Goal: Task Accomplishment & Management: Manage account settings

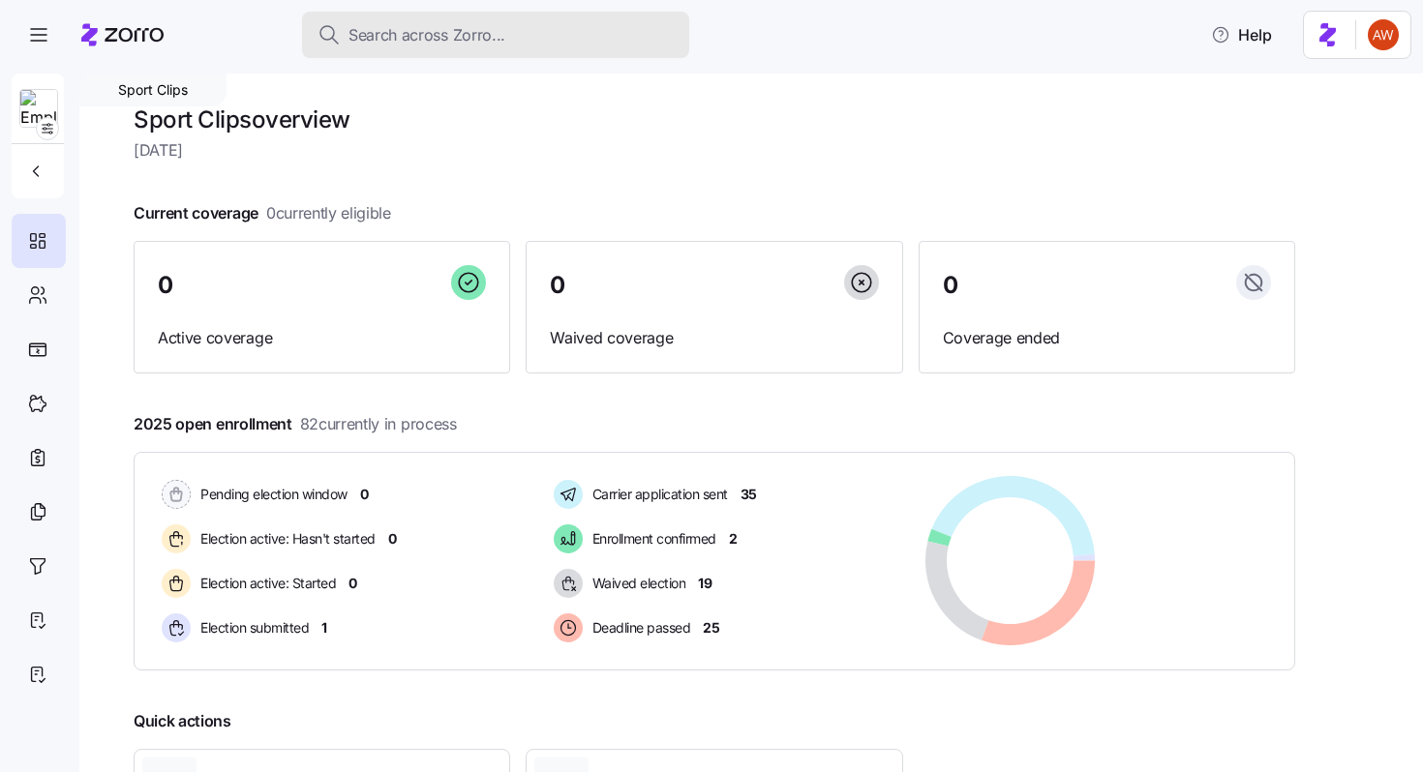
click at [417, 32] on span "Search across Zorro..." at bounding box center [426, 35] width 157 height 24
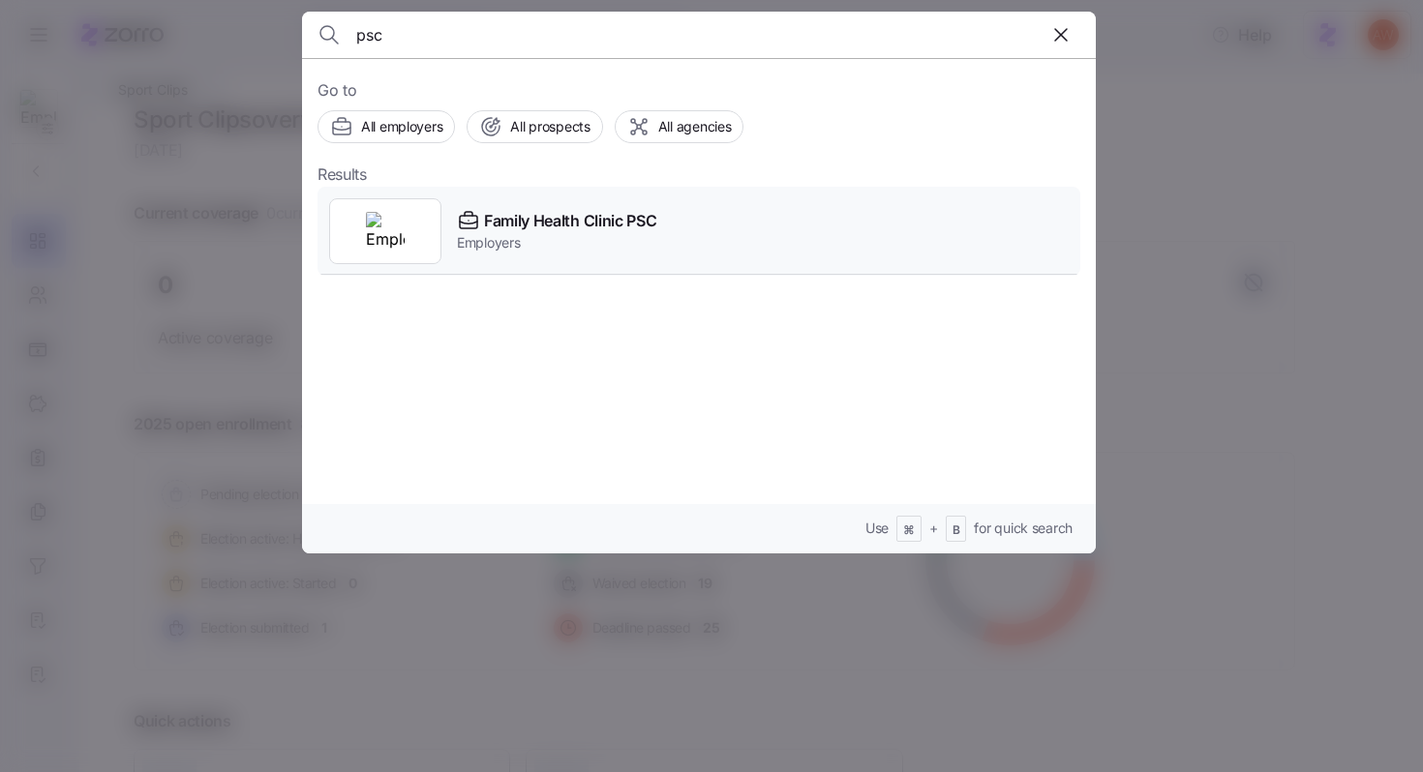
type input "psc"
click at [654, 225] on span "Family Health Clinic PSC" at bounding box center [570, 221] width 172 height 24
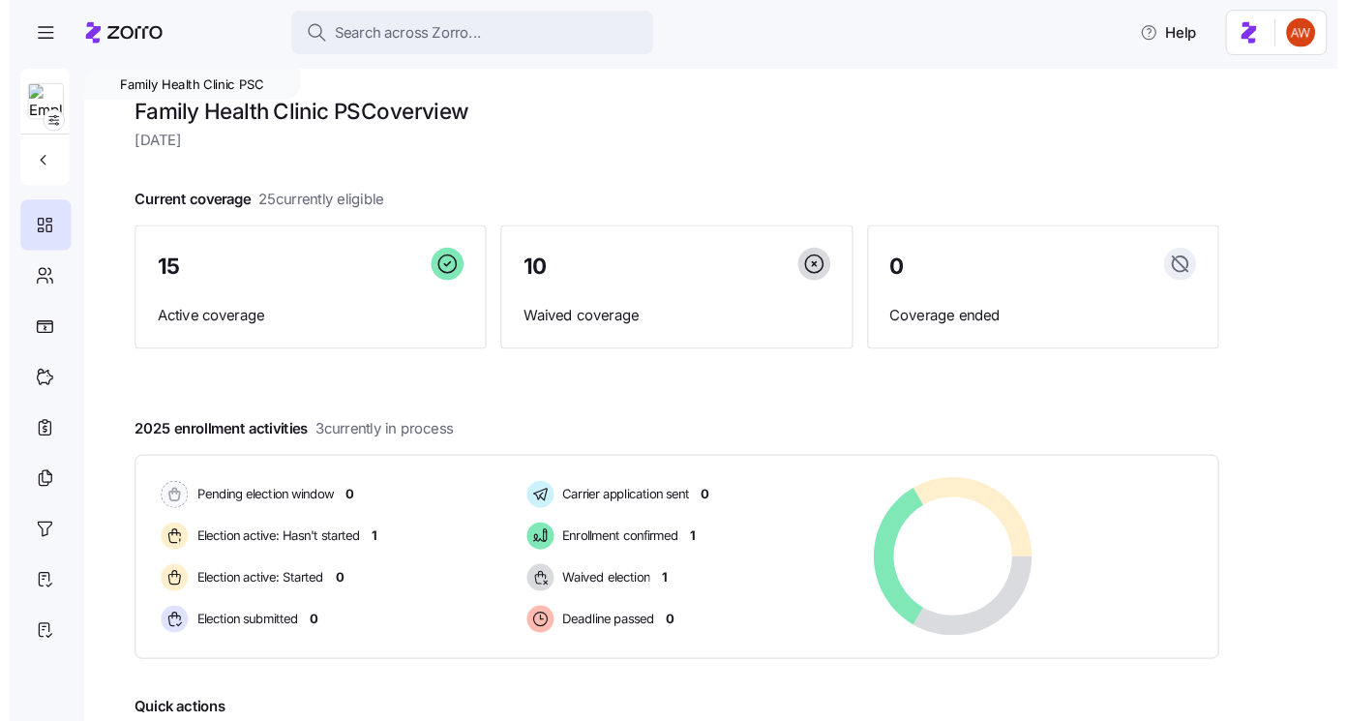
scroll to position [217, 0]
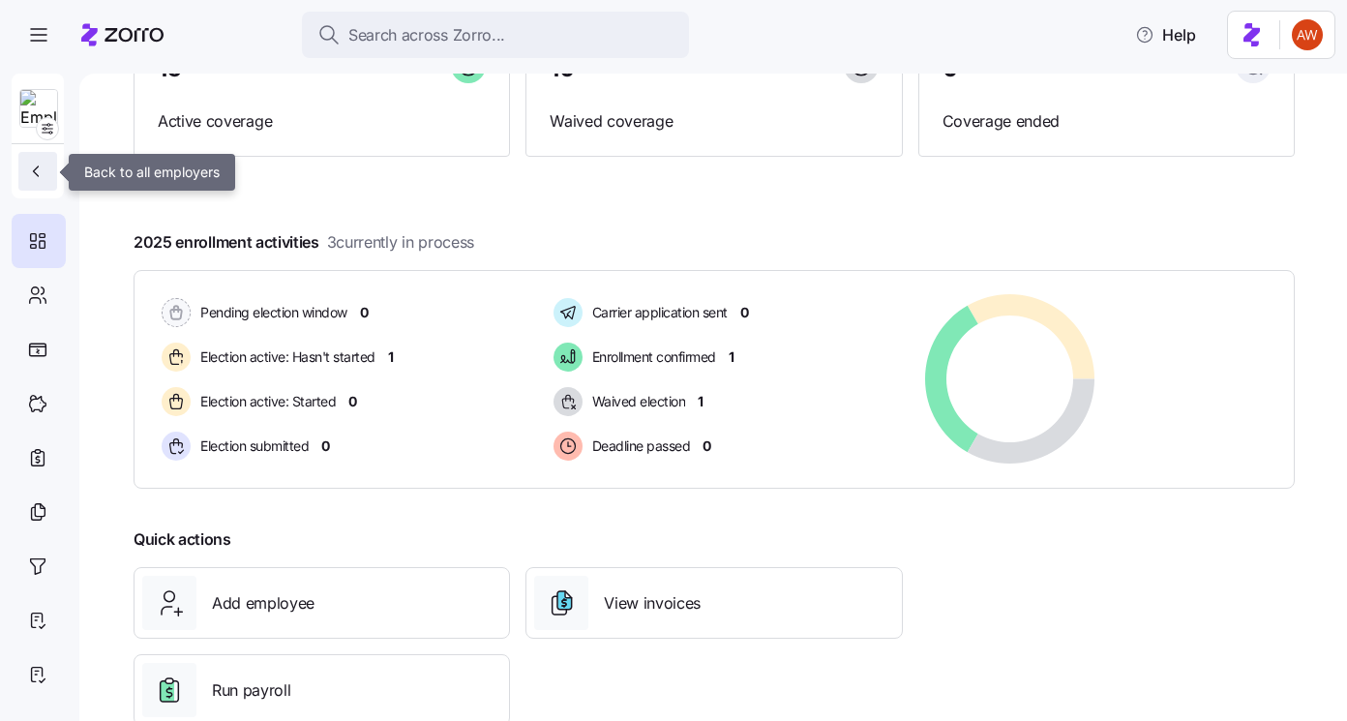
click at [42, 168] on icon "button" at bounding box center [35, 171] width 19 height 19
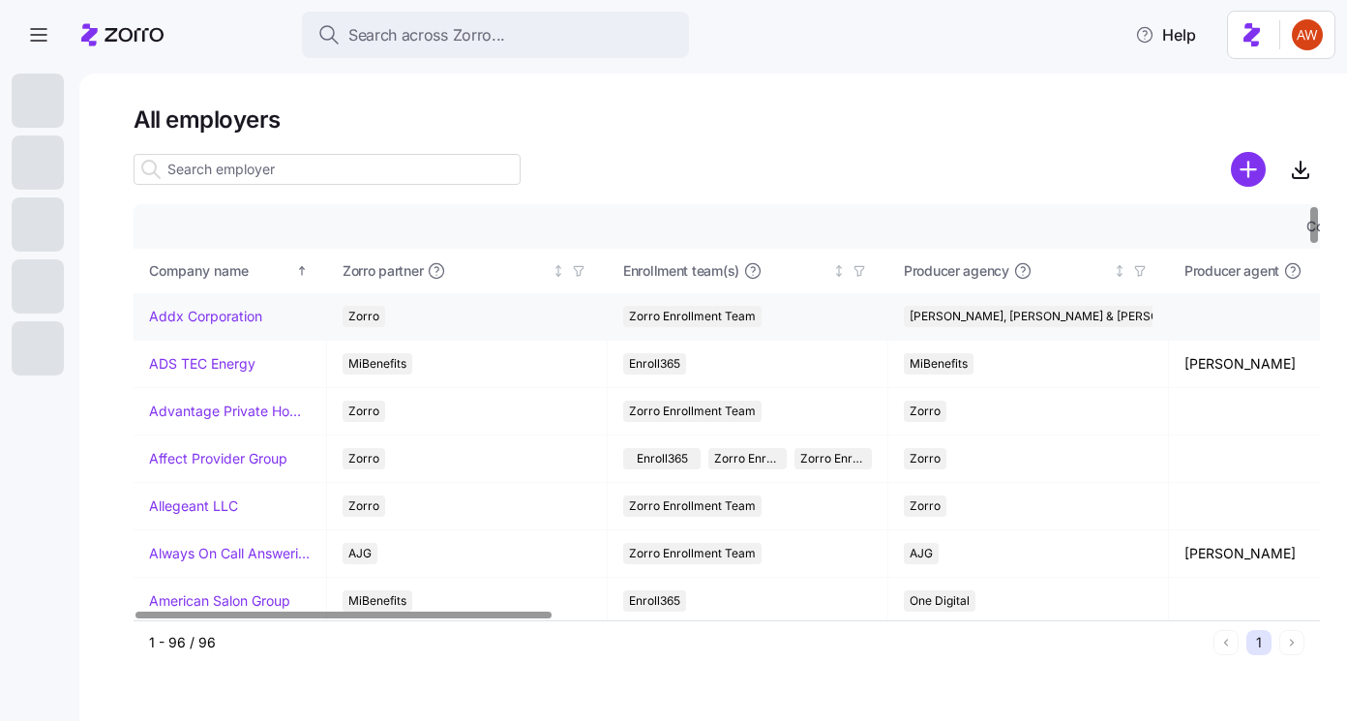
click at [215, 316] on link "Addx Corporation" at bounding box center [205, 316] width 113 height 19
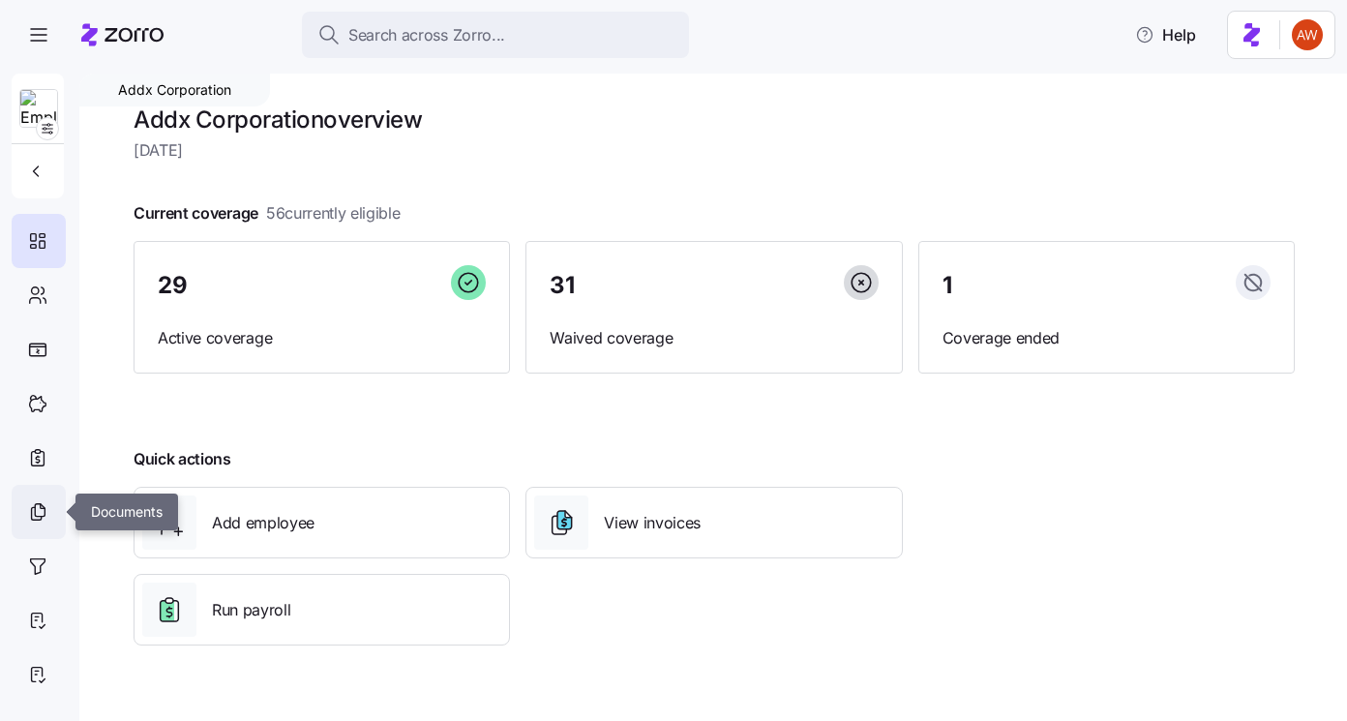
click at [44, 523] on icon at bounding box center [37, 511] width 21 height 23
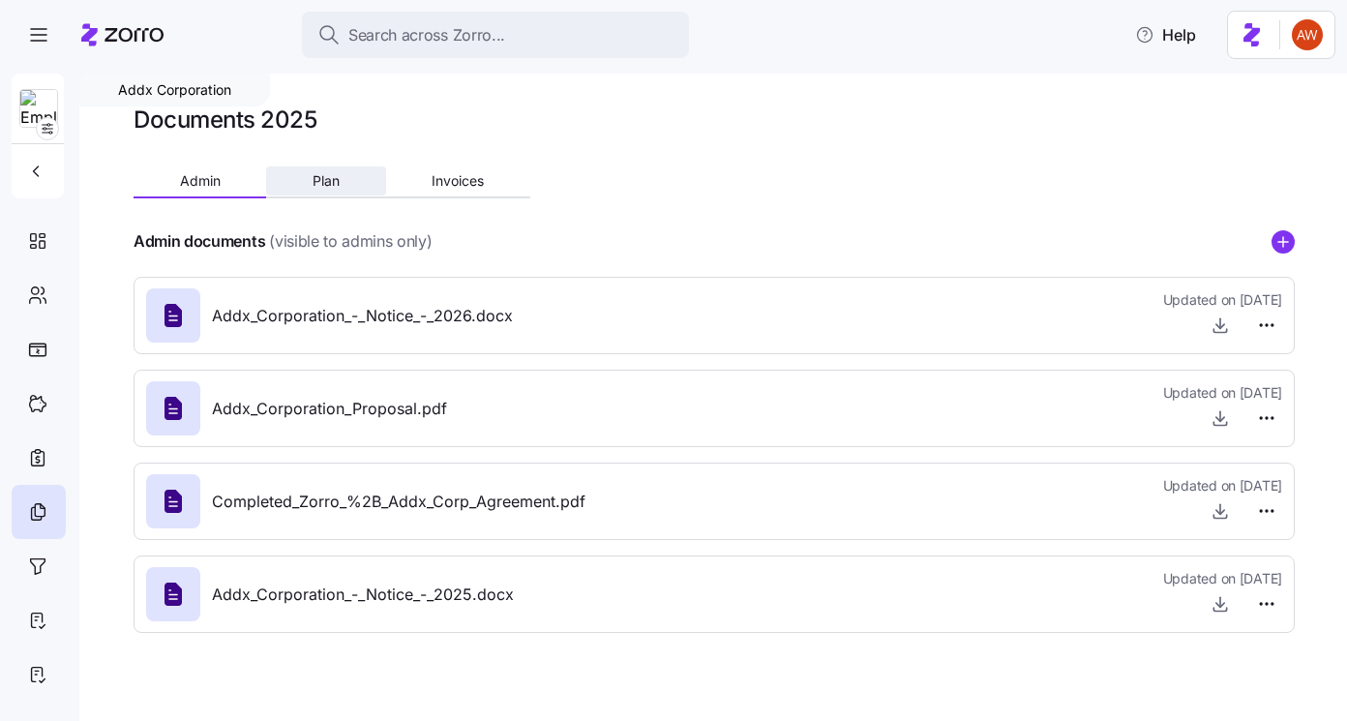
click at [329, 183] on span "Plan" at bounding box center [326, 181] width 27 height 14
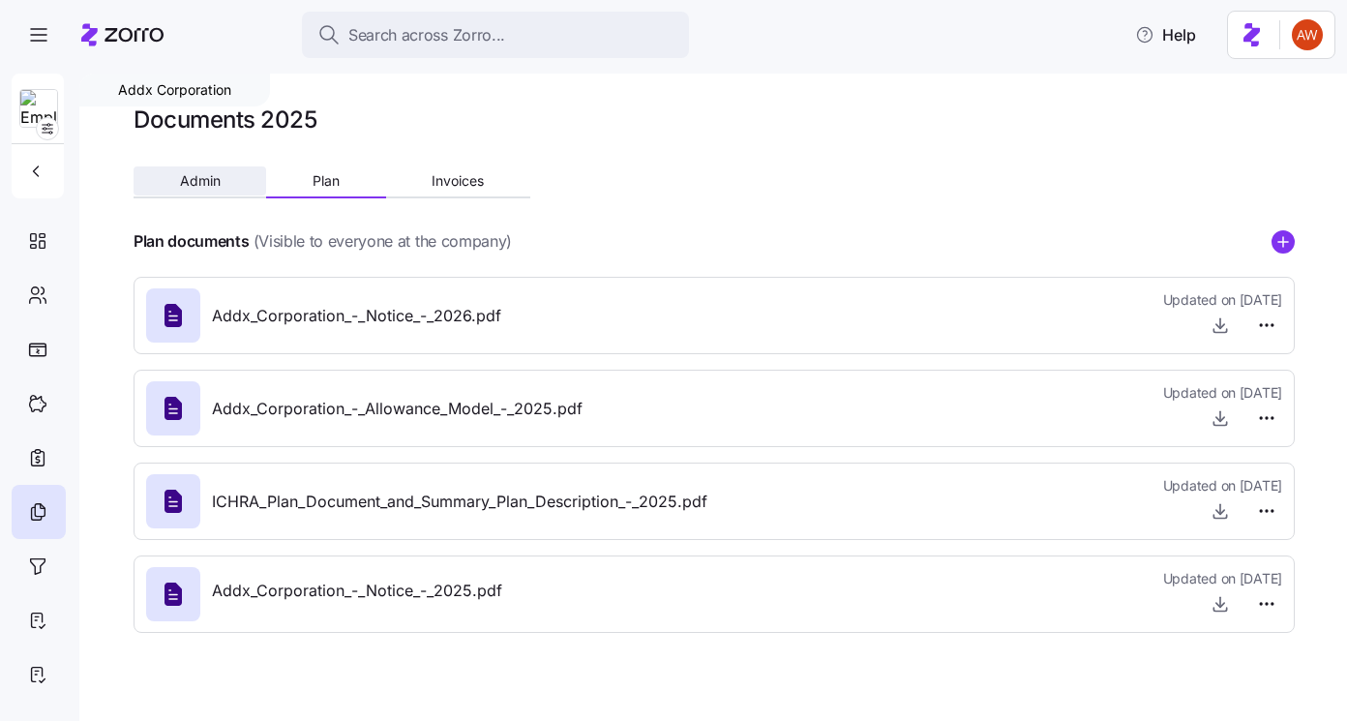
click at [210, 174] on span "Admin" at bounding box center [200, 181] width 41 height 14
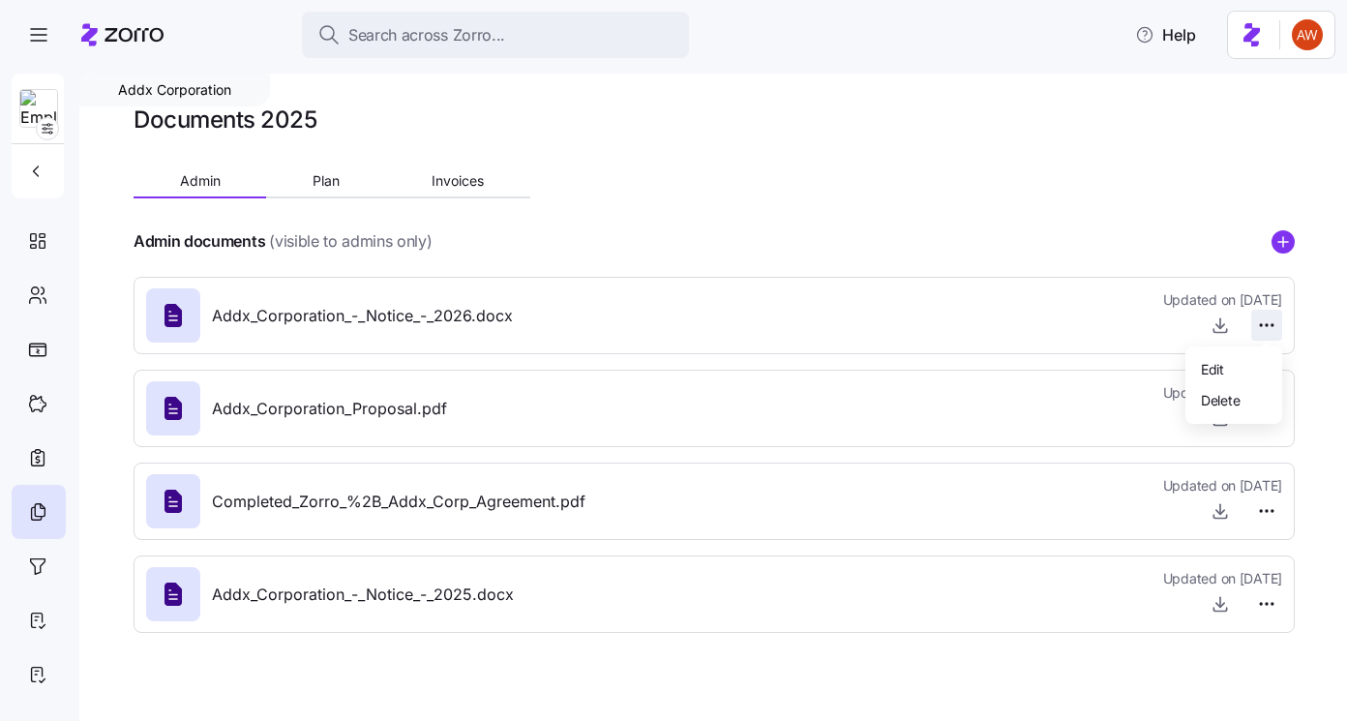
click at [1268, 320] on html "Search across Zorro... Help Addx Corporation Documents 2025 Admin Plan Invoices…" at bounding box center [673, 354] width 1347 height 709
click at [1234, 395] on span "Delete" at bounding box center [1220, 399] width 39 height 19
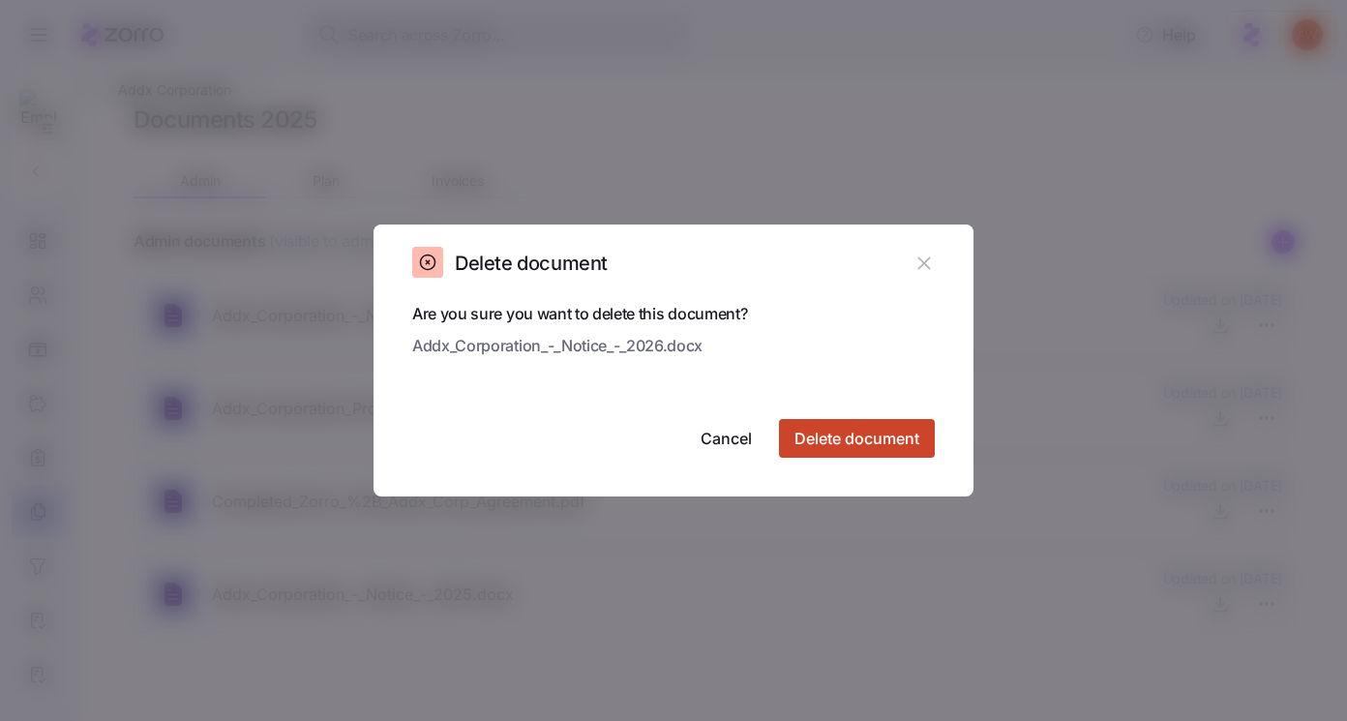
click at [830, 437] on span "Delete document" at bounding box center [857, 438] width 125 height 23
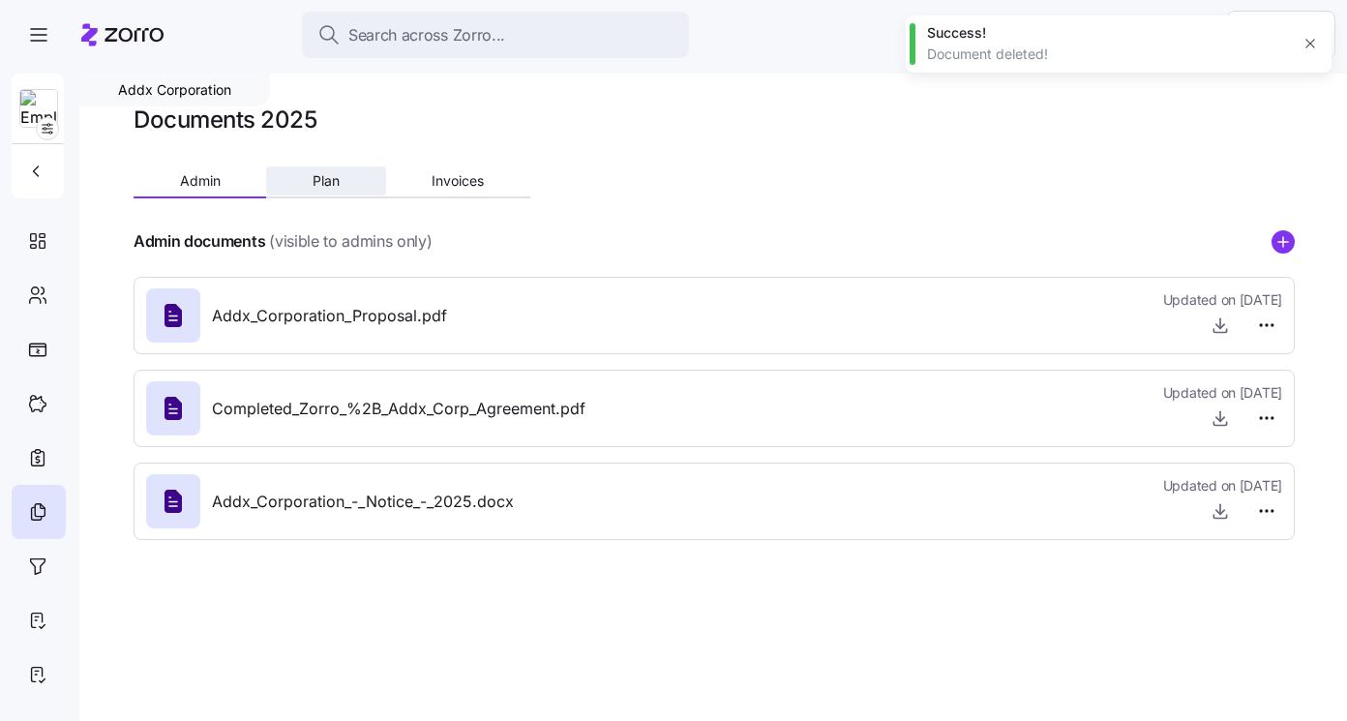
click at [321, 182] on span "Plan" at bounding box center [326, 181] width 27 height 14
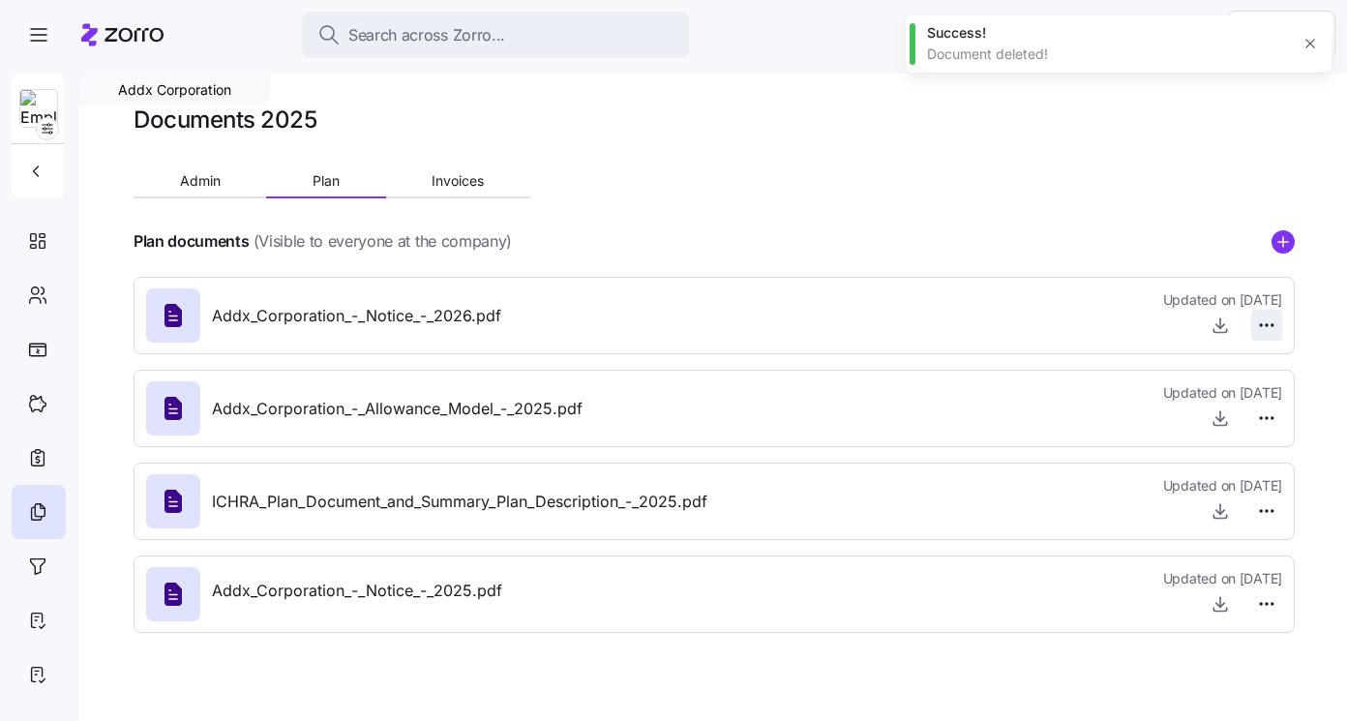
click at [1276, 319] on html "Search across Zorro... Help Addx Corporation Documents 2025 Admin Plan Invoices…" at bounding box center [673, 354] width 1347 height 709
click at [1213, 407] on span "Delete" at bounding box center [1220, 399] width 39 height 19
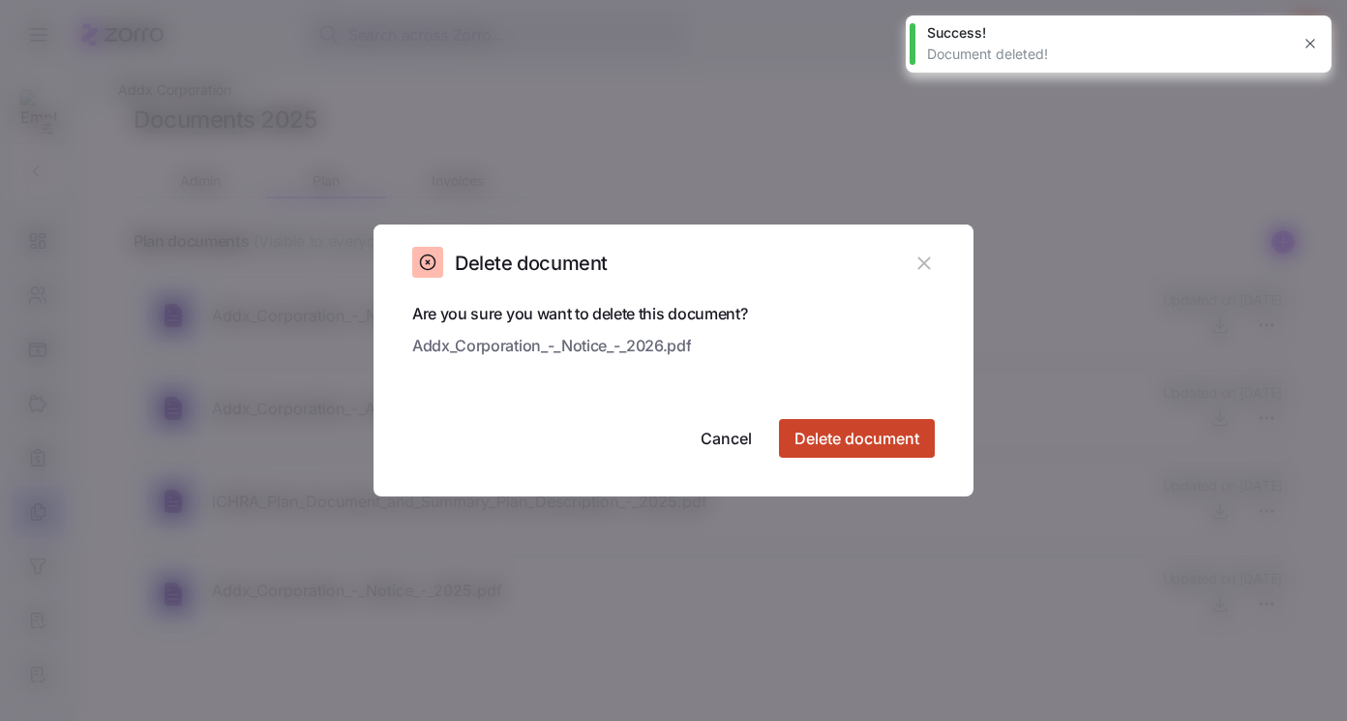
click at [915, 431] on span "Delete document" at bounding box center [857, 438] width 125 height 23
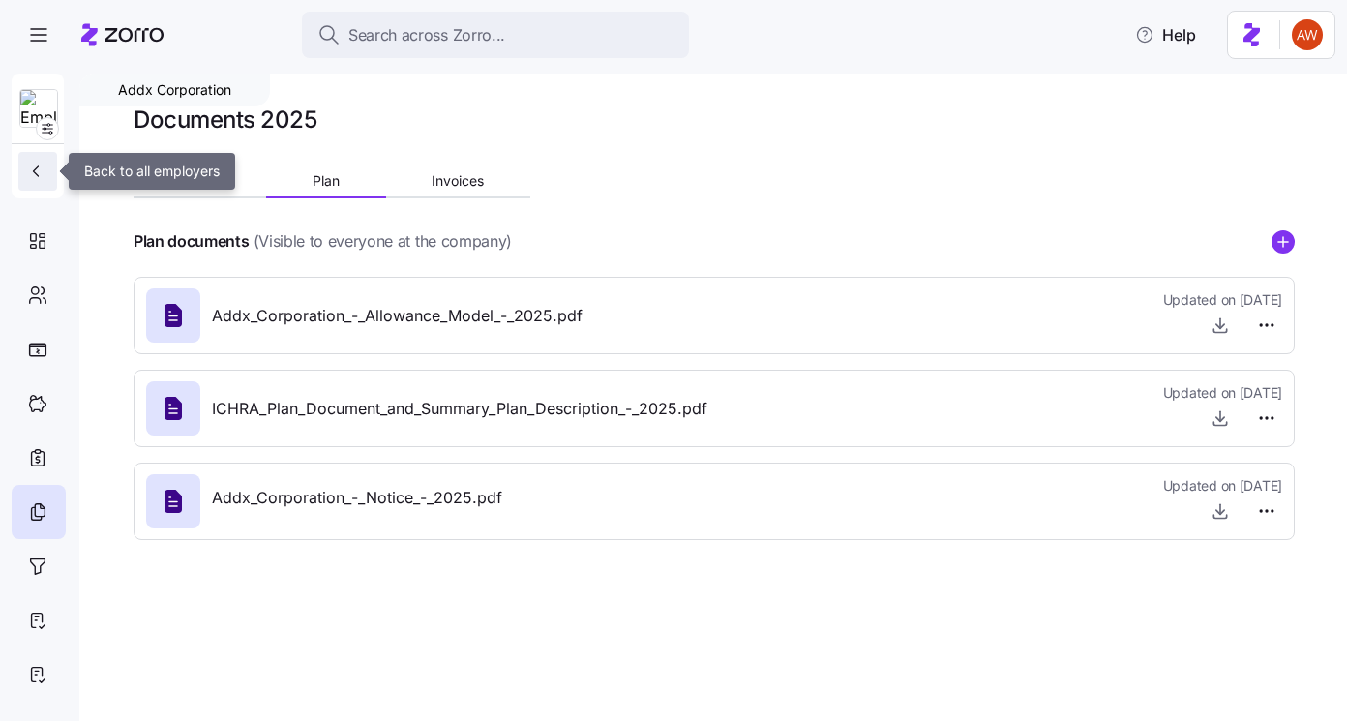
click at [43, 170] on icon "button" at bounding box center [35, 171] width 19 height 19
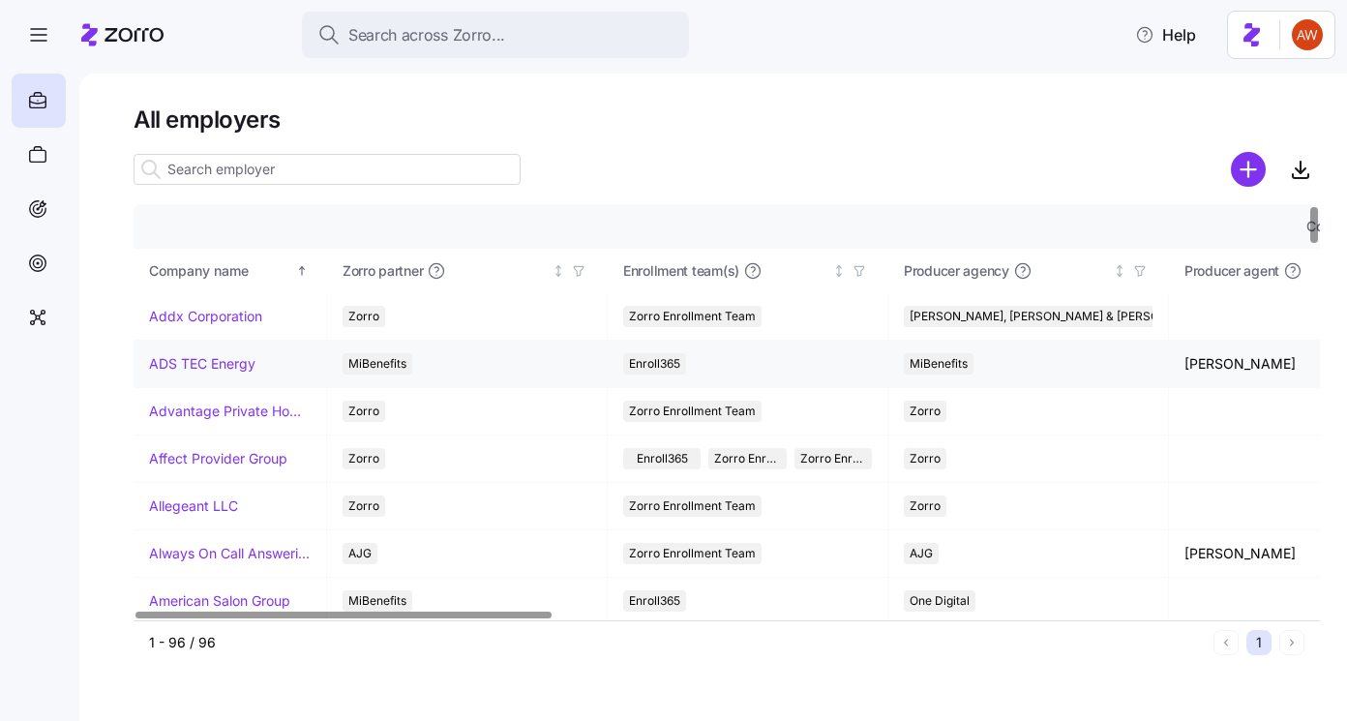
click at [210, 368] on link "ADS TEC Energy" at bounding box center [202, 363] width 106 height 19
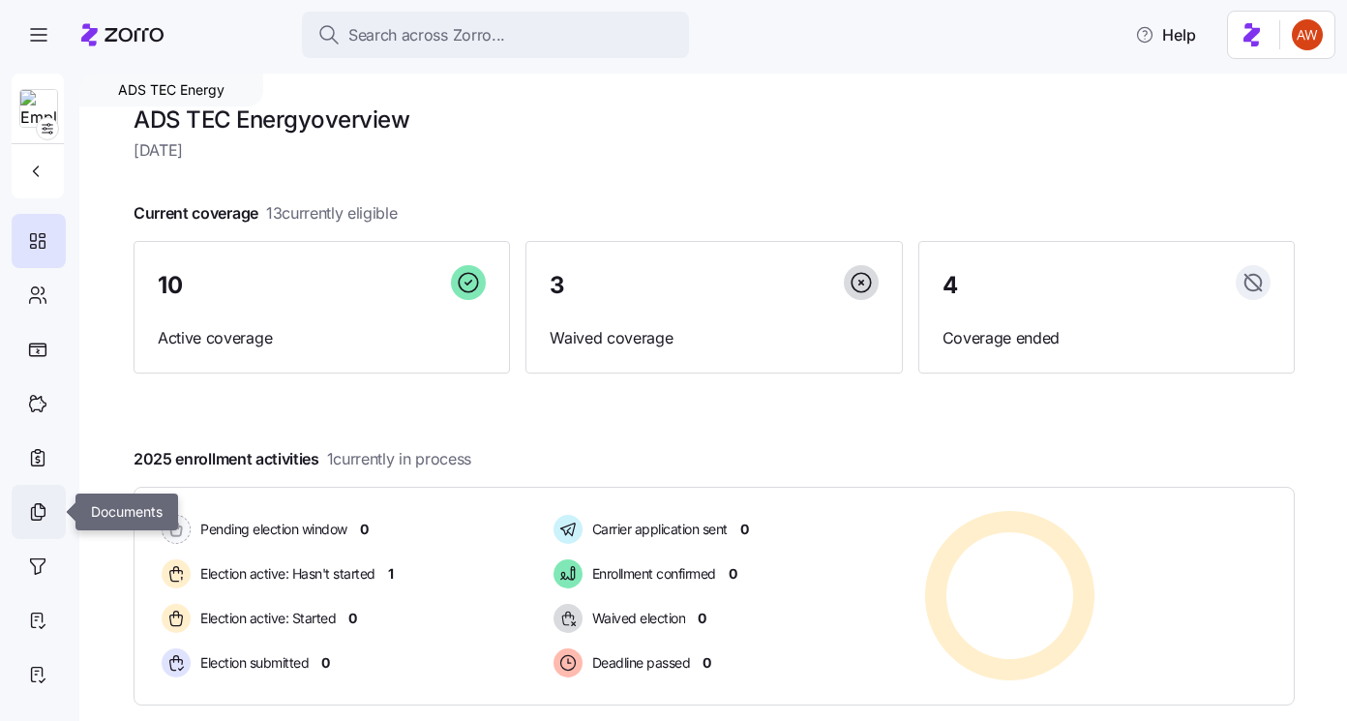
click at [40, 508] on icon at bounding box center [37, 511] width 21 height 23
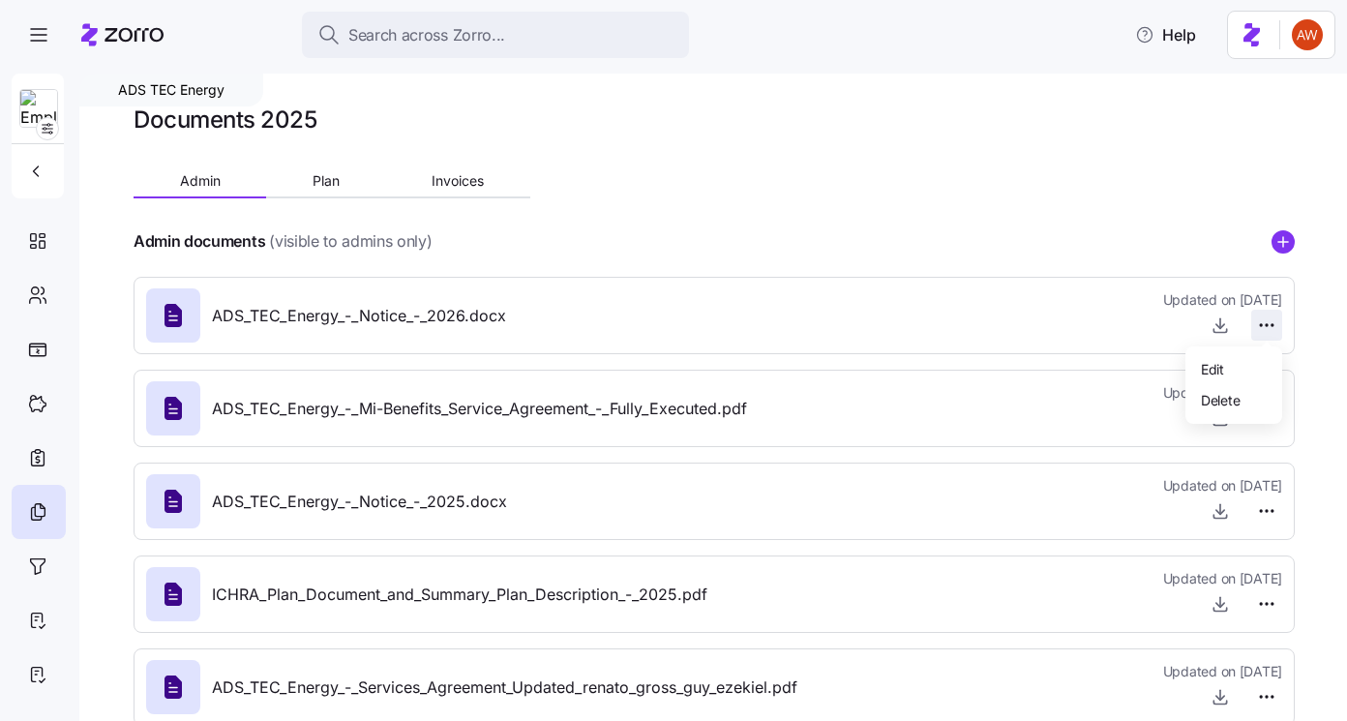
click at [1260, 323] on html "Search across Zorro... Help ADS TEC Energy Documents 2025 Admin Plan Invoices A…" at bounding box center [673, 354] width 1347 height 709
click at [1217, 395] on span "Delete" at bounding box center [1220, 399] width 39 height 19
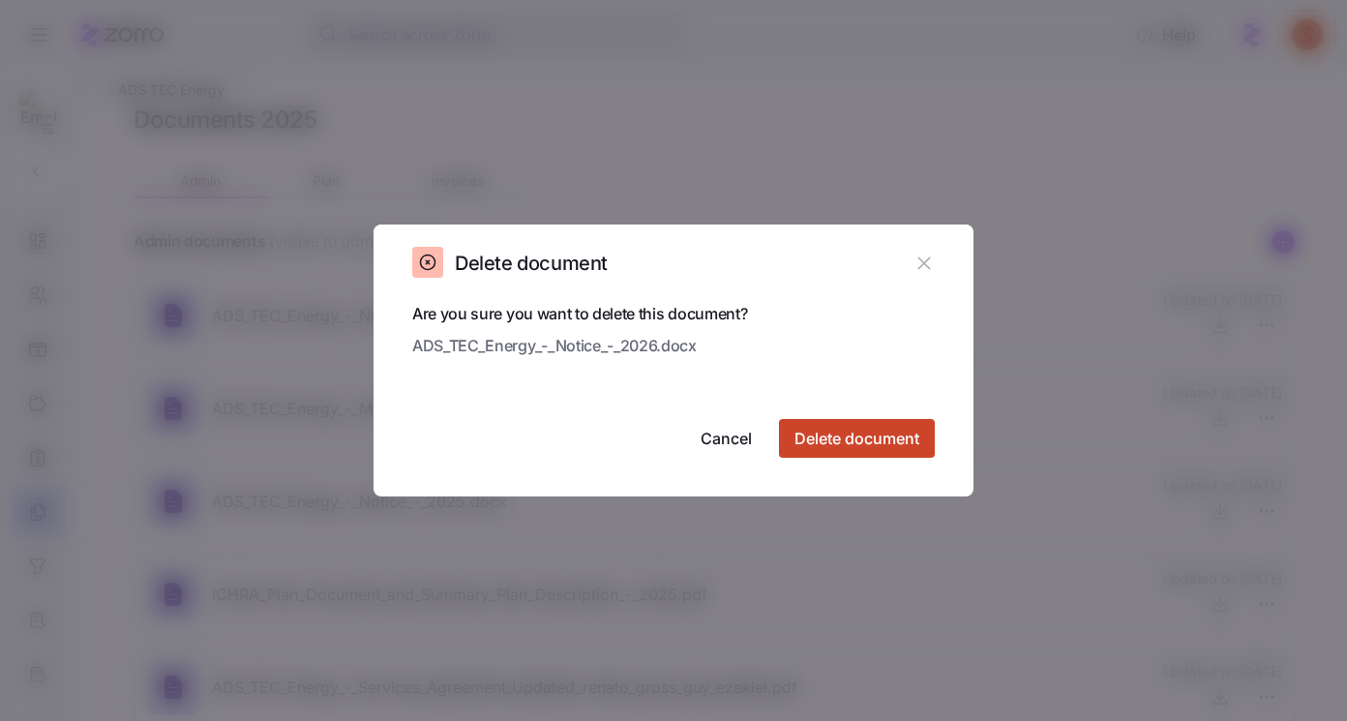
click at [928, 435] on button "Delete document" at bounding box center [857, 438] width 156 height 39
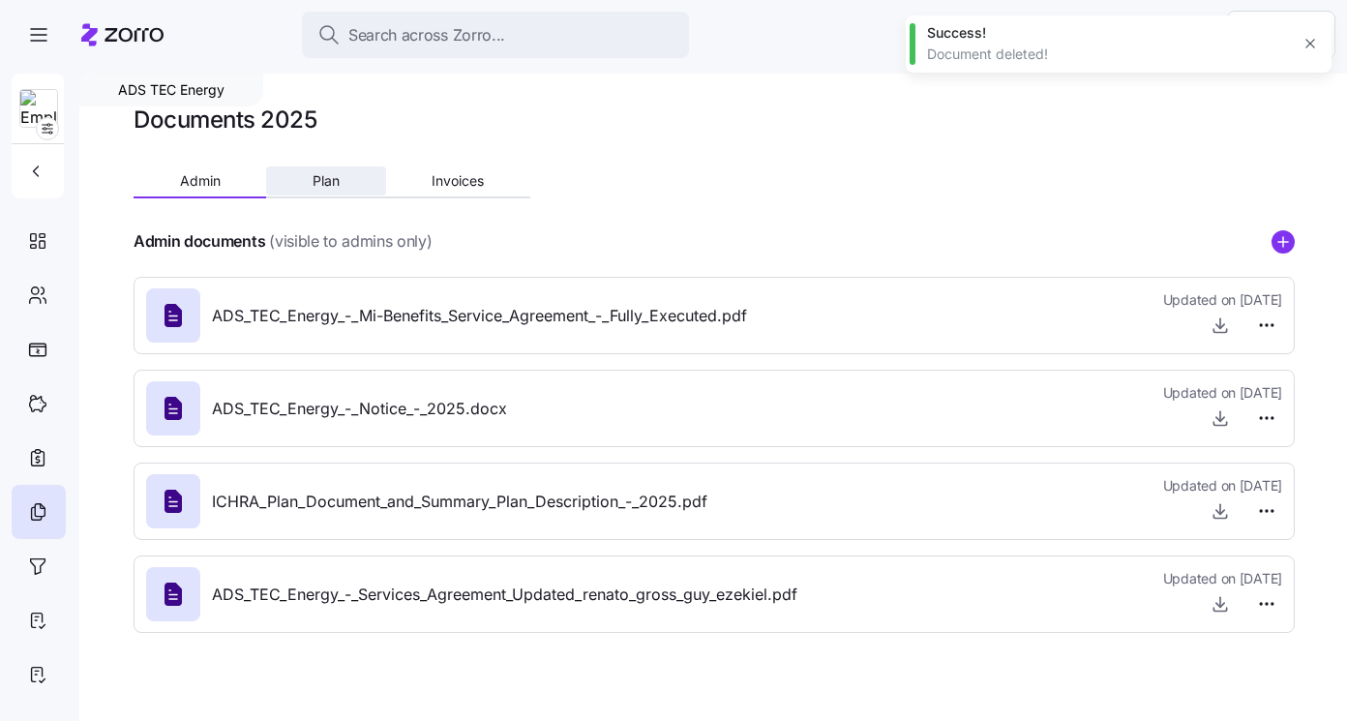
click at [312, 170] on button "Plan" at bounding box center [325, 180] width 119 height 29
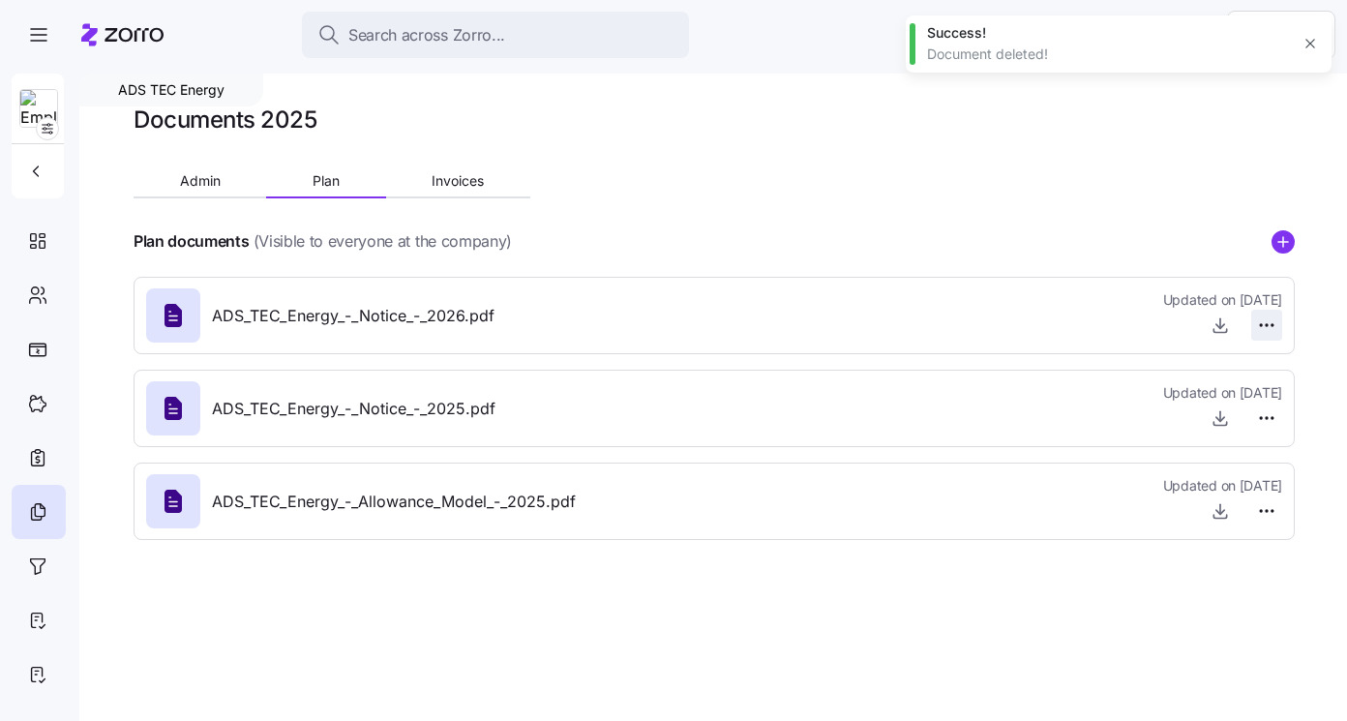
click at [1269, 319] on html "Search across Zorro... Help ADS TEC Energy Documents 2025 Admin Plan Invoices P…" at bounding box center [673, 354] width 1347 height 709
click at [1224, 400] on span "Delete" at bounding box center [1220, 399] width 39 height 19
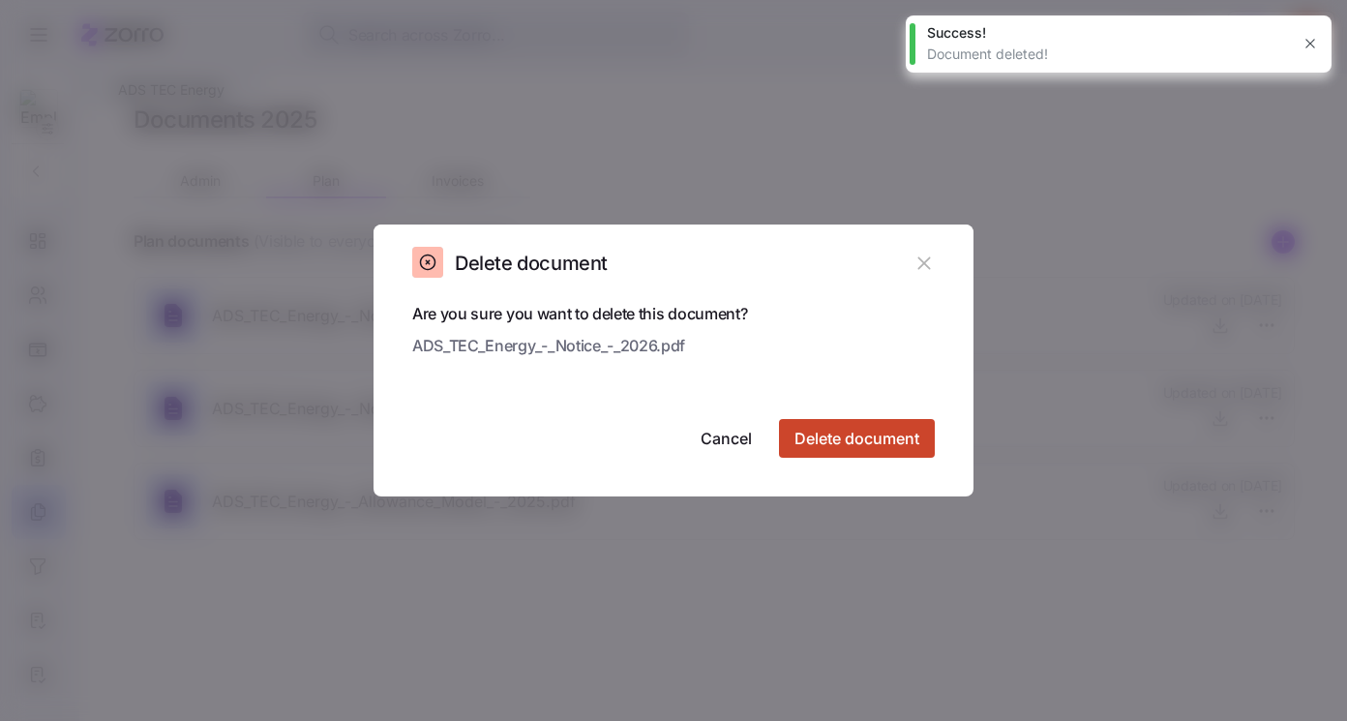
click at [875, 436] on span "Delete document" at bounding box center [857, 438] width 125 height 23
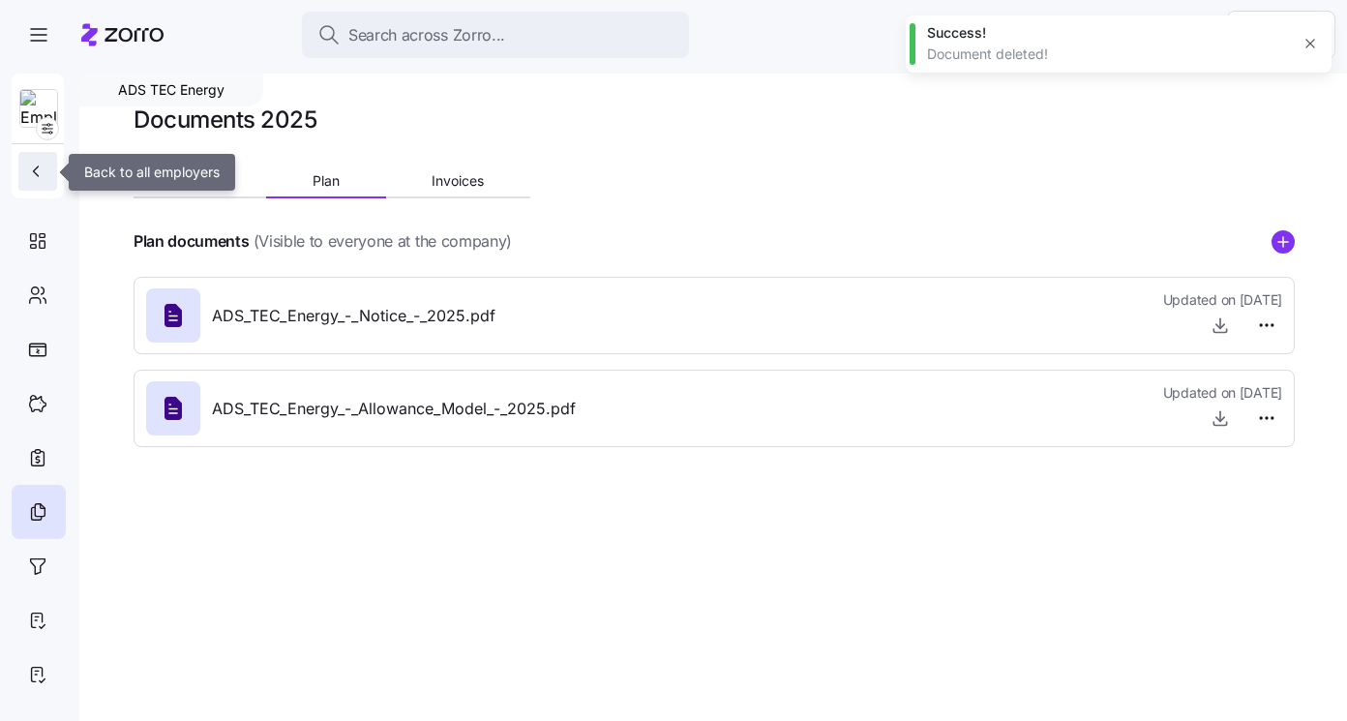
click at [41, 162] on icon "button" at bounding box center [35, 171] width 19 height 19
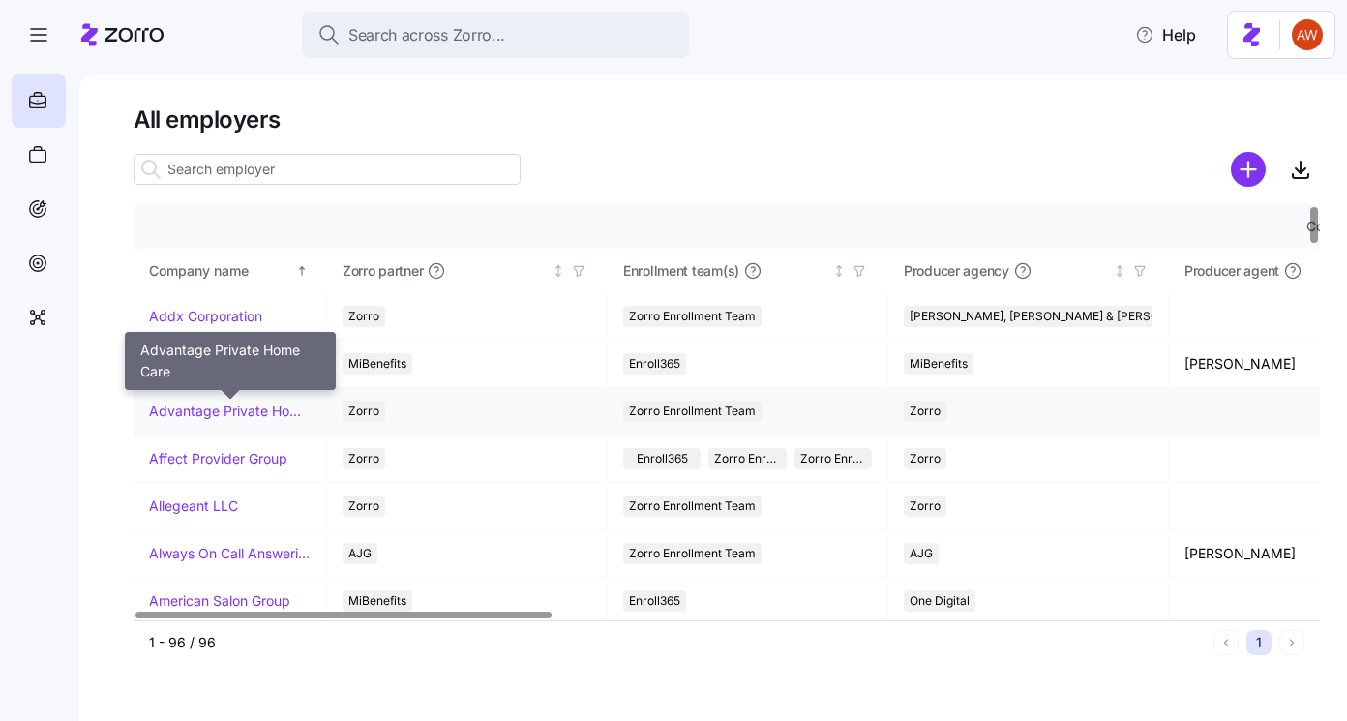
click at [232, 405] on link "Advantage Private Home Care" at bounding box center [230, 411] width 162 height 19
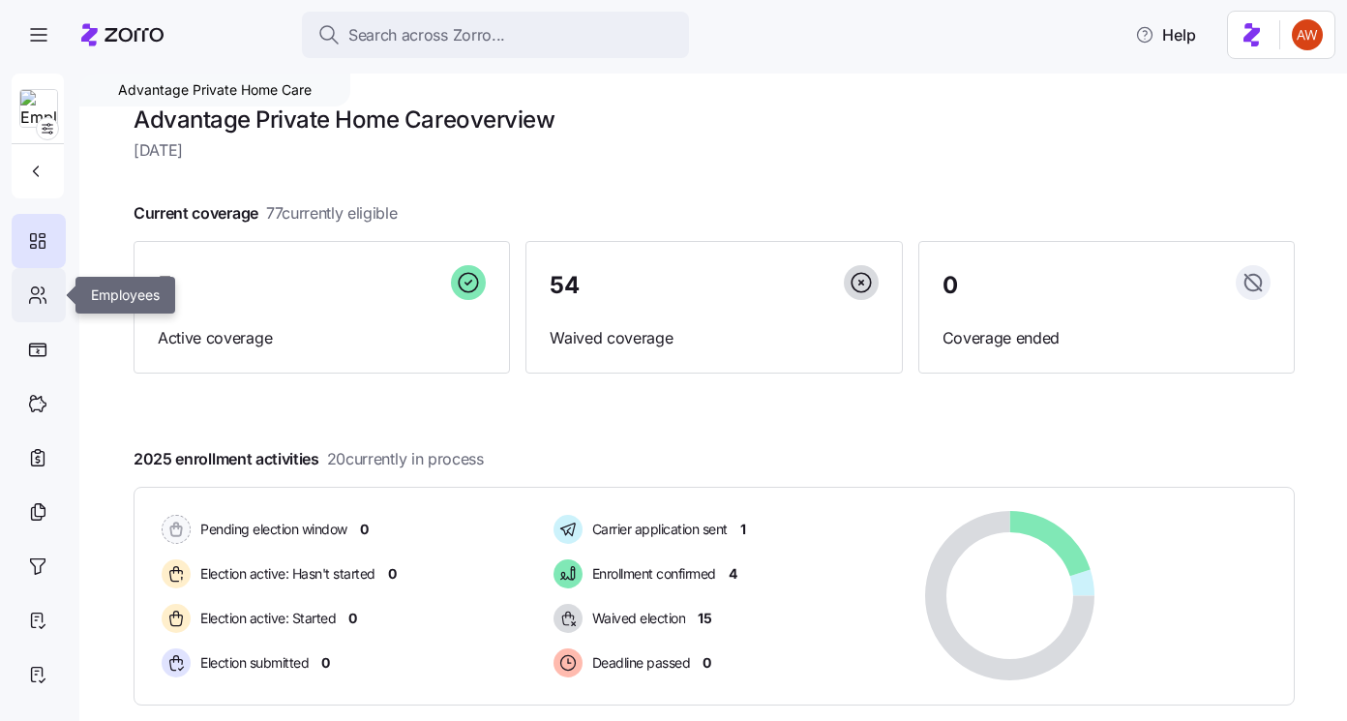
click at [45, 289] on icon at bounding box center [37, 295] width 21 height 23
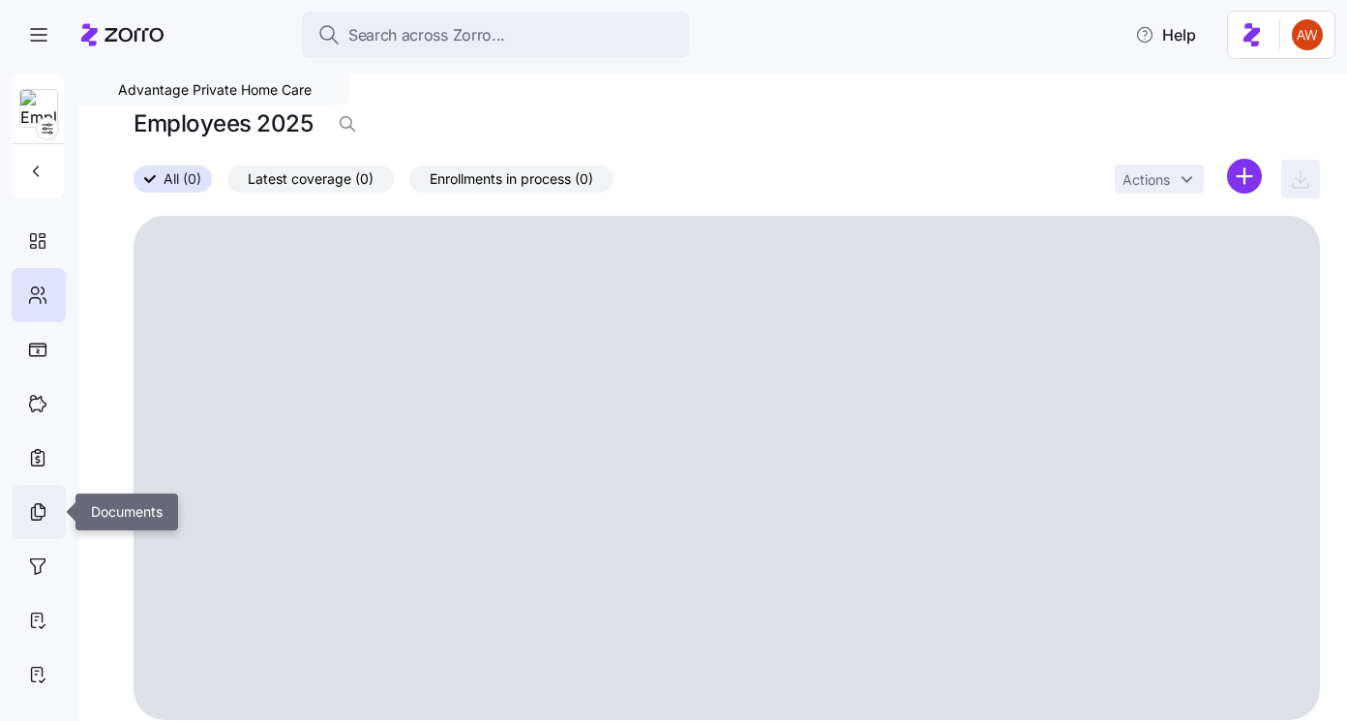
click at [44, 510] on icon at bounding box center [37, 511] width 21 height 23
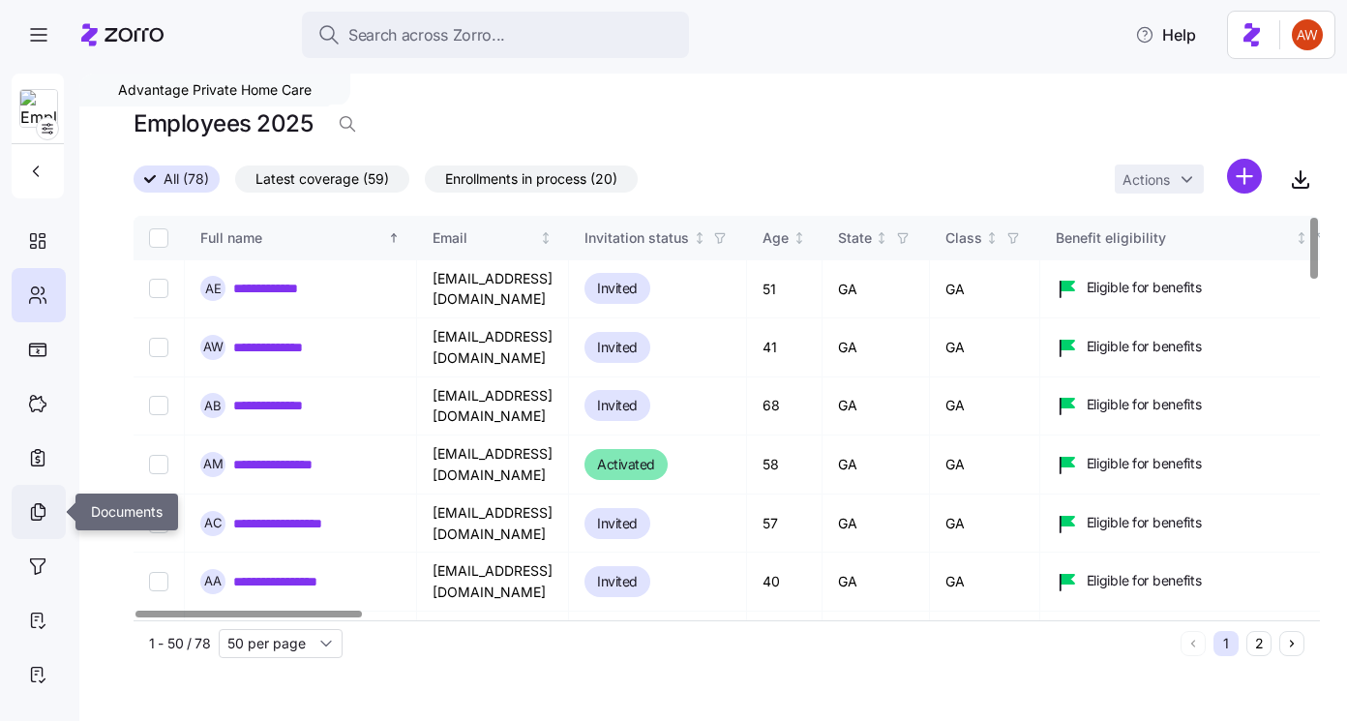
click at [37, 513] on icon at bounding box center [37, 511] width 21 height 23
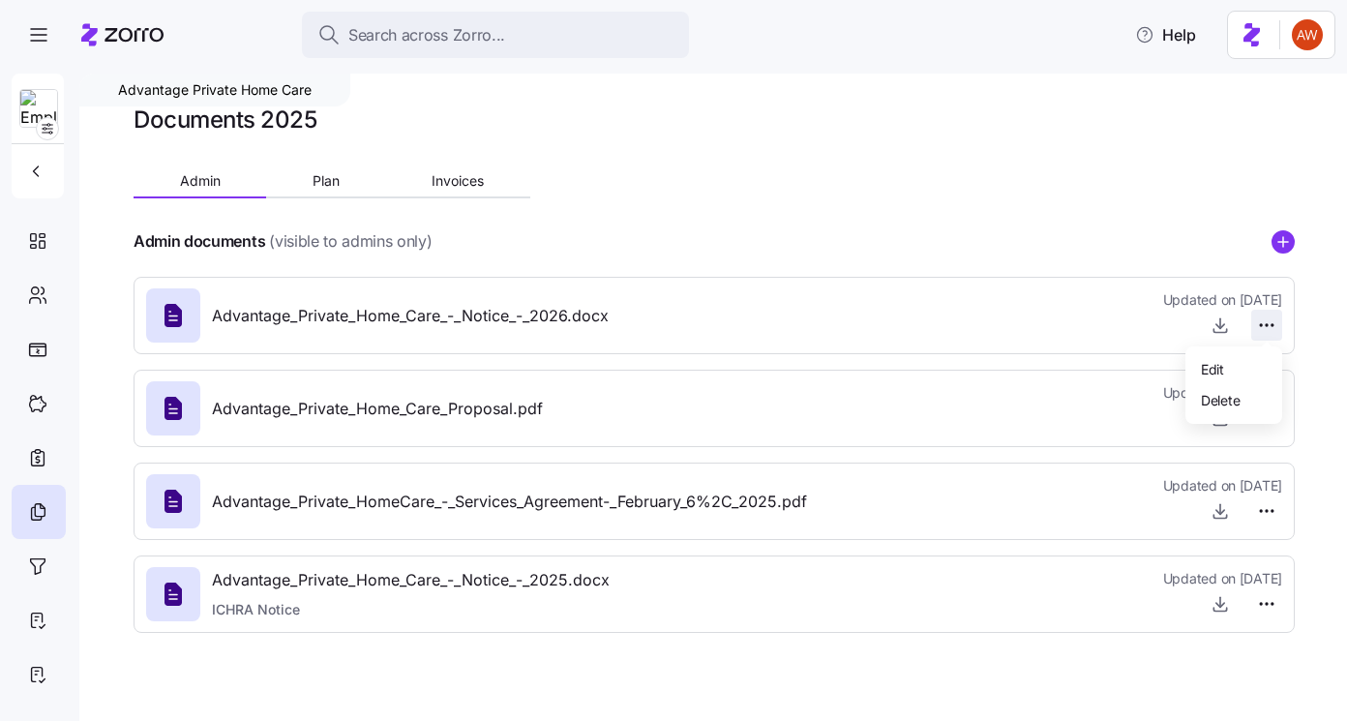
click at [1264, 324] on html "Search across Zorro... Help Advantage Private Home Care Documents 2025 Admin Pl…" at bounding box center [673, 354] width 1347 height 709
click at [1219, 406] on span "Delete" at bounding box center [1220, 399] width 39 height 19
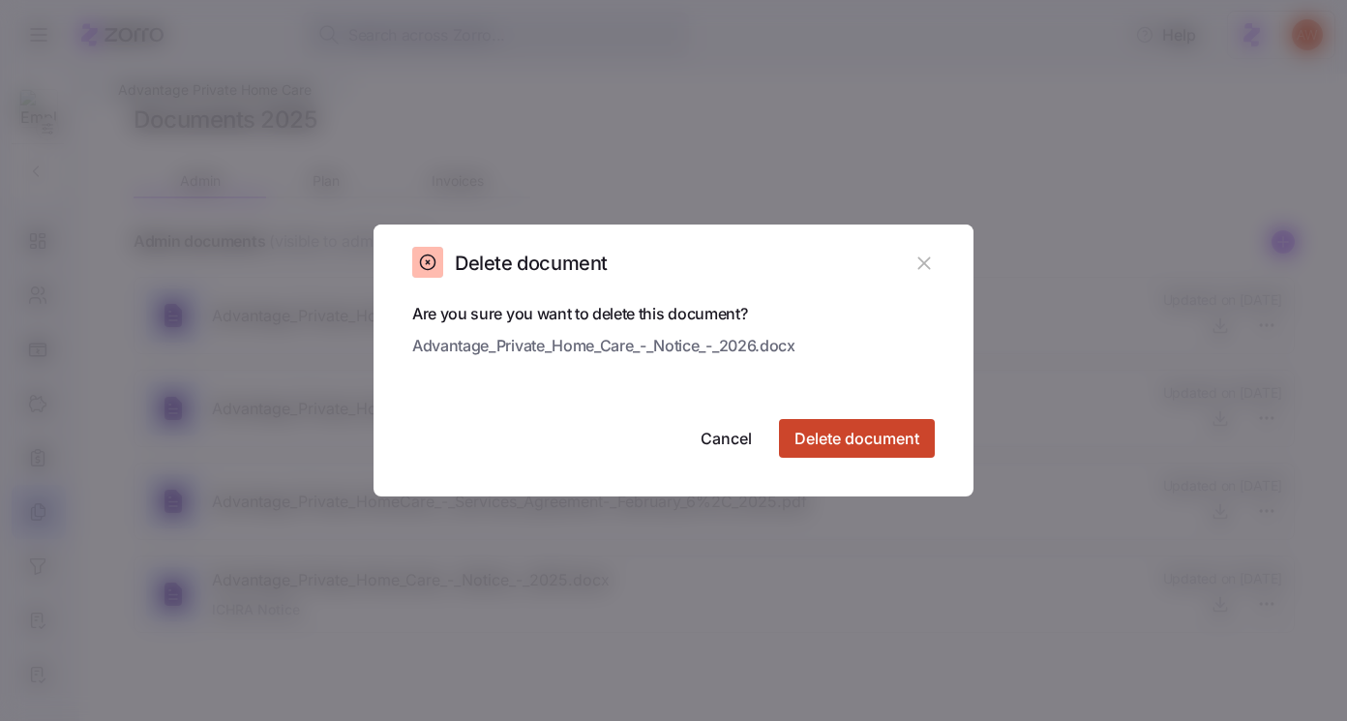
click at [803, 438] on span "Delete document" at bounding box center [857, 438] width 125 height 23
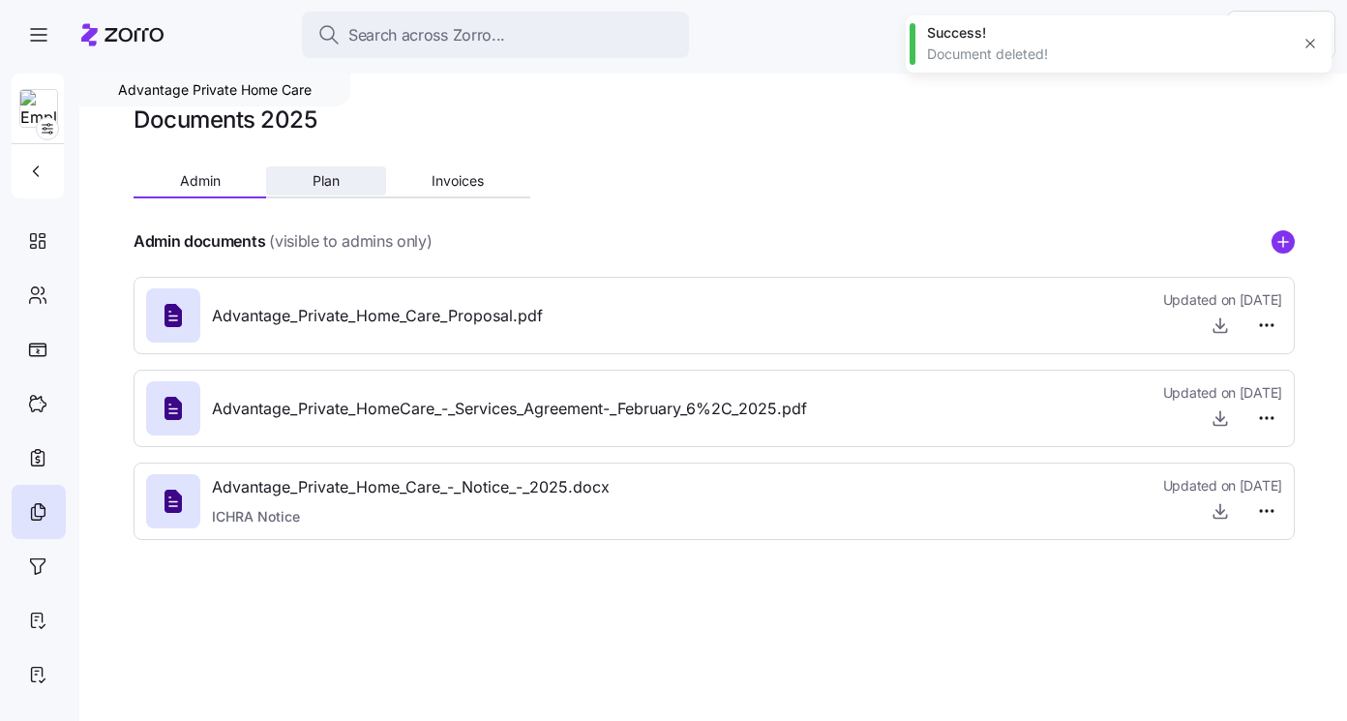
click at [329, 177] on span "Plan" at bounding box center [326, 181] width 27 height 14
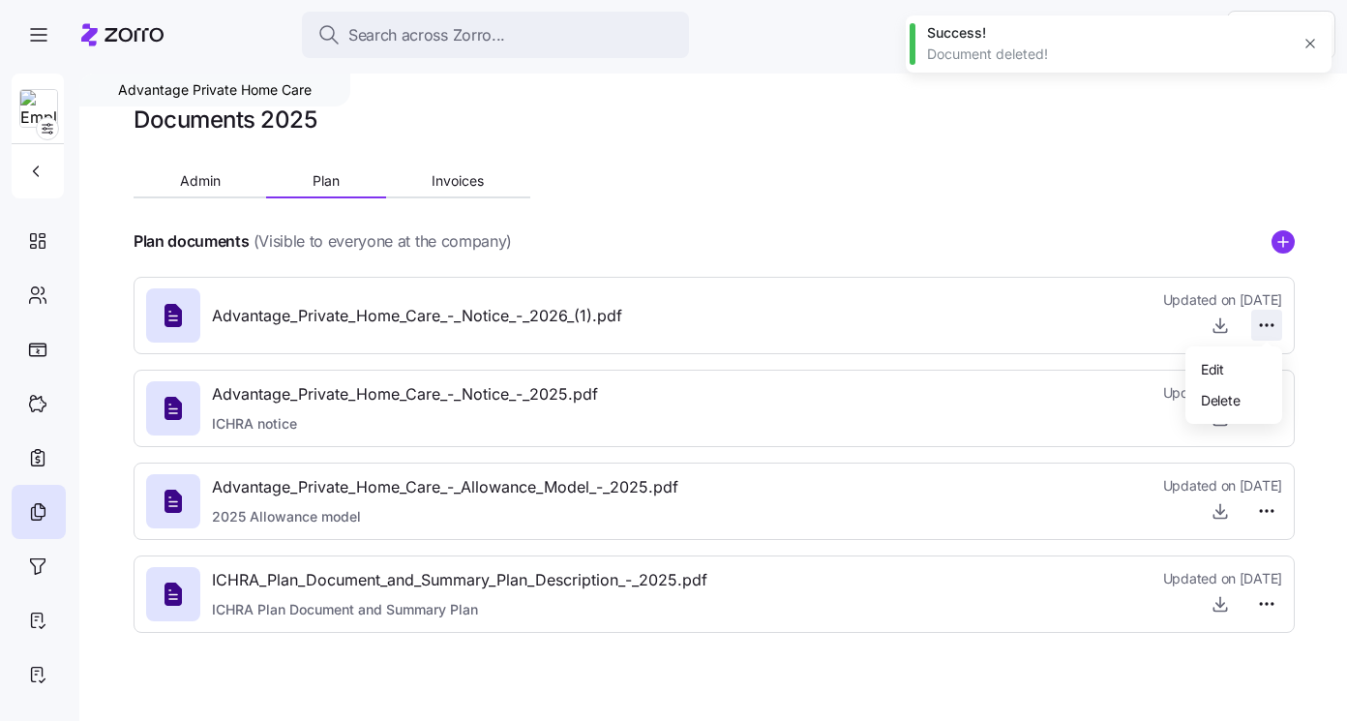
click at [1263, 326] on html "Search across Zorro... Help Advantage Private Home Care Documents 2025 Admin Pl…" at bounding box center [673, 354] width 1347 height 709
click at [1238, 384] on div "Delete" at bounding box center [1233, 399] width 81 height 31
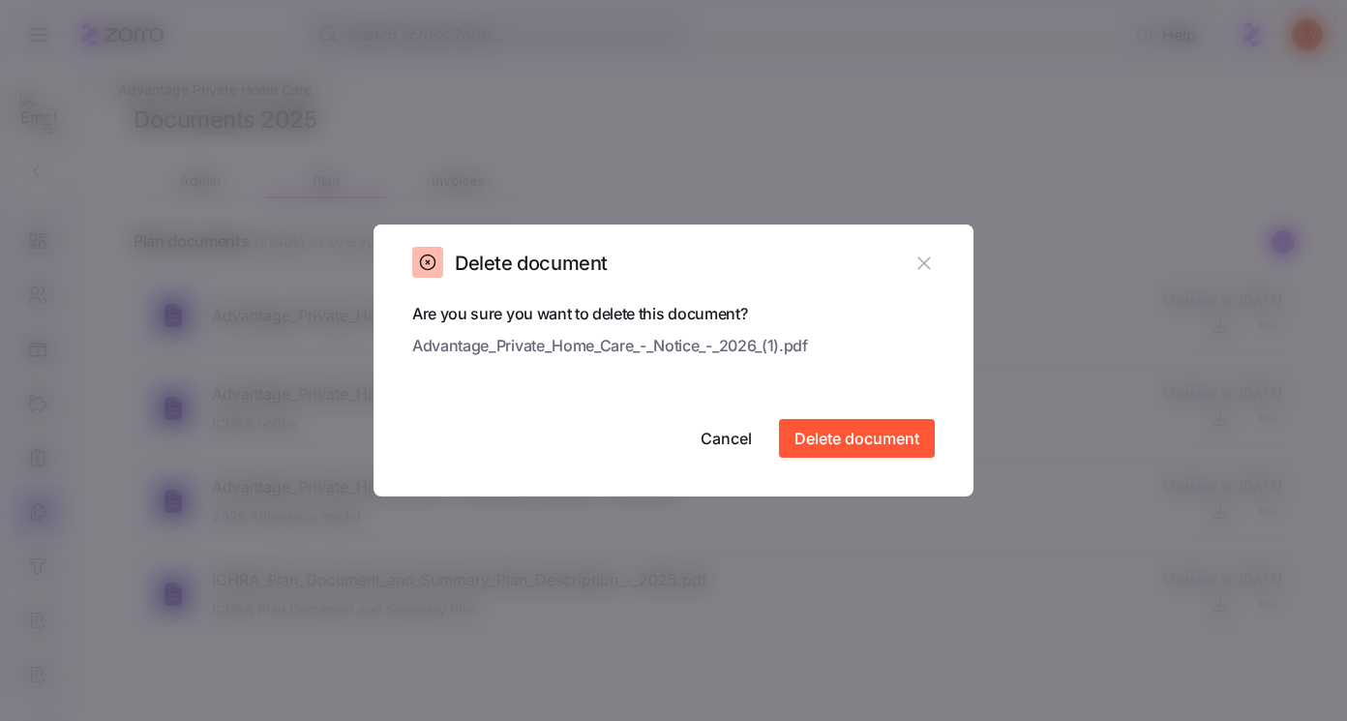
click at [916, 419] on div "Cancel Delete document" at bounding box center [673, 438] width 523 height 39
click at [884, 428] on span "Delete document" at bounding box center [857, 438] width 125 height 23
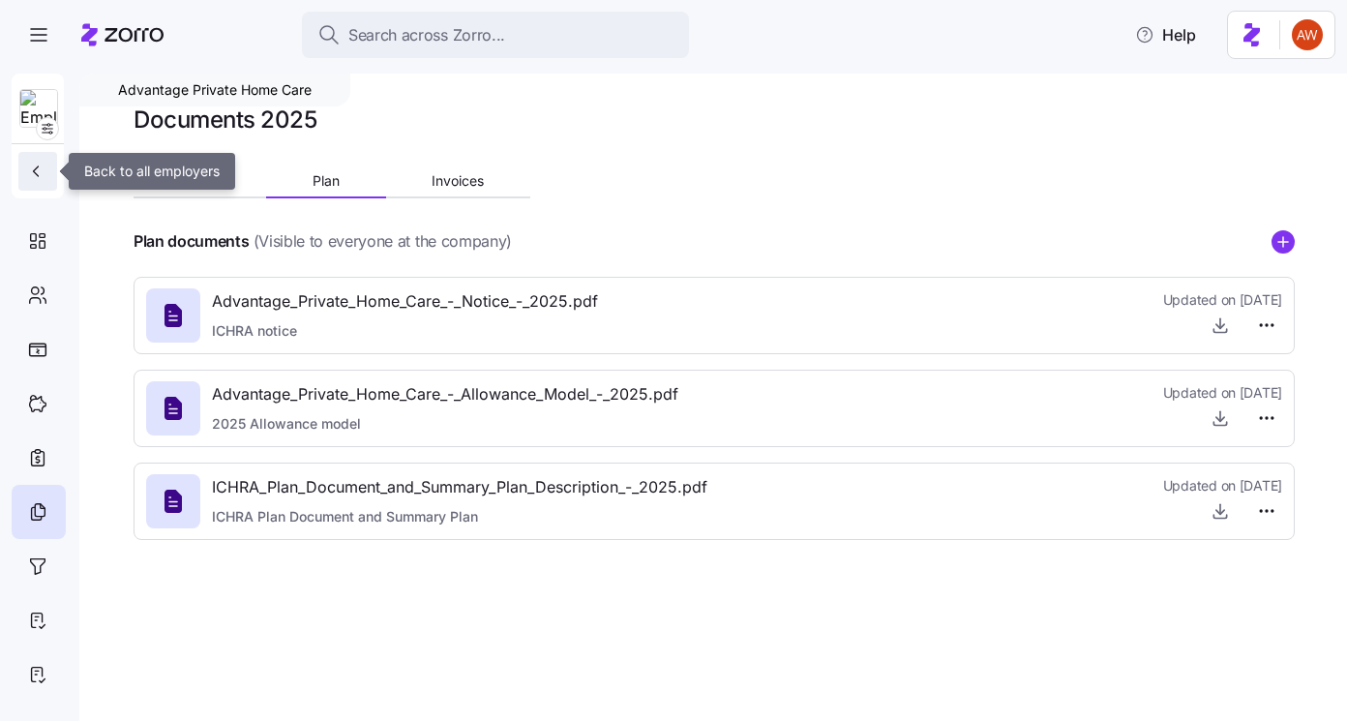
click at [44, 164] on icon "button" at bounding box center [35, 171] width 19 height 19
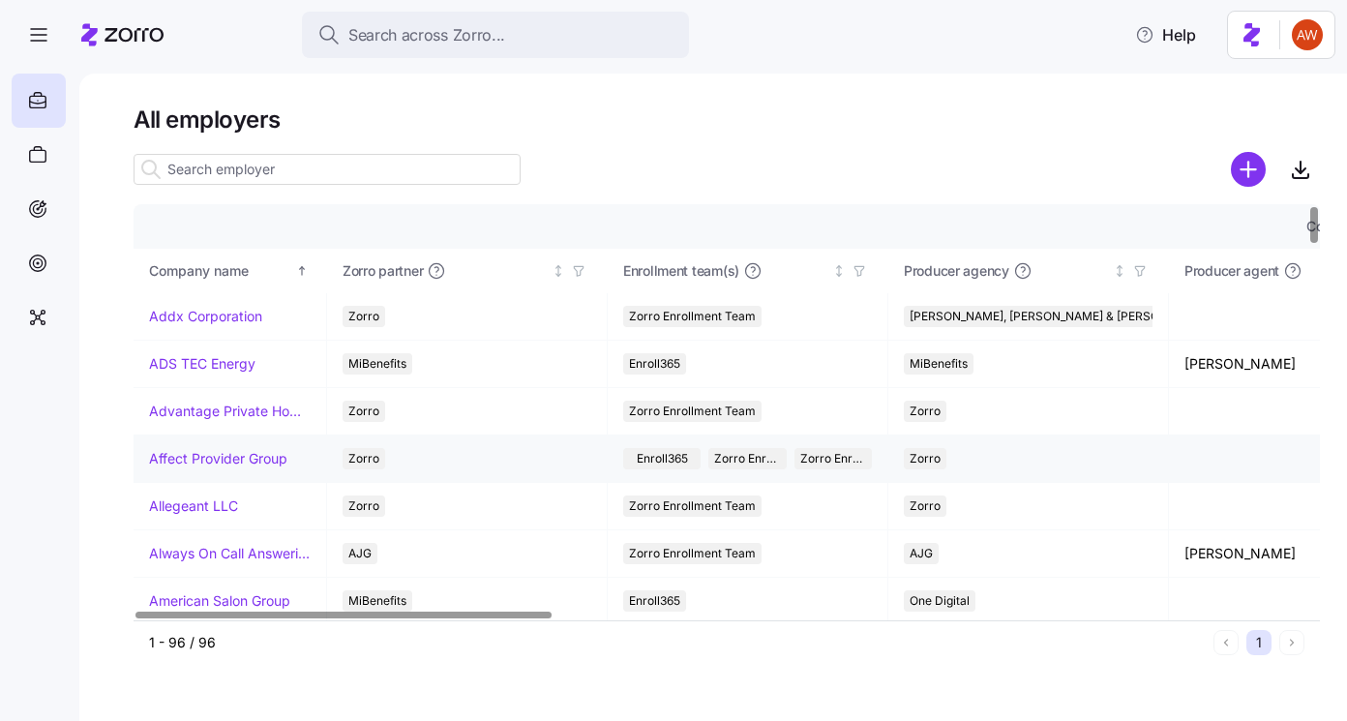
click at [201, 458] on link "Affect Provider Group" at bounding box center [218, 458] width 138 height 19
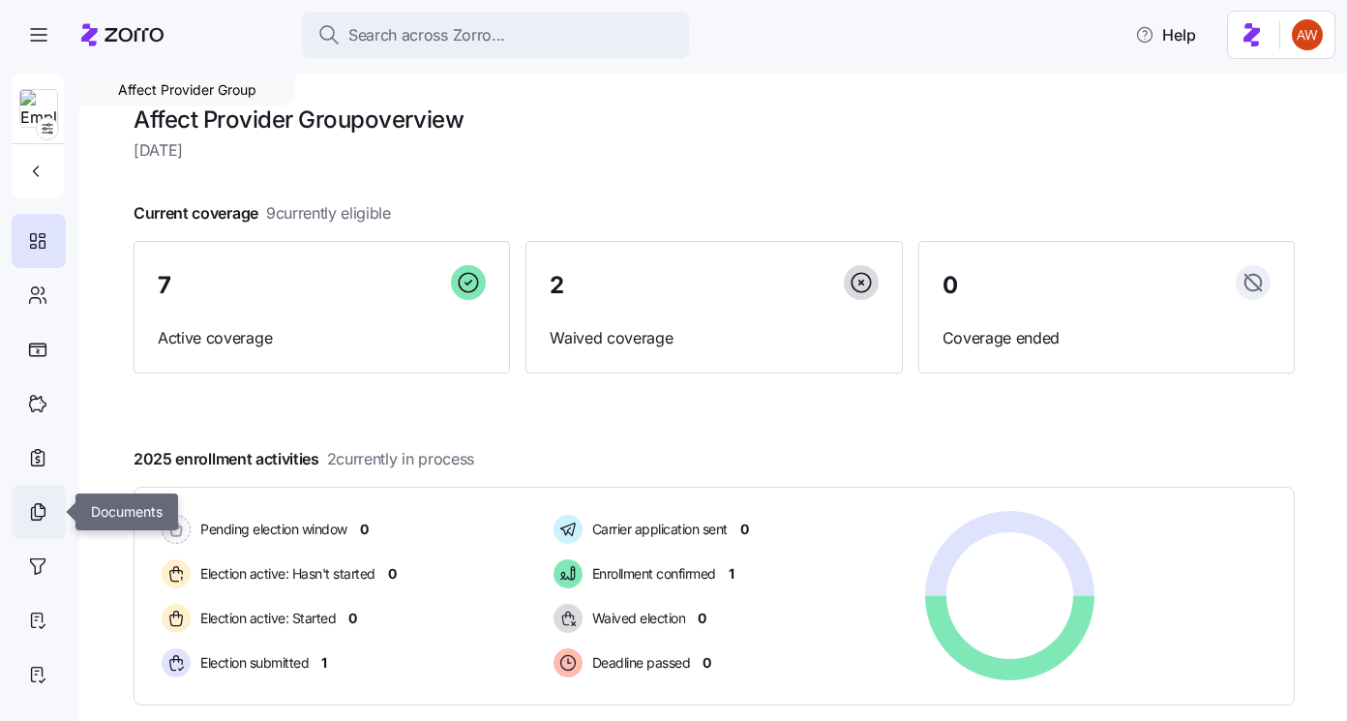
click at [48, 506] on div at bounding box center [39, 512] width 54 height 54
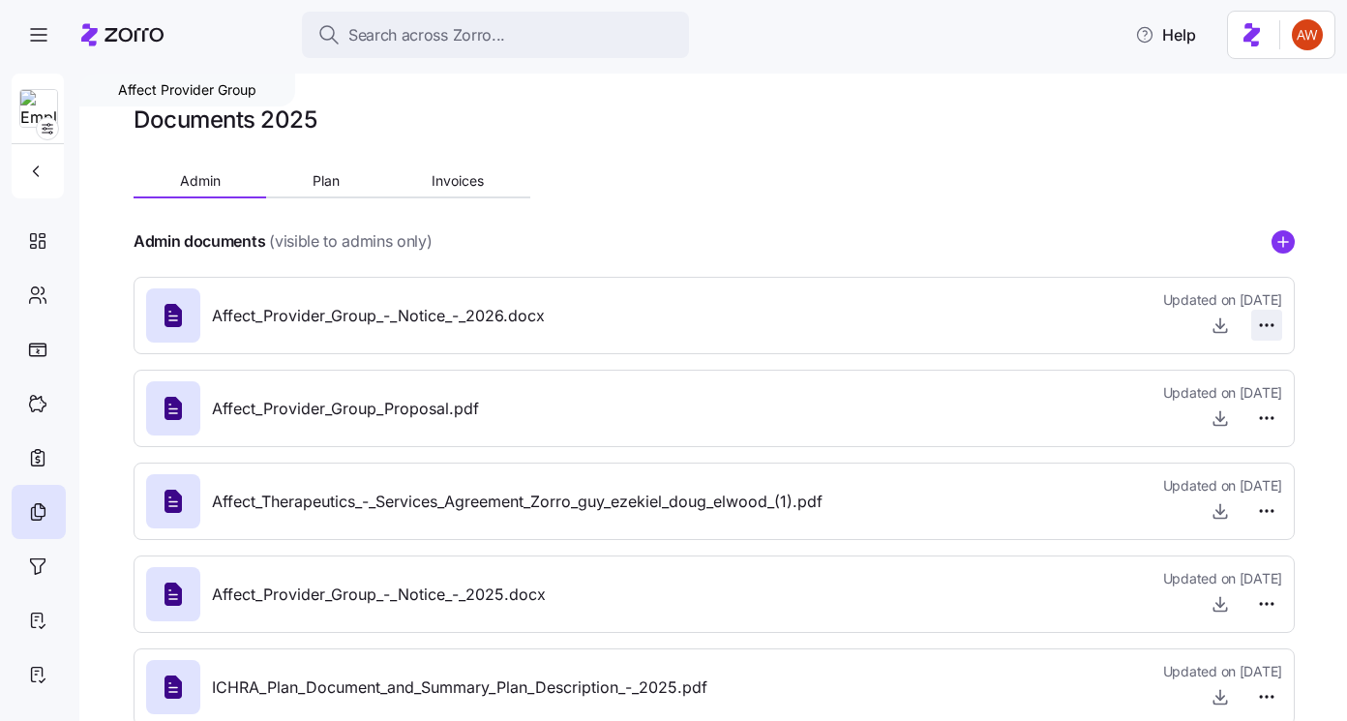
click at [1277, 323] on html "Search across Zorro... Help Affect Provider Group Documents 2025 Admin Plan Inv…" at bounding box center [673, 354] width 1347 height 709
click at [1209, 394] on span "Delete" at bounding box center [1220, 399] width 39 height 19
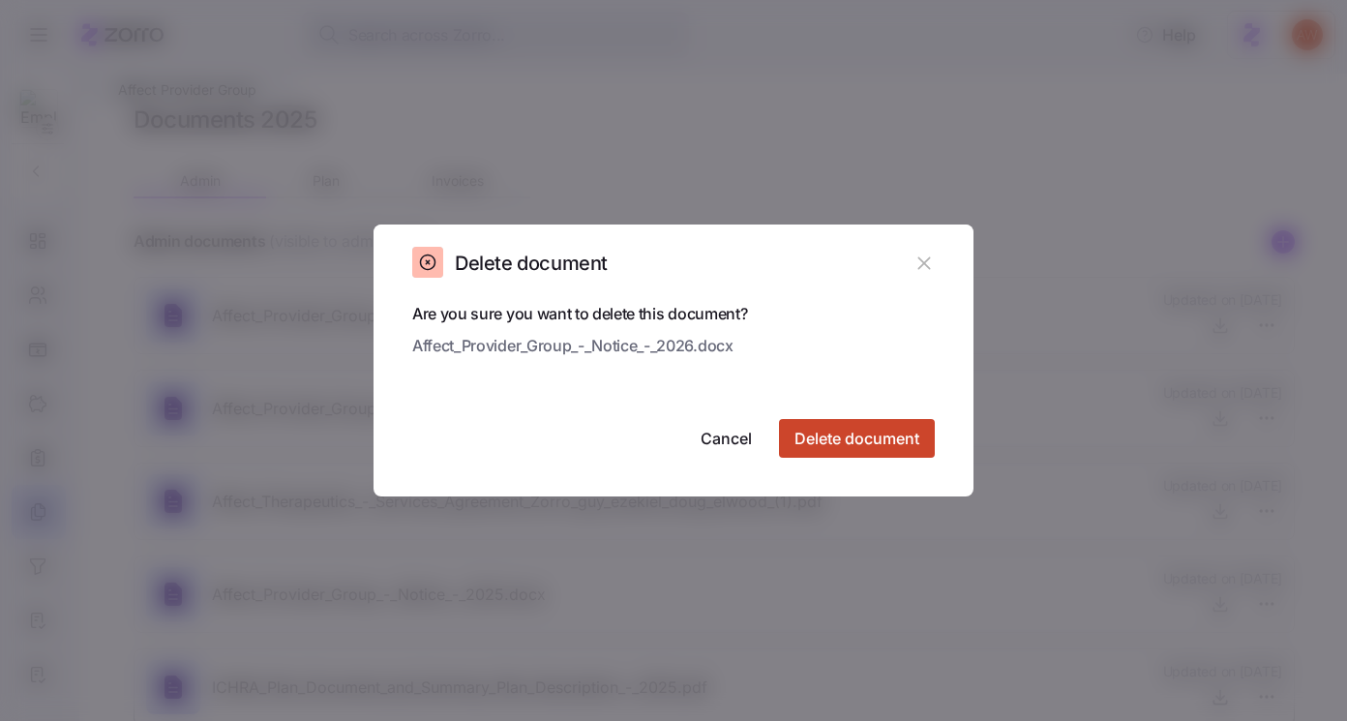
click at [839, 435] on span "Delete document" at bounding box center [857, 438] width 125 height 23
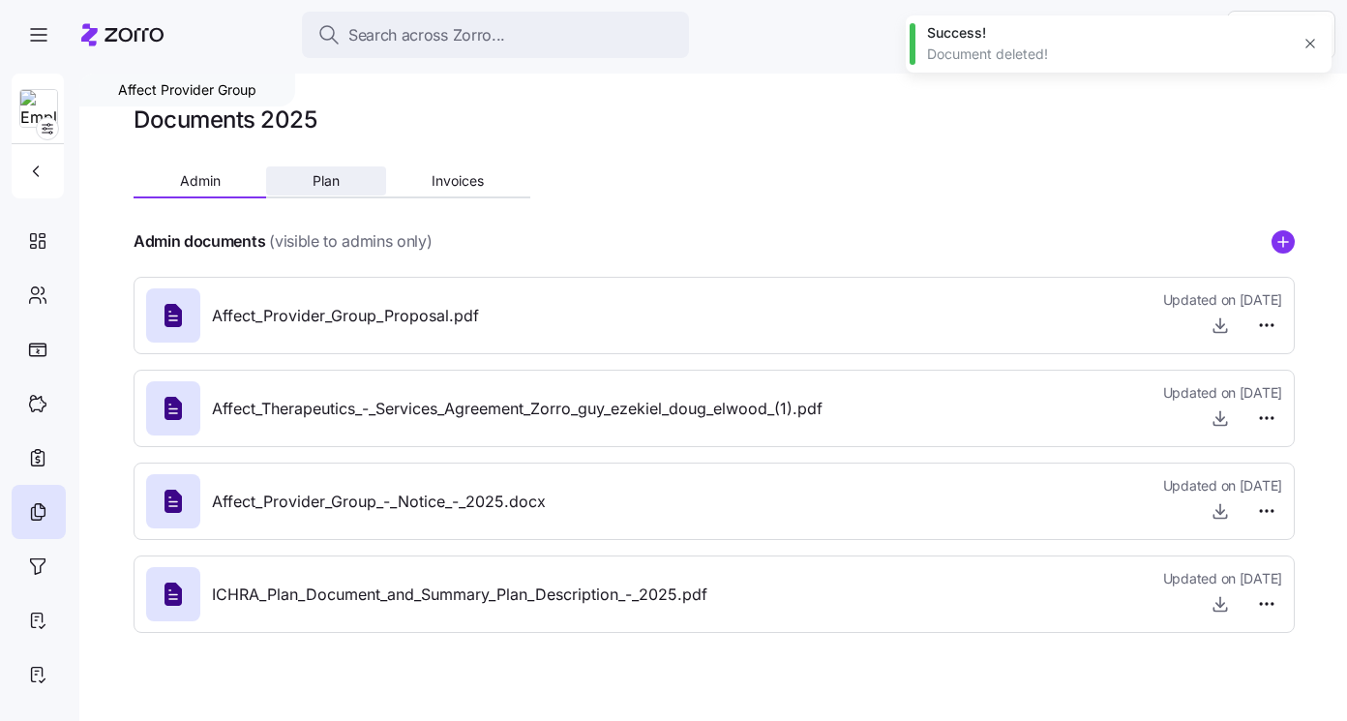
click at [340, 174] on button "Plan" at bounding box center [325, 180] width 119 height 29
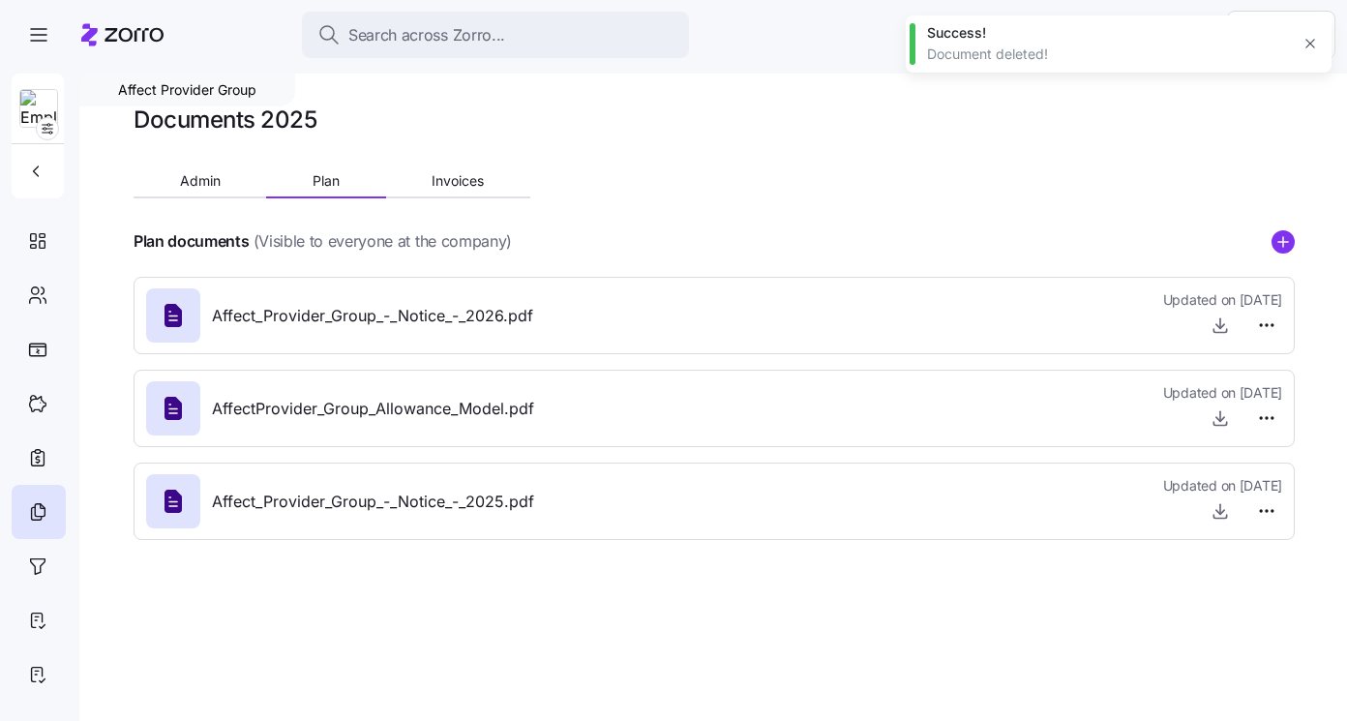
click at [1282, 319] on div "Affect_Provider_Group_-_Notice_-_2026.pdf Updated on 09/30/2025" at bounding box center [714, 315] width 1161 height 77
click at [1259, 326] on html "Search across Zorro... Help Affect Provider Group Documents 2025 Admin Plan Inv…" at bounding box center [673, 354] width 1347 height 709
click at [1226, 397] on span "Delete" at bounding box center [1220, 399] width 39 height 19
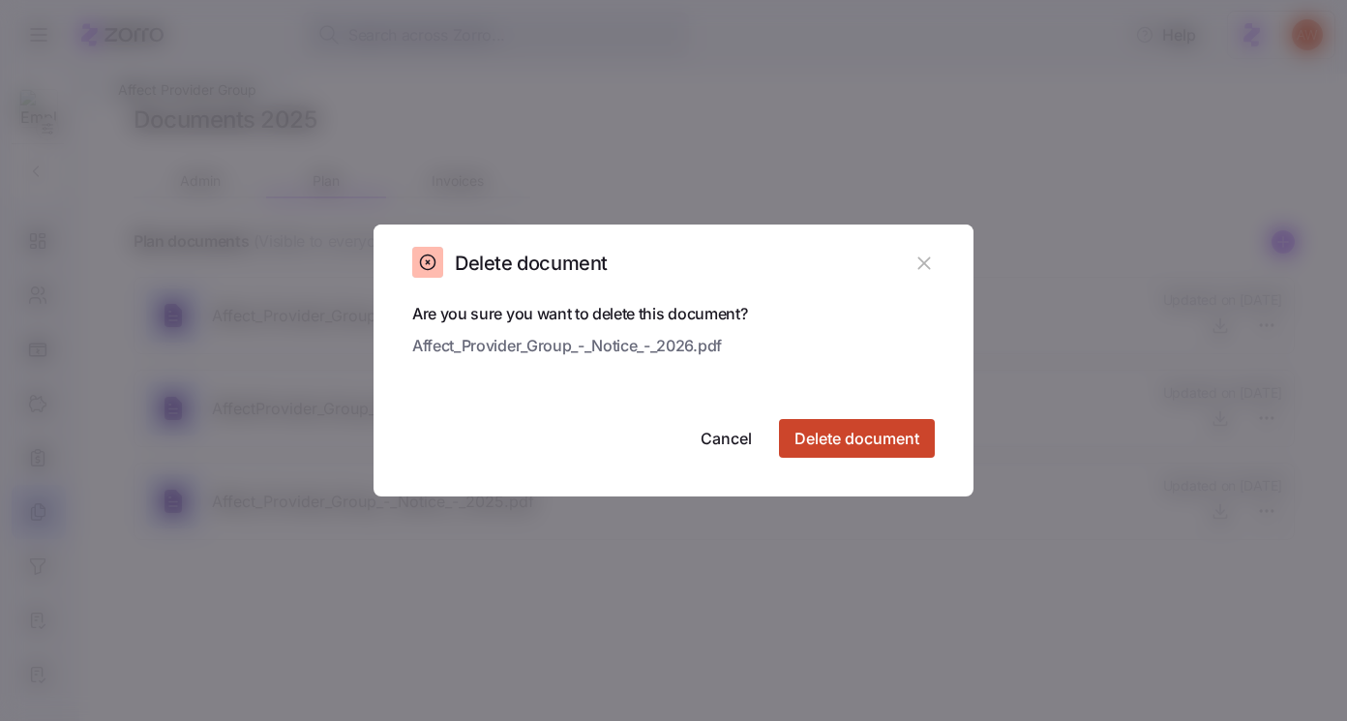
click at [889, 434] on span "Delete document" at bounding box center [857, 438] width 125 height 23
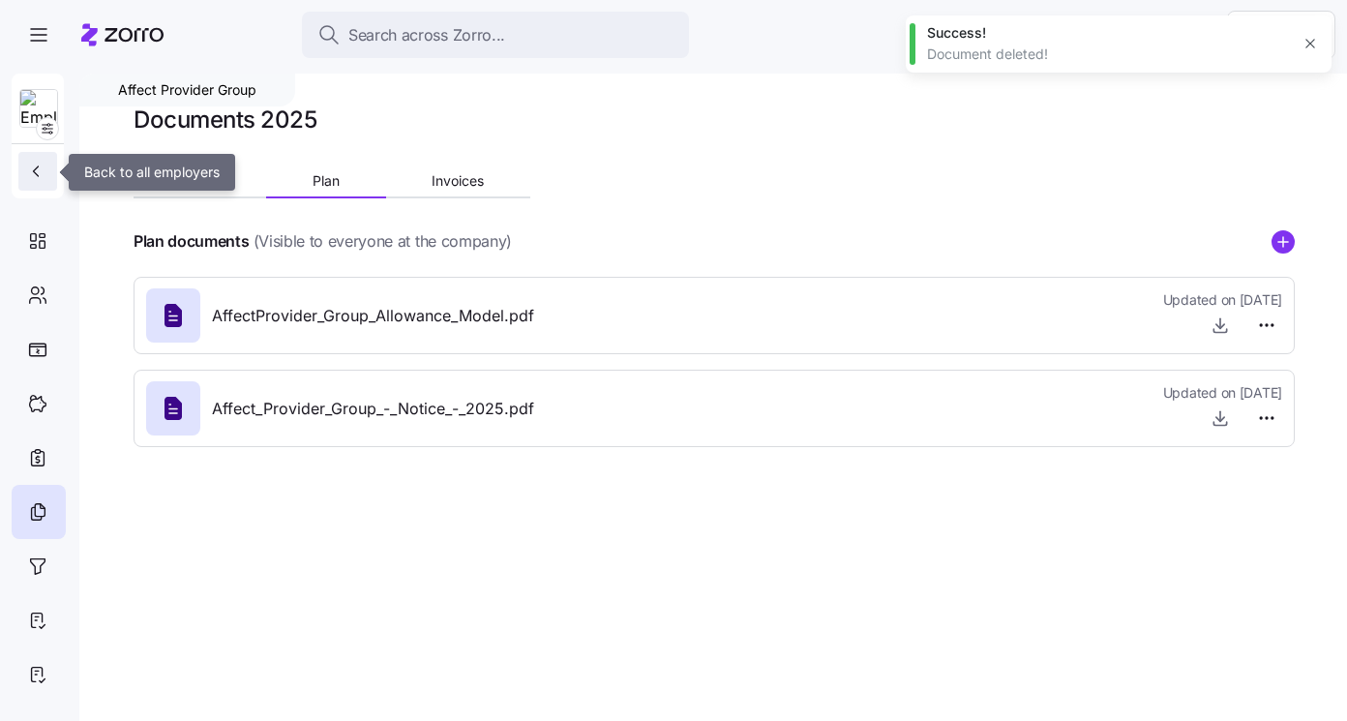
click at [36, 167] on icon "button" at bounding box center [35, 171] width 19 height 19
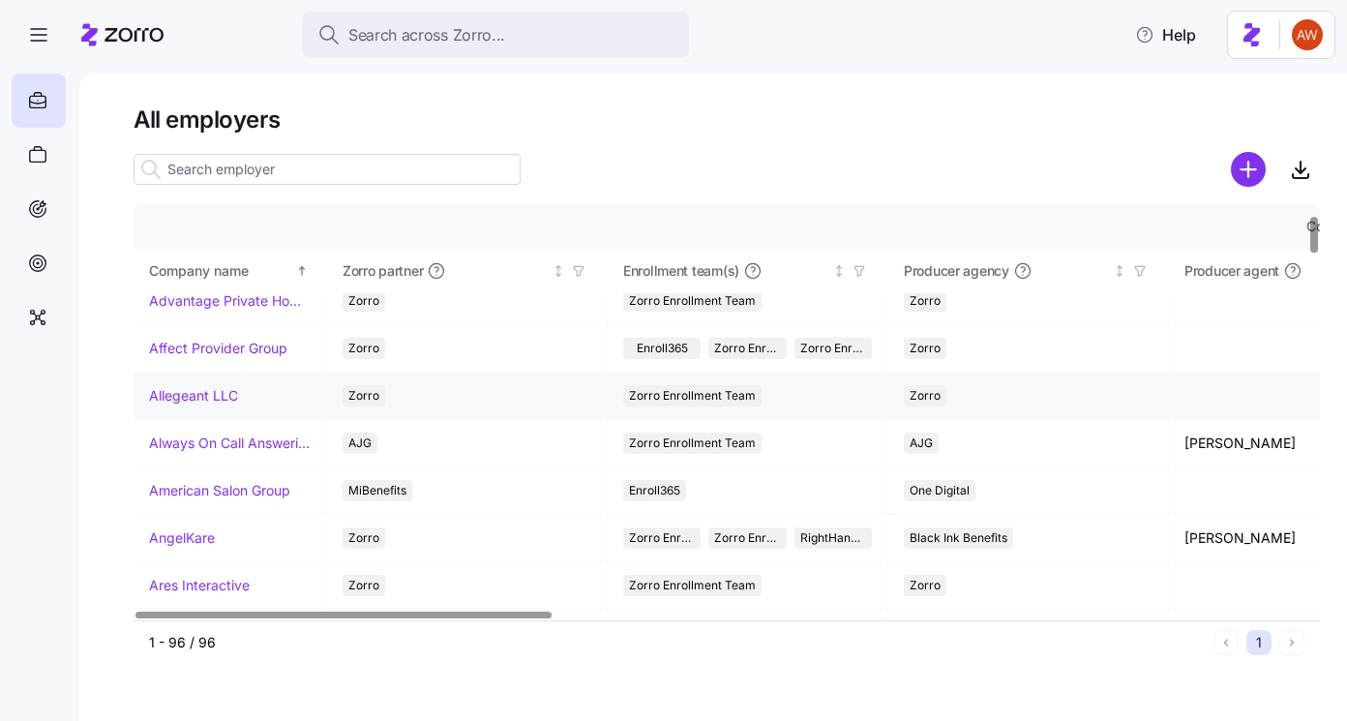
scroll to position [114, 0]
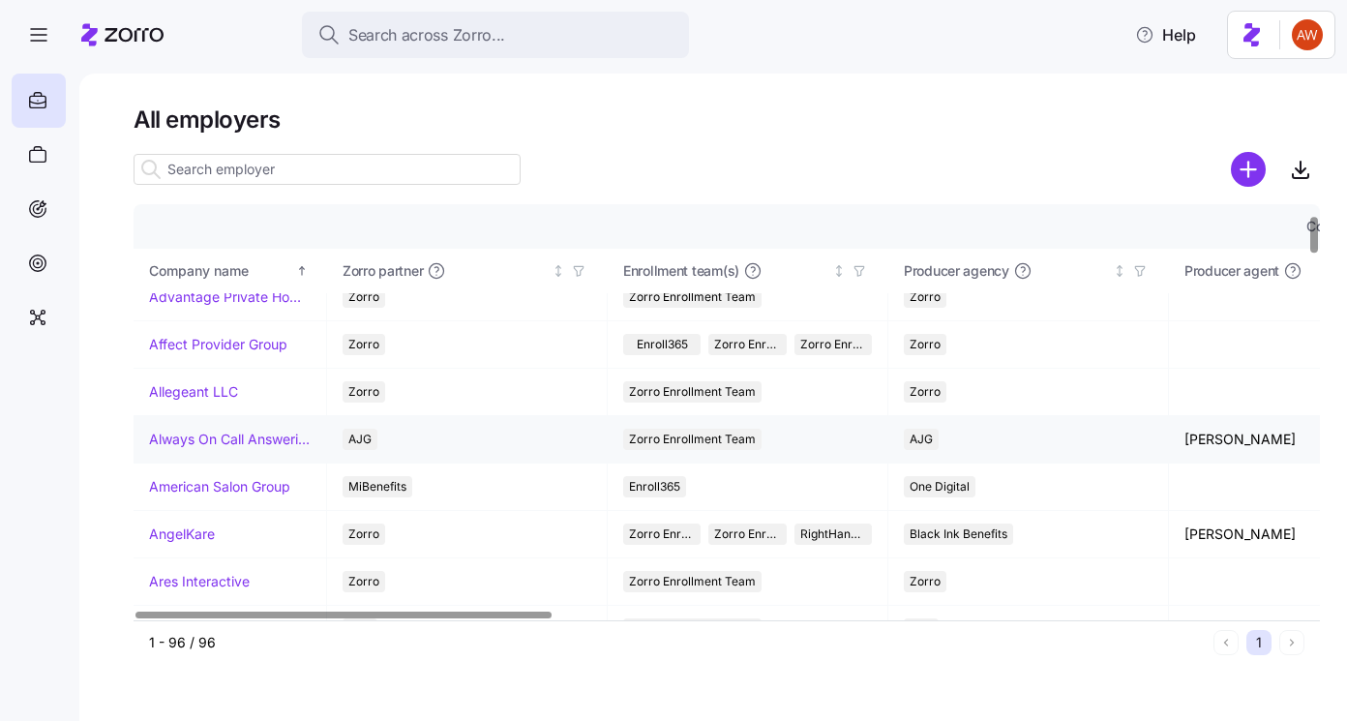
click at [181, 436] on link "Always On Call Answering Service" at bounding box center [230, 439] width 162 height 19
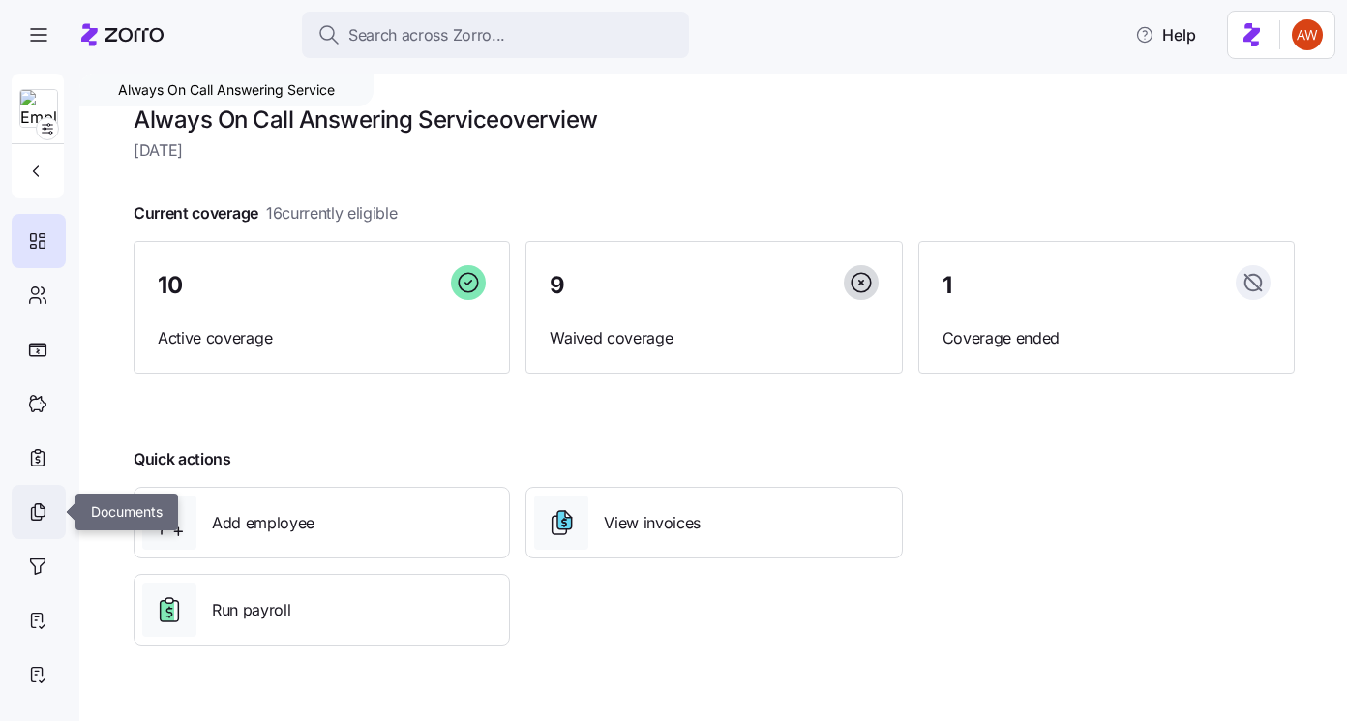
click at [46, 502] on icon at bounding box center [37, 511] width 21 height 23
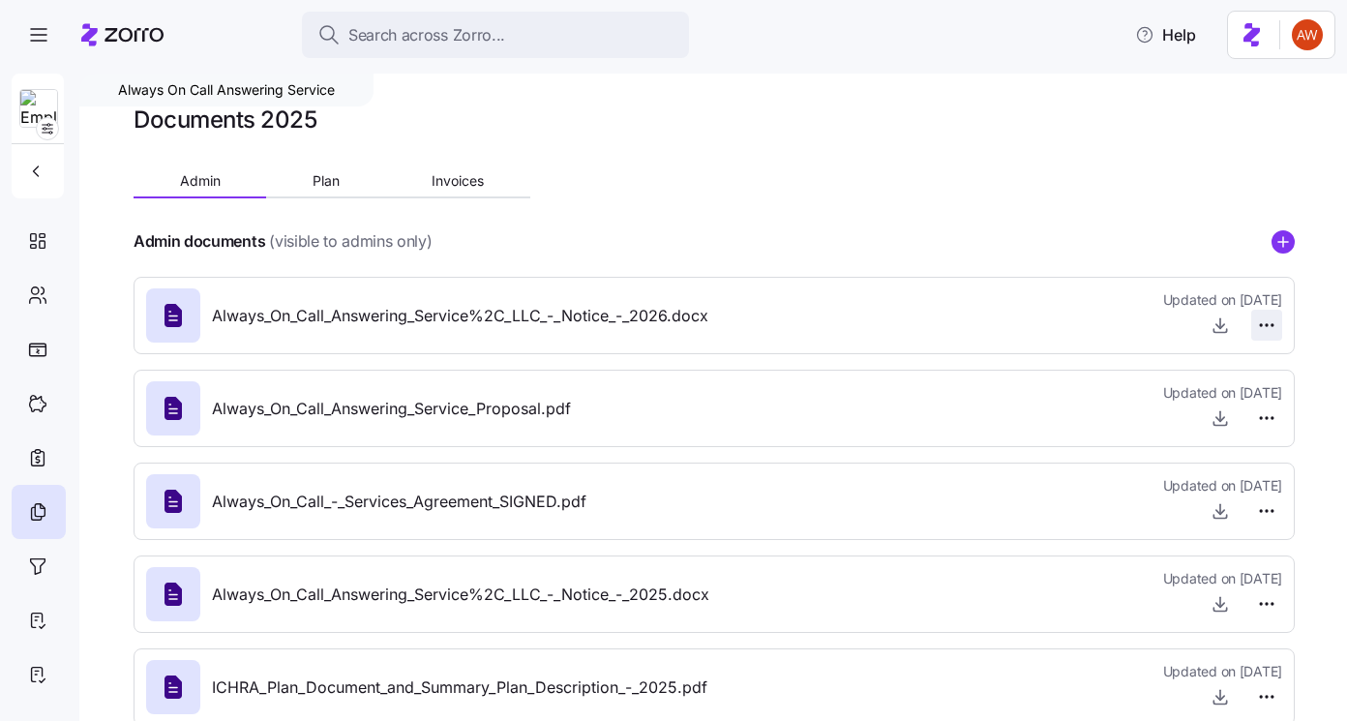
click at [1267, 324] on html "Search across Zorro... Help Always On Call Answering Service Documents 2025 Adm…" at bounding box center [673, 354] width 1347 height 709
click at [1208, 397] on span "Delete" at bounding box center [1220, 399] width 39 height 19
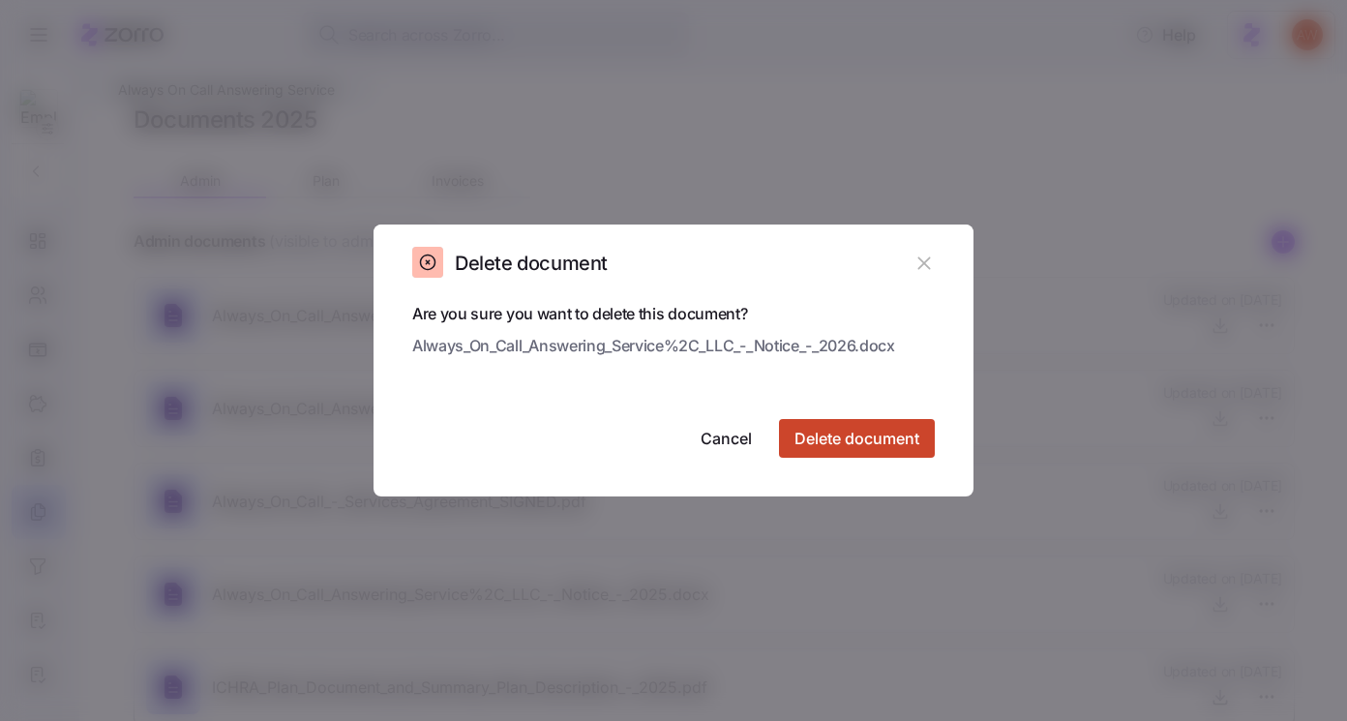
click at [858, 429] on span "Delete document" at bounding box center [857, 438] width 125 height 23
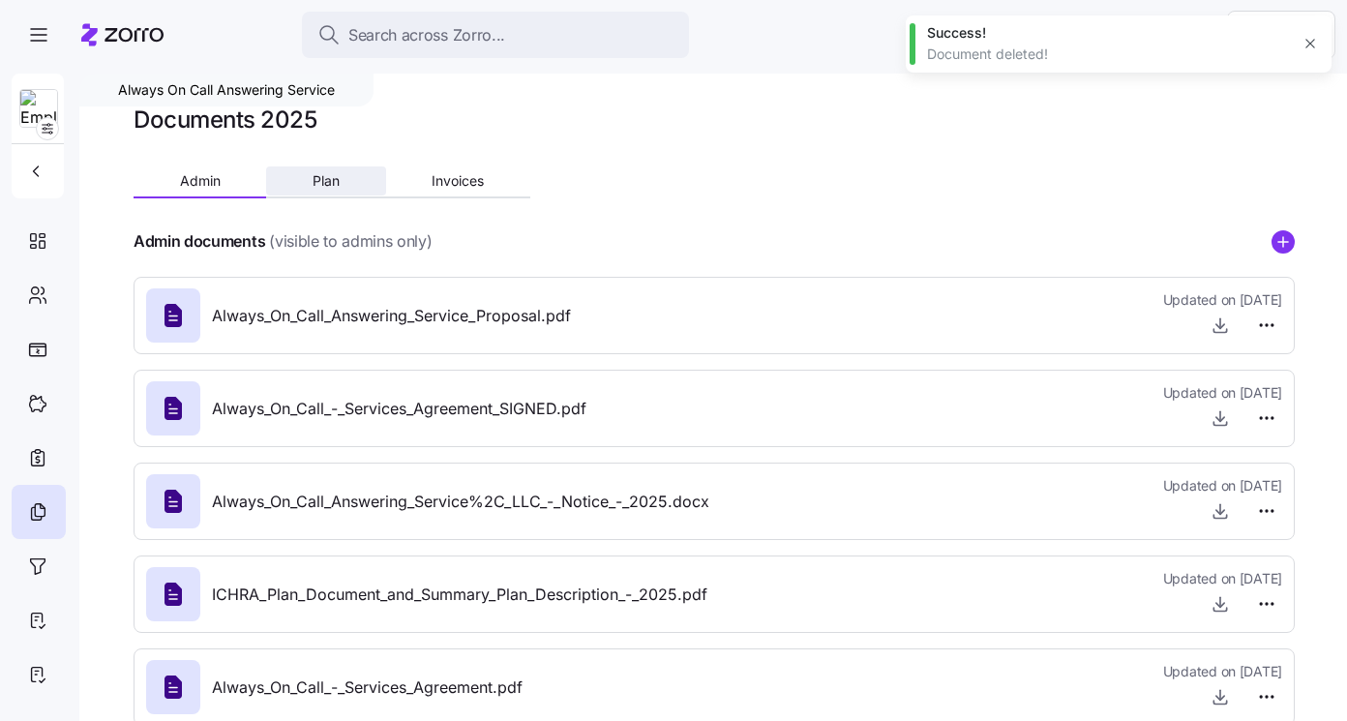
click at [348, 180] on button "Plan" at bounding box center [325, 180] width 119 height 29
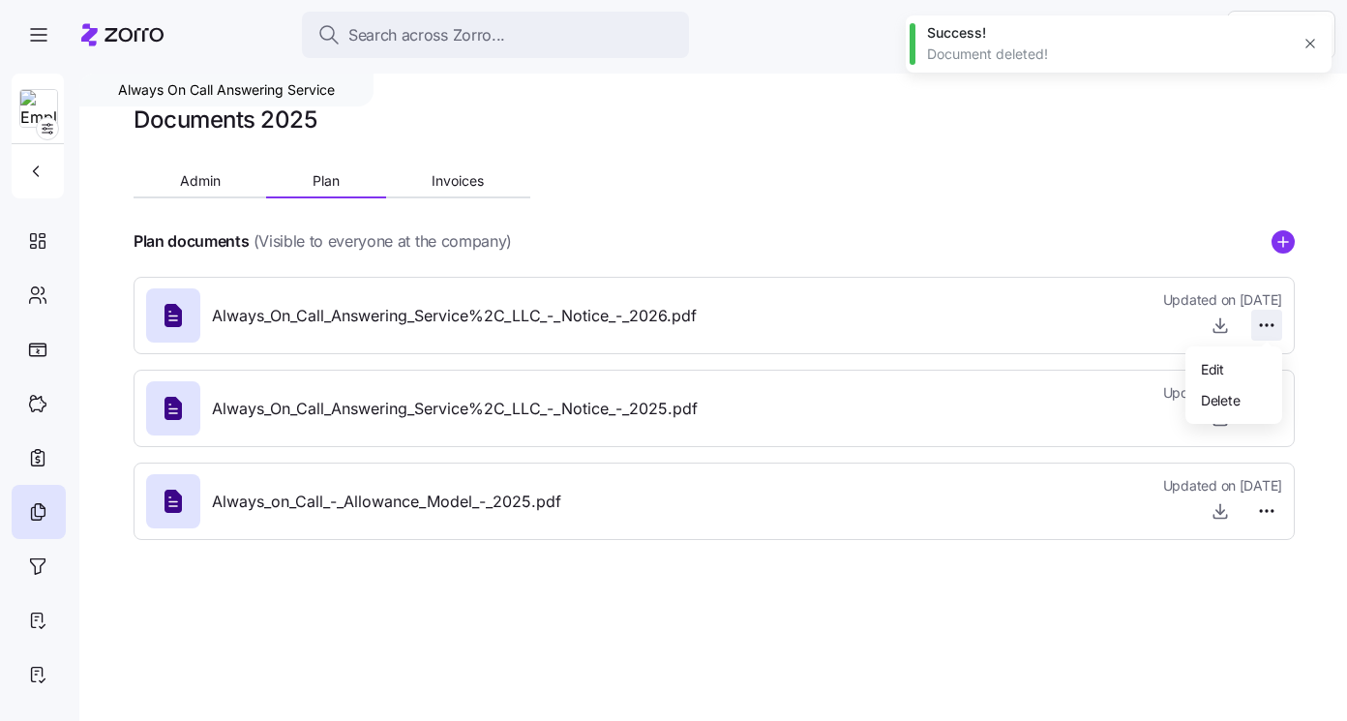
click at [1261, 316] on html "Search across Zorro... Help Always On Call Answering Service Documents 2025 Adm…" at bounding box center [673, 354] width 1347 height 709
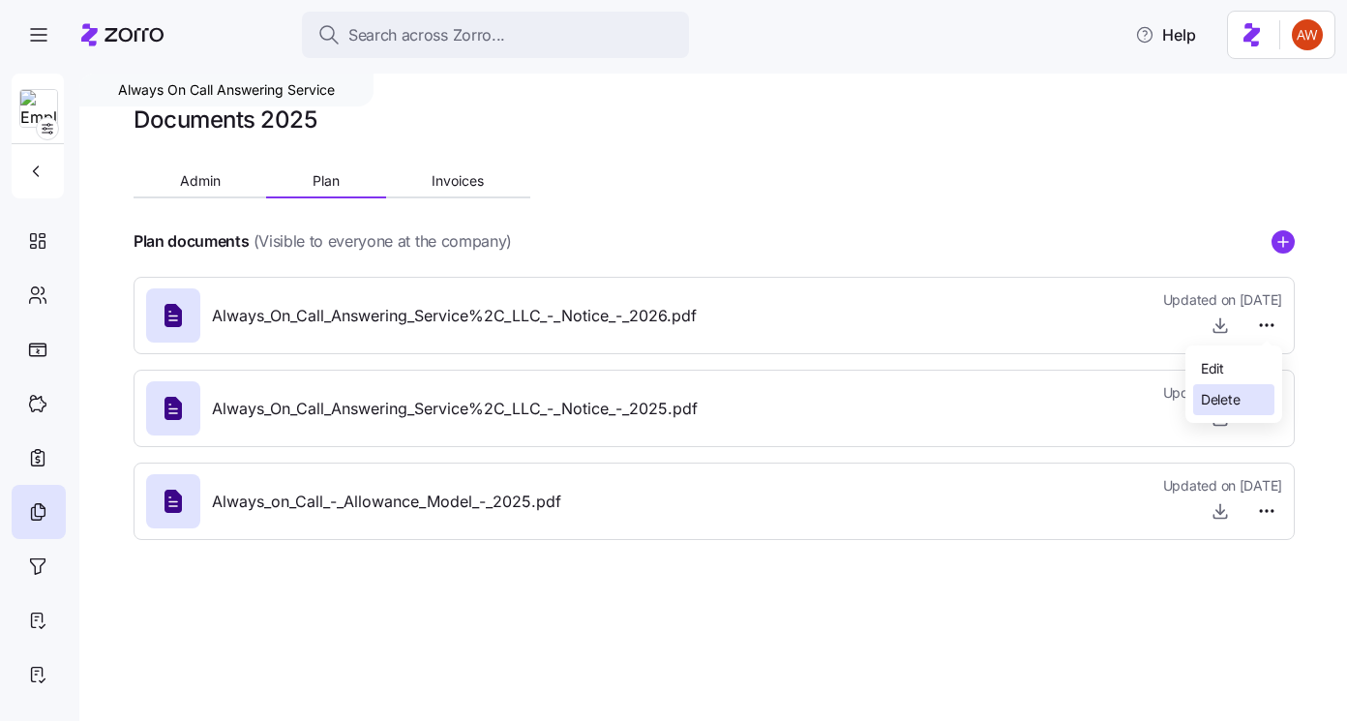
click at [1236, 384] on div "Delete" at bounding box center [1233, 399] width 81 height 31
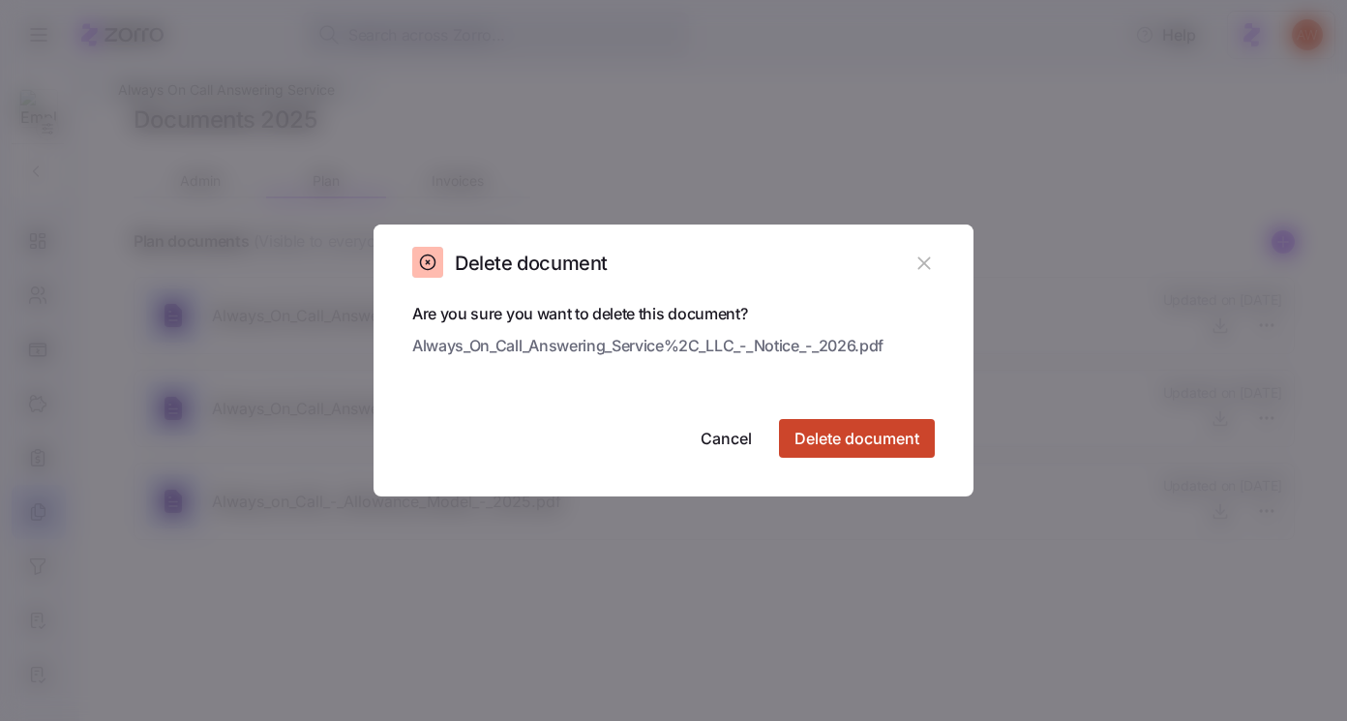
click at [906, 420] on button "Delete document" at bounding box center [857, 438] width 156 height 39
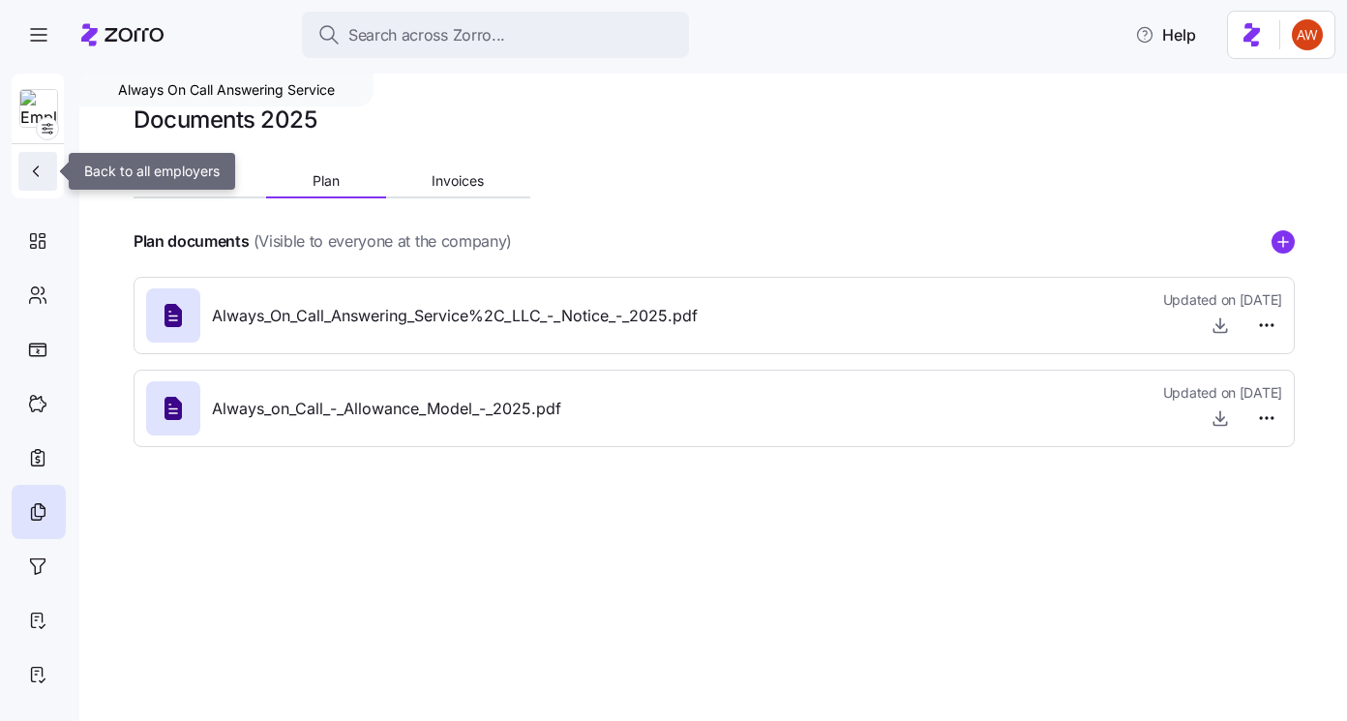
click at [35, 162] on icon "button" at bounding box center [35, 171] width 19 height 19
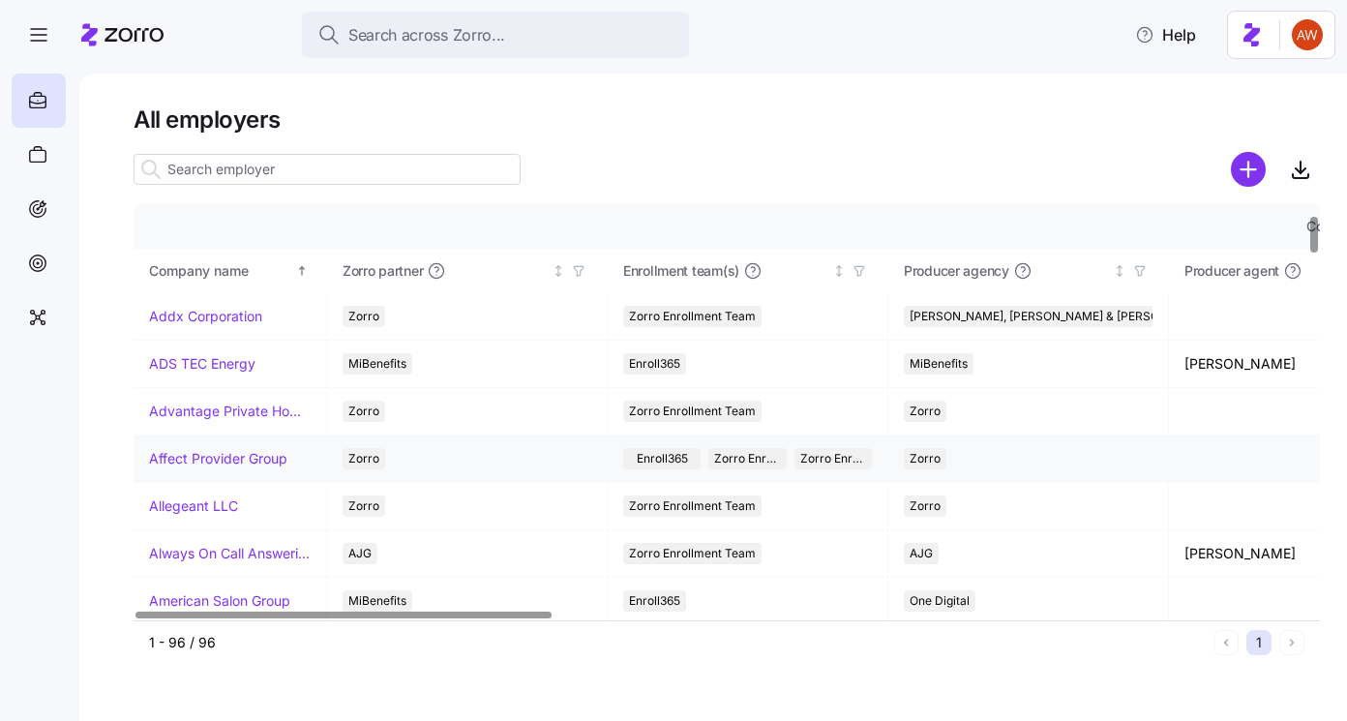
scroll to position [142, 0]
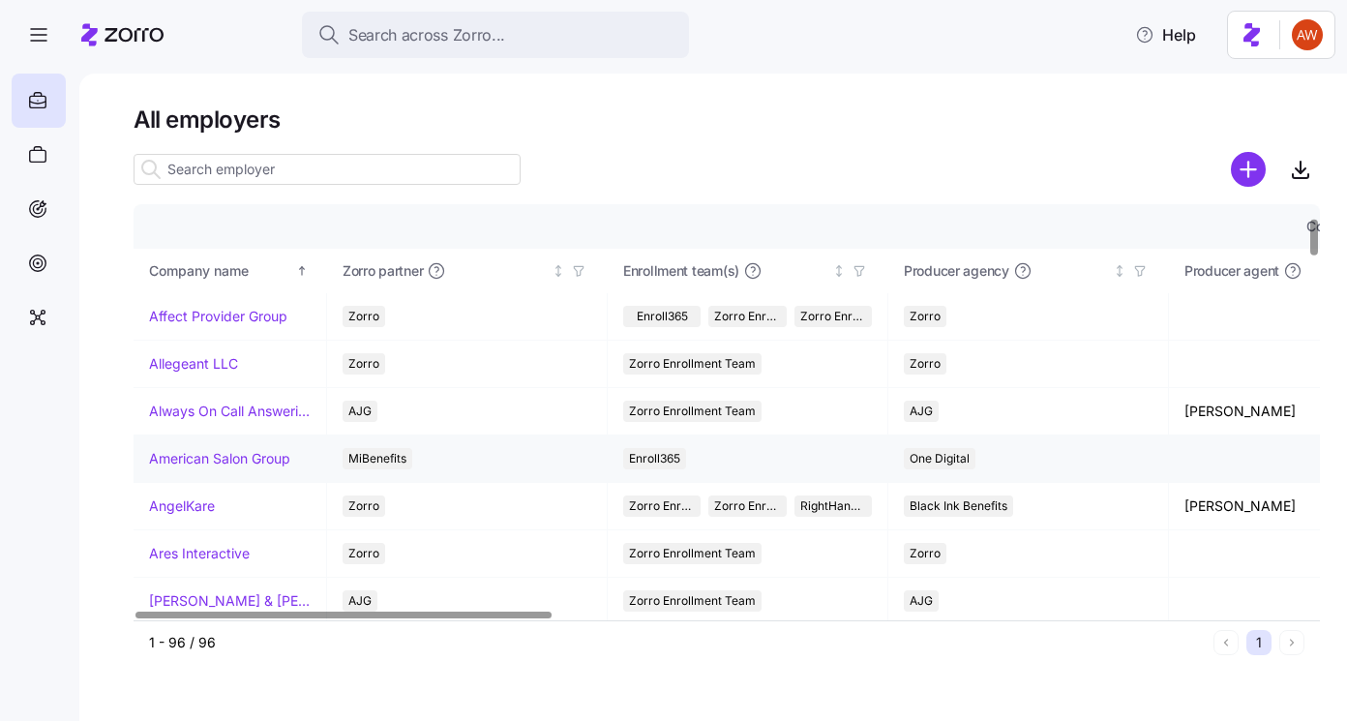
click at [252, 455] on link "American Salon Group" at bounding box center [219, 458] width 141 height 19
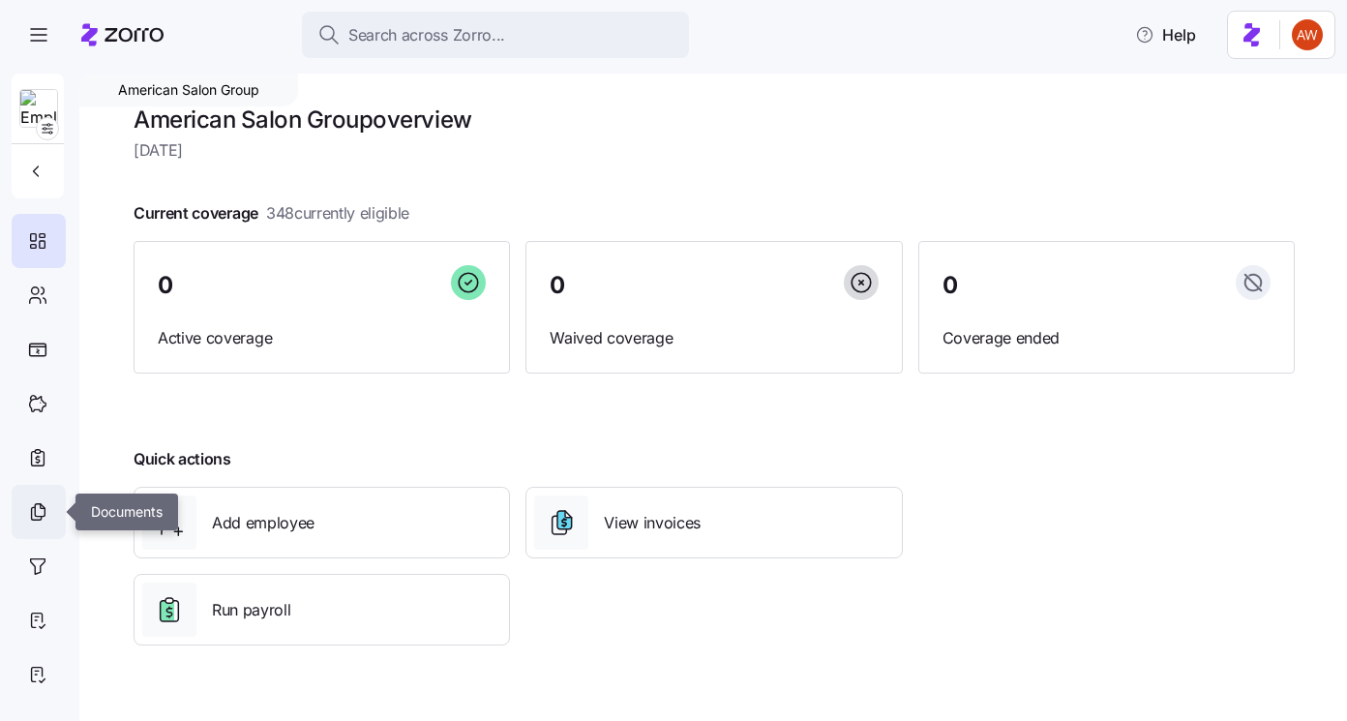
click at [45, 499] on div at bounding box center [39, 512] width 54 height 54
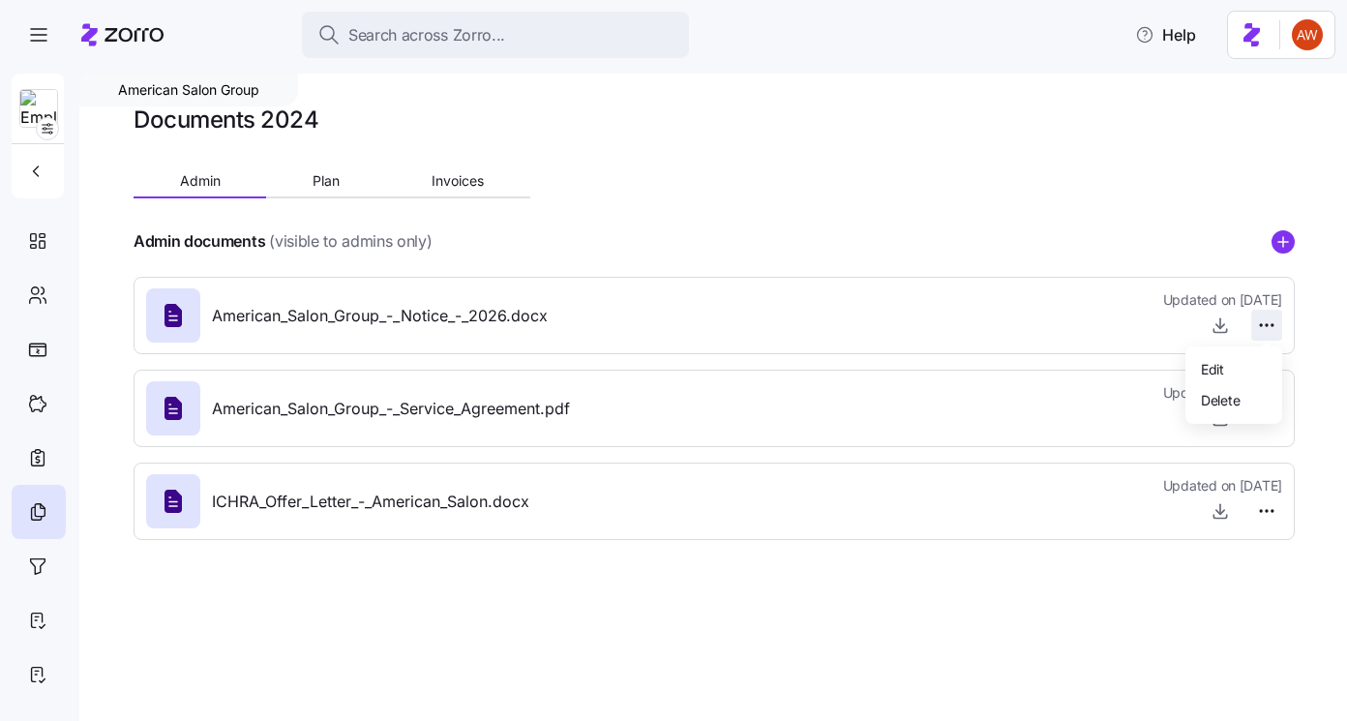
click at [1266, 322] on html "Search across Zorro... Help American Salon Group Documents 2024 Admin Plan Invo…" at bounding box center [673, 354] width 1347 height 709
click at [1213, 404] on span "Delete" at bounding box center [1220, 399] width 39 height 19
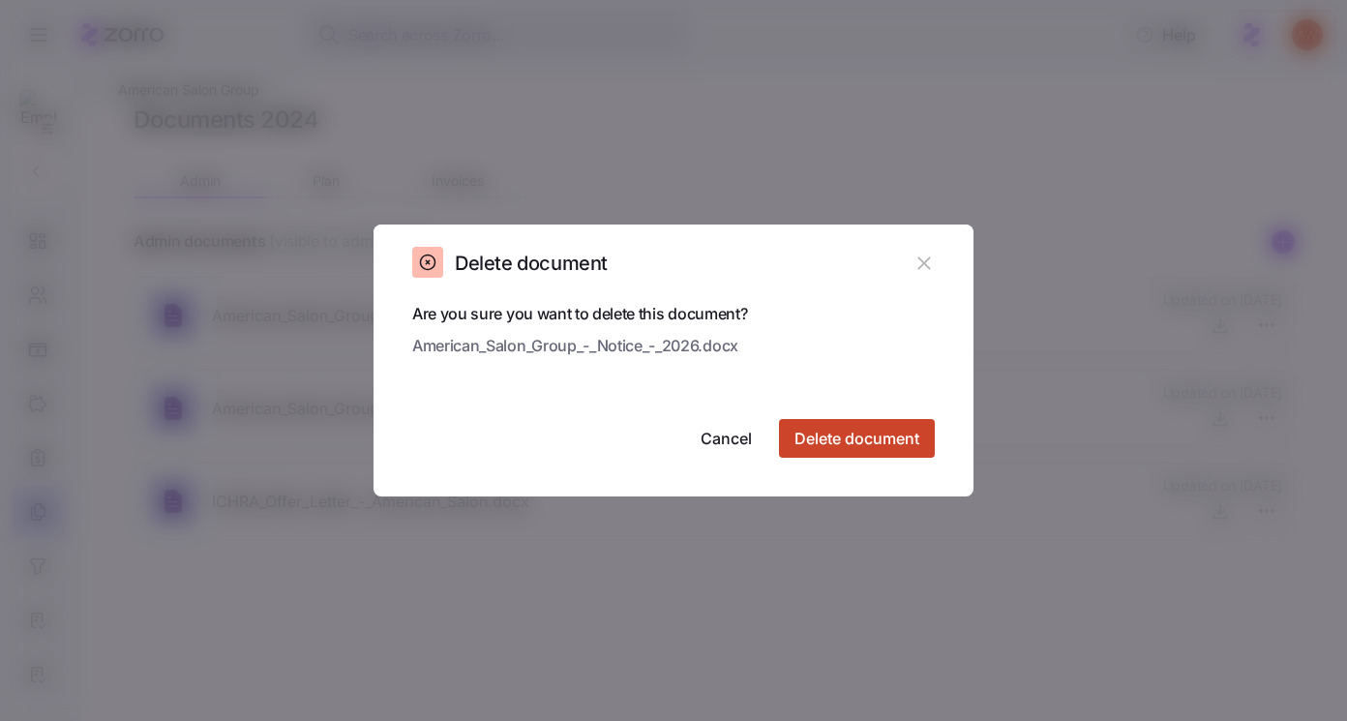
click at [828, 436] on span "Delete document" at bounding box center [857, 438] width 125 height 23
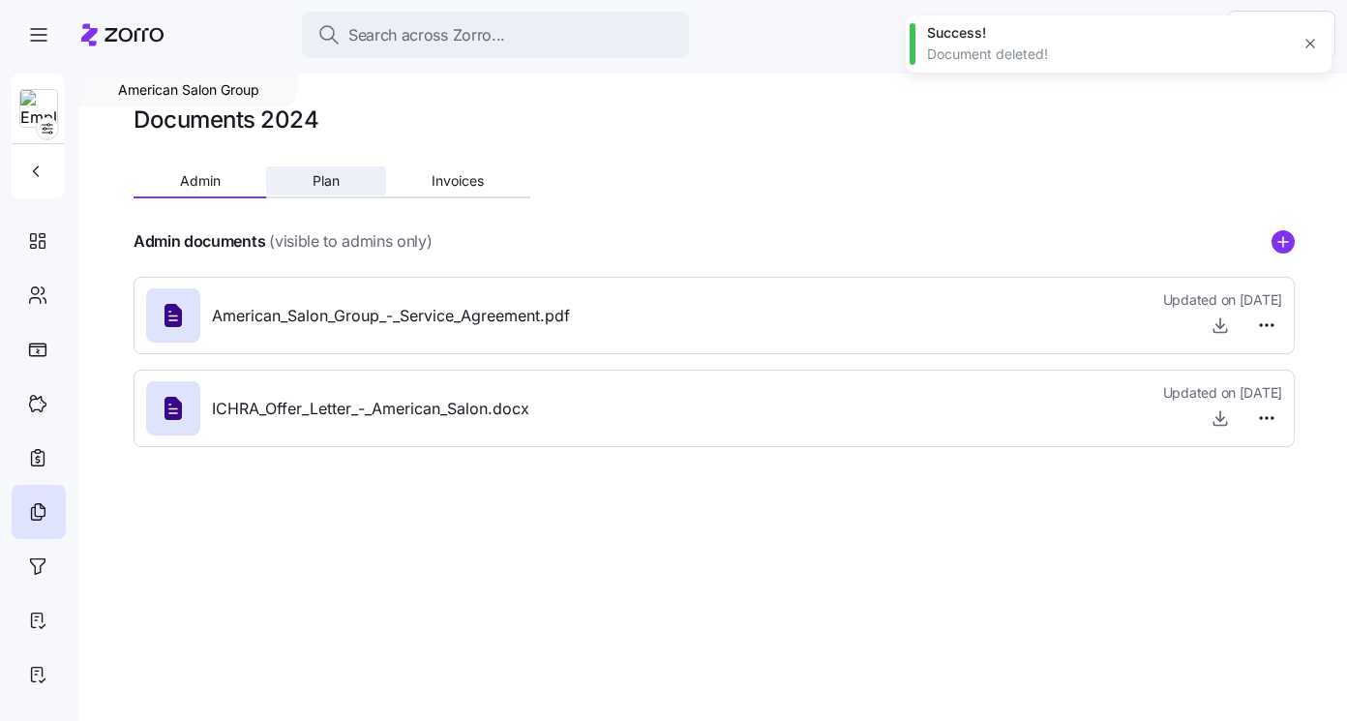
click at [309, 168] on button "Plan" at bounding box center [325, 180] width 119 height 29
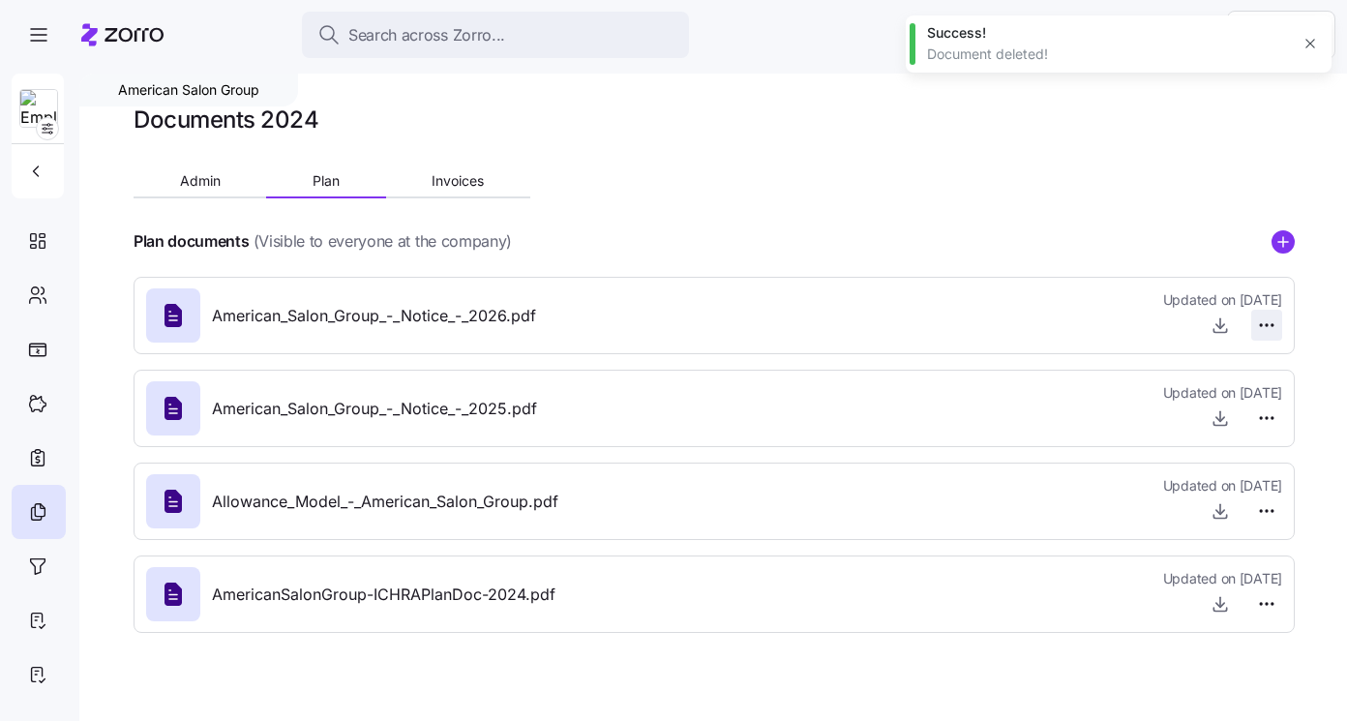
click at [1271, 323] on html "Search across Zorro... Help American Salon Group Documents 2024 Admin Plan Invo…" at bounding box center [673, 354] width 1347 height 709
click at [1229, 397] on span "Delete" at bounding box center [1220, 399] width 39 height 19
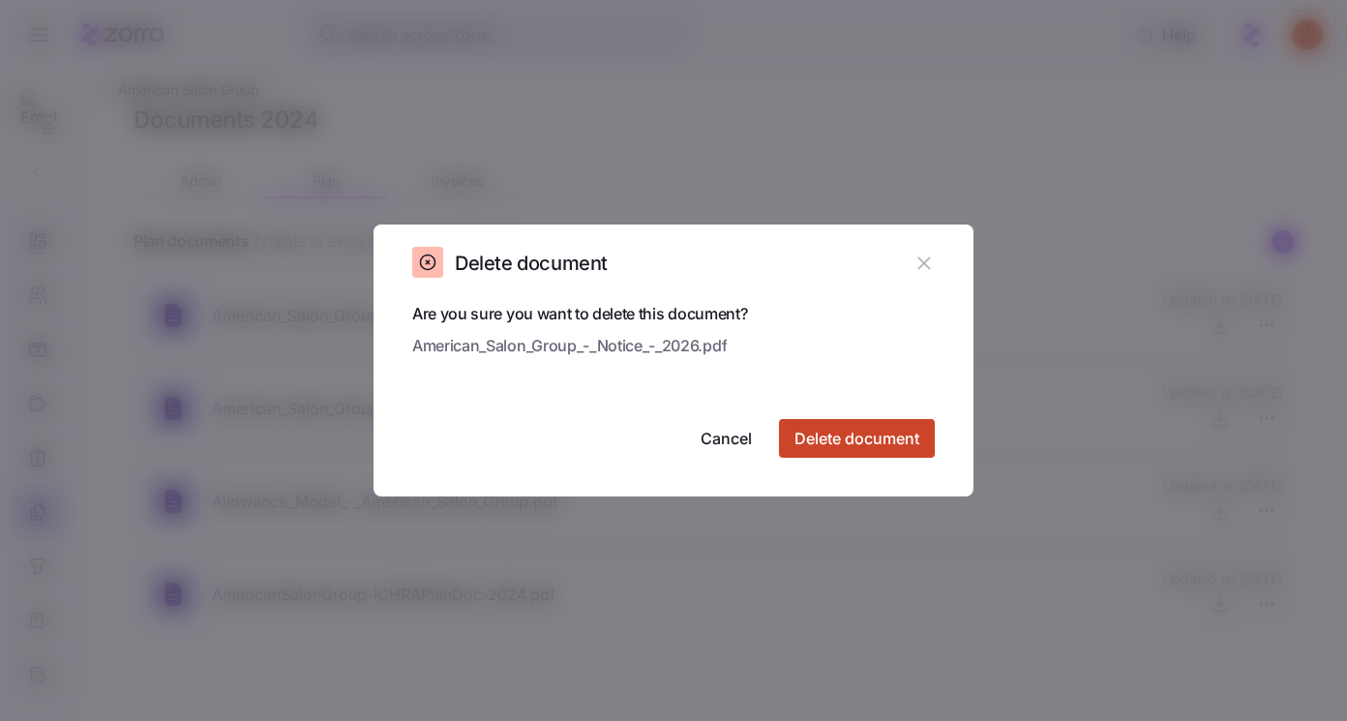
click at [880, 427] on span "Delete document" at bounding box center [857, 438] width 125 height 23
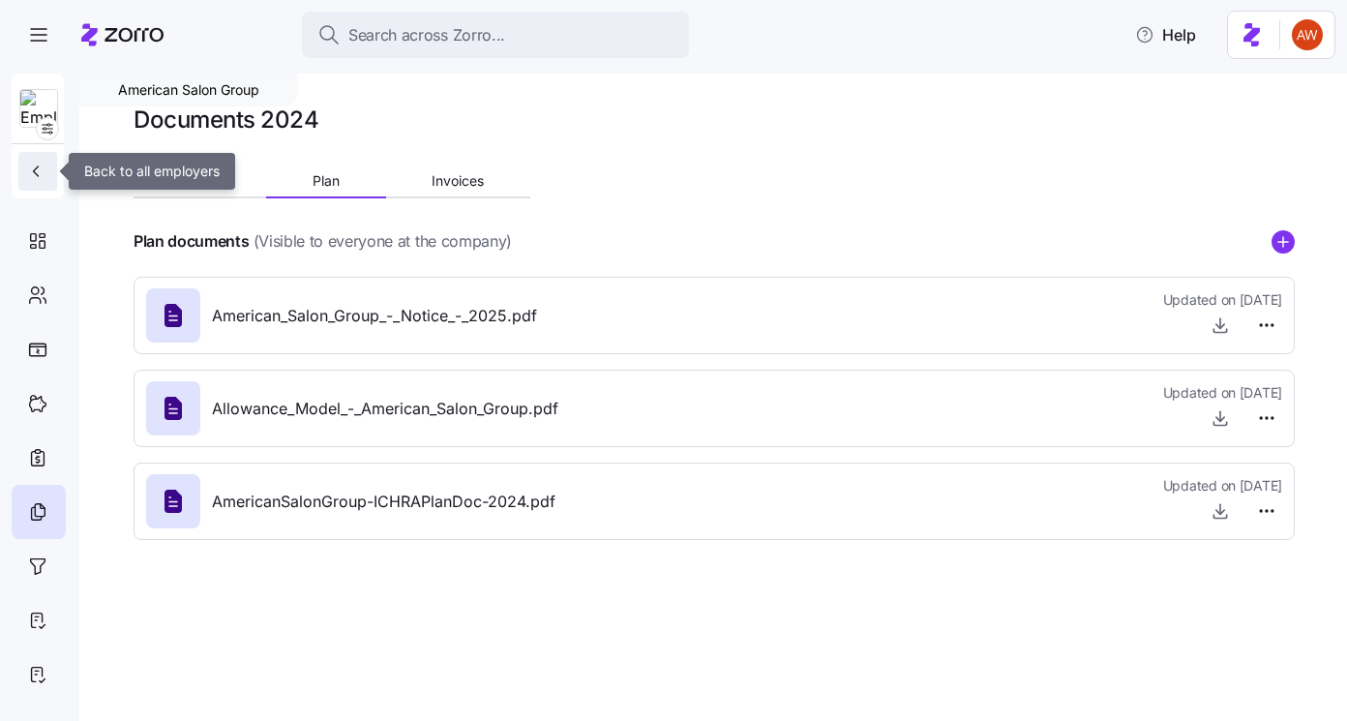
click at [33, 164] on icon "button" at bounding box center [35, 171] width 19 height 19
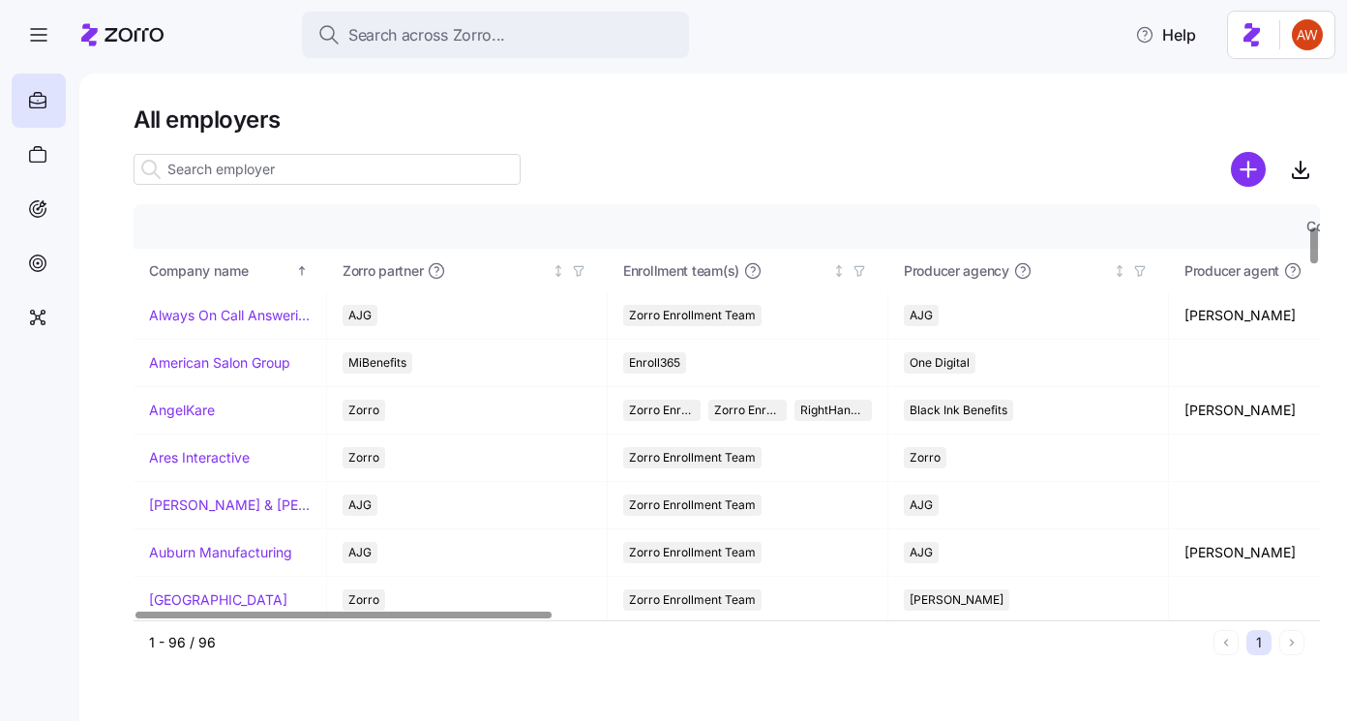
scroll to position [246, 0]
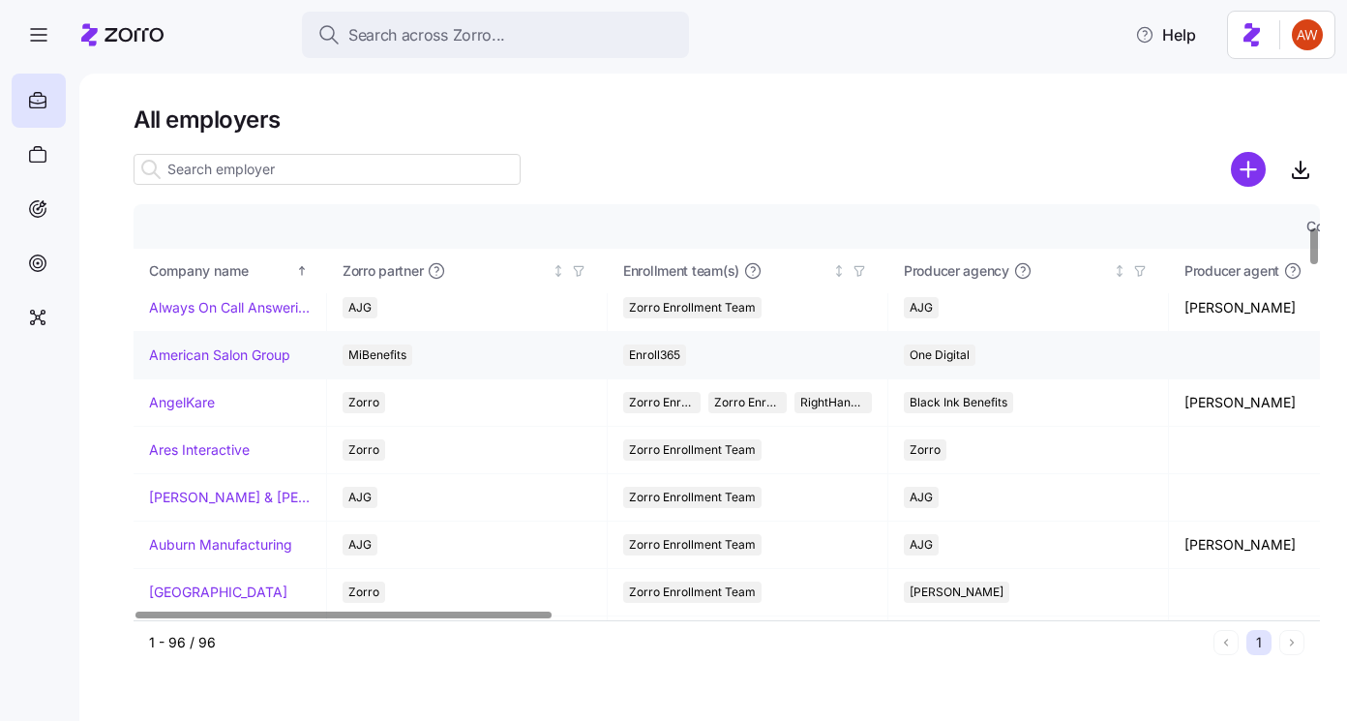
click at [233, 352] on link "American Salon Group" at bounding box center [219, 355] width 141 height 19
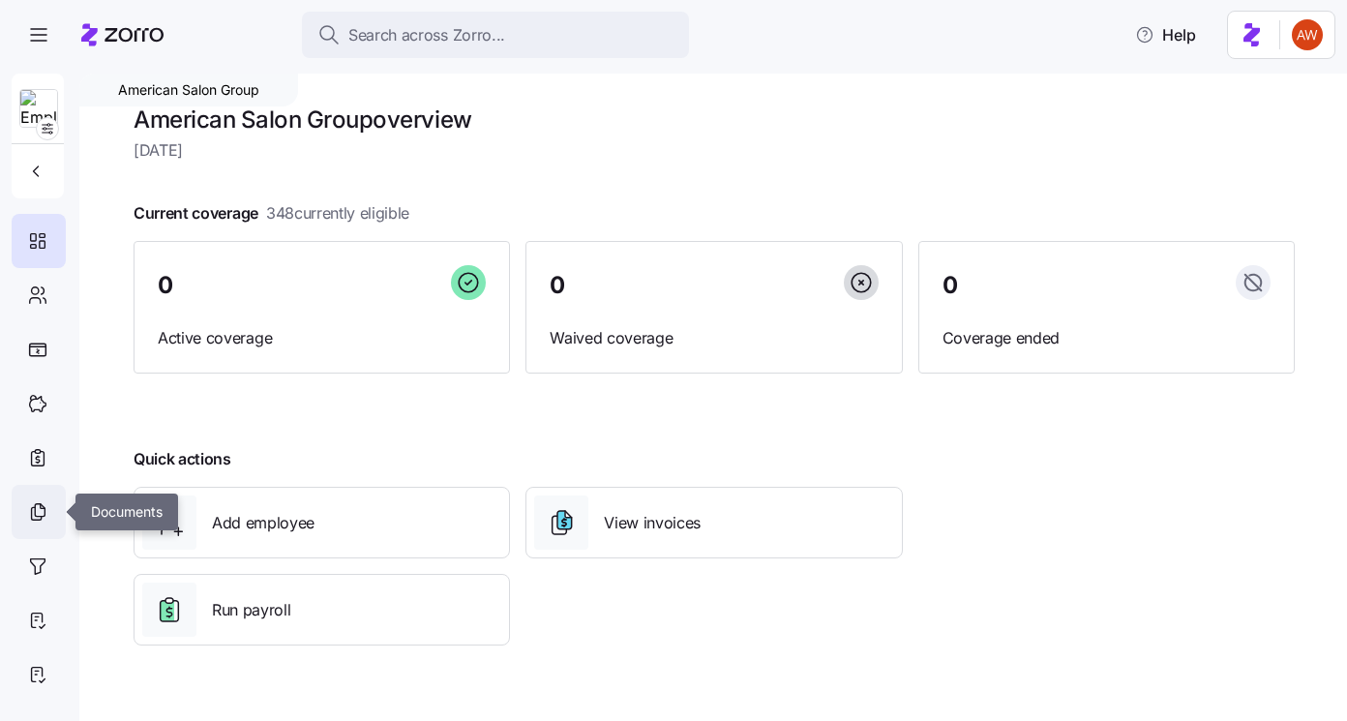
click at [42, 513] on icon at bounding box center [37, 511] width 21 height 23
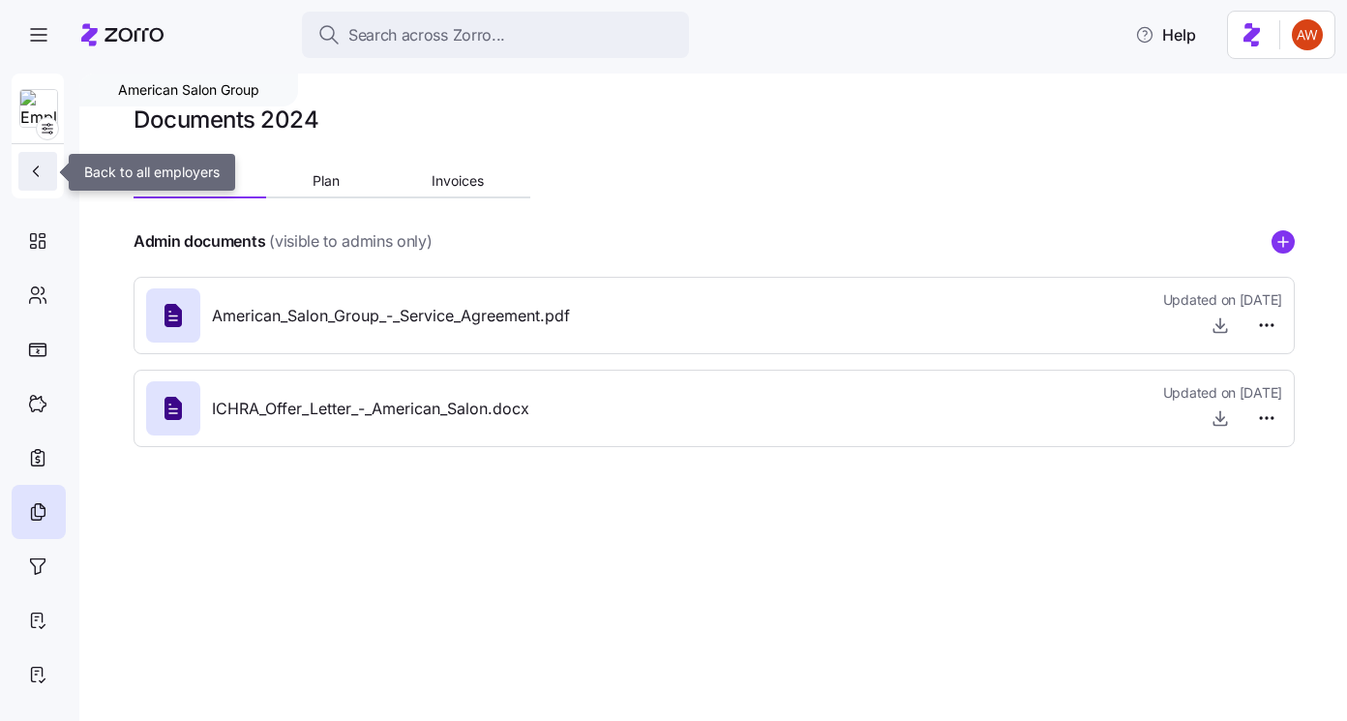
click at [43, 181] on button "button" at bounding box center [37, 171] width 39 height 39
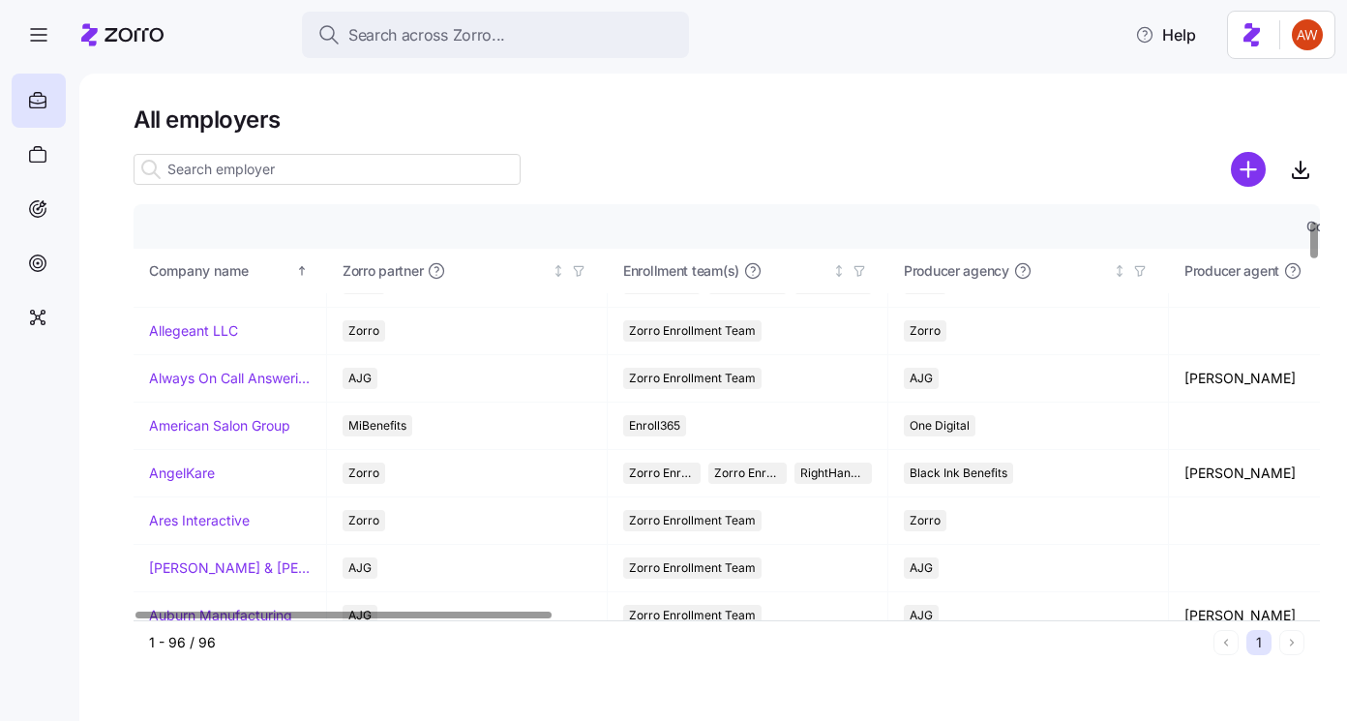
scroll to position [177, 0]
click at [196, 468] on link "AngelKare" at bounding box center [182, 471] width 66 height 19
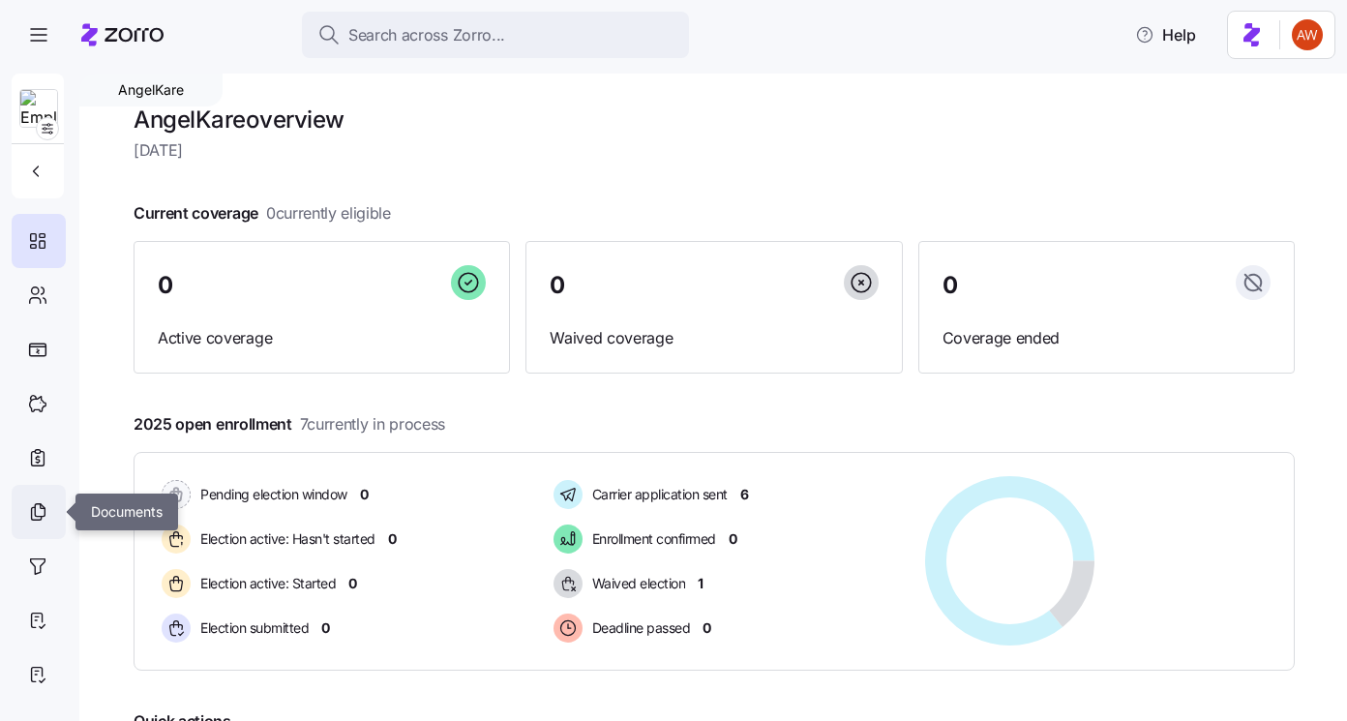
click at [38, 508] on icon at bounding box center [37, 511] width 21 height 23
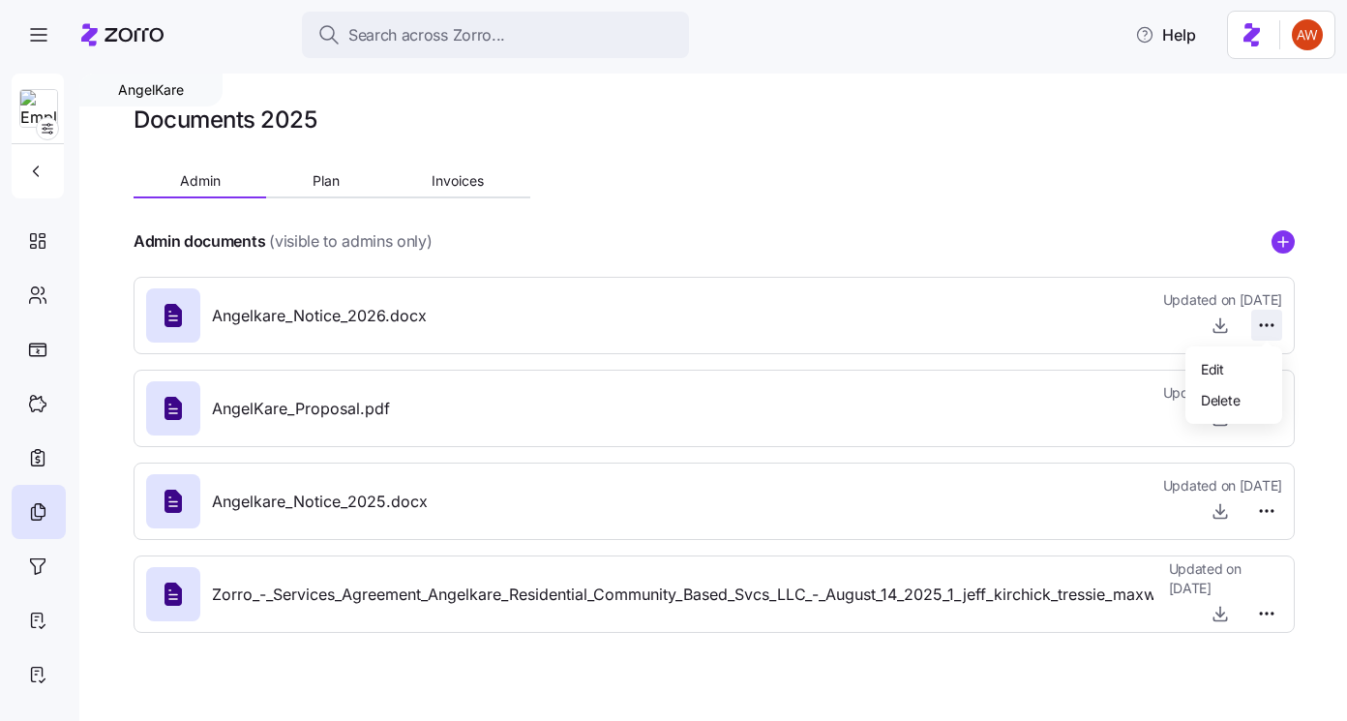
click at [1275, 323] on html "Search across Zorro... Help AngelKare Documents 2025 Admin Plan Invoices Admin …" at bounding box center [673, 354] width 1347 height 709
click at [1215, 399] on span "Delete" at bounding box center [1220, 399] width 39 height 19
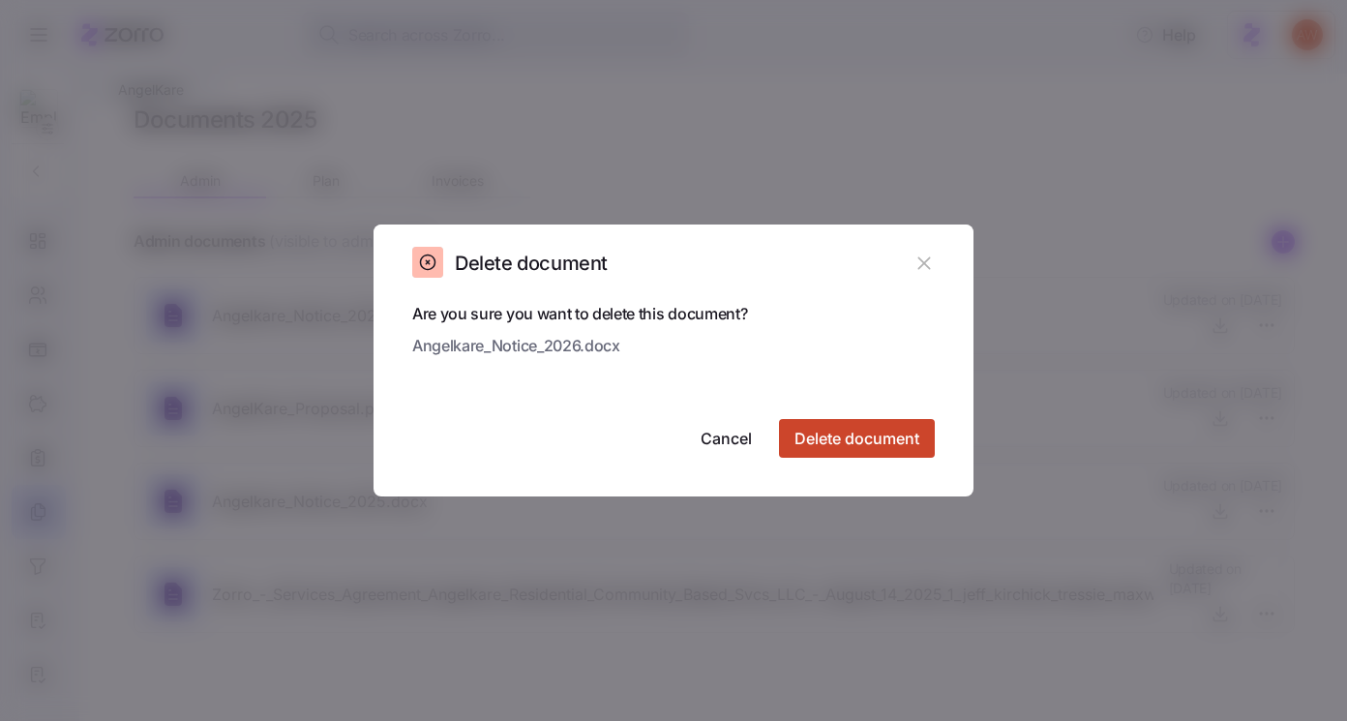
click at [915, 442] on span "Delete document" at bounding box center [857, 438] width 125 height 23
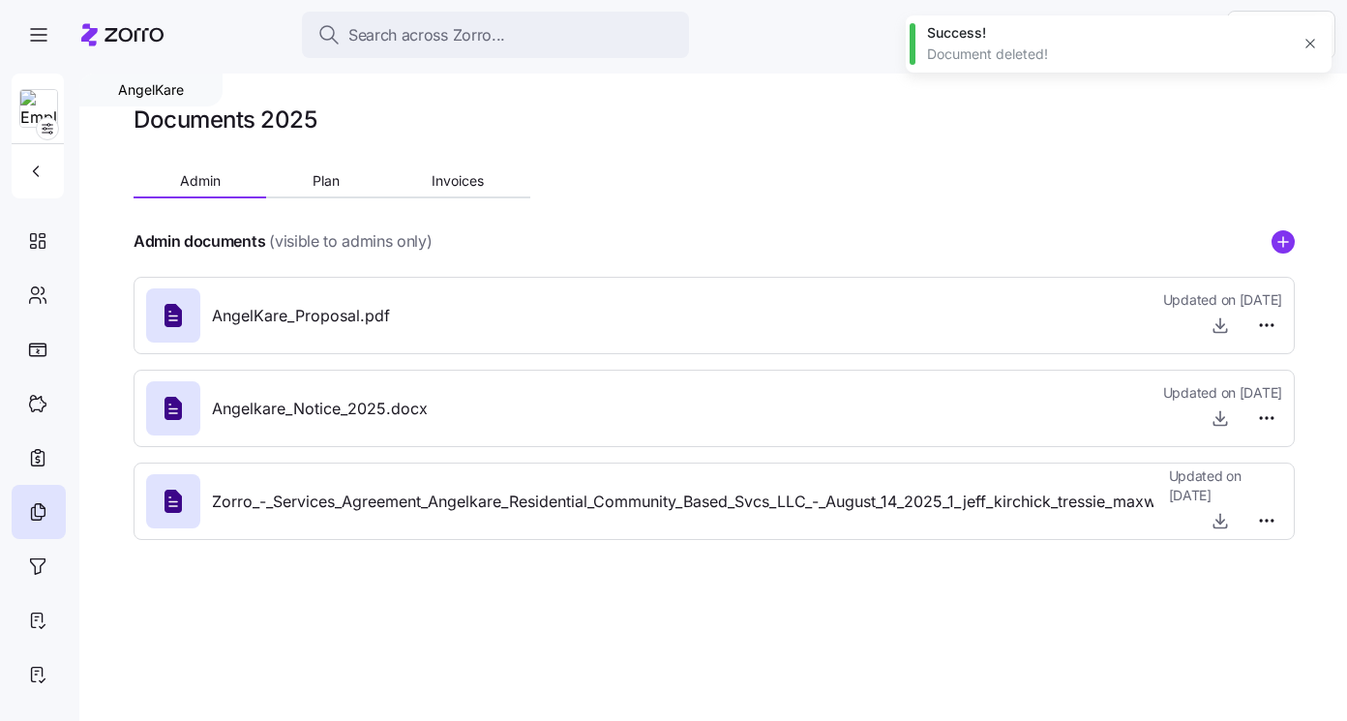
click at [344, 166] on div "Documents 2025 Admin Plan Invoices Admin documents (visible to admins only) Ang…" at bounding box center [714, 330] width 1161 height 451
click at [339, 182] on span "Plan" at bounding box center [326, 181] width 27 height 14
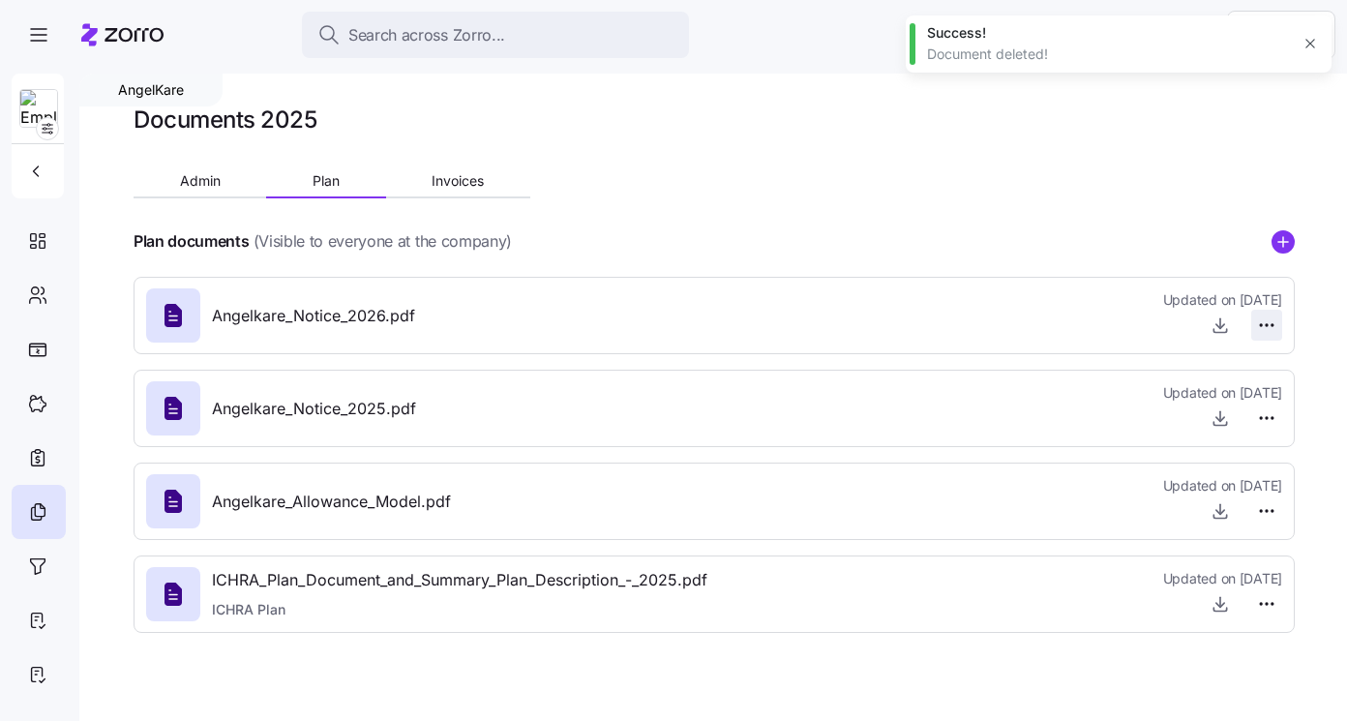
click at [1275, 320] on html "Search across Zorro... Help AngelKare Documents 2025 Admin Plan Invoices Plan d…" at bounding box center [673, 354] width 1347 height 709
click at [1219, 392] on span "Delete" at bounding box center [1220, 399] width 39 height 19
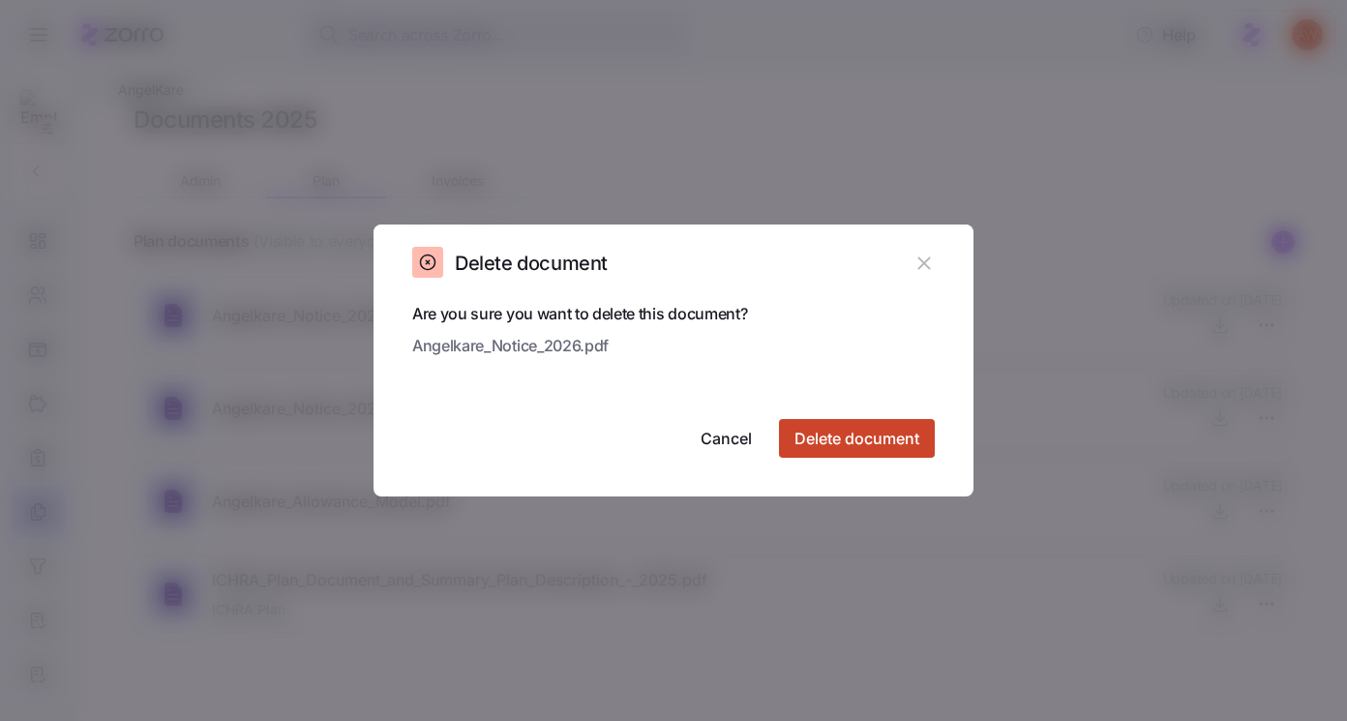
click at [906, 434] on span "Delete document" at bounding box center [857, 438] width 125 height 23
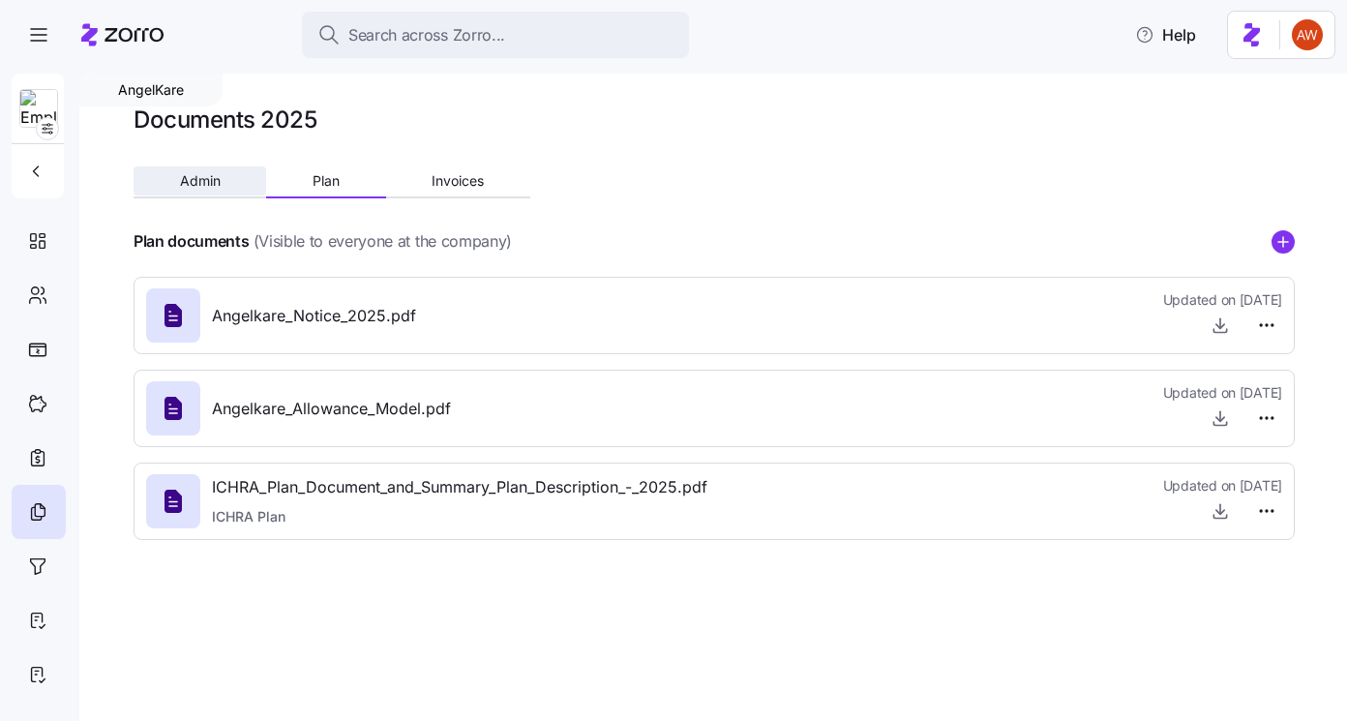
click at [215, 174] on span "Admin" at bounding box center [200, 181] width 41 height 14
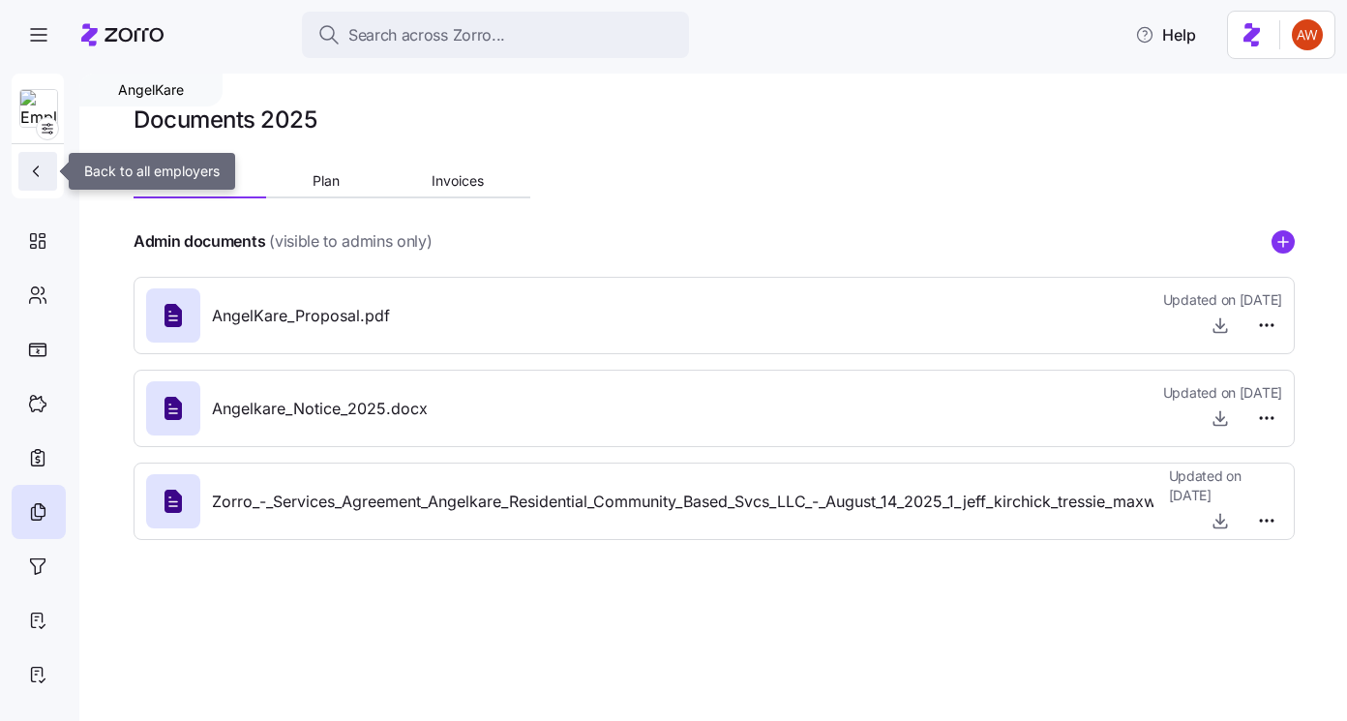
click at [39, 162] on button "button" at bounding box center [37, 171] width 39 height 39
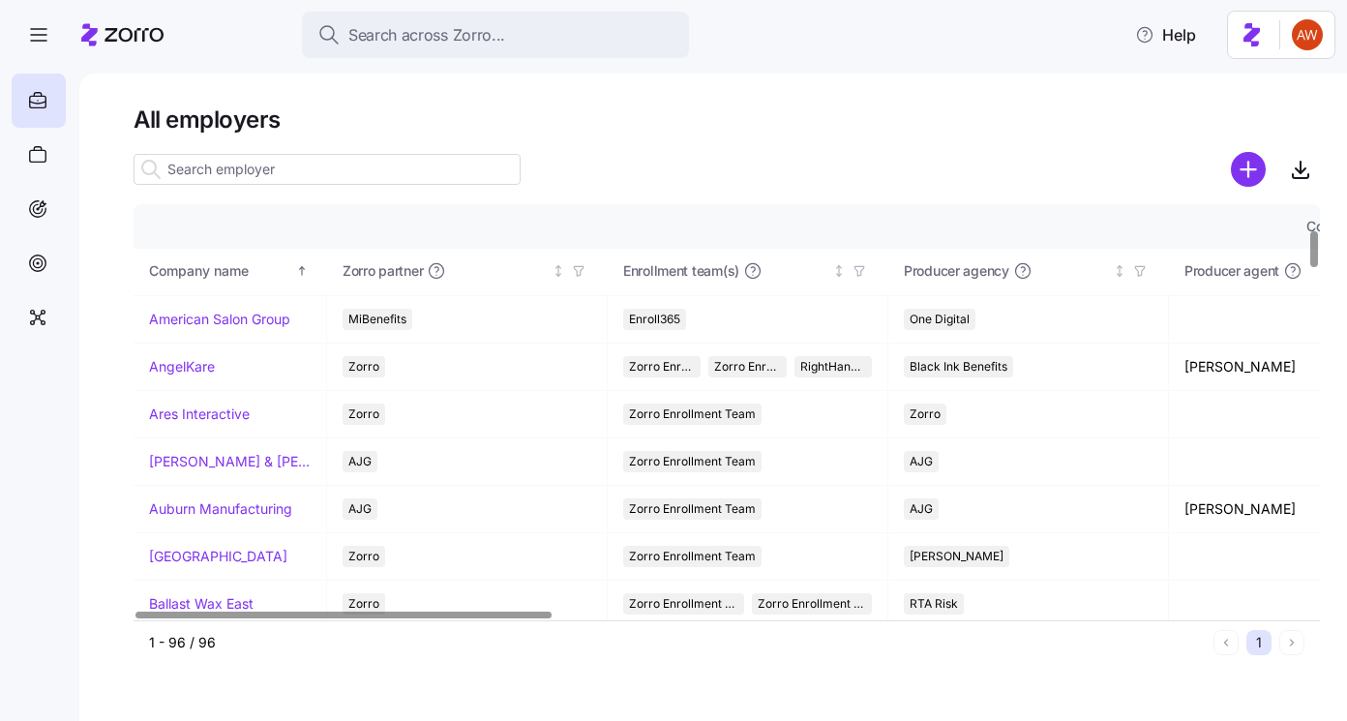
scroll to position [301, 0]
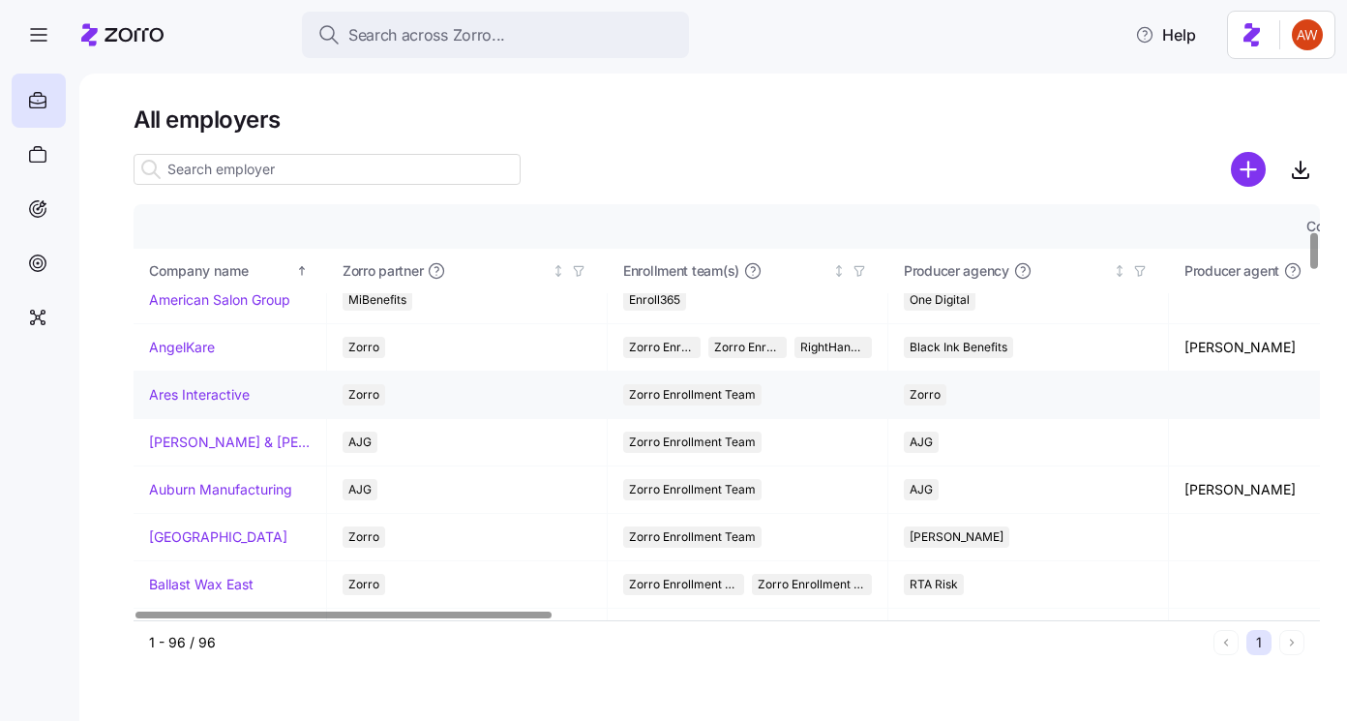
click at [208, 392] on link "Ares Interactive" at bounding box center [199, 394] width 101 height 19
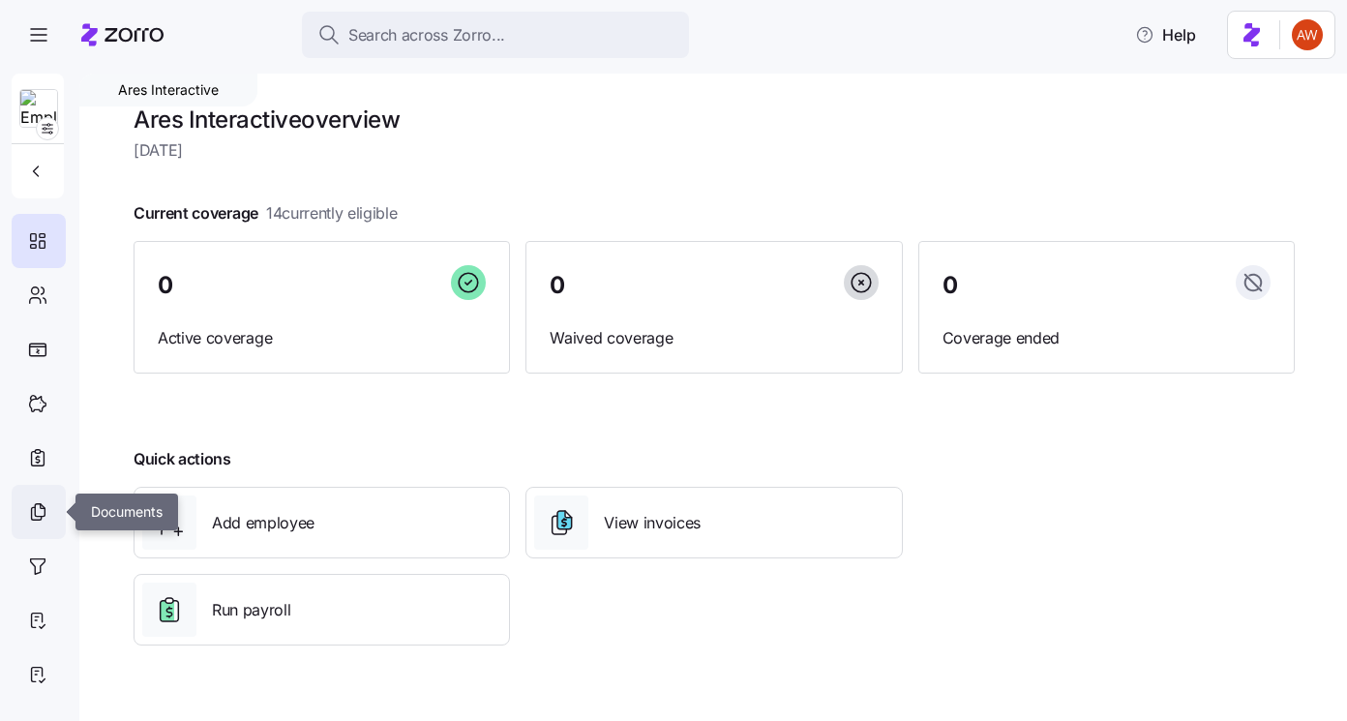
click at [45, 517] on icon at bounding box center [37, 511] width 21 height 23
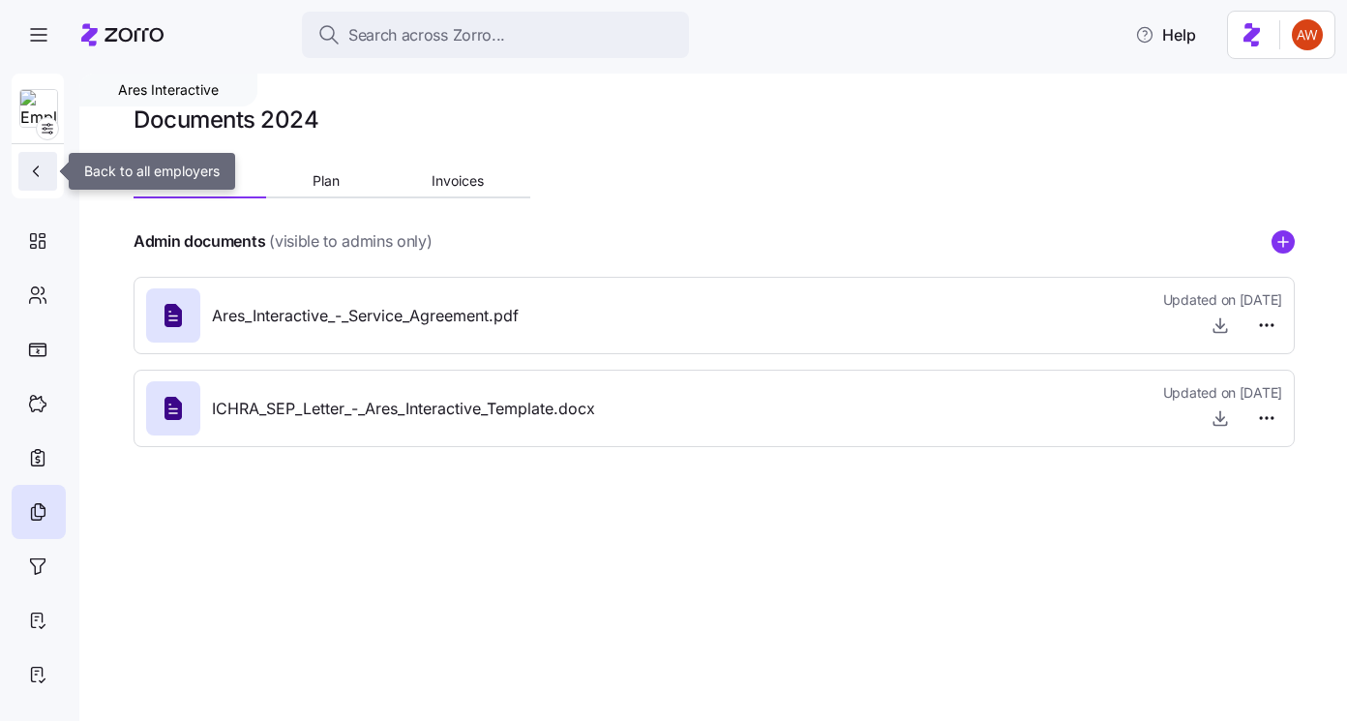
click at [36, 168] on icon "button" at bounding box center [36, 171] width 5 height 10
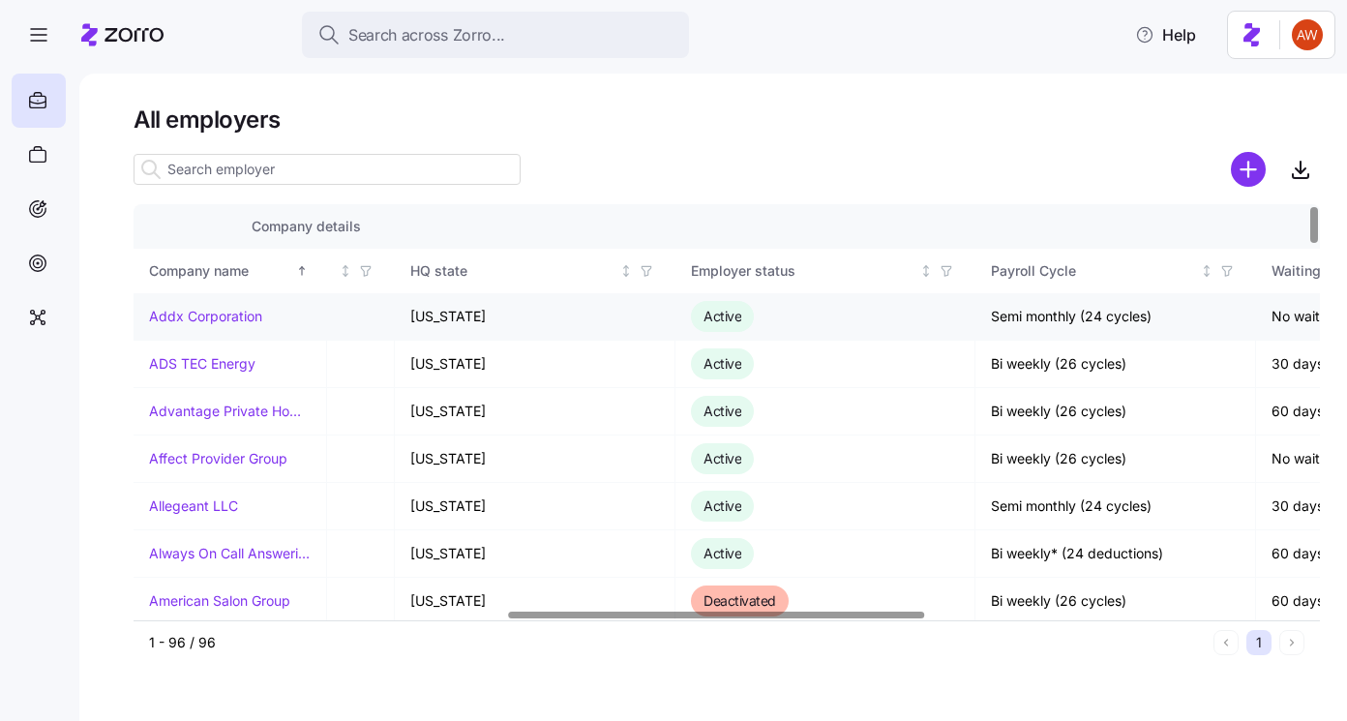
scroll to position [0, 1064]
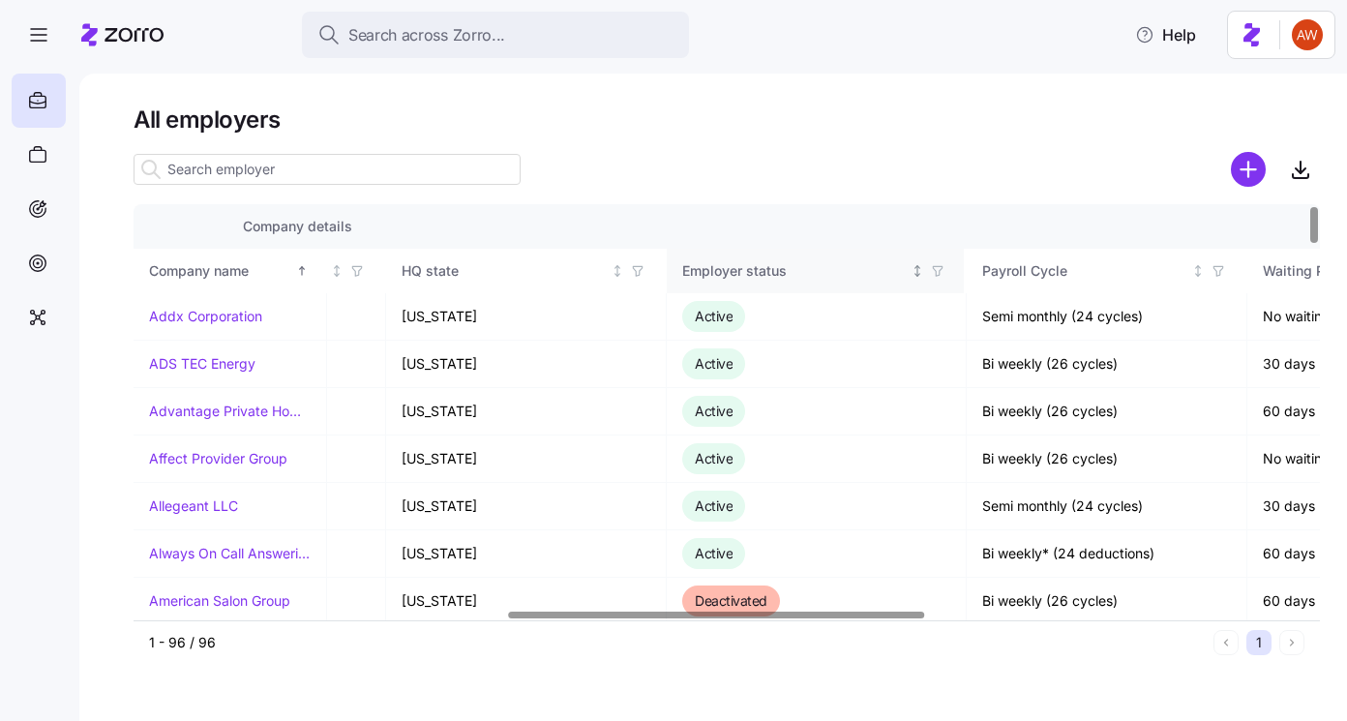
click at [947, 262] on div "Employer status" at bounding box center [815, 270] width 266 height 21
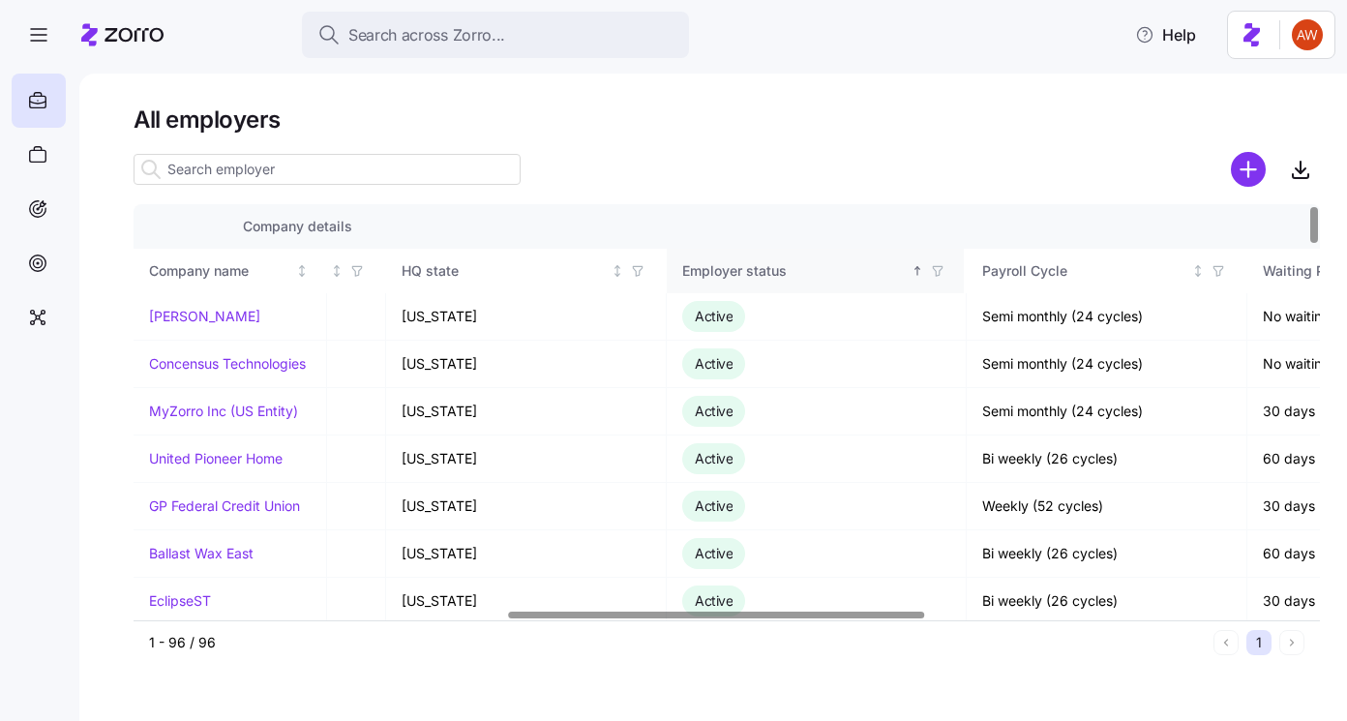
click at [894, 258] on th "Employer status" at bounding box center [817, 271] width 300 height 45
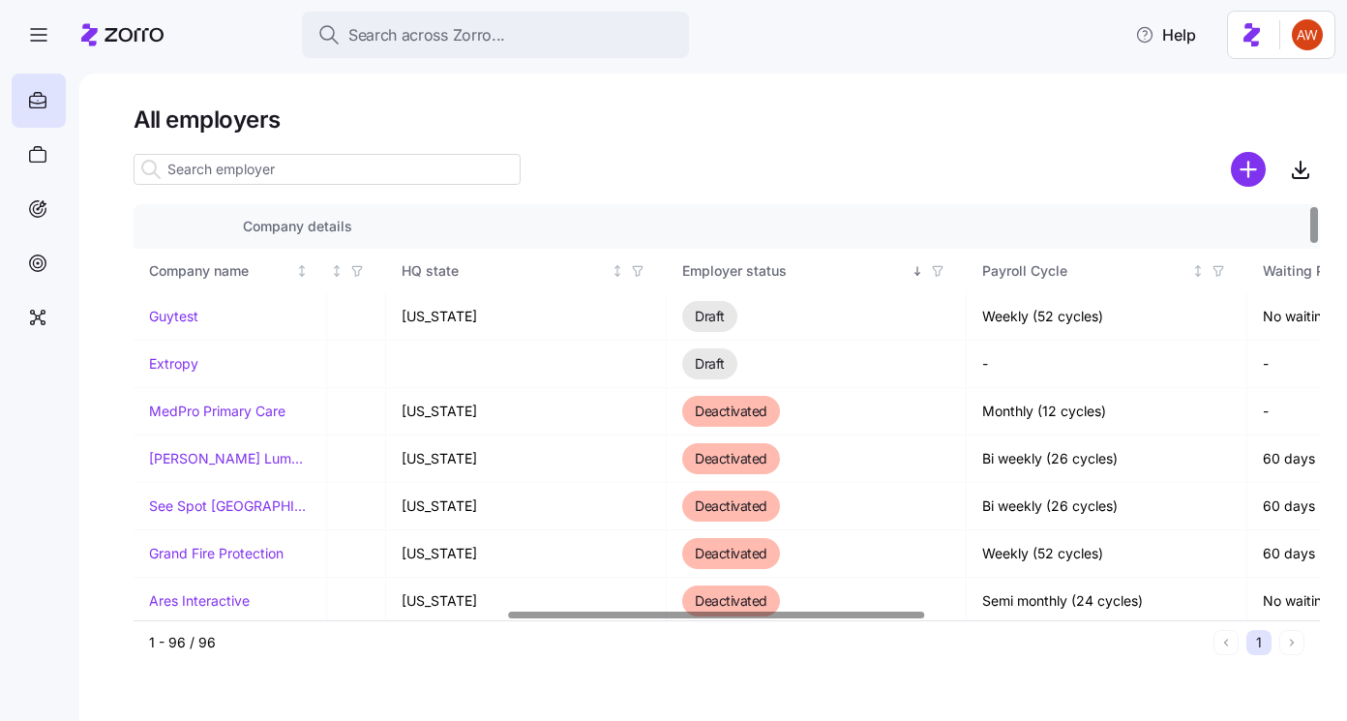
click at [932, 270] on icon "button" at bounding box center [938, 271] width 14 height 14
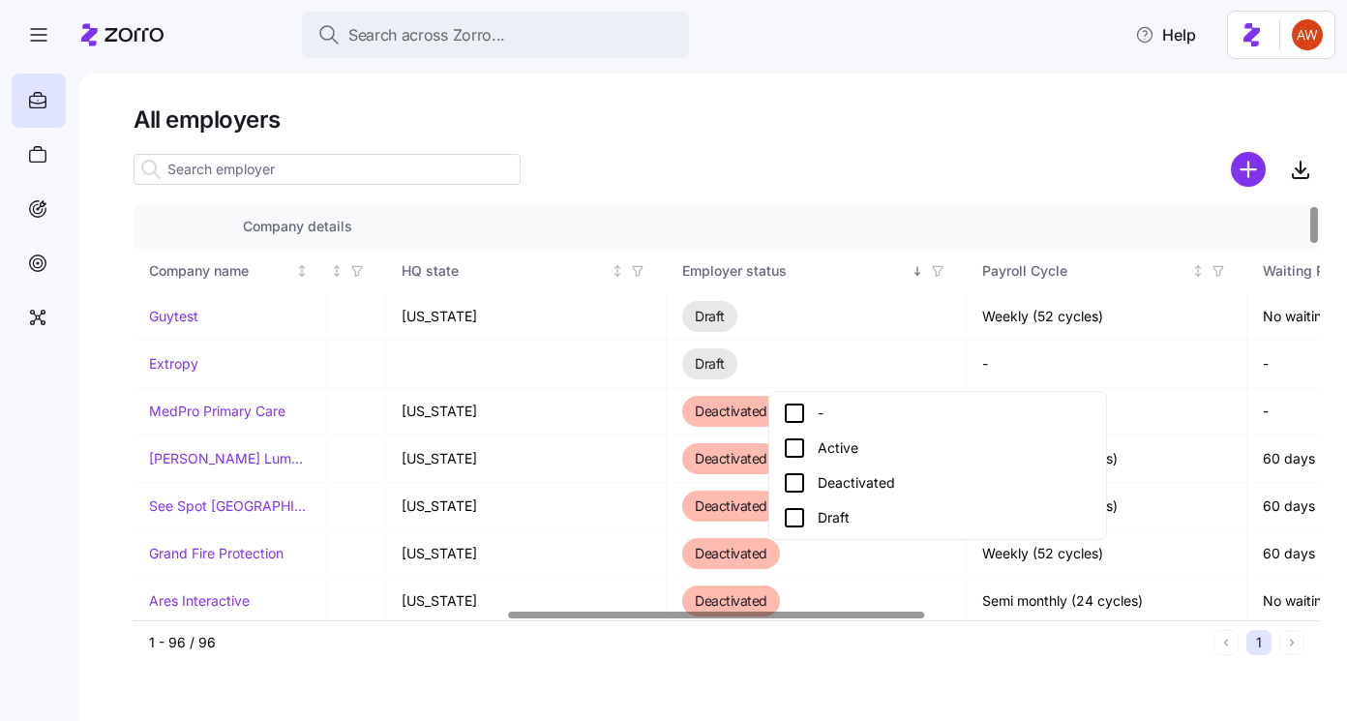
click at [846, 444] on div "Active" at bounding box center [938, 448] width 310 height 23
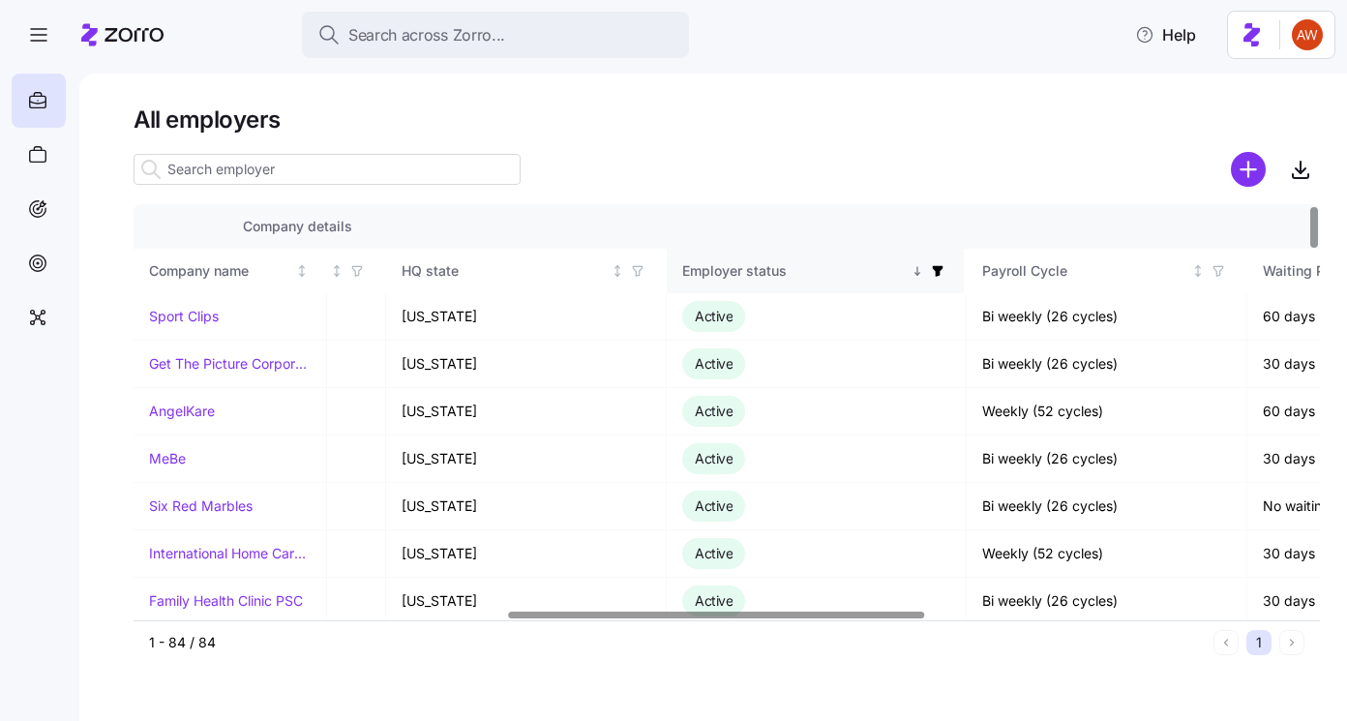
click at [916, 269] on icon "Sorted descending" at bounding box center [918, 271] width 14 height 14
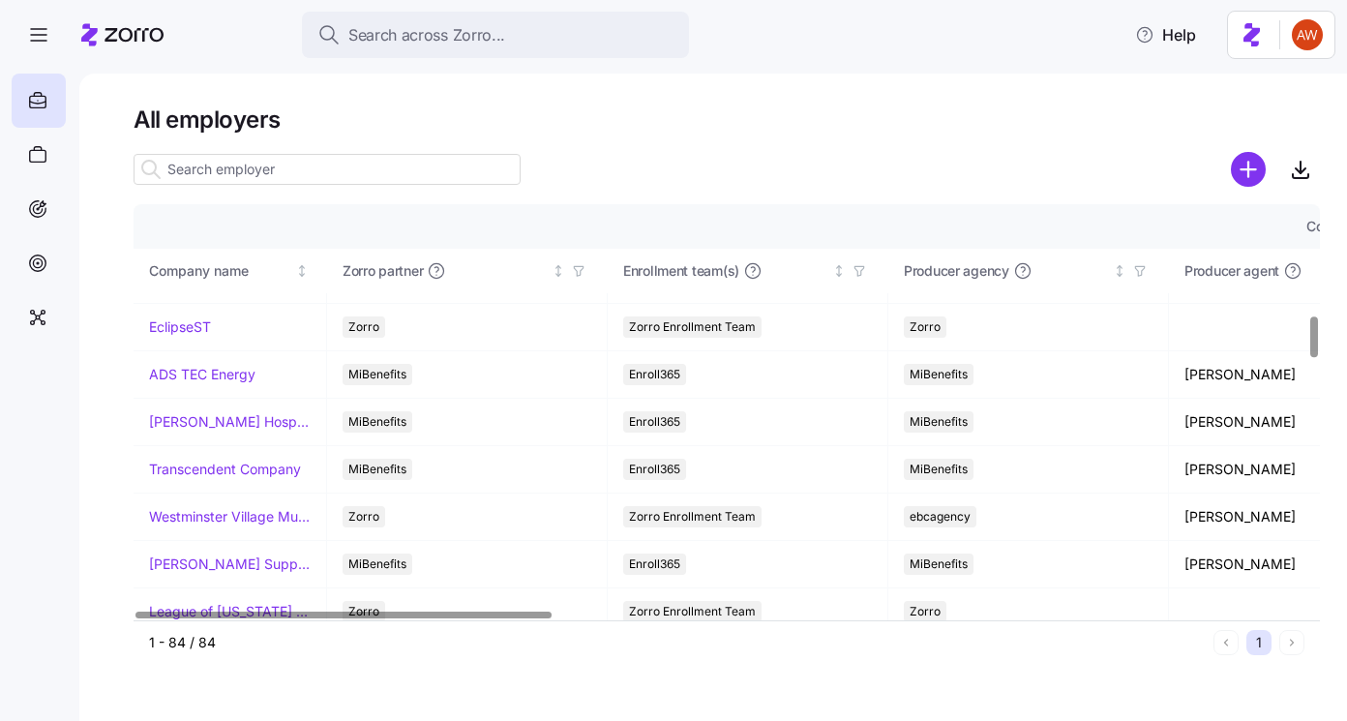
scroll to position [0, 0]
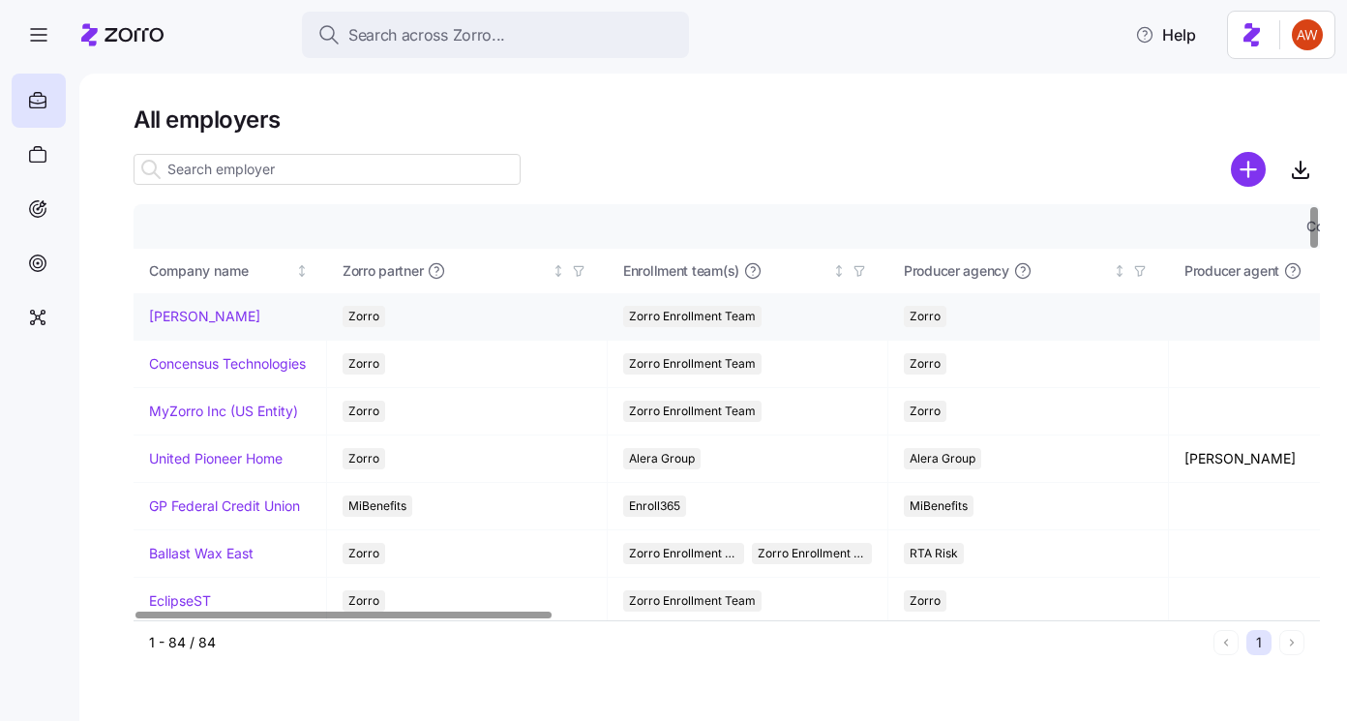
click at [236, 318] on link "NAI Shames Makovsky" at bounding box center [204, 316] width 111 height 19
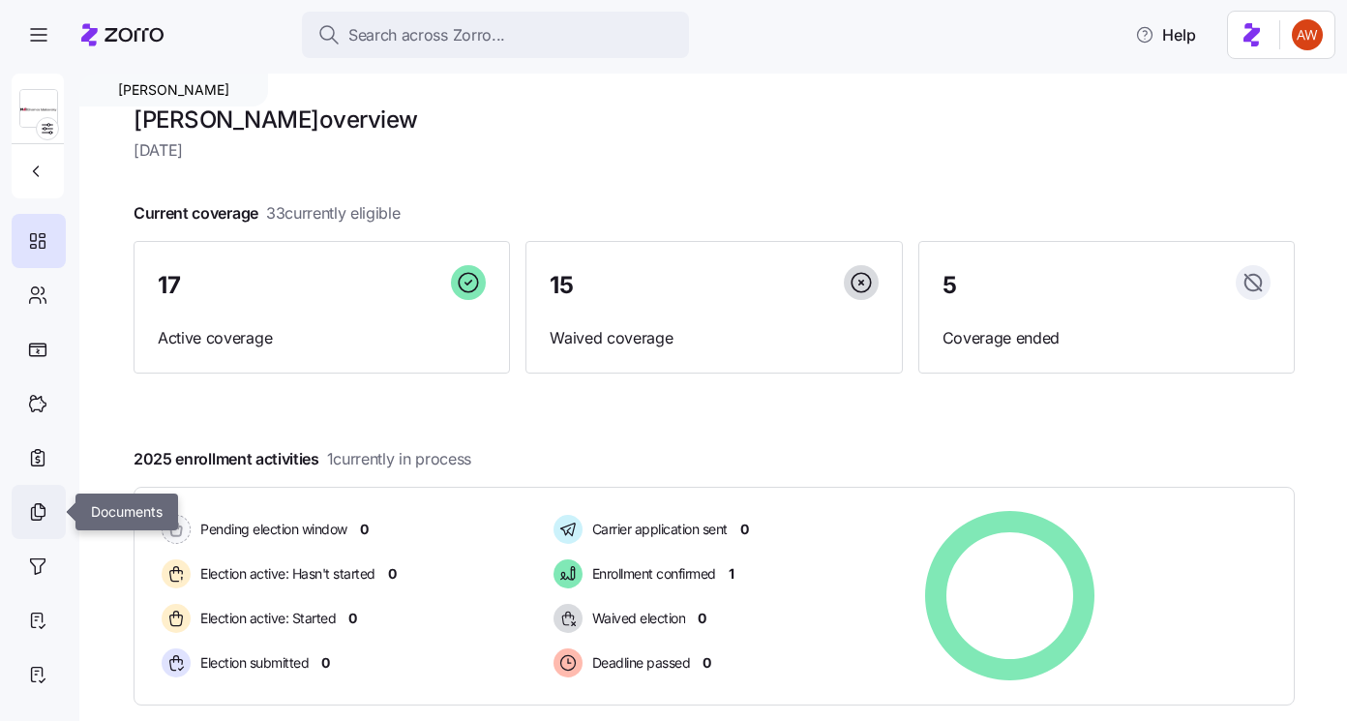
click at [43, 506] on icon at bounding box center [40, 510] width 10 height 13
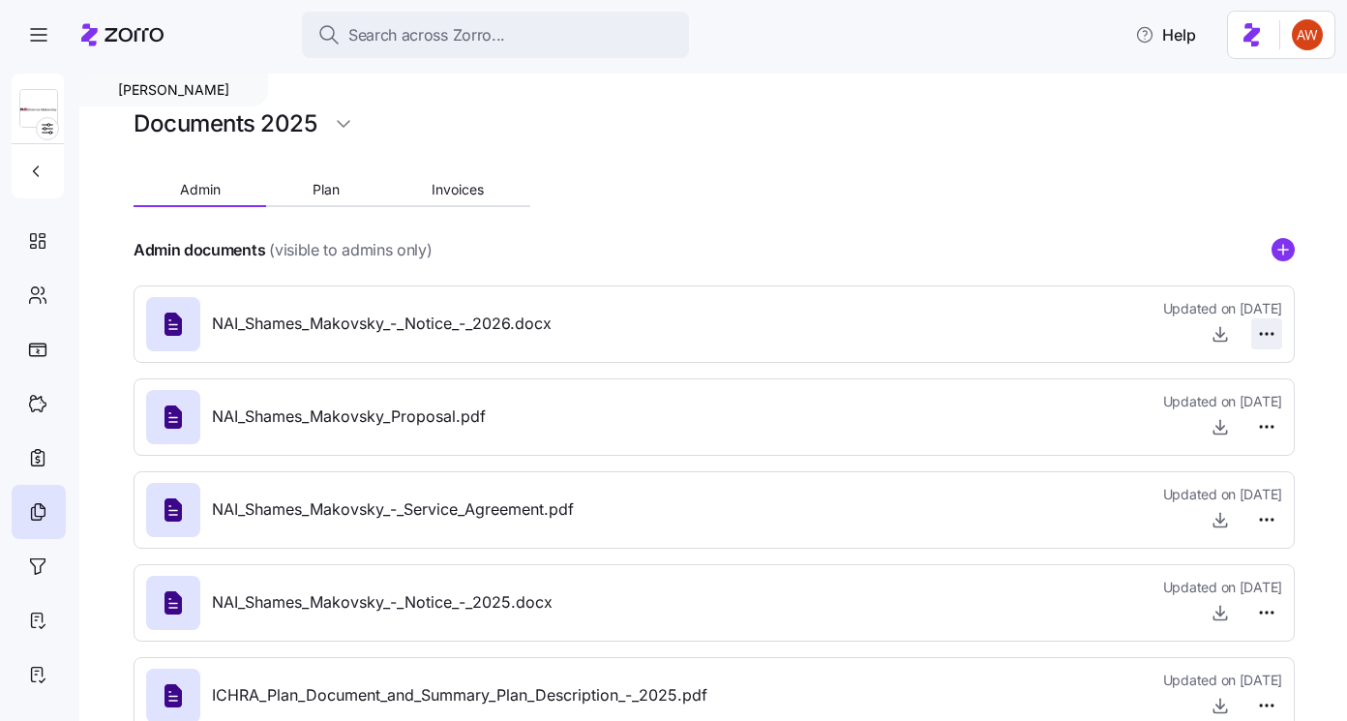
click at [1269, 328] on html "Search across Zorro... Help NAI Shames Makovsky Documents 2025 Admin Plan Invoi…" at bounding box center [673, 354] width 1347 height 709
click at [1225, 406] on span "Delete" at bounding box center [1220, 408] width 39 height 19
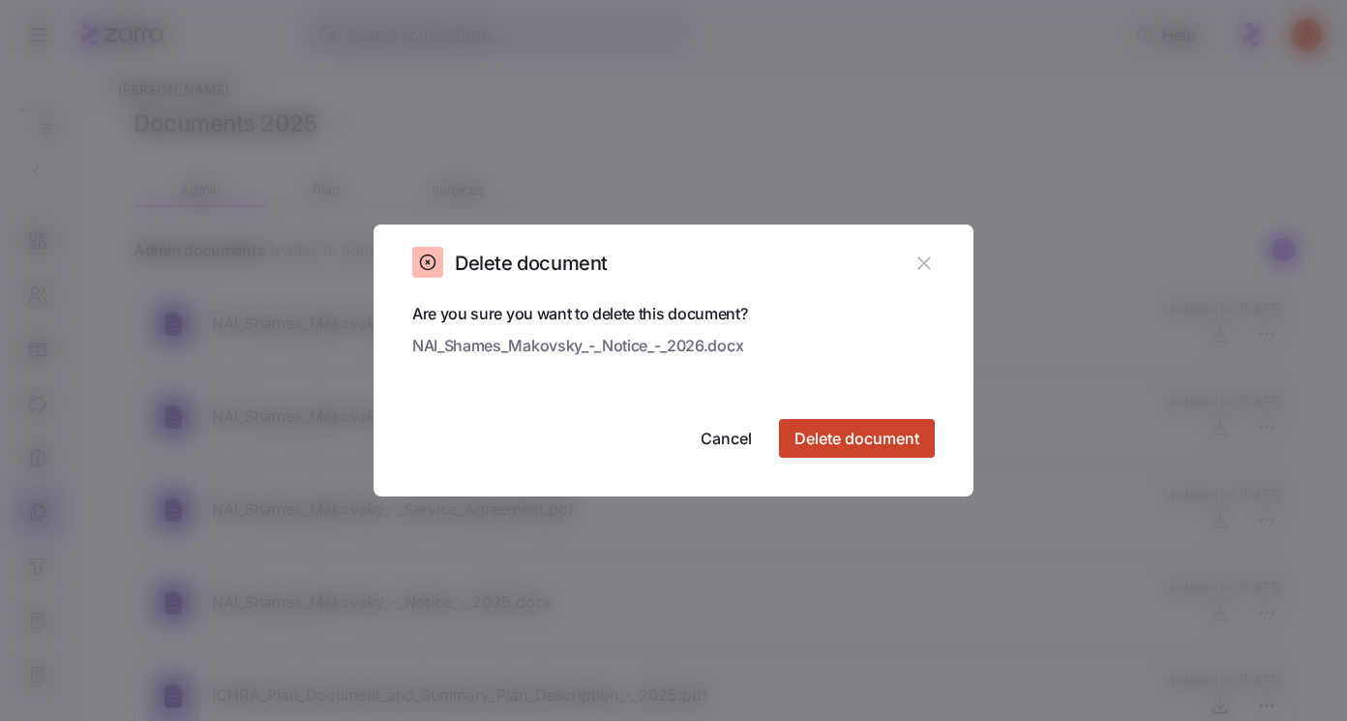
click at [894, 436] on span "Delete document" at bounding box center [857, 438] width 125 height 23
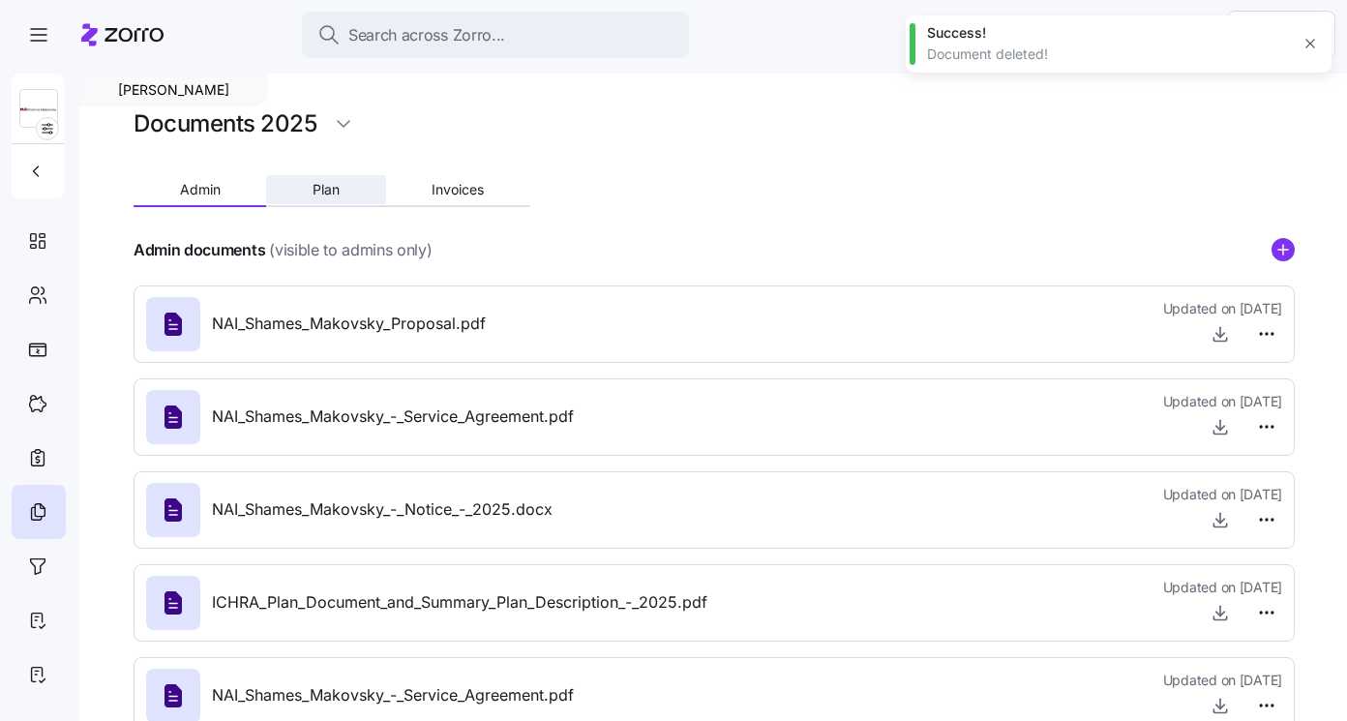
click at [329, 200] on button "Plan" at bounding box center [325, 189] width 119 height 29
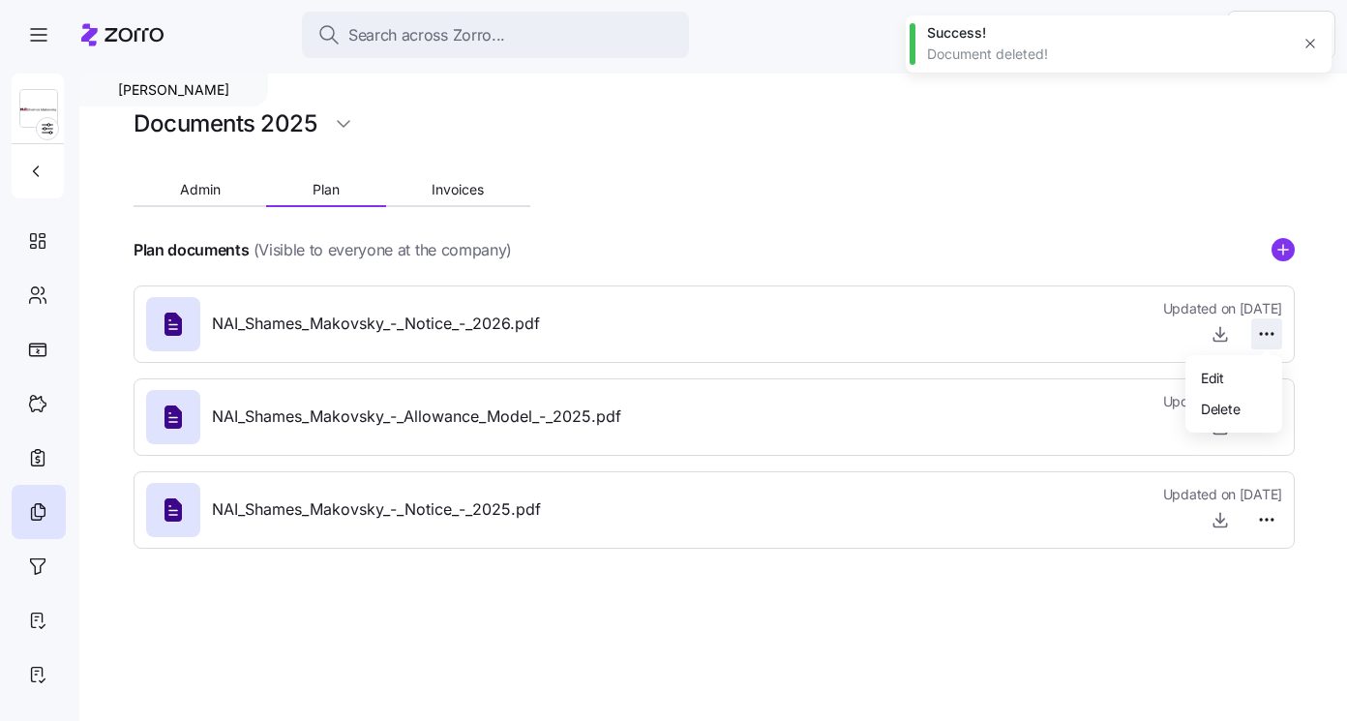
click at [1269, 324] on html "Search across Zorro... Help NAI Shames Makovsky Documents 2025 Admin Plan Invoi…" at bounding box center [673, 354] width 1347 height 709
click at [1209, 414] on span "Delete" at bounding box center [1220, 408] width 39 height 19
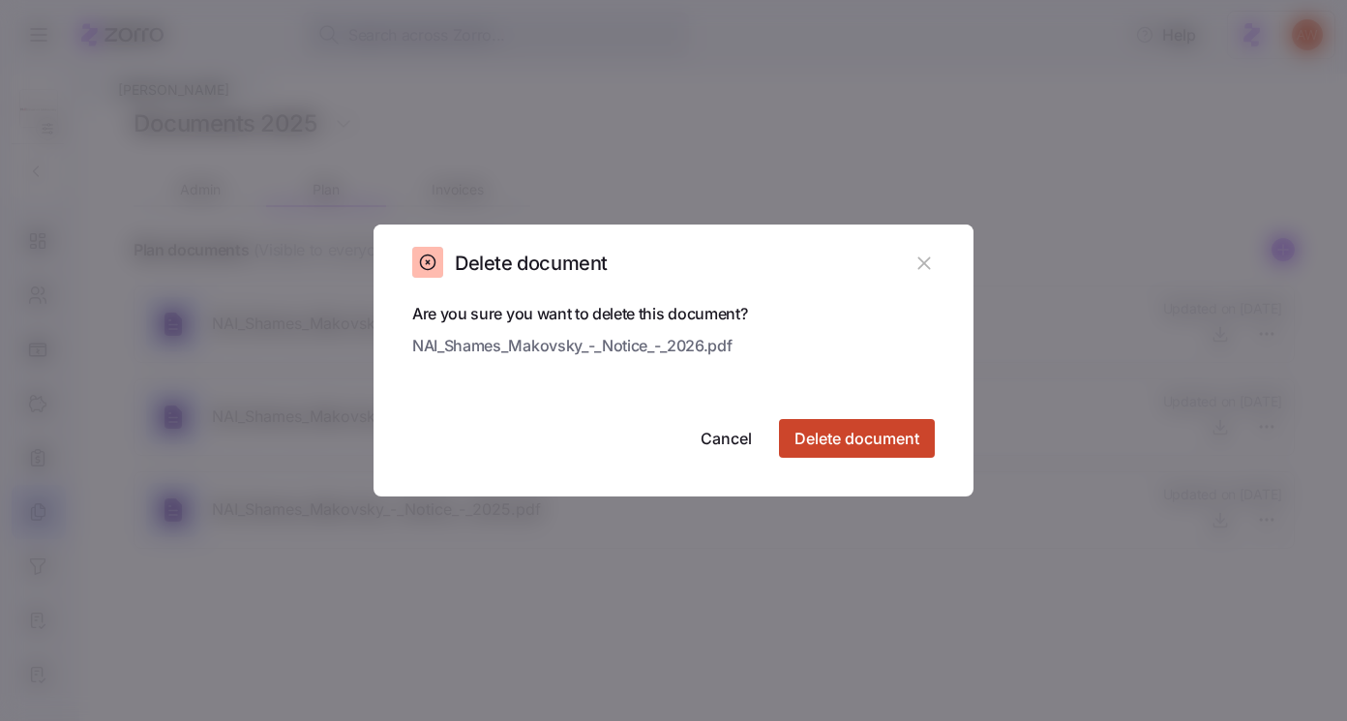
click at [845, 437] on span "Delete document" at bounding box center [857, 438] width 125 height 23
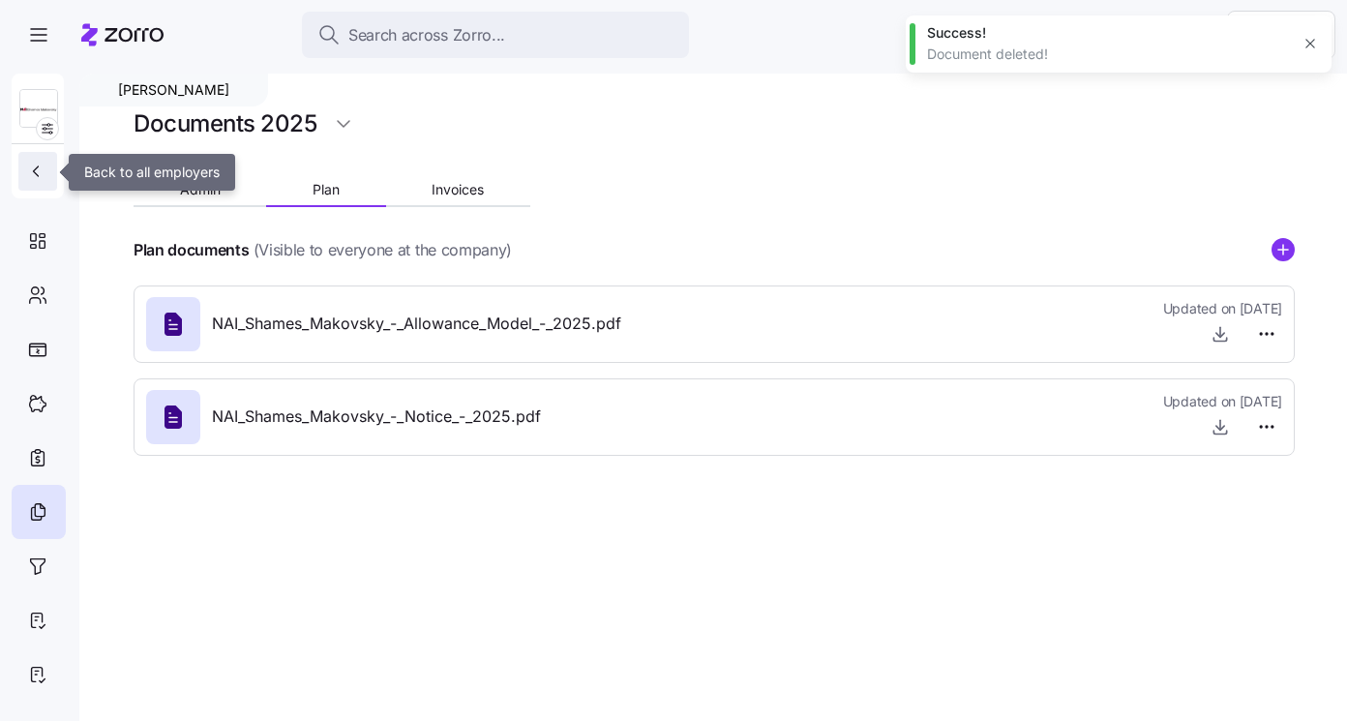
click at [45, 159] on button "button" at bounding box center [37, 171] width 39 height 39
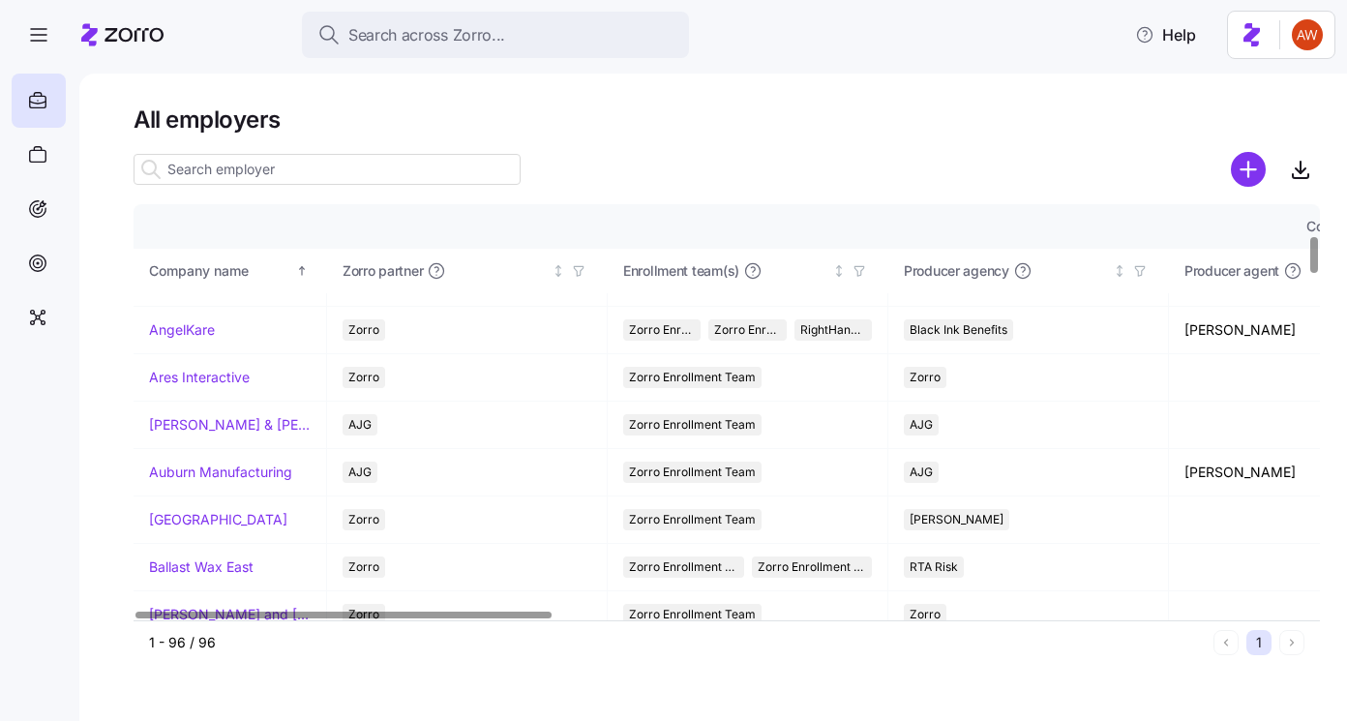
scroll to position [360, 0]
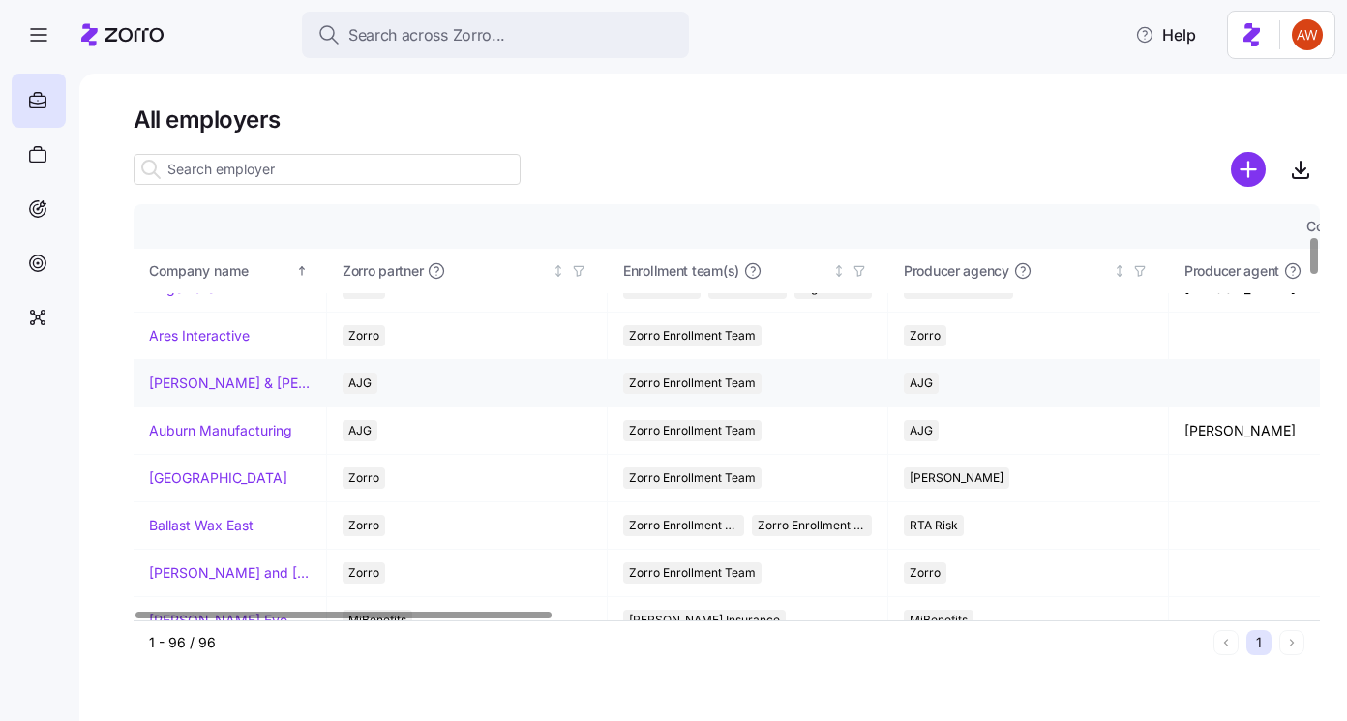
click at [214, 384] on link "Arnold & Son's" at bounding box center [230, 383] width 162 height 19
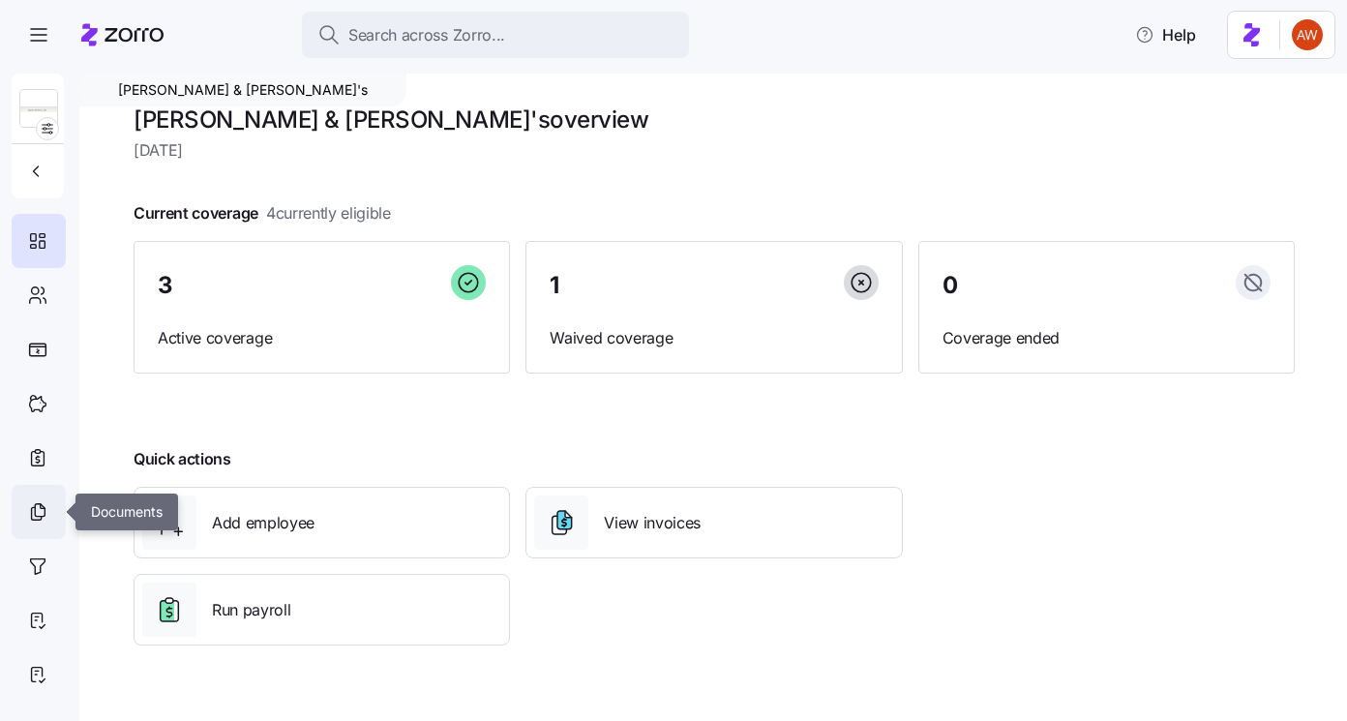
click at [42, 518] on icon at bounding box center [37, 513] width 10 height 13
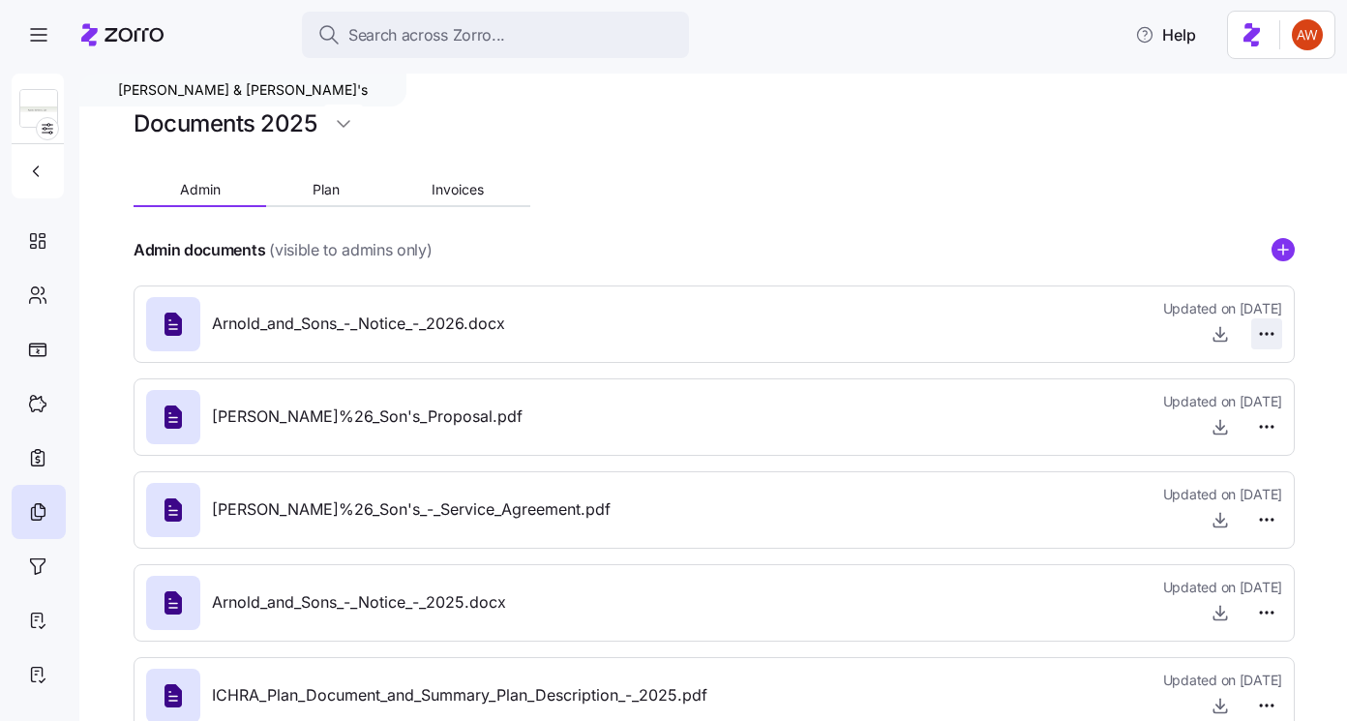
click at [1270, 334] on html "Search across Zorro... Help Arnold & Son's Documents 2025 Admin Plan Invoices A…" at bounding box center [673, 354] width 1347 height 709
click at [1234, 406] on span "Delete" at bounding box center [1220, 408] width 39 height 19
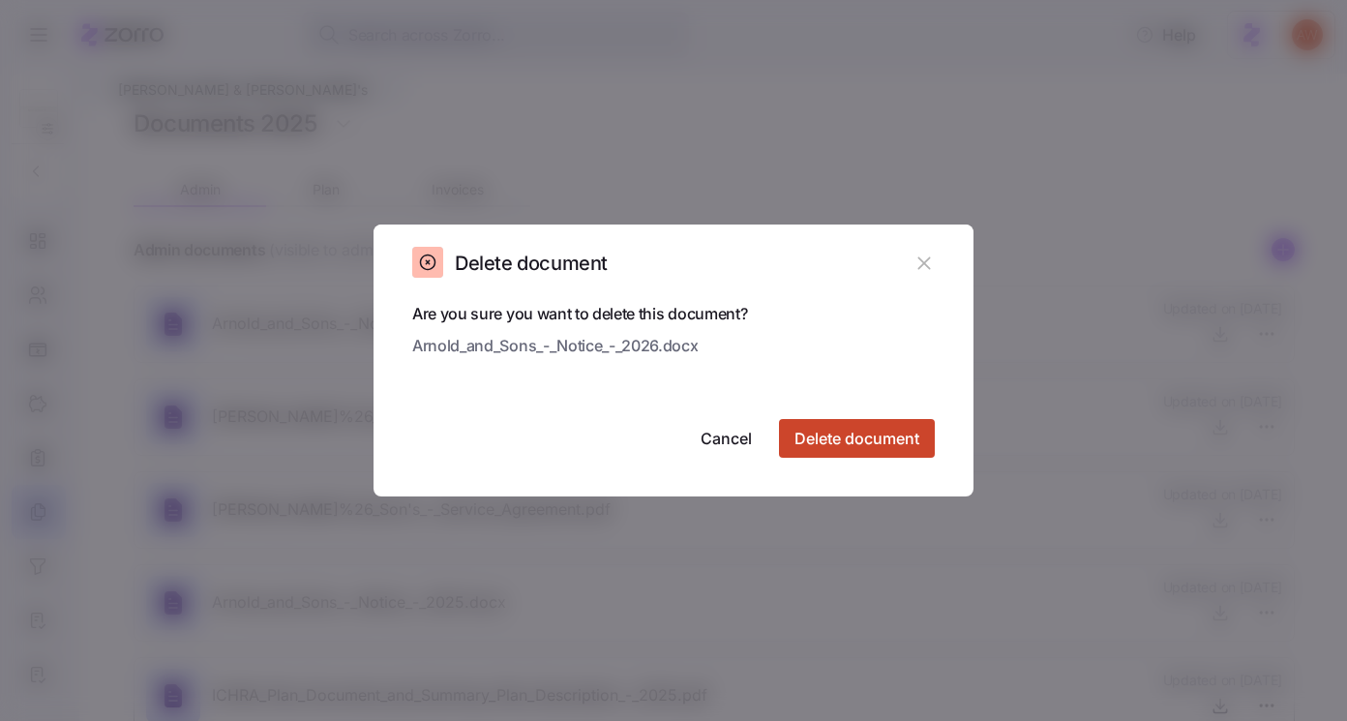
click at [906, 435] on span "Delete document" at bounding box center [857, 438] width 125 height 23
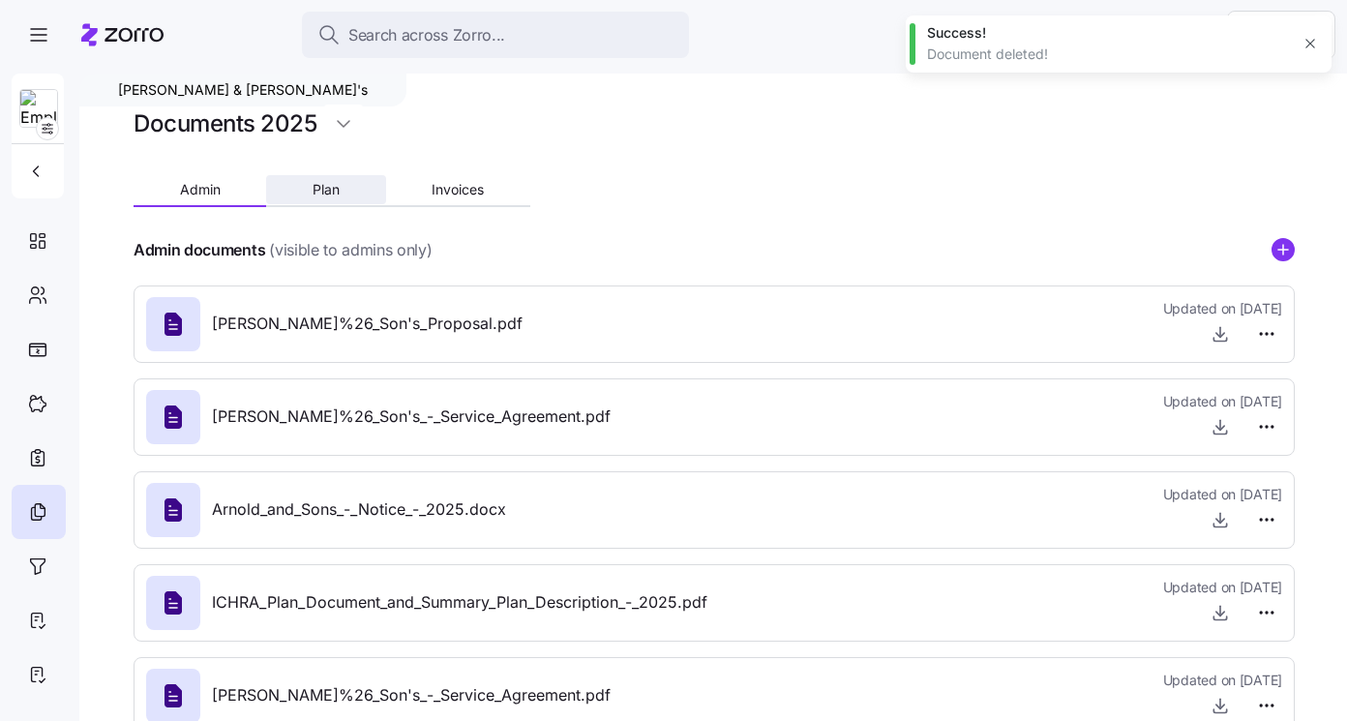
click at [318, 198] on button "Plan" at bounding box center [325, 189] width 119 height 29
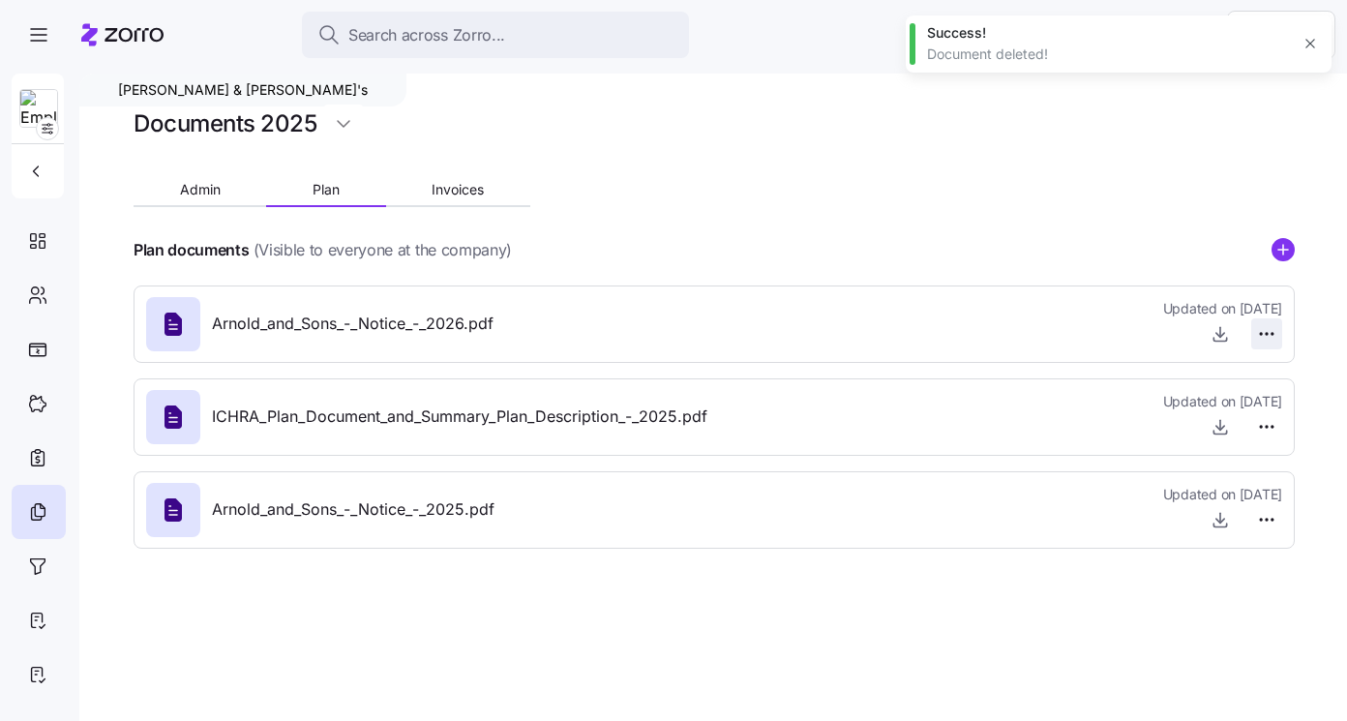
click at [1260, 337] on html "Search across Zorro... Help Arnold & Son's Documents 2025 Admin Plan Invoices P…" at bounding box center [673, 354] width 1347 height 709
click at [1236, 402] on span "Delete" at bounding box center [1220, 408] width 39 height 19
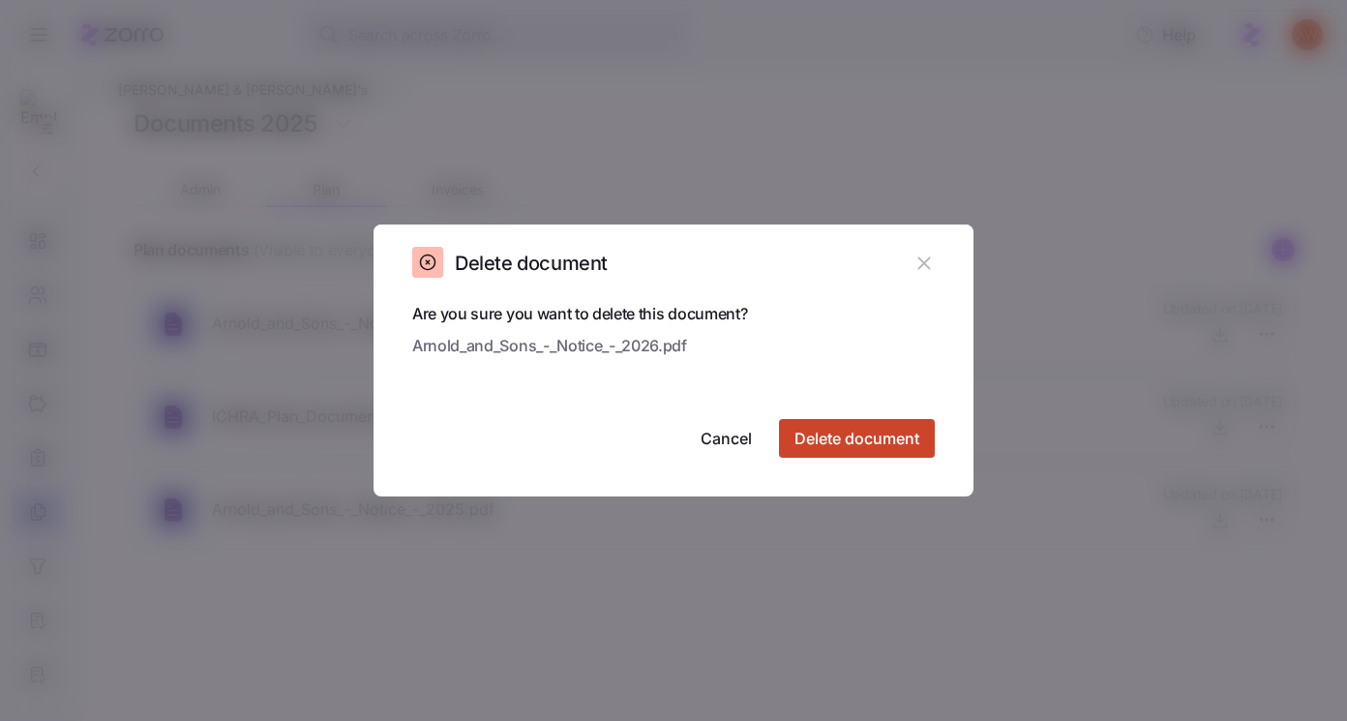
click at [908, 432] on span "Delete document" at bounding box center [857, 438] width 125 height 23
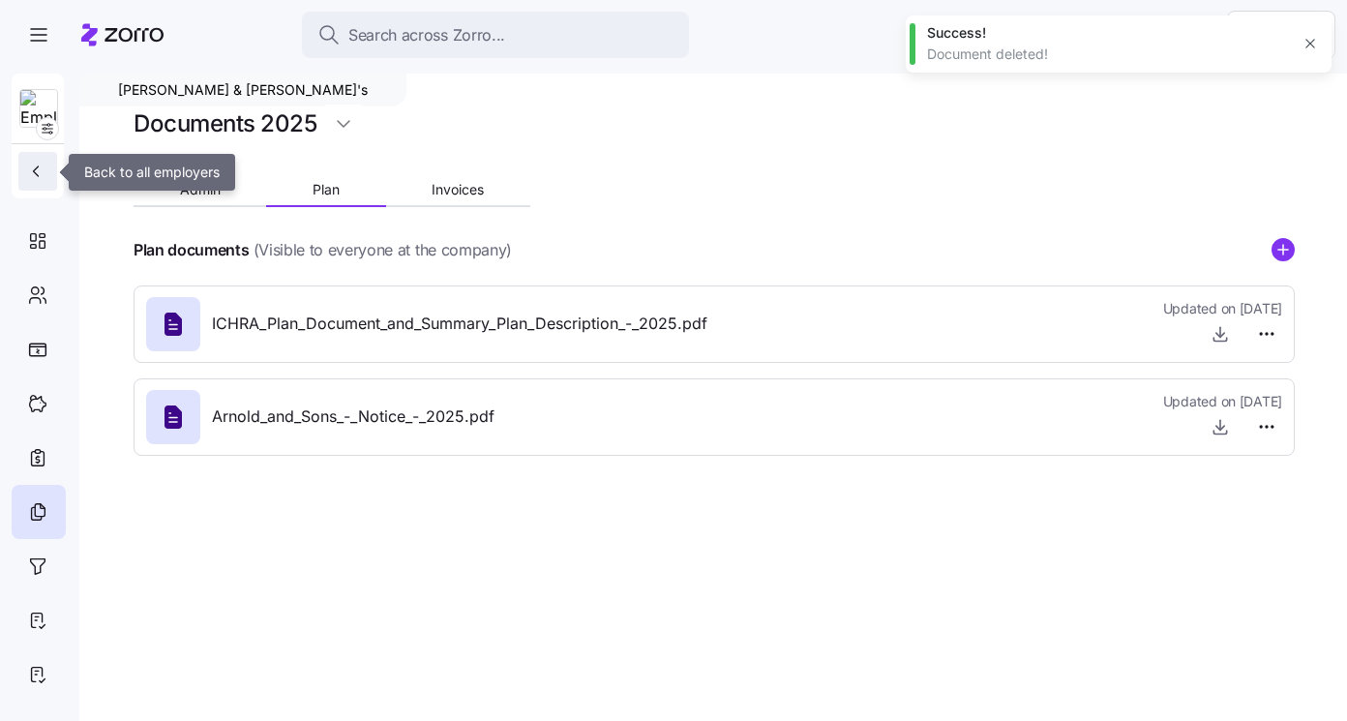
click at [37, 166] on icon "button" at bounding box center [35, 171] width 19 height 19
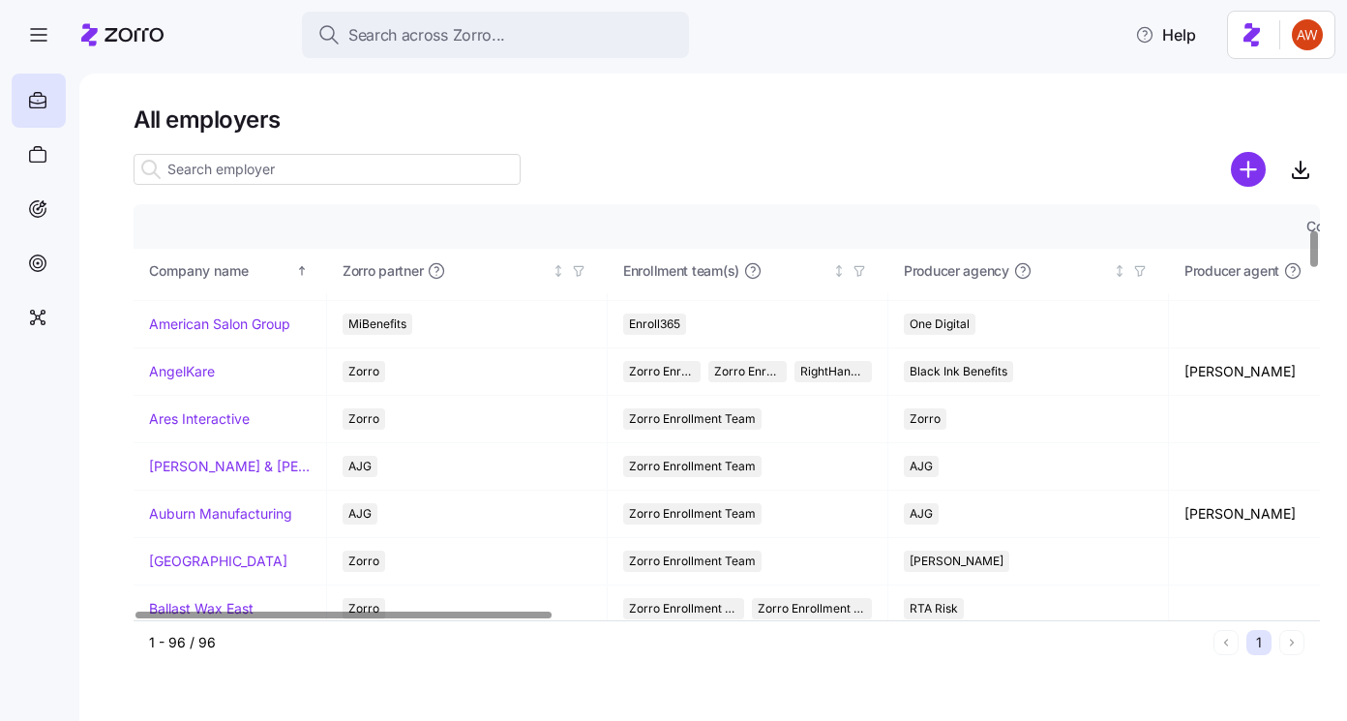
scroll to position [283, 0]
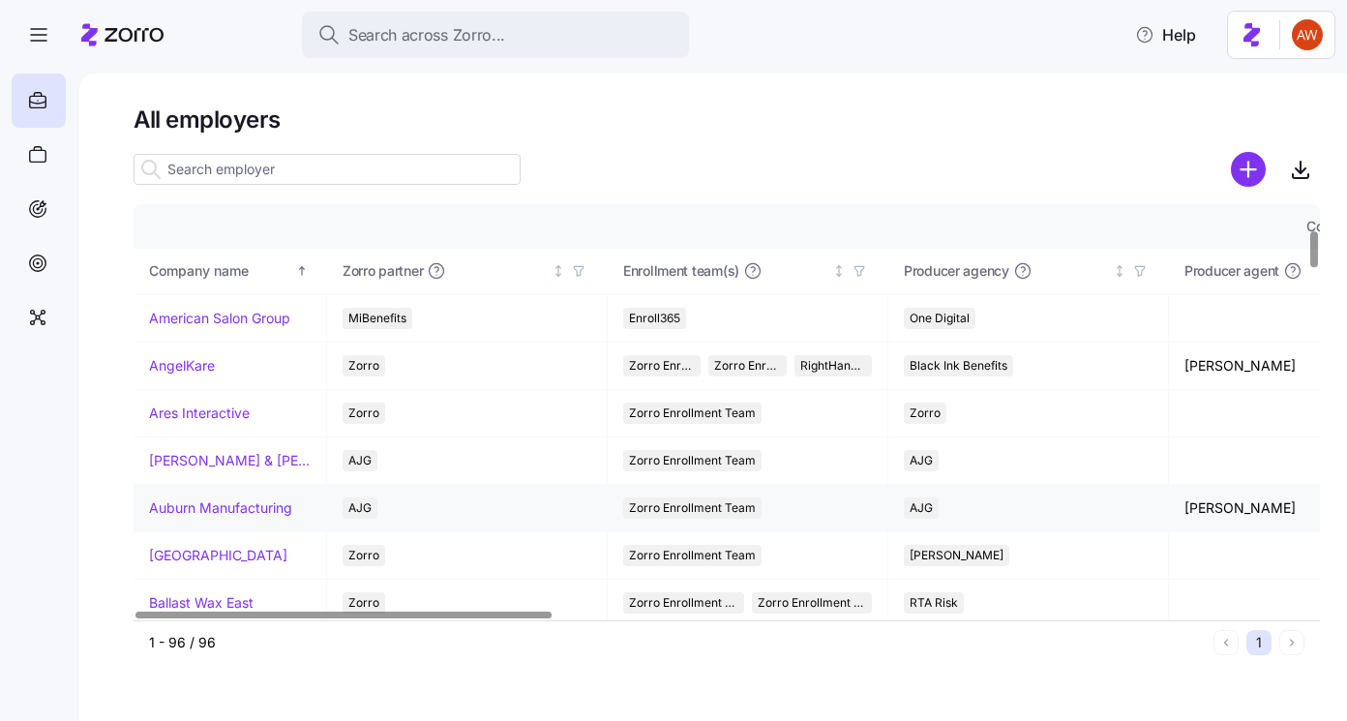
click at [232, 498] on link "Auburn Manufacturing" at bounding box center [220, 507] width 143 height 19
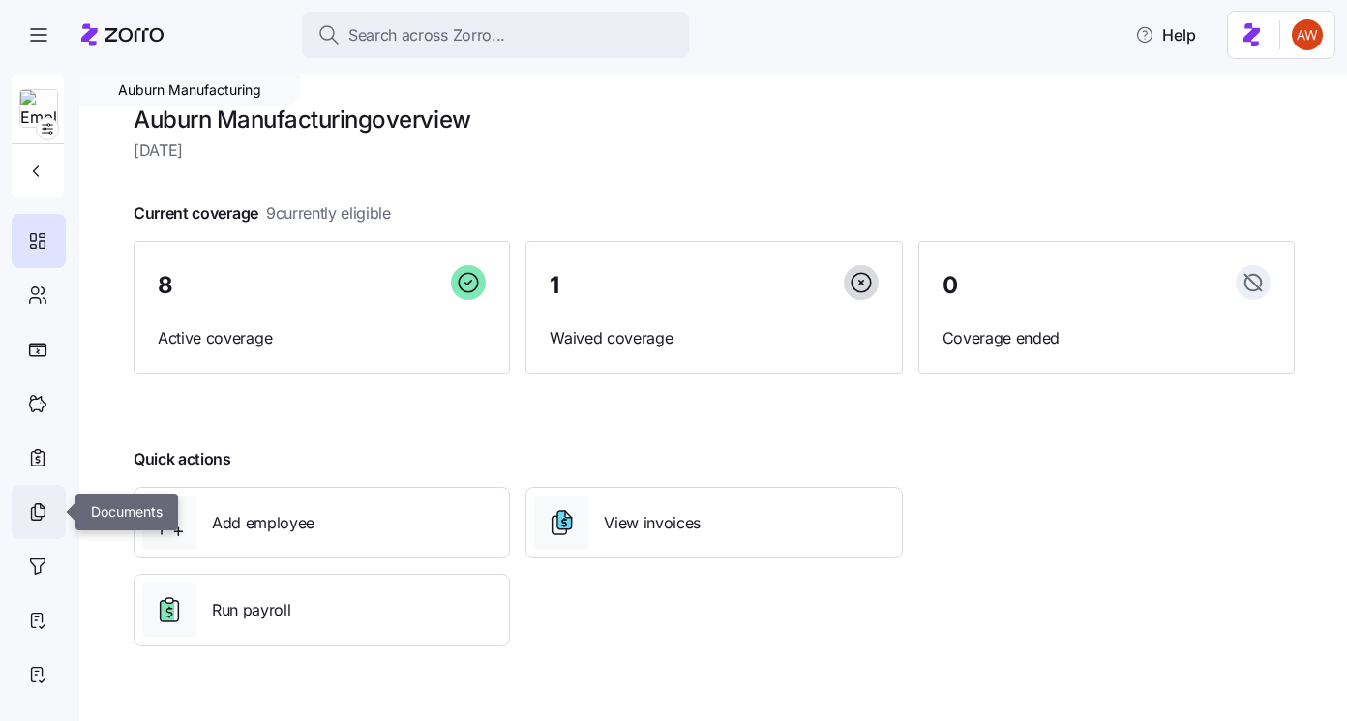
click at [45, 510] on icon at bounding box center [37, 511] width 21 height 23
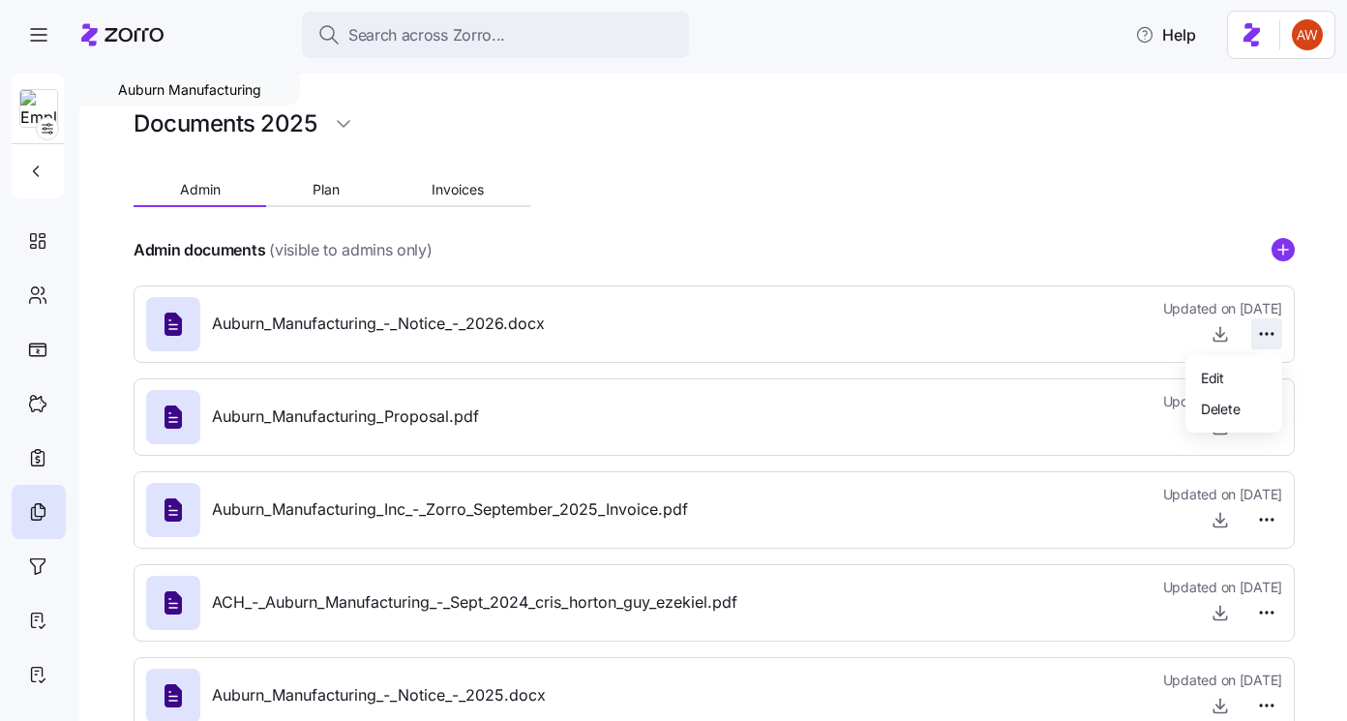
click at [1272, 335] on html "Search across Zorro... Help Auburn Manufacturing Documents 2025 Admin Plan Invo…" at bounding box center [673, 354] width 1347 height 709
click at [1227, 407] on span "Delete" at bounding box center [1220, 408] width 39 height 19
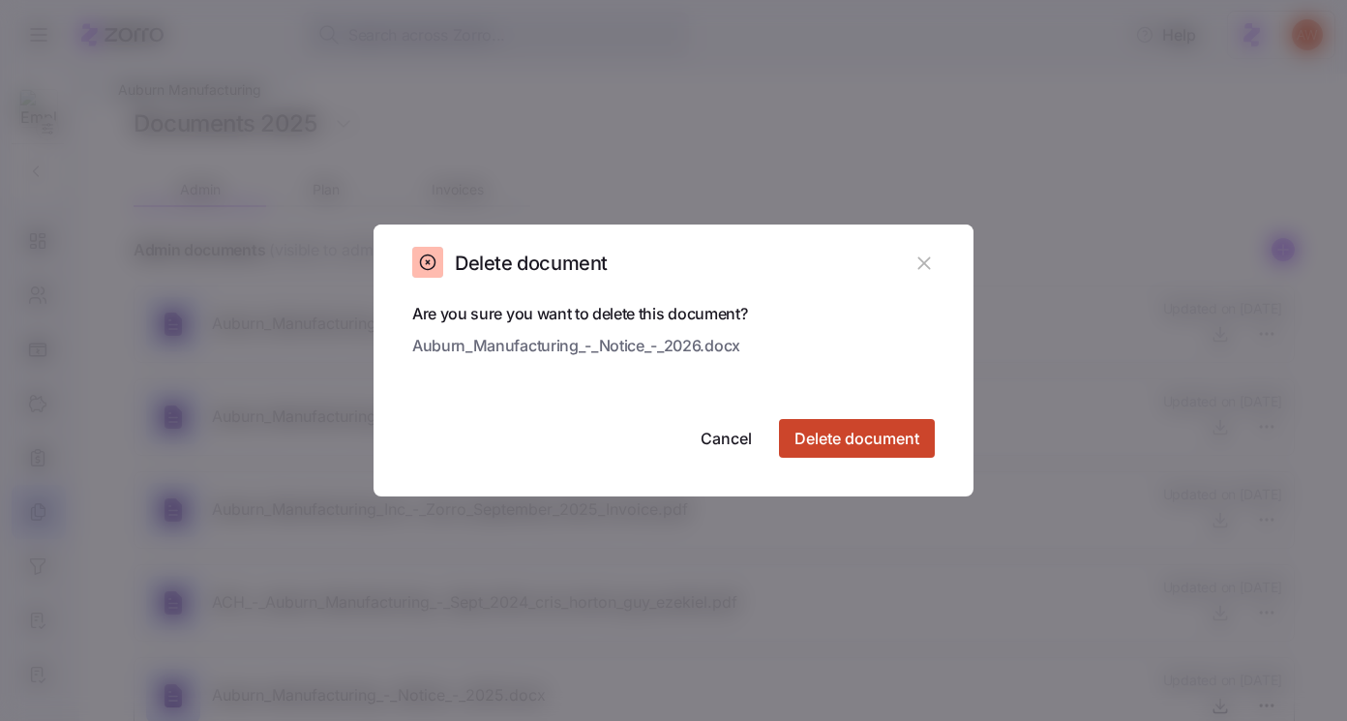
click at [881, 434] on span "Delete document" at bounding box center [857, 438] width 125 height 23
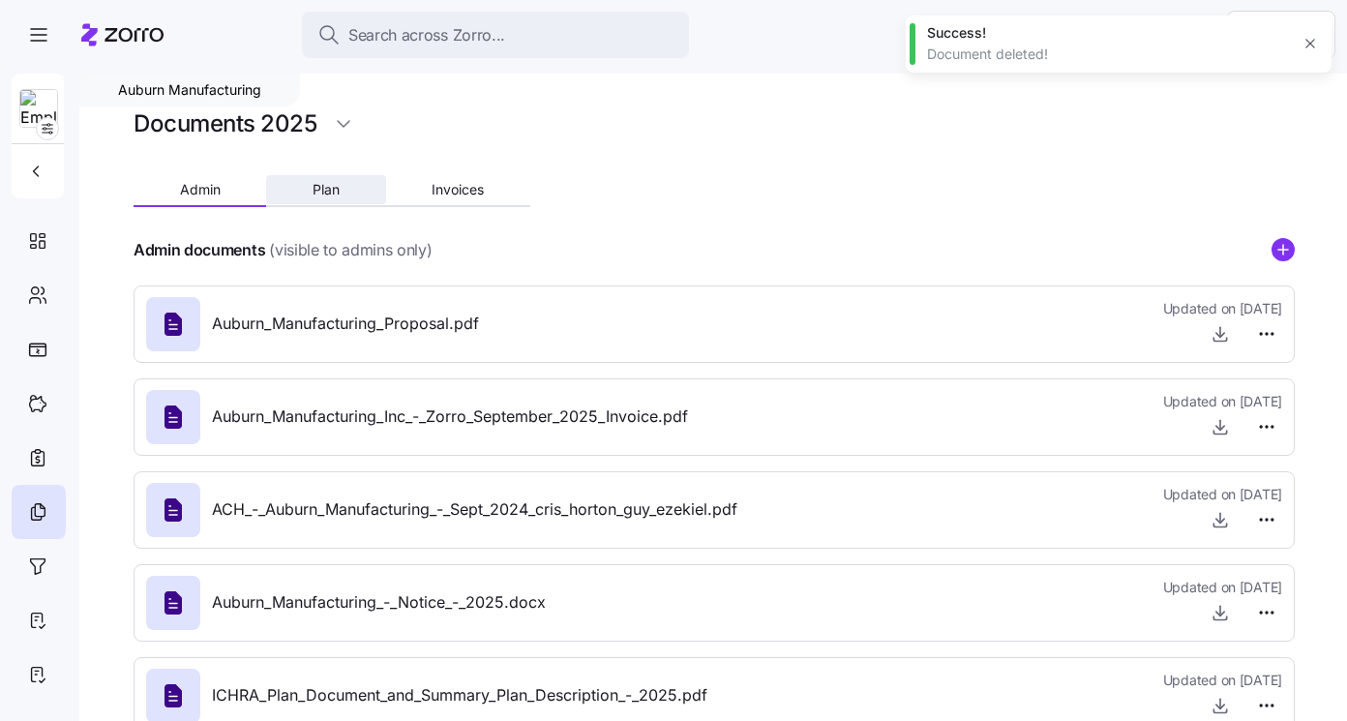
click at [320, 186] on span "Plan" at bounding box center [326, 190] width 27 height 14
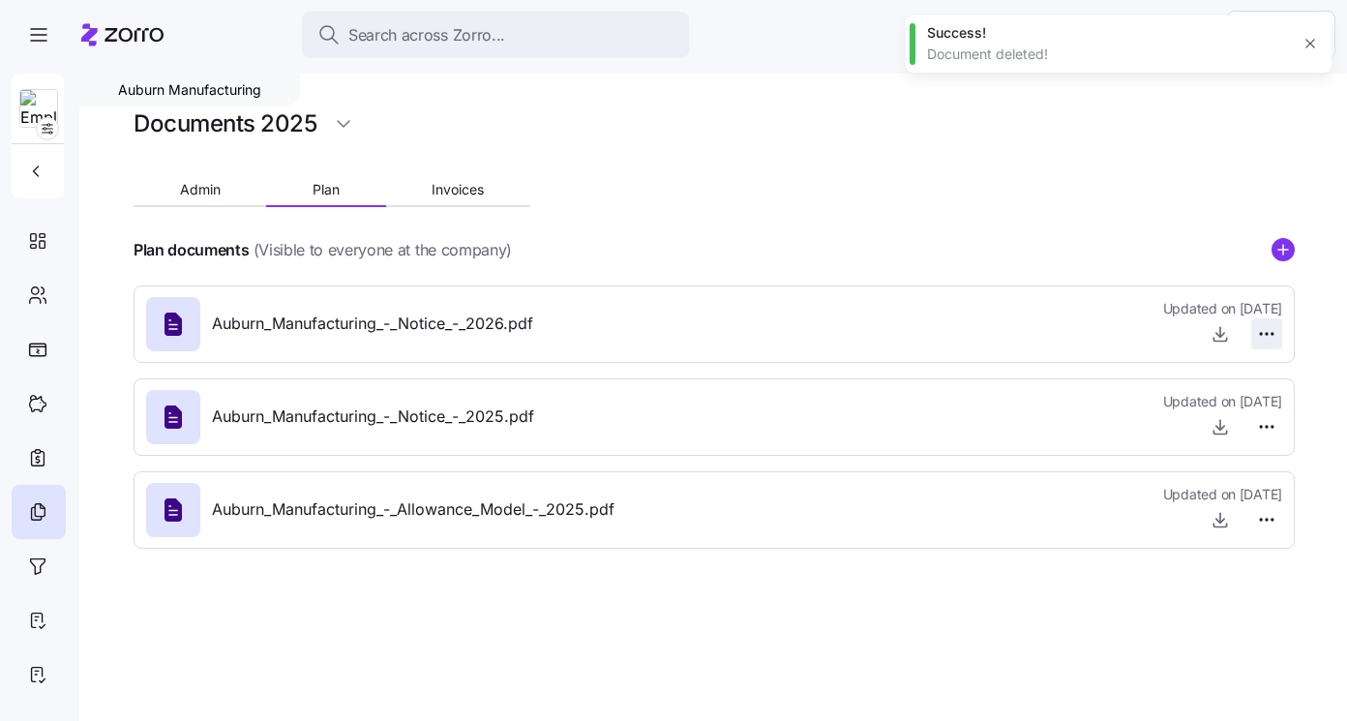
click at [1268, 335] on html "Search across Zorro... Help Auburn Manufacturing Documents 2025 Admin Plan Invo…" at bounding box center [673, 354] width 1347 height 709
click at [1232, 409] on span "Delete" at bounding box center [1220, 408] width 39 height 19
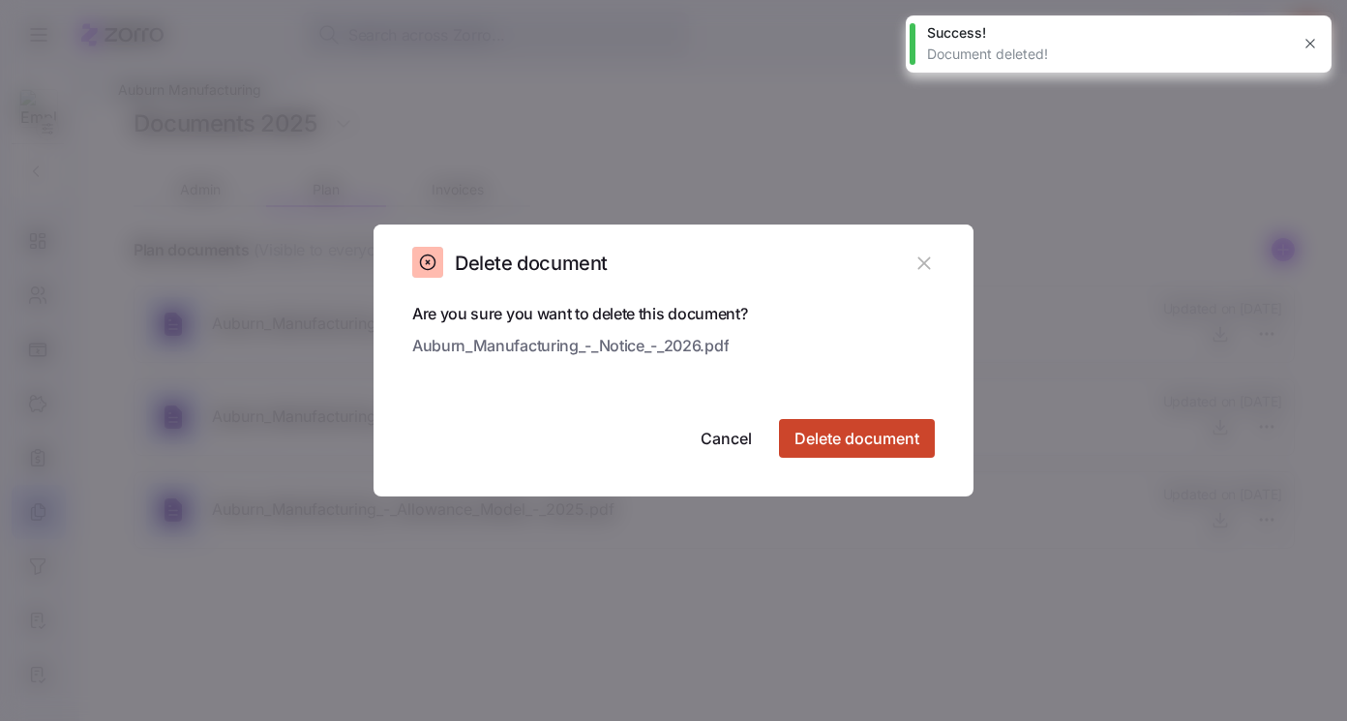
click at [862, 437] on span "Delete document" at bounding box center [857, 438] width 125 height 23
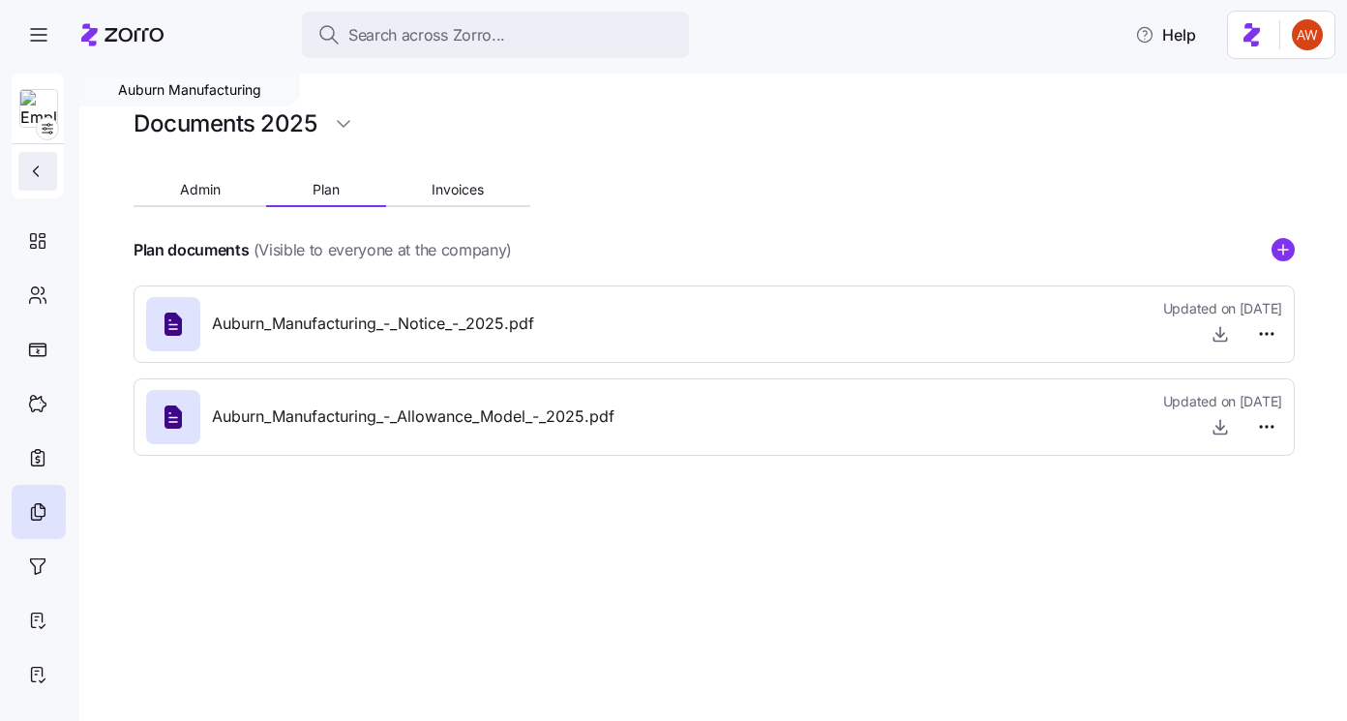
click at [41, 175] on icon "button" at bounding box center [35, 171] width 19 height 19
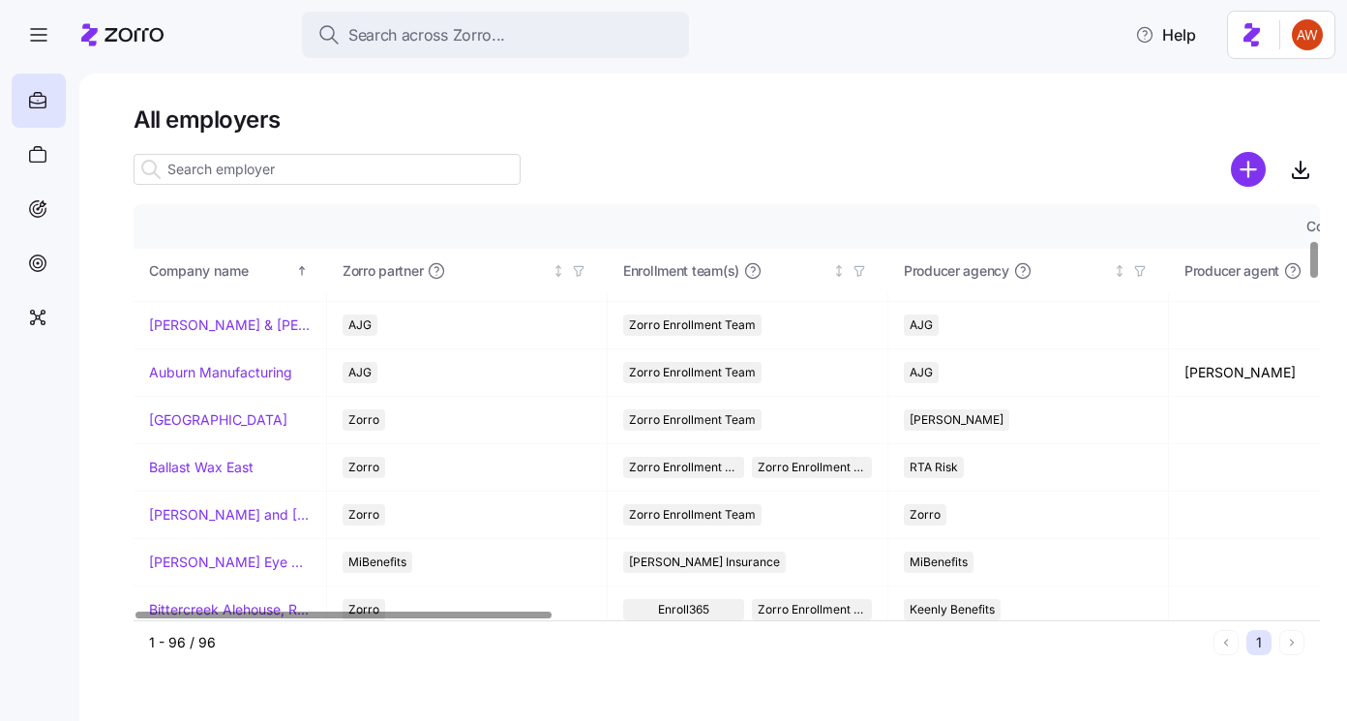
scroll to position [403, 0]
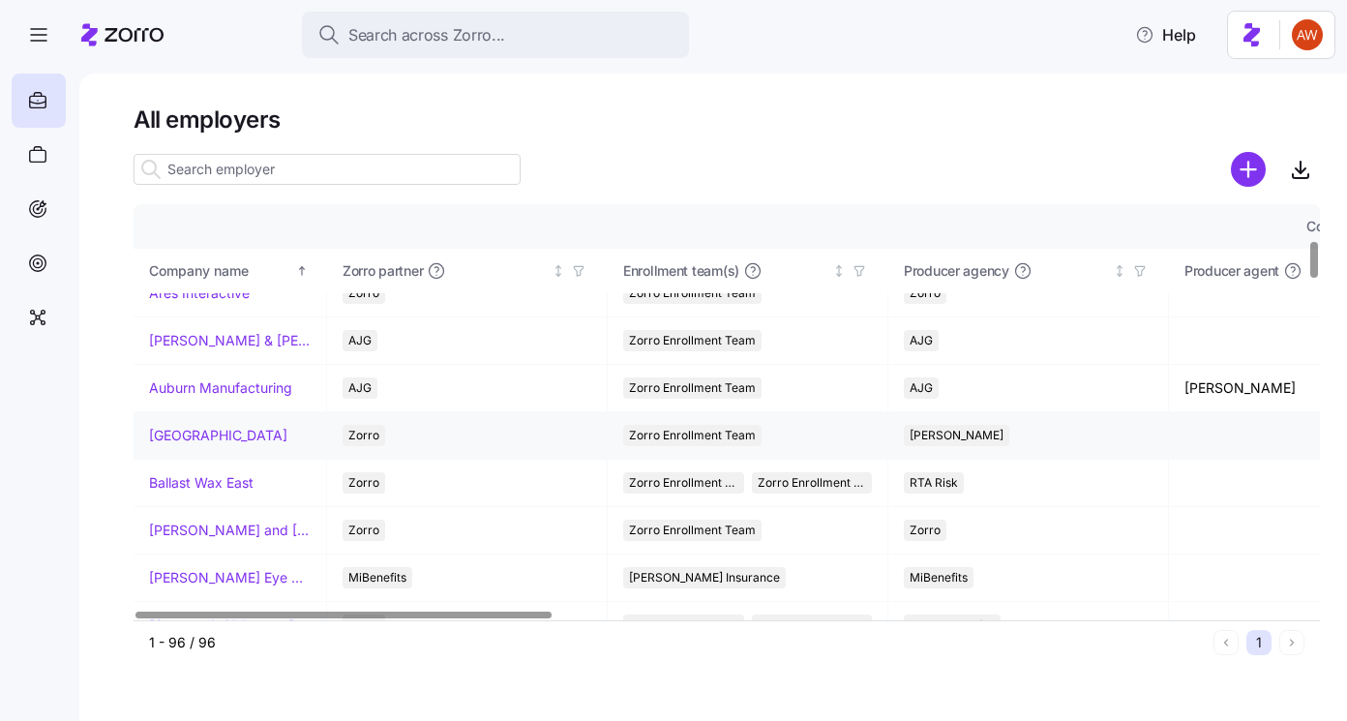
click at [201, 433] on link "Avondale House" at bounding box center [218, 435] width 138 height 19
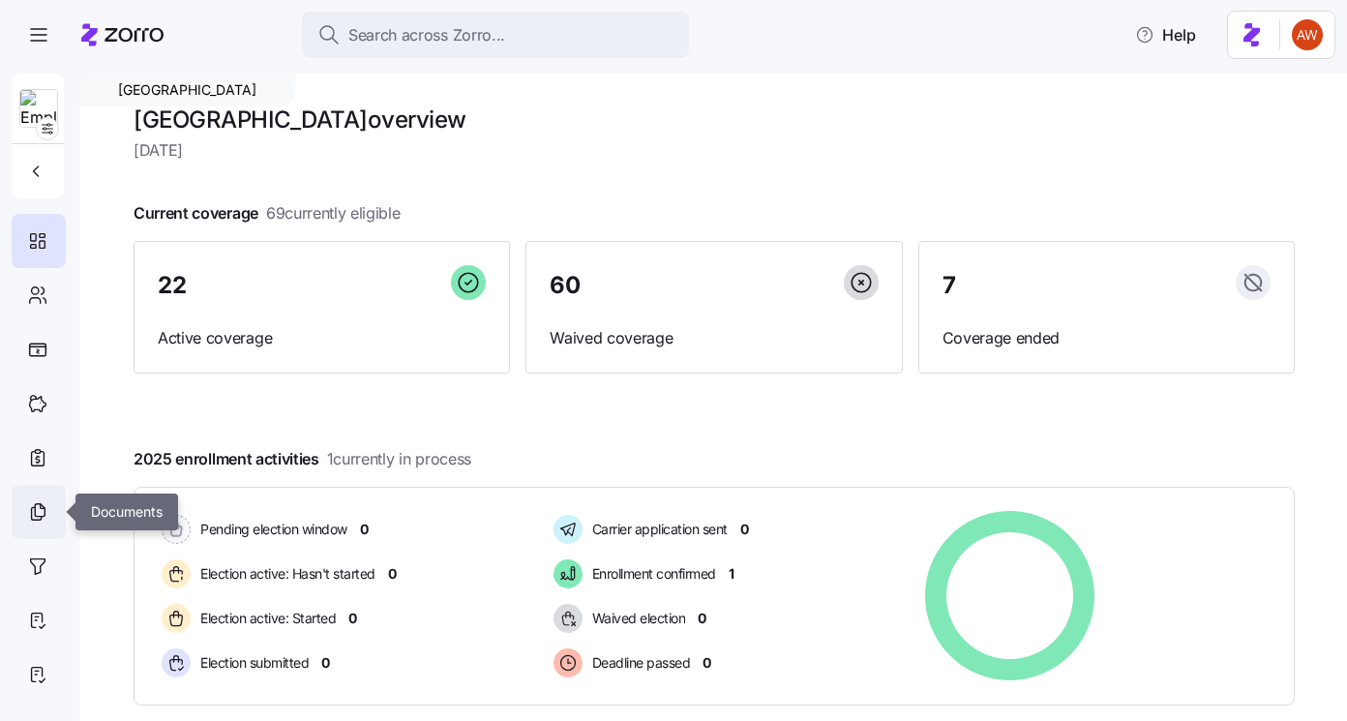
click at [42, 502] on icon at bounding box center [37, 511] width 21 height 23
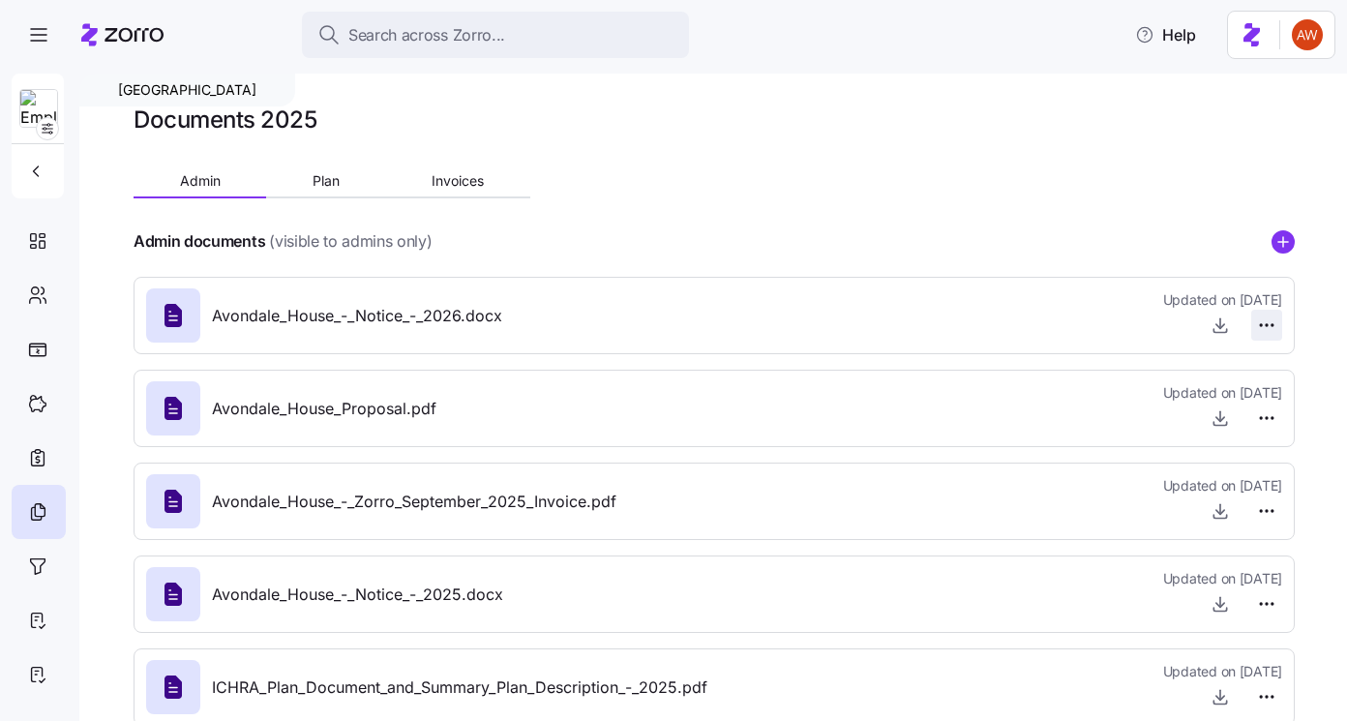
click at [1265, 322] on html "Search across Zorro... Help Avondale House Documents 2025 Admin Plan Invoices A…" at bounding box center [673, 354] width 1347 height 709
click at [1229, 399] on span "Delete" at bounding box center [1220, 399] width 39 height 19
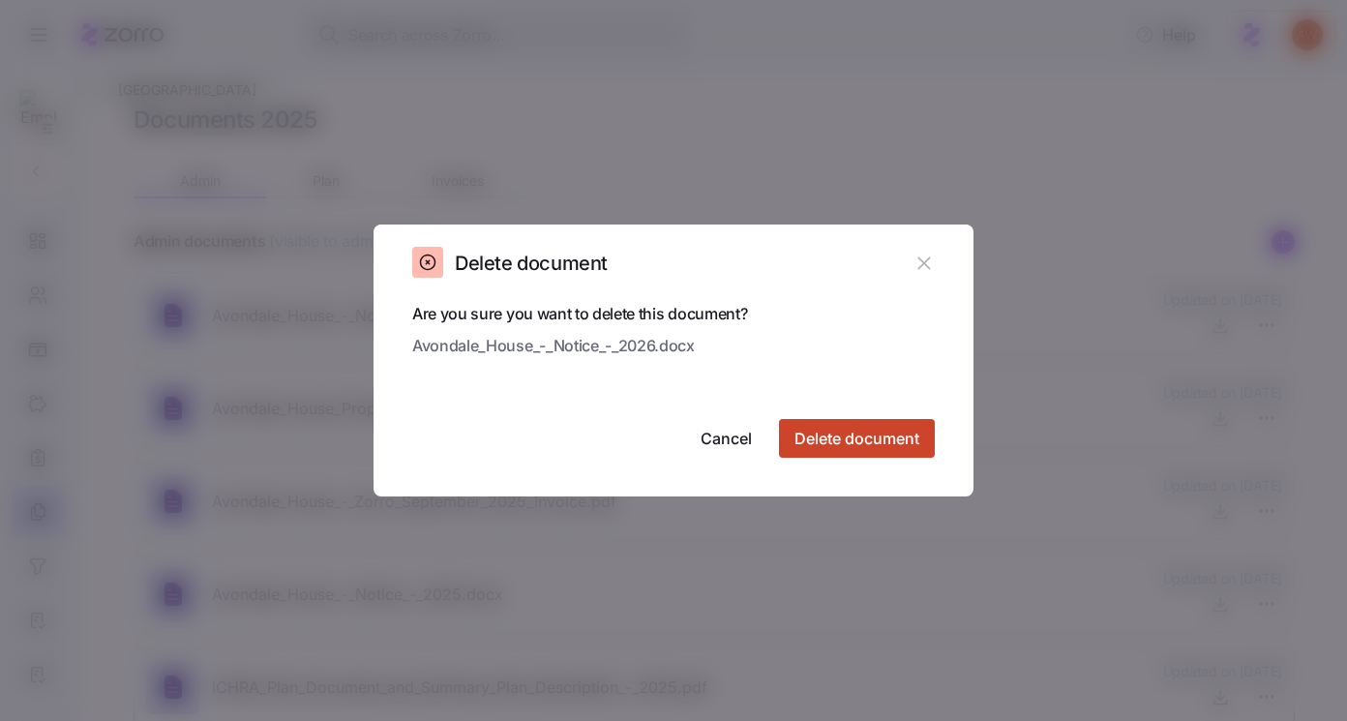
click at [834, 444] on span "Delete document" at bounding box center [857, 438] width 125 height 23
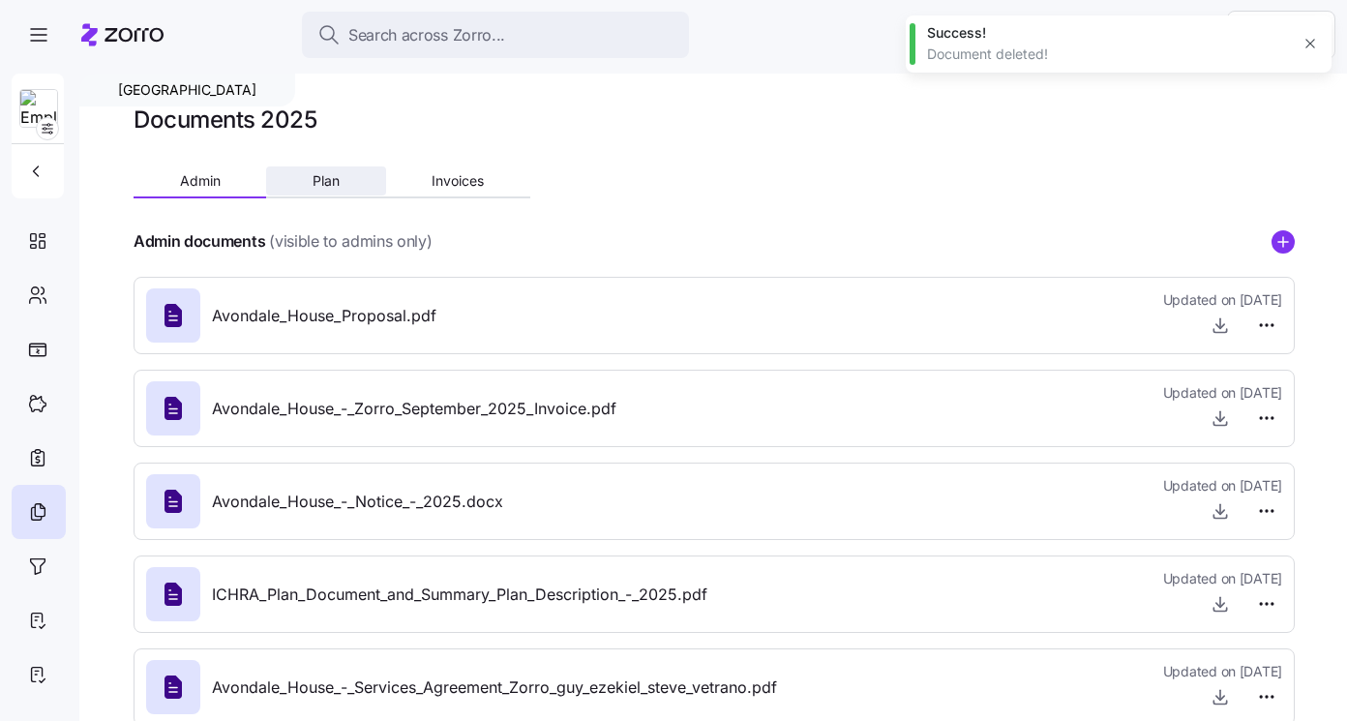
click at [327, 186] on span "Plan" at bounding box center [326, 181] width 27 height 14
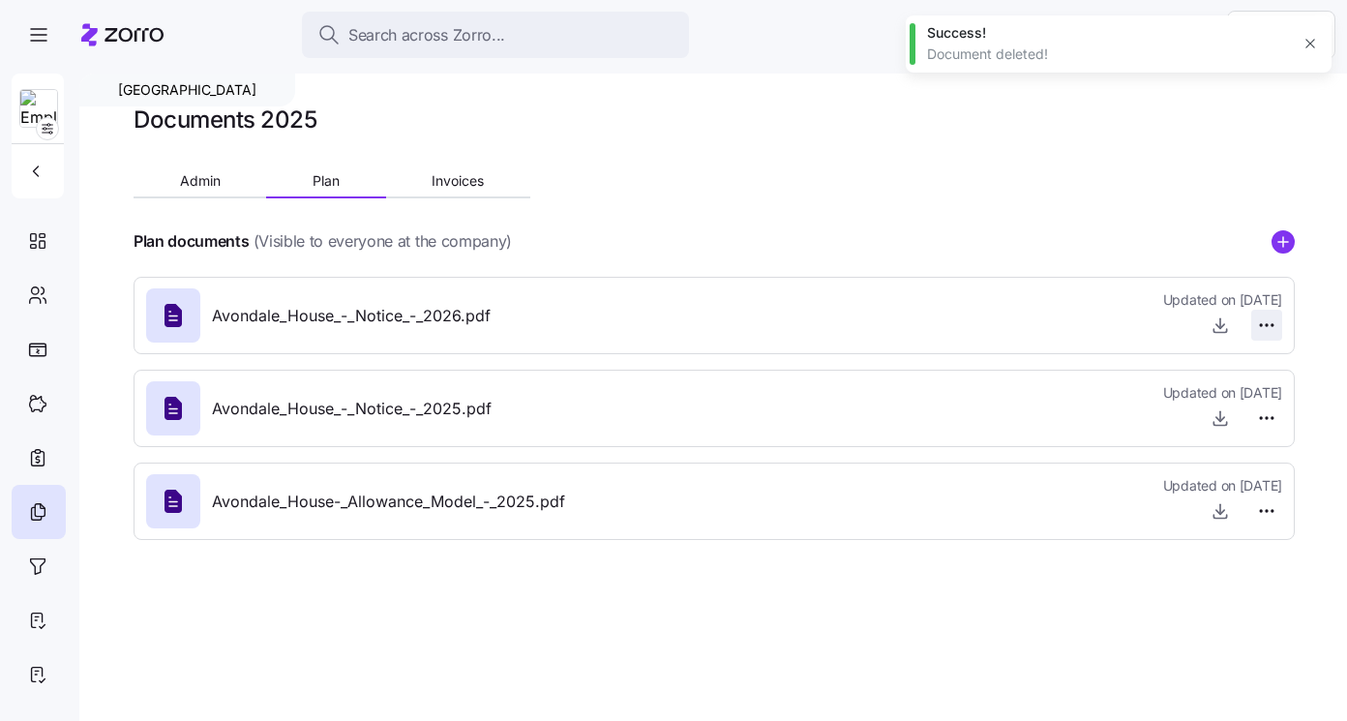
click at [1273, 326] on html "Search across Zorro... Help Avondale House Documents 2025 Admin Plan Invoices P…" at bounding box center [673, 354] width 1347 height 709
click at [1231, 397] on span "Delete" at bounding box center [1220, 399] width 39 height 19
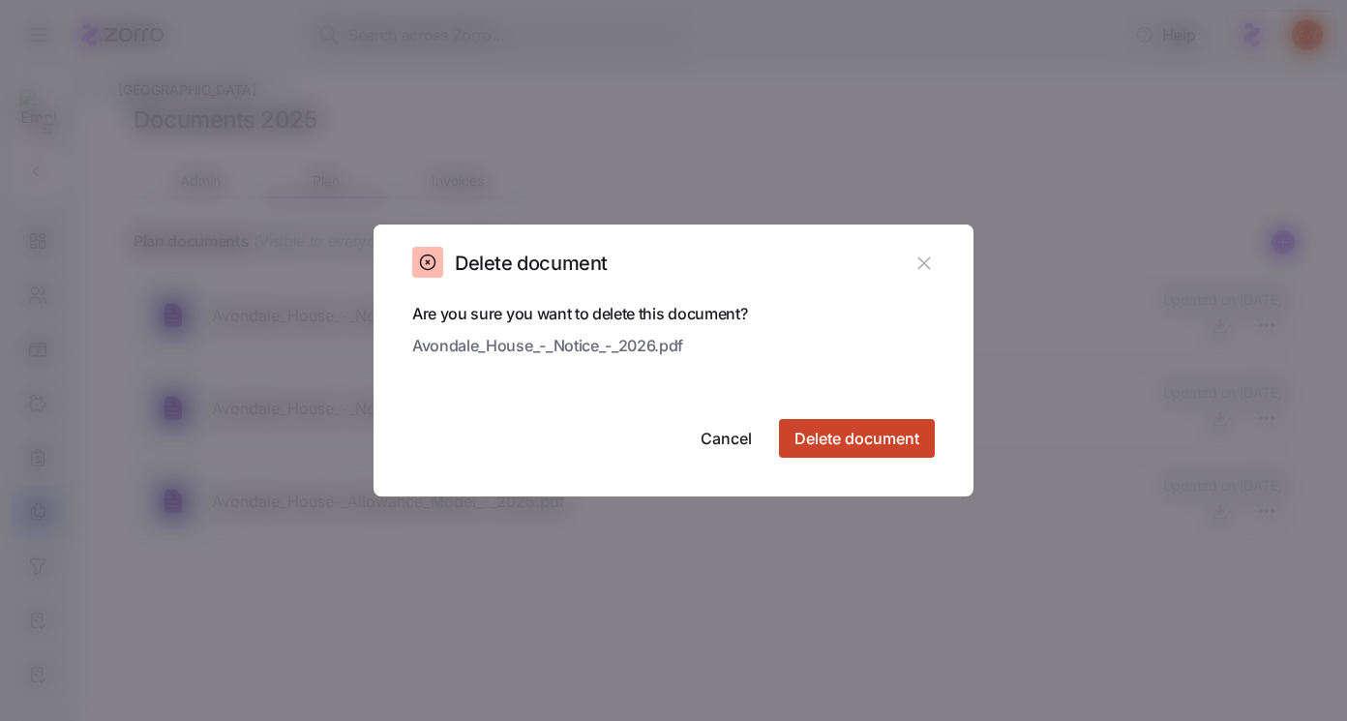
click at [811, 440] on span "Delete document" at bounding box center [857, 438] width 125 height 23
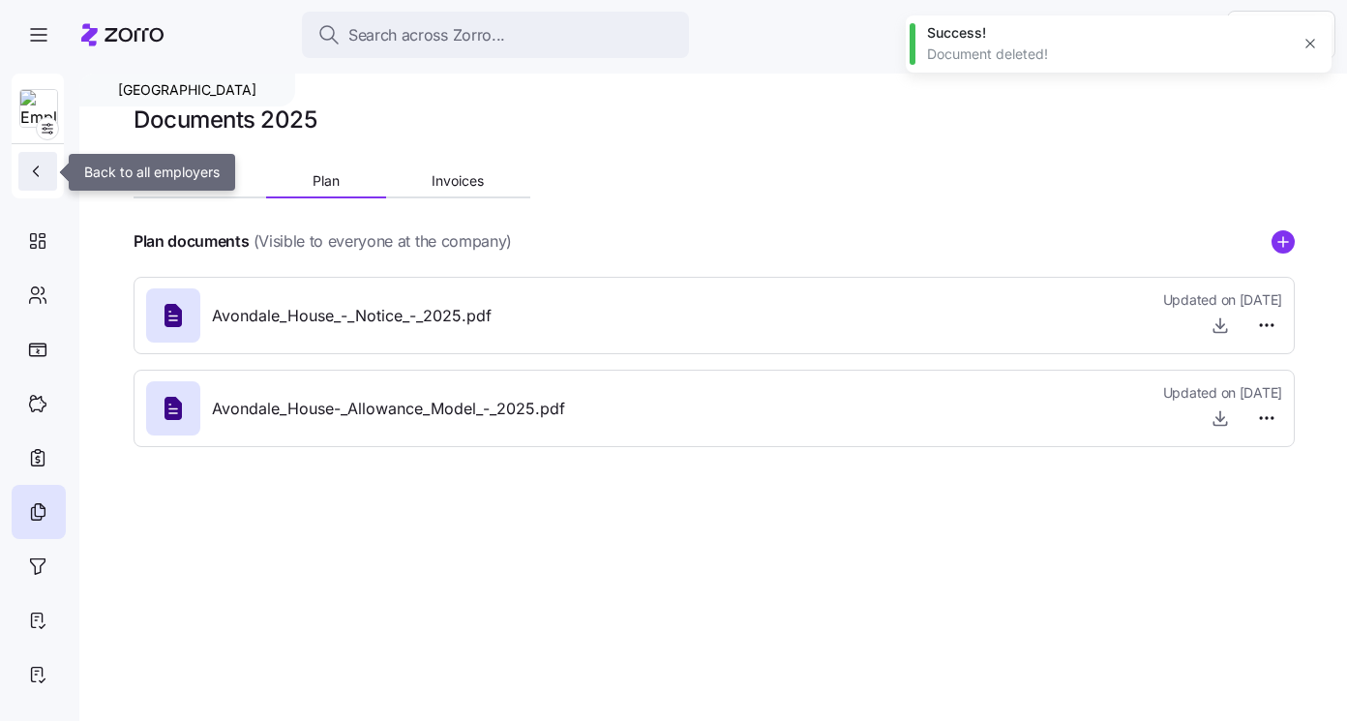
click at [44, 157] on button "button" at bounding box center [37, 171] width 39 height 39
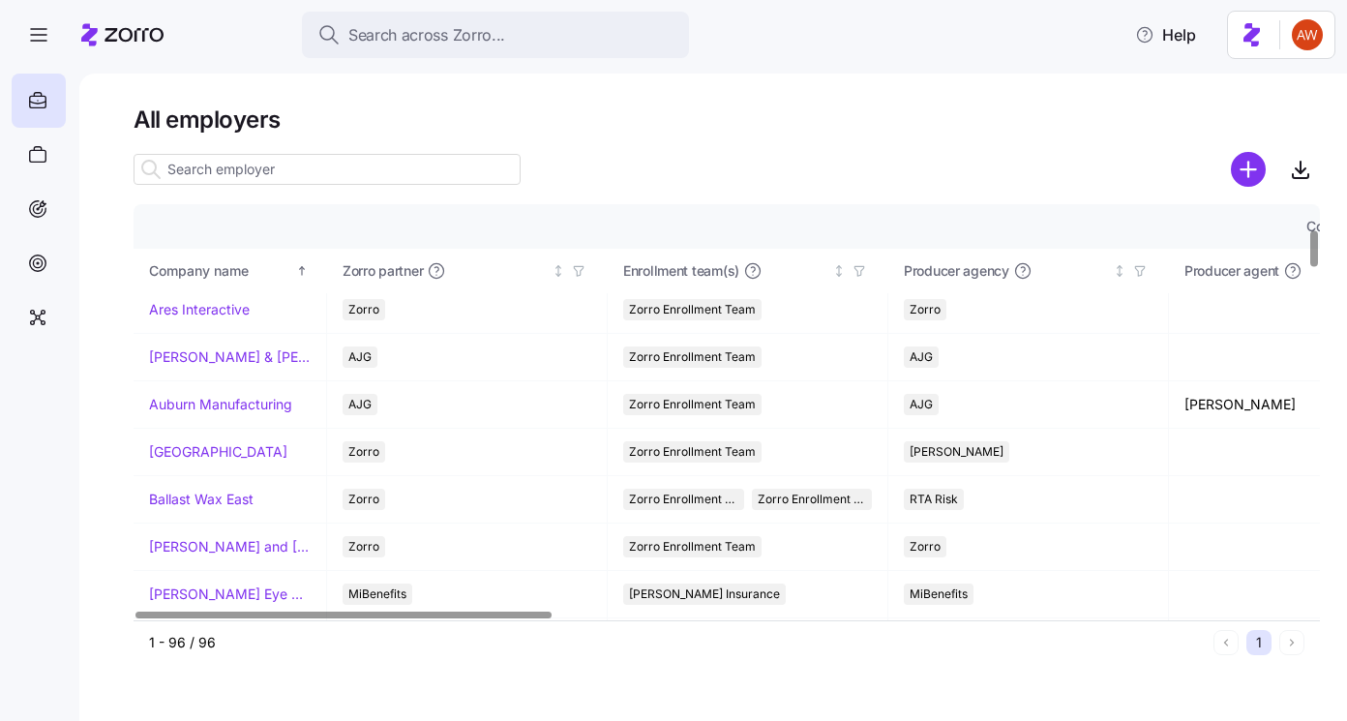
scroll to position [494, 0]
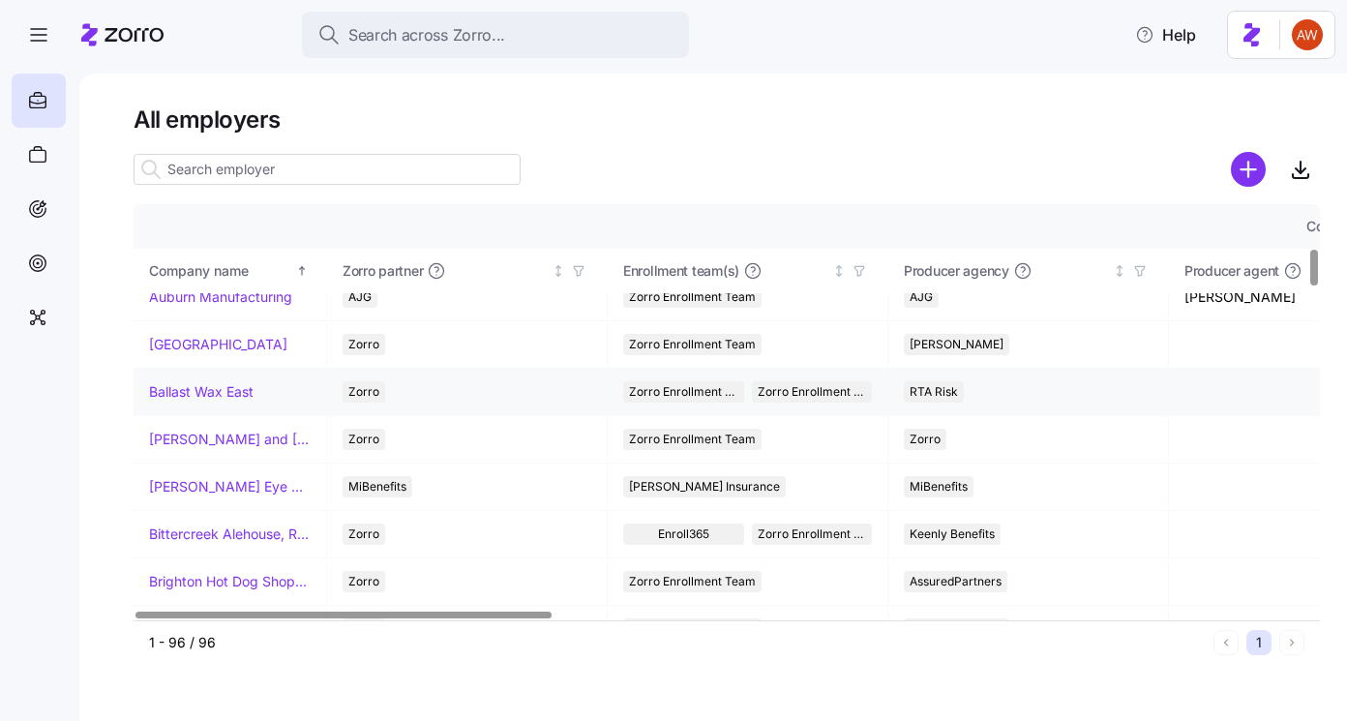
click at [216, 394] on link "Ballast Wax East" at bounding box center [201, 391] width 105 height 19
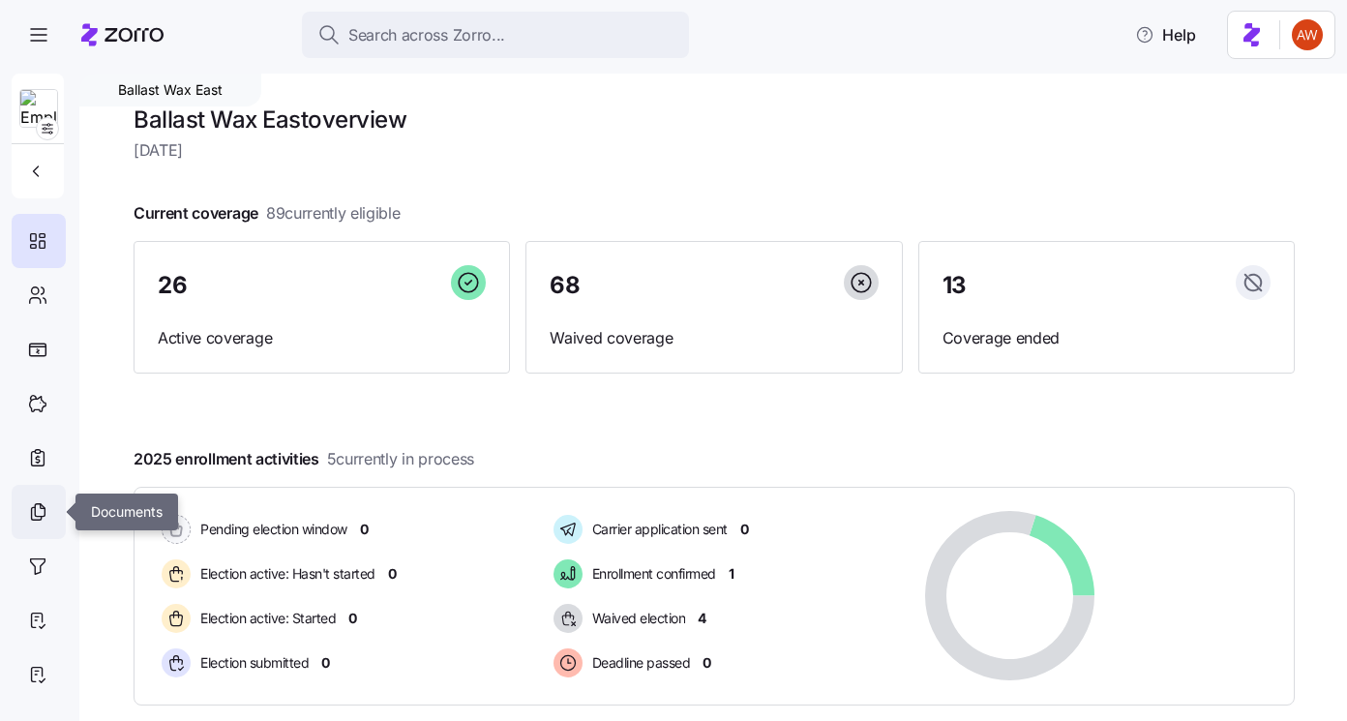
click at [47, 504] on icon at bounding box center [37, 511] width 21 height 23
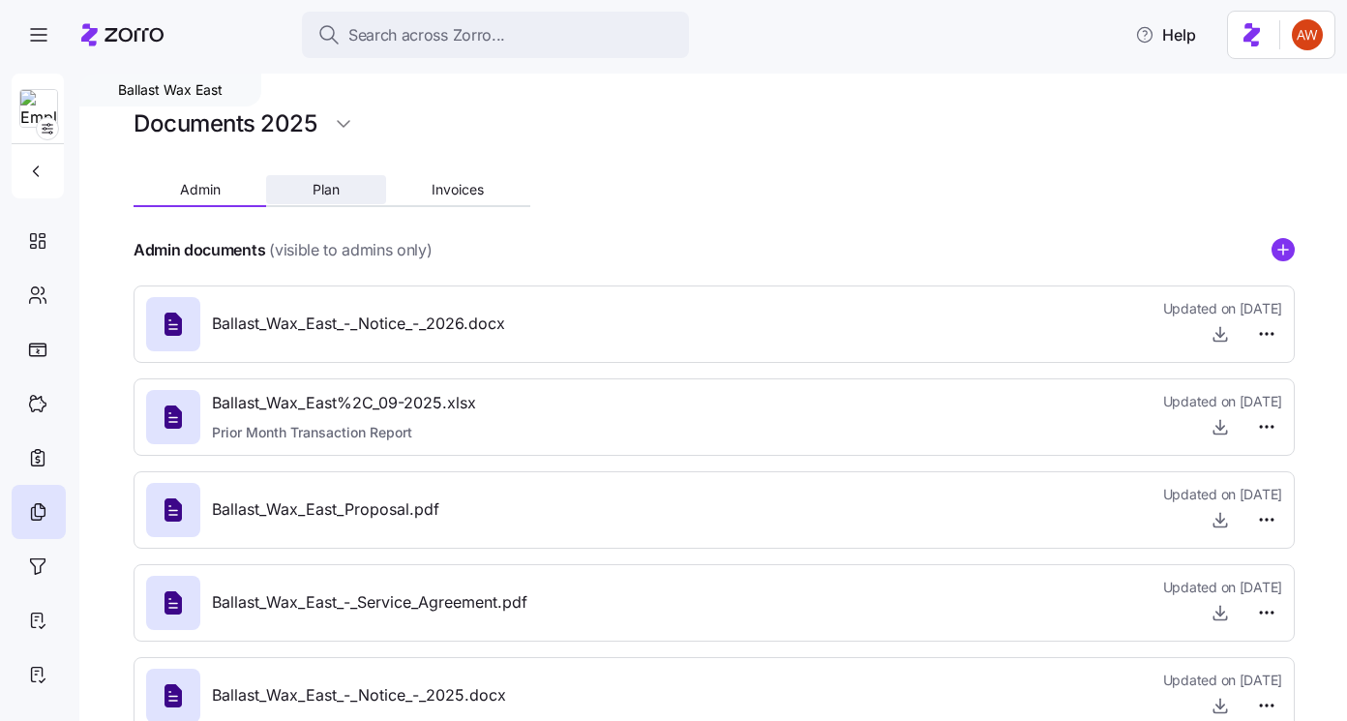
click at [336, 196] on span "Plan" at bounding box center [326, 190] width 27 height 14
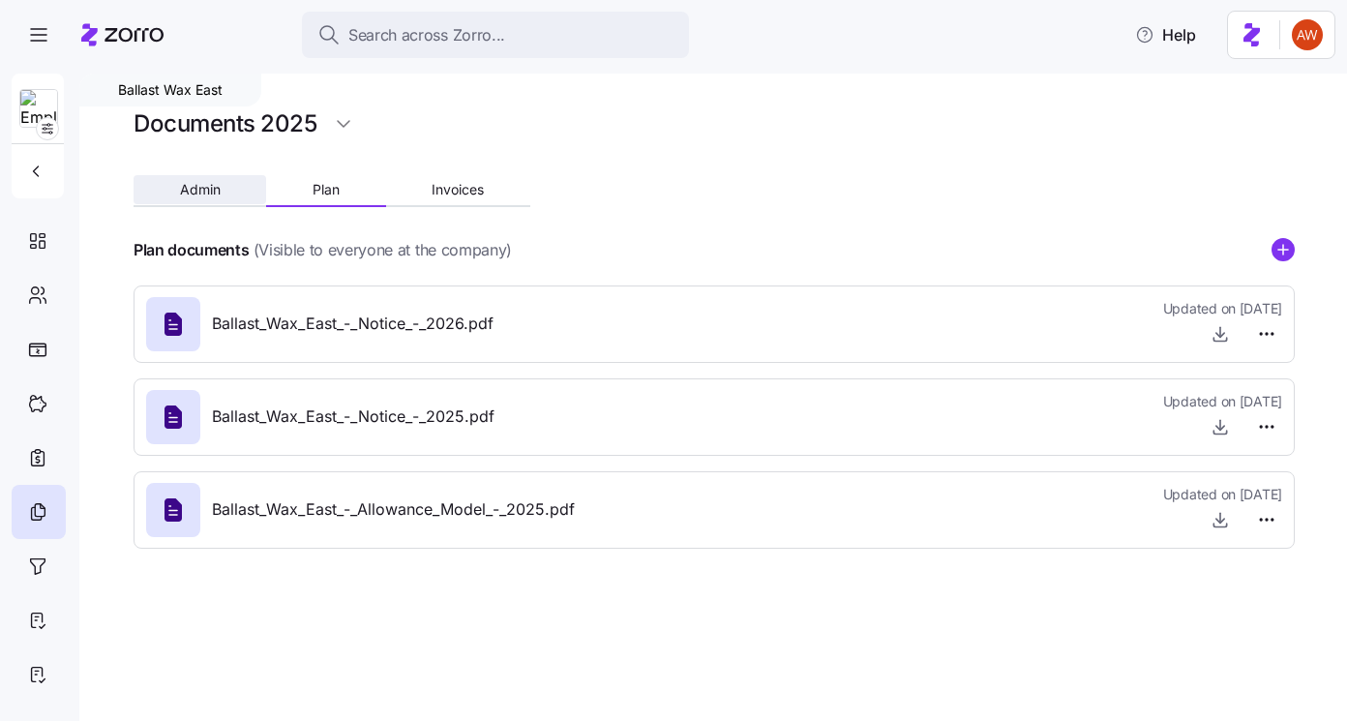
click at [209, 185] on span "Admin" at bounding box center [200, 190] width 41 height 14
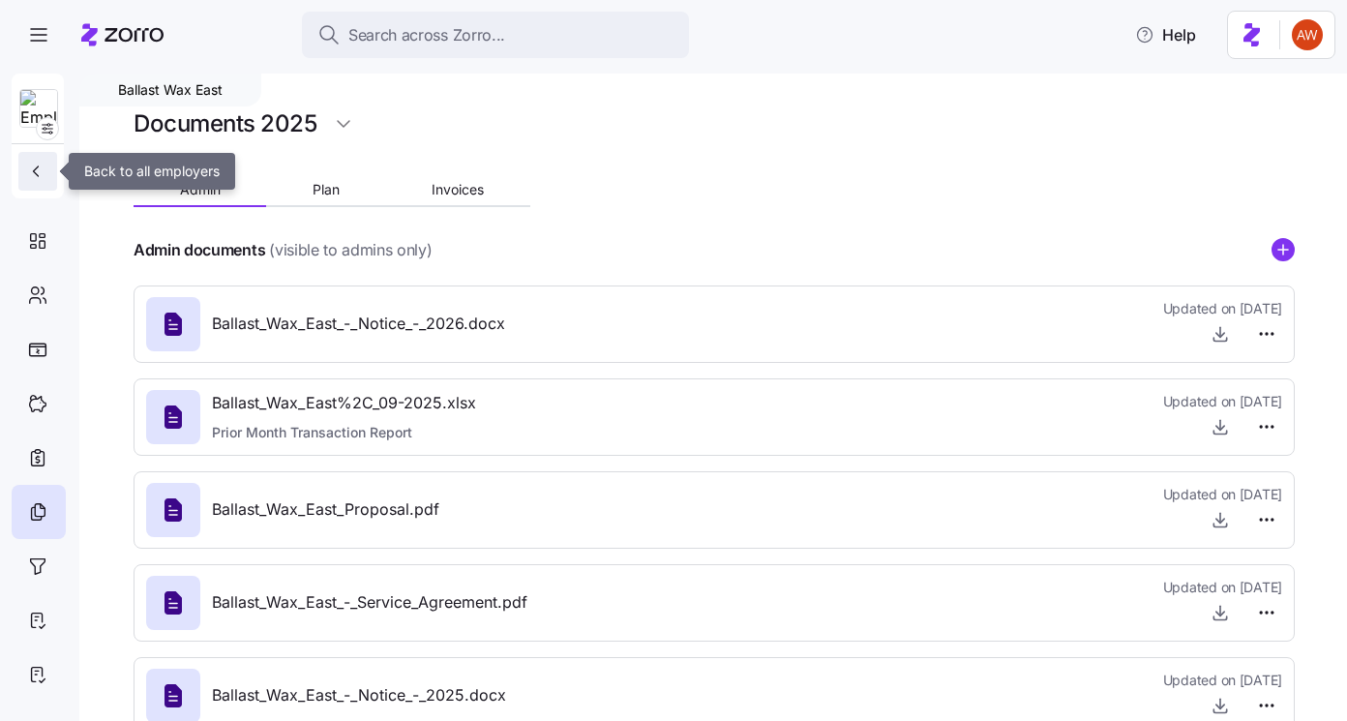
click at [36, 188] on button "button" at bounding box center [37, 171] width 39 height 39
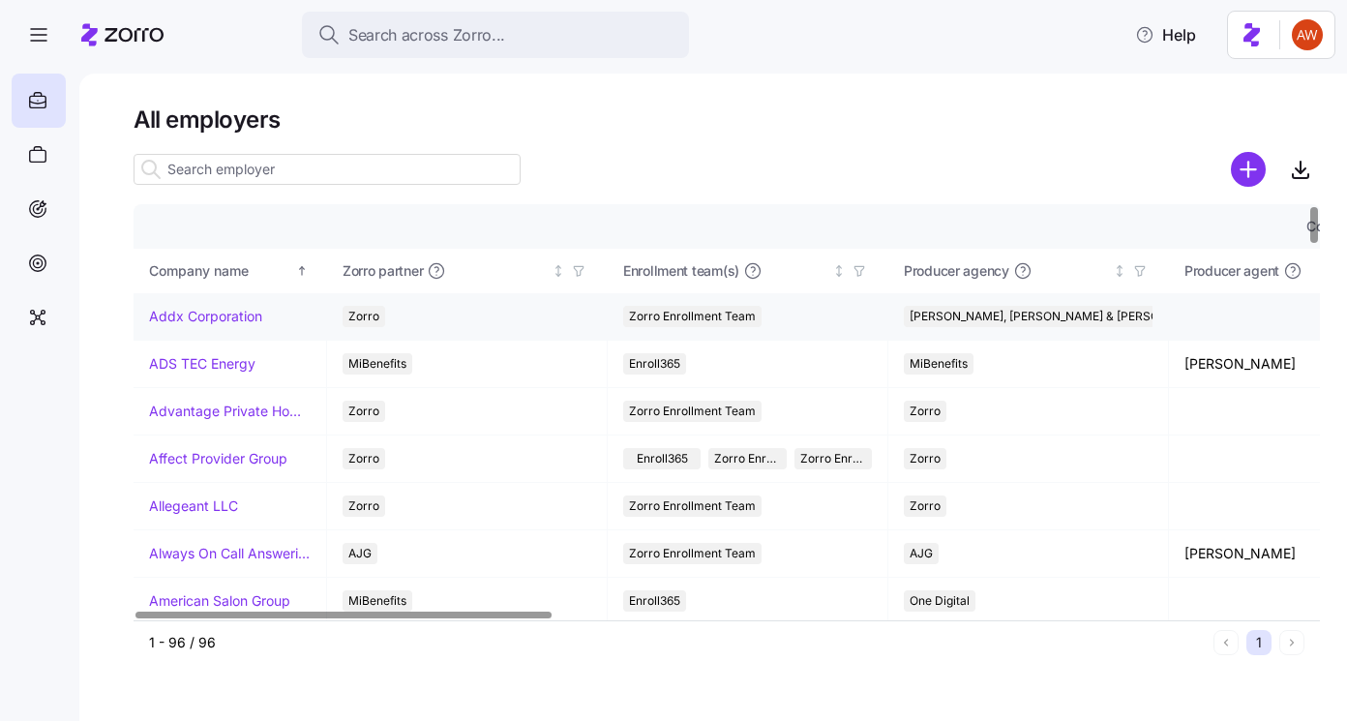
click at [244, 325] on link "Addx Corporation" at bounding box center [205, 316] width 113 height 19
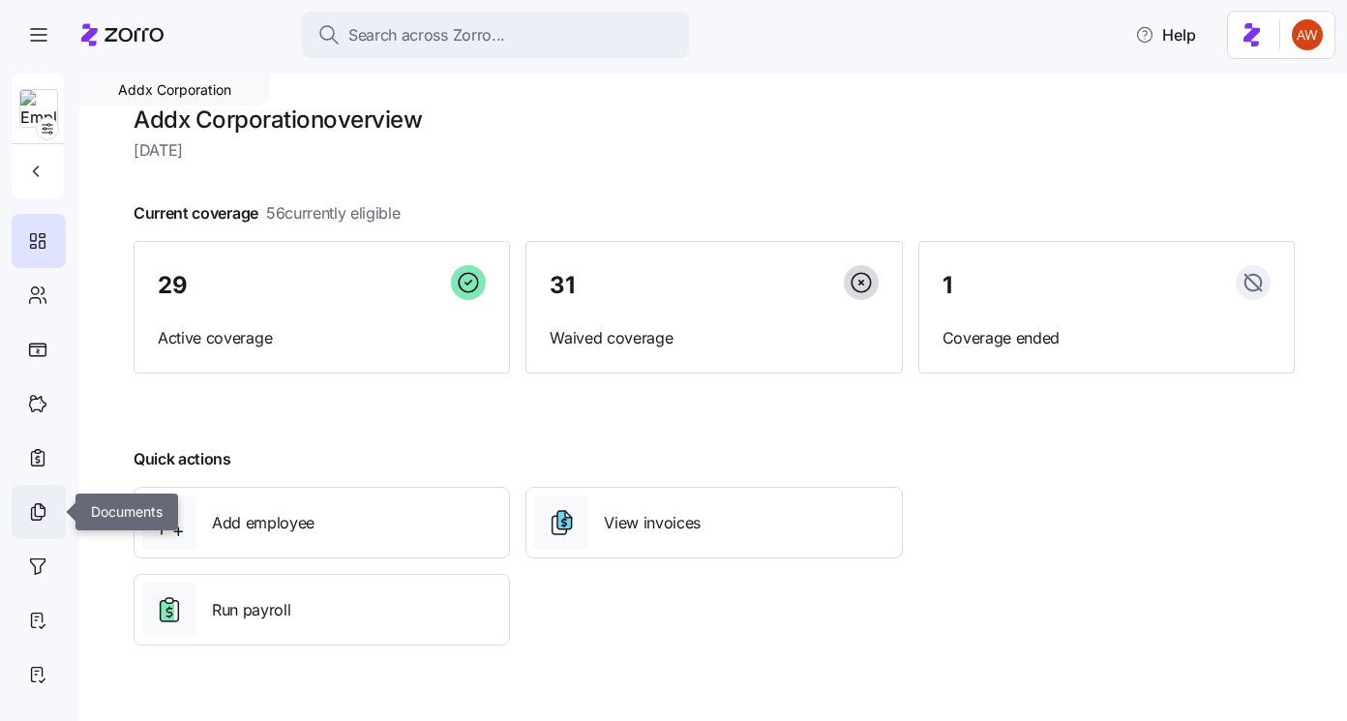
click at [47, 507] on icon at bounding box center [37, 511] width 21 height 23
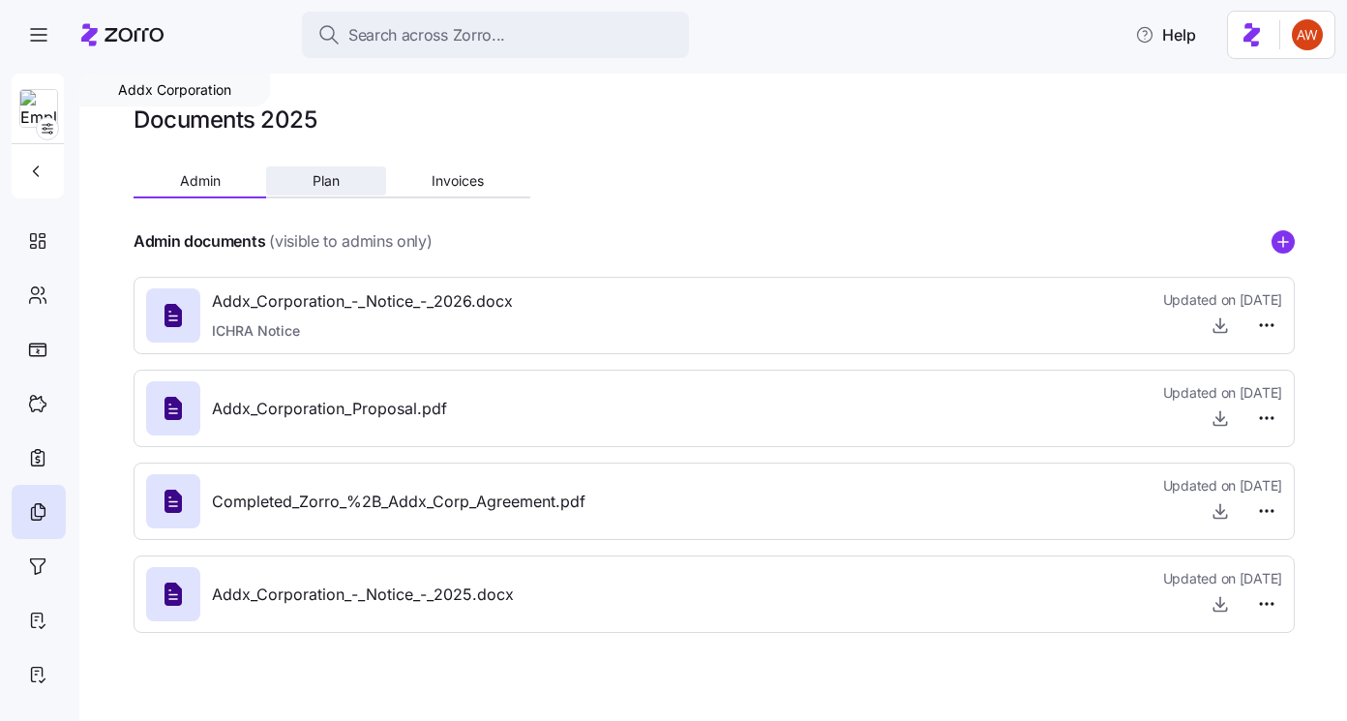
click at [321, 190] on button "Plan" at bounding box center [325, 180] width 119 height 29
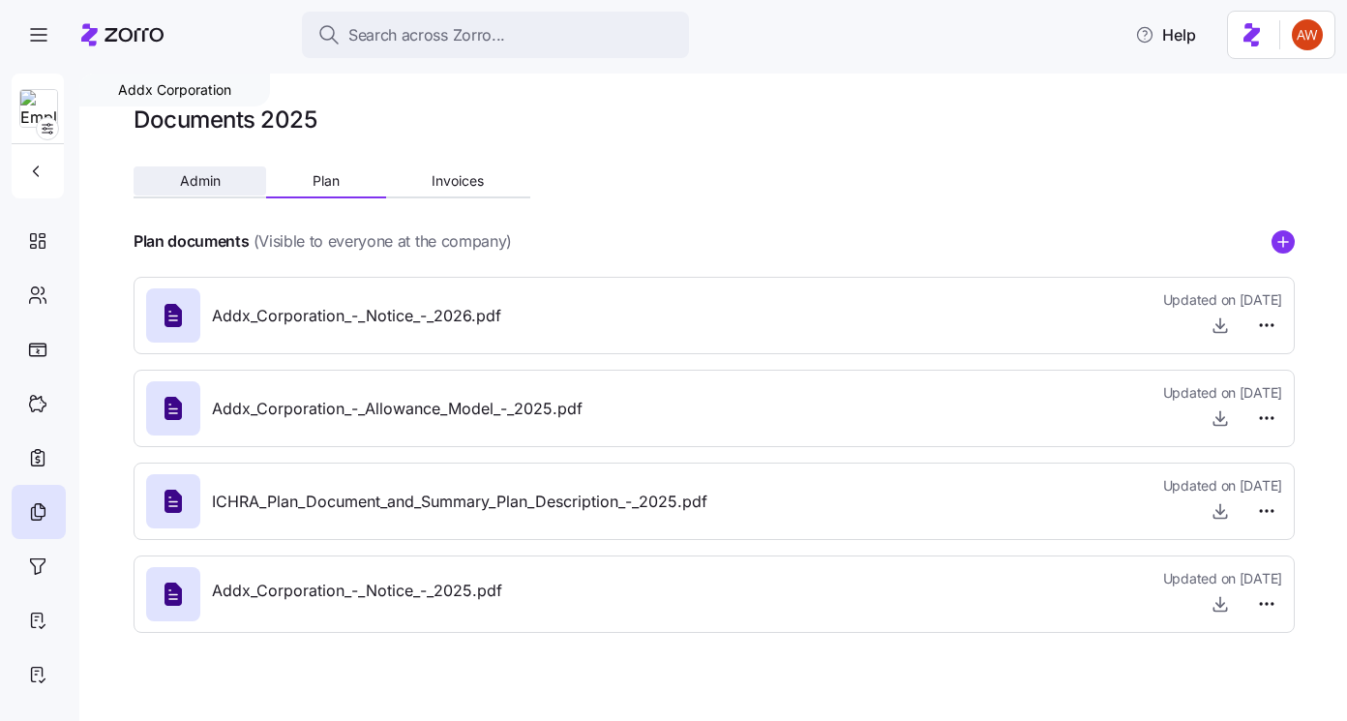
click at [226, 182] on button "Admin" at bounding box center [200, 180] width 133 height 29
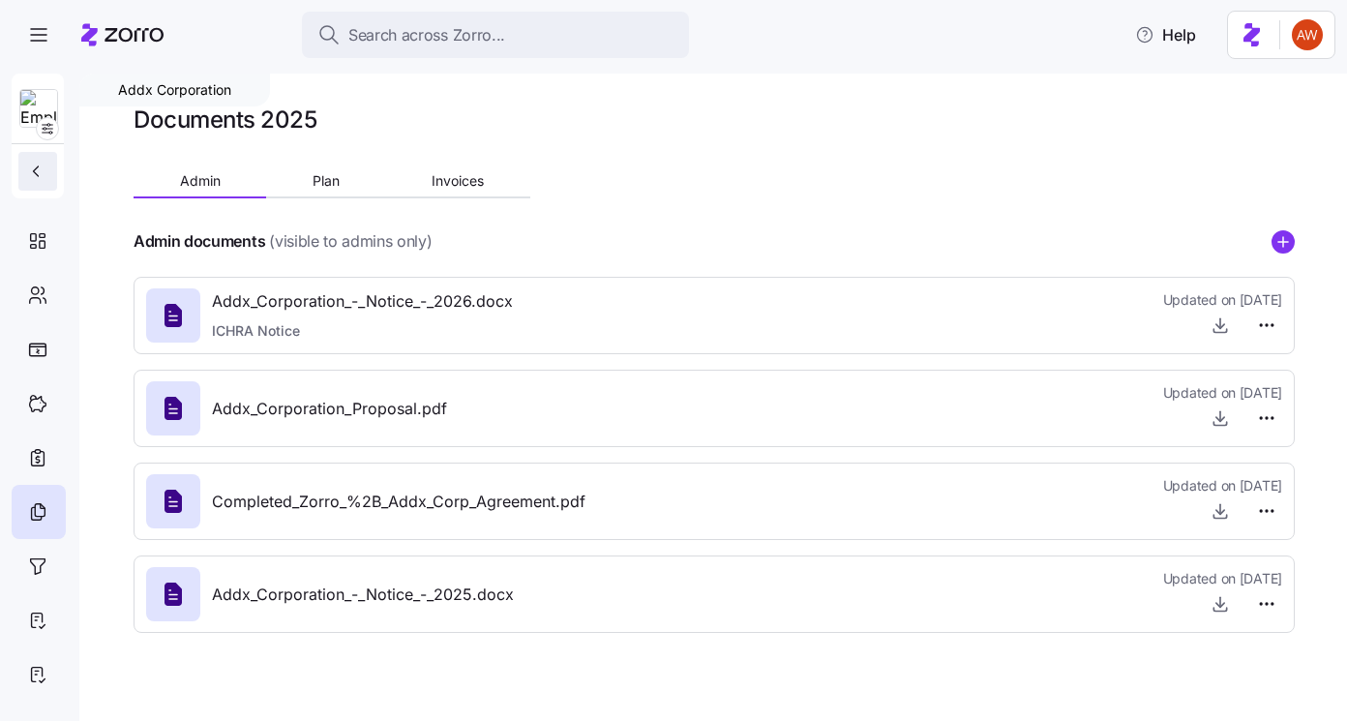
click at [41, 175] on icon "button" at bounding box center [35, 171] width 19 height 19
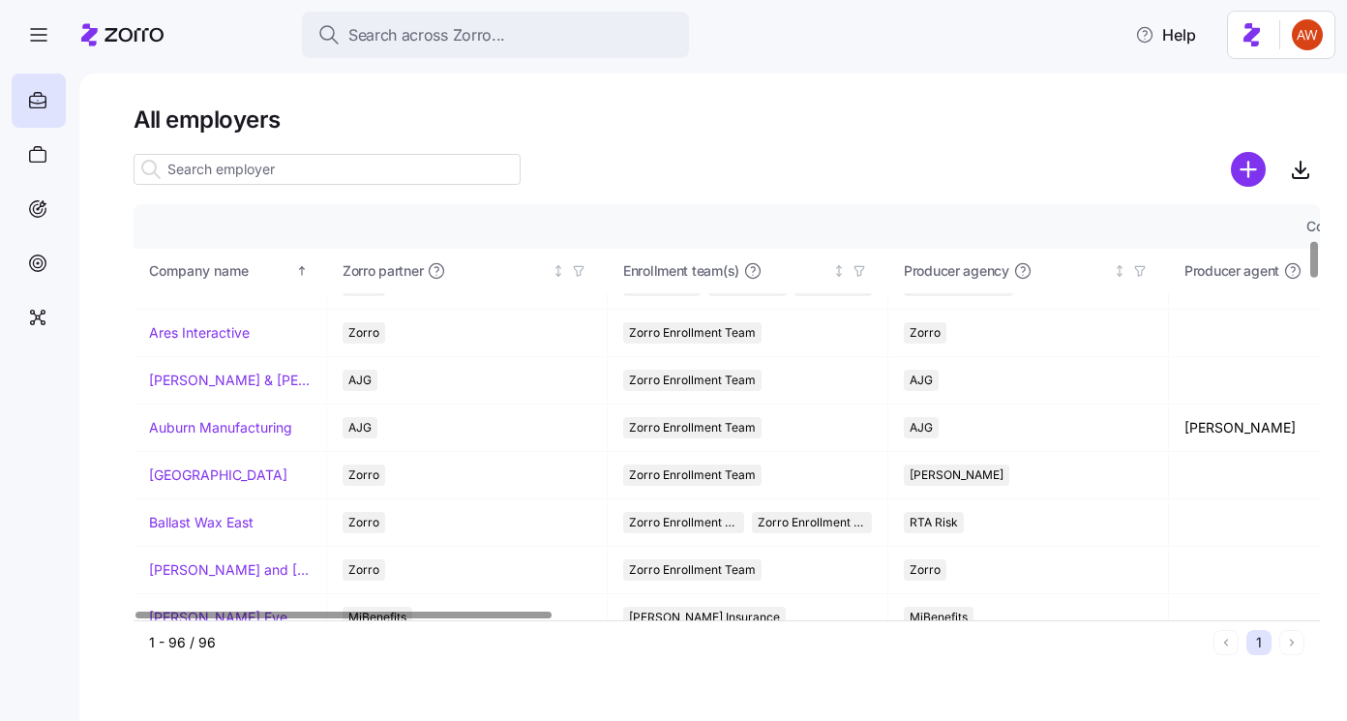
scroll to position [401, 0]
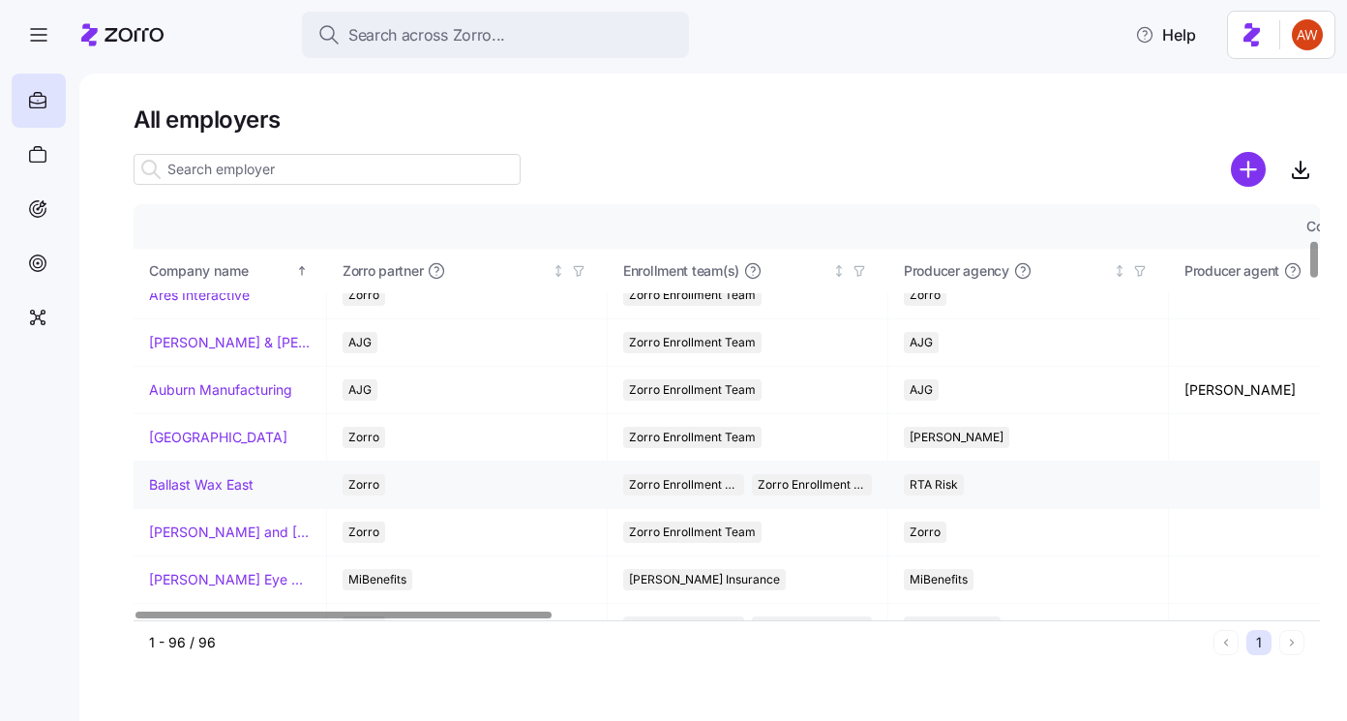
click at [232, 484] on link "Ballast Wax East" at bounding box center [201, 484] width 105 height 19
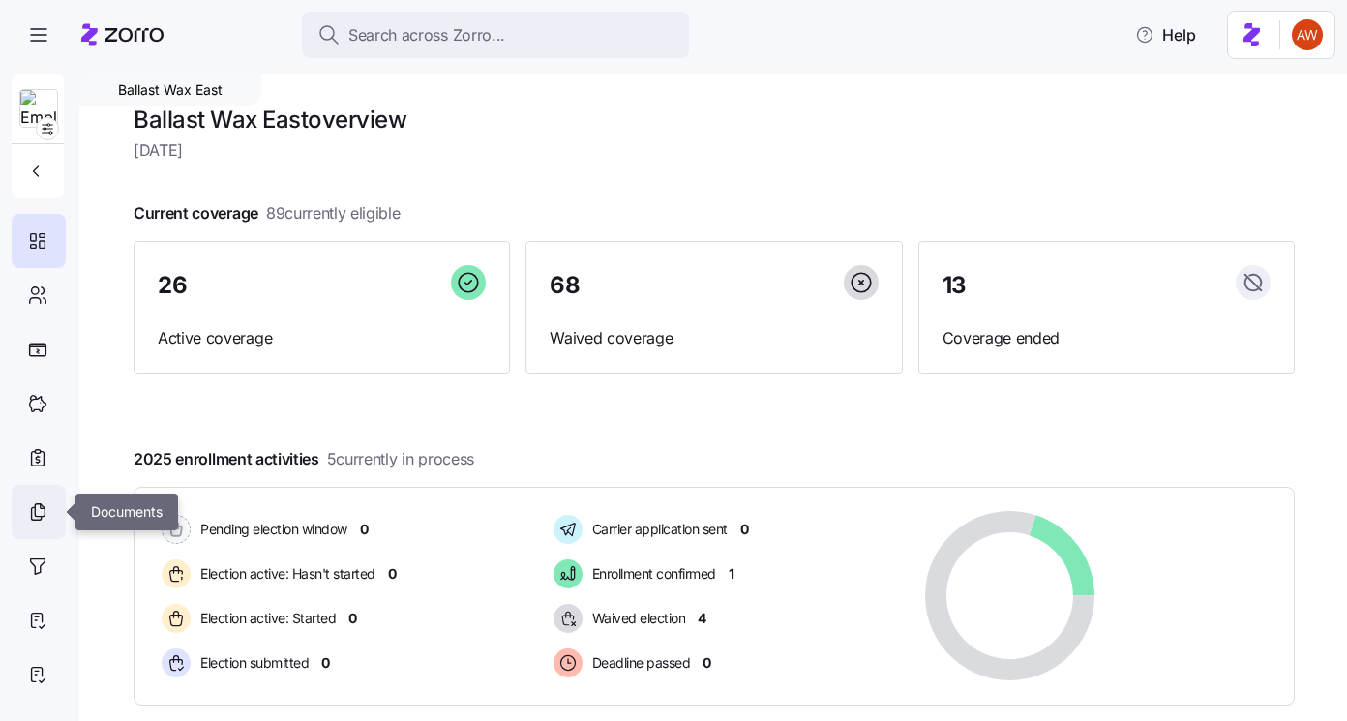
click at [36, 510] on icon at bounding box center [37, 511] width 21 height 23
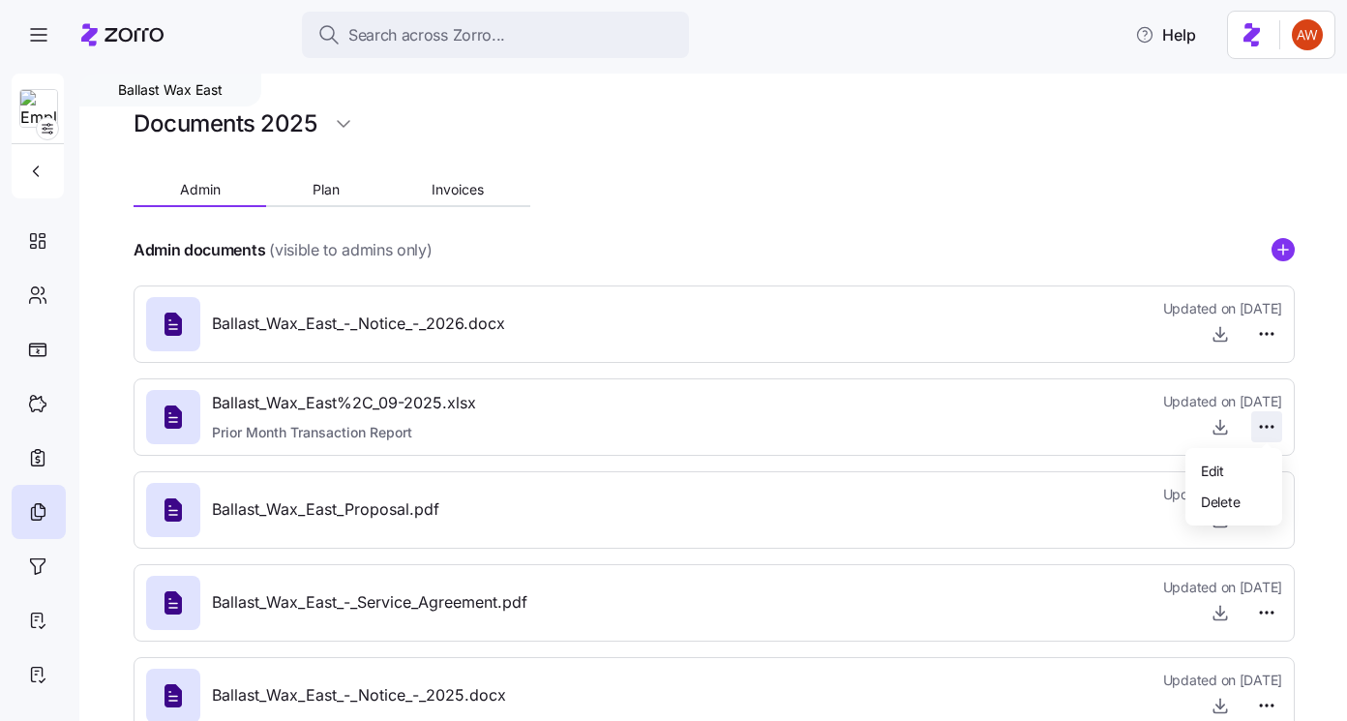
click at [1272, 424] on html "Search across Zorro... Help Ballast Wax East Documents 2025 Admin Plan Invoices…" at bounding box center [673, 354] width 1347 height 709
click at [1218, 497] on span "Delete" at bounding box center [1220, 501] width 39 height 19
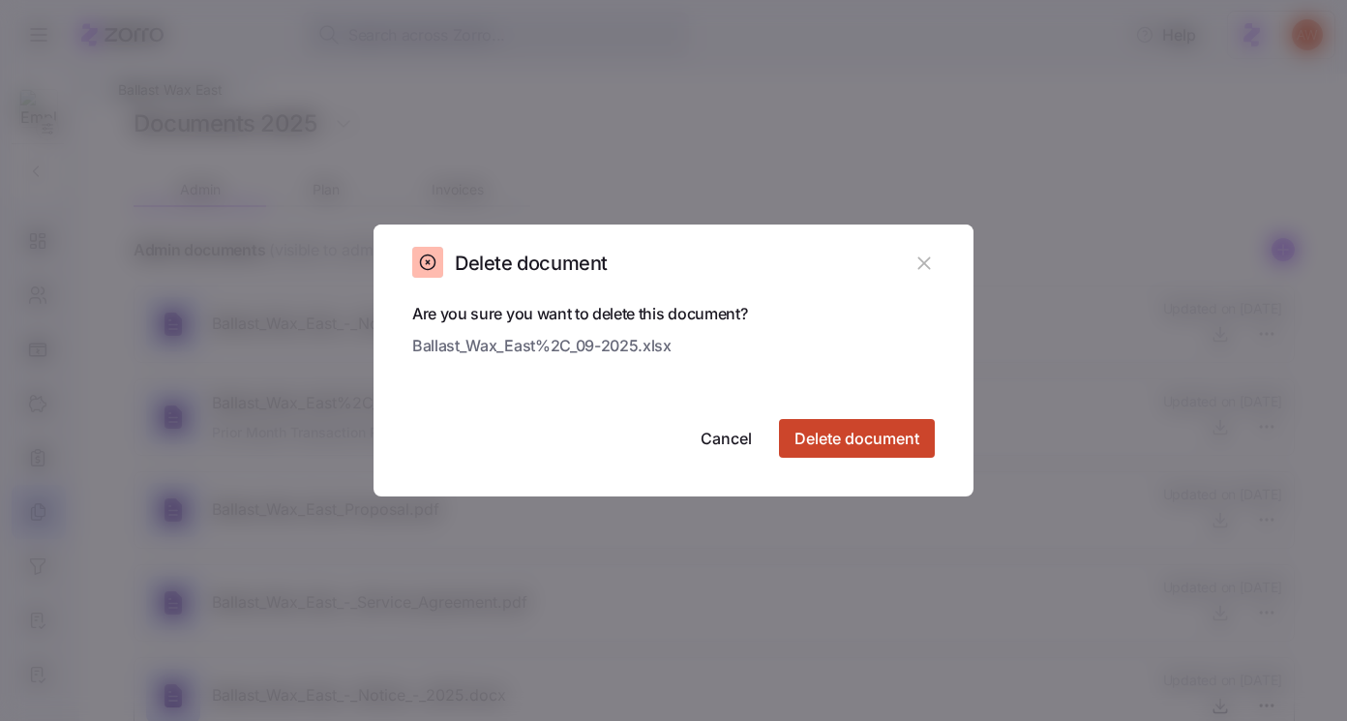
click at [927, 442] on button "Delete document" at bounding box center [857, 438] width 156 height 39
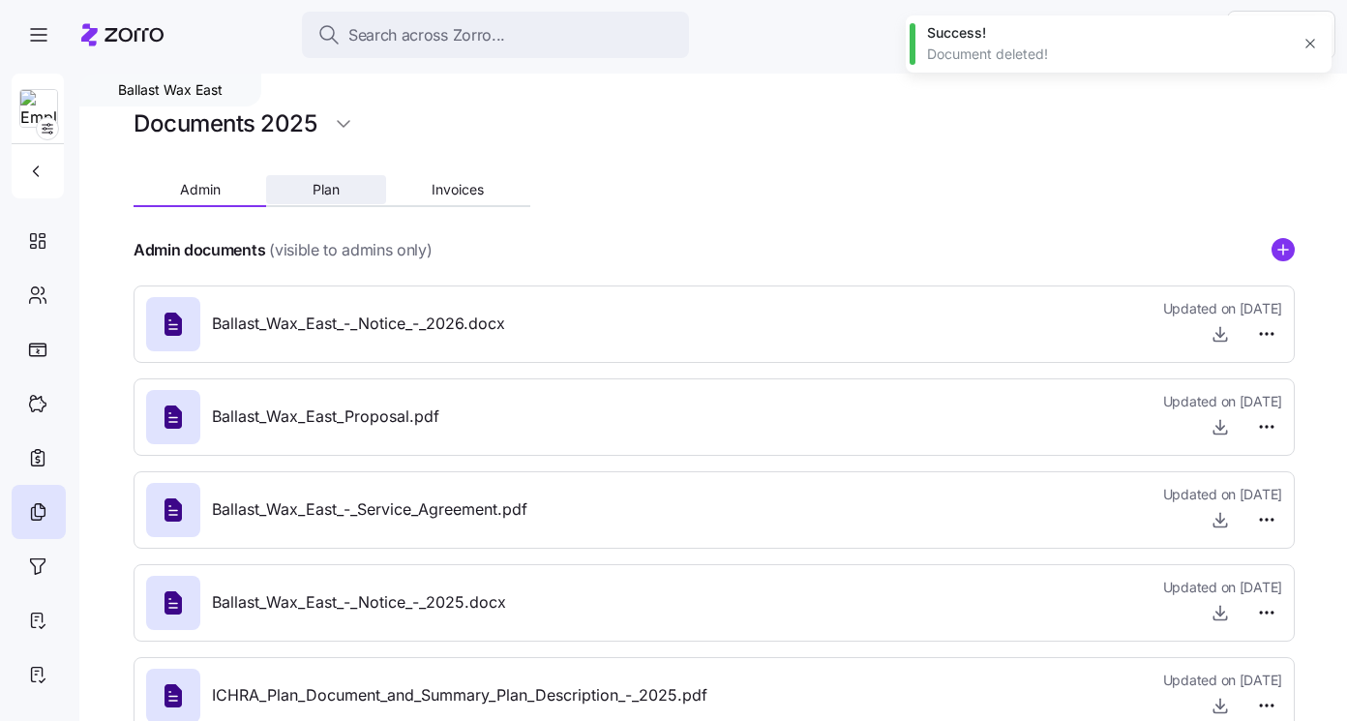
click at [361, 187] on button "Plan" at bounding box center [325, 189] width 119 height 29
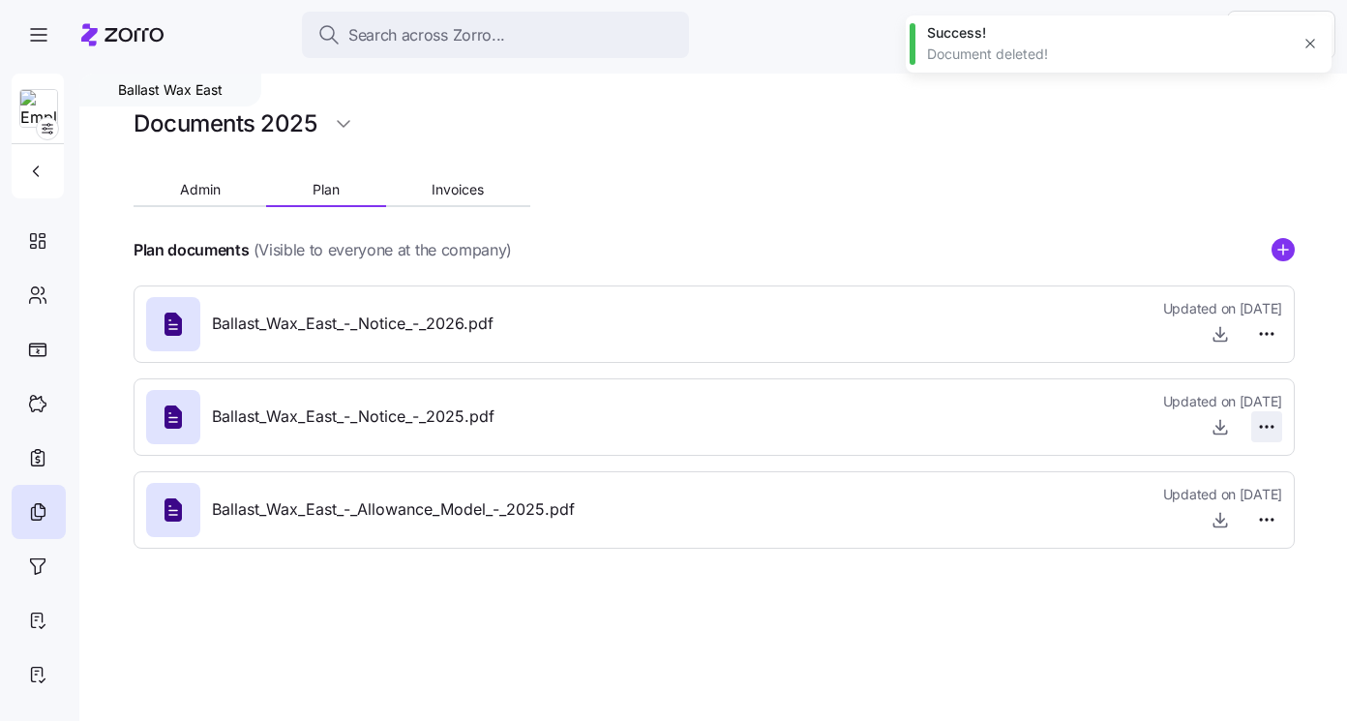
click at [1277, 420] on html "Search across Zorro... Help Ballast Wax East Documents 2025 Admin Plan Invoices…" at bounding box center [673, 354] width 1347 height 709
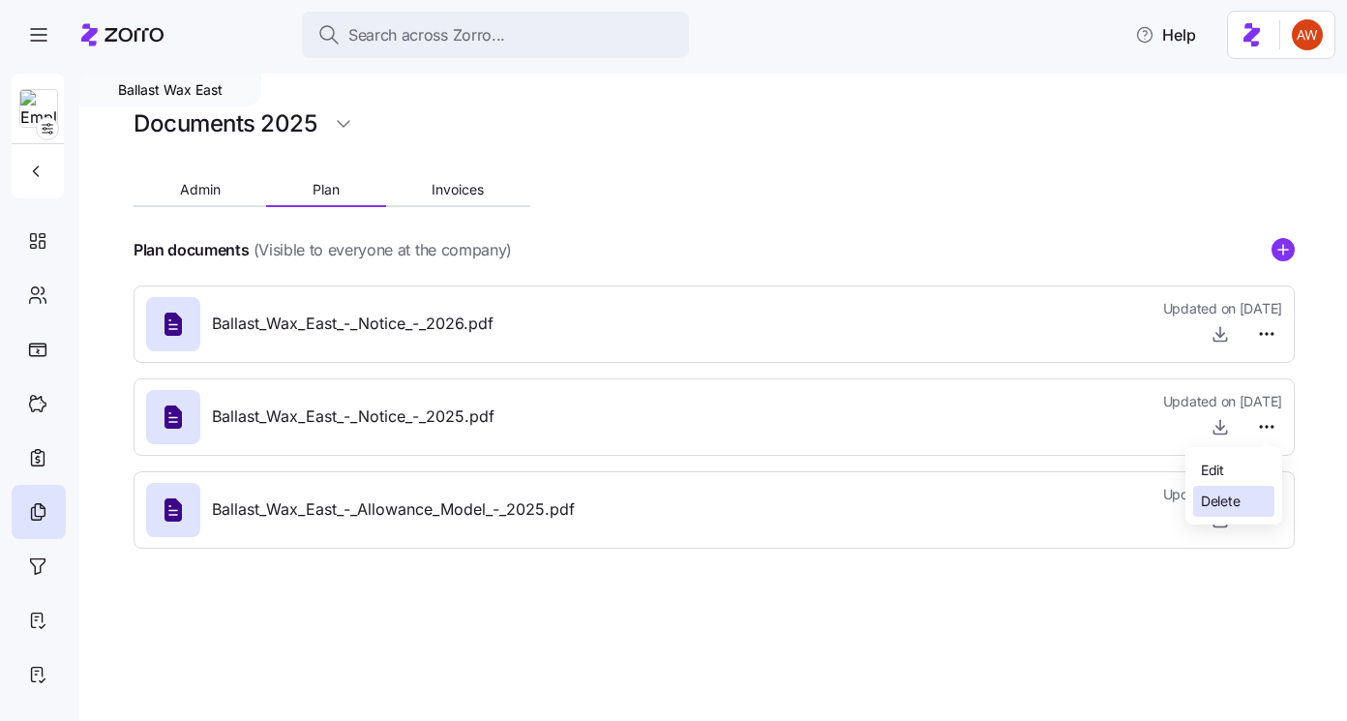
click at [1233, 496] on span "Delete" at bounding box center [1220, 501] width 39 height 19
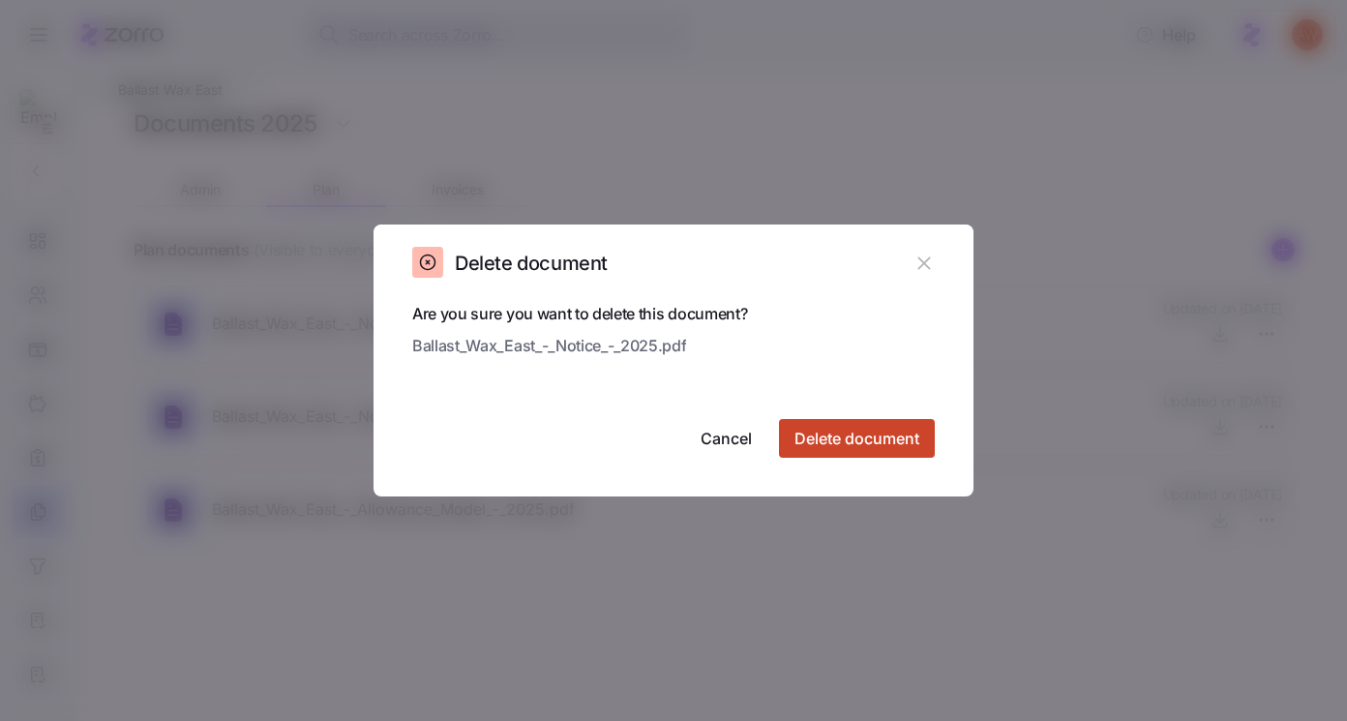
click at [894, 438] on span "Delete document" at bounding box center [857, 438] width 125 height 23
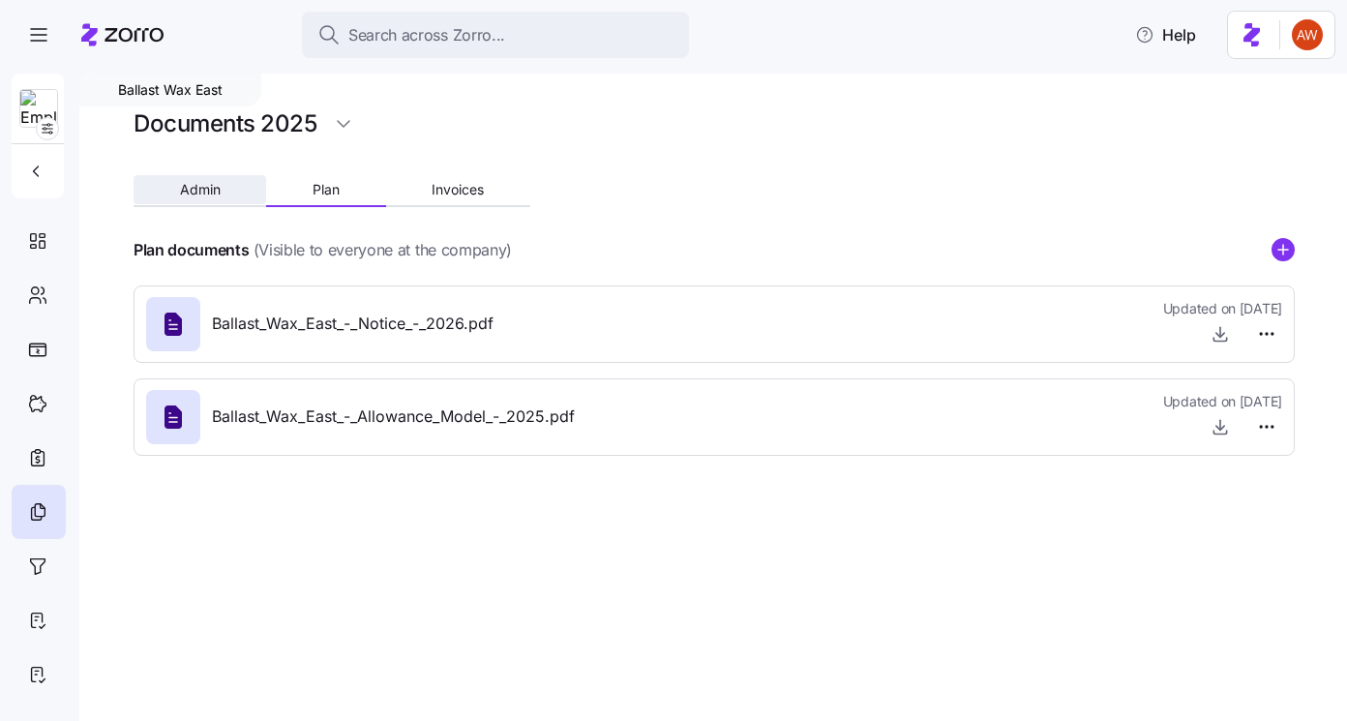
click at [194, 180] on button "Admin" at bounding box center [200, 189] width 133 height 29
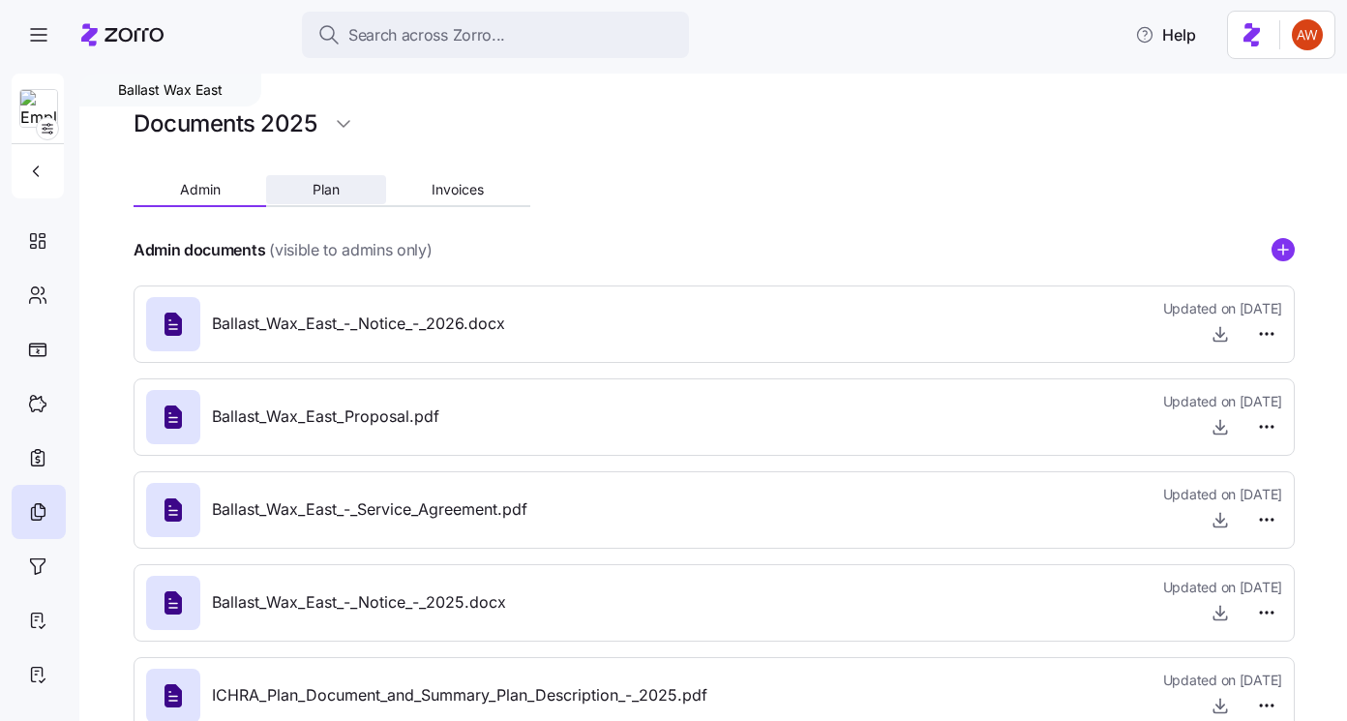
click at [336, 190] on span "Plan" at bounding box center [326, 190] width 27 height 14
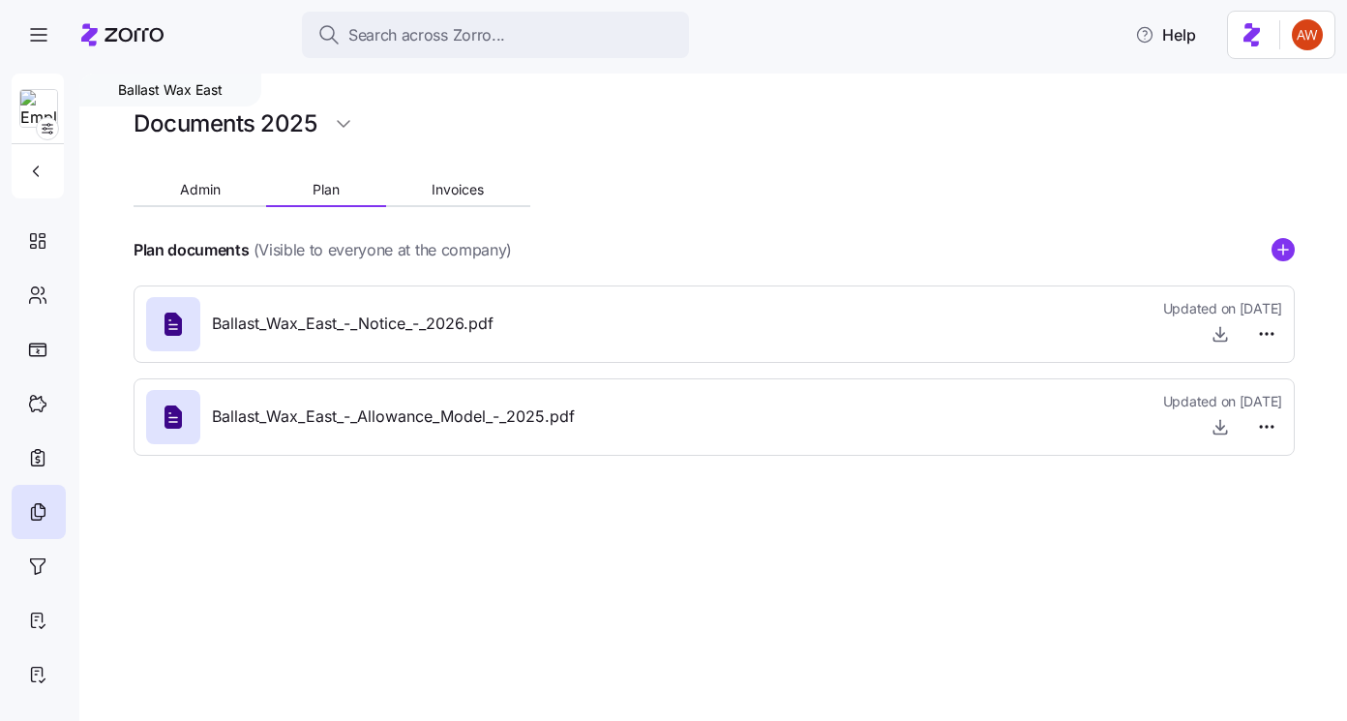
click at [1280, 250] on icon "add icon" at bounding box center [1284, 250] width 10 height 0
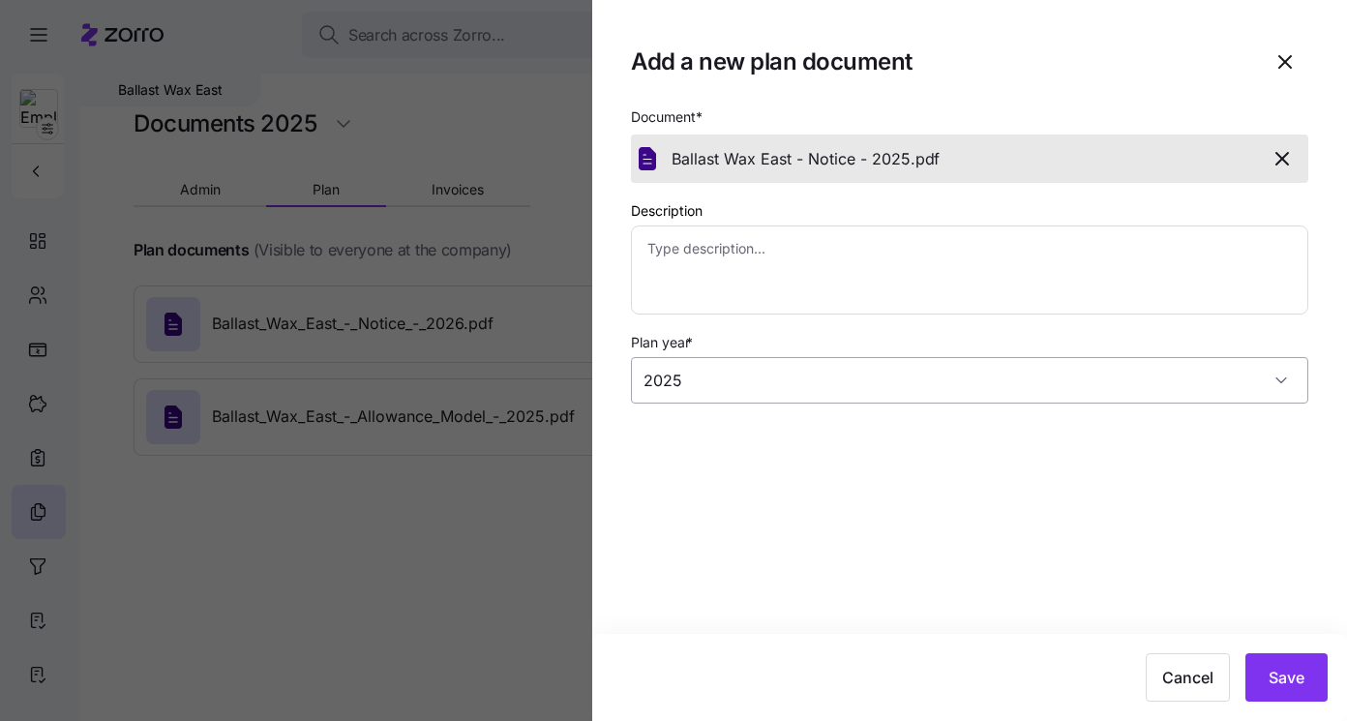
click at [789, 389] on input "2025" at bounding box center [970, 380] width 678 height 46
click at [789, 333] on div "Plan year * 2025" at bounding box center [970, 367] width 678 height 74
click at [1280, 699] on button "Save" at bounding box center [1287, 677] width 82 height 48
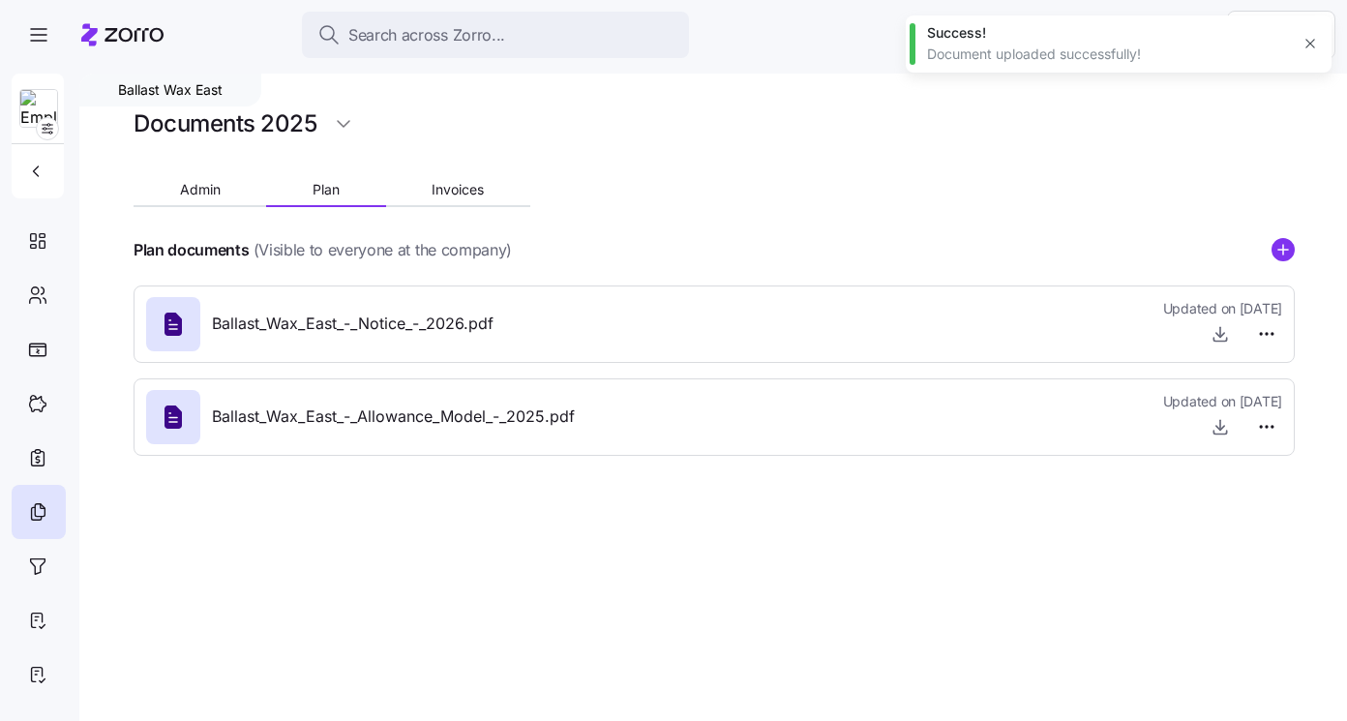
type textarea "x"
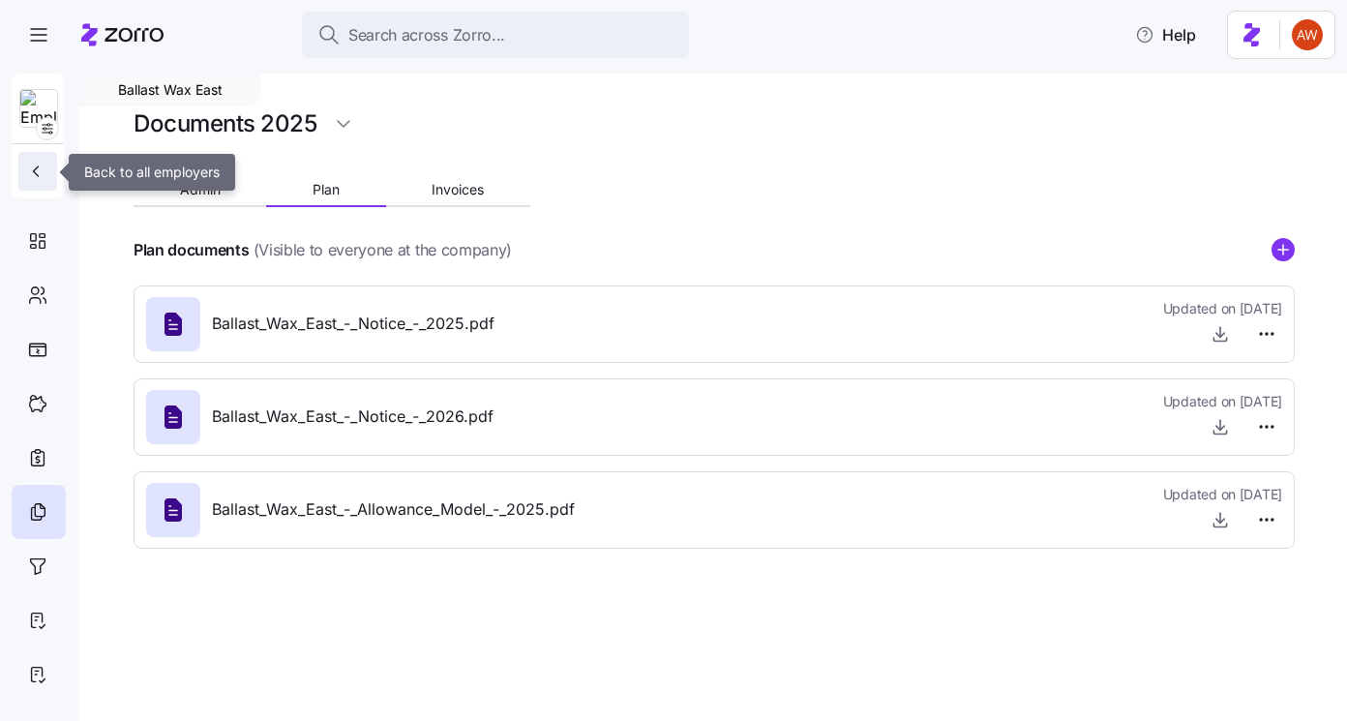
click at [37, 163] on icon "button" at bounding box center [35, 171] width 19 height 19
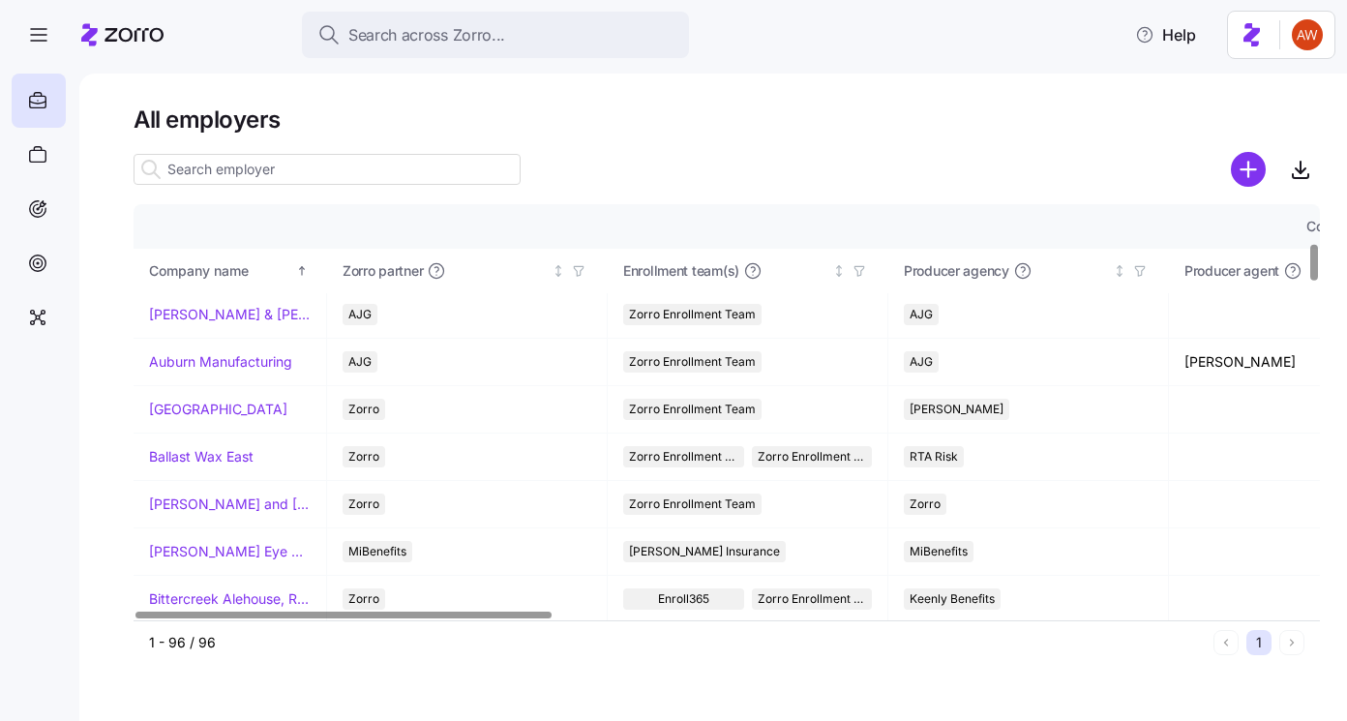
scroll to position [437, 0]
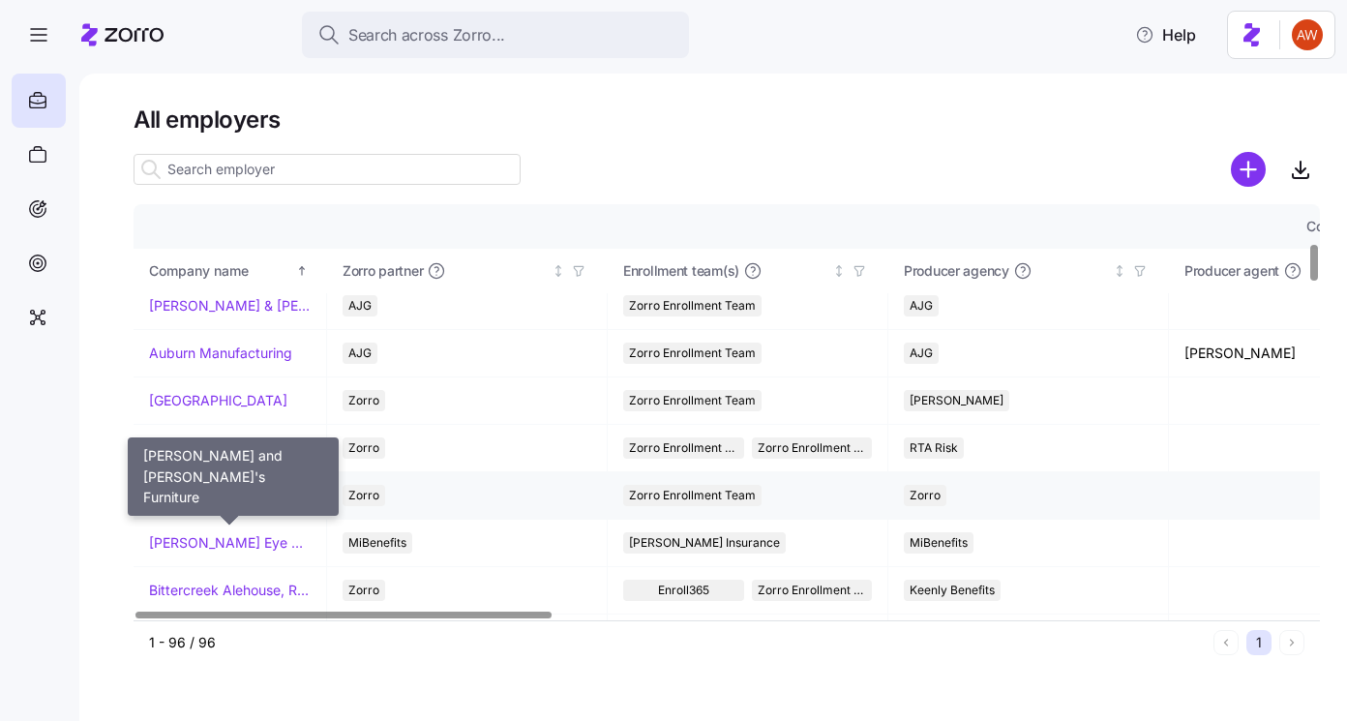
click at [198, 496] on link "[PERSON_NAME] and [PERSON_NAME]'s Furniture" at bounding box center [230, 495] width 162 height 19
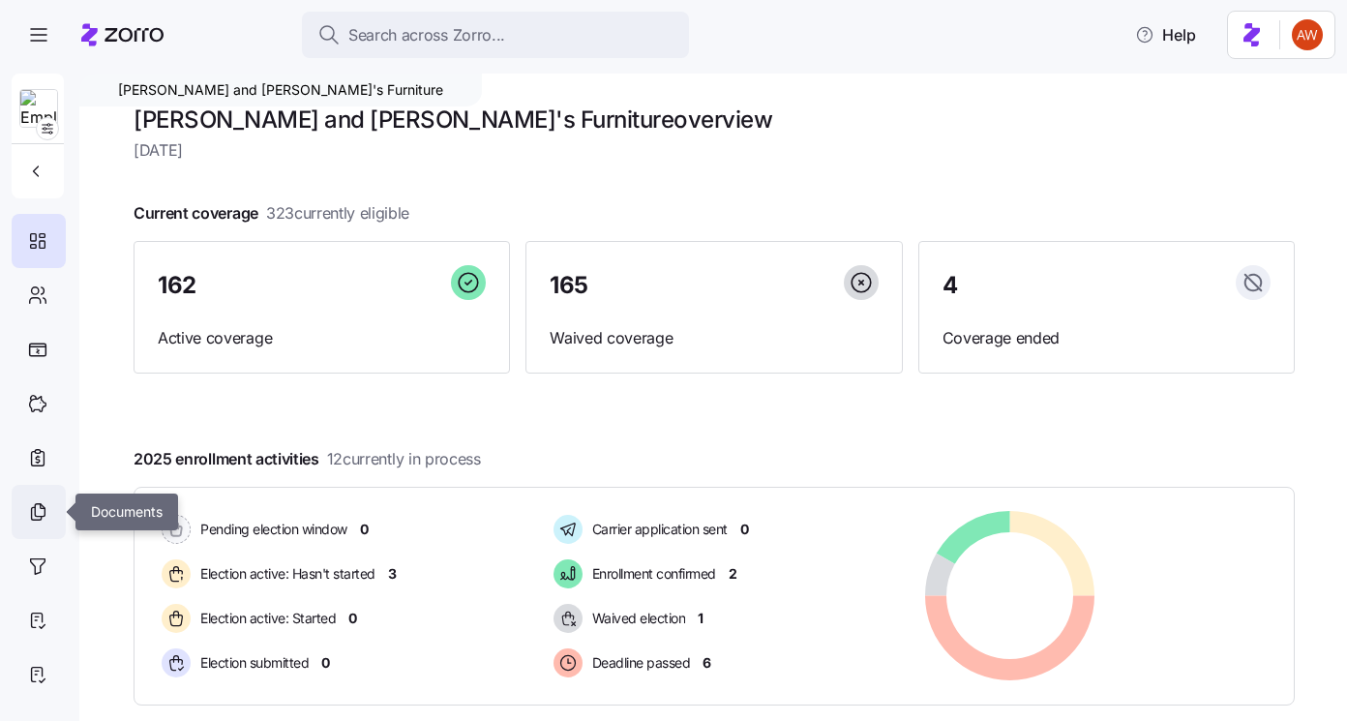
click at [44, 499] on div at bounding box center [39, 512] width 54 height 54
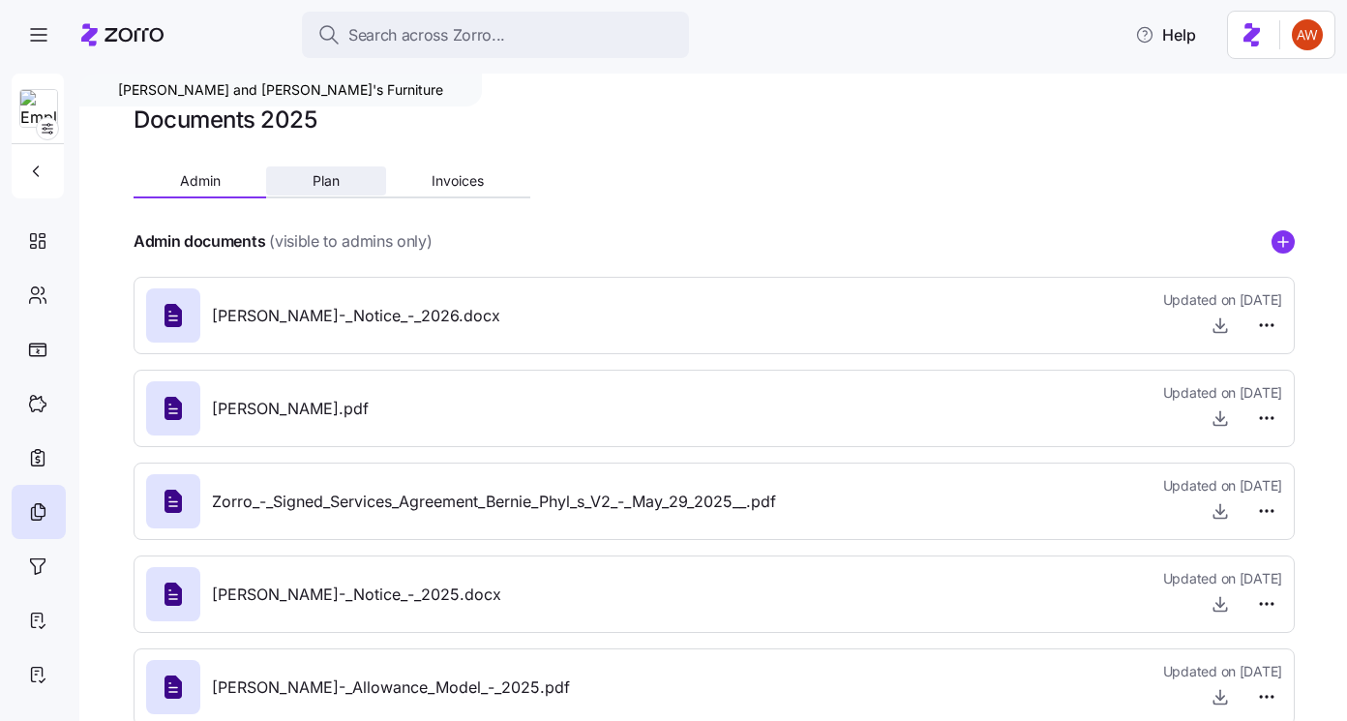
click at [324, 178] on span "Plan" at bounding box center [326, 181] width 27 height 14
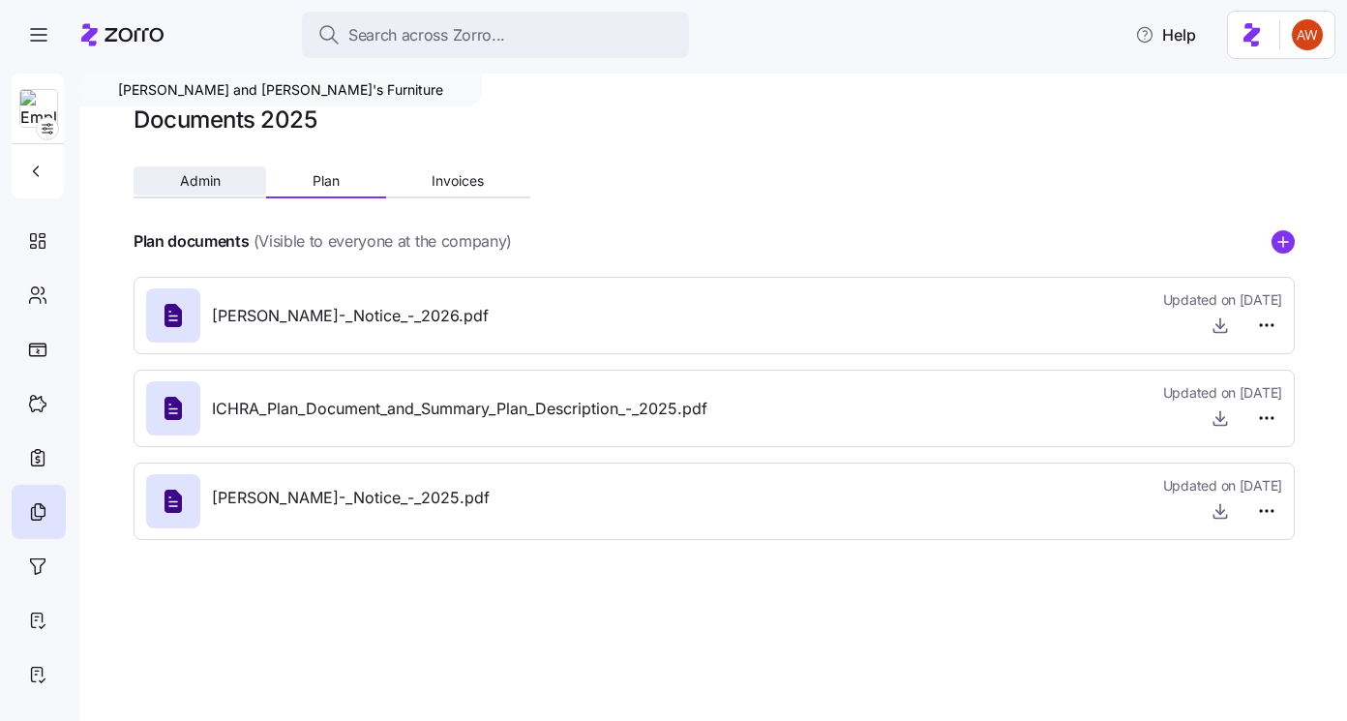
click at [231, 176] on button "Admin" at bounding box center [200, 180] width 133 height 29
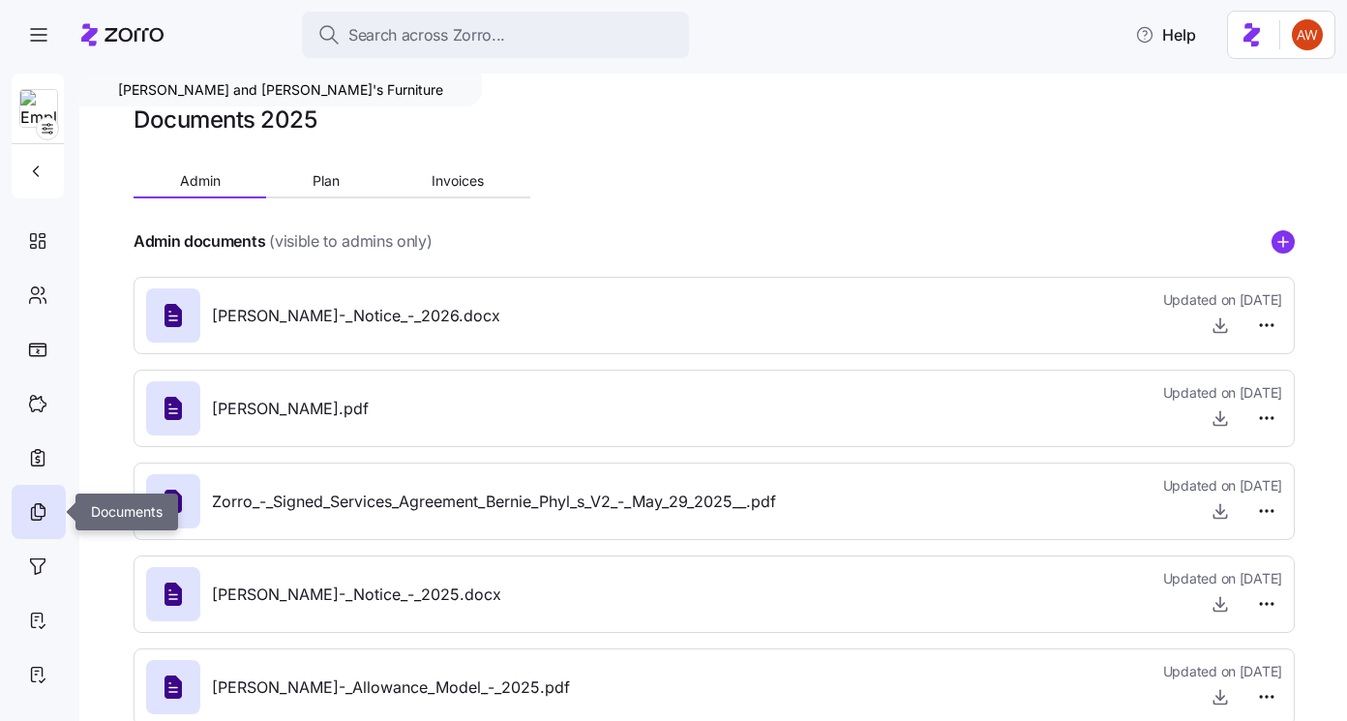
click at [44, 510] on icon at bounding box center [37, 511] width 21 height 23
click at [45, 501] on icon at bounding box center [37, 511] width 21 height 23
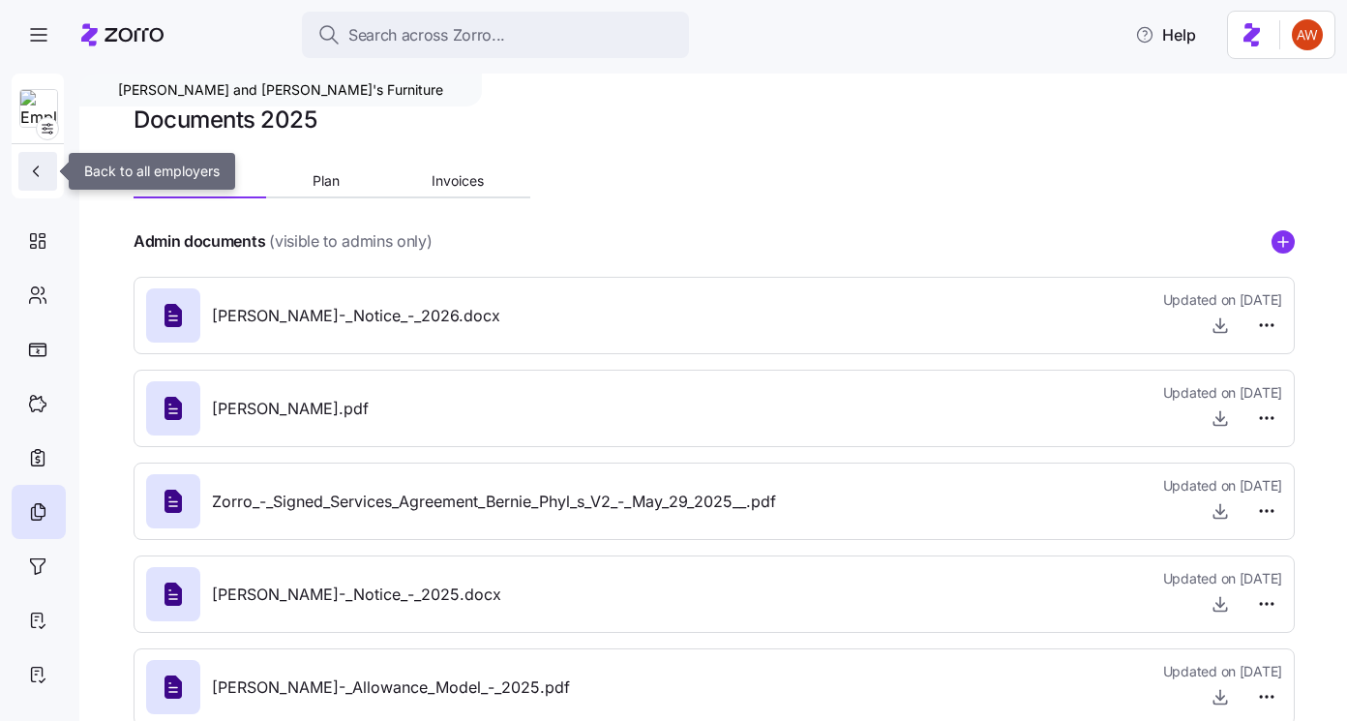
click at [40, 165] on icon "button" at bounding box center [35, 171] width 19 height 19
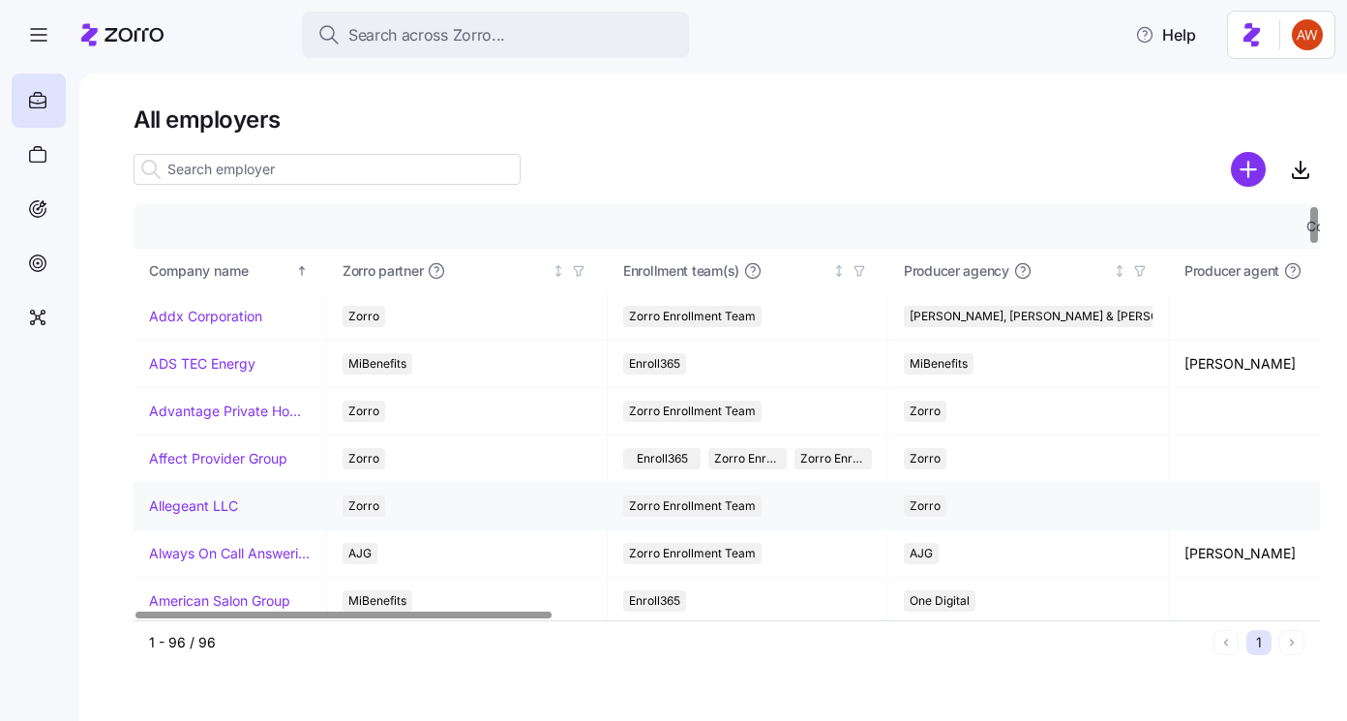
click at [219, 495] on td "Allegeant LLC" at bounding box center [231, 506] width 194 height 47
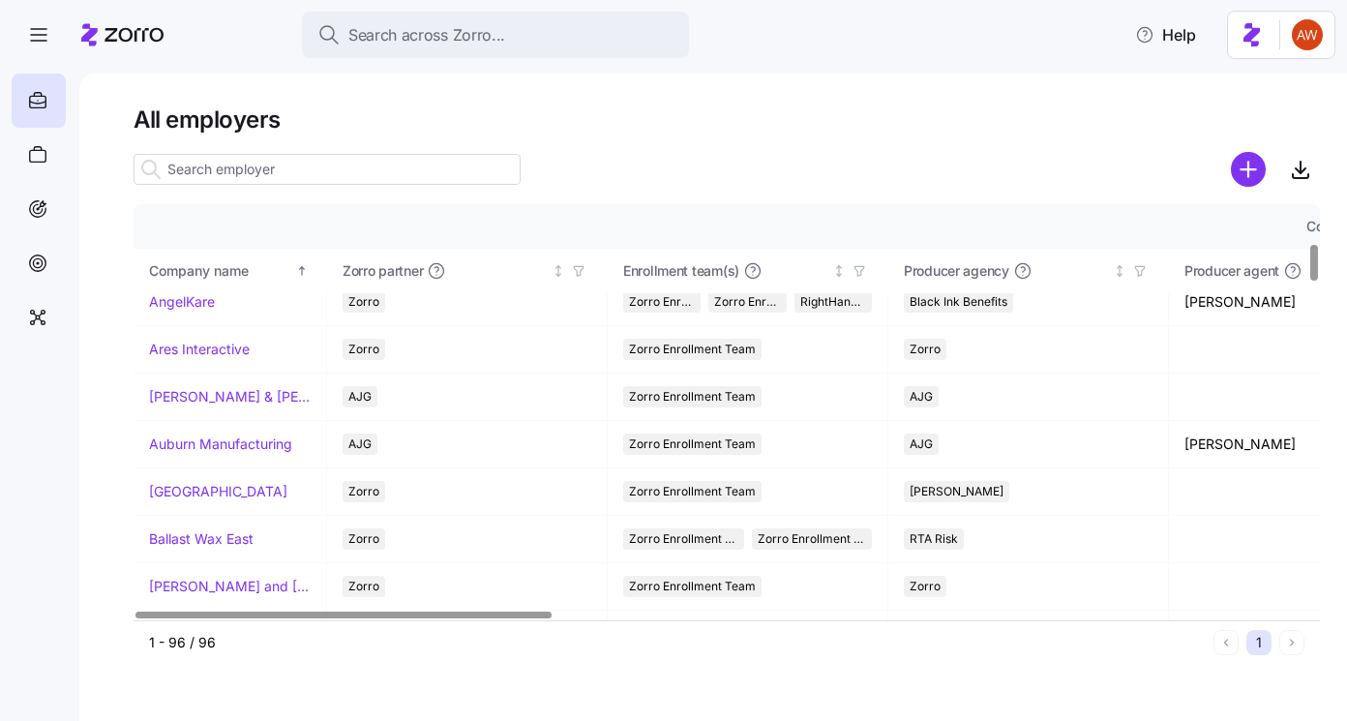
scroll to position [453, 0]
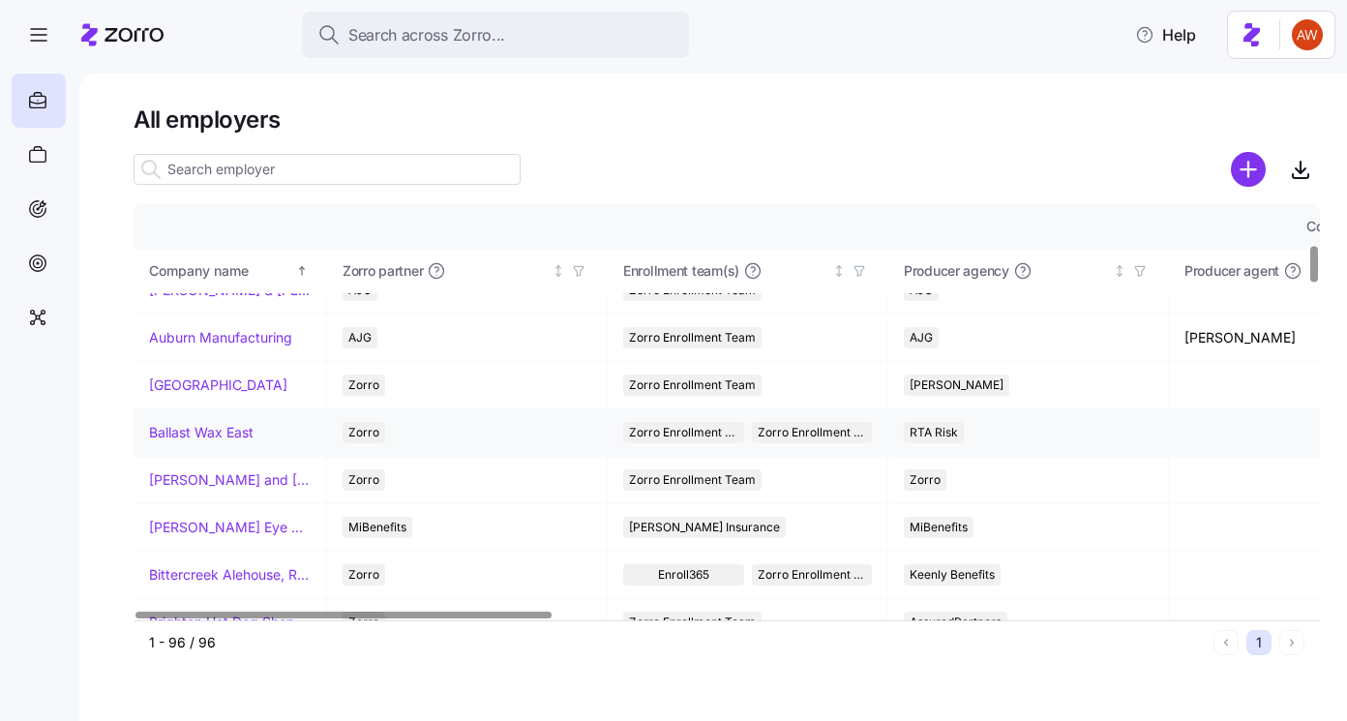
click at [215, 434] on link "Ballast Wax East" at bounding box center [201, 432] width 105 height 19
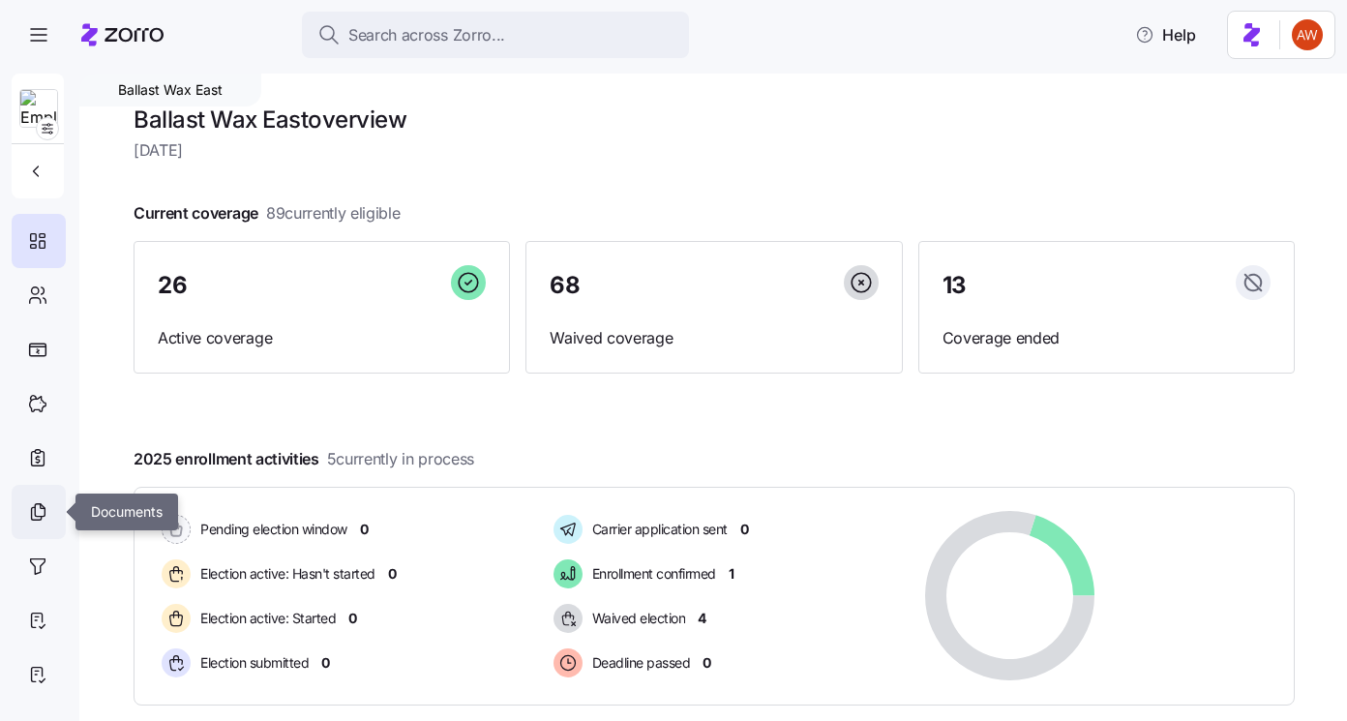
click at [45, 504] on icon at bounding box center [37, 511] width 21 height 23
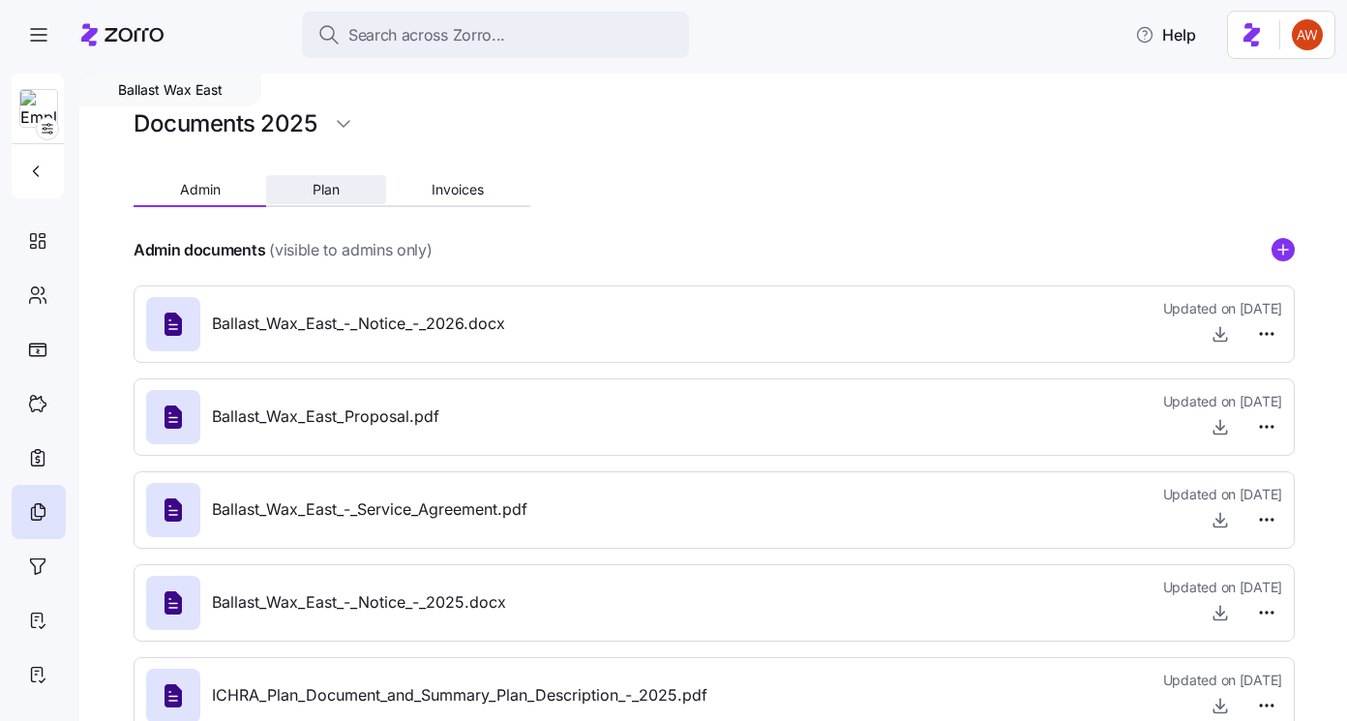
click at [327, 183] on span "Plan" at bounding box center [326, 190] width 27 height 14
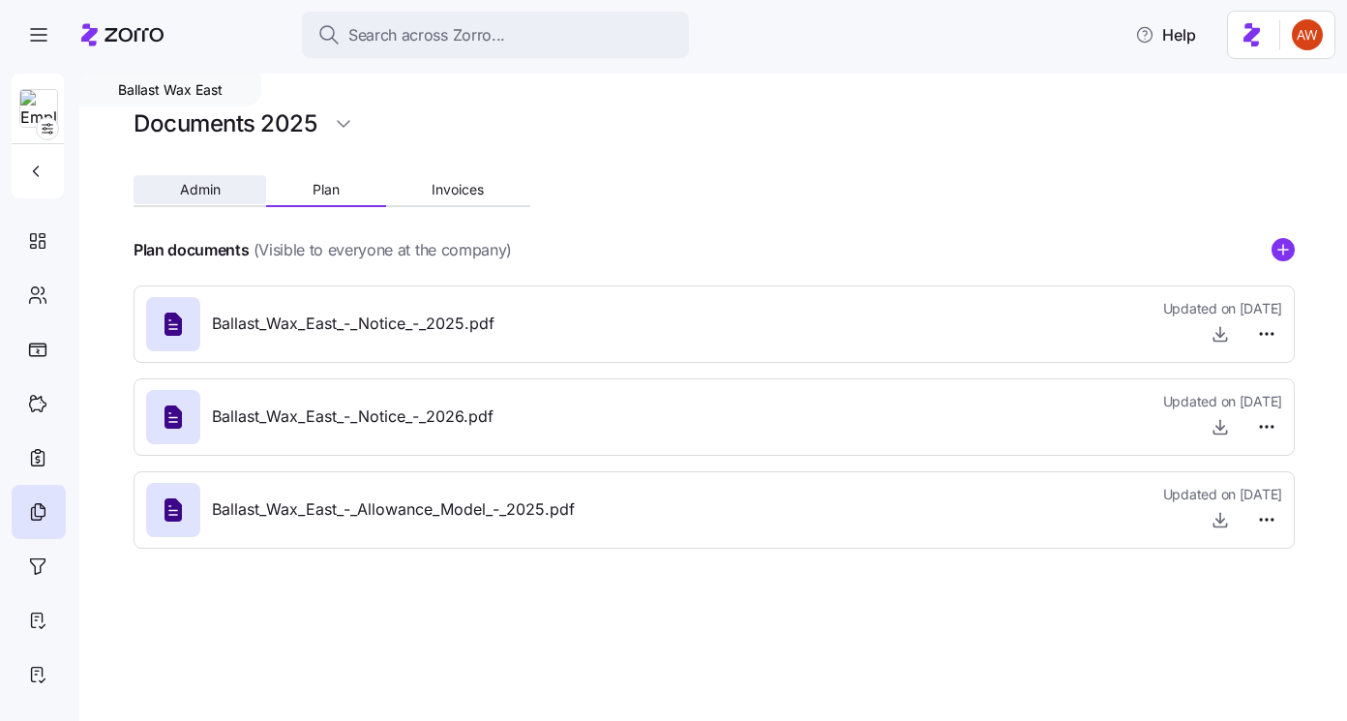
click at [213, 191] on span "Admin" at bounding box center [200, 190] width 41 height 14
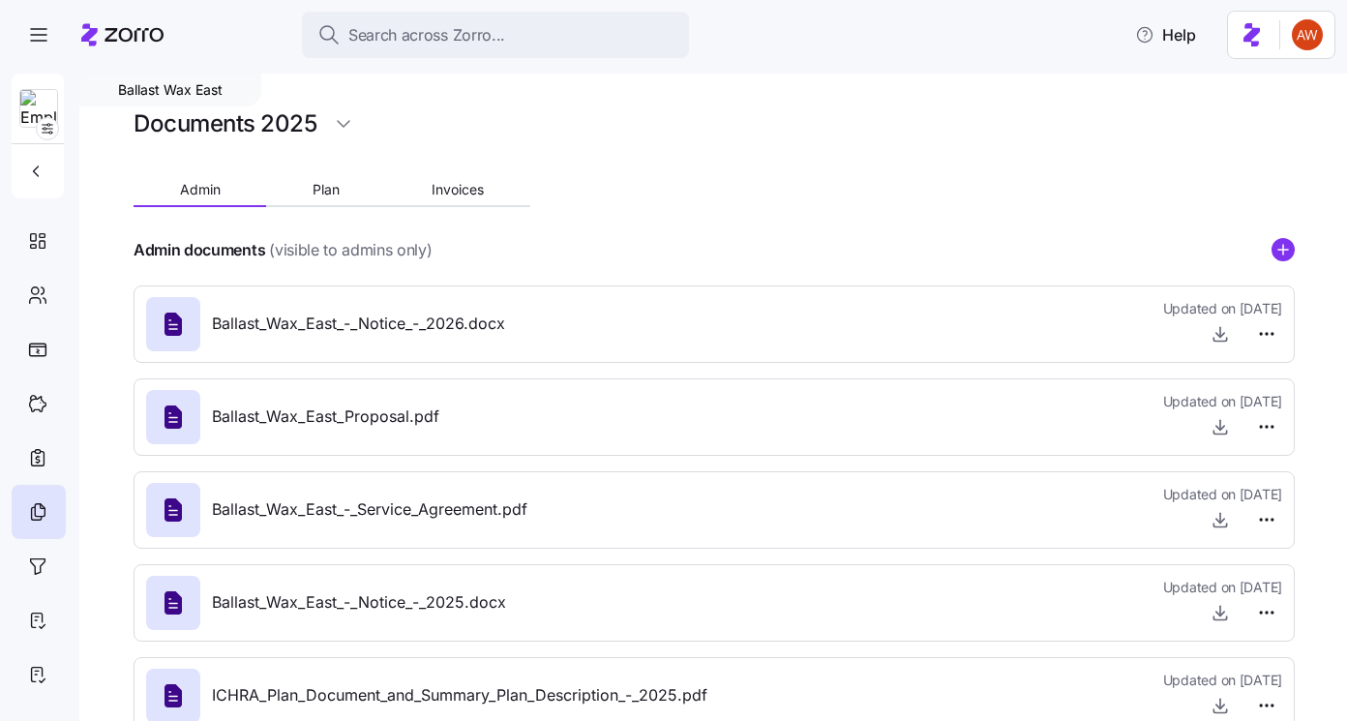
click at [294, 321] on span "Ballast_Wax_East_-_Notice_-_2026.docx" at bounding box center [358, 324] width 293 height 24
click at [170, 332] on icon at bounding box center [173, 324] width 17 height 23
click at [1279, 327] on html "Search across Zorro... Help Ballast Wax East Documents 2025 Admin Plan Invoices…" at bounding box center [673, 354] width 1347 height 709
click at [1178, 324] on html "Search across Zorro... Help Ballast Wax East Documents 2025 Admin Plan Invoices…" at bounding box center [673, 354] width 1347 height 709
click at [30, 172] on icon "button" at bounding box center [35, 171] width 19 height 19
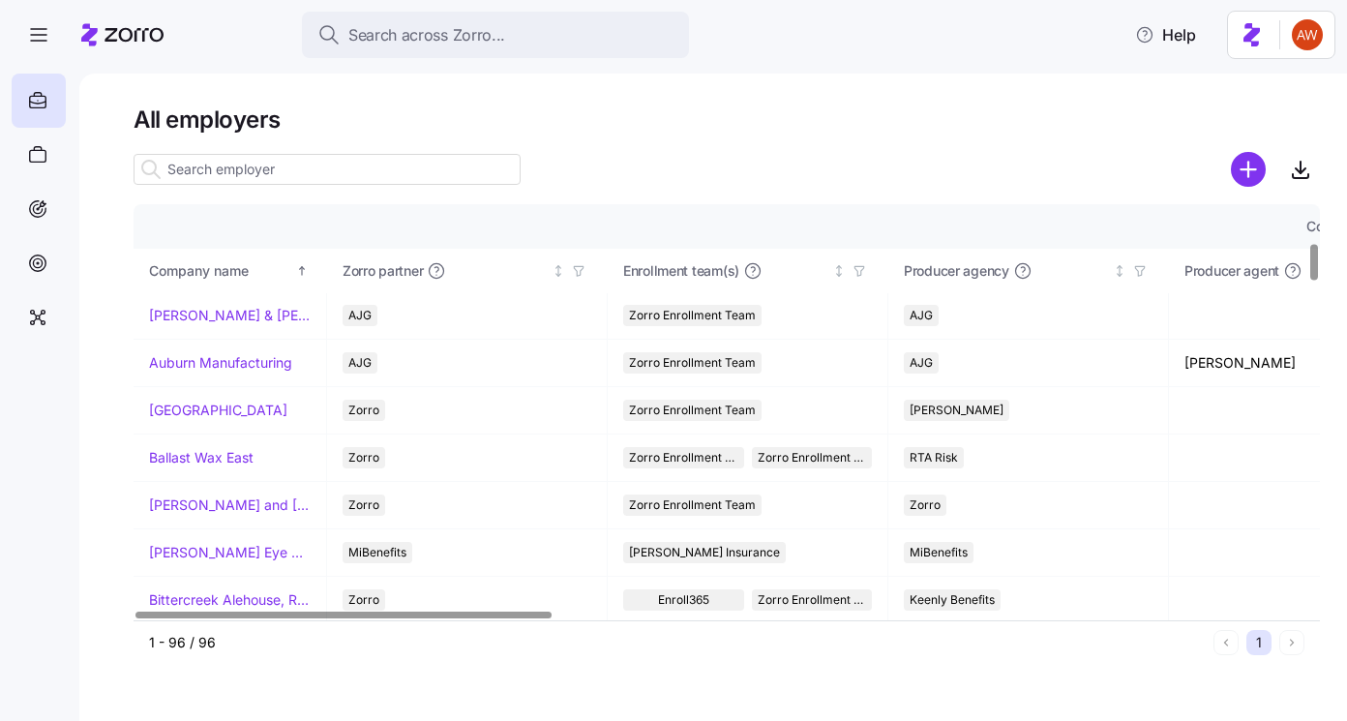
scroll to position [431, 0]
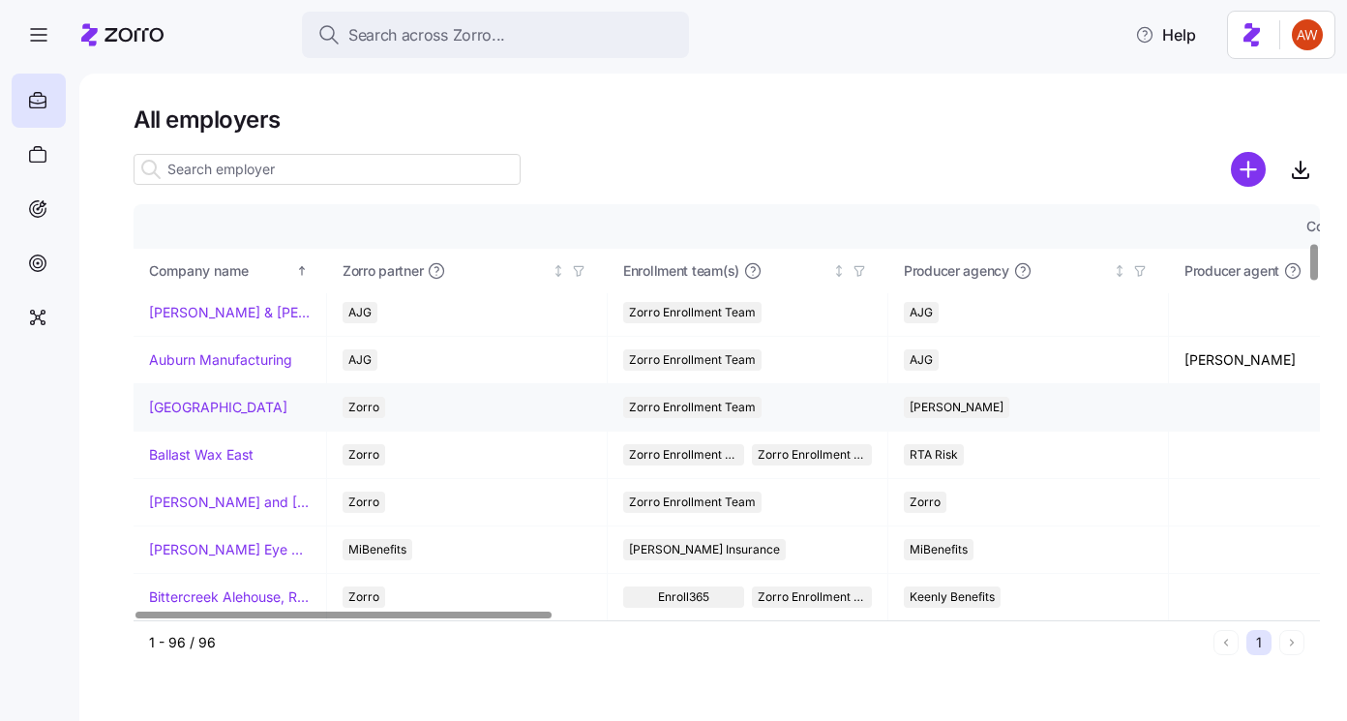
click at [226, 412] on link "Avondale House" at bounding box center [218, 407] width 138 height 19
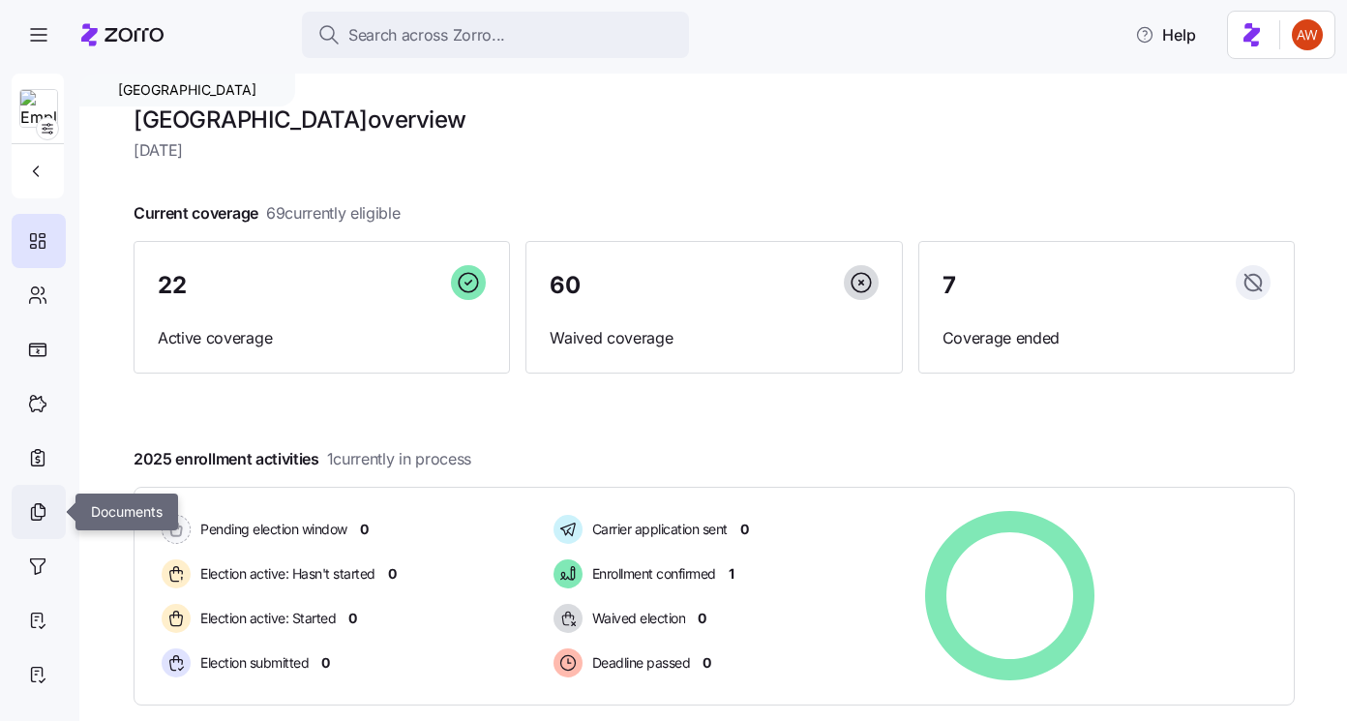
click at [41, 523] on icon at bounding box center [37, 511] width 21 height 23
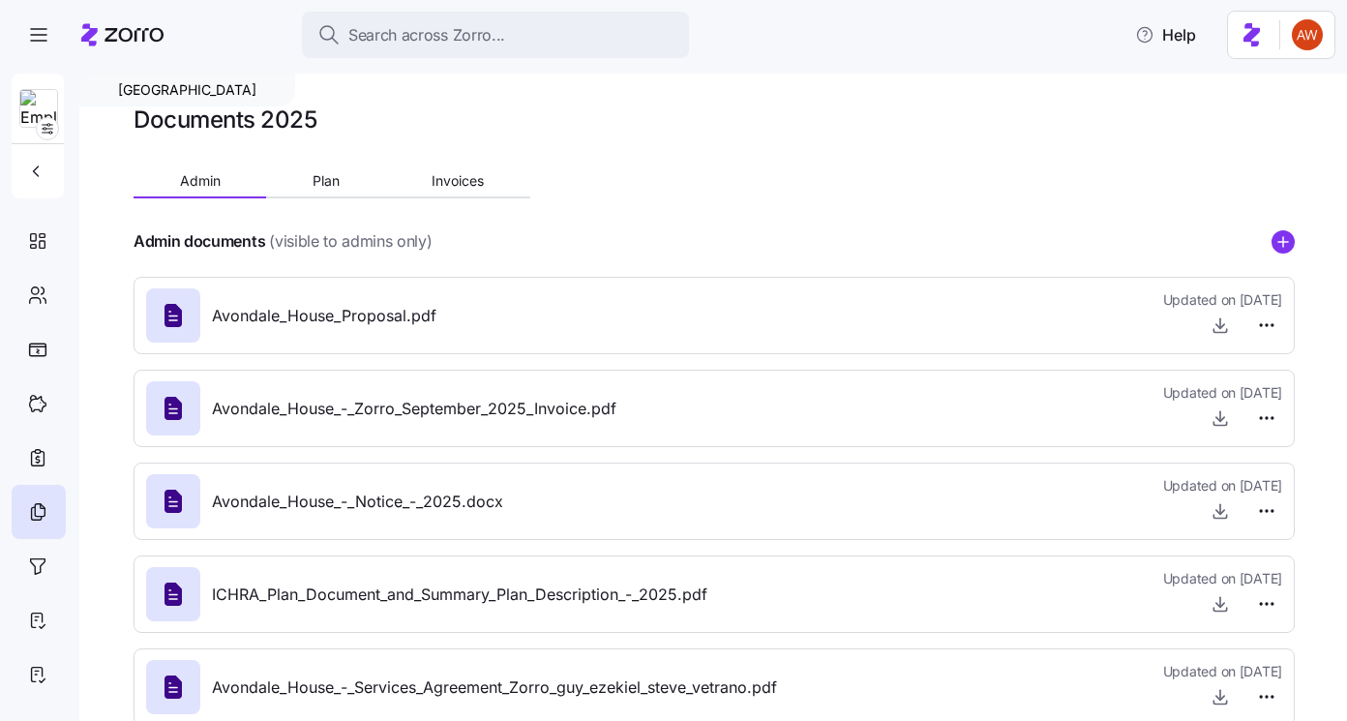
scroll to position [44, 0]
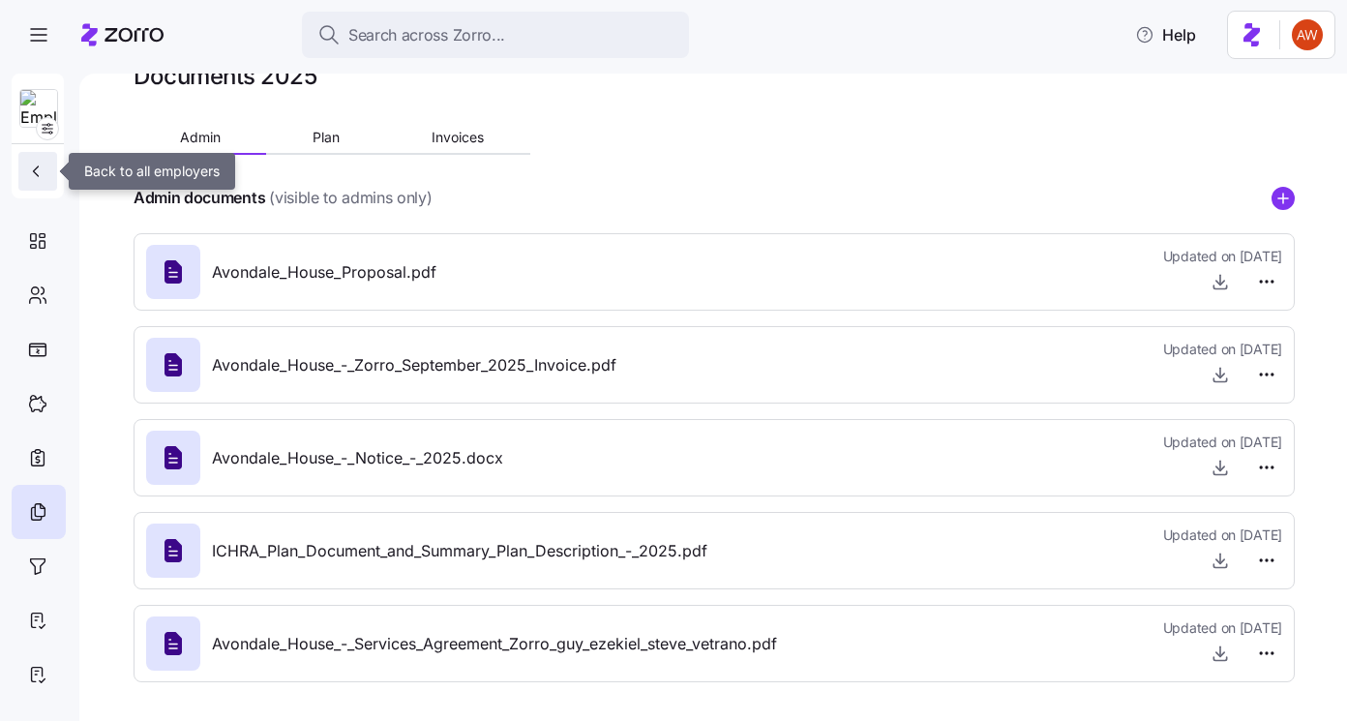
click at [34, 183] on button "button" at bounding box center [37, 171] width 39 height 39
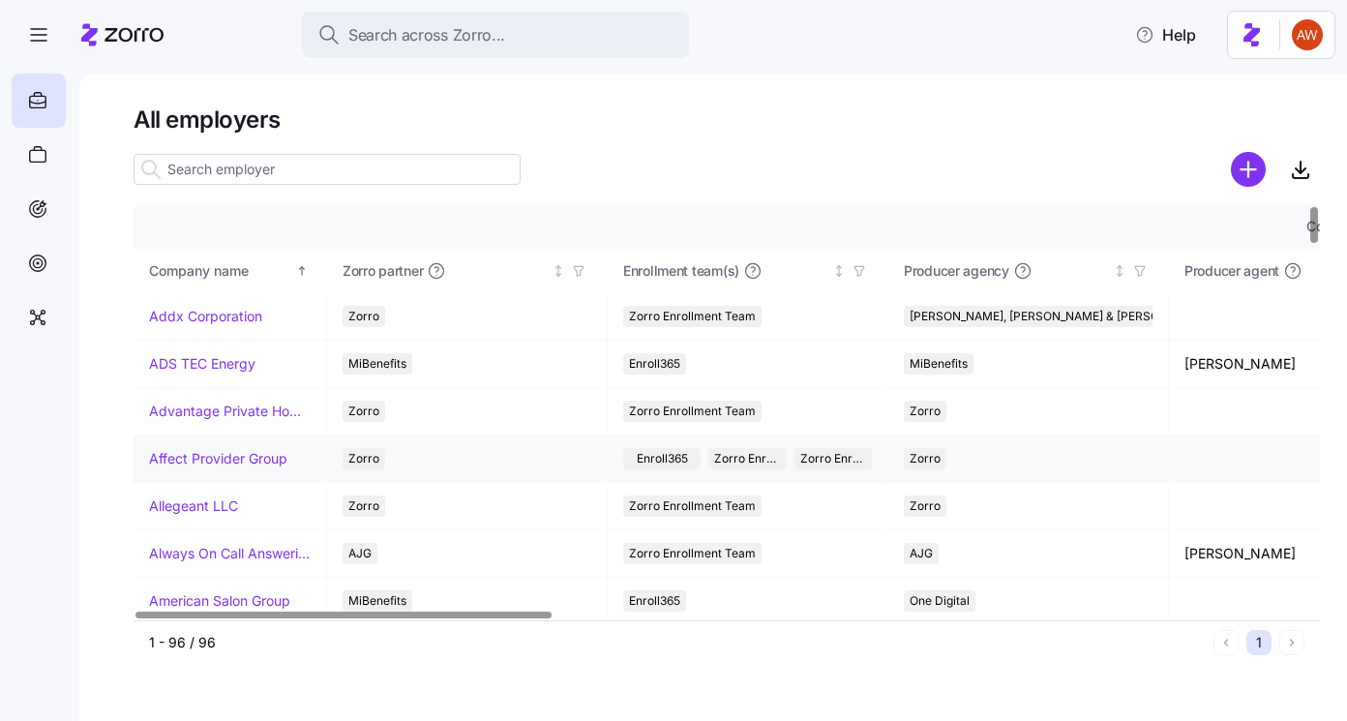
click at [201, 458] on link "Affect Provider Group" at bounding box center [218, 458] width 138 height 19
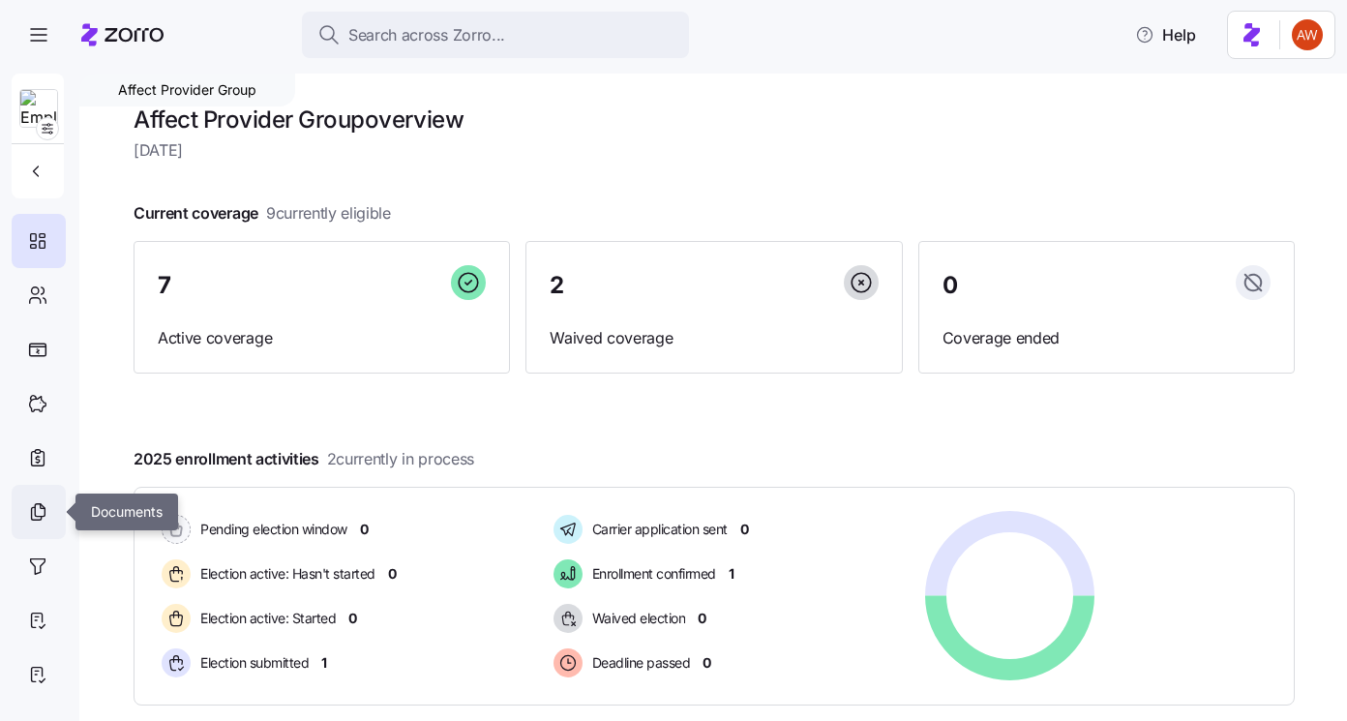
click at [47, 521] on icon at bounding box center [37, 511] width 21 height 23
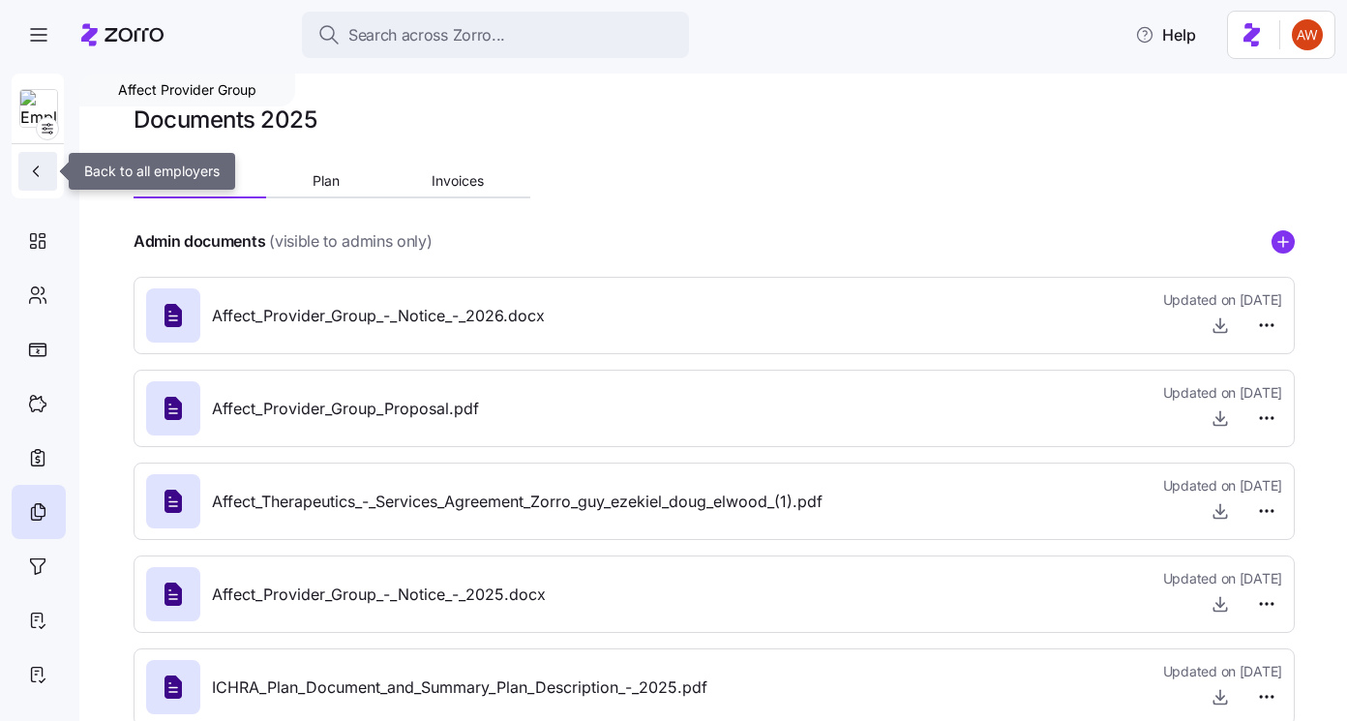
click at [43, 180] on icon "button" at bounding box center [35, 171] width 19 height 19
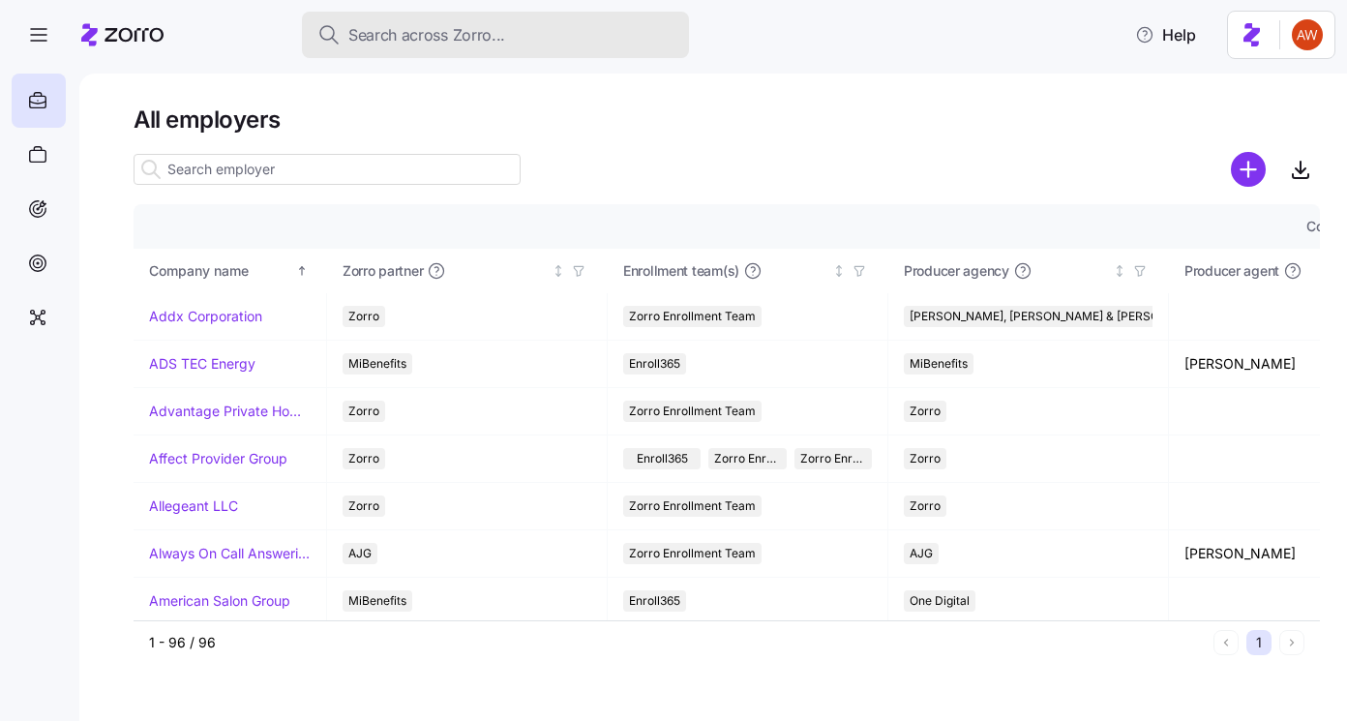
click at [391, 35] on span "Search across Zorro..." at bounding box center [426, 35] width 157 height 24
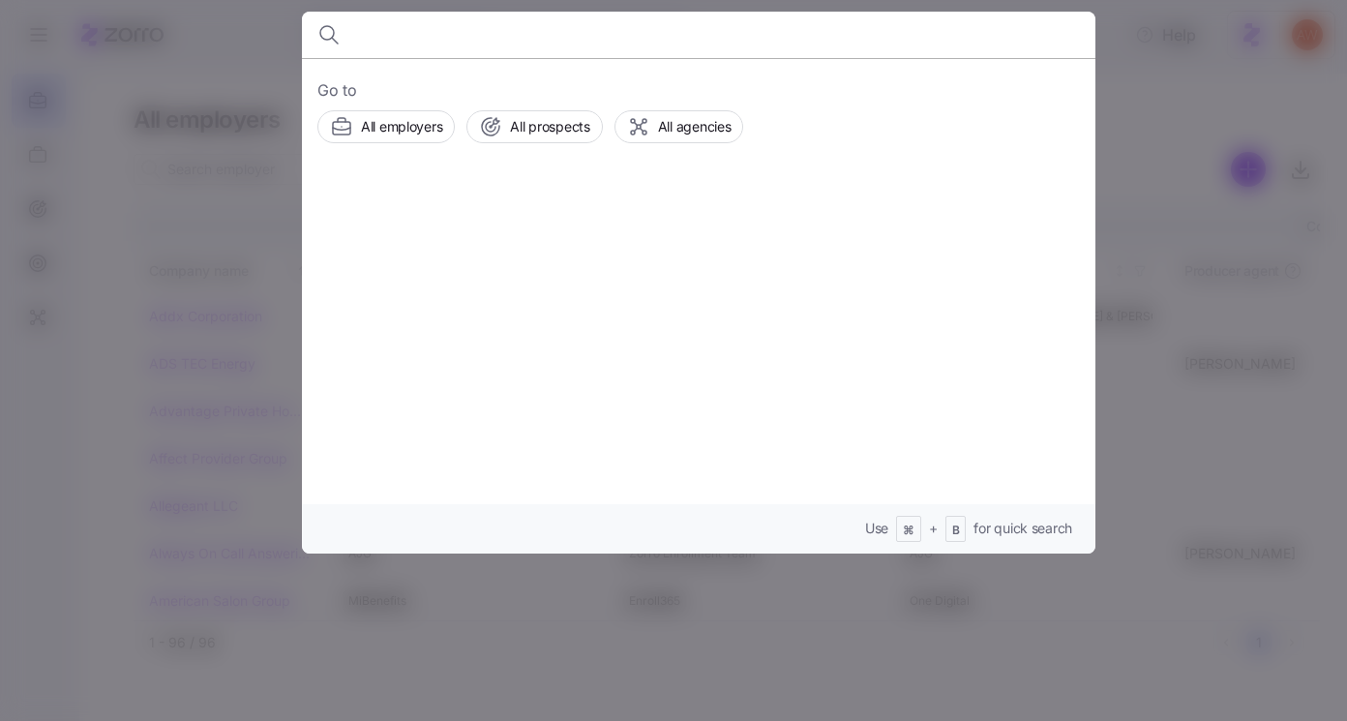
click at [221, 231] on div at bounding box center [673, 360] width 1347 height 721
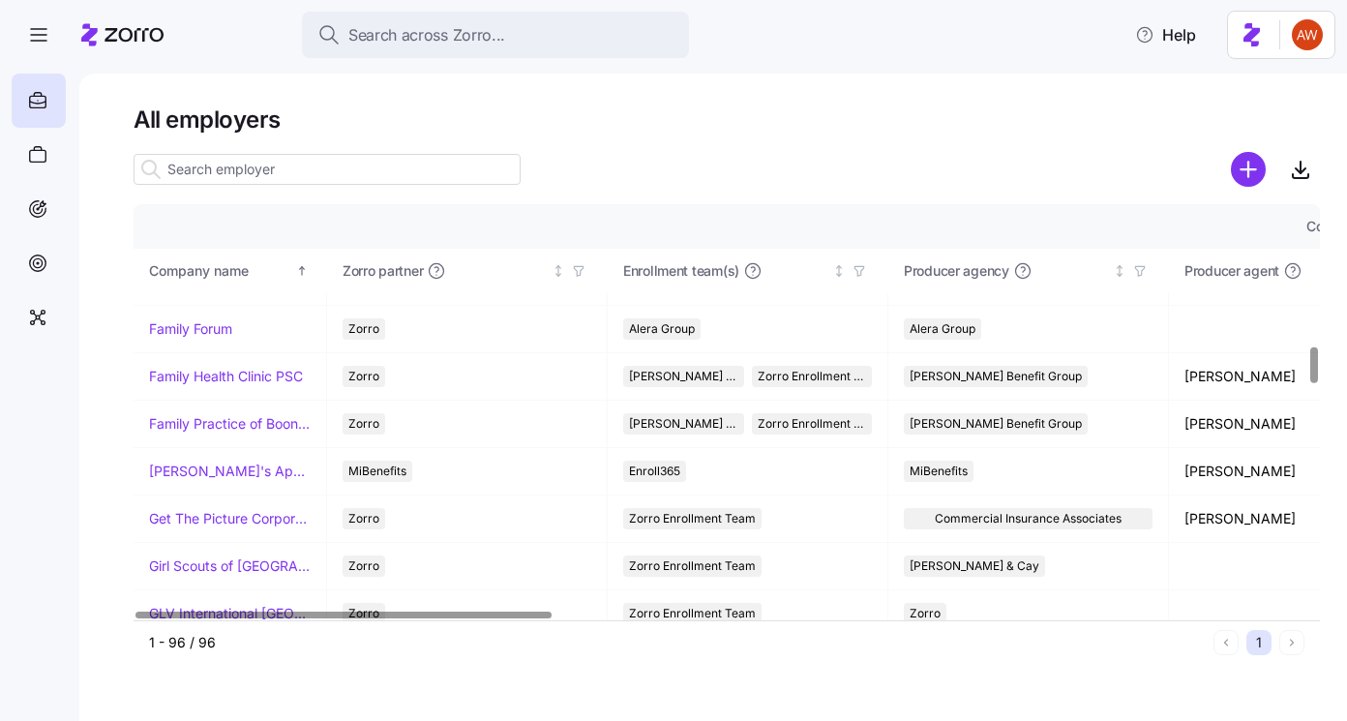
scroll to position [1565, 0]
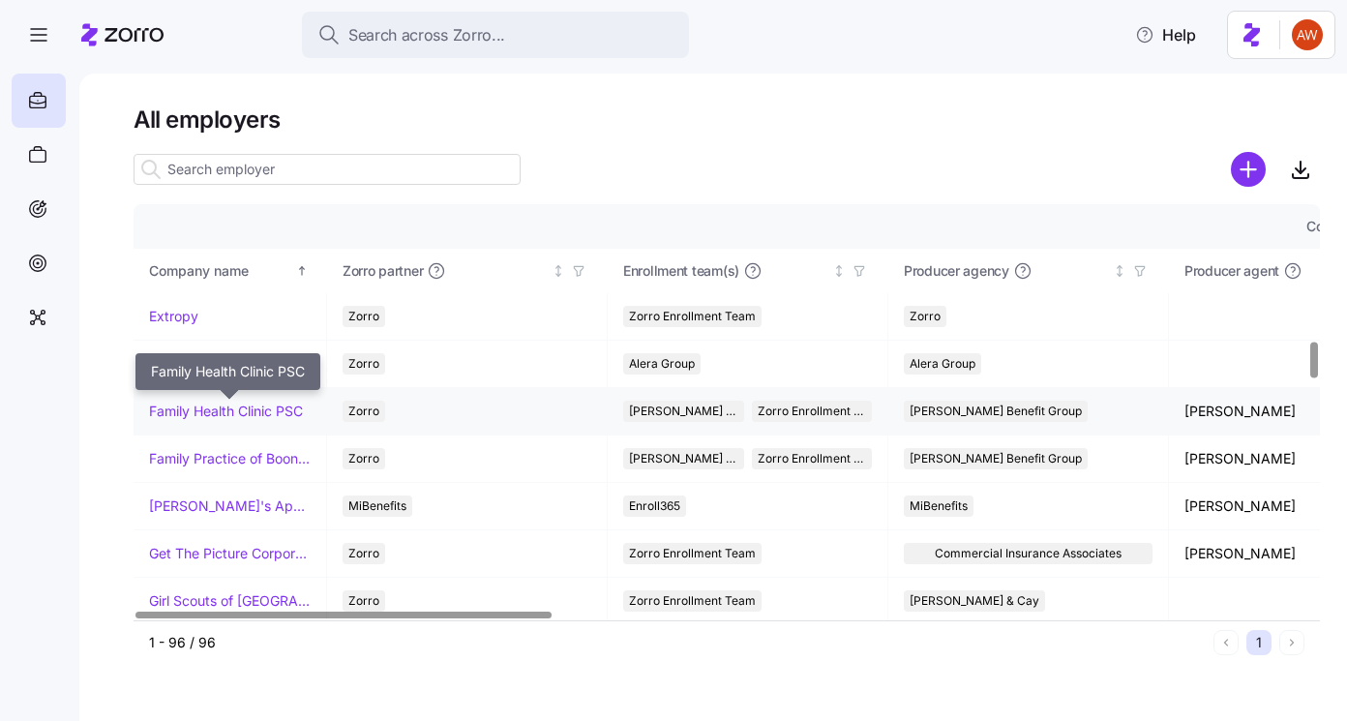
click at [224, 403] on link "Family Health Clinic PSC" at bounding box center [226, 411] width 154 height 19
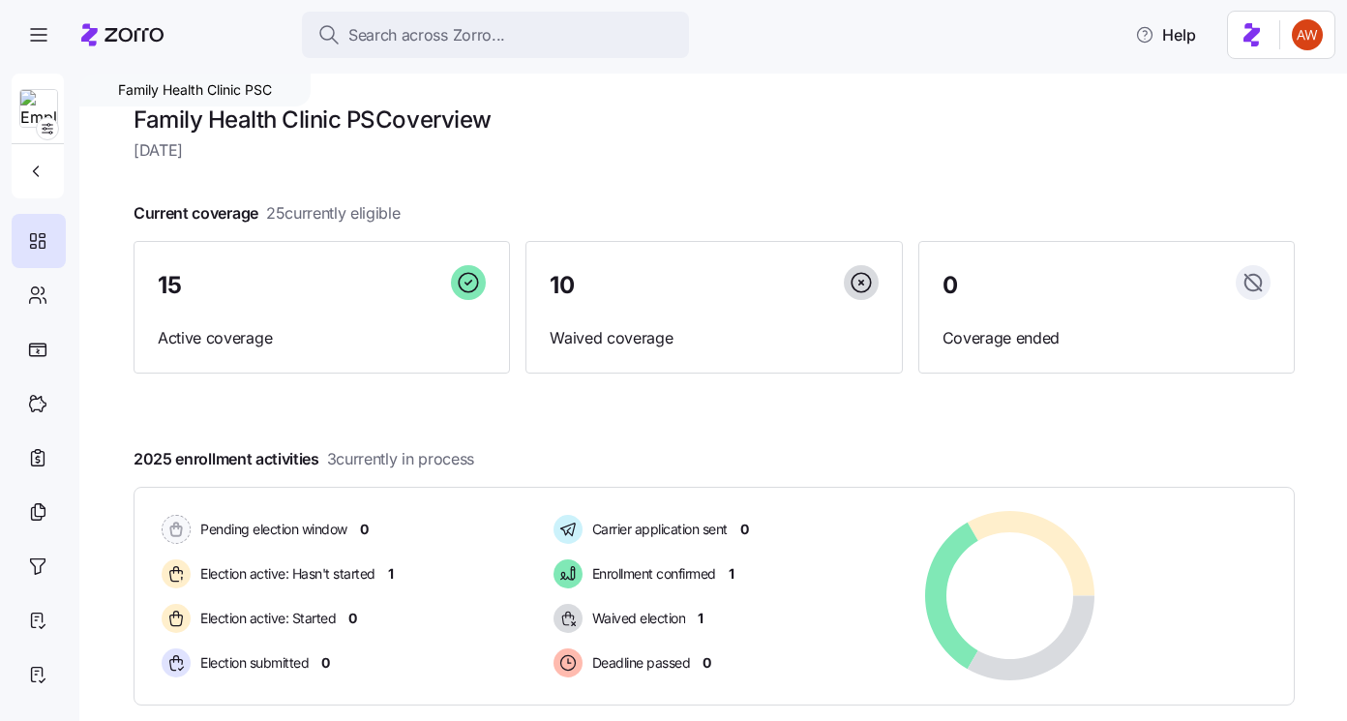
drag, startPoint x: 128, startPoint y: 114, endPoint x: 504, endPoint y: 126, distance: 376.7
click at [504, 126] on div "Family Health Clinic PSC Family Health Clinic PSC overview Tuesday, September 3…" at bounding box center [713, 398] width 1268 height 648
copy h1 "Family Health Clinic PSC overview"
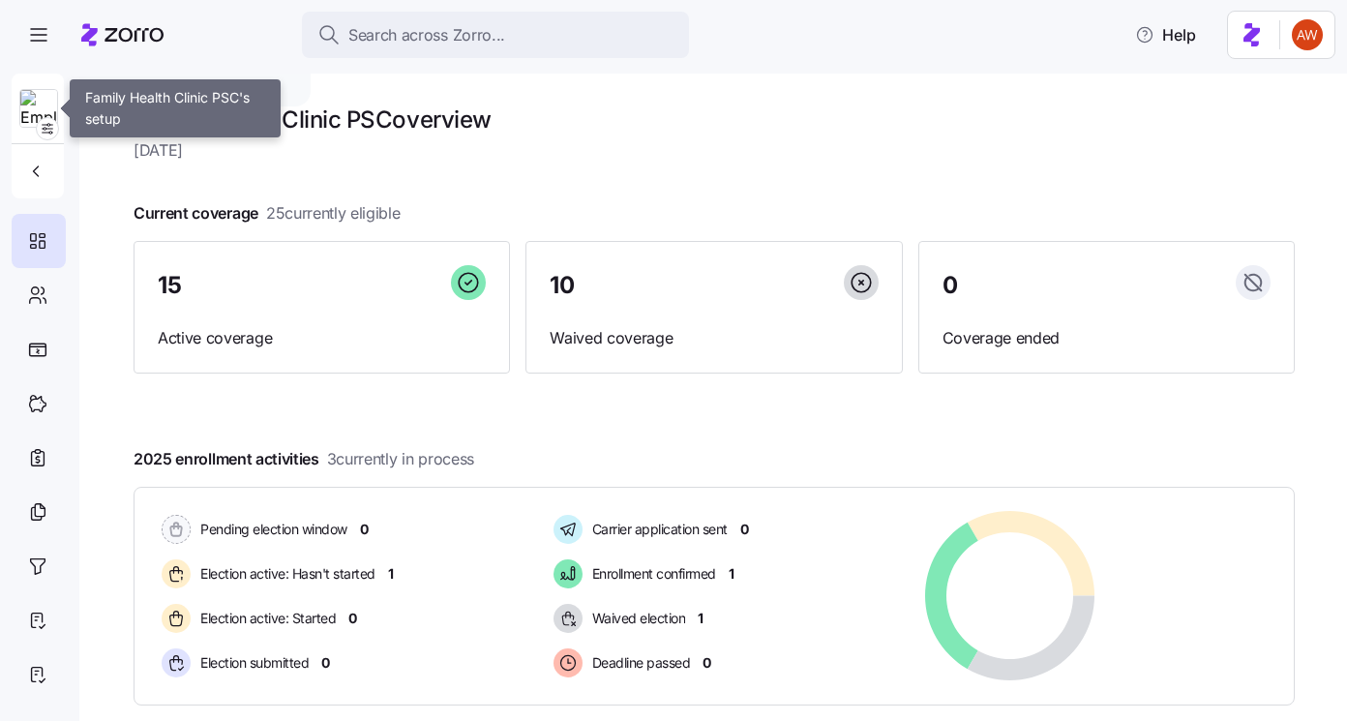
click at [41, 100] on img at bounding box center [38, 109] width 37 height 39
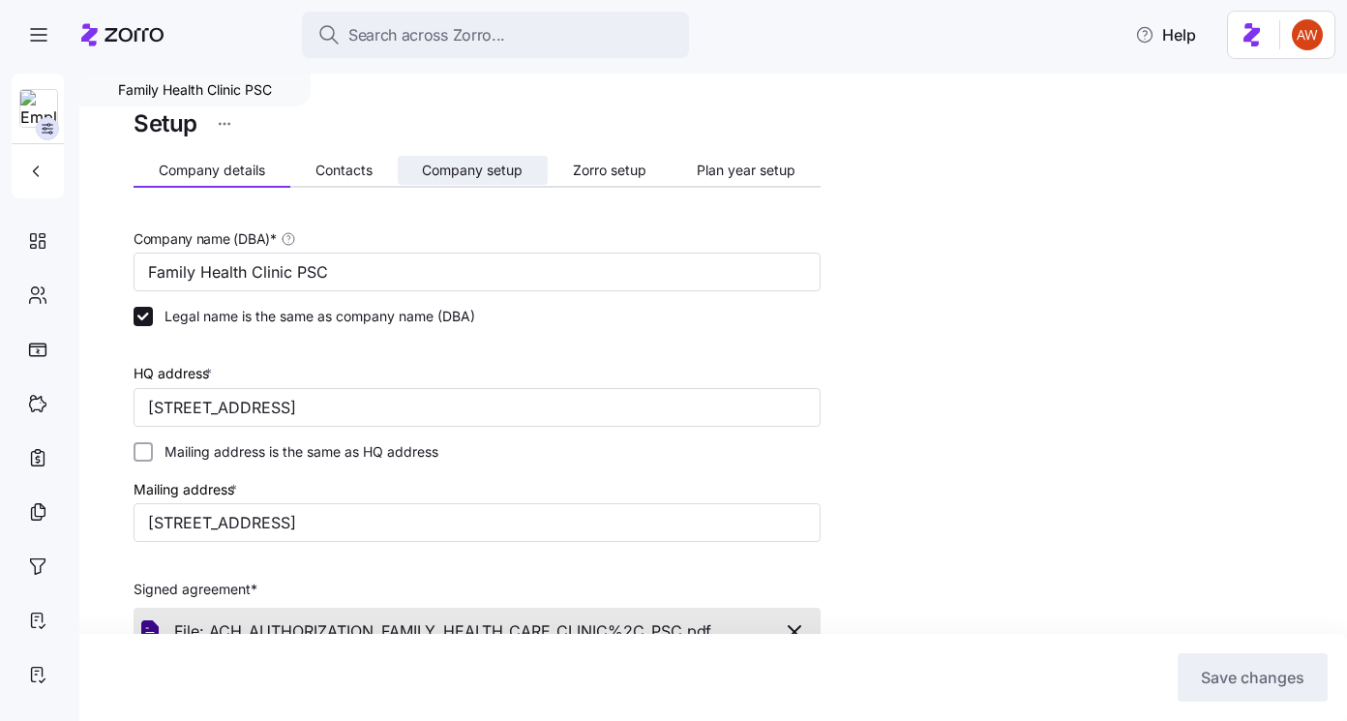
click at [496, 164] on span "Company setup" at bounding box center [472, 171] width 101 height 14
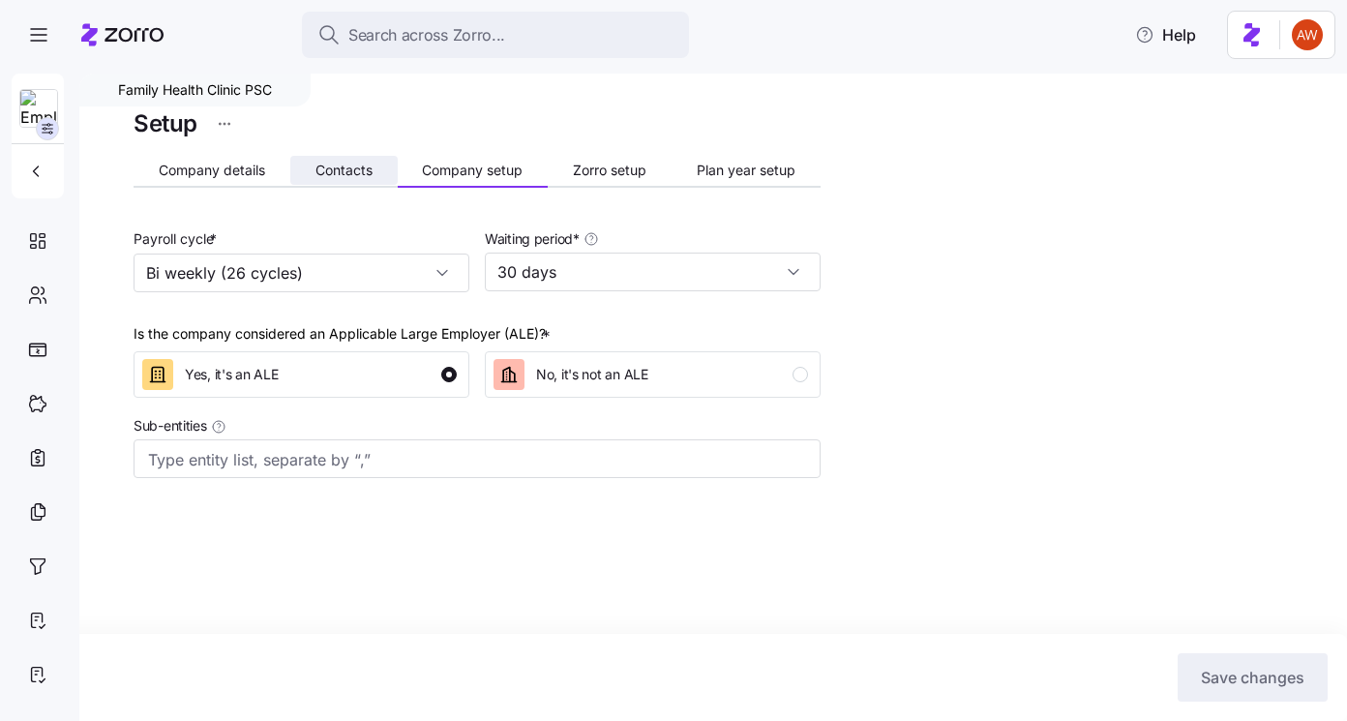
click at [353, 164] on span "Contacts" at bounding box center [344, 171] width 57 height 14
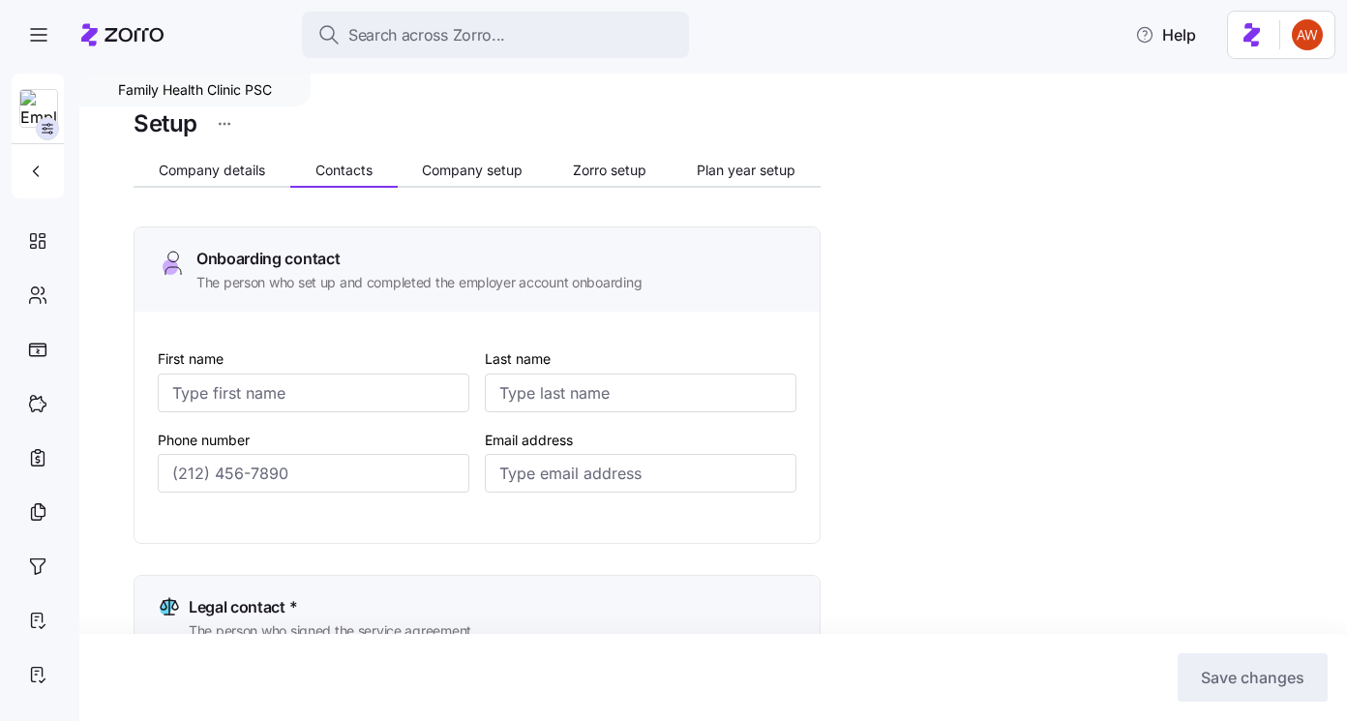
type input "Lori"
type input "Koretski"
type input "lkoretski+psc@kimcoxgroup.com"
type input "Lori"
type input "Koretski"
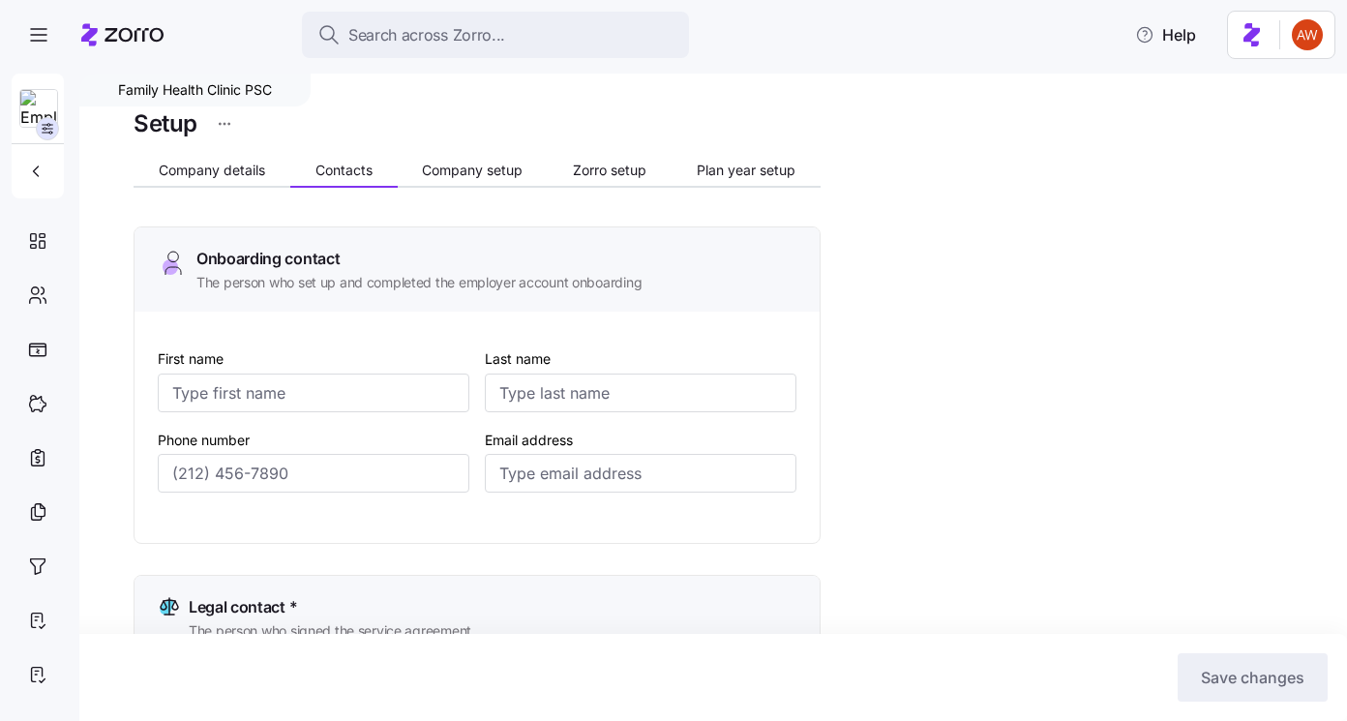
type input "lkoretski+psc@kimcoxgroup.com"
type input "Lori"
type input "Koretski"
type input "lkoretski+psc@kimcoxgroup.com"
type input "Lori"
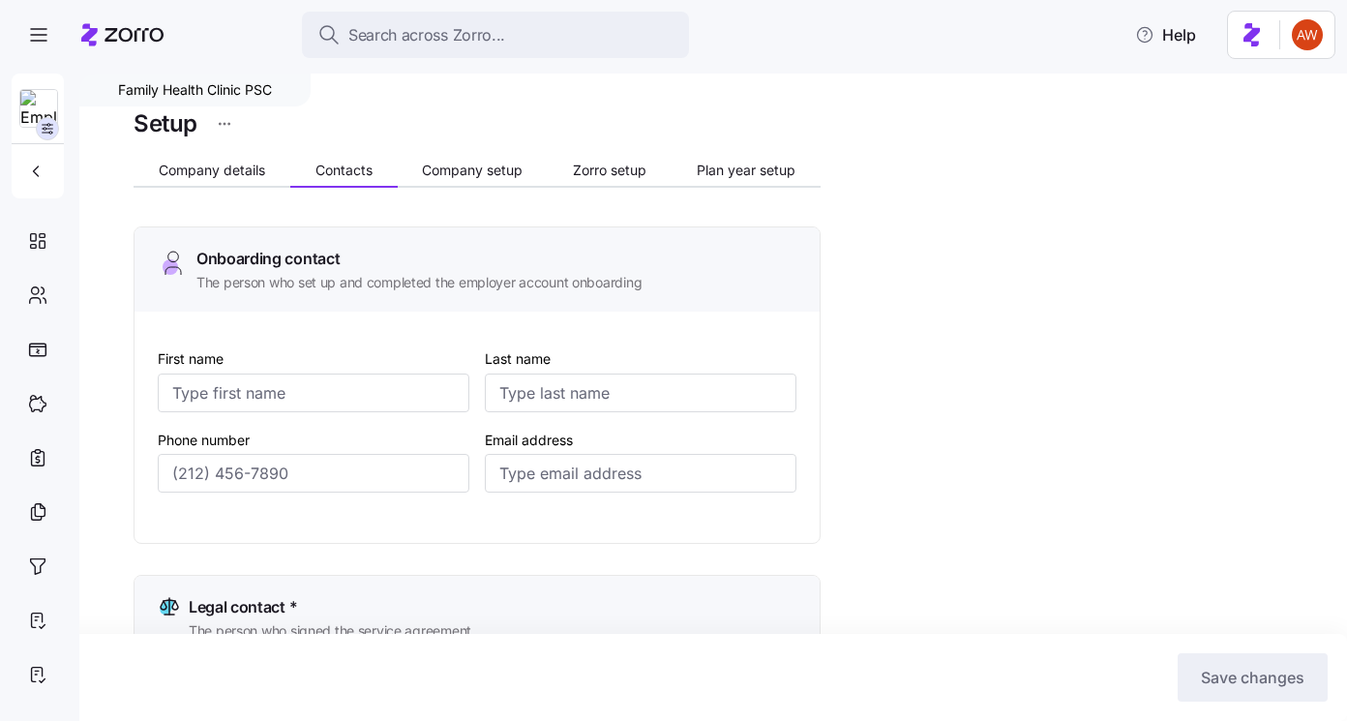
type input "Koretski"
type input "lkoretski+psc@kimcoxgroup.com"
type input "(859) 979-1863"
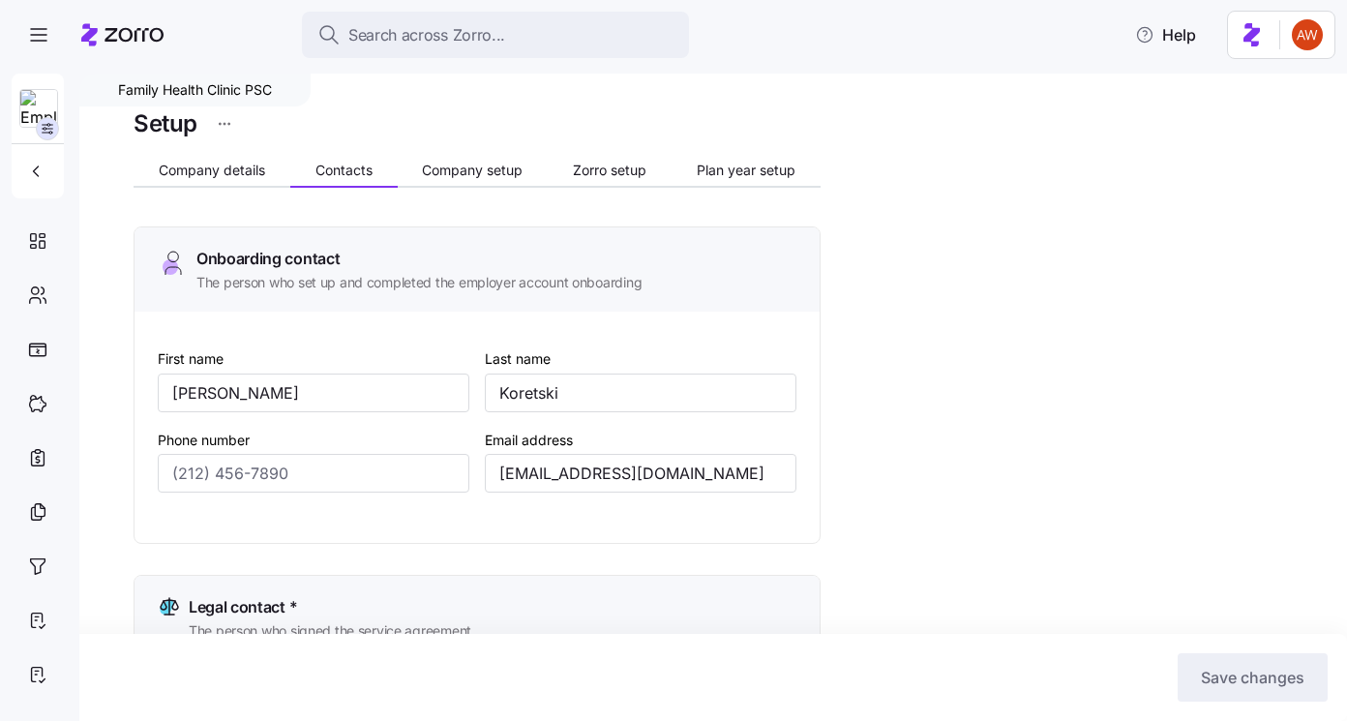
type input "(859) 979-1863"
click at [593, 164] on span "Zorro setup" at bounding box center [610, 171] width 74 height 14
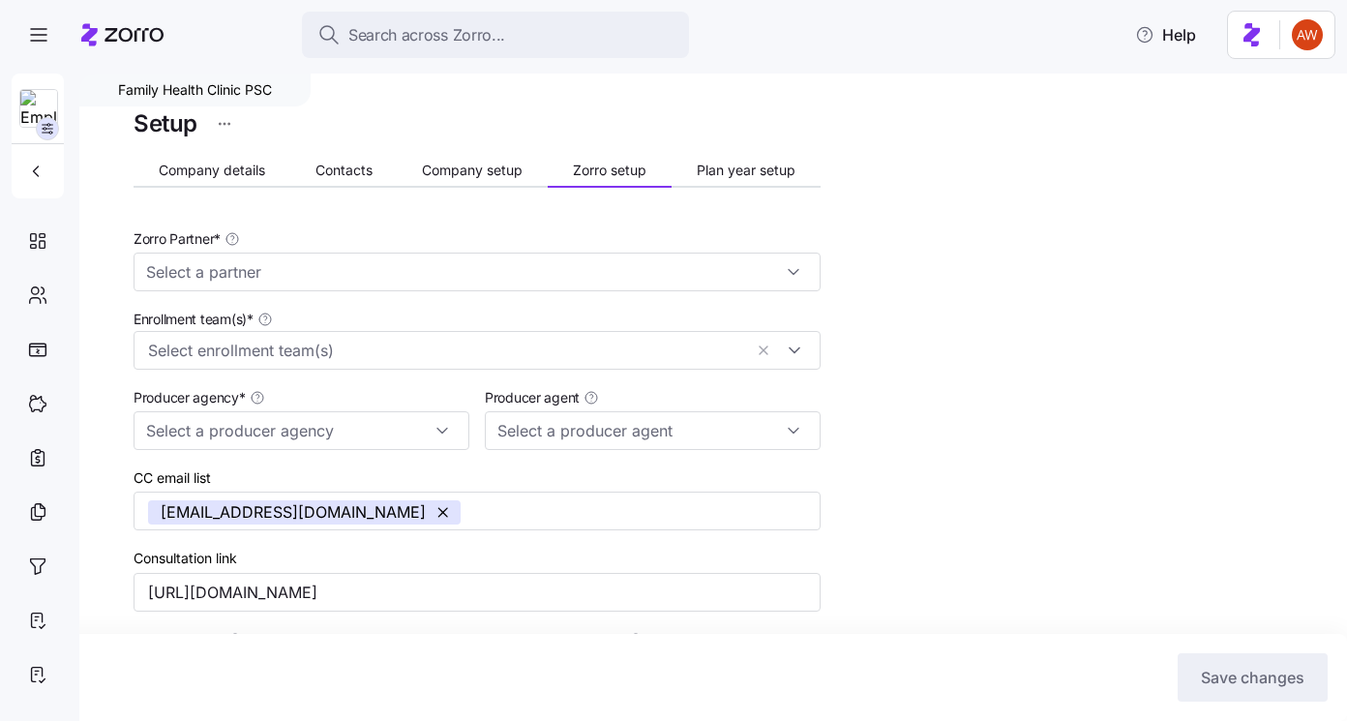
type input "[PERSON_NAME] ([PERSON_NAME][EMAIL_ADDRESS][DOMAIN_NAME])"
type input "Zorro"
type input "[PERSON_NAME] Benefit Group"
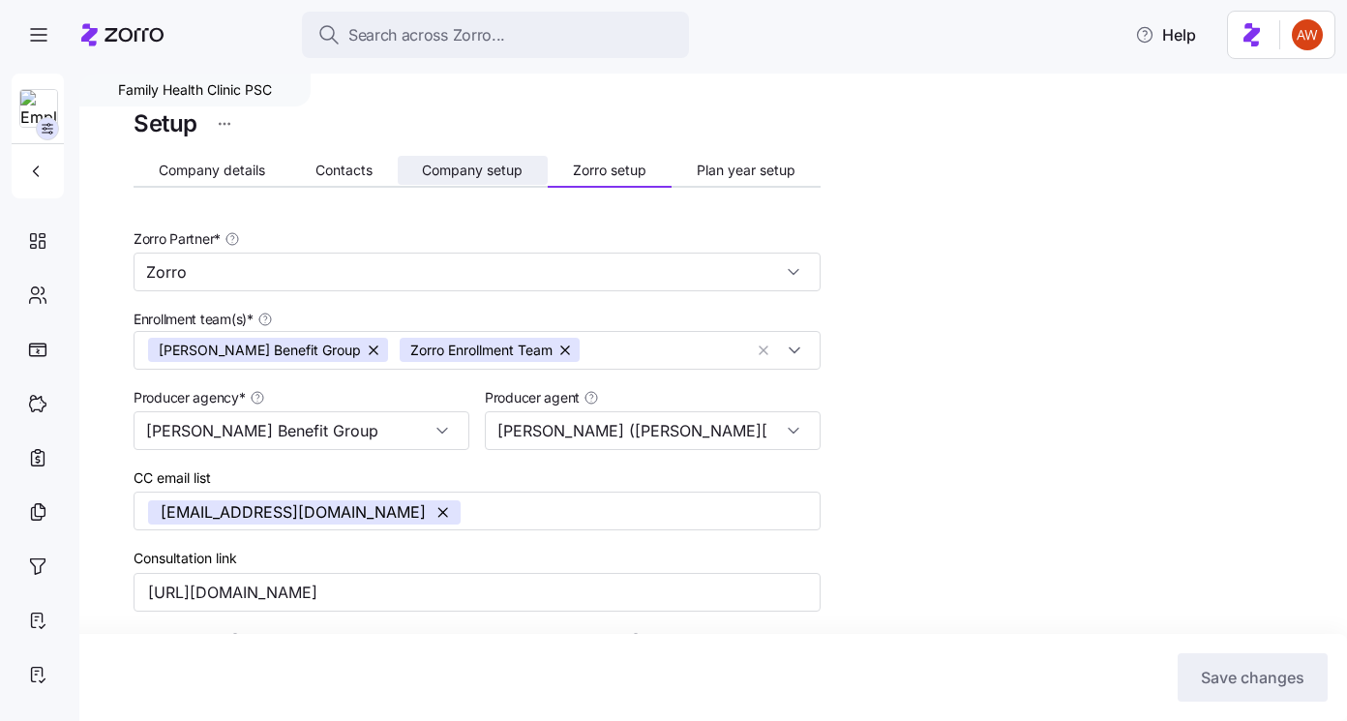
click at [502, 166] on span "Company setup" at bounding box center [472, 171] width 101 height 14
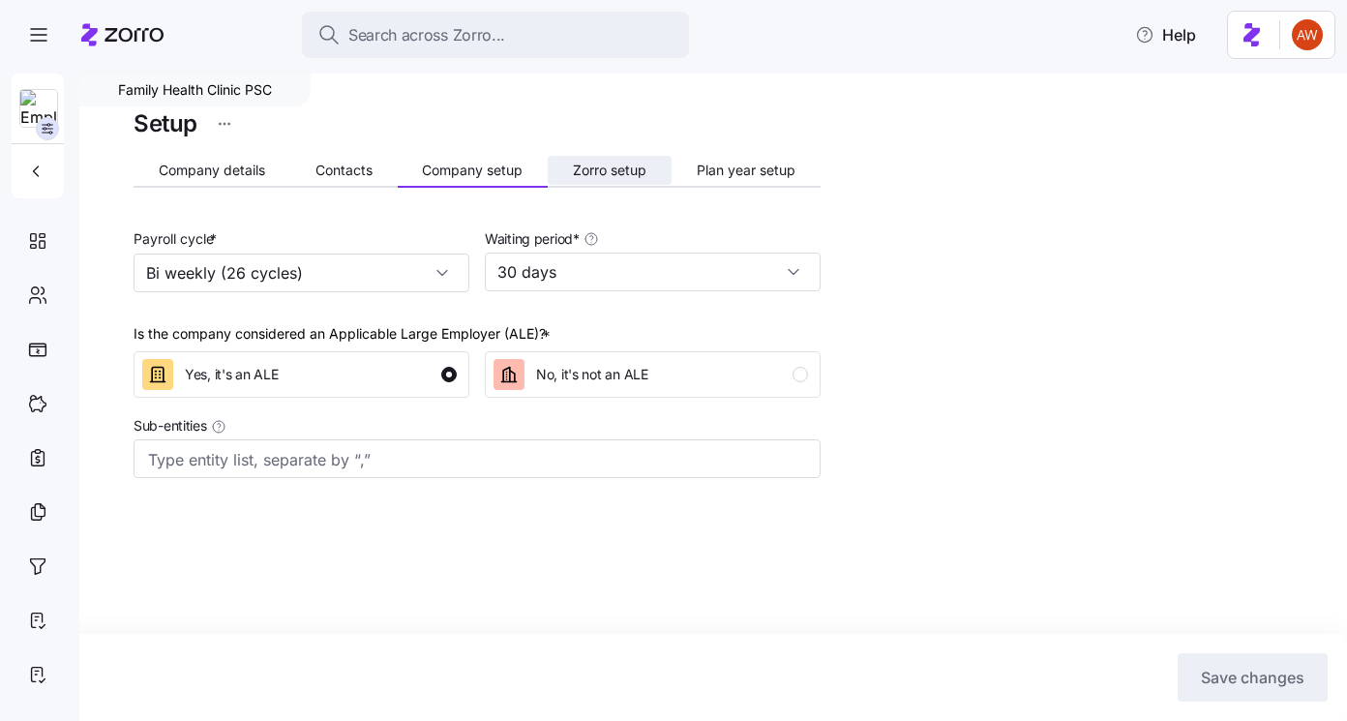
click at [617, 166] on span "Zorro setup" at bounding box center [610, 171] width 74 height 14
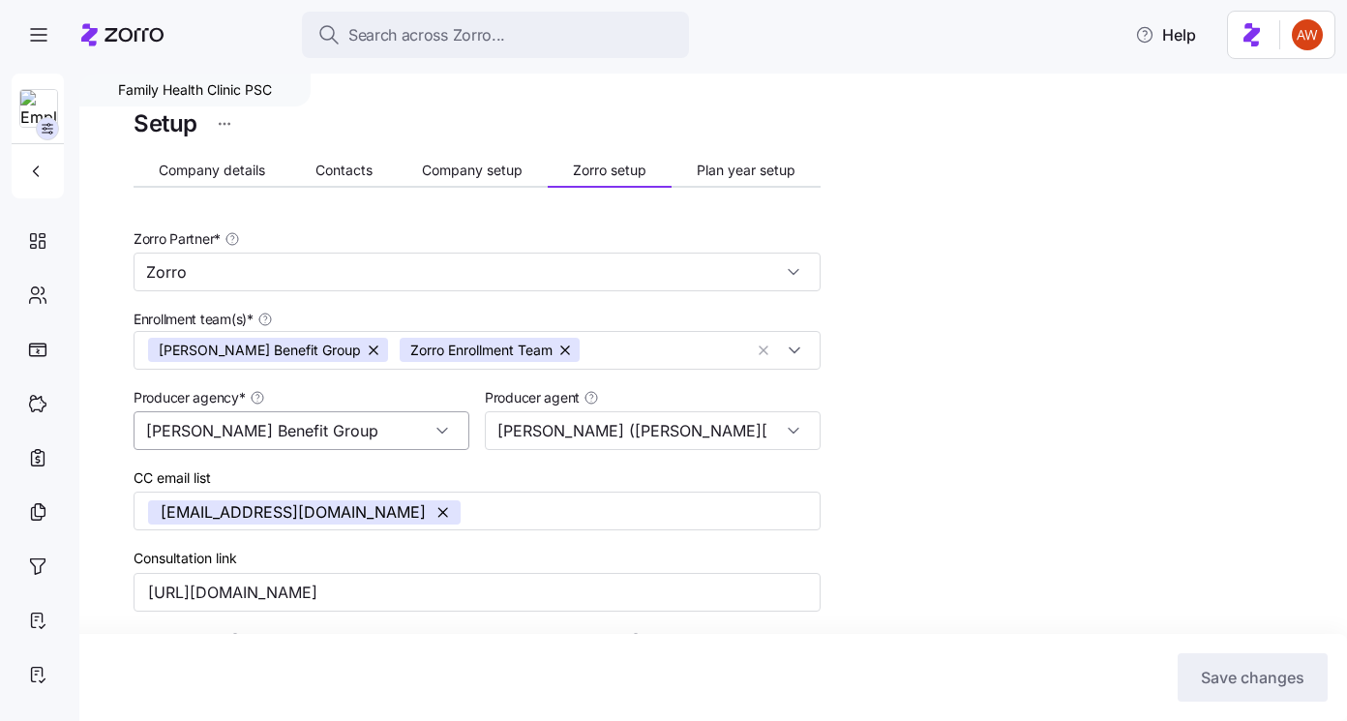
scroll to position [662, 0]
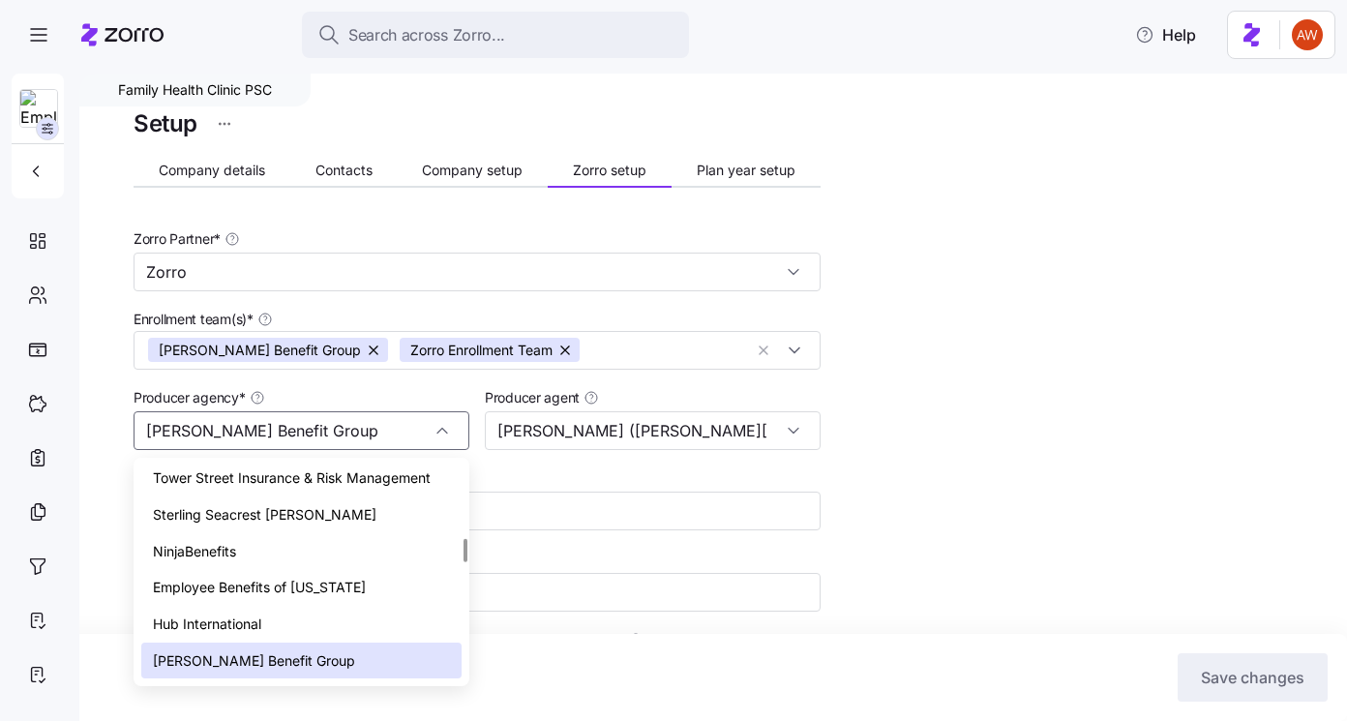
drag, startPoint x: 306, startPoint y: 435, endPoint x: 121, endPoint y: 430, distance: 184.9
click at [121, 430] on div "Family Health Clinic PSC Setup Company details Contacts Company setup Zorro set…" at bounding box center [713, 398] width 1268 height 648
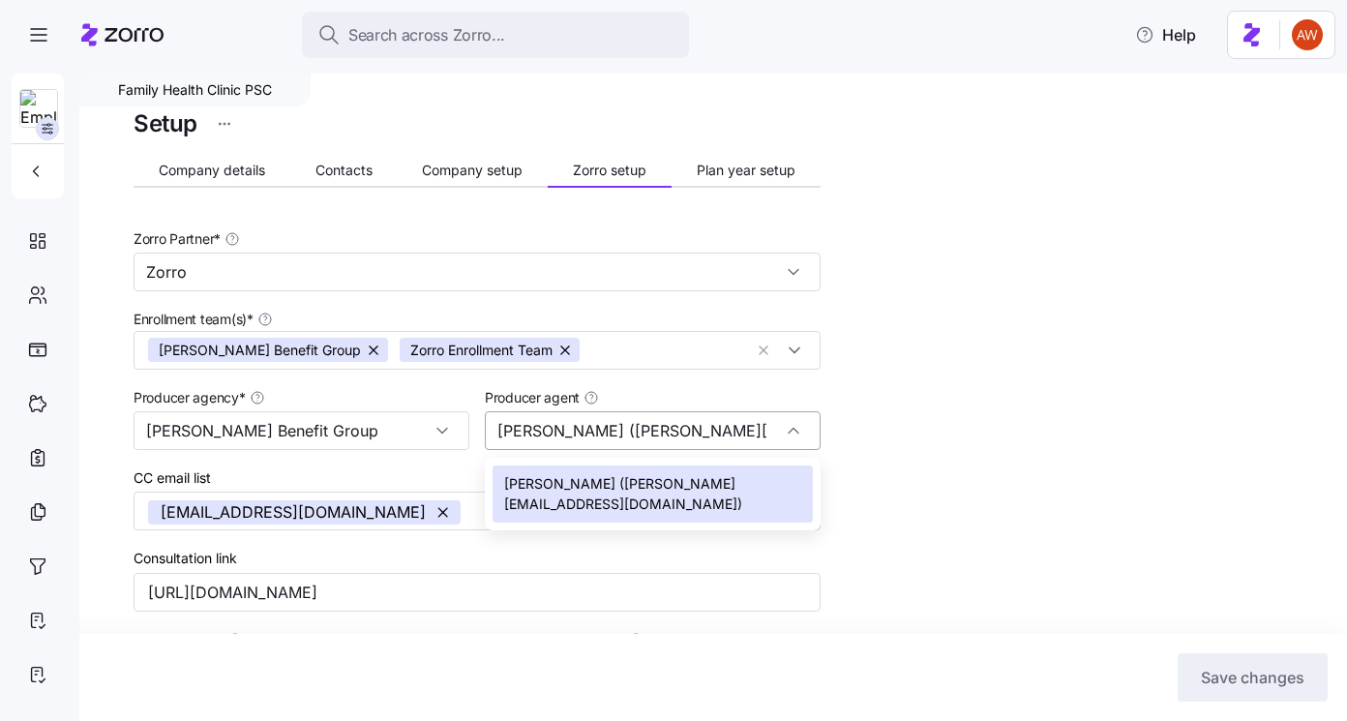
drag, startPoint x: 586, startPoint y: 428, endPoint x: 699, endPoint y: 433, distance: 113.3
click at [699, 433] on input "[PERSON_NAME] ([PERSON_NAME][EMAIL_ADDRESS][DOMAIN_NAME])" at bounding box center [653, 430] width 336 height 39
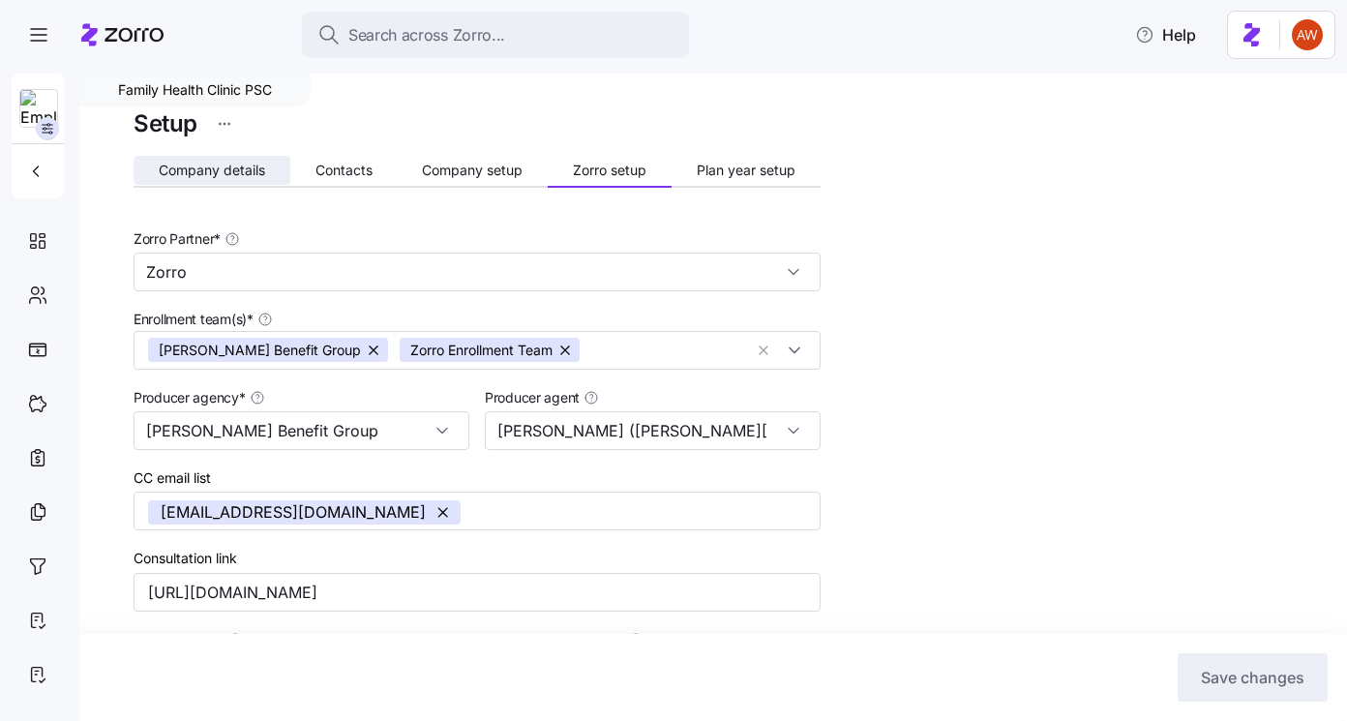
click at [249, 169] on span "Company details" at bounding box center [212, 171] width 106 height 14
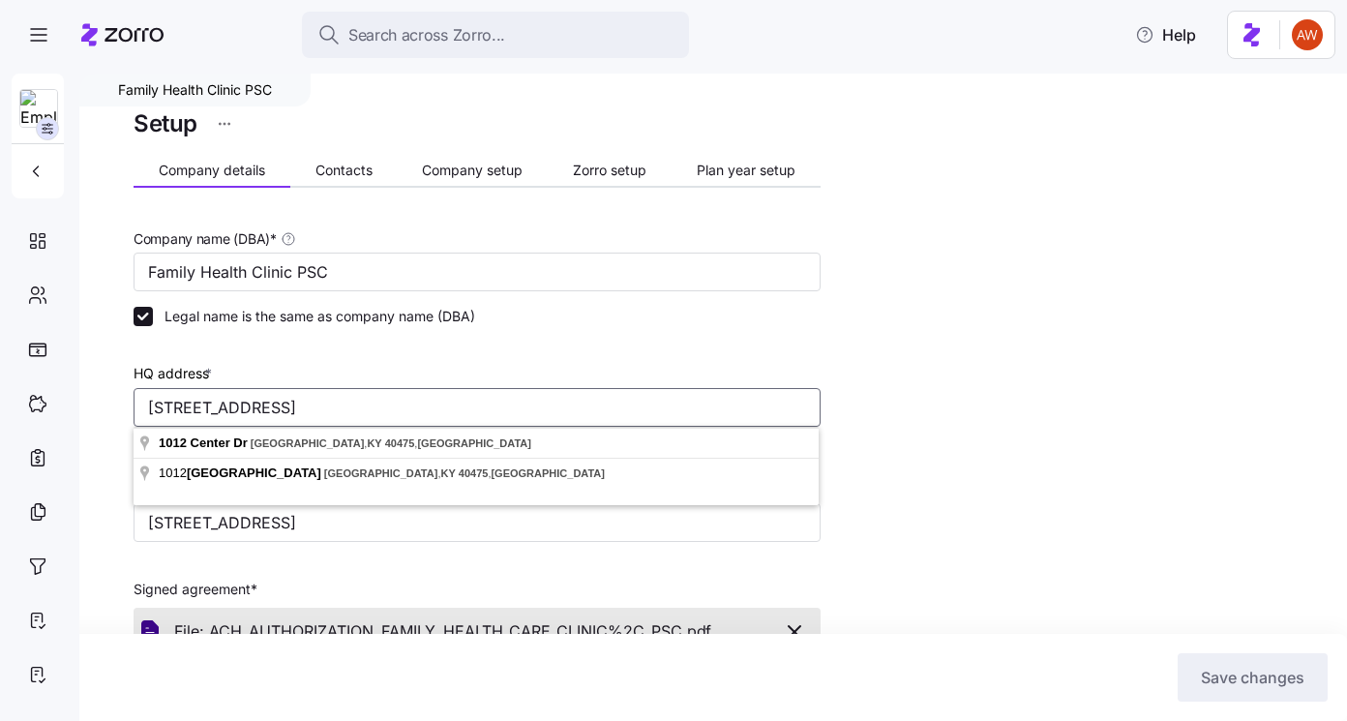
drag, startPoint x: 485, startPoint y: 407, endPoint x: 125, endPoint y: 398, distance: 360.2
click at [125, 398] on div "Family Health Clinic PSC Setup Company details Contacts Company setup Zorro set…" at bounding box center [713, 398] width 1268 height 648
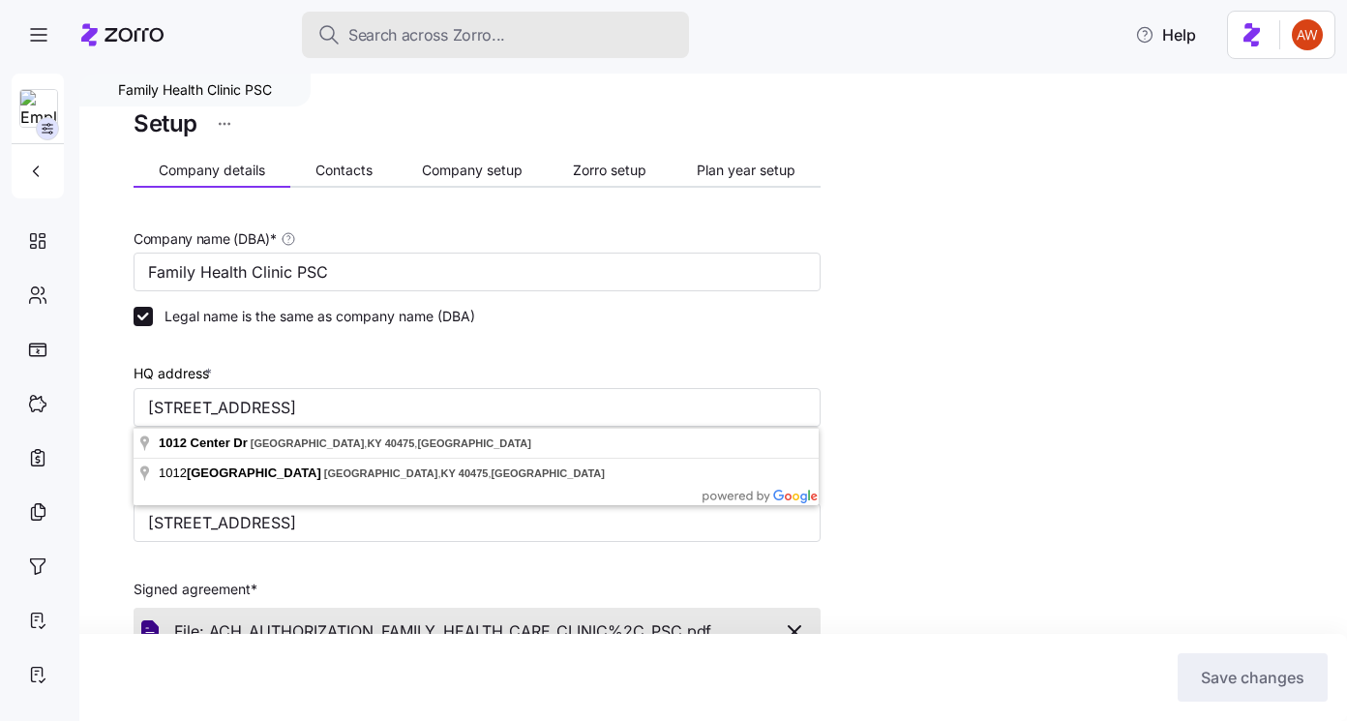
click at [381, 24] on span "Search across Zorro..." at bounding box center [426, 35] width 157 height 24
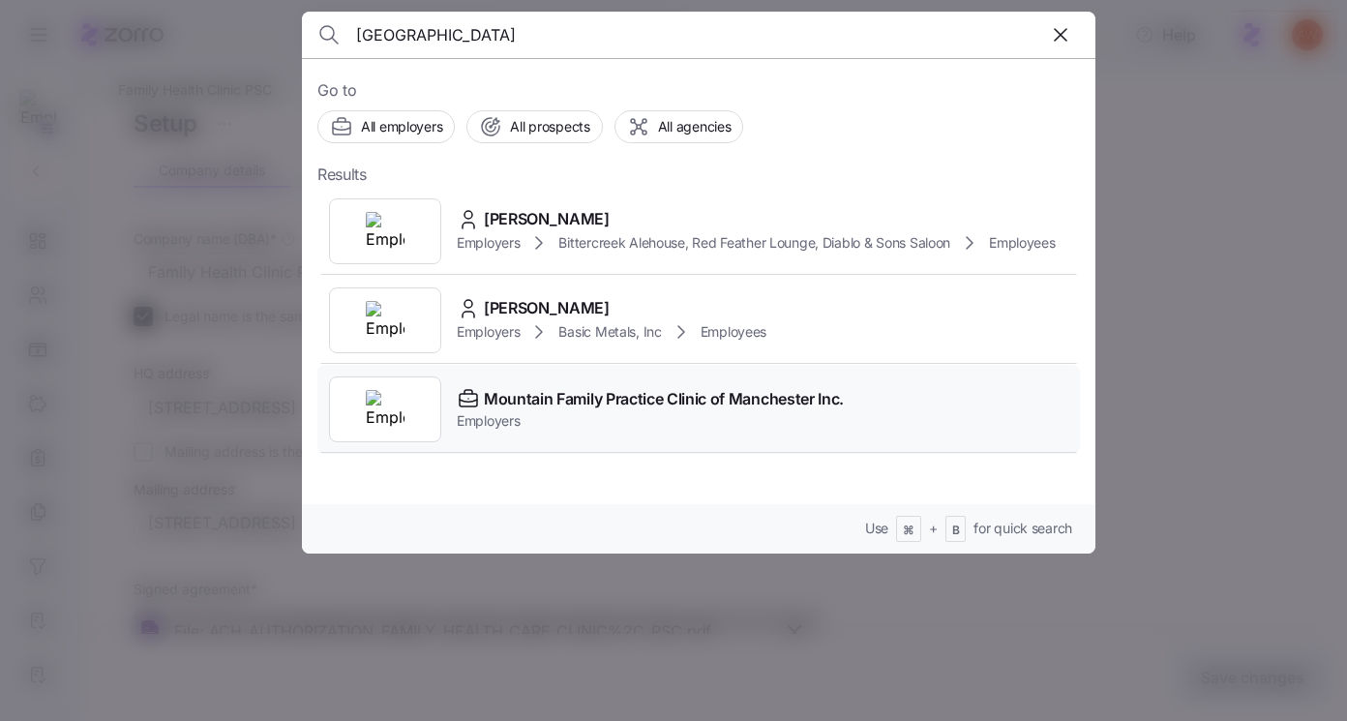
type input "manchester"
click at [521, 401] on span "Mountain Family Practice Clinic of Manchester Inc." at bounding box center [664, 399] width 360 height 24
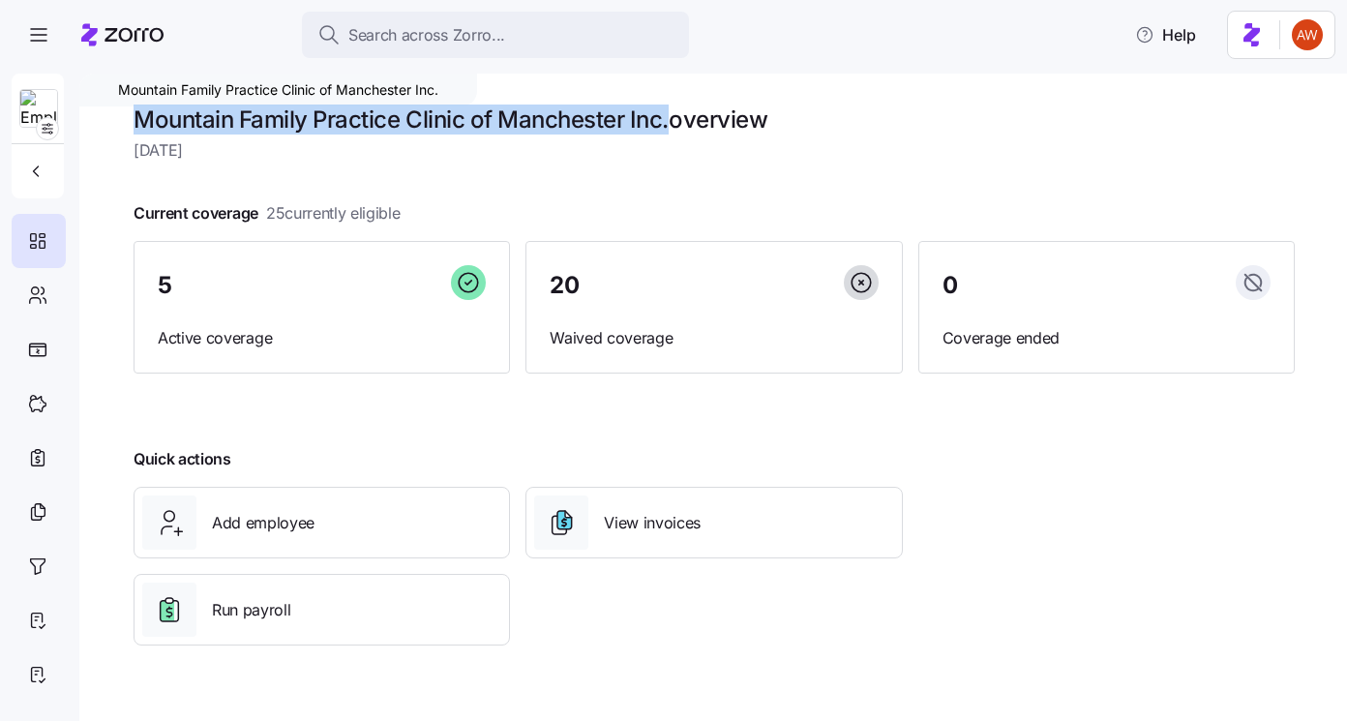
drag, startPoint x: 133, startPoint y: 117, endPoint x: 674, endPoint y: 113, distance: 541.1
click at [674, 113] on div "Mountain Family Practice Clinic of Manchester Inc. Mountain Family Practice Cli…" at bounding box center [713, 398] width 1268 height 648
copy h1 "Mountain Family Practice Clinic of Manchester Inc."
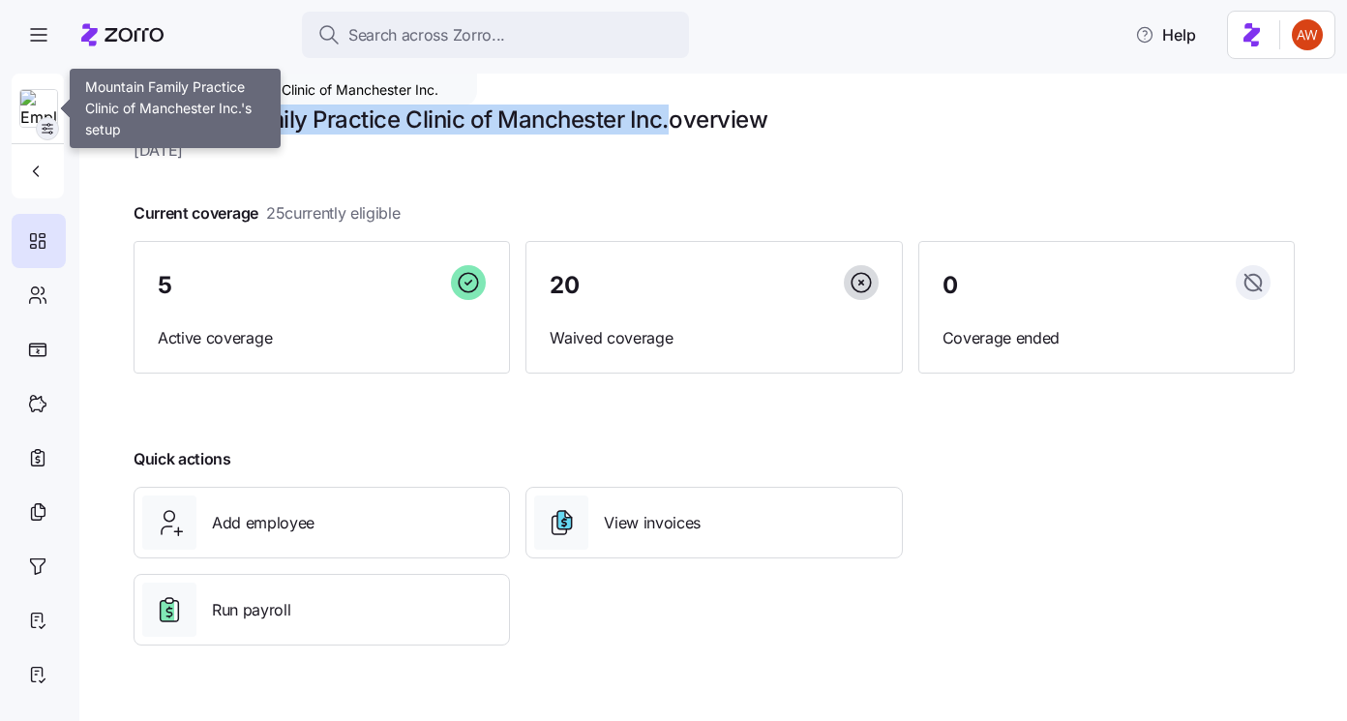
click at [47, 127] on icon "button" at bounding box center [47, 128] width 15 height 15
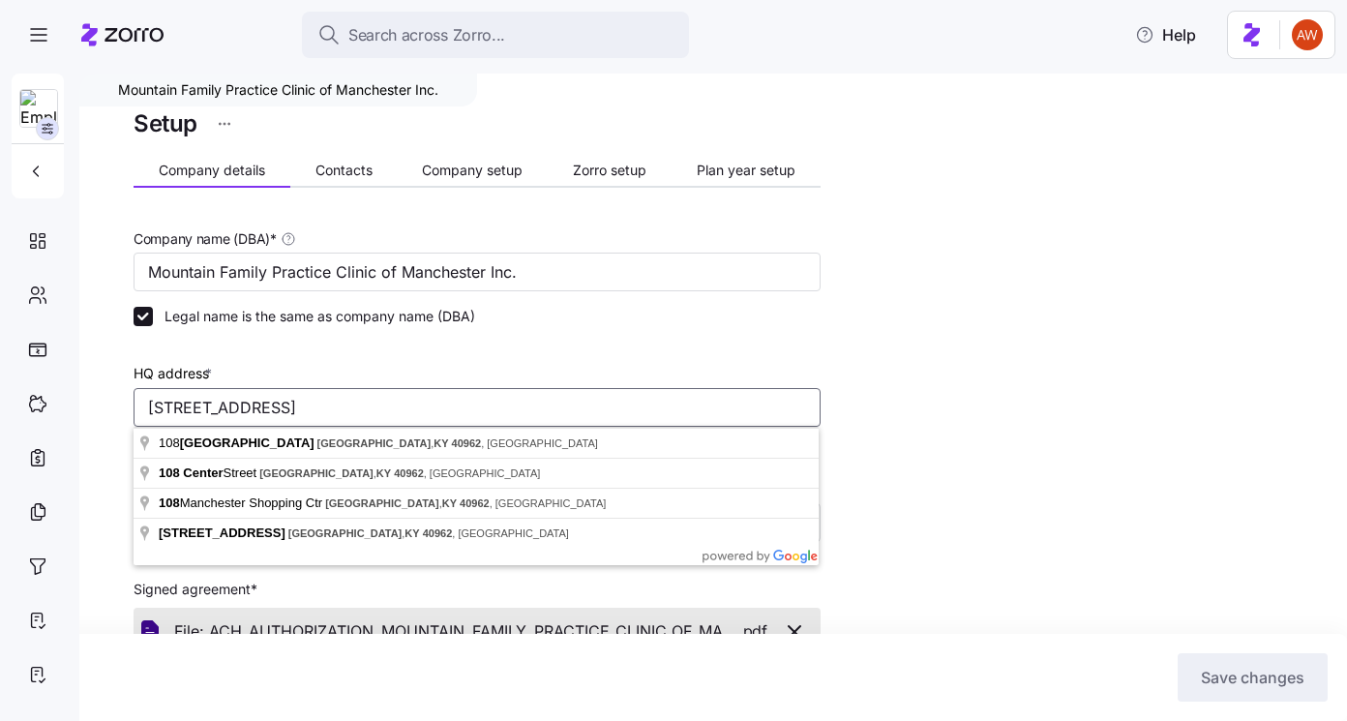
drag, startPoint x: 618, startPoint y: 413, endPoint x: 136, endPoint y: 408, distance: 482.0
click at [136, 408] on input "108 Manchester Shopping Center, Manchester KY 40962" at bounding box center [477, 407] width 687 height 39
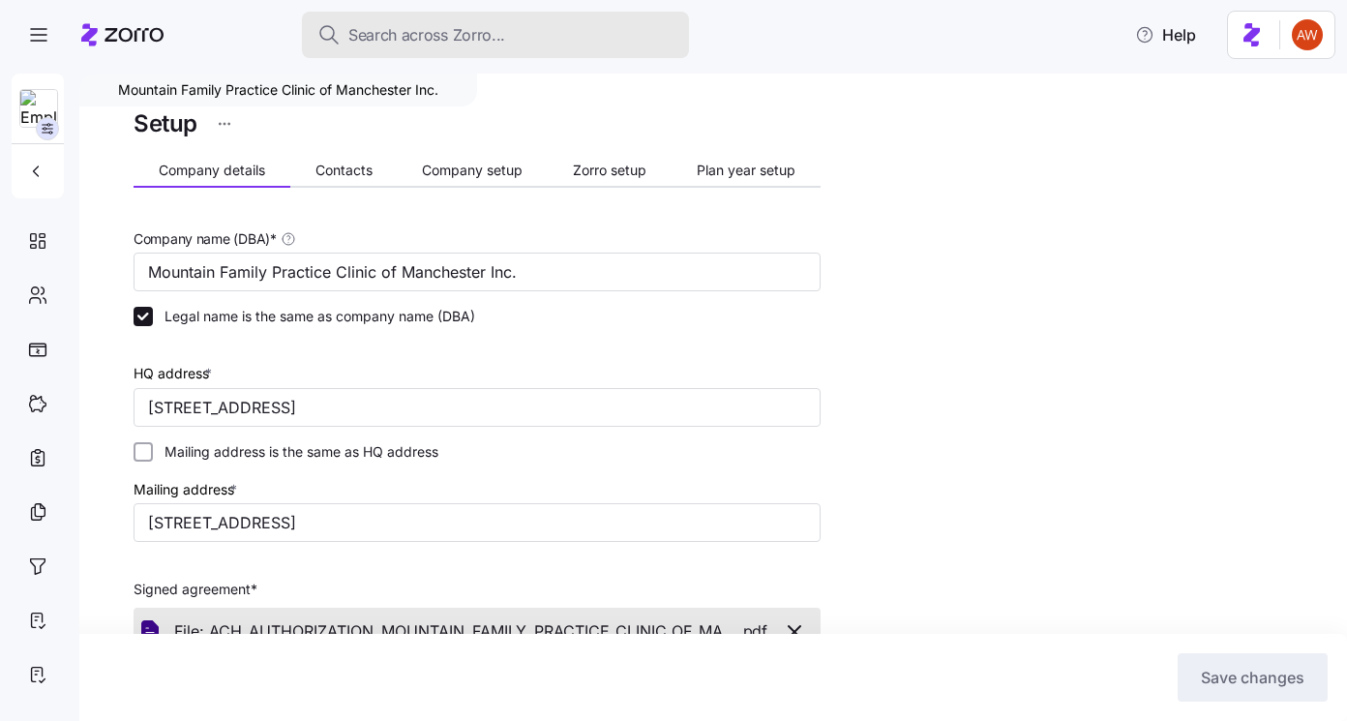
click at [414, 28] on span "Search across Zorro..." at bounding box center [426, 35] width 157 height 24
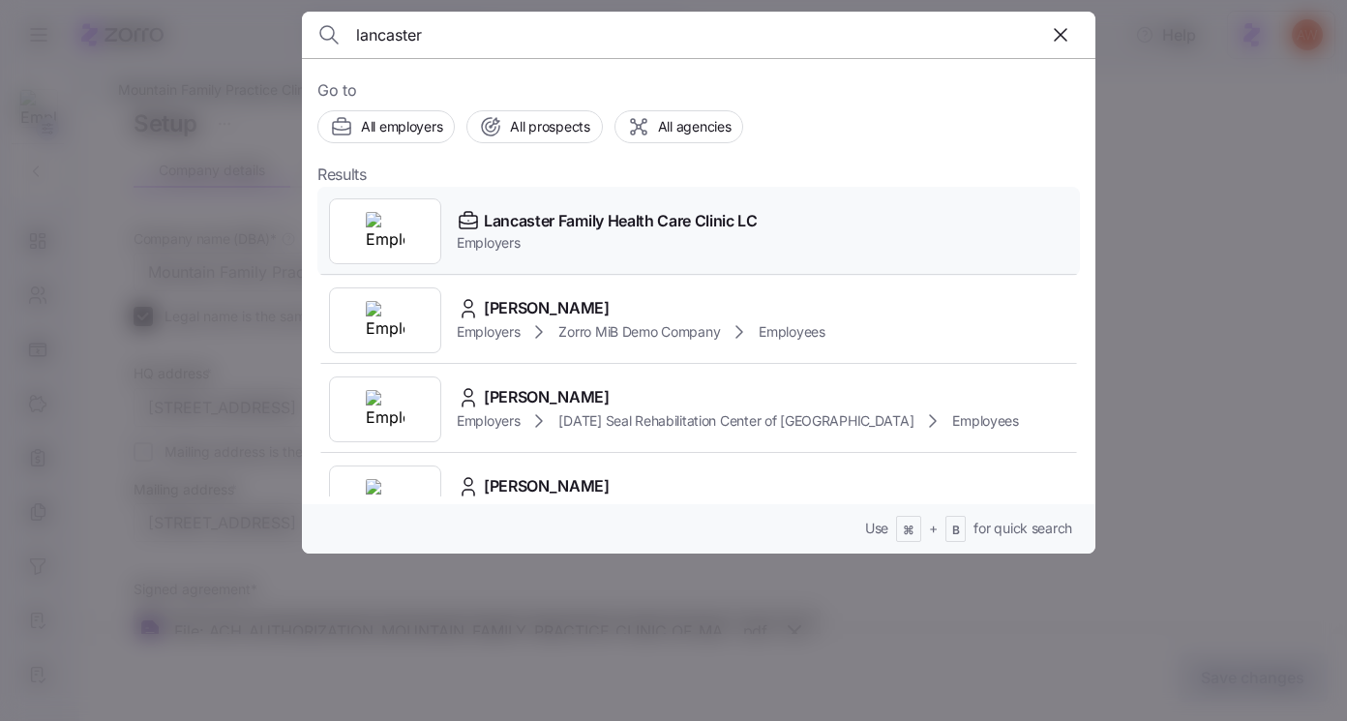
type input "lancaster"
click at [502, 220] on span "Lancaster Family Health Care Clinic LC" at bounding box center [621, 221] width 274 height 24
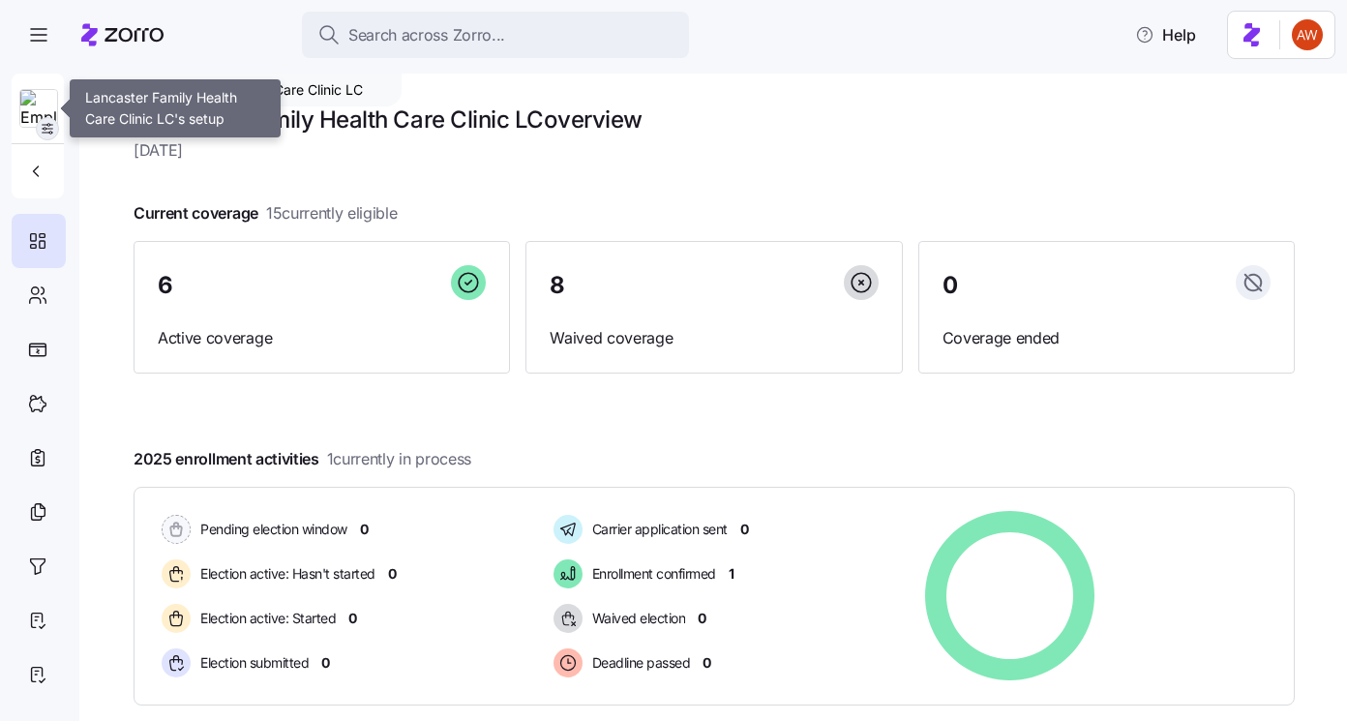
click at [54, 125] on icon "button" at bounding box center [47, 128] width 15 height 15
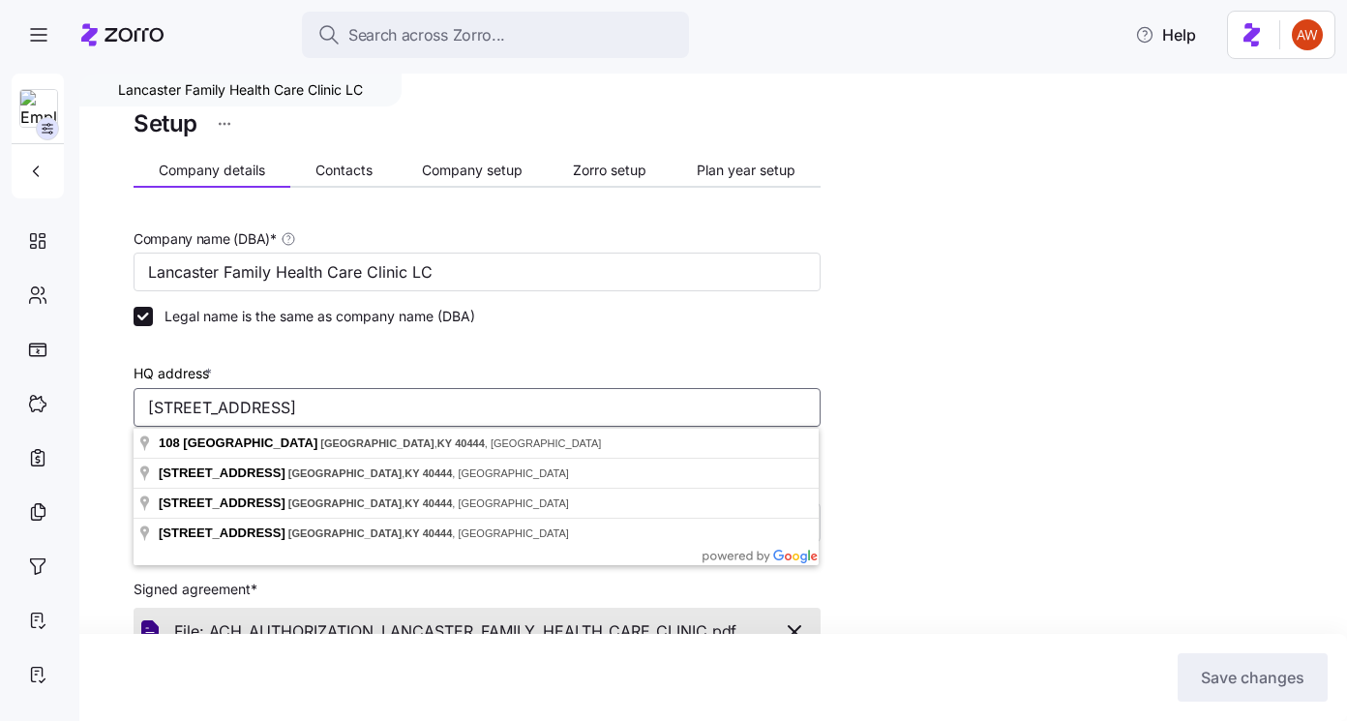
drag, startPoint x: 484, startPoint y: 404, endPoint x: 119, endPoint y: 400, distance: 364.9
click at [119, 400] on div "Lancaster Family Health Care Clinic LC Setup Company details Contacts Company s…" at bounding box center [713, 398] width 1268 height 648
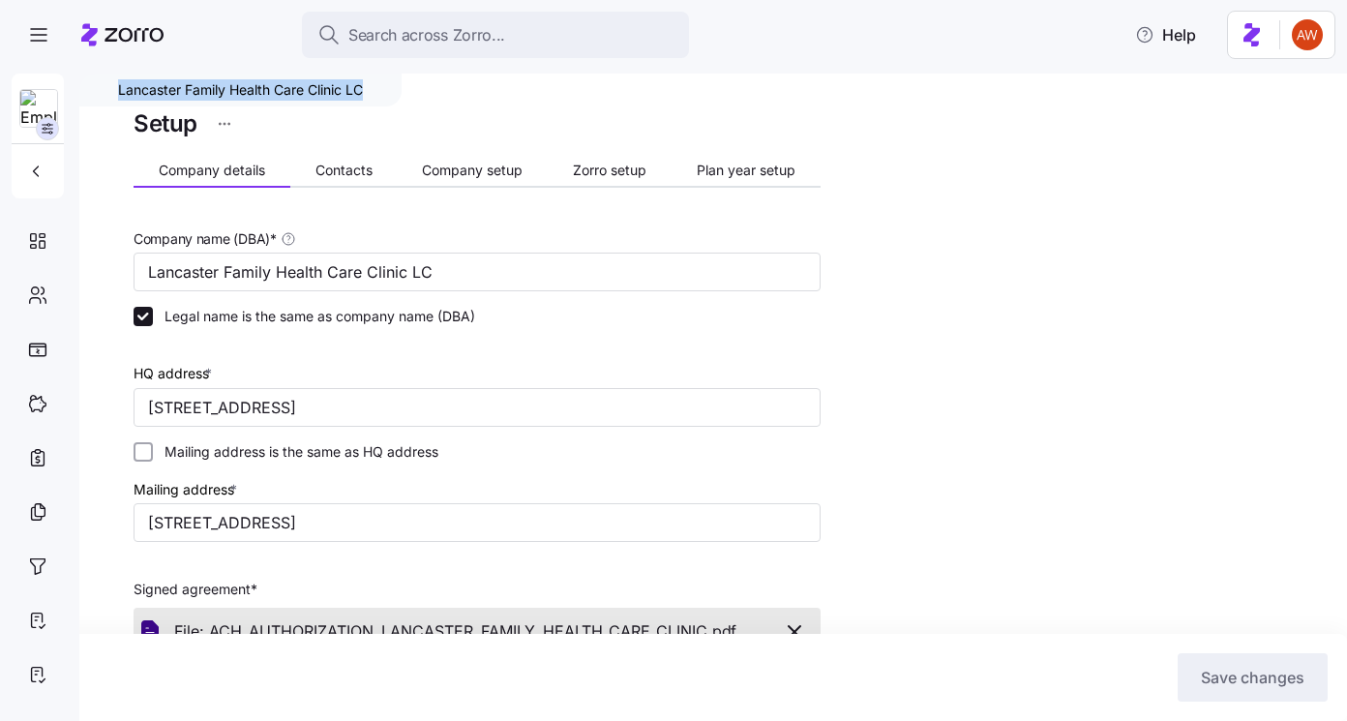
drag, startPoint x: 111, startPoint y: 89, endPoint x: 384, endPoint y: 101, distance: 273.2
click at [384, 101] on div "Lancaster Family Health Care Clinic LC" at bounding box center [240, 90] width 322 height 33
copy div "Lancaster Family Health Care Clinic LC"
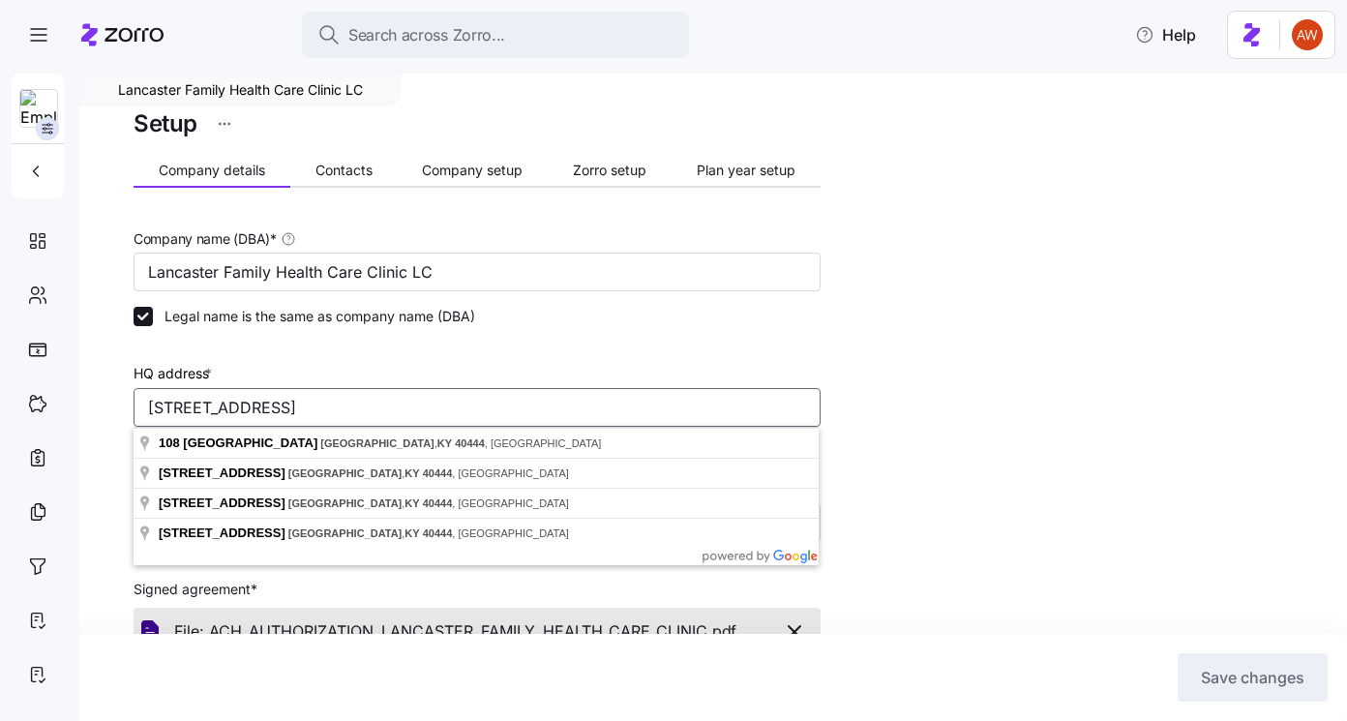
drag, startPoint x: 492, startPoint y: 407, endPoint x: 91, endPoint y: 406, distance: 400.7
click at [91, 406] on div "Lancaster Family Health Care Clinic LC Setup Company details Contacts Company s…" at bounding box center [713, 398] width 1268 height 648
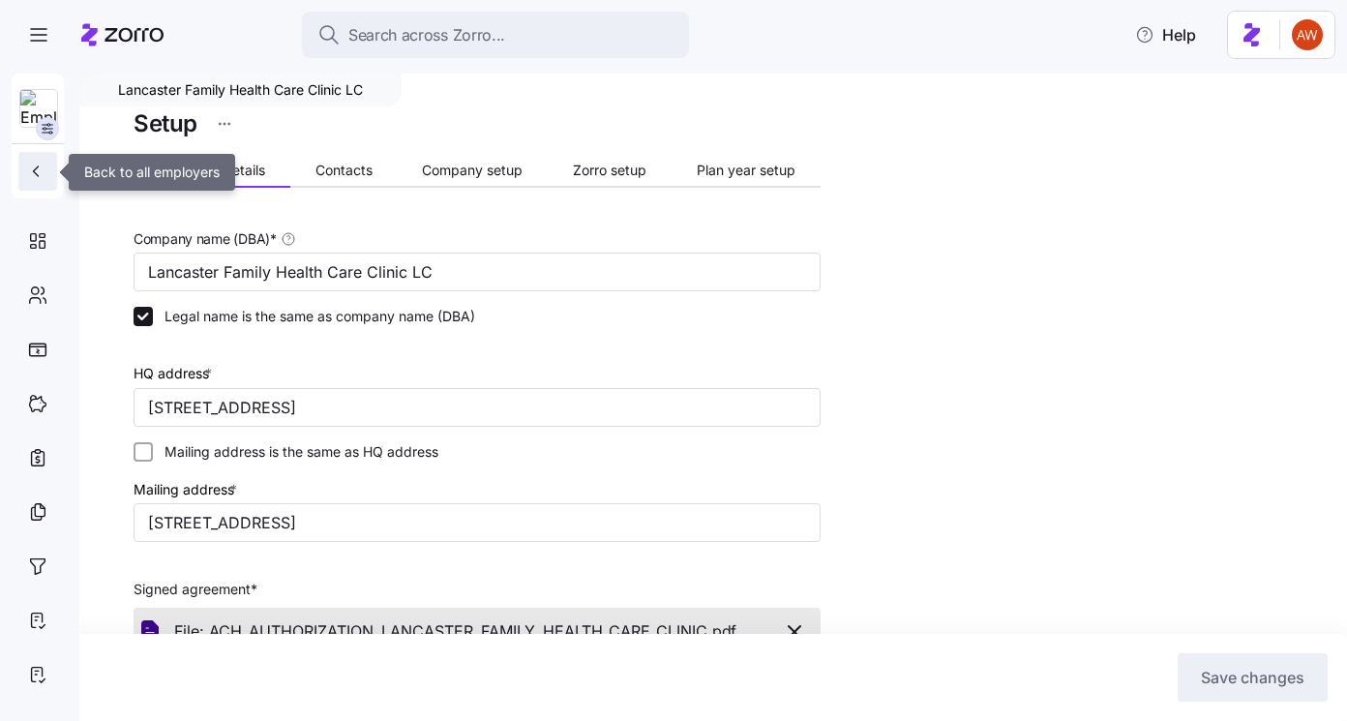
click at [36, 171] on icon "button" at bounding box center [35, 171] width 19 height 19
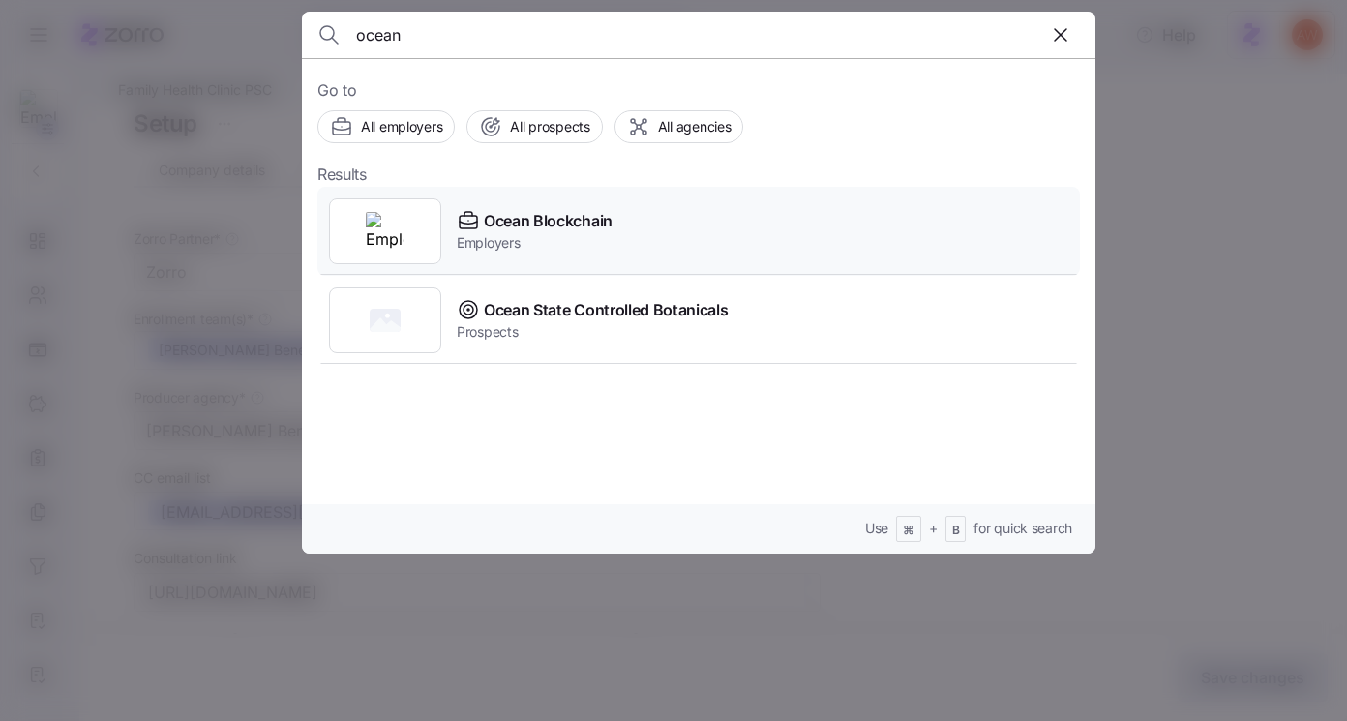
type input "ocean"
click at [544, 240] on span "Employers" at bounding box center [535, 242] width 156 height 19
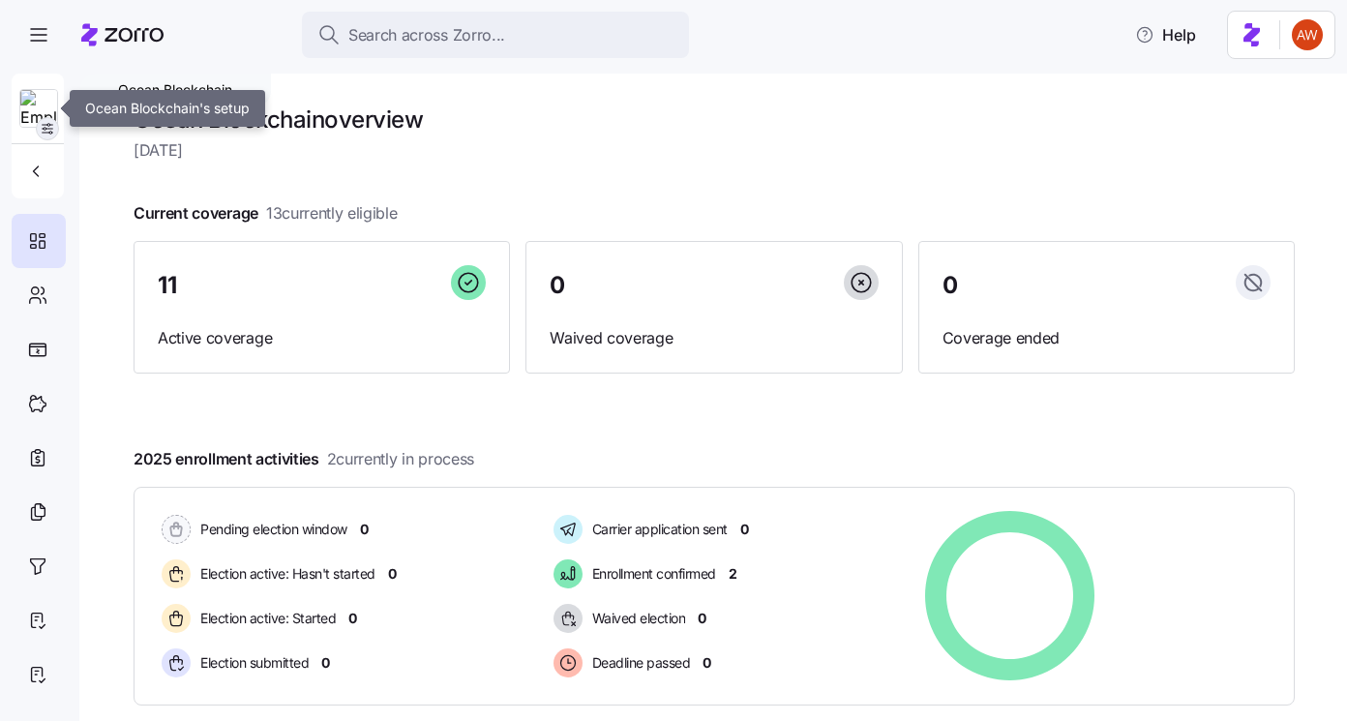
click at [50, 131] on icon "button" at bounding box center [47, 128] width 15 height 15
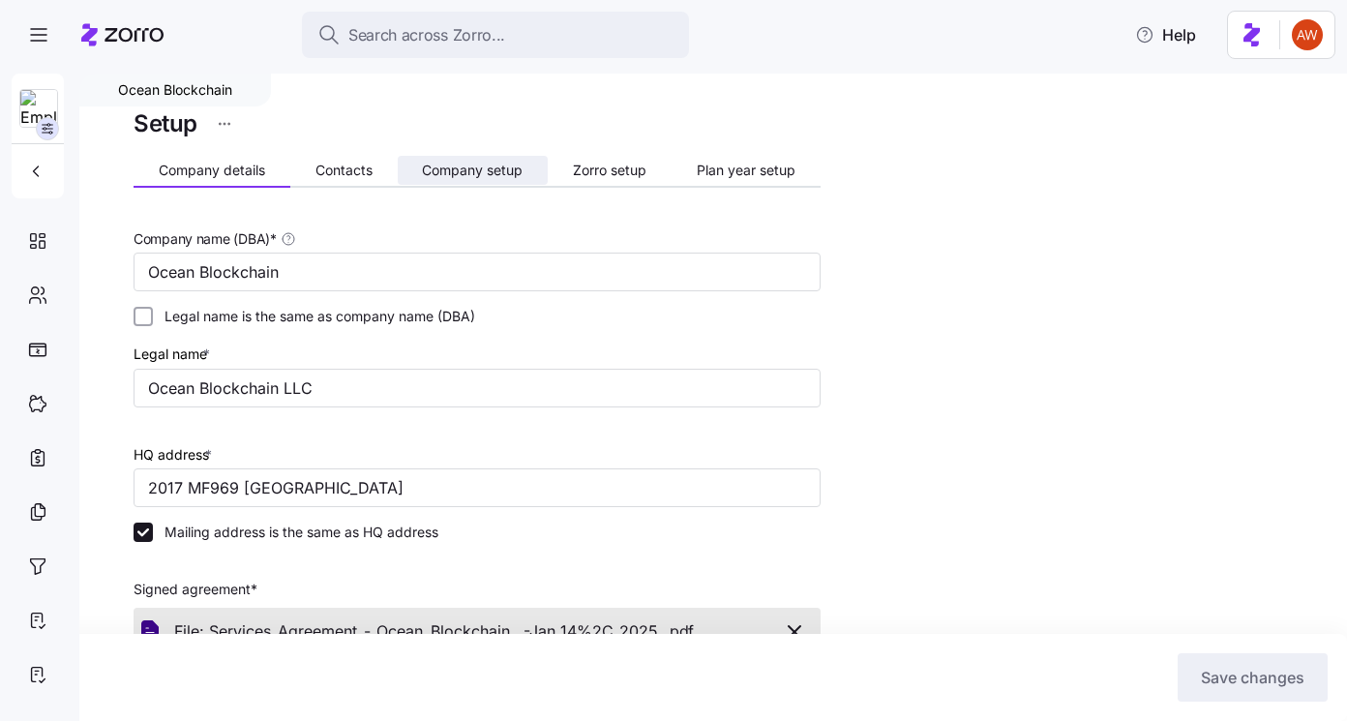
click at [449, 171] on span "Company setup" at bounding box center [472, 171] width 101 height 14
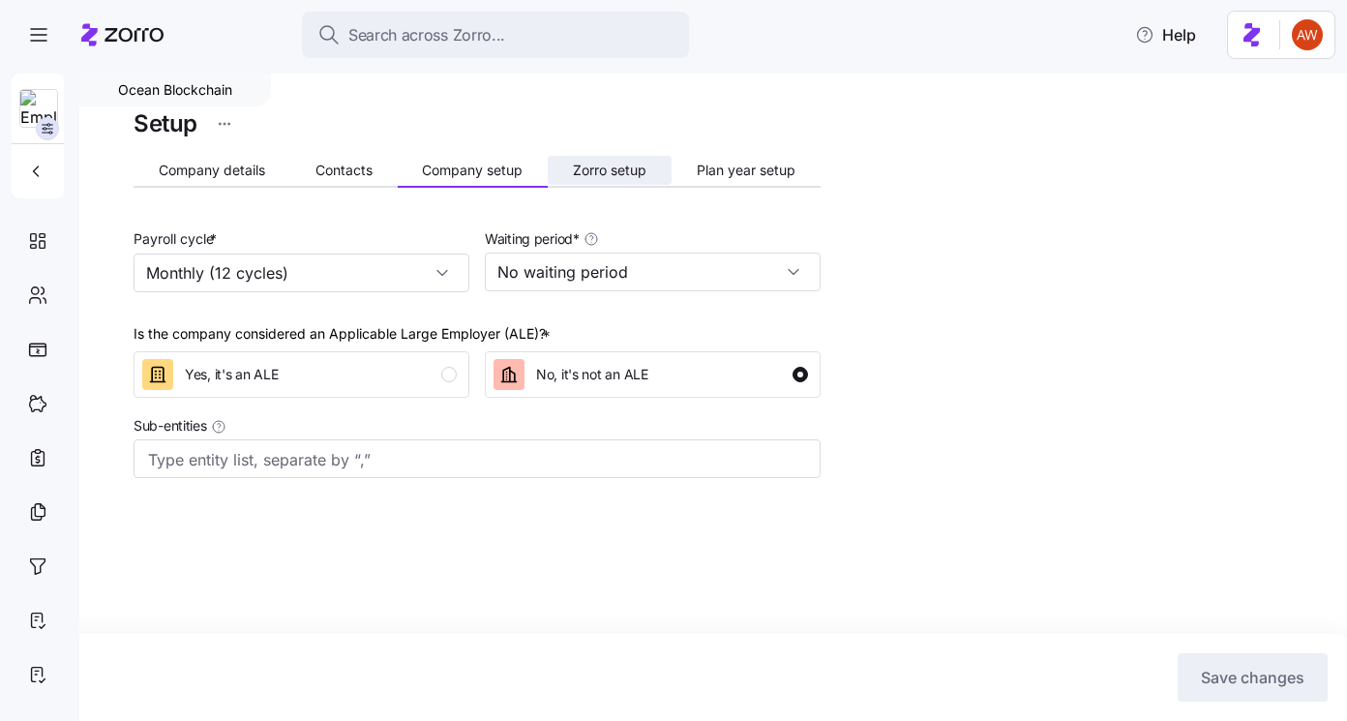
click at [588, 172] on span "Zorro setup" at bounding box center [610, 171] width 74 height 14
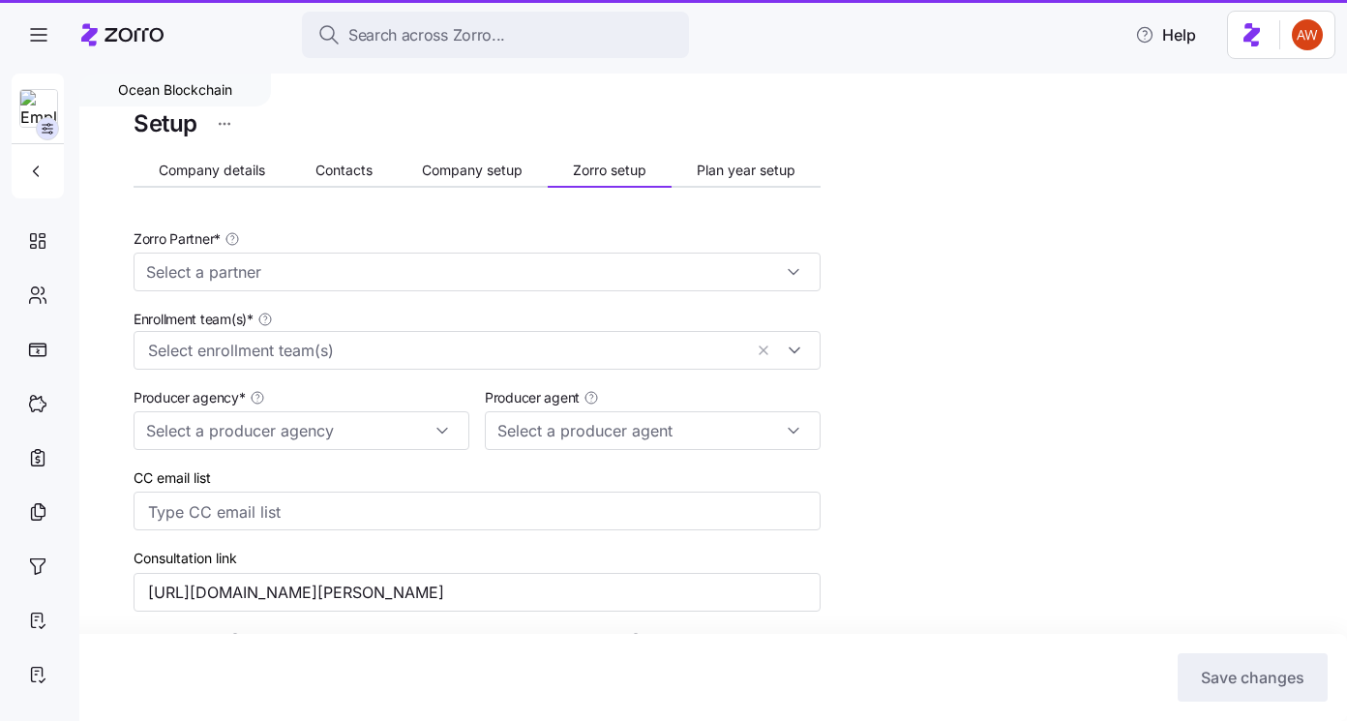
type input "Zorro"
type input "NinjaBenefits"
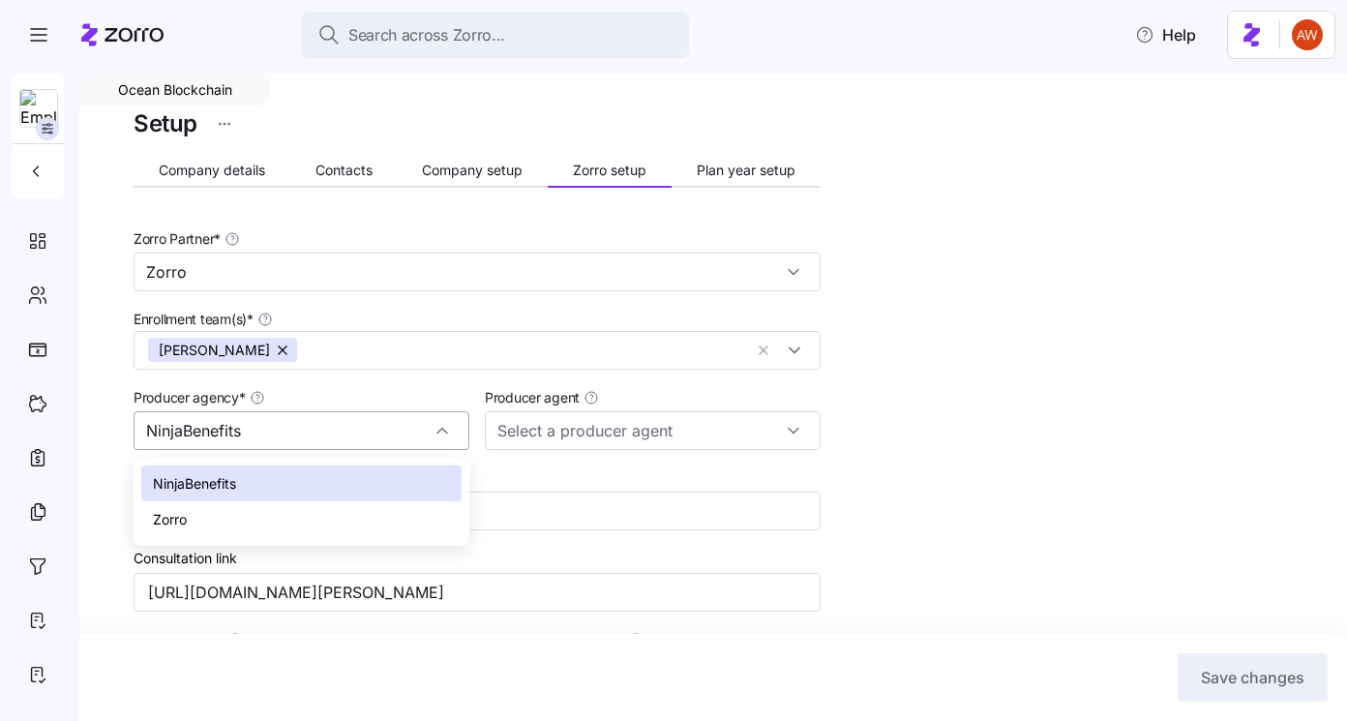
click at [318, 437] on input "NinjaBenefits" at bounding box center [302, 430] width 336 height 39
click at [339, 388] on div "Producer agency * NinjaBenefits" at bounding box center [302, 417] width 336 height 65
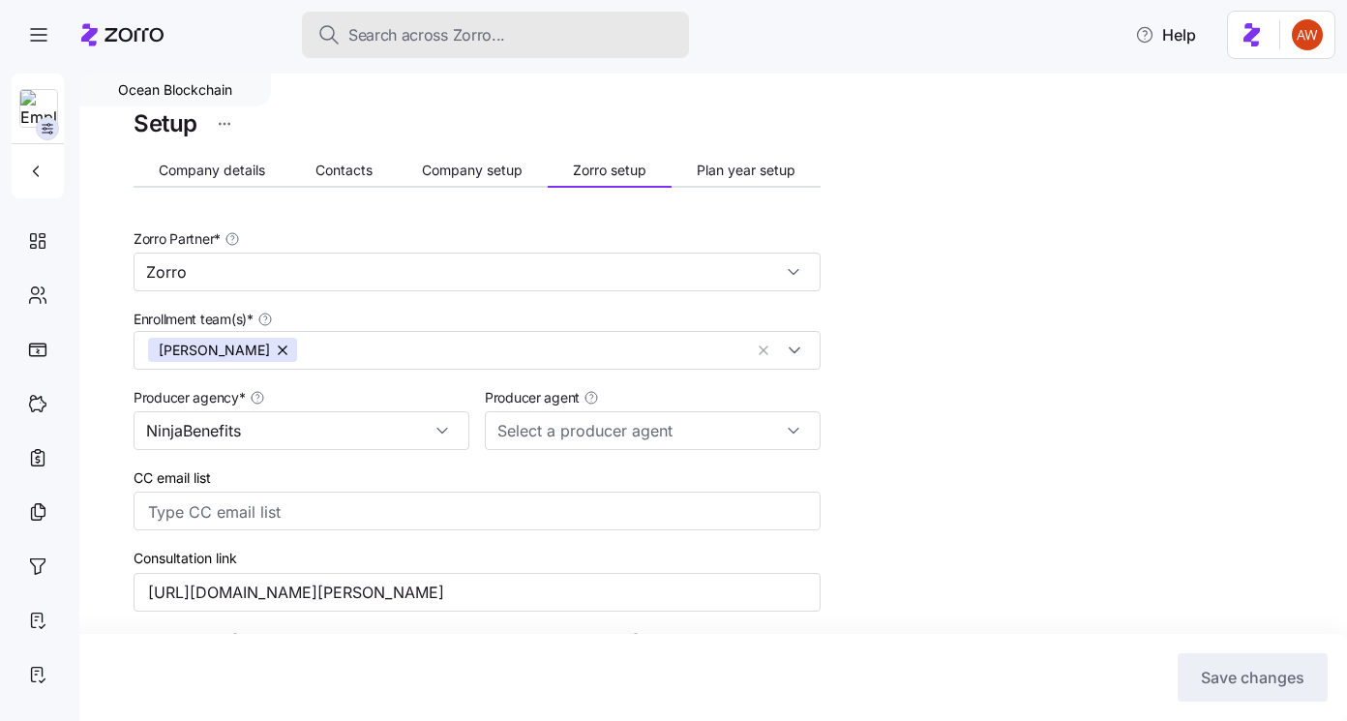
click at [369, 37] on span "Search across Zorro..." at bounding box center [426, 35] width 157 height 24
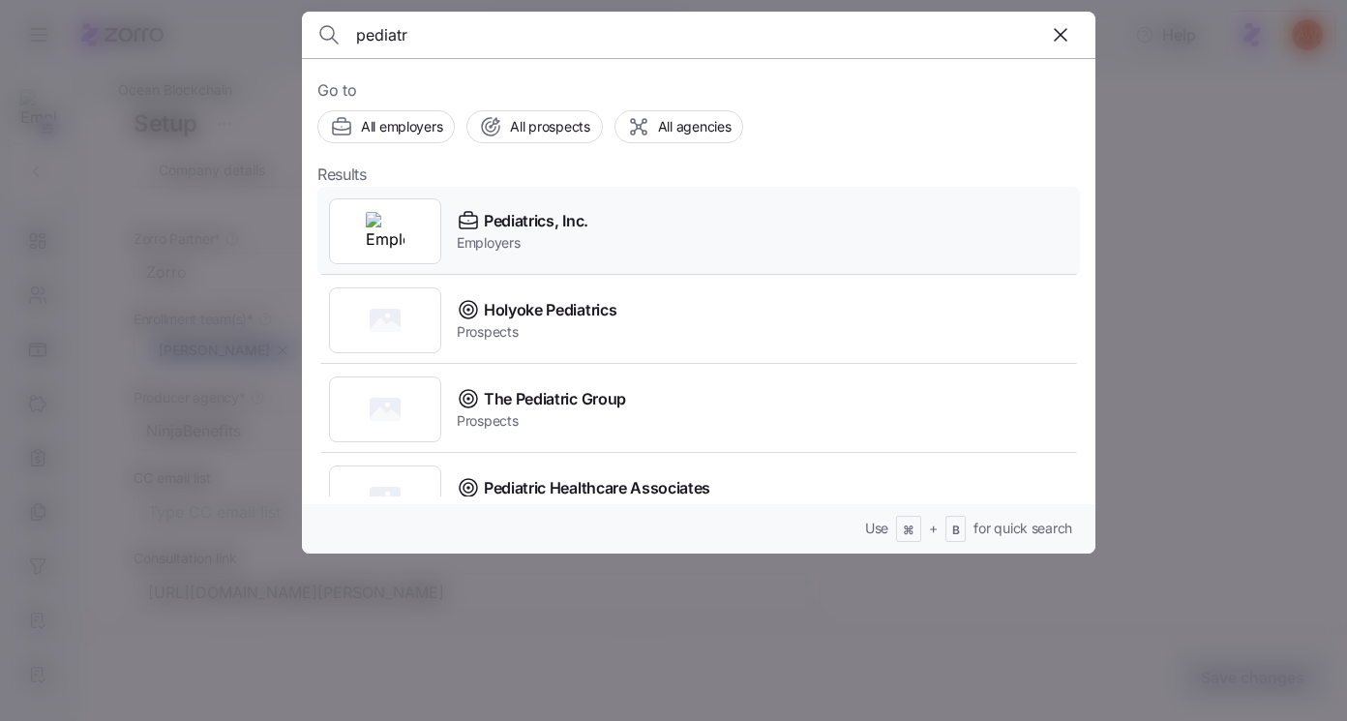
type input "pediatr"
click at [540, 236] on span "Employers" at bounding box center [523, 242] width 132 height 19
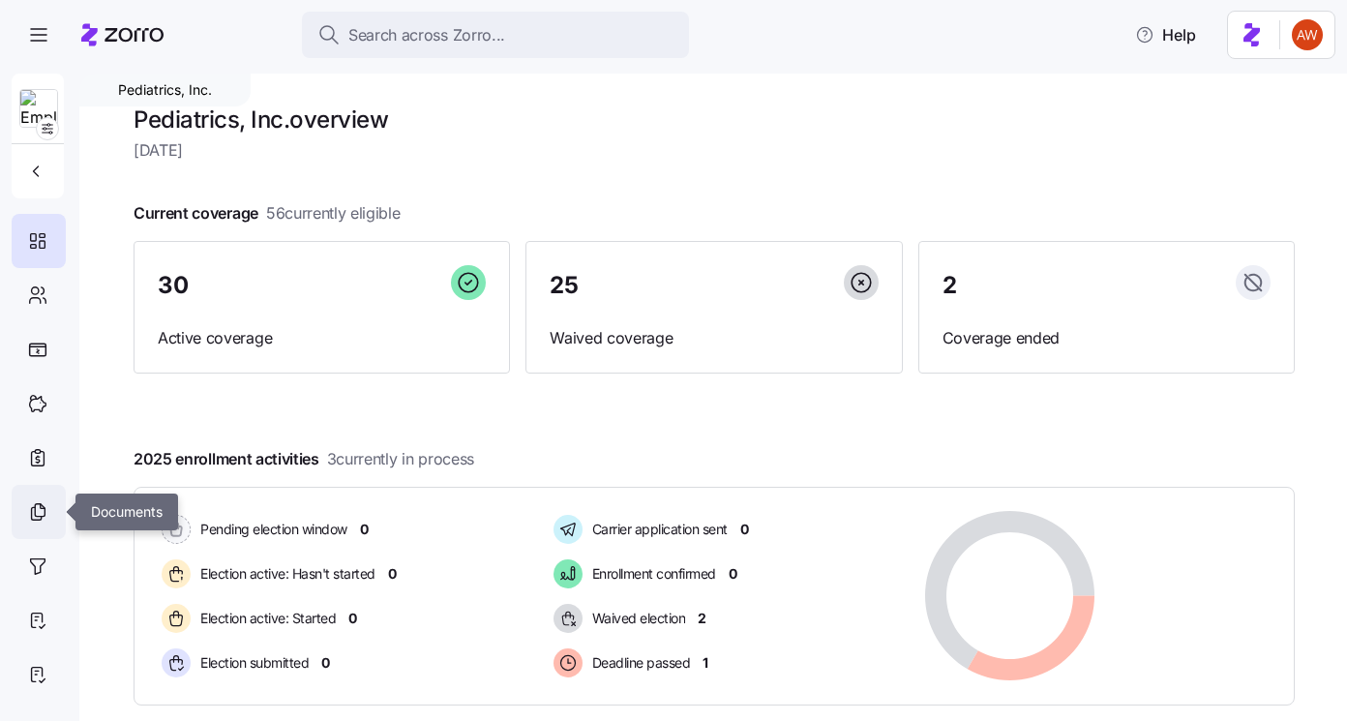
click at [41, 517] on icon at bounding box center [37, 513] width 10 height 13
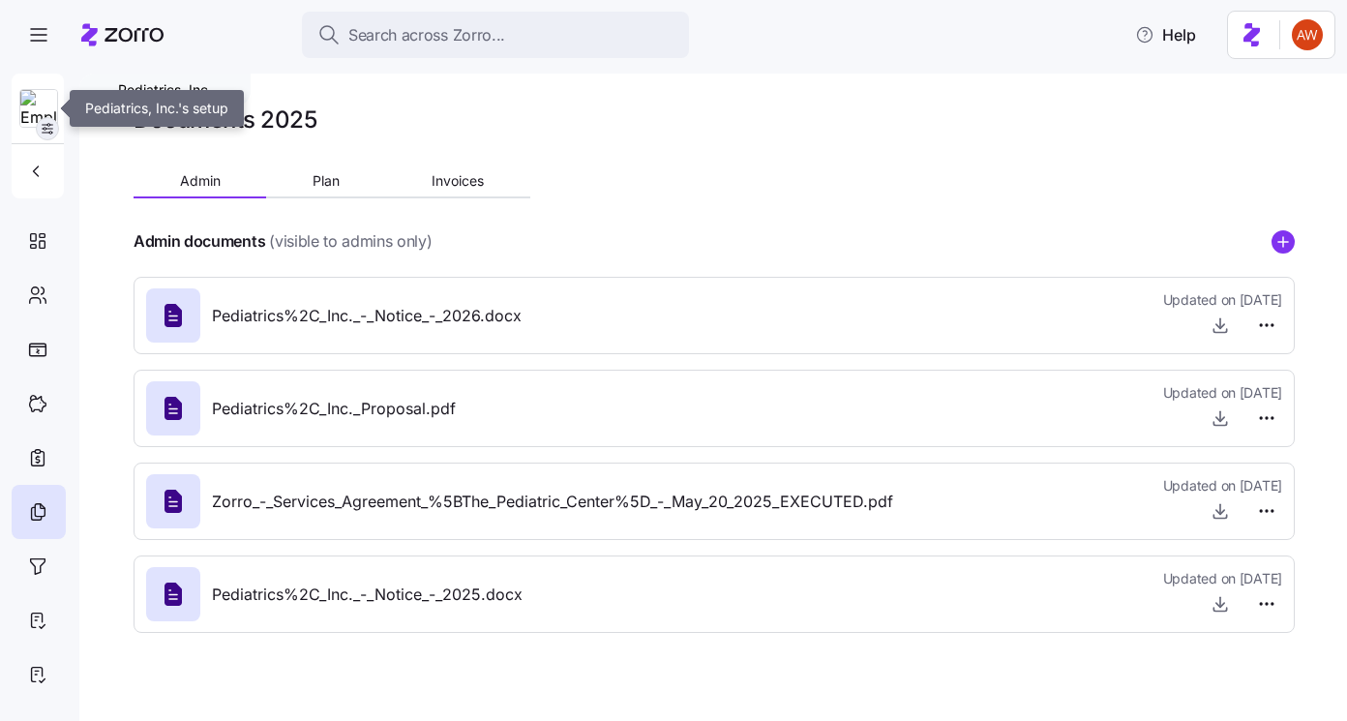
click at [43, 134] on icon "button" at bounding box center [47, 128] width 15 height 15
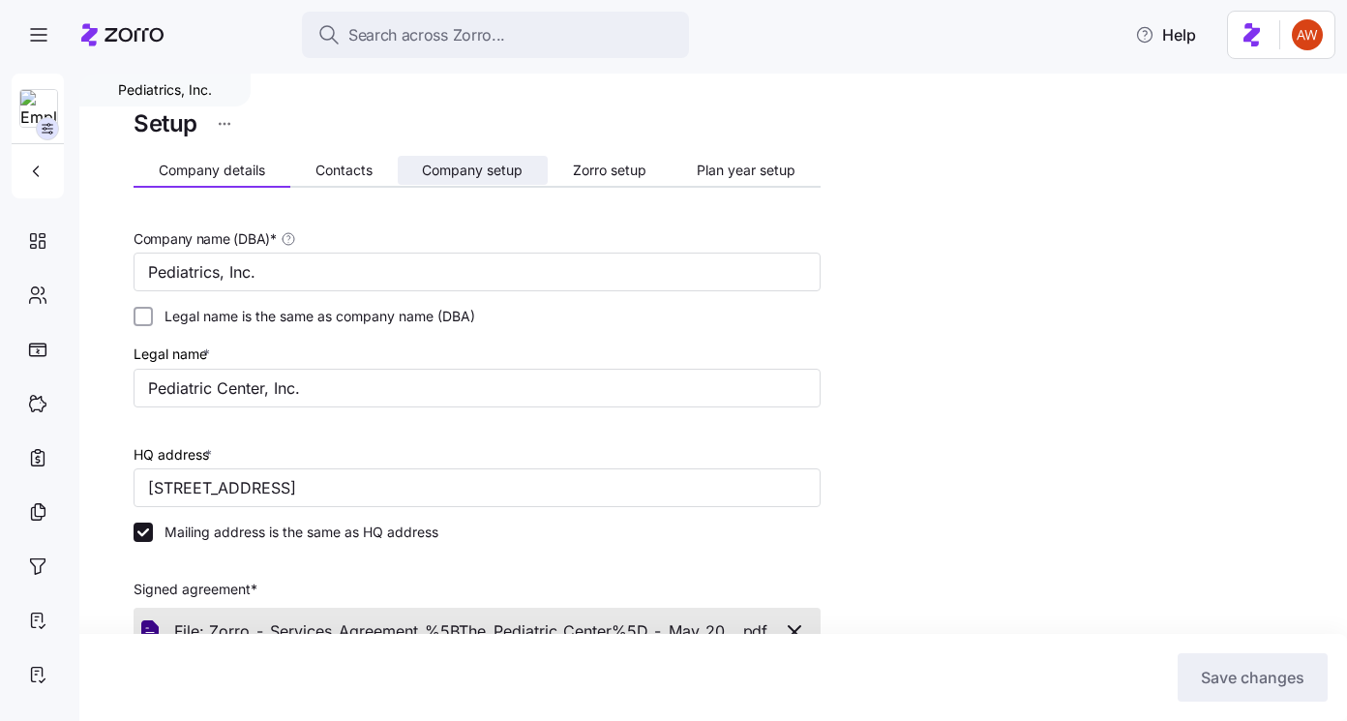
click at [515, 164] on span "Company setup" at bounding box center [472, 171] width 101 height 14
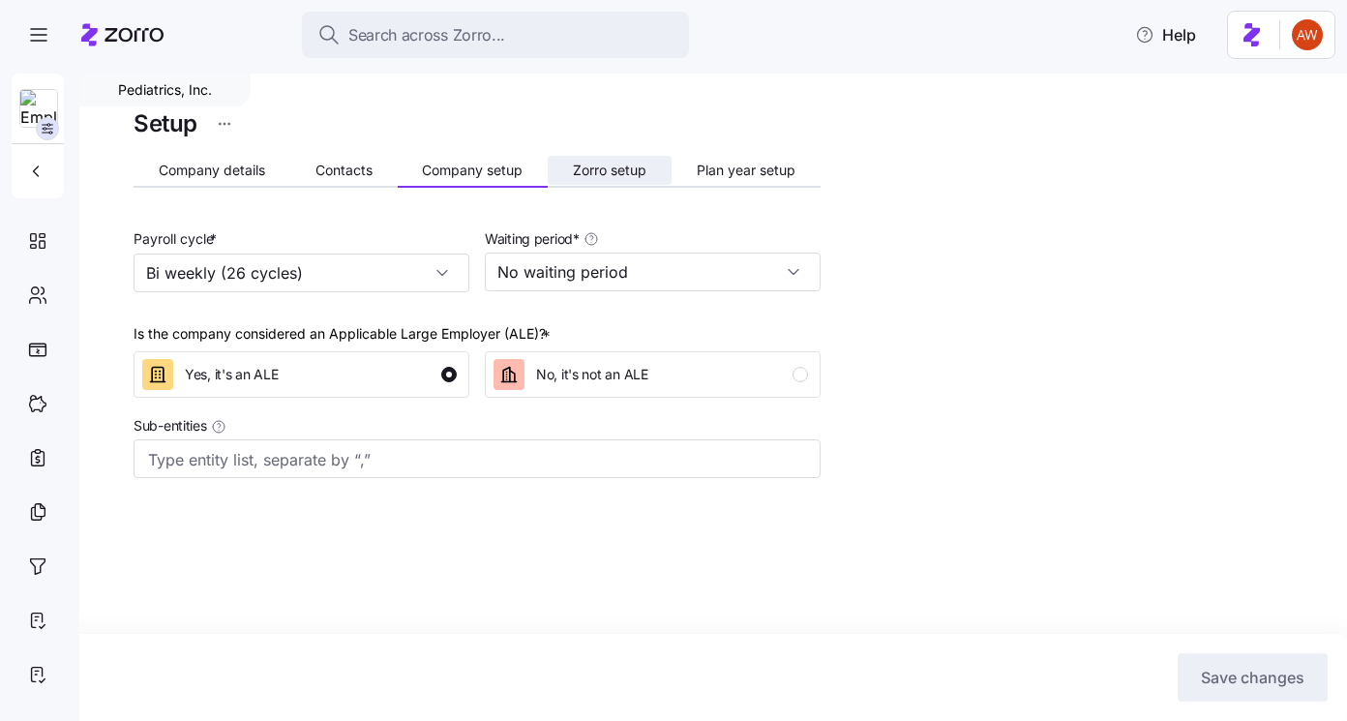
click at [623, 174] on span "Zorro setup" at bounding box center [610, 171] width 74 height 14
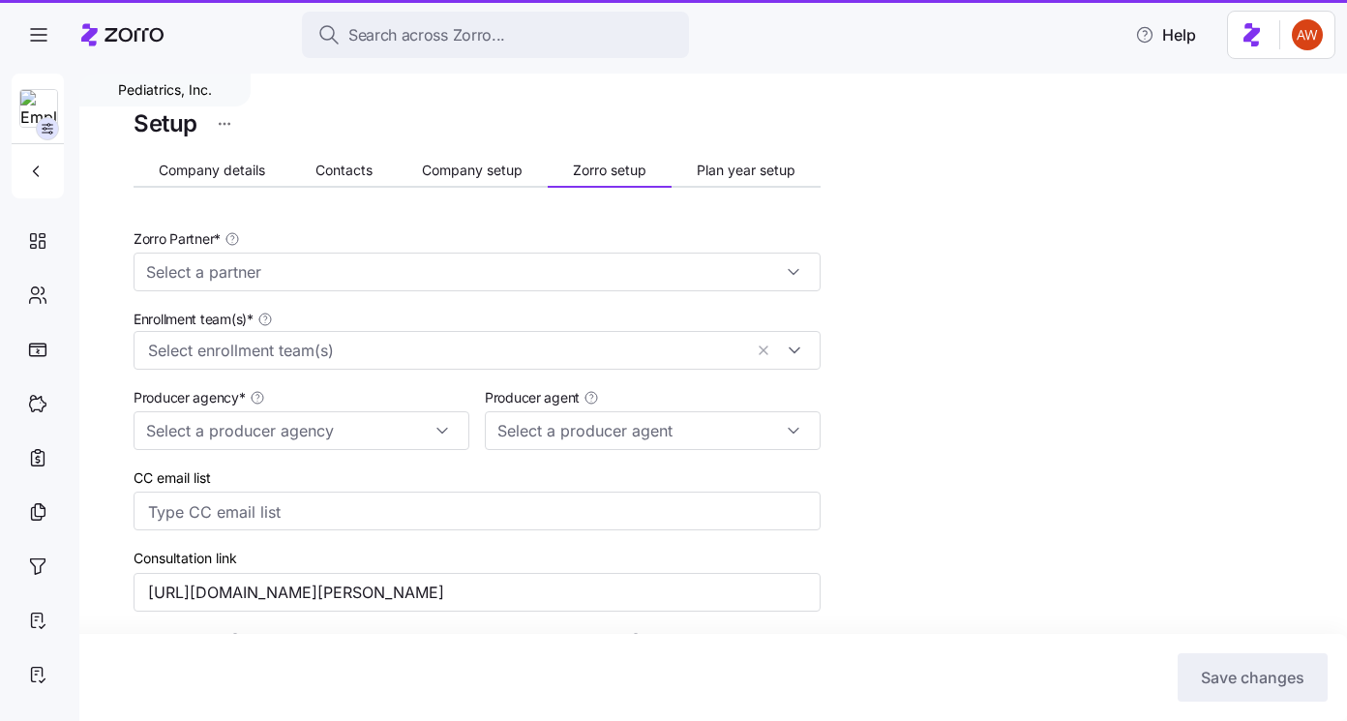
type input "[PERSON_NAME] ([EMAIL_ADDRESS][DOMAIN_NAME])"
type input "Zorro"
type input "Employee Benefits of [US_STATE]"
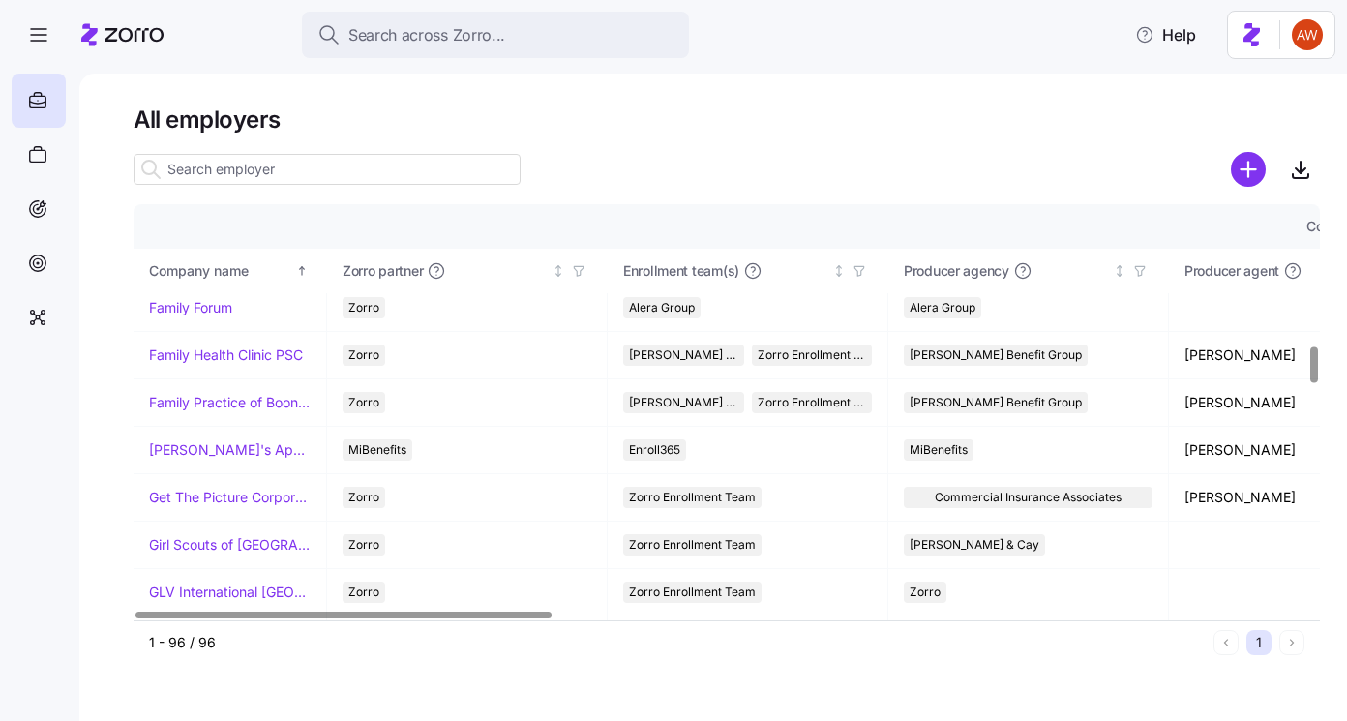
scroll to position [1620, 0]
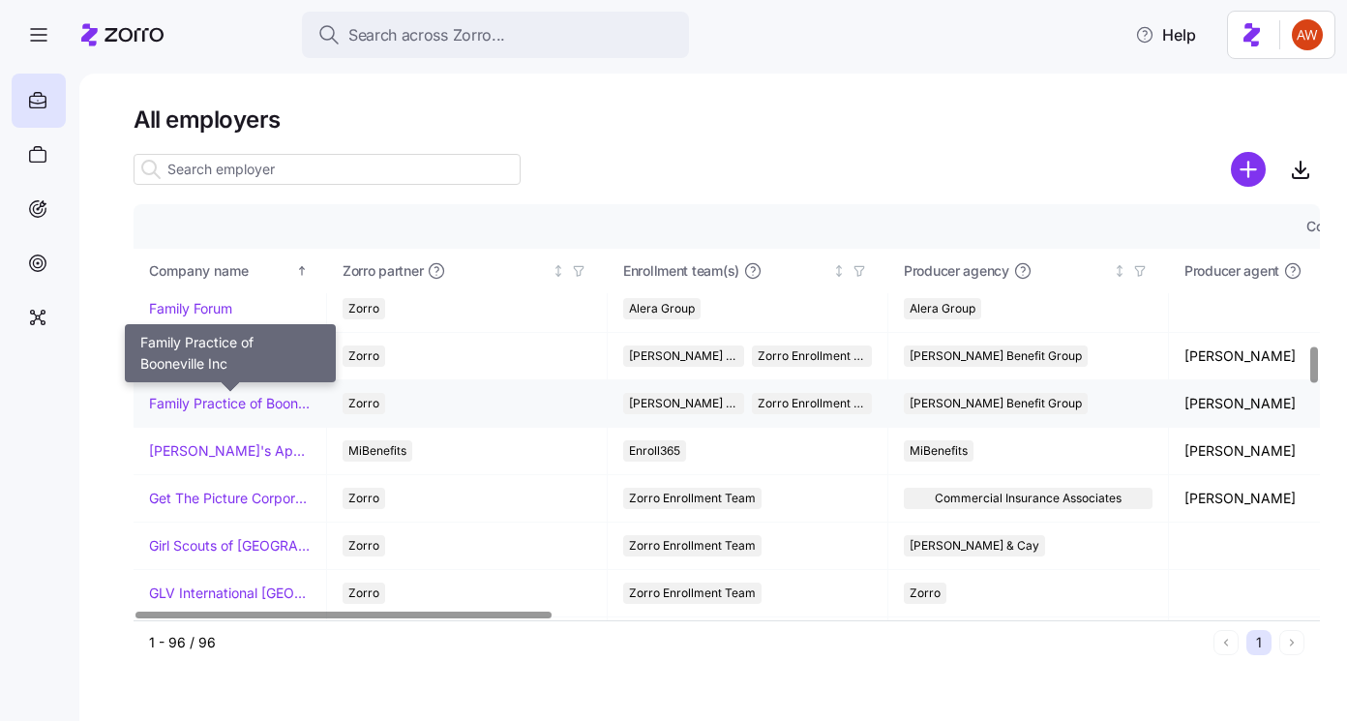
click at [223, 400] on link "Family Practice of Booneville Inc" at bounding box center [230, 403] width 162 height 19
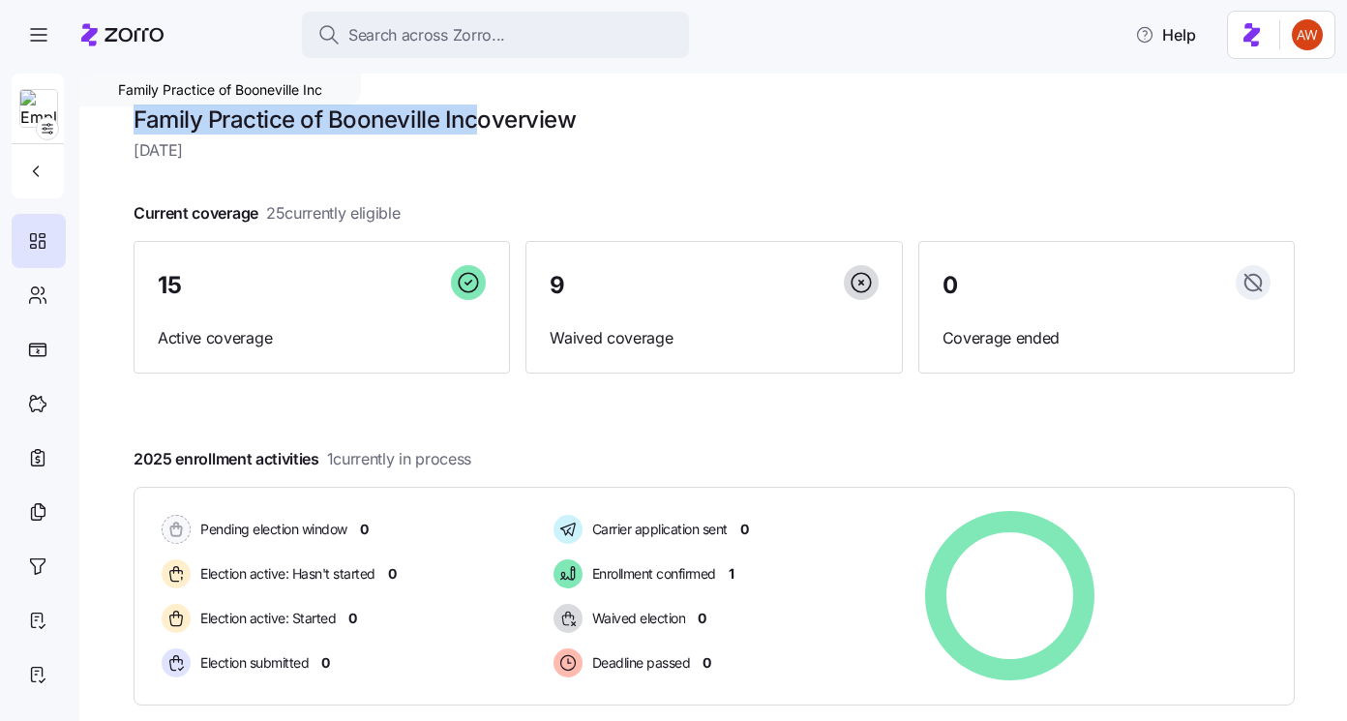
drag, startPoint x: 130, startPoint y: 115, endPoint x: 477, endPoint y: 128, distance: 347.7
click at [477, 128] on div "Family Practice of Booneville Inc Family Practice of Booneville Inc overview Tu…" at bounding box center [713, 398] width 1268 height 648
copy h1 "Family Practice of Booneville Inc"
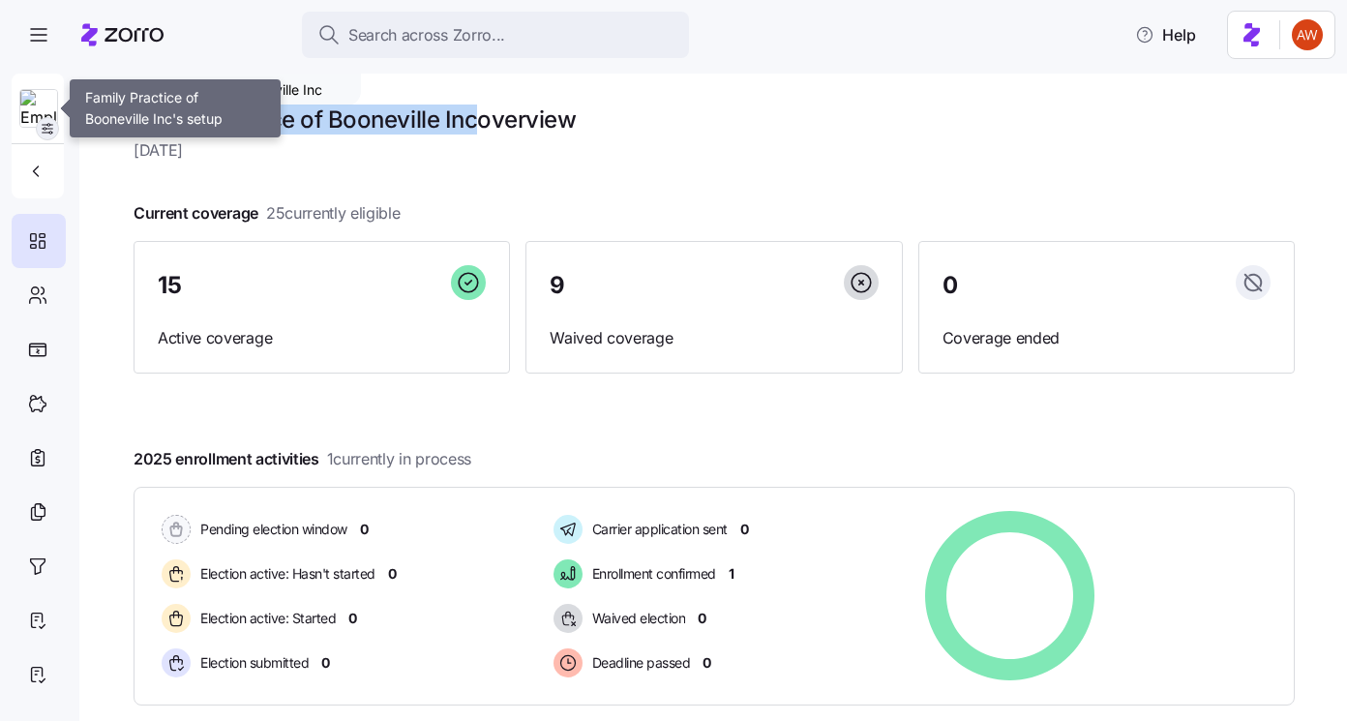
click at [49, 122] on icon "button" at bounding box center [47, 128] width 15 height 15
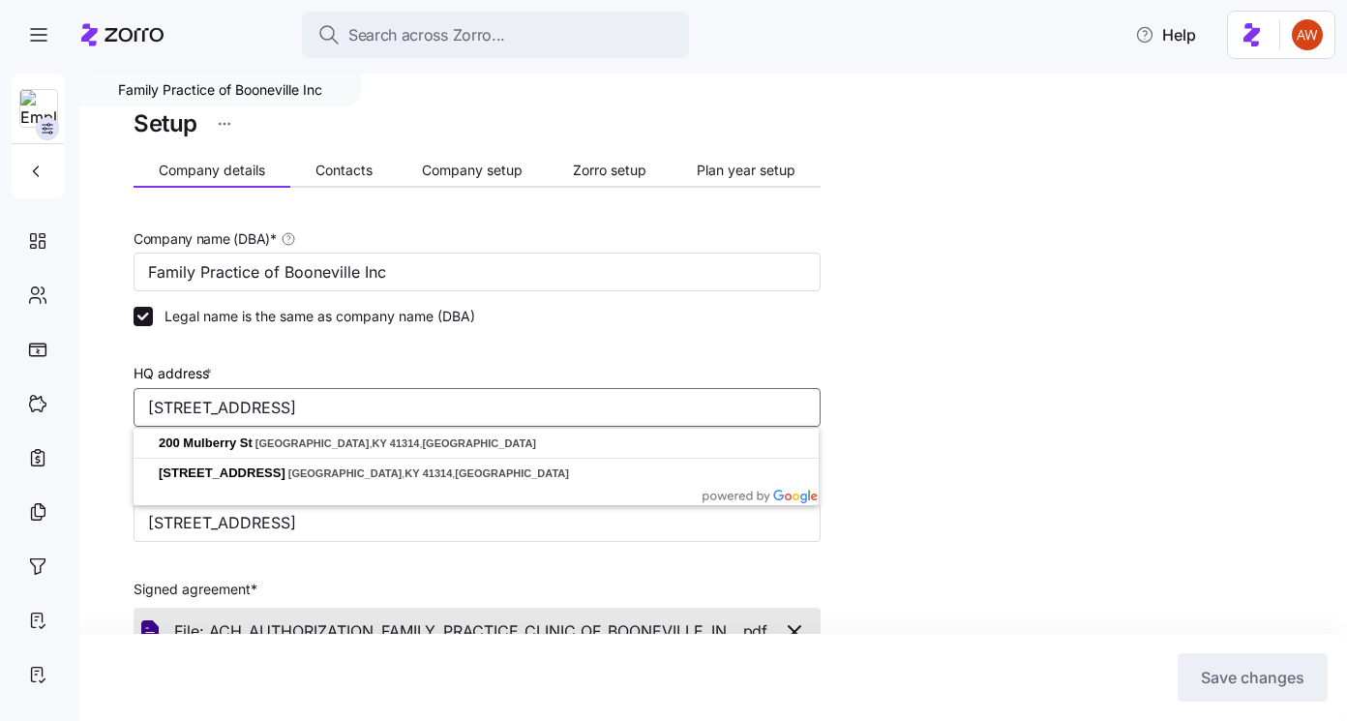
drag, startPoint x: 509, startPoint y: 404, endPoint x: 112, endPoint y: 384, distance: 397.3
click at [112, 384] on div "Family Practice of Booneville Inc Setup Company details Contacts Company setup …" at bounding box center [713, 398] width 1268 height 648
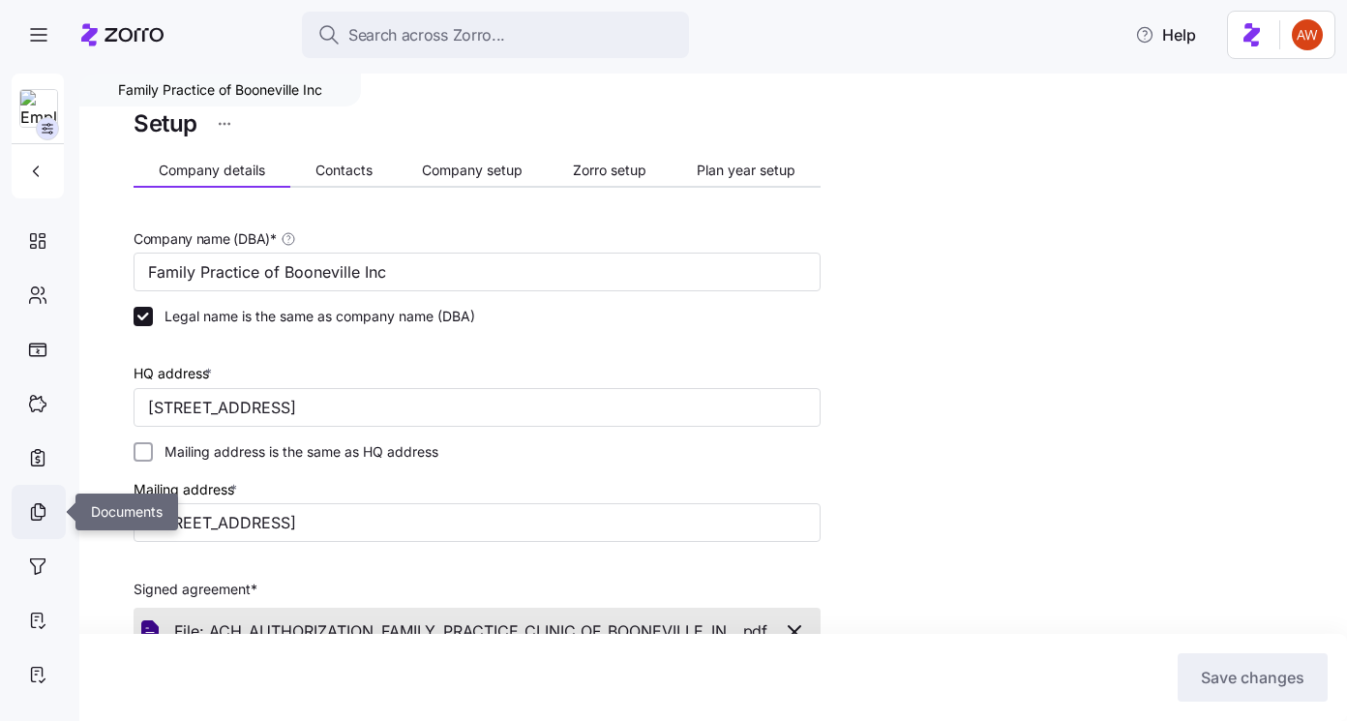
click at [39, 518] on icon at bounding box center [37, 511] width 21 height 23
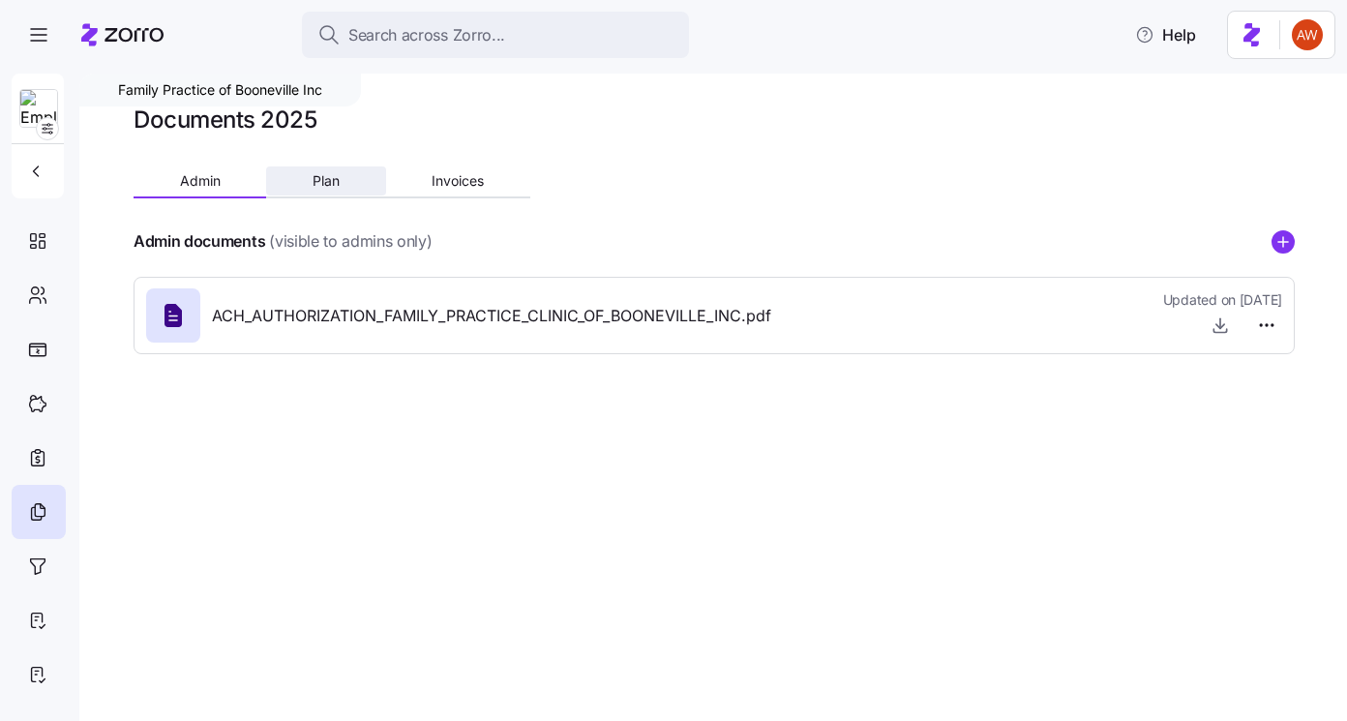
click at [333, 174] on span "Plan" at bounding box center [326, 181] width 27 height 14
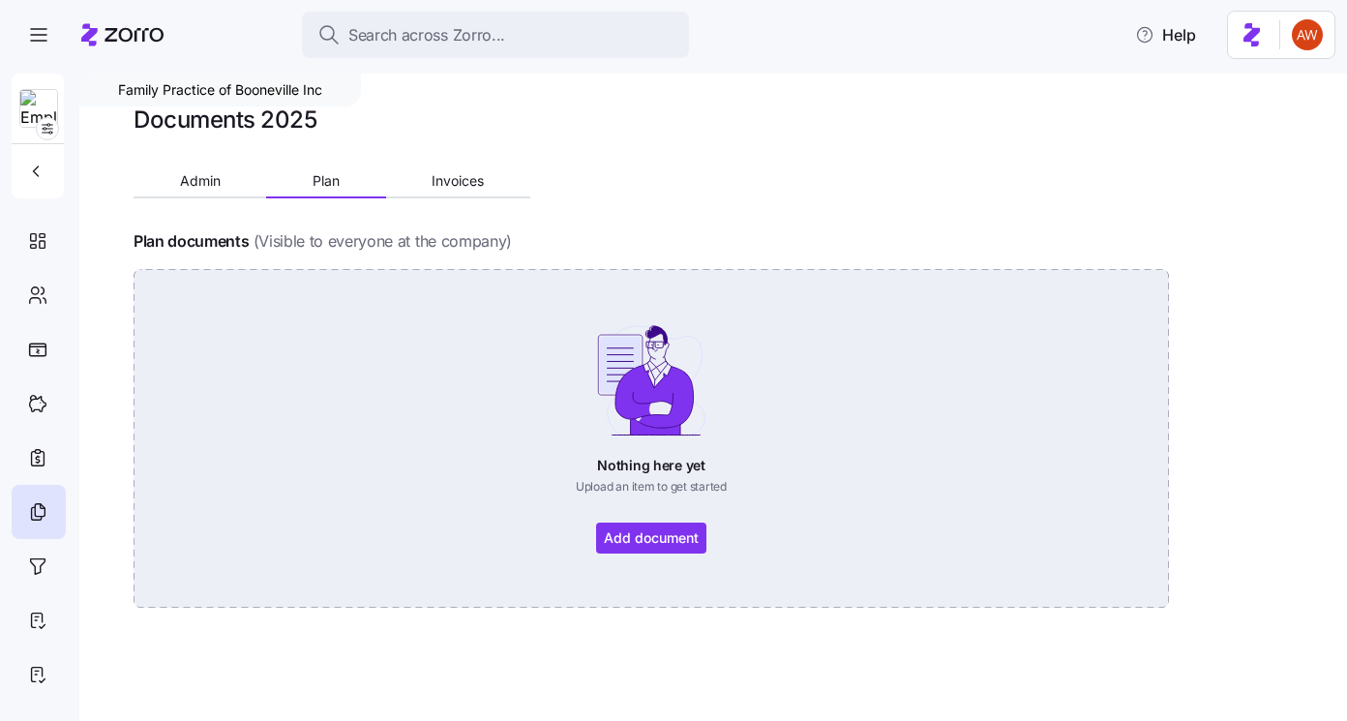
click at [674, 531] on div "Nothing here yet Upload an item to get started Add document" at bounding box center [651, 438] width 927 height 230
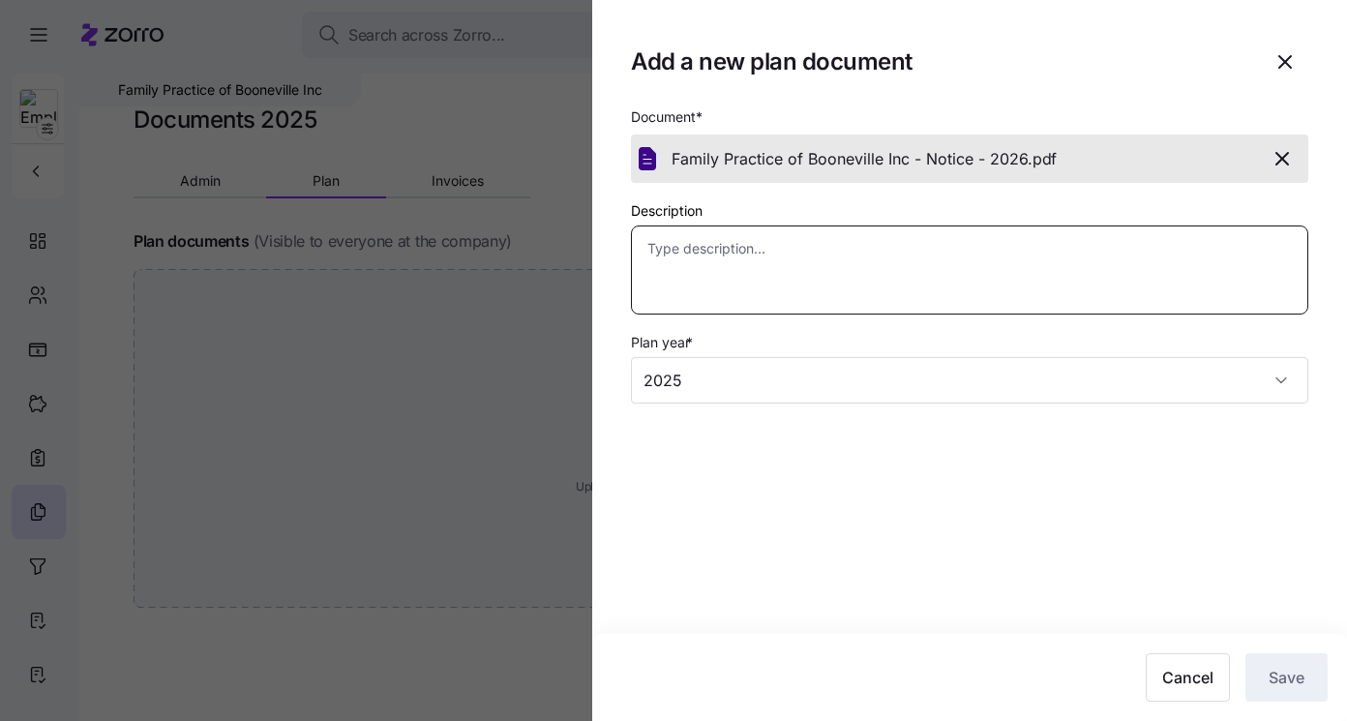
click at [972, 264] on textarea "Description" at bounding box center [970, 270] width 678 height 89
type textarea "x"
type textarea "n"
type textarea "x"
type textarea "not"
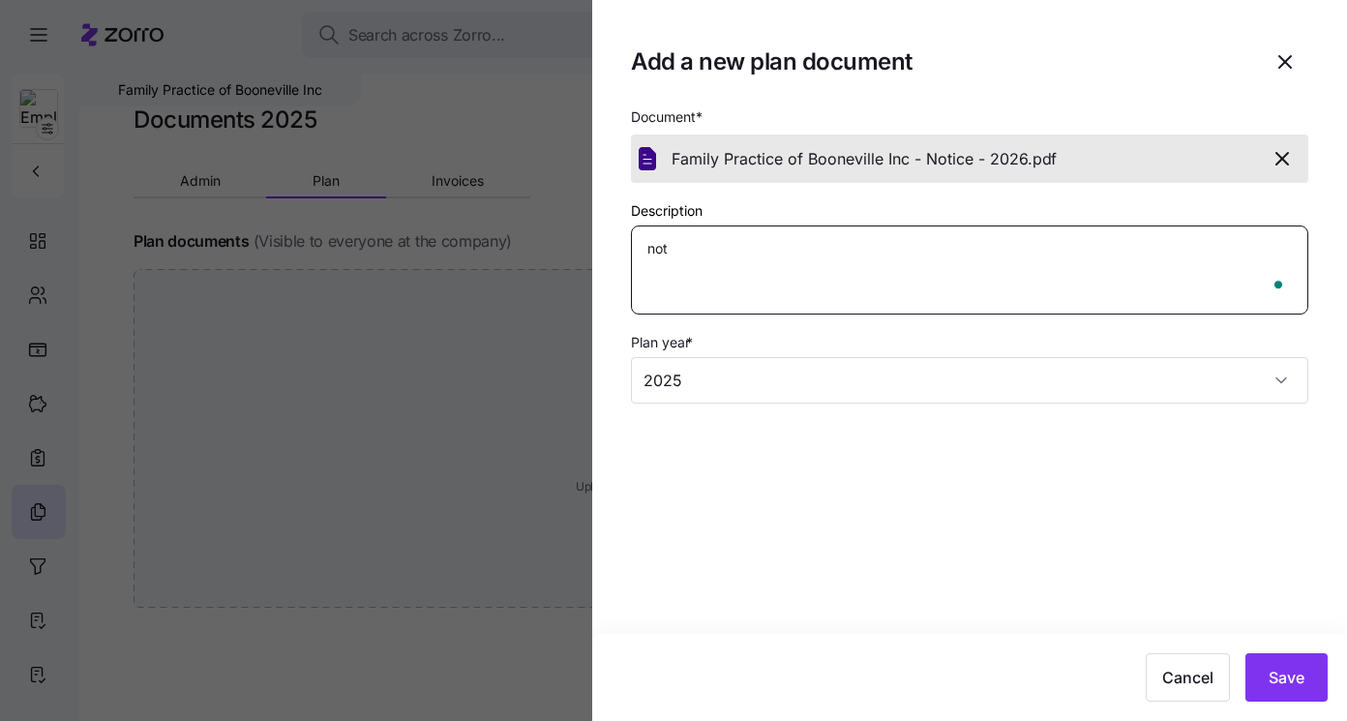
type textarea "x"
type textarea "notic"
type textarea "x"
type textarea "notice"
type textarea "x"
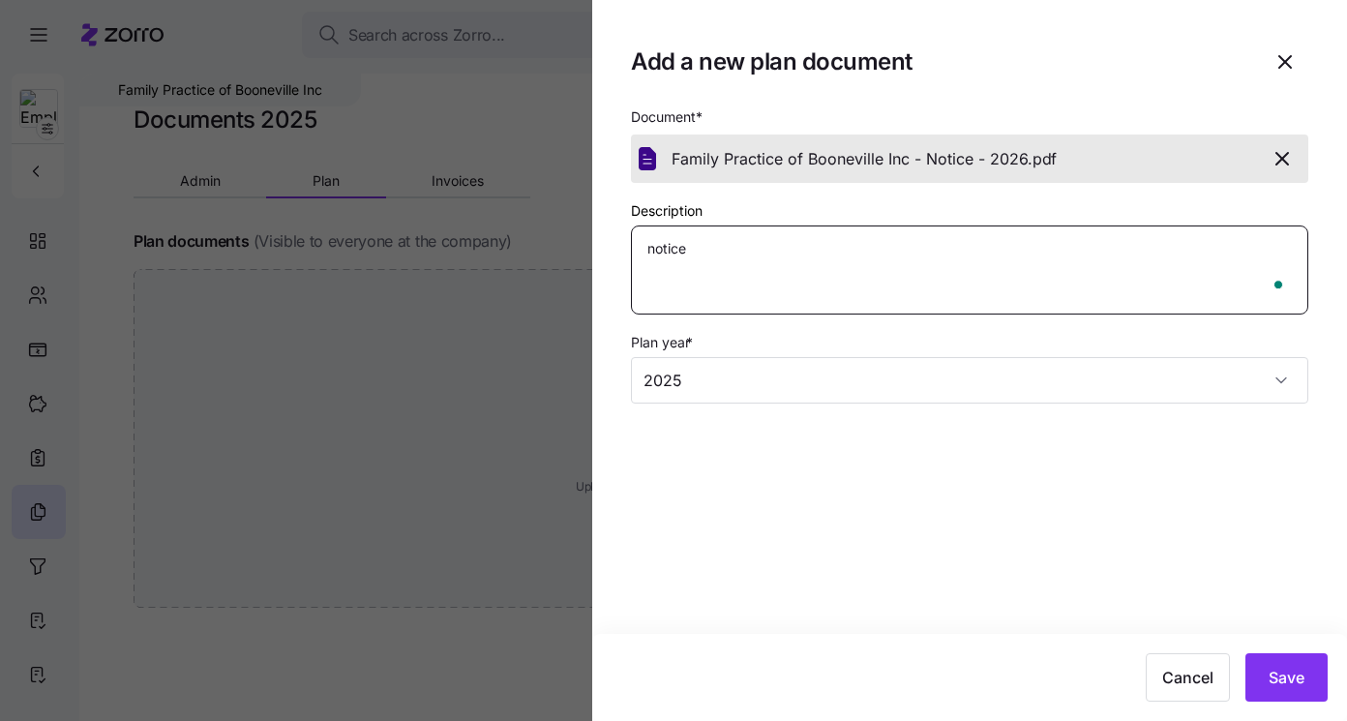
type textarea "notice"
type textarea "x"
type textarea "notice -"
type textarea "x"
type textarea "notice -"
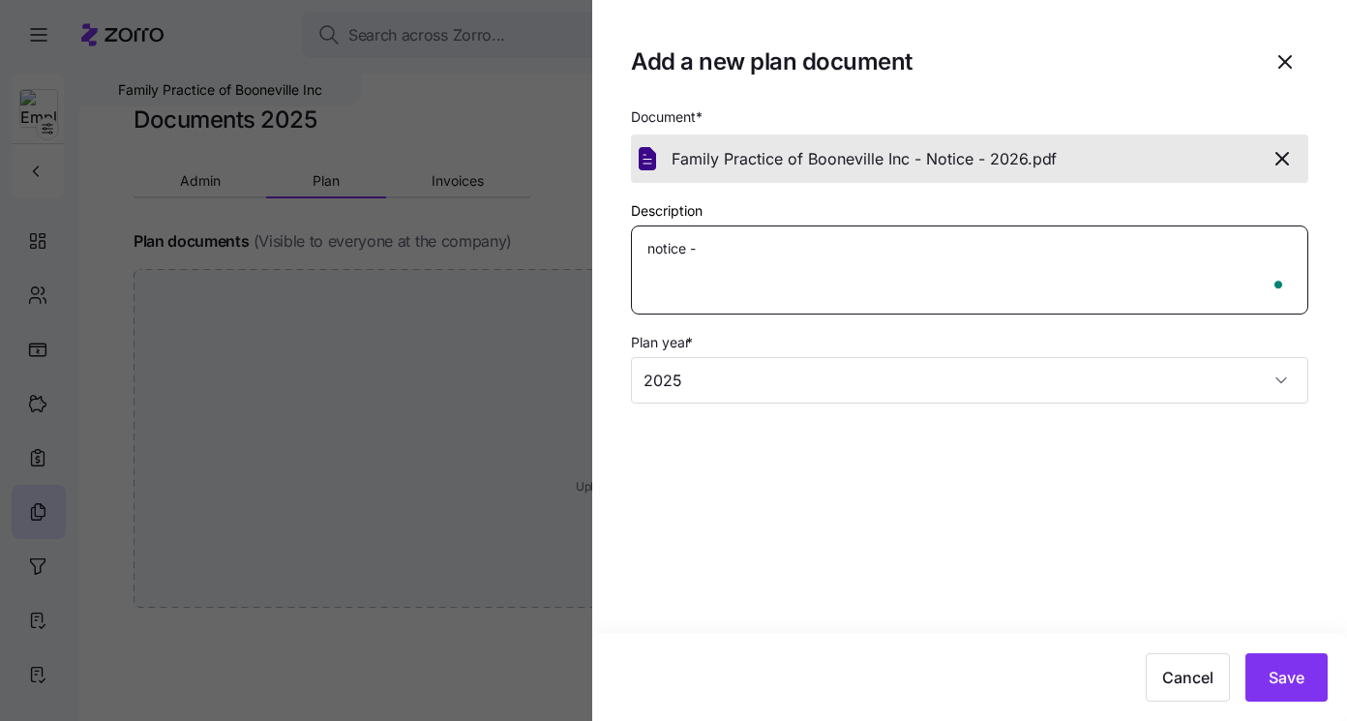
type textarea "x"
type textarea "notice - 2"
type textarea "x"
type textarea "notice - 20"
type textarea "x"
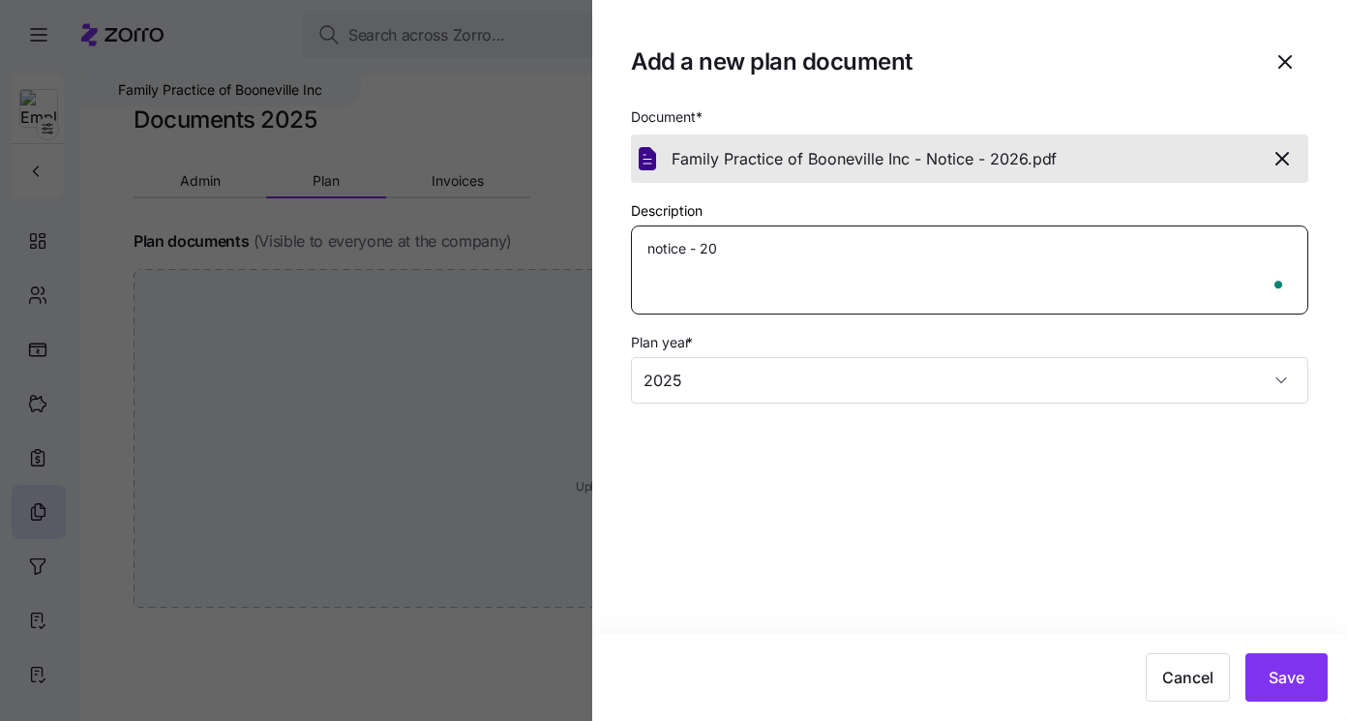
type textarea "notice - 202"
type textarea "x"
type textarea "notice - 2026"
click at [648, 248] on textarea "notice - 2026" at bounding box center [970, 270] width 678 height 89
type textarea "x"
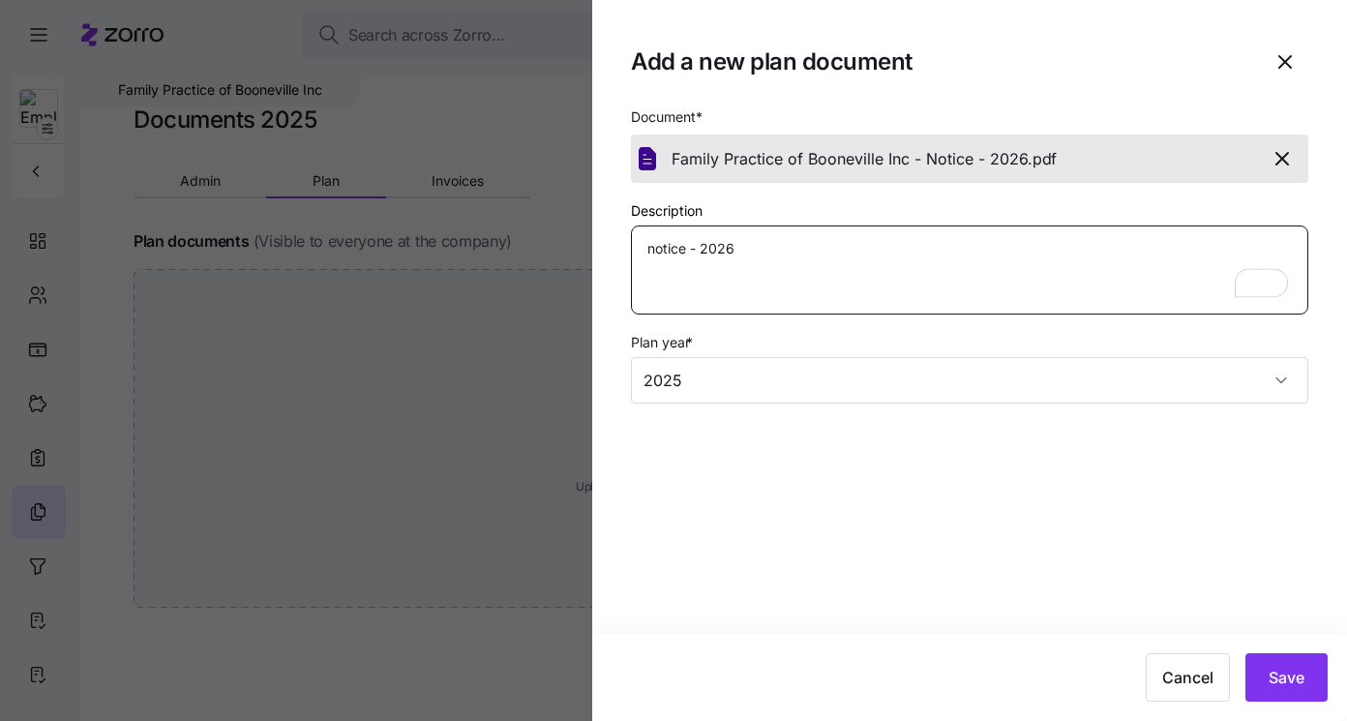
type textarea "Inotice - 2026"
type textarea "x"
type textarea "ICnotice - 2026"
type textarea "x"
type textarea "ICHnotice - 2026"
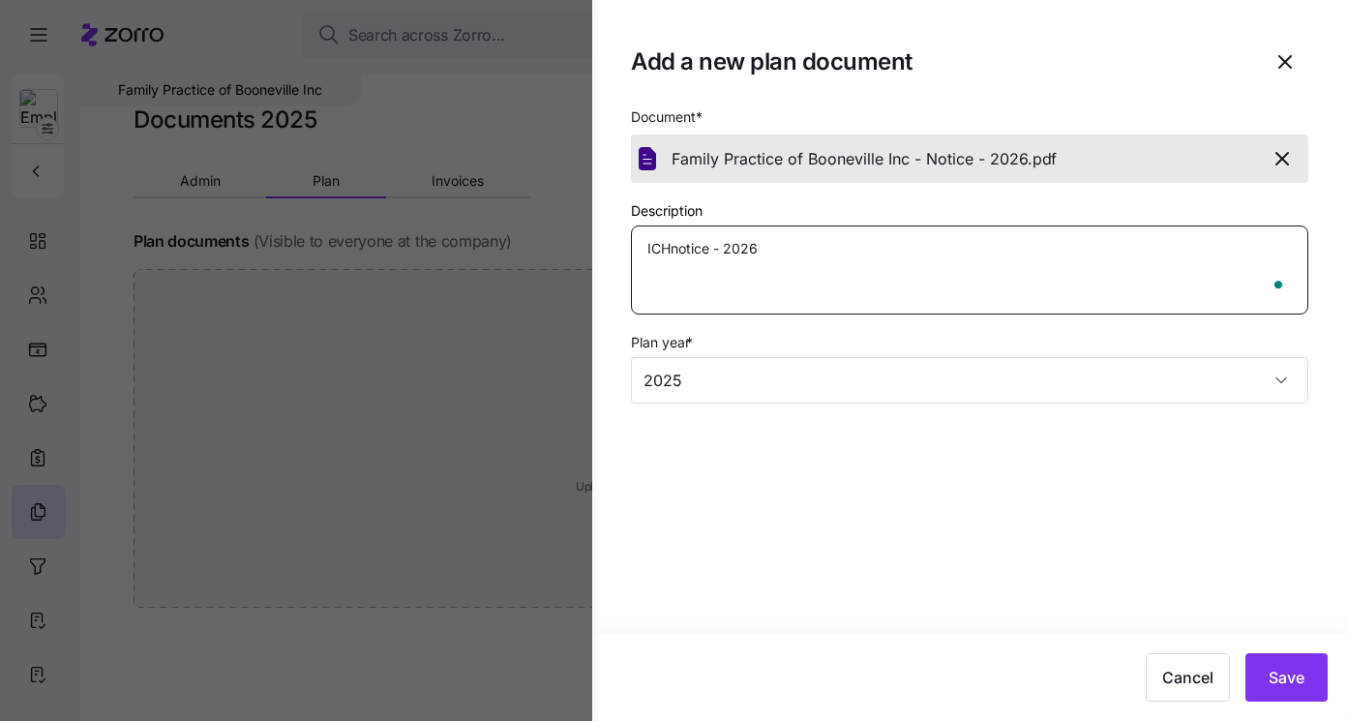
type textarea "x"
type textarea "ICHRnotice - 2026"
type textarea "x"
type textarea "ICHRAnotice - 2026"
type textarea "x"
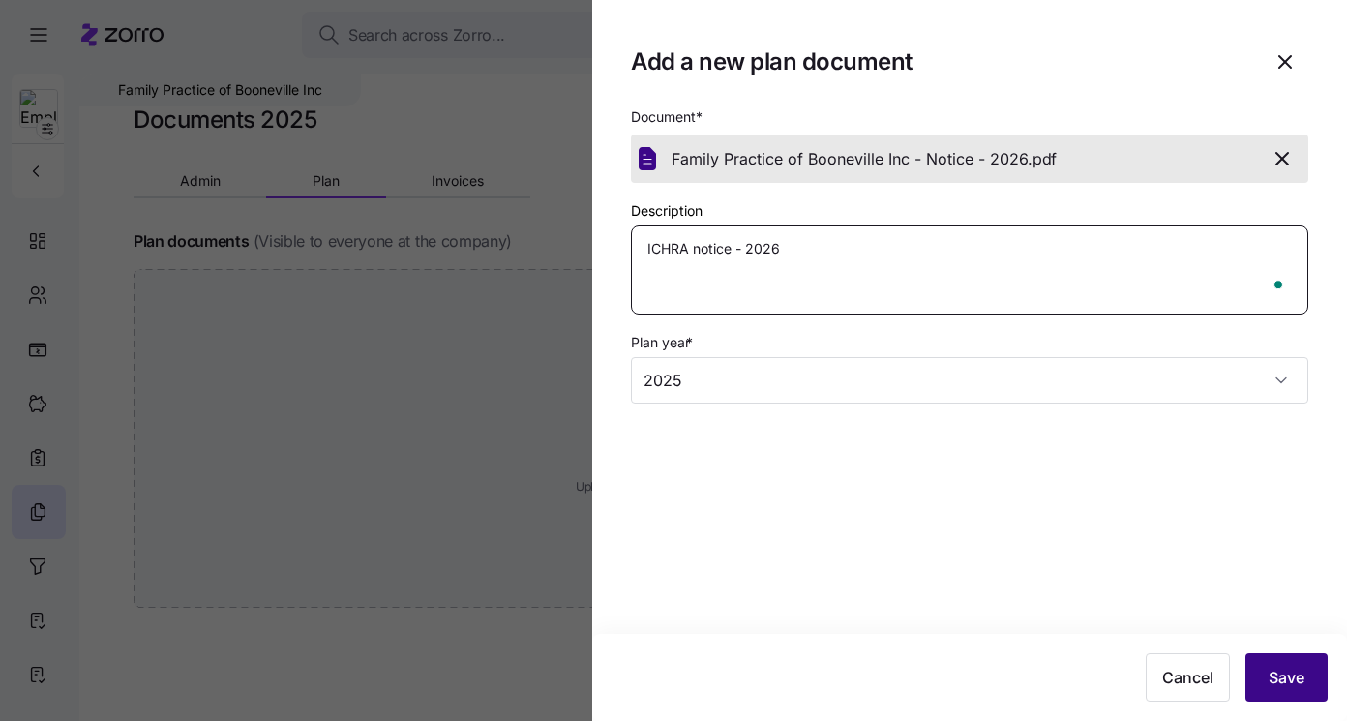
type textarea "ICHRA notice - 2026"
click at [1309, 674] on button "Save" at bounding box center [1287, 677] width 82 height 48
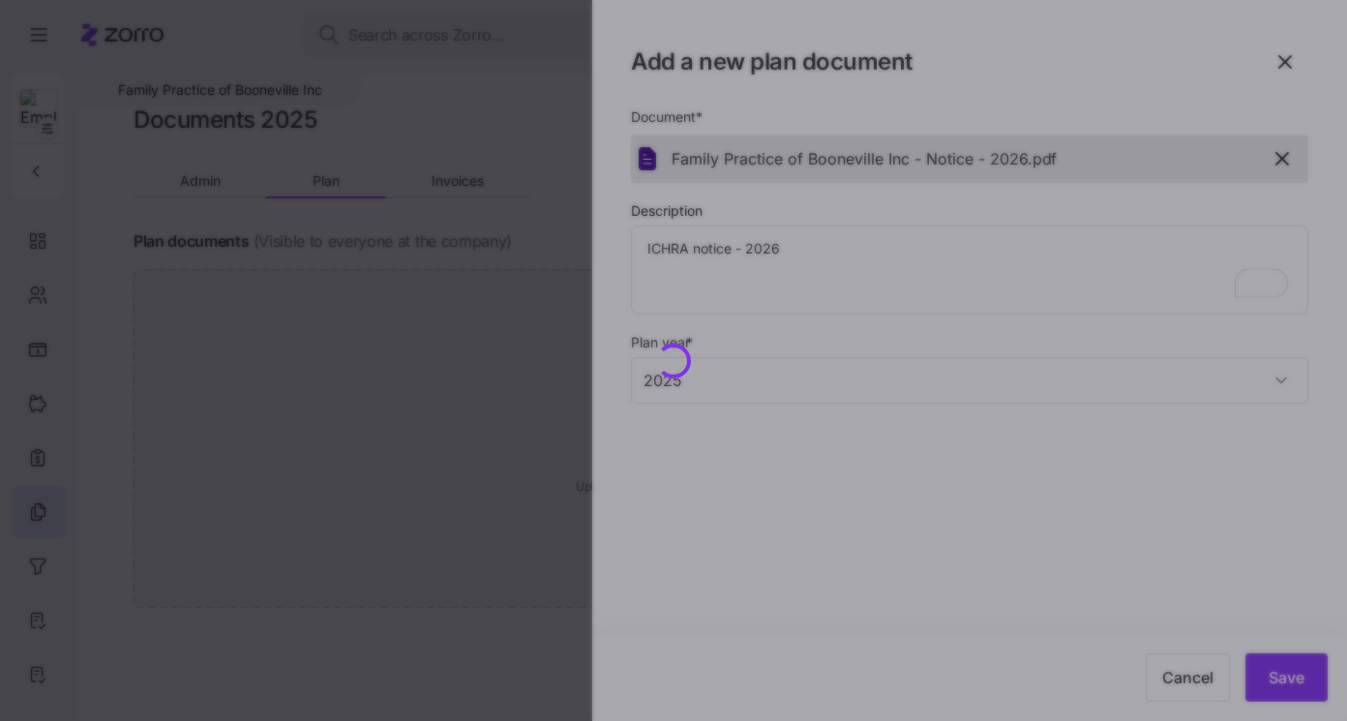
type textarea "x"
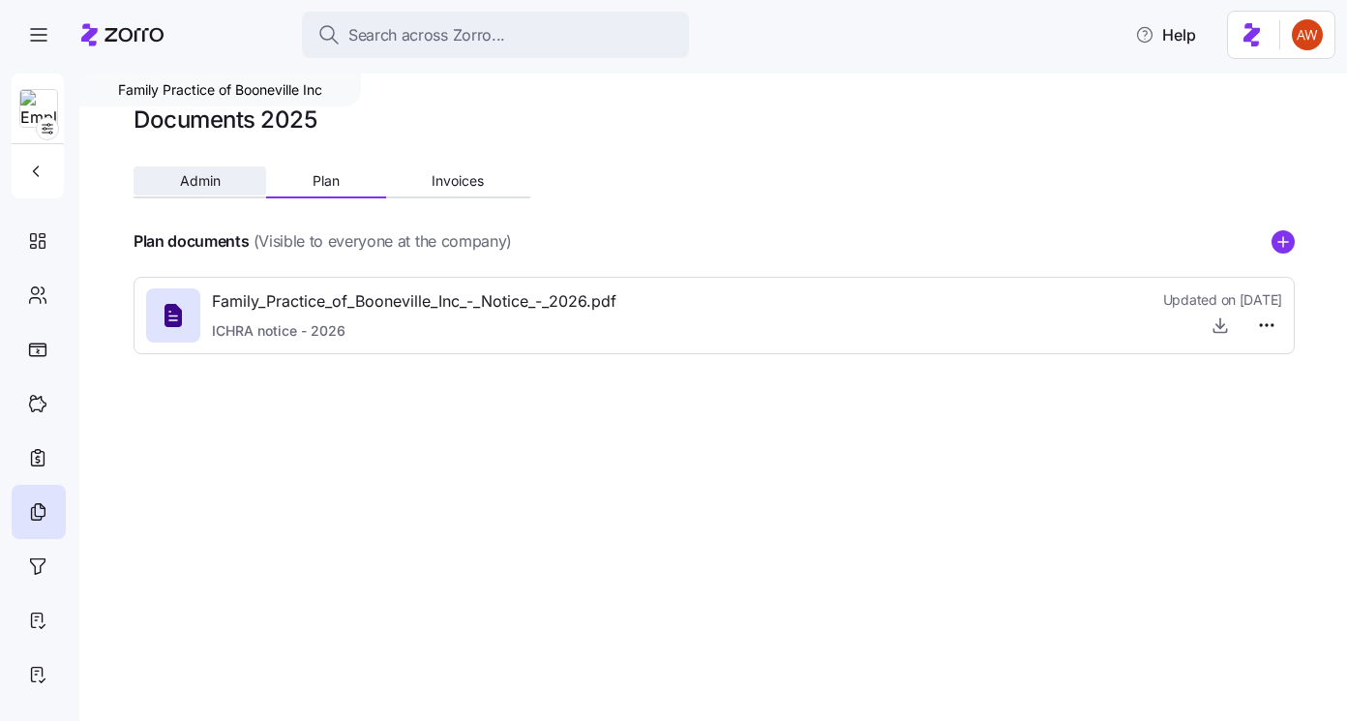
click at [208, 171] on button "Admin" at bounding box center [200, 180] width 133 height 29
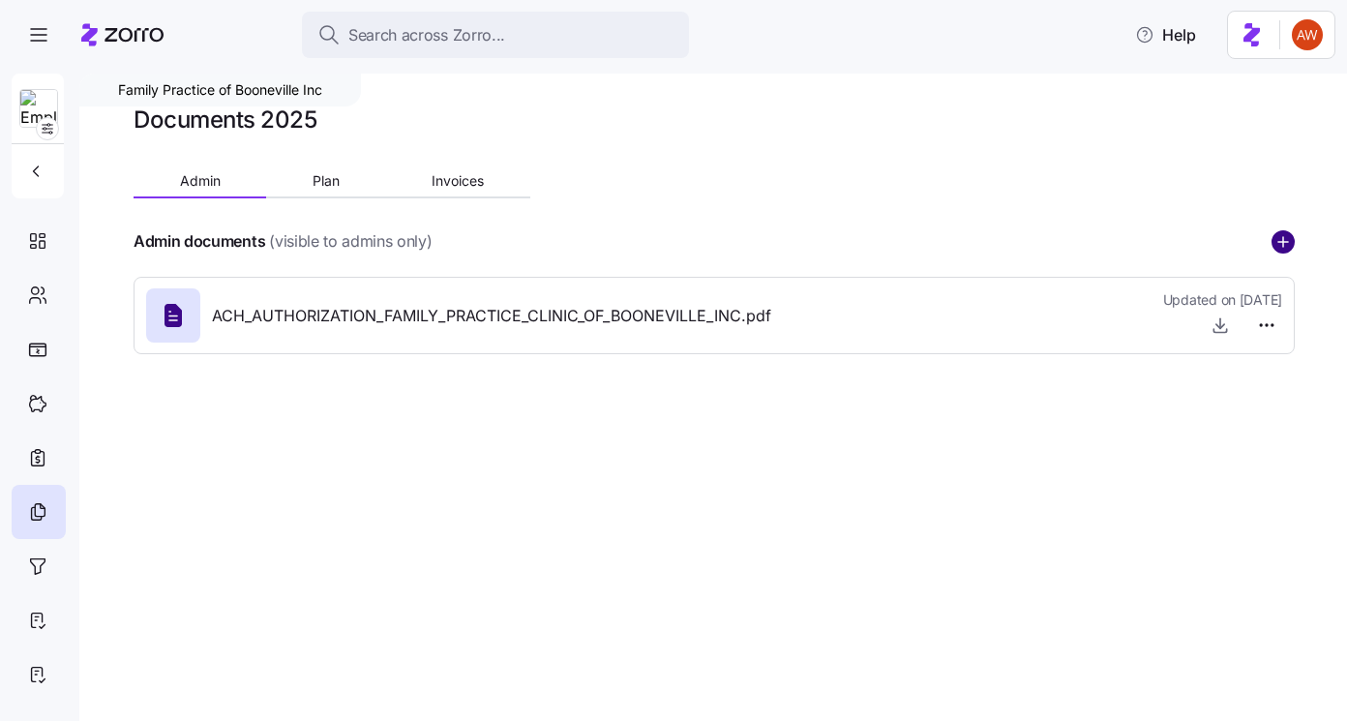
click at [1286, 233] on circle "add icon" at bounding box center [1283, 241] width 21 height 21
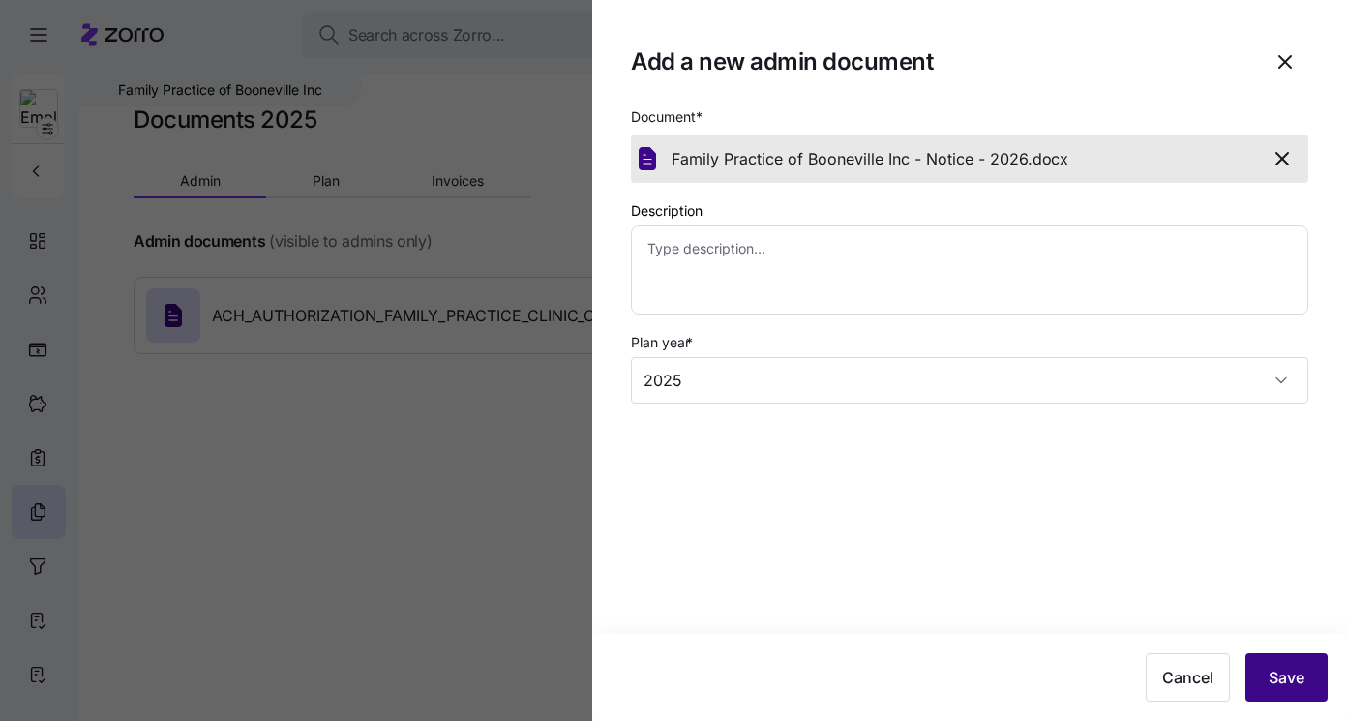
click at [1294, 666] on span "Save" at bounding box center [1287, 677] width 36 height 23
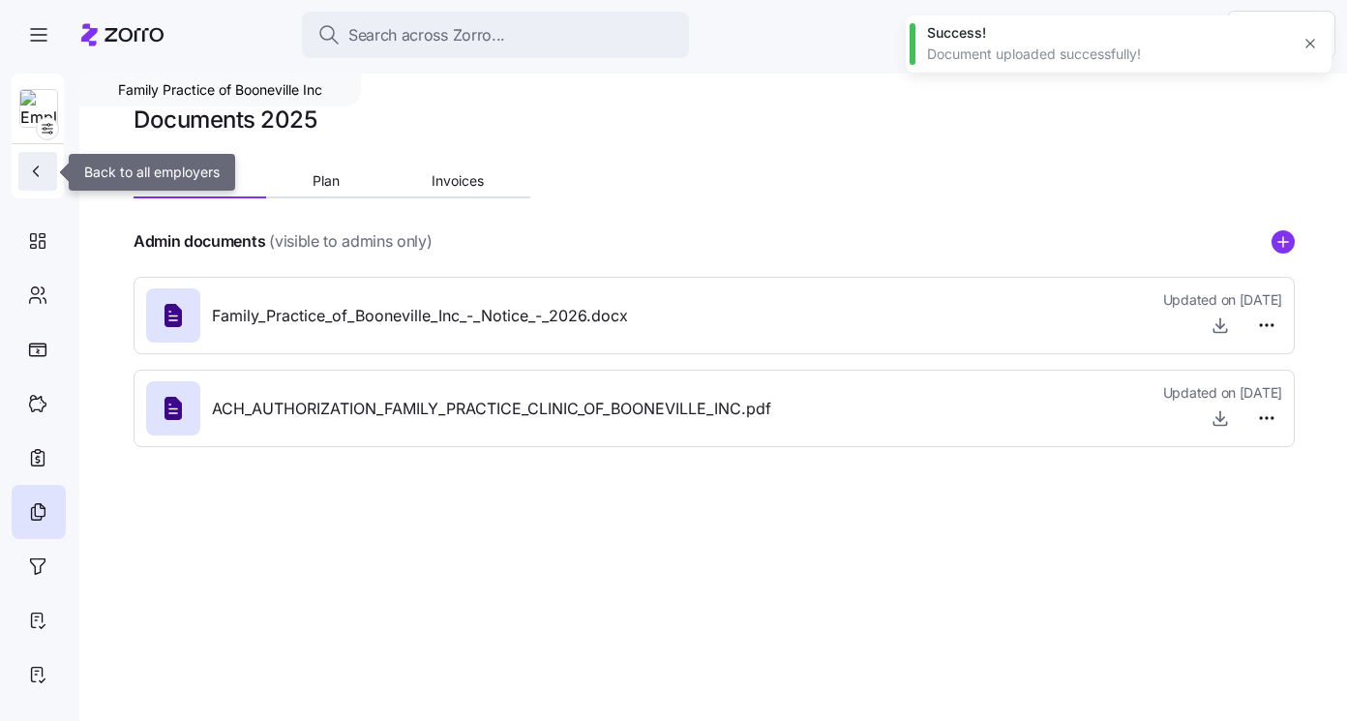
click at [32, 168] on icon "button" at bounding box center [35, 171] width 19 height 19
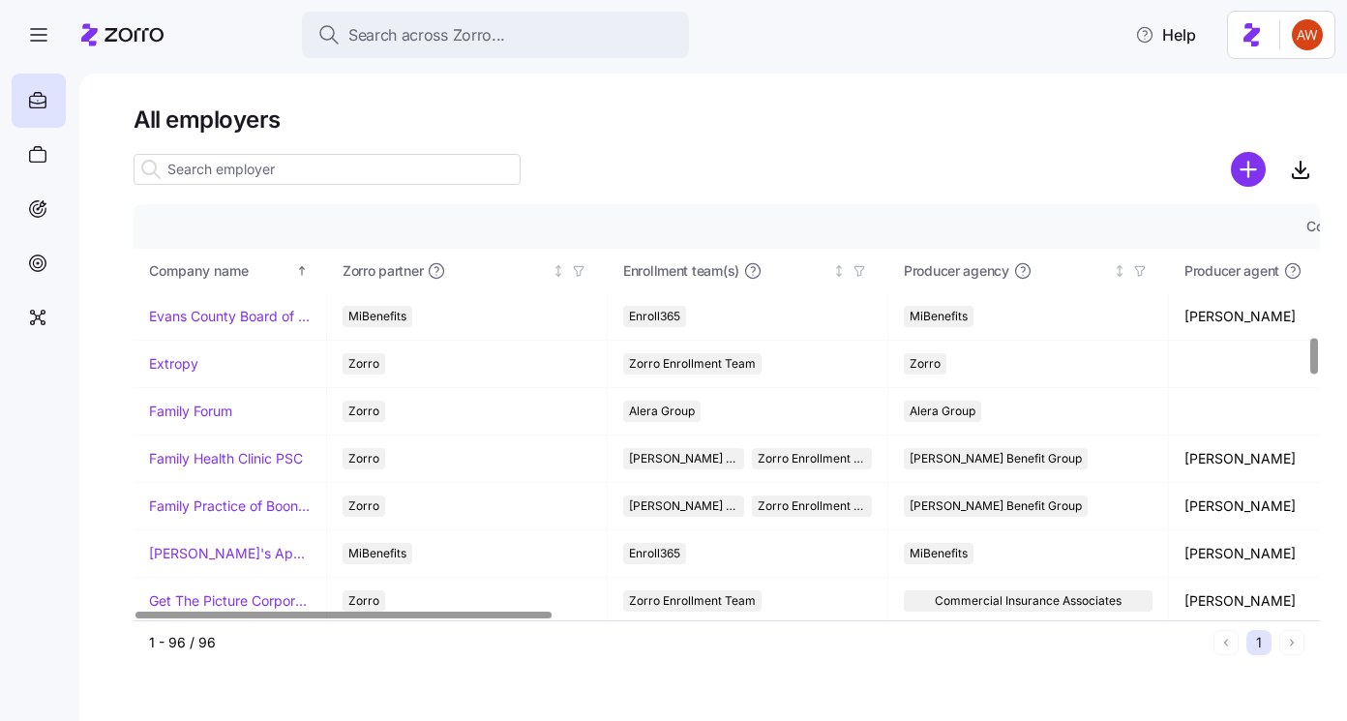
scroll to position [1520, 0]
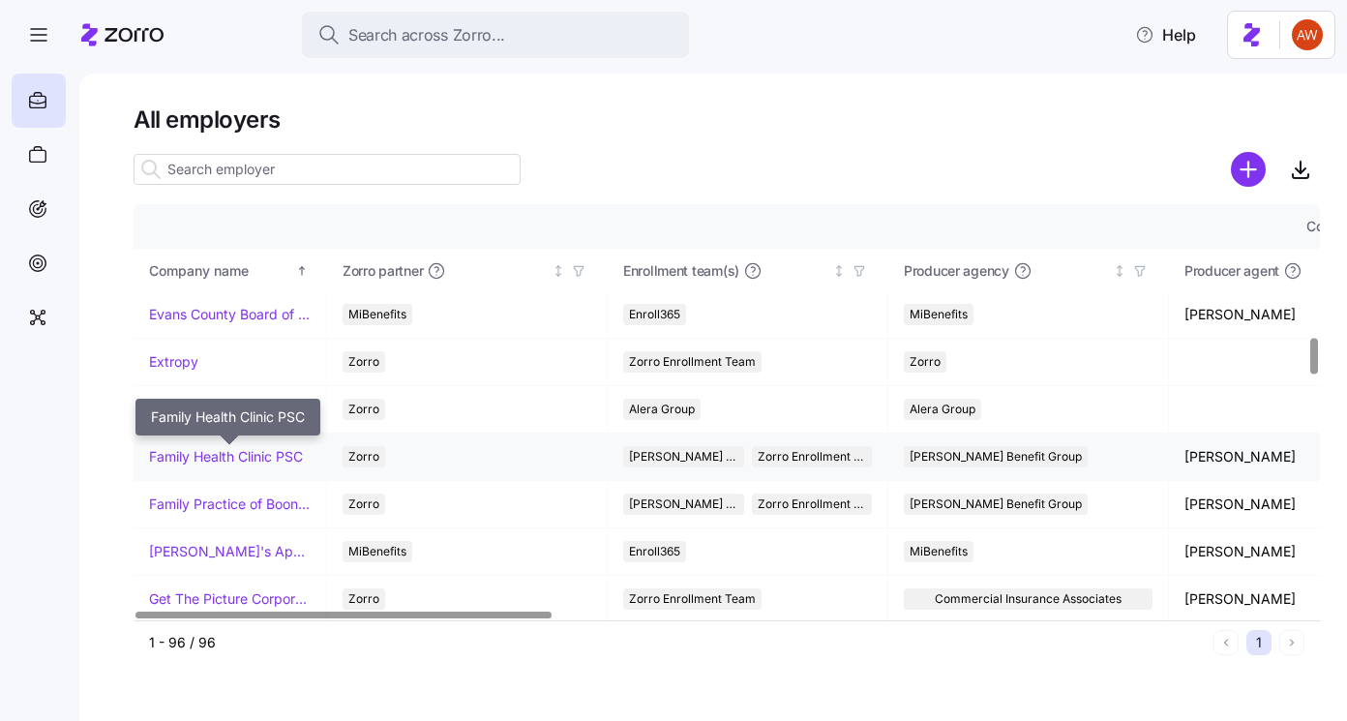
click at [171, 453] on link "Family Health Clinic PSC" at bounding box center [226, 456] width 154 height 19
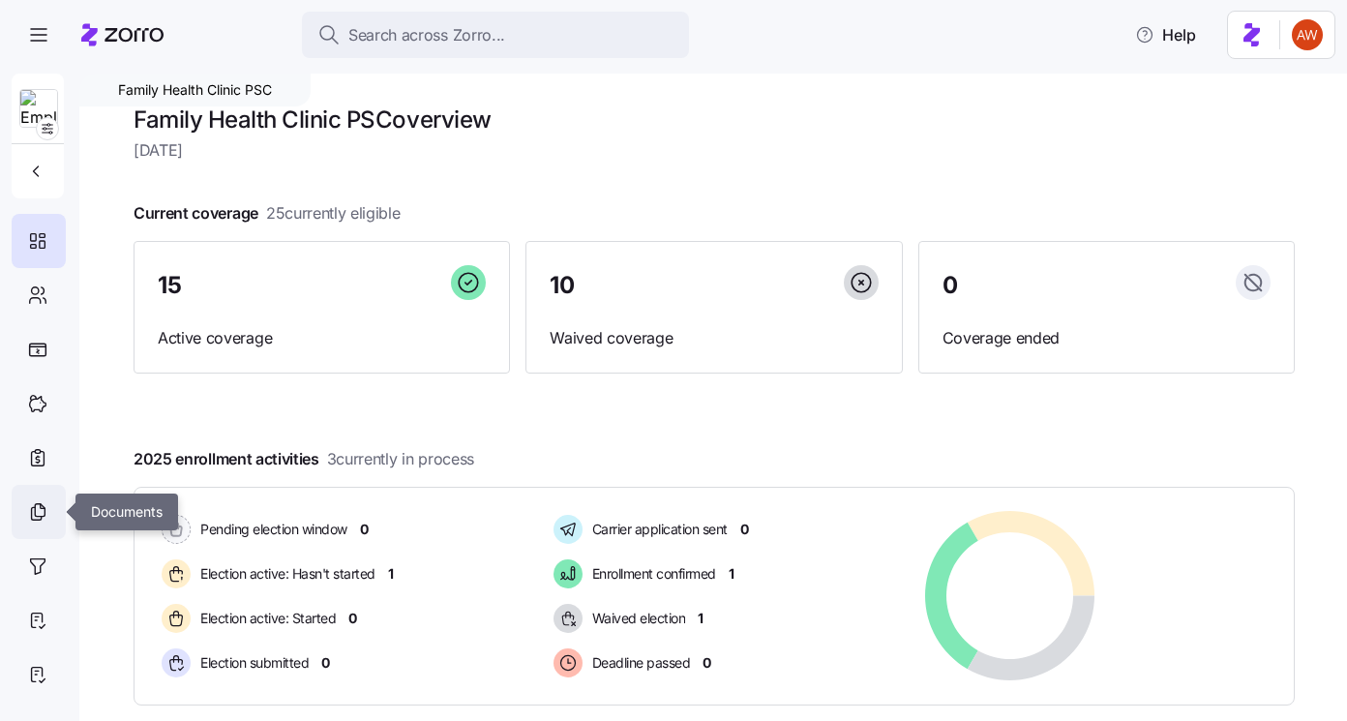
click at [44, 515] on icon at bounding box center [37, 511] width 21 height 23
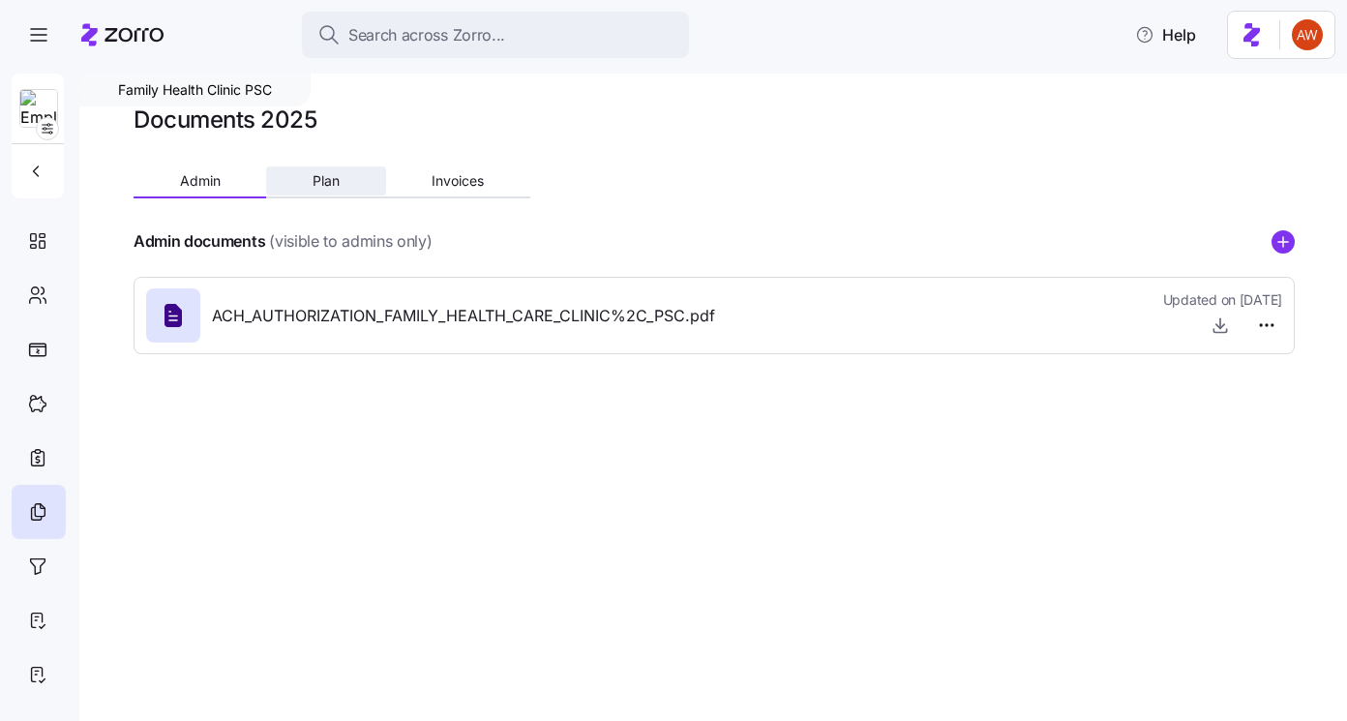
click at [316, 191] on button "Plan" at bounding box center [325, 180] width 119 height 29
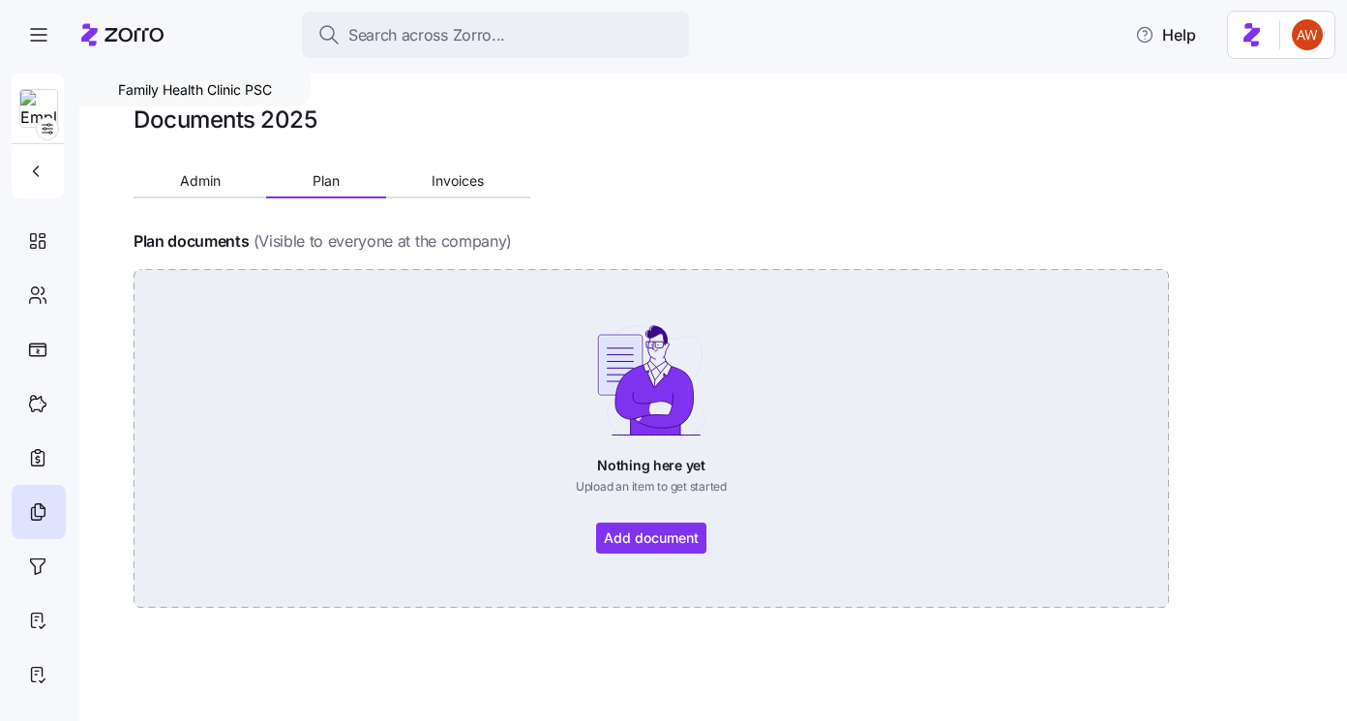
click at [661, 533] on div "Nothing here yet Upload an item to get started Add document" at bounding box center [651, 438] width 927 height 230
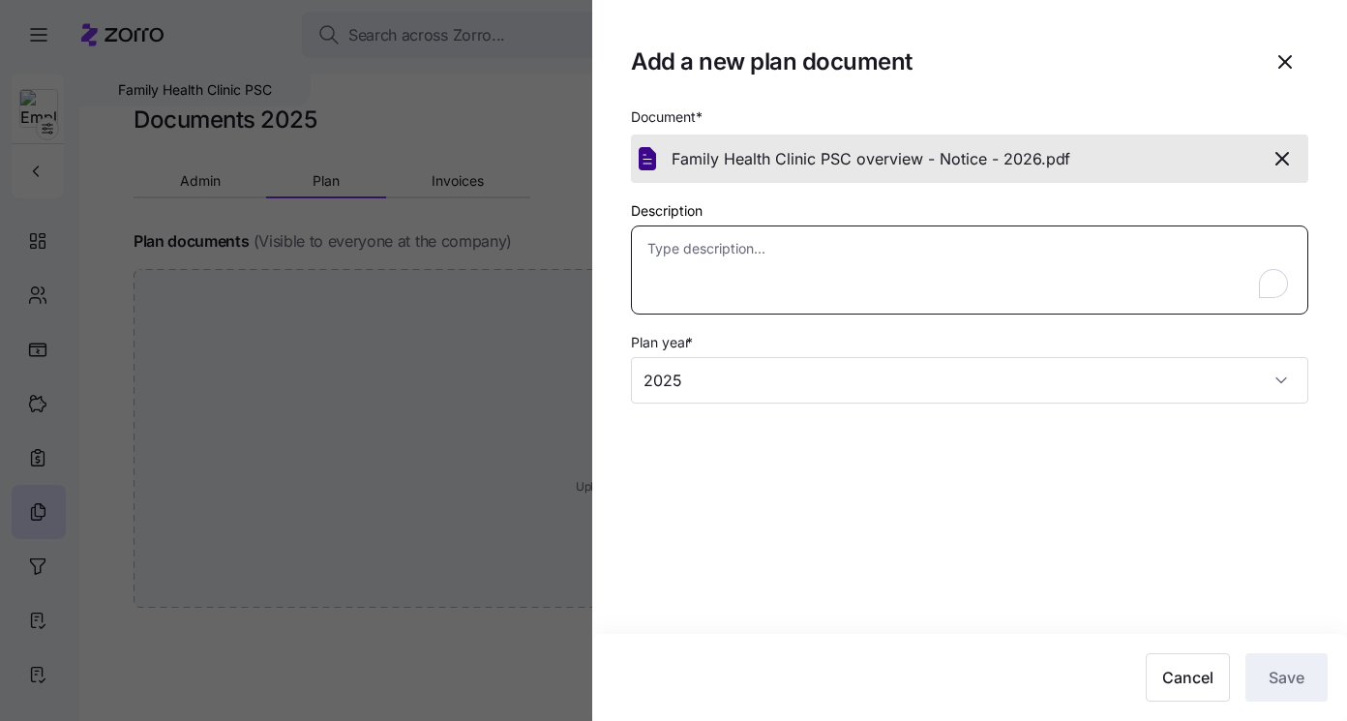
click at [947, 283] on textarea "Description" at bounding box center [970, 270] width 678 height 89
type textarea "x"
type textarea "I"
type textarea "x"
type textarea "ICH"
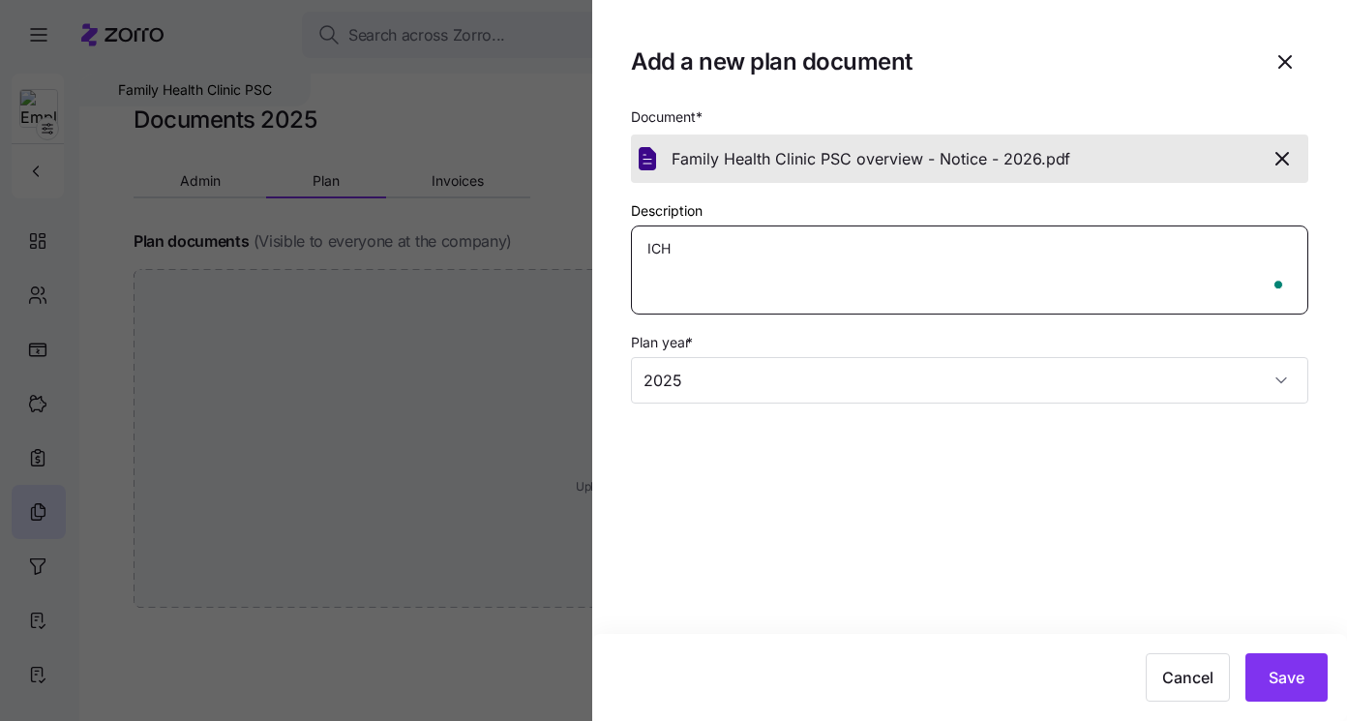
type textarea "x"
type textarea "ICHR"
type textarea "x"
type textarea "ICHRA"
type textarea "x"
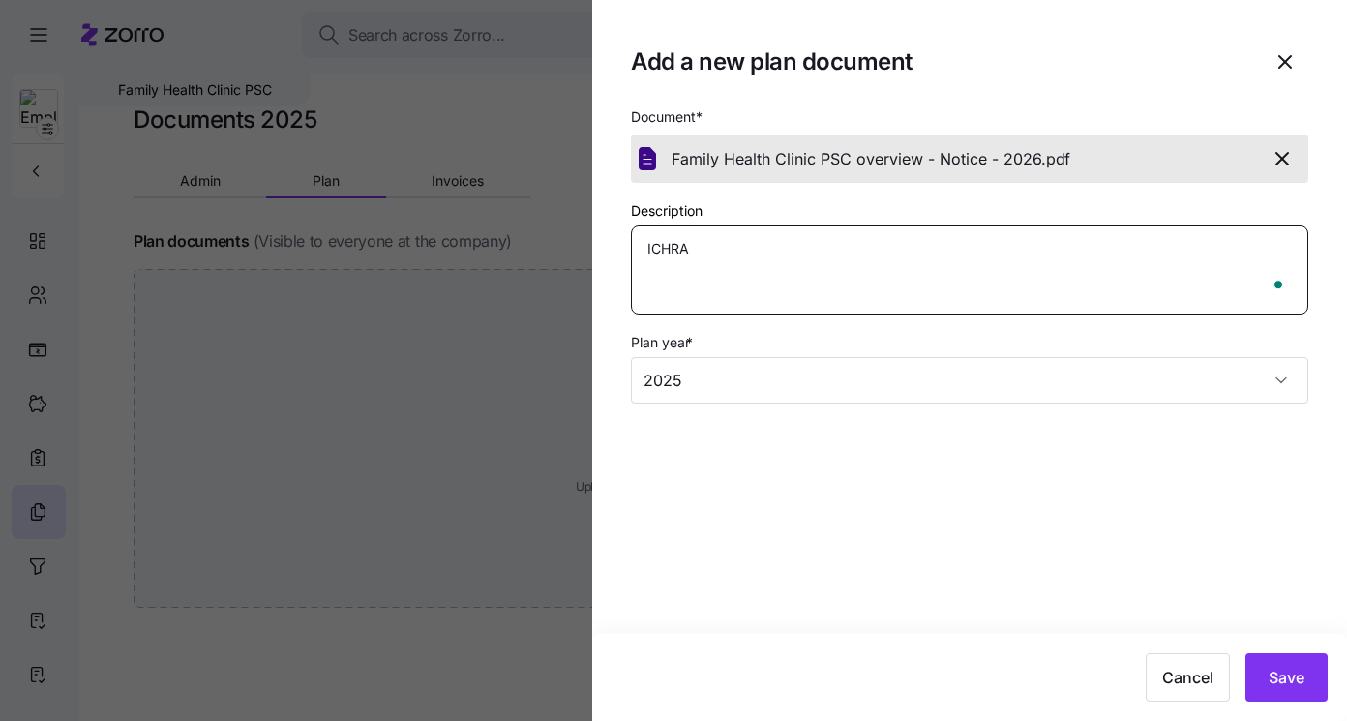
type textarea "ICHRA"
type textarea "x"
type textarea "ICHRA n"
type textarea "x"
type textarea "ICHRA no"
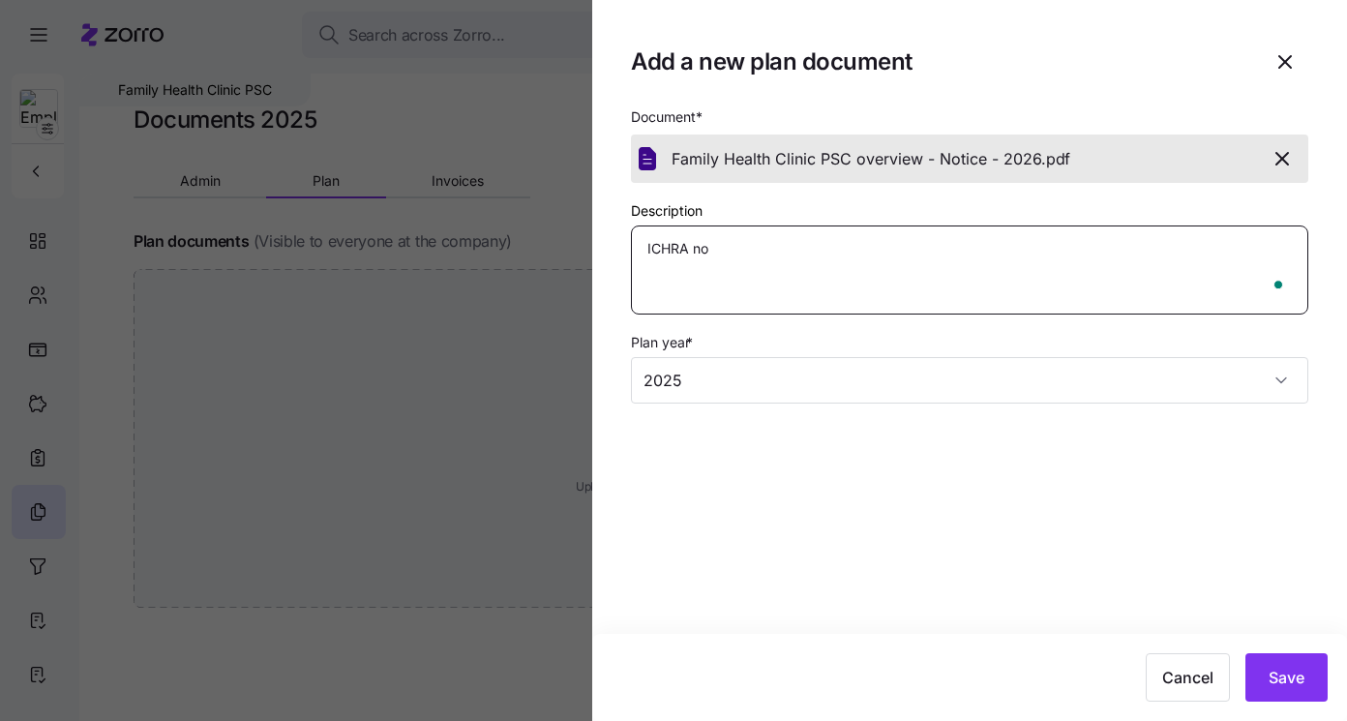
type textarea "x"
type textarea "ICHRA not"
type textarea "x"
type textarea "ICHRA noti"
type textarea "x"
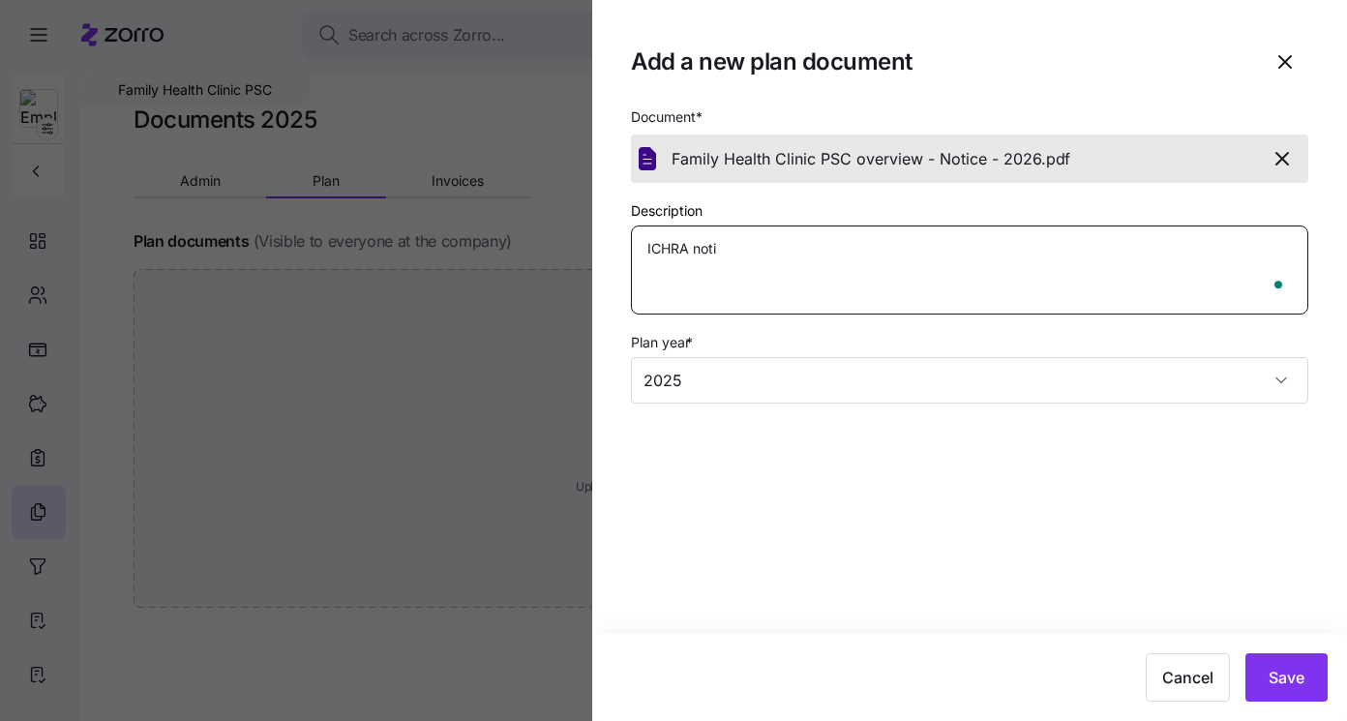
type textarea "ICHRA notic"
type textarea "x"
type textarea "ICHRA notice"
type textarea "x"
type textarea "ICHRA notice"
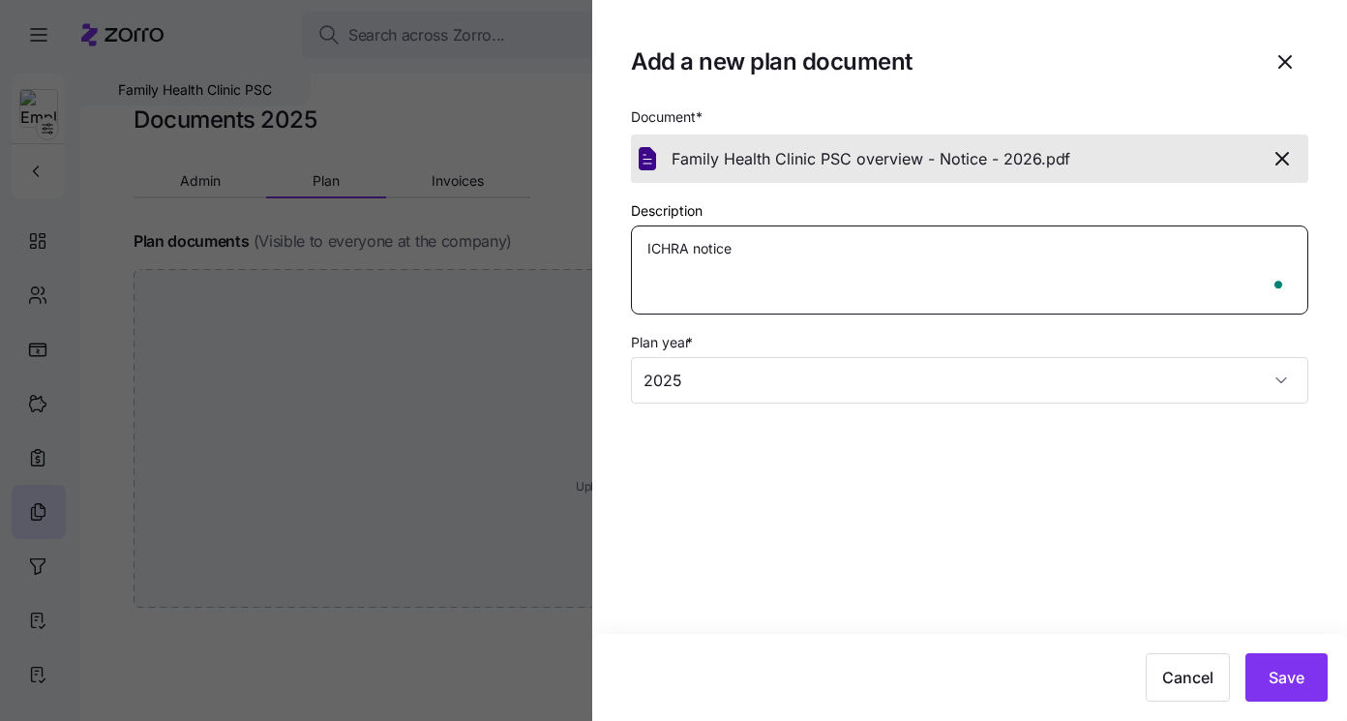
type textarea "x"
type textarea "ICHRA notice -"
type textarea "x"
type textarea "ICHRA notice -"
type textarea "x"
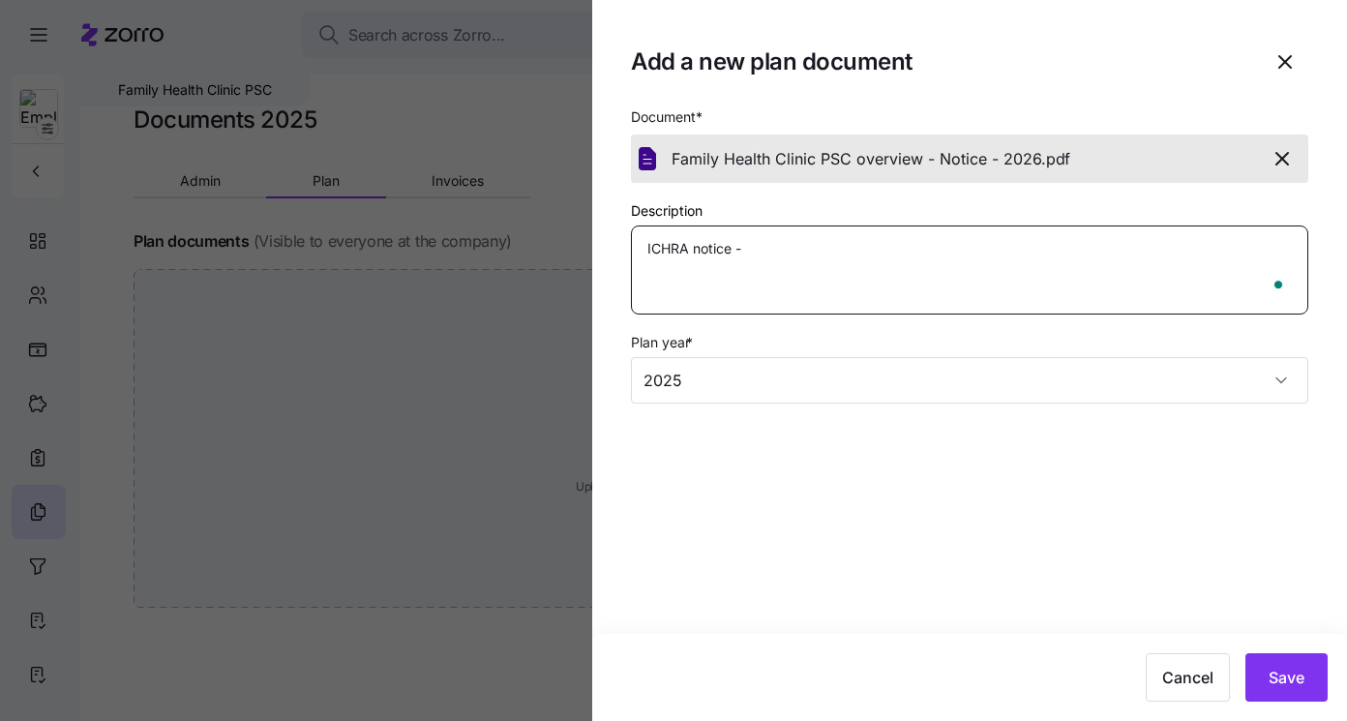
type textarea "ICHRA notice - 2"
type textarea "x"
type textarea "ICHRA notice - 20"
type textarea "x"
type textarea "ICHRA notice - 202"
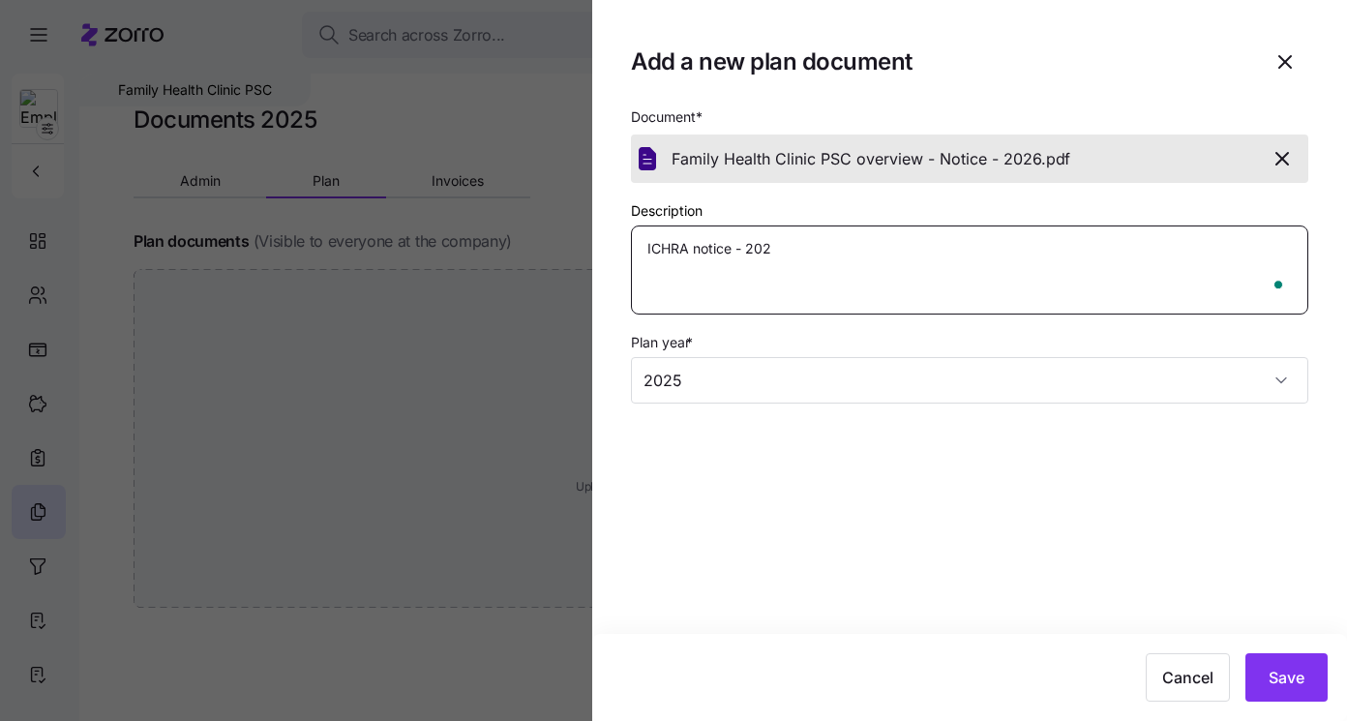
type textarea "x"
type textarea "ICHRA notice - 2026"
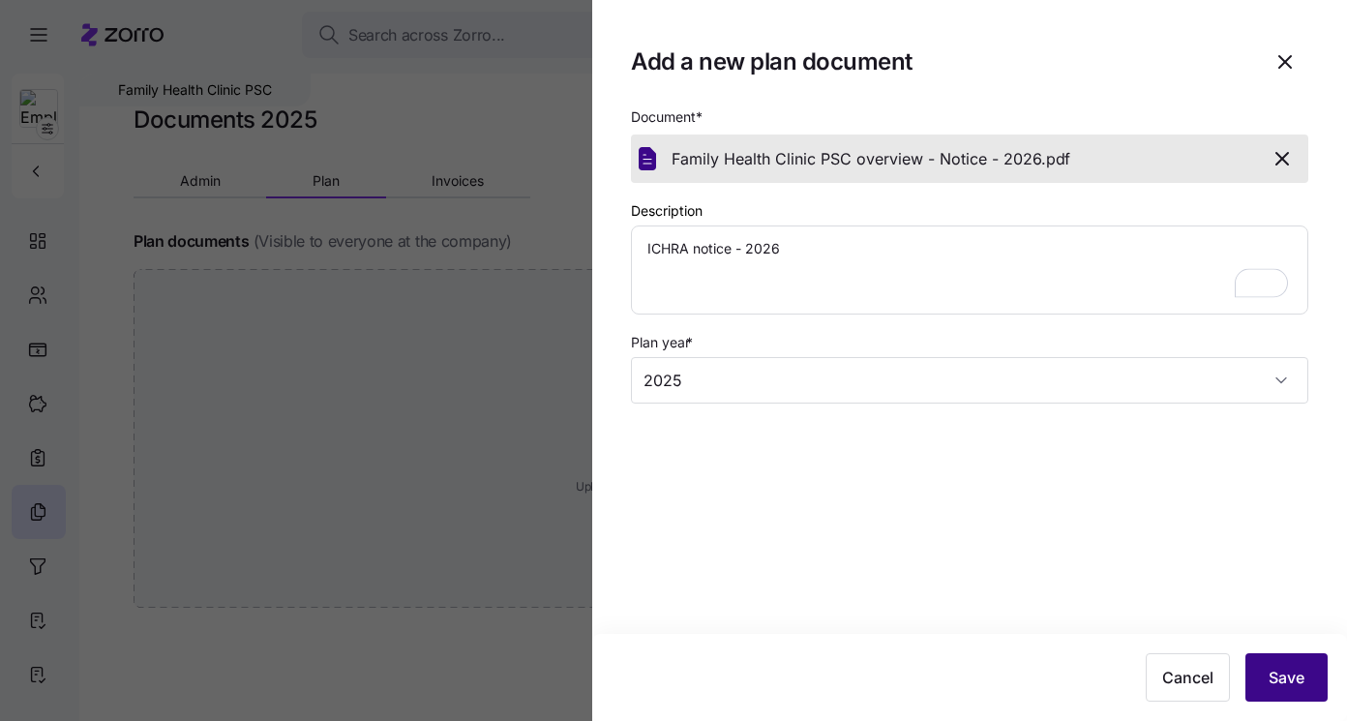
click at [1302, 673] on span "Save" at bounding box center [1287, 677] width 36 height 23
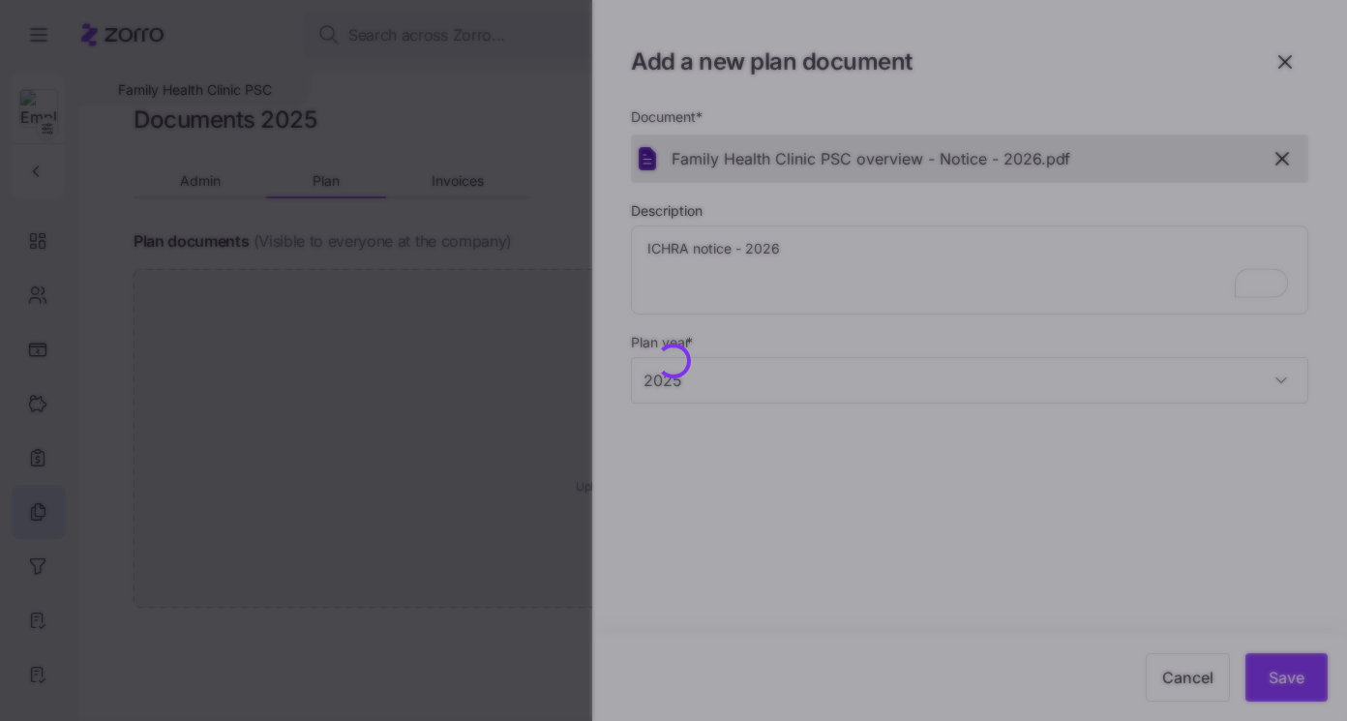
type textarea "x"
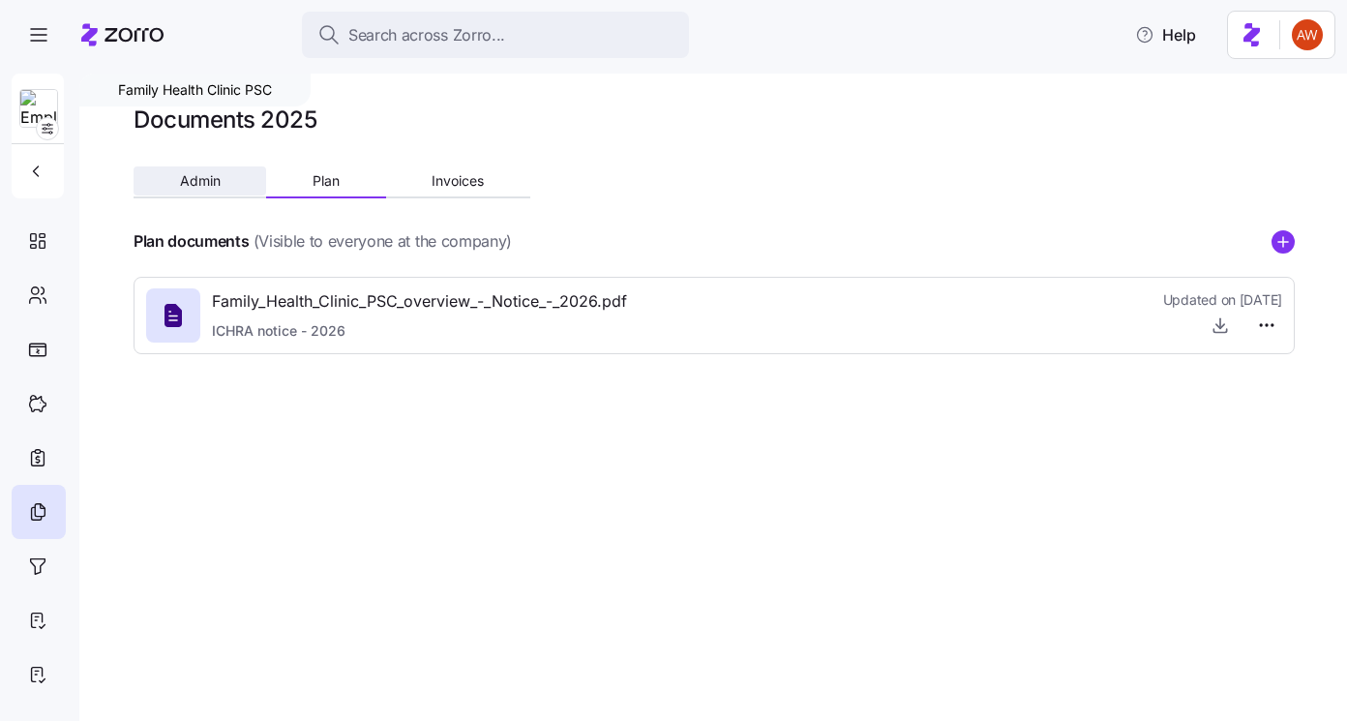
click at [202, 184] on span "Admin" at bounding box center [200, 181] width 41 height 14
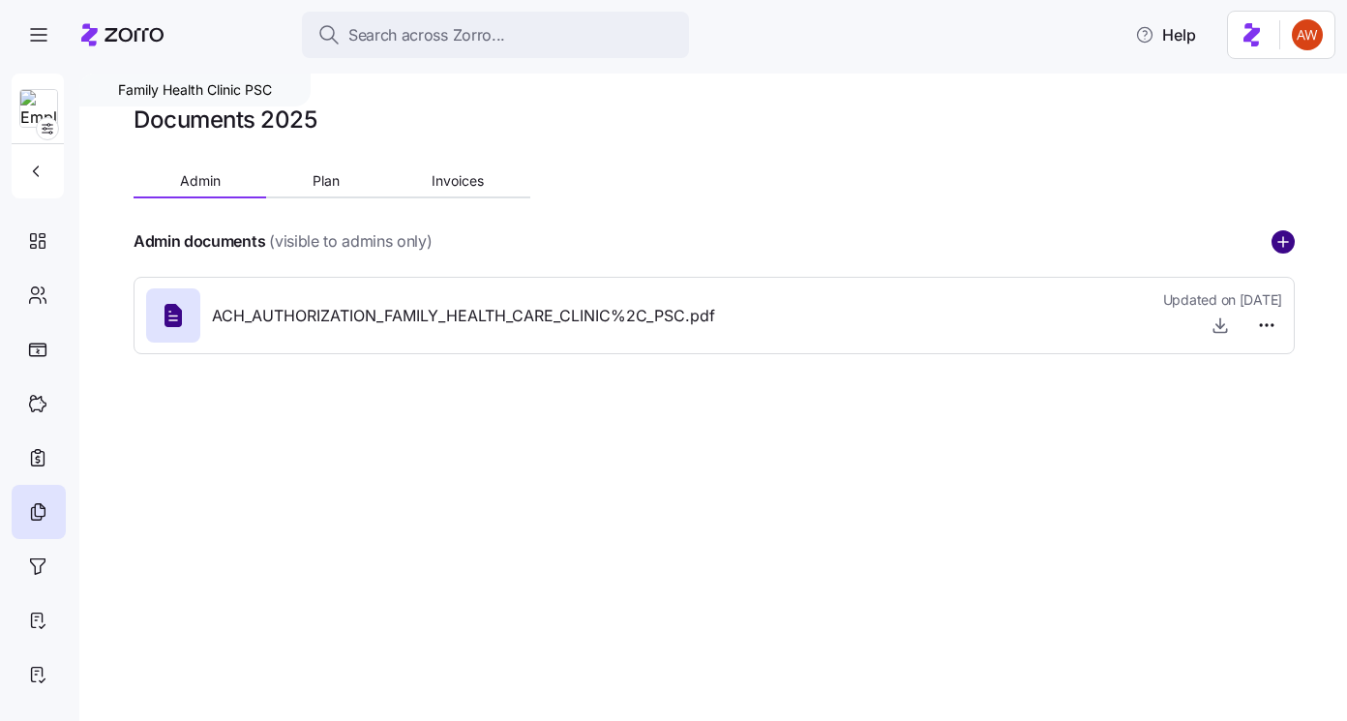
click at [1276, 244] on circle "add icon" at bounding box center [1283, 241] width 21 height 21
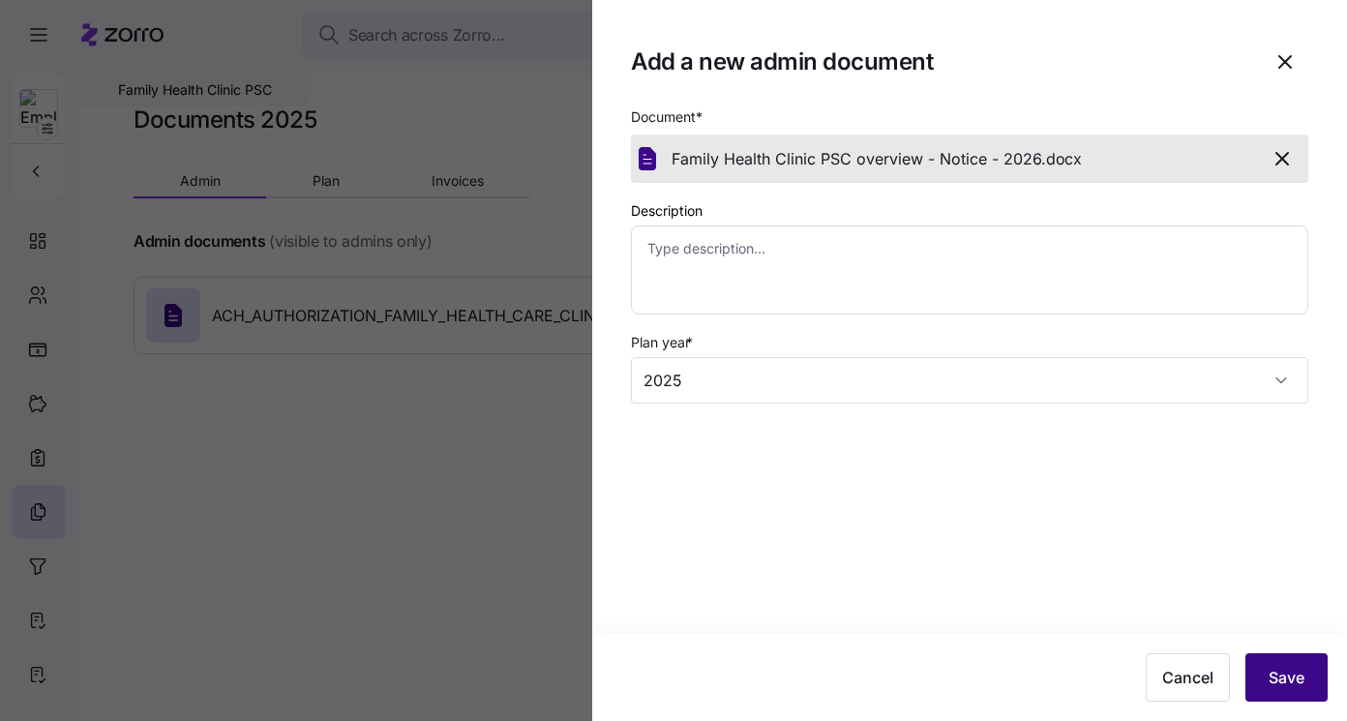
click at [1290, 687] on span "Save" at bounding box center [1287, 677] width 36 height 23
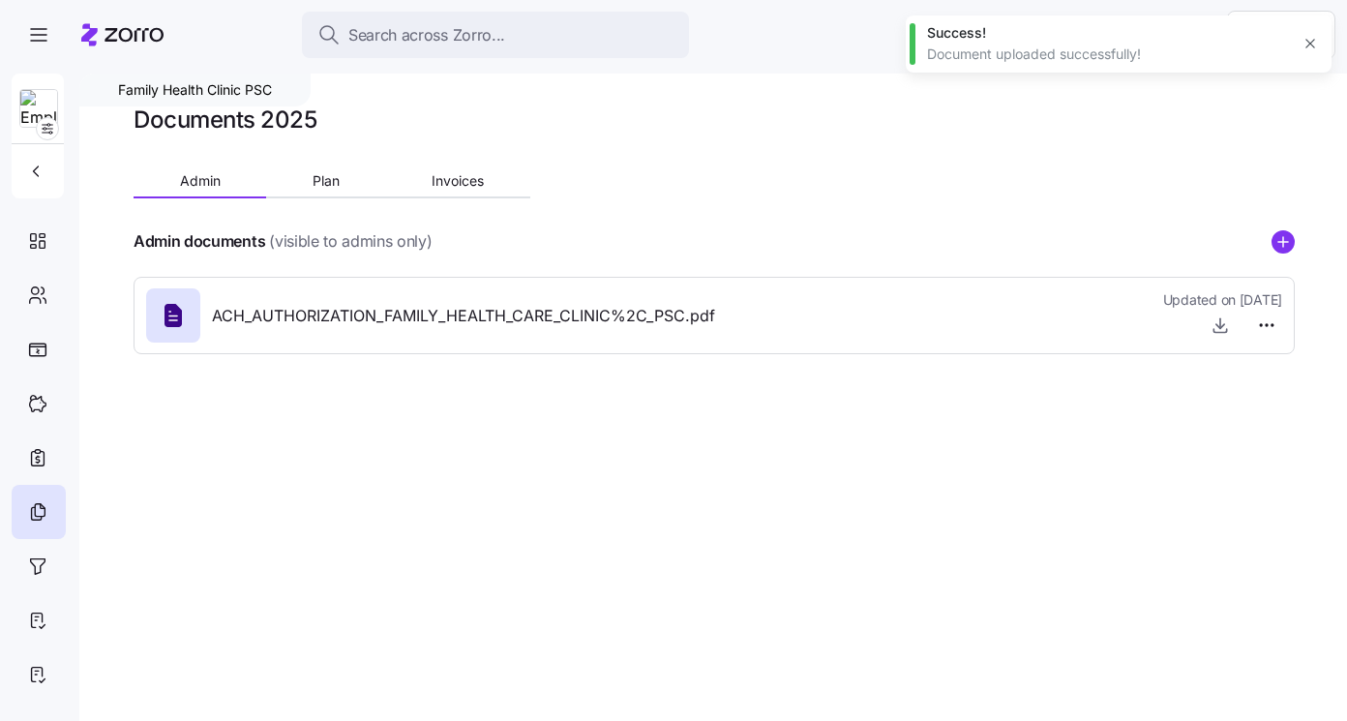
type textarea "x"
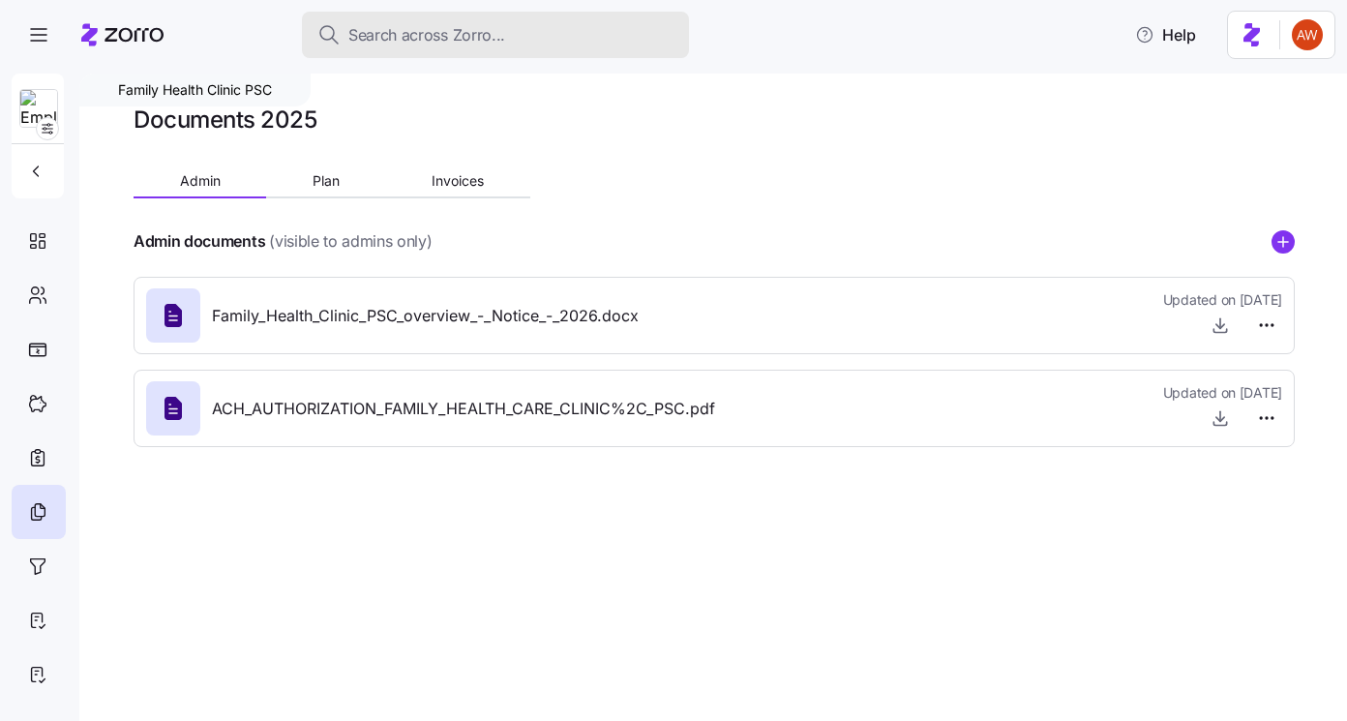
click at [368, 36] on span "Search across Zorro..." at bounding box center [426, 35] width 157 height 24
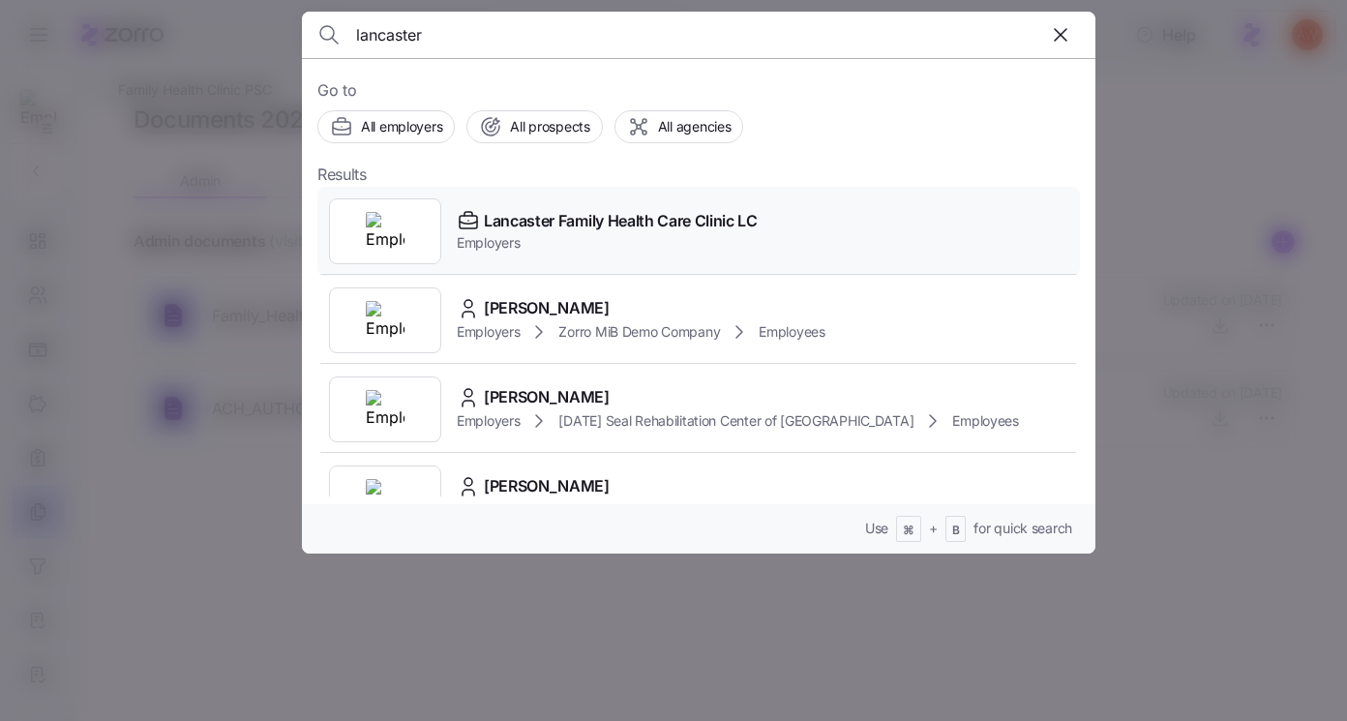
type input "lancaster"
click at [643, 263] on div "Lancaster Family Health Care Clinic LC Employers" at bounding box center [698, 231] width 763 height 89
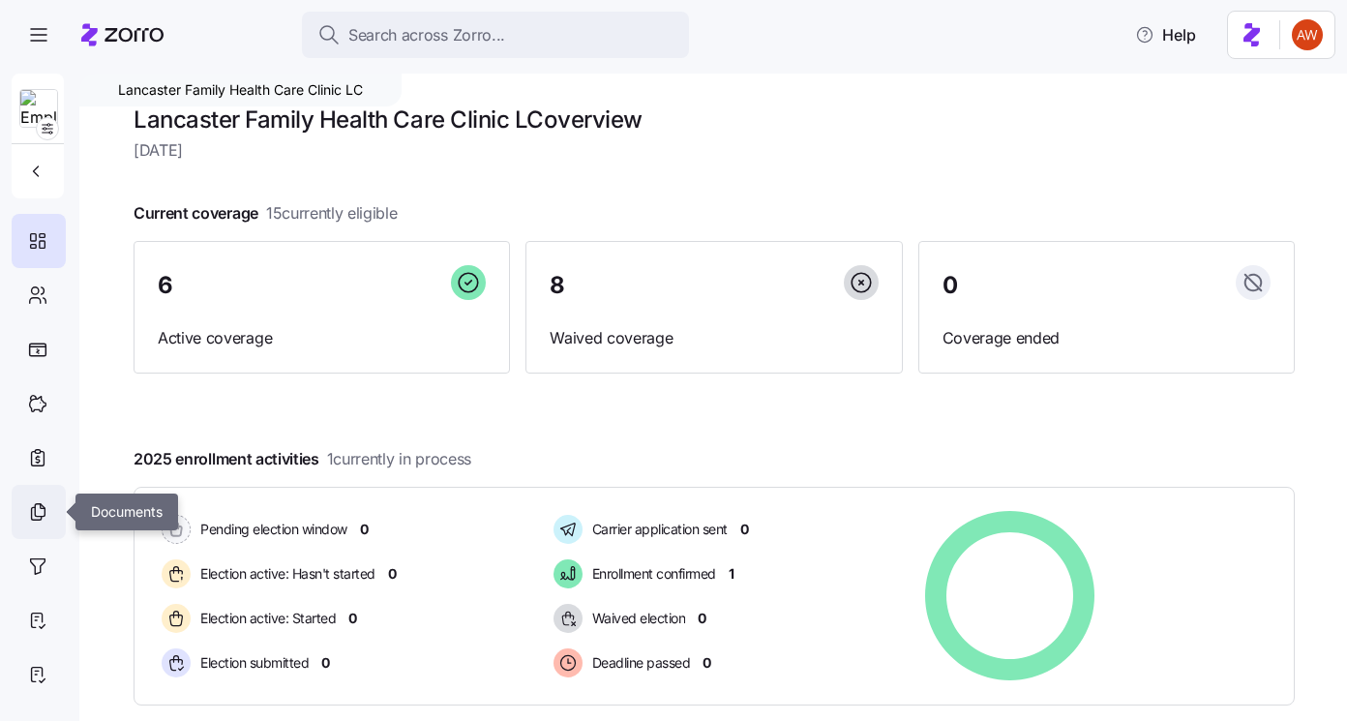
click at [46, 506] on icon at bounding box center [37, 511] width 21 height 23
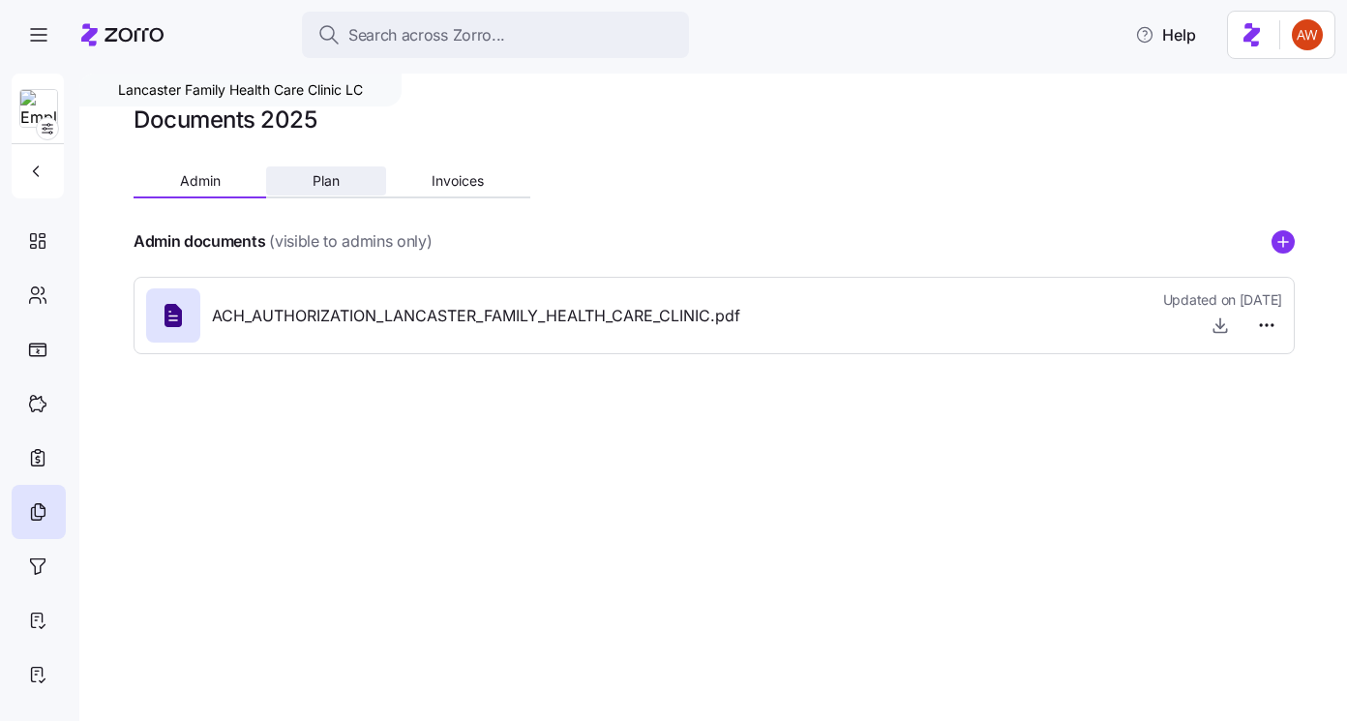
click at [356, 179] on button "Plan" at bounding box center [325, 180] width 119 height 29
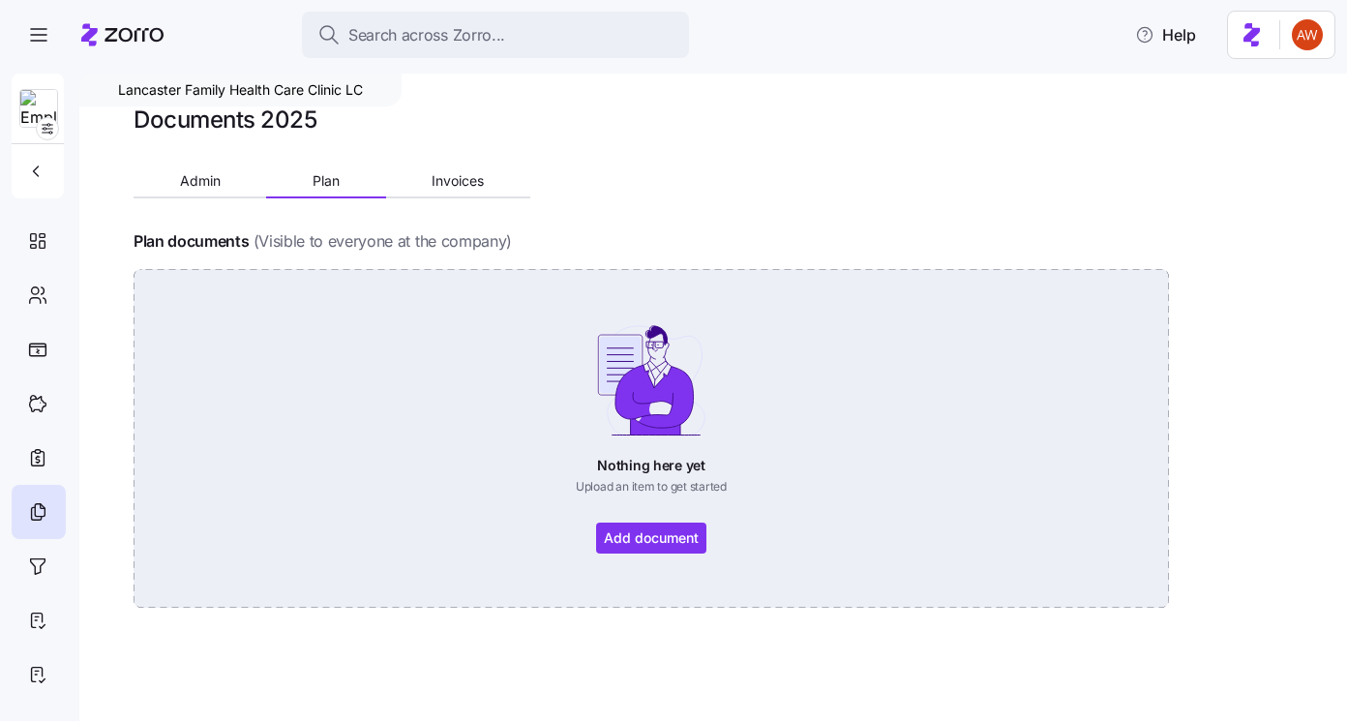
click at [690, 527] on div "Nothing here yet Upload an item to get started Add document" at bounding box center [651, 438] width 927 height 230
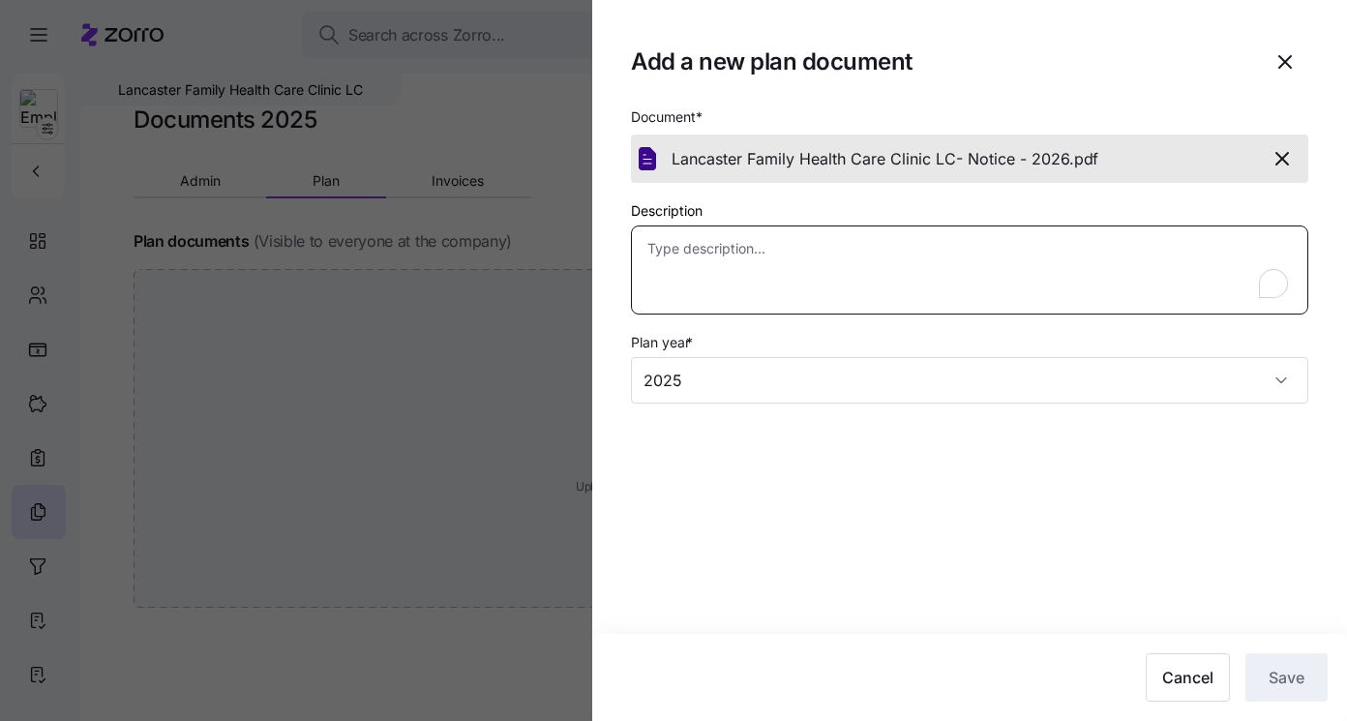
click at [917, 284] on textarea "Description" at bounding box center [970, 270] width 678 height 89
type textarea "x"
type textarea "I"
type textarea "x"
type textarea "IC"
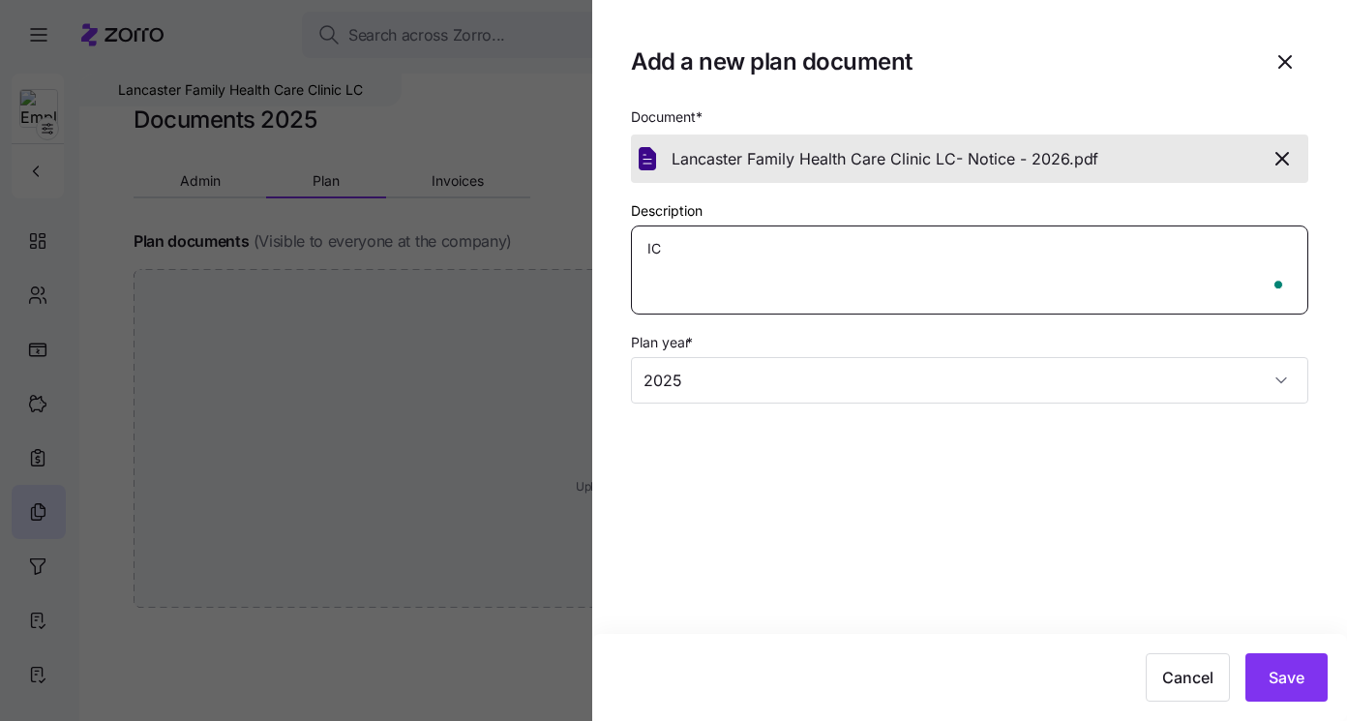
type textarea "x"
type textarea "ICH"
type textarea "x"
type textarea "ICHN"
type textarea "x"
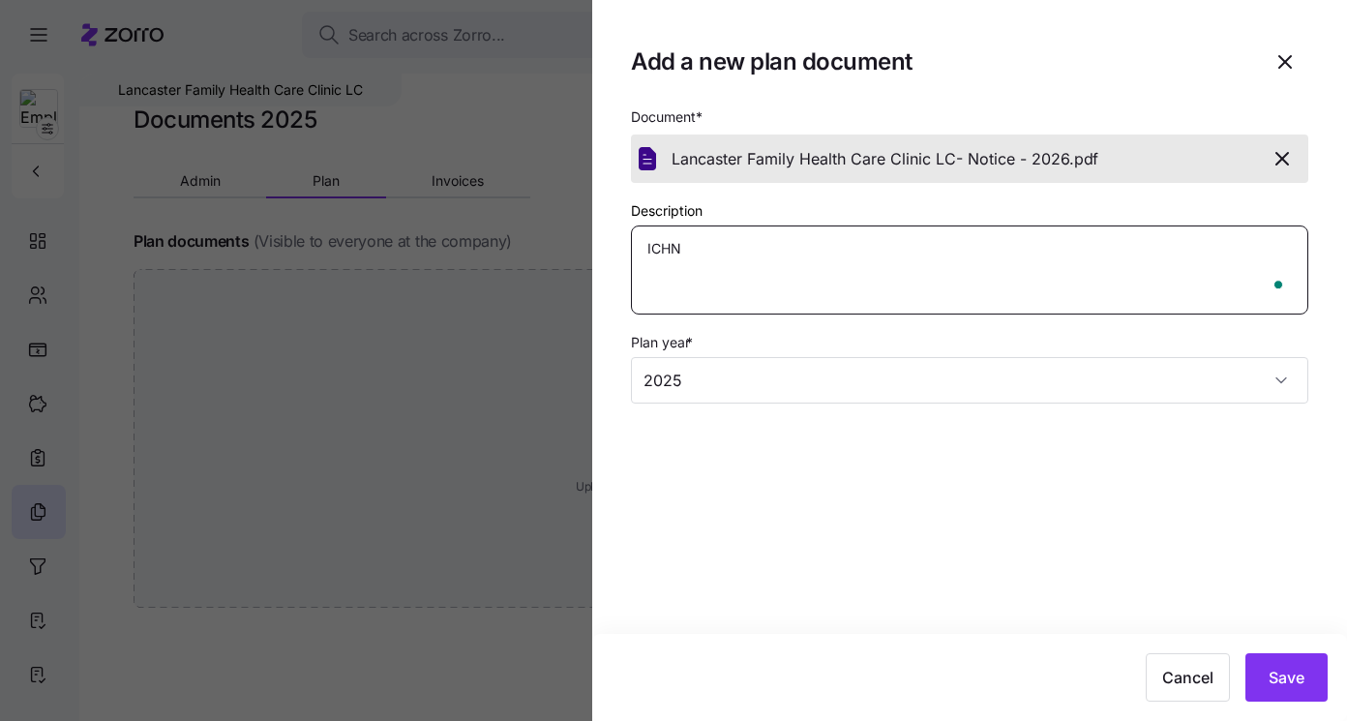
type textarea "ICH"
type textarea "x"
type textarea "ICHR"
type textarea "x"
type textarea "ICHRA"
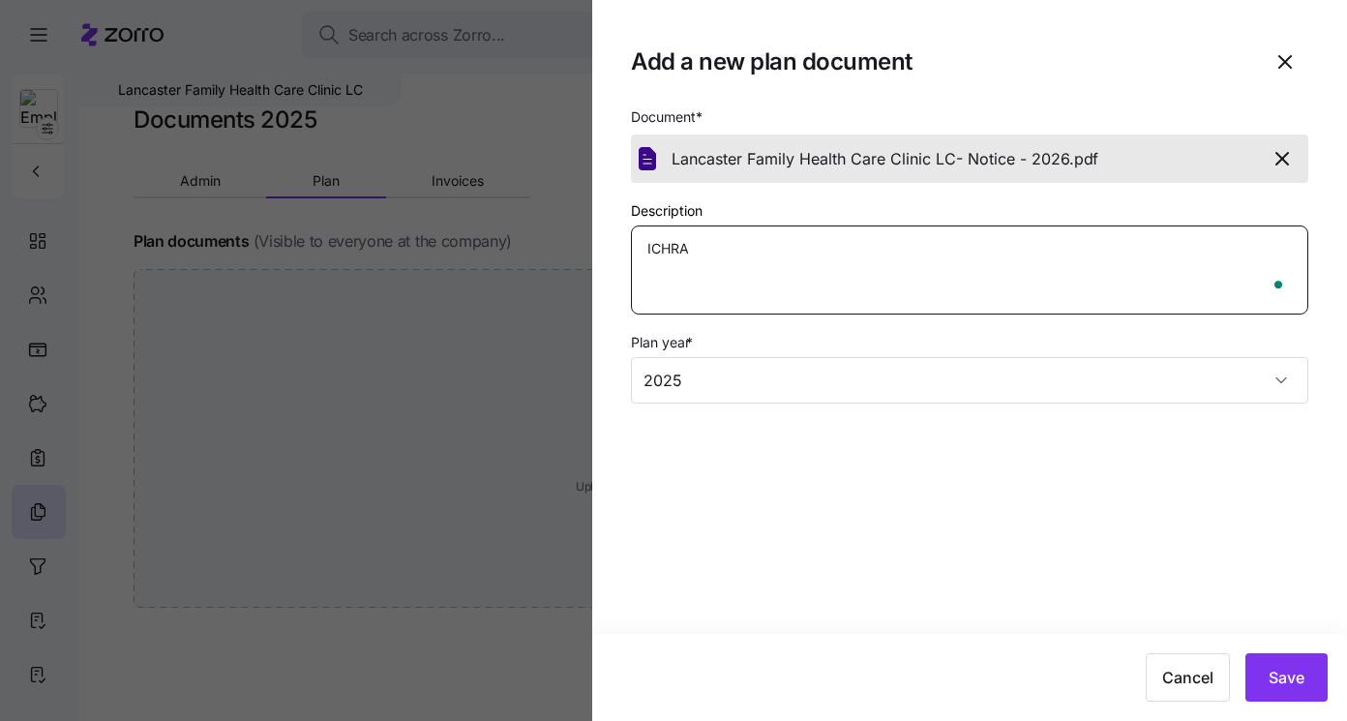
type textarea "x"
type textarea "ICHRA"
type textarea "x"
type textarea "ICHRA n"
type textarea "x"
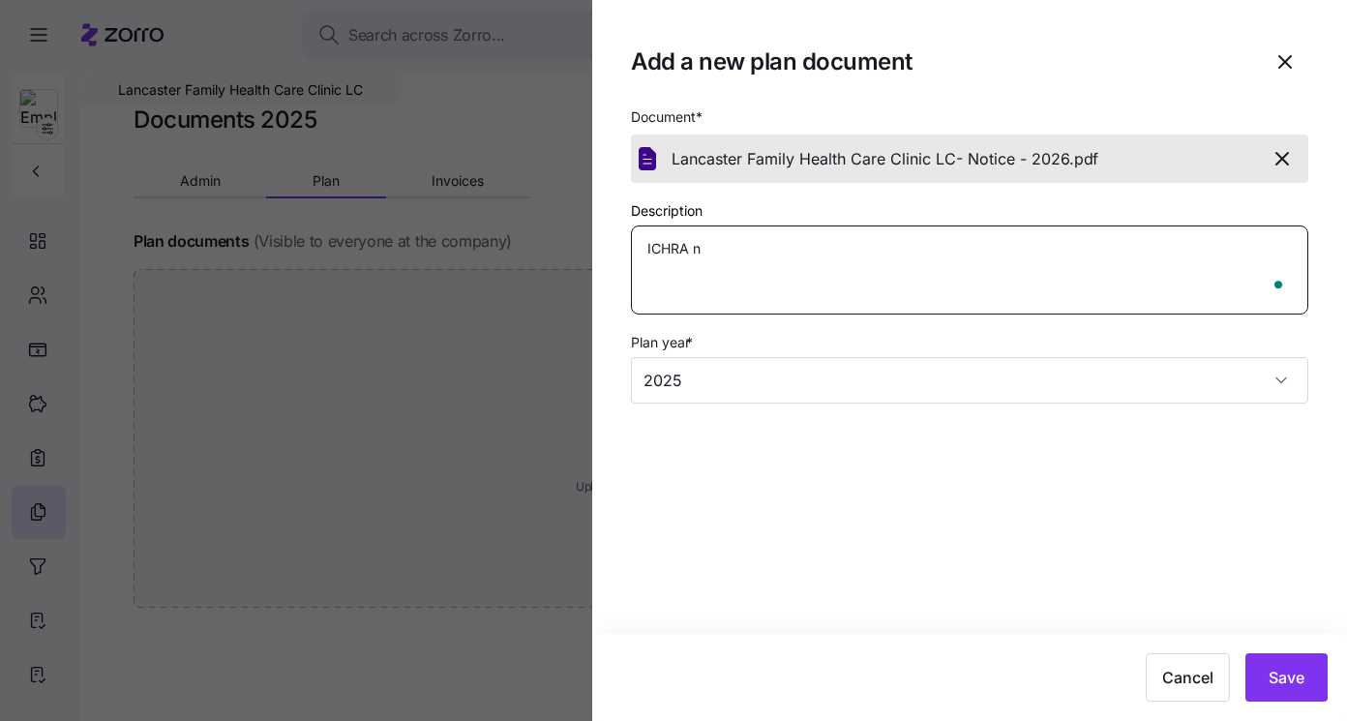
type textarea "ICHRA no"
type textarea "x"
type textarea "ICHRA not"
type textarea "x"
type textarea "ICHRA noti"
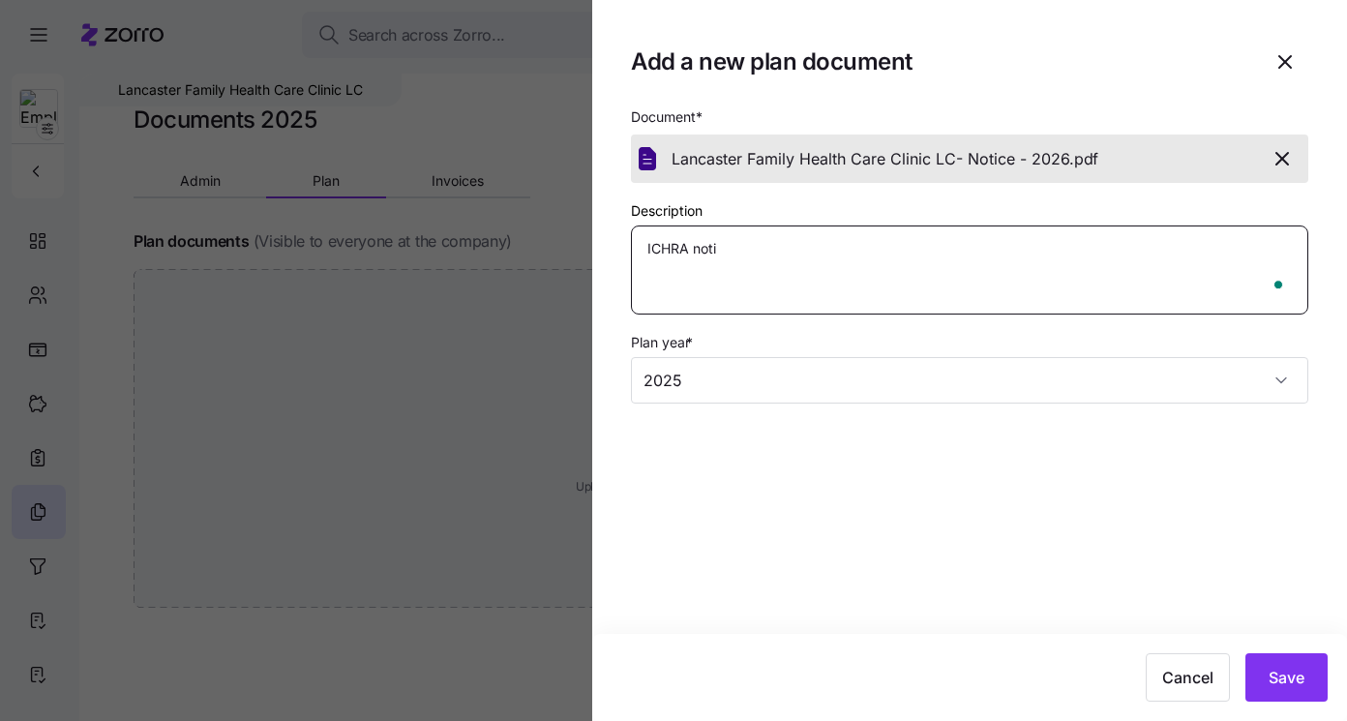
type textarea "x"
type textarea "ICHRA notic"
type textarea "x"
type textarea "ICHRA notice"
type textarea "x"
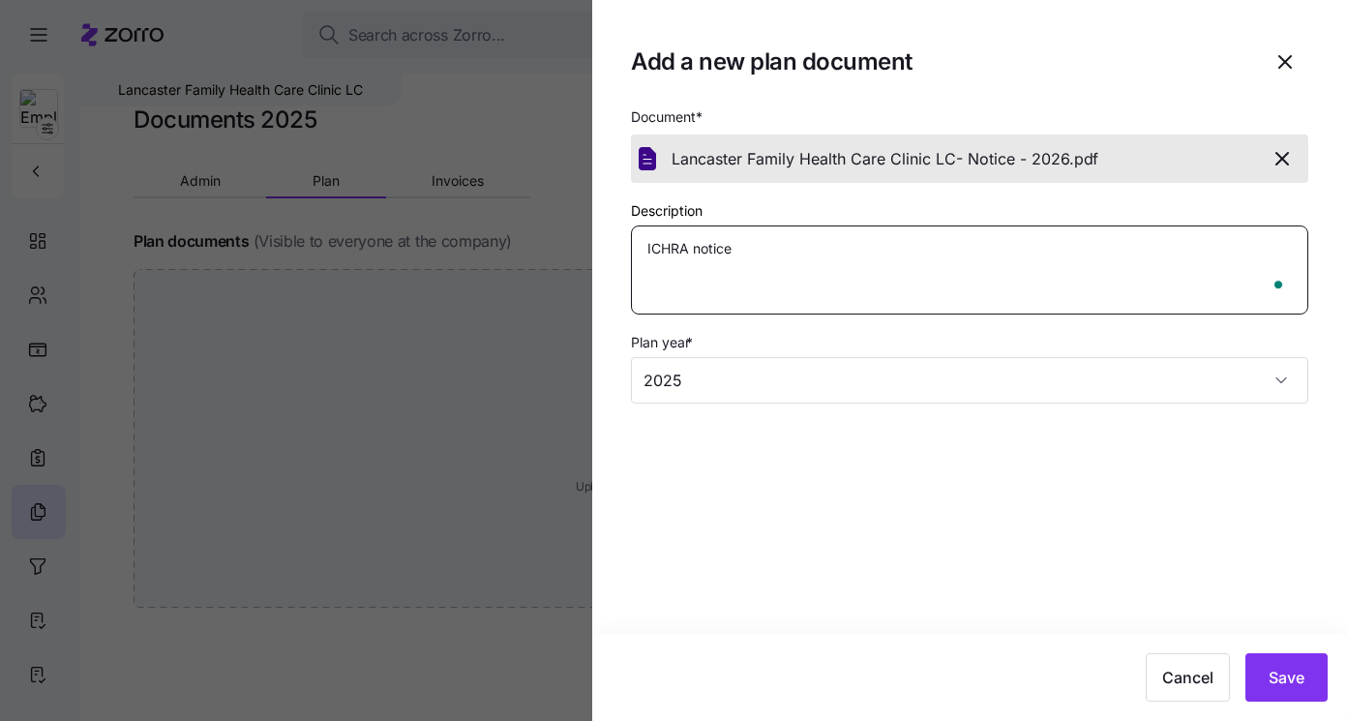
type textarea "ICHRA notice"
type textarea "x"
type textarea "ICHRA notice -"
type textarea "x"
type textarea "ICHRA notice -"
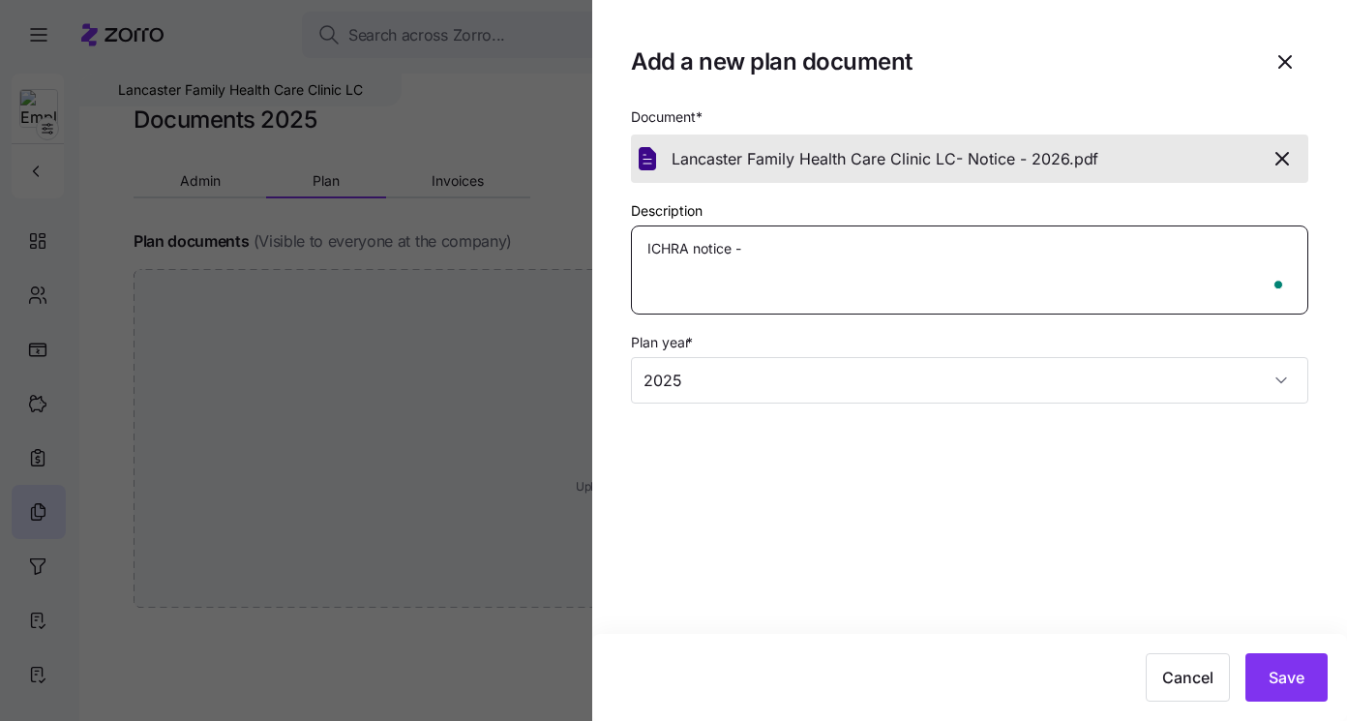
type textarea "x"
type textarea "ICHRA notice - 2"
type textarea "x"
type textarea "ICHRA notice - 20"
type textarea "x"
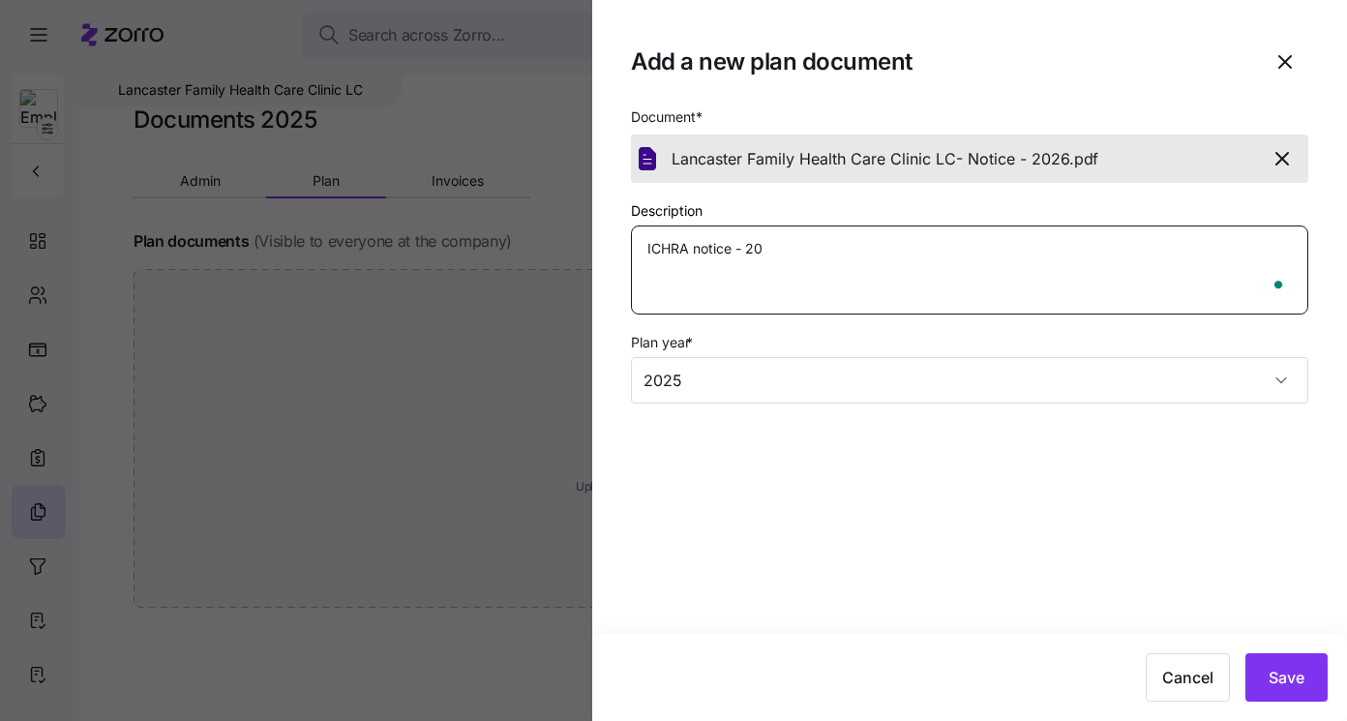
type textarea "ICHRA notice - 202"
type textarea "x"
type textarea "ICHRA notice - 2026"
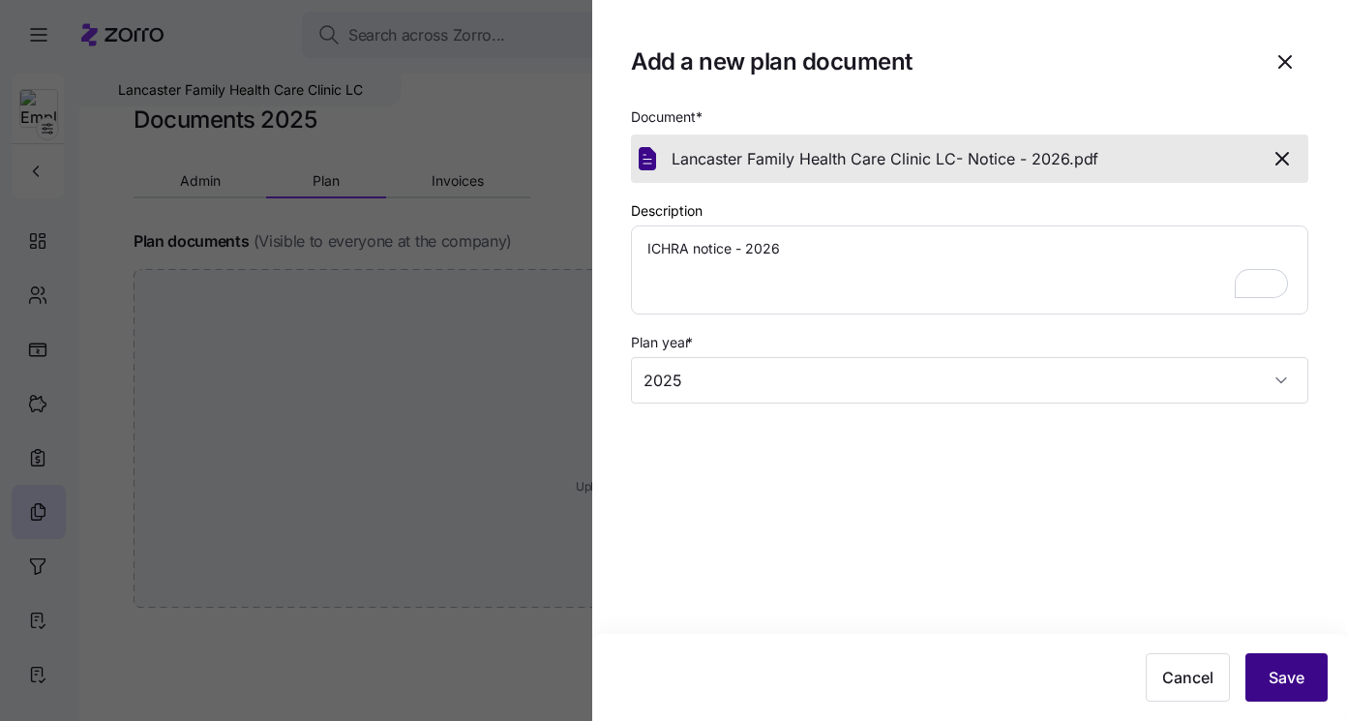
click at [1289, 687] on span "Save" at bounding box center [1287, 677] width 36 height 23
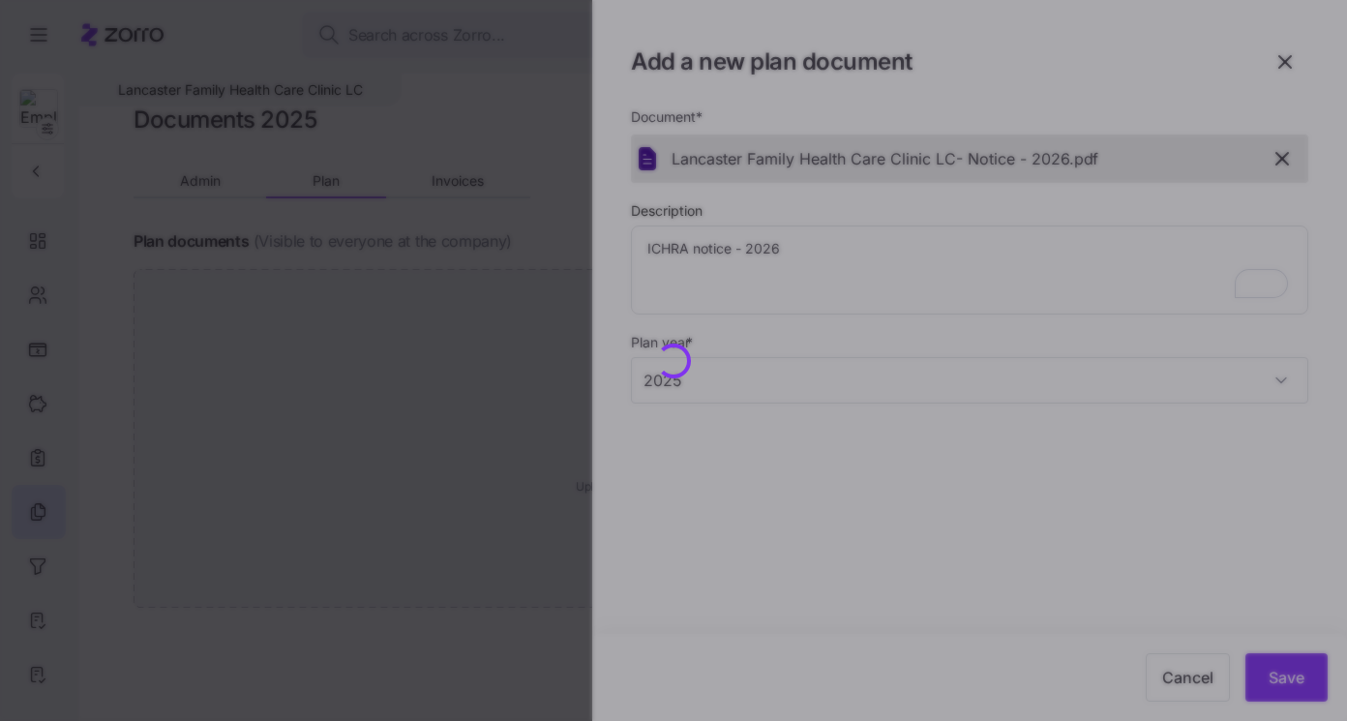
type textarea "x"
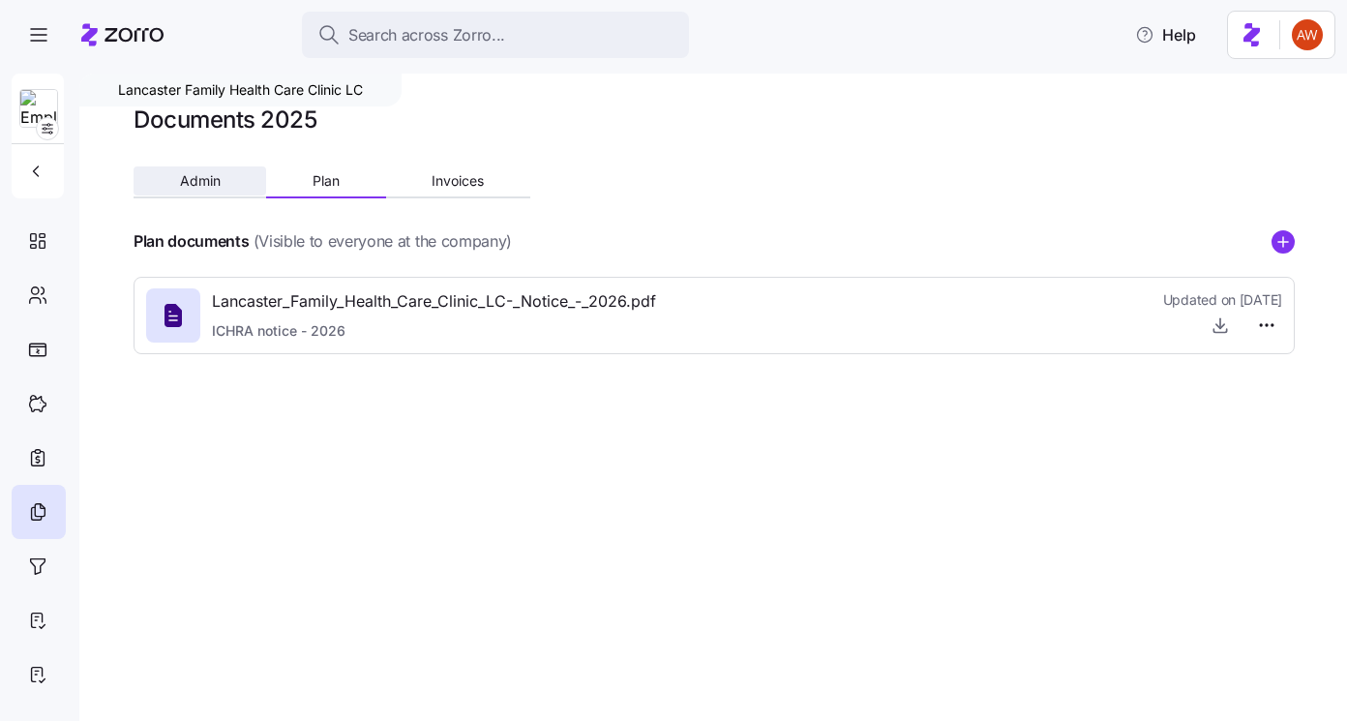
click at [212, 185] on span "Admin" at bounding box center [200, 181] width 41 height 14
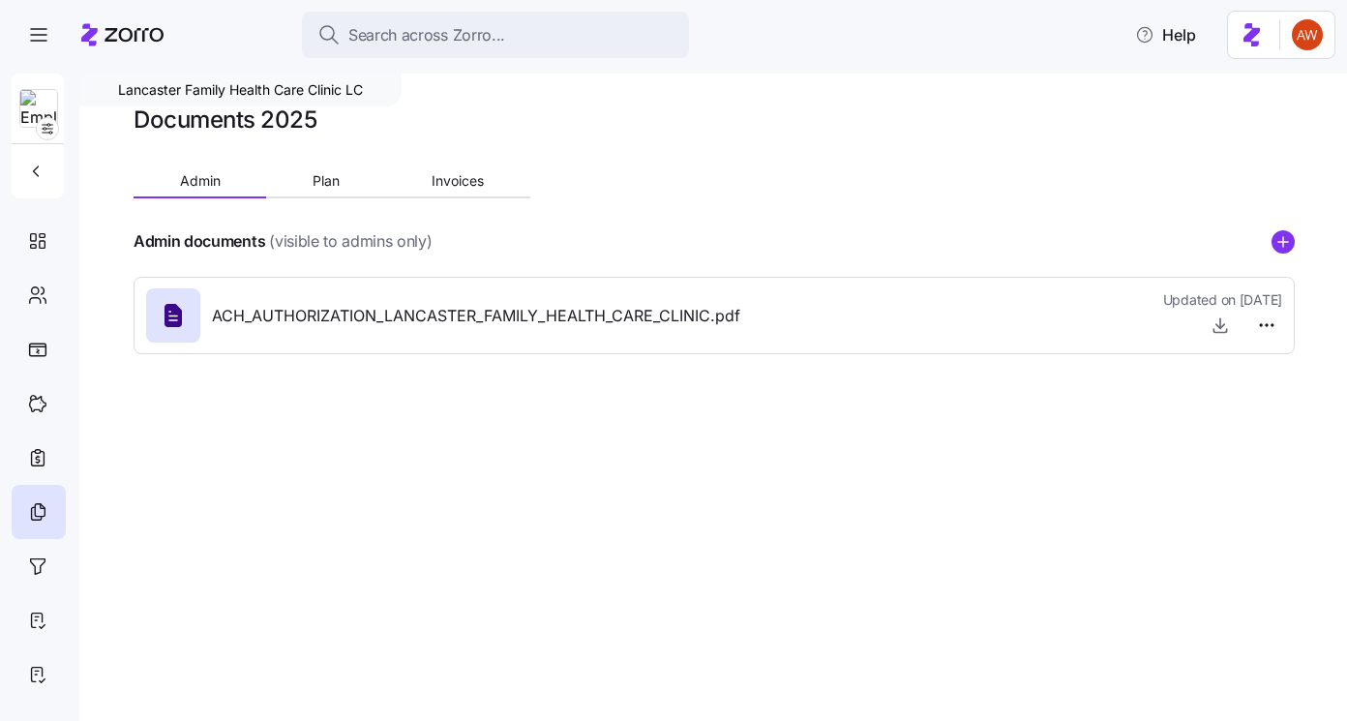
click at [1264, 242] on div "Admin documents (visible to admins only)" at bounding box center [714, 241] width 1161 height 24
click at [1274, 239] on circle "add icon" at bounding box center [1283, 241] width 21 height 21
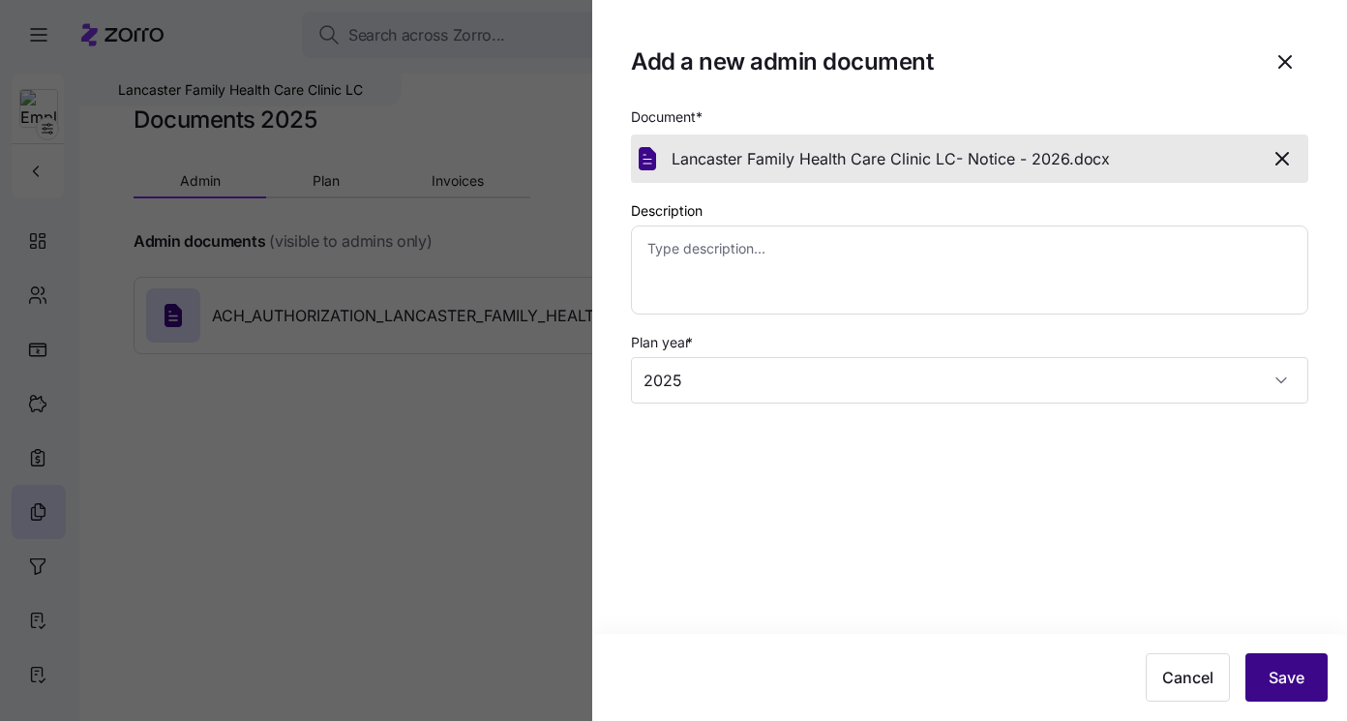
click at [1284, 678] on span "Save" at bounding box center [1287, 677] width 36 height 23
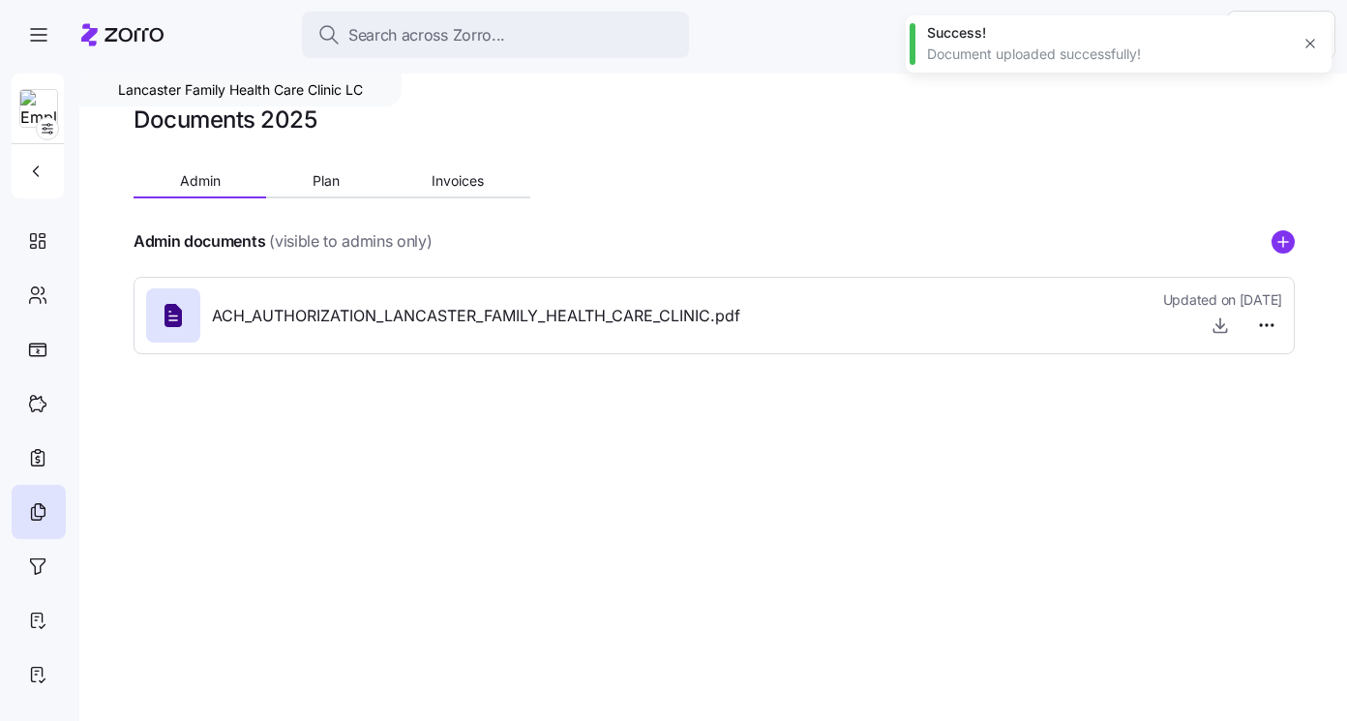
type textarea "x"
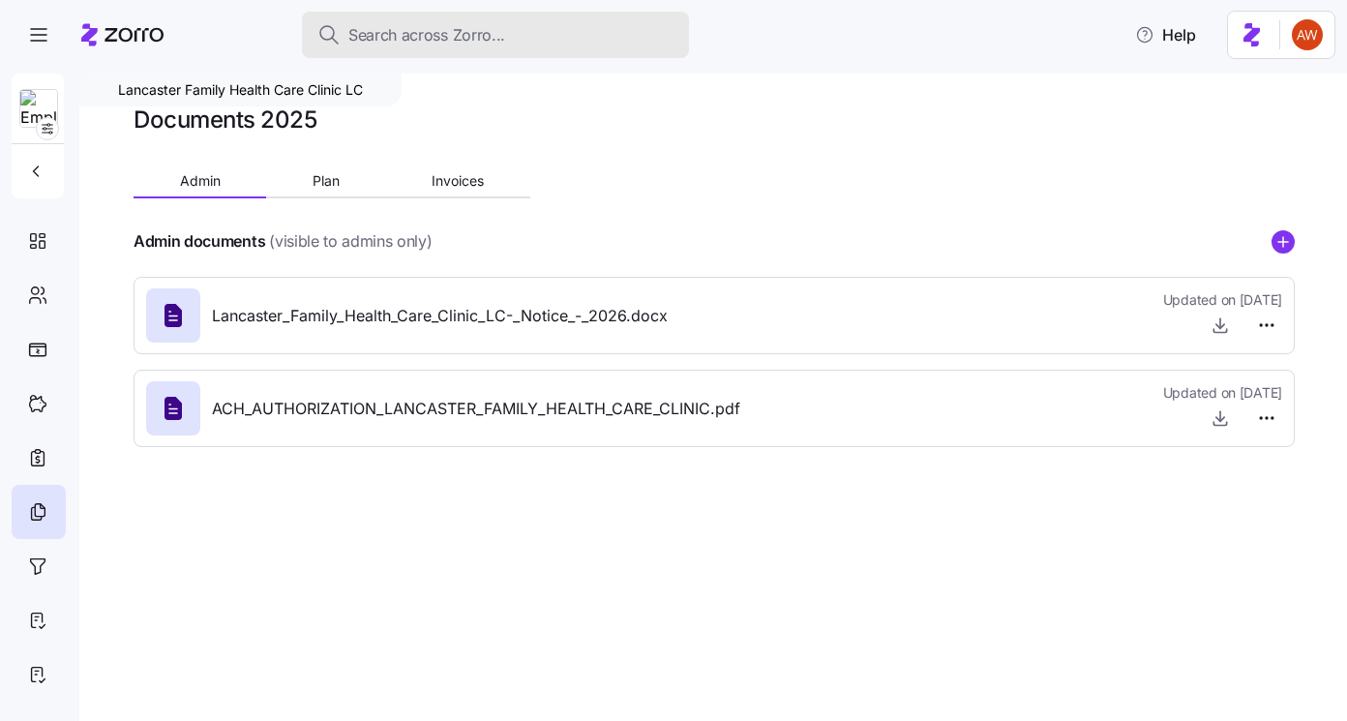
click at [401, 43] on span "Search across Zorro..." at bounding box center [426, 35] width 157 height 24
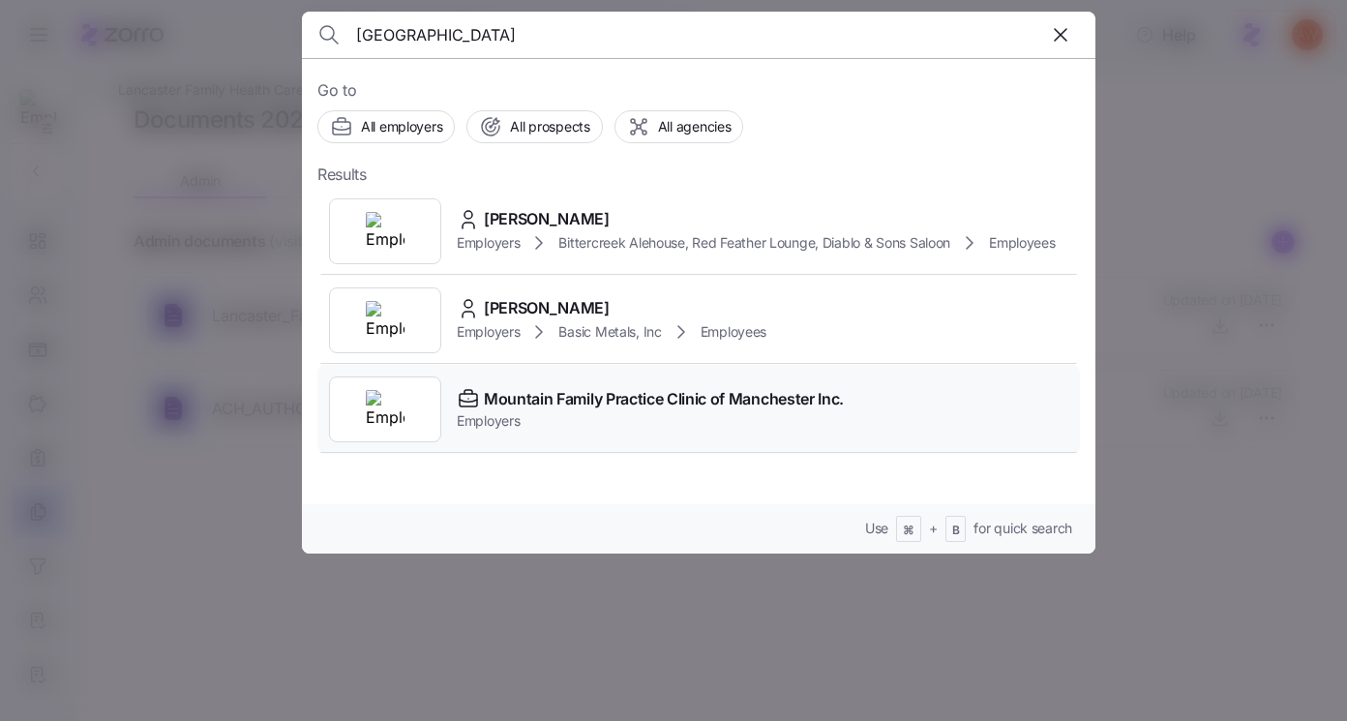
type input "manchester"
click at [553, 403] on span "Mountain Family Practice Clinic of Manchester Inc." at bounding box center [664, 399] width 360 height 24
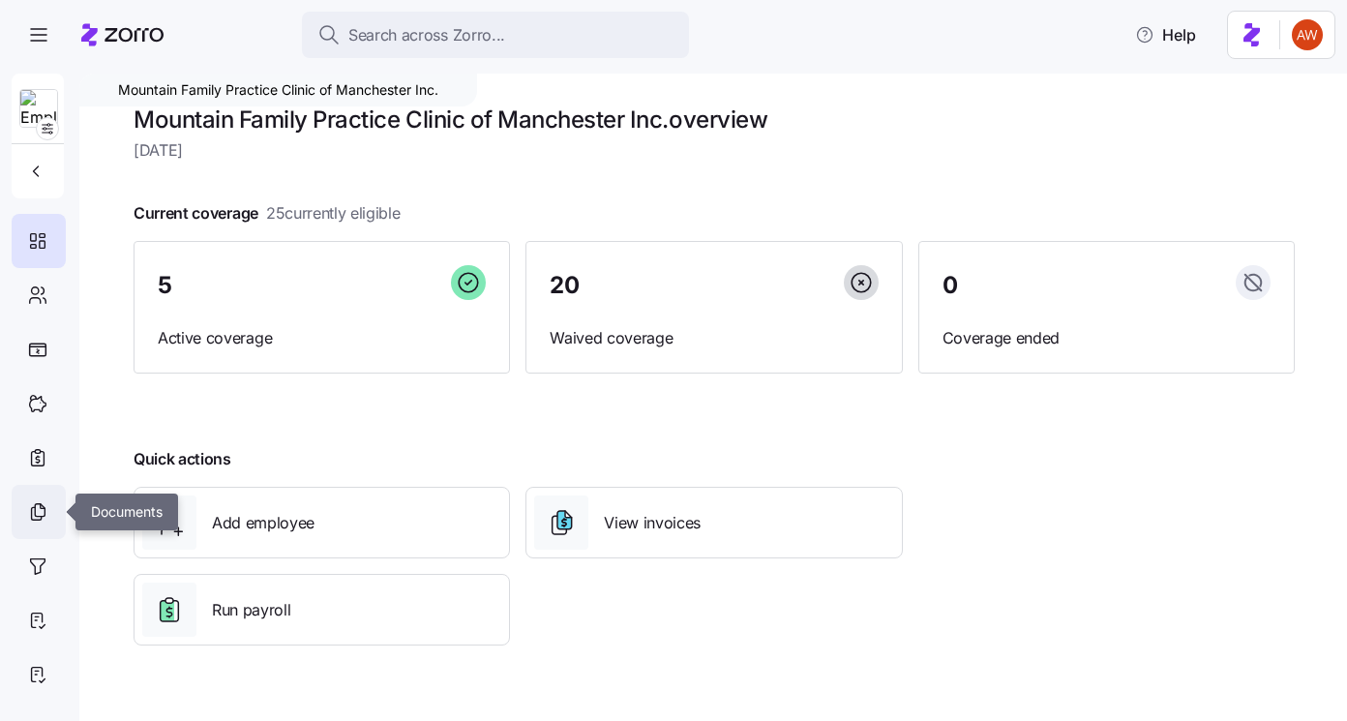
click at [45, 505] on icon at bounding box center [37, 511] width 21 height 23
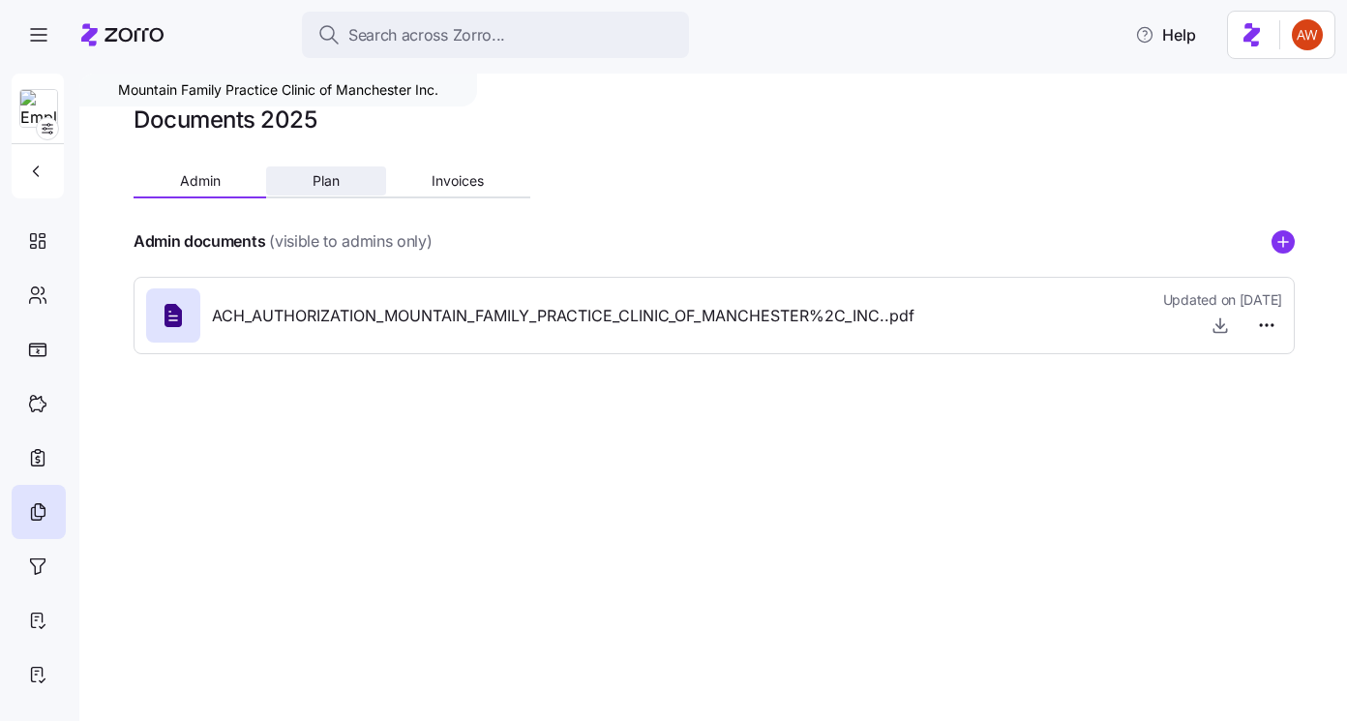
click at [330, 174] on span "Plan" at bounding box center [326, 181] width 27 height 14
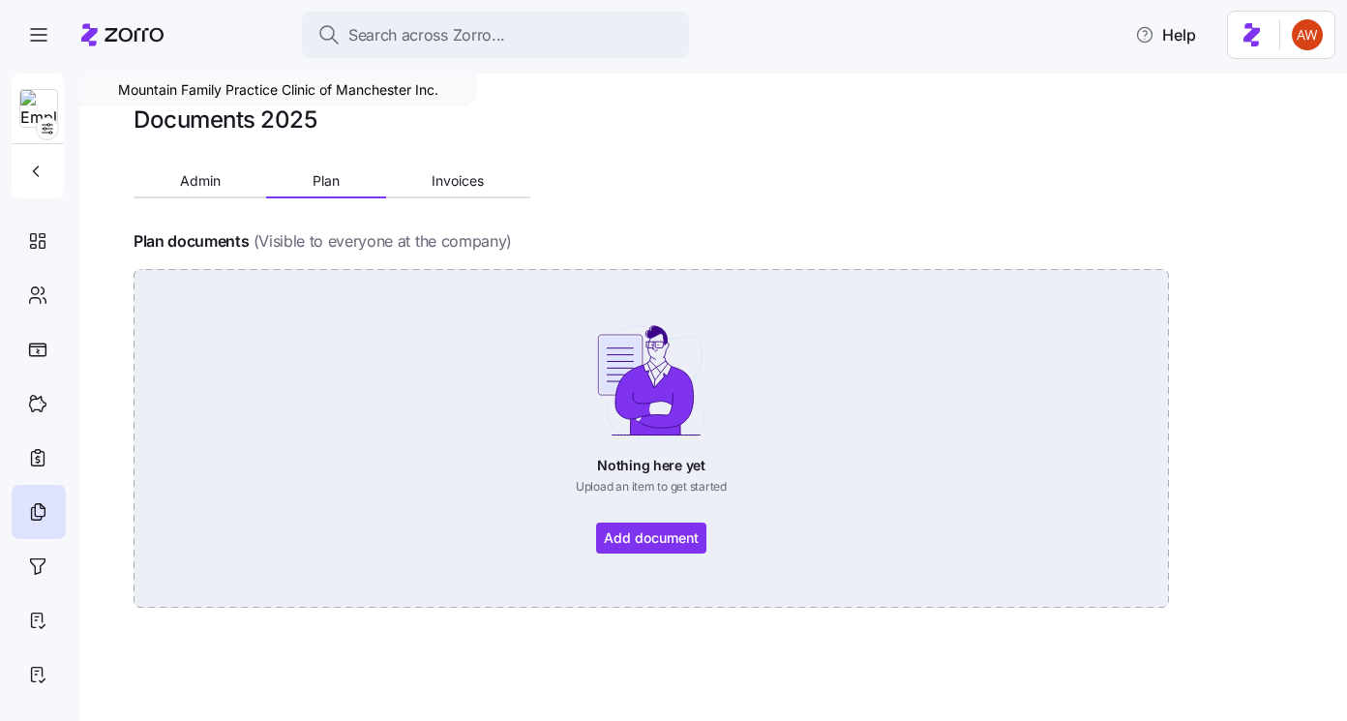
click at [675, 532] on div "Nothing here yet Upload an item to get started Add document" at bounding box center [651, 438] width 927 height 230
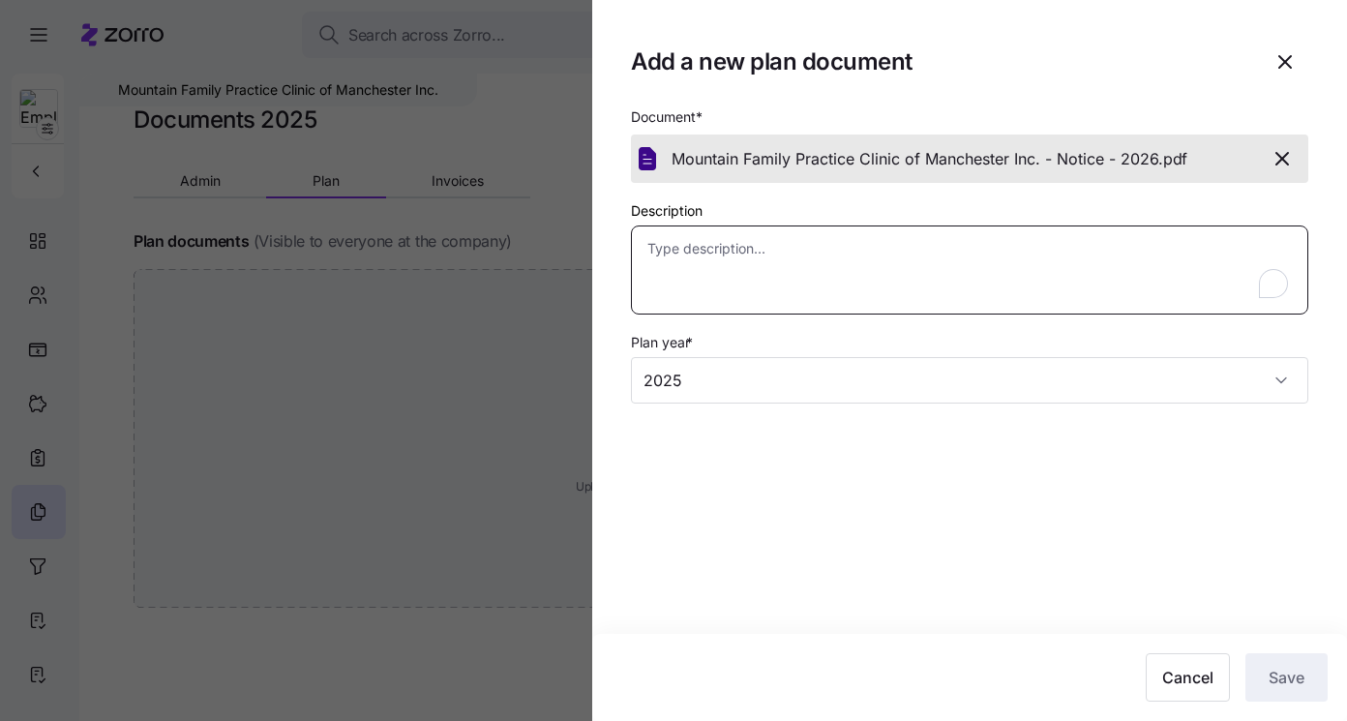
click at [954, 248] on textarea "Description" at bounding box center [970, 270] width 678 height 89
type textarea "x"
type textarea "I"
type textarea "x"
type textarea "IC"
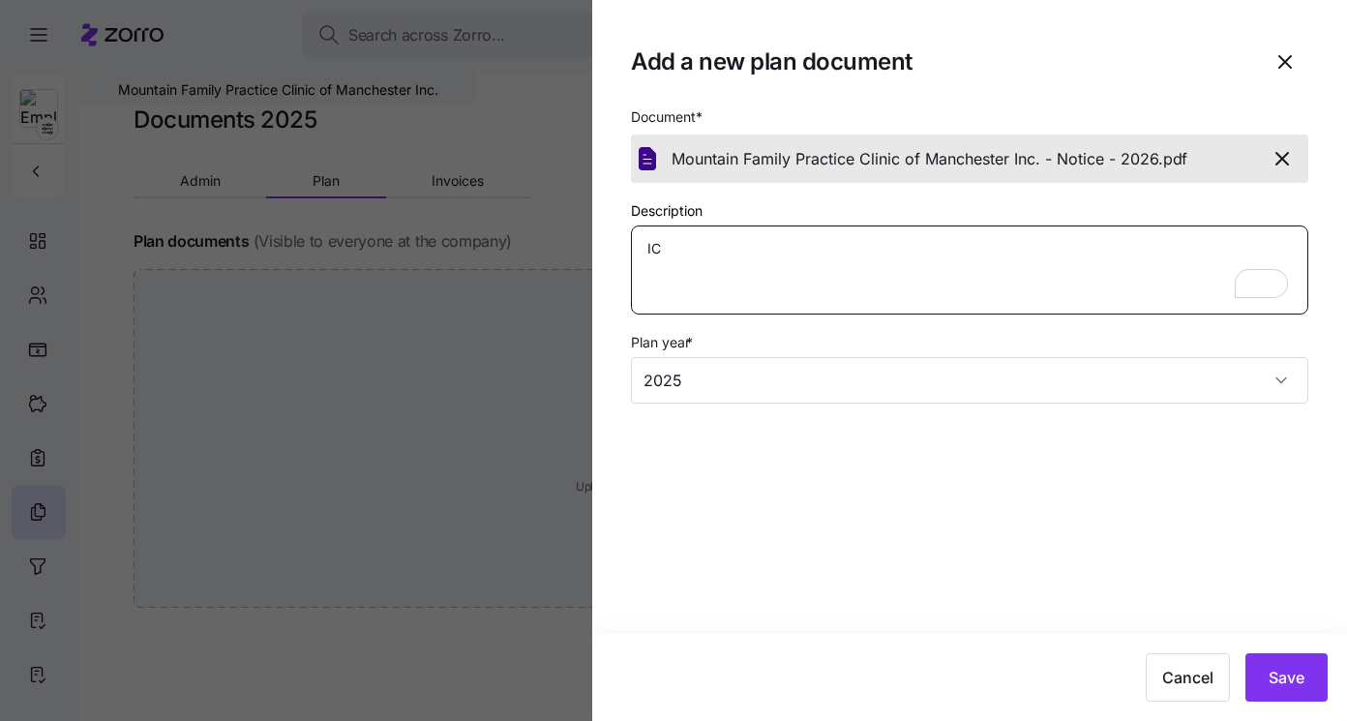
type textarea "x"
type textarea "ICH"
type textarea "x"
type textarea "ICHR"
type textarea "x"
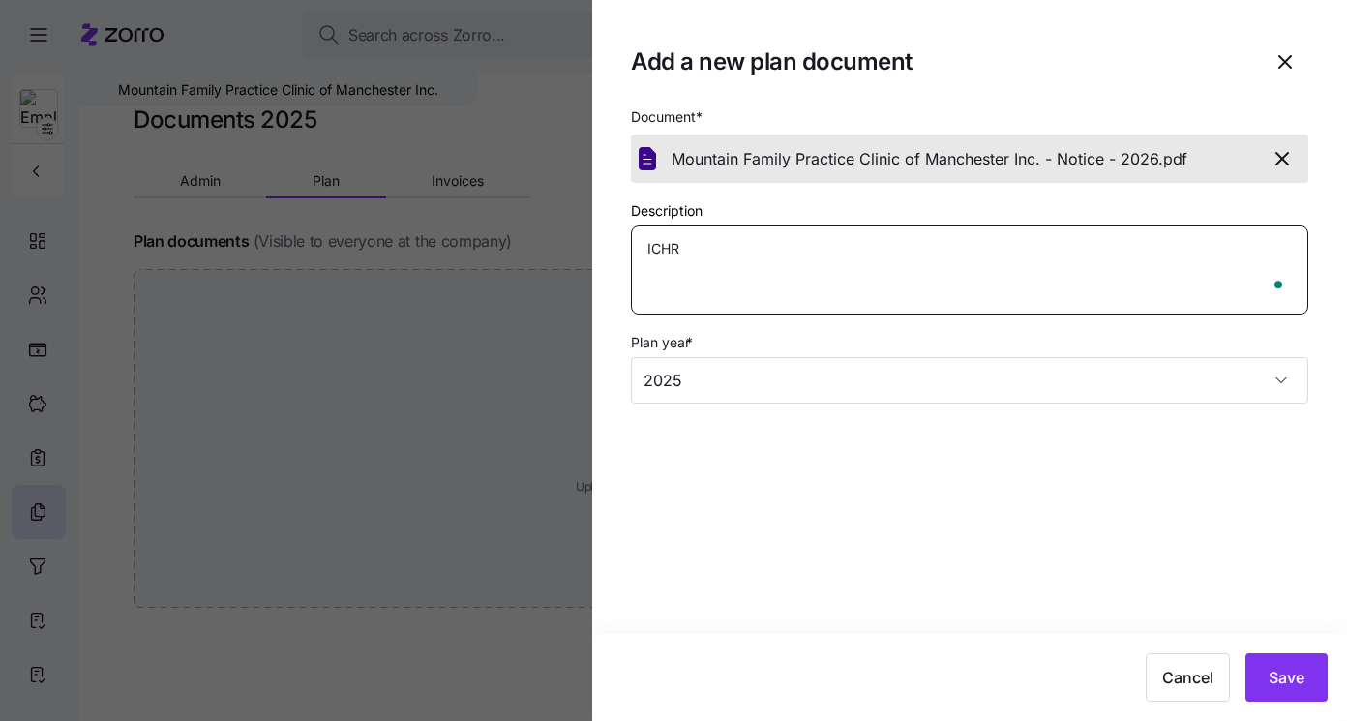
type textarea "ICHRA"
type textarea "x"
type textarea "ICHRA"
type textarea "x"
type textarea "ICHRA n"
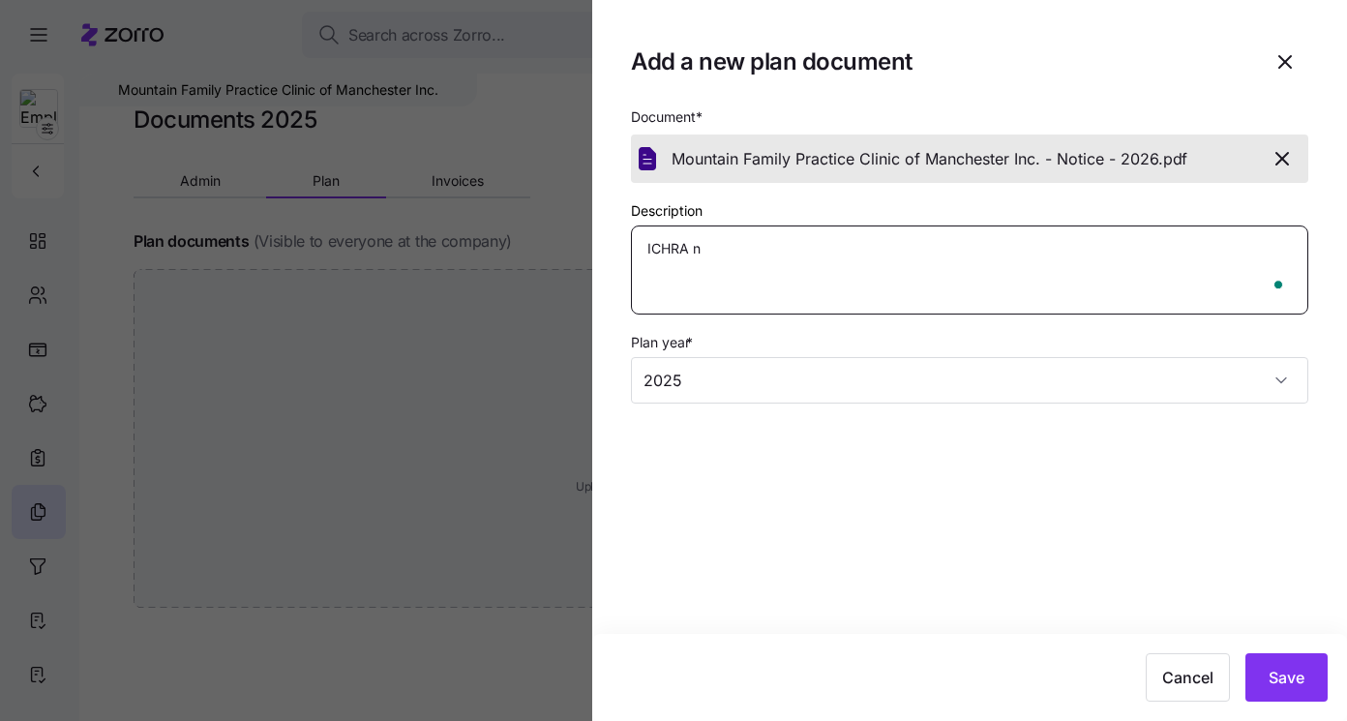
type textarea "x"
type textarea "ICHRA not"
type textarea "x"
type textarea "ICHRA noti"
type textarea "x"
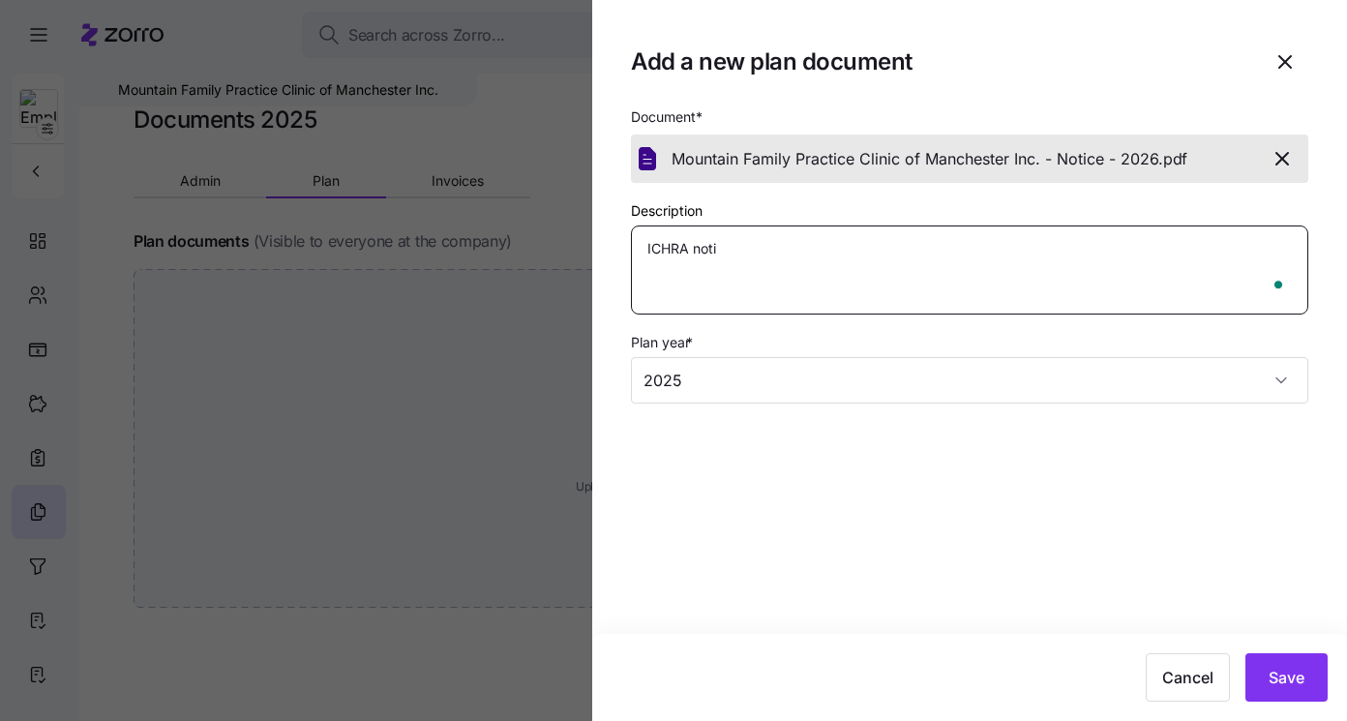
type textarea "ICHRA notic"
type textarea "x"
type textarea "ICHRA notice"
type textarea "x"
type textarea "ICHRA notice"
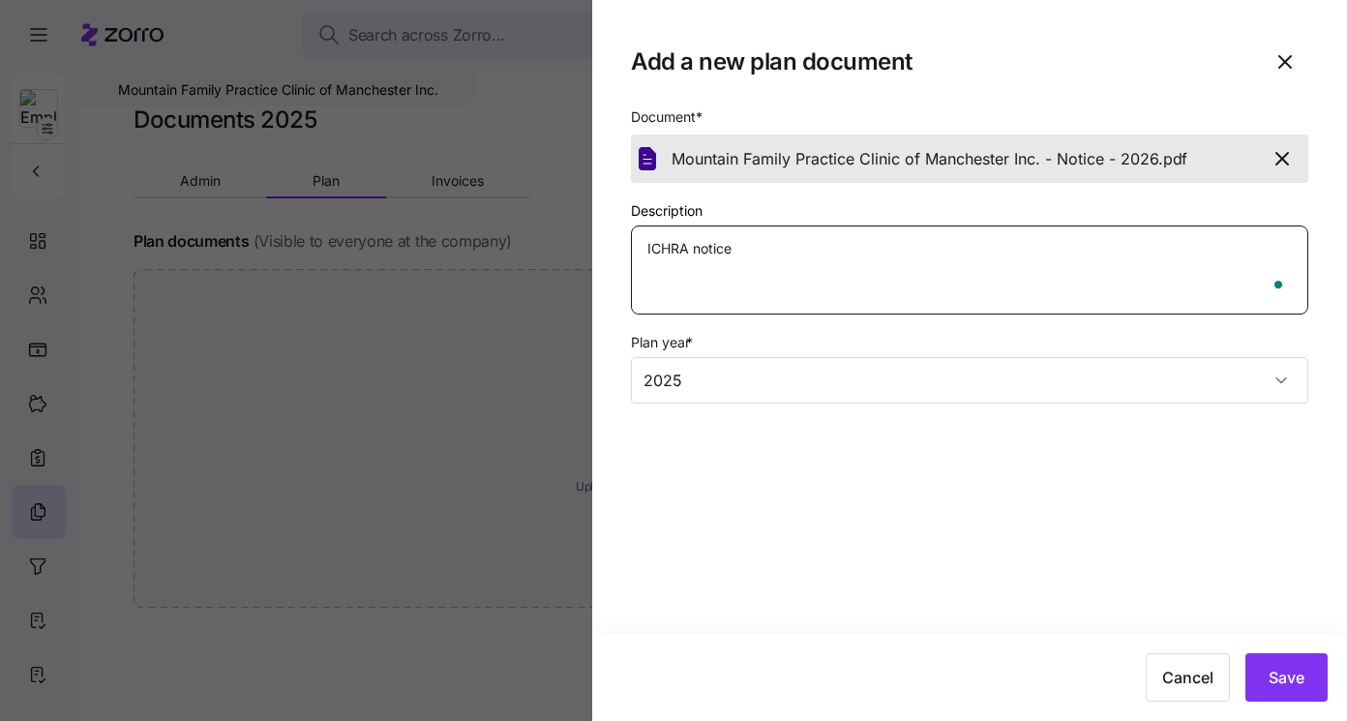
type textarea "x"
type textarea "ICHRA notice -"
type textarea "x"
type textarea "ICHRA notice -"
type textarea "x"
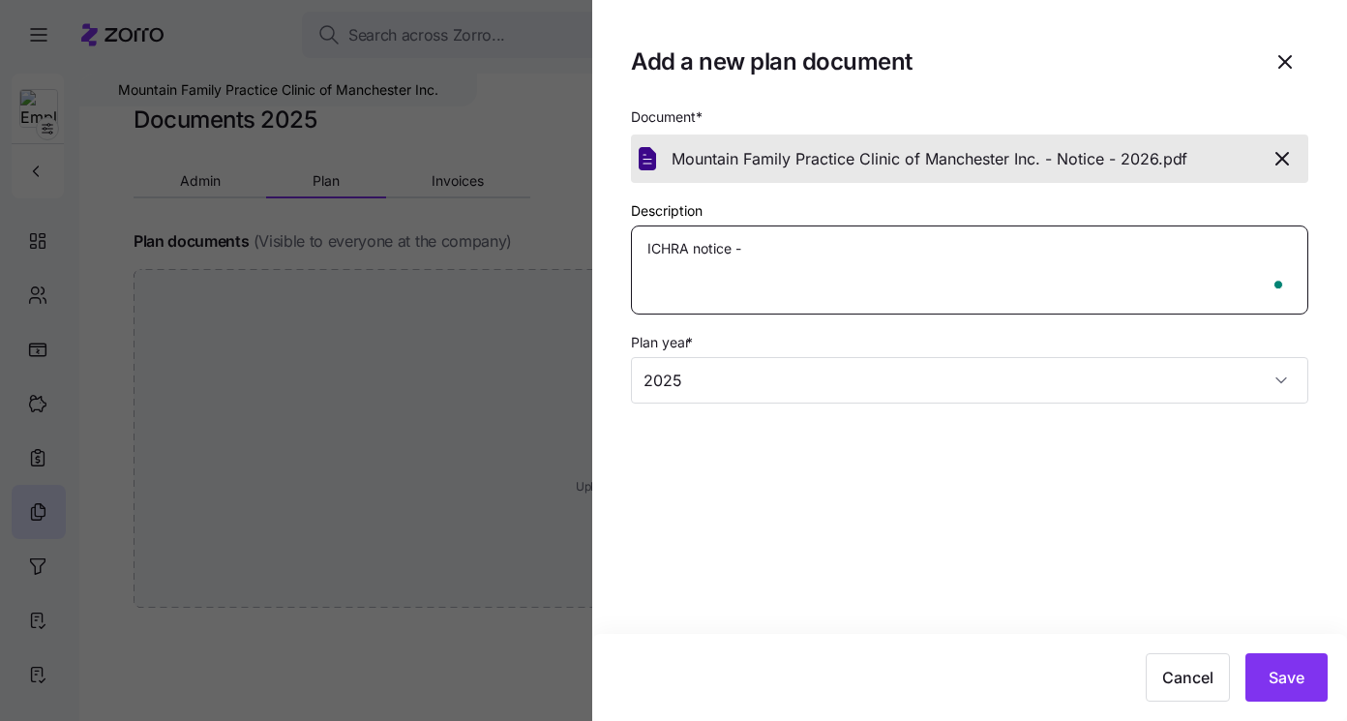
type textarea "ICHRA notice - 2"
type textarea "x"
type textarea "ICHRA notice - 20"
type textarea "x"
type textarea "ICHRA notice - 202"
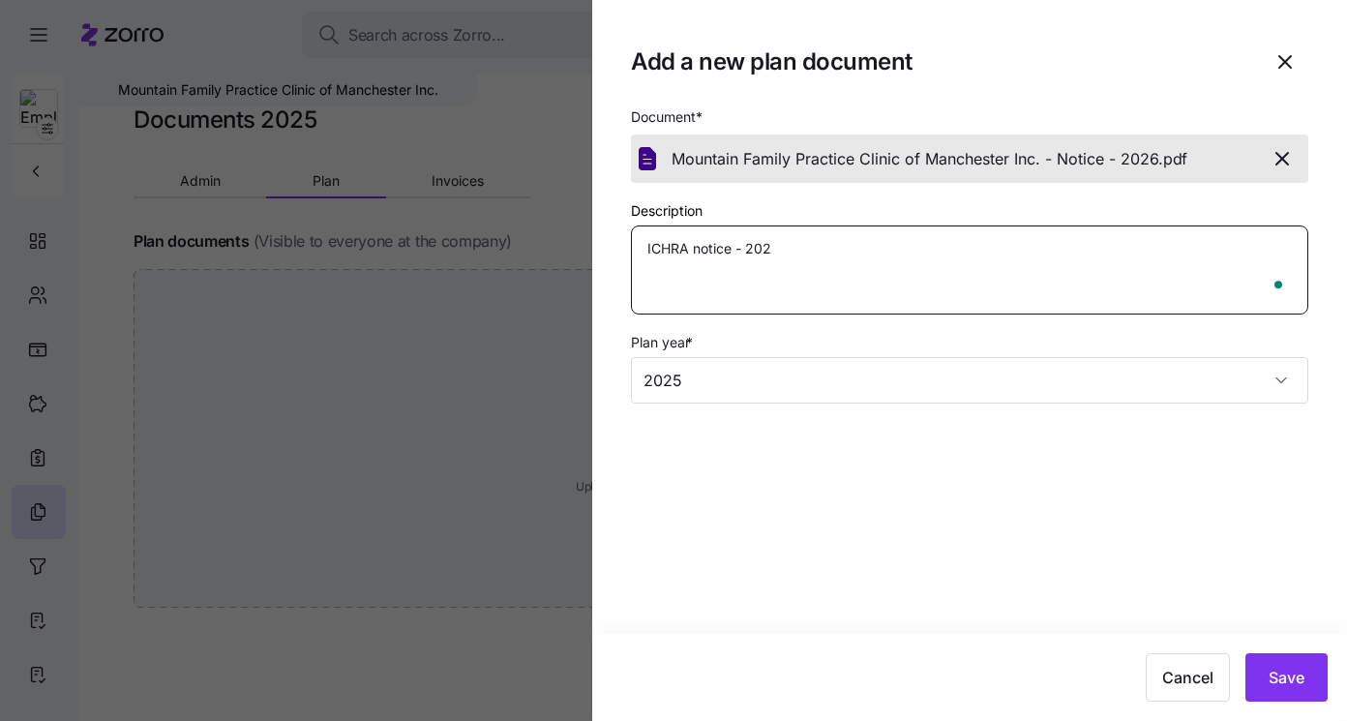
type textarea "x"
type textarea "ICHRA notice - 2026"
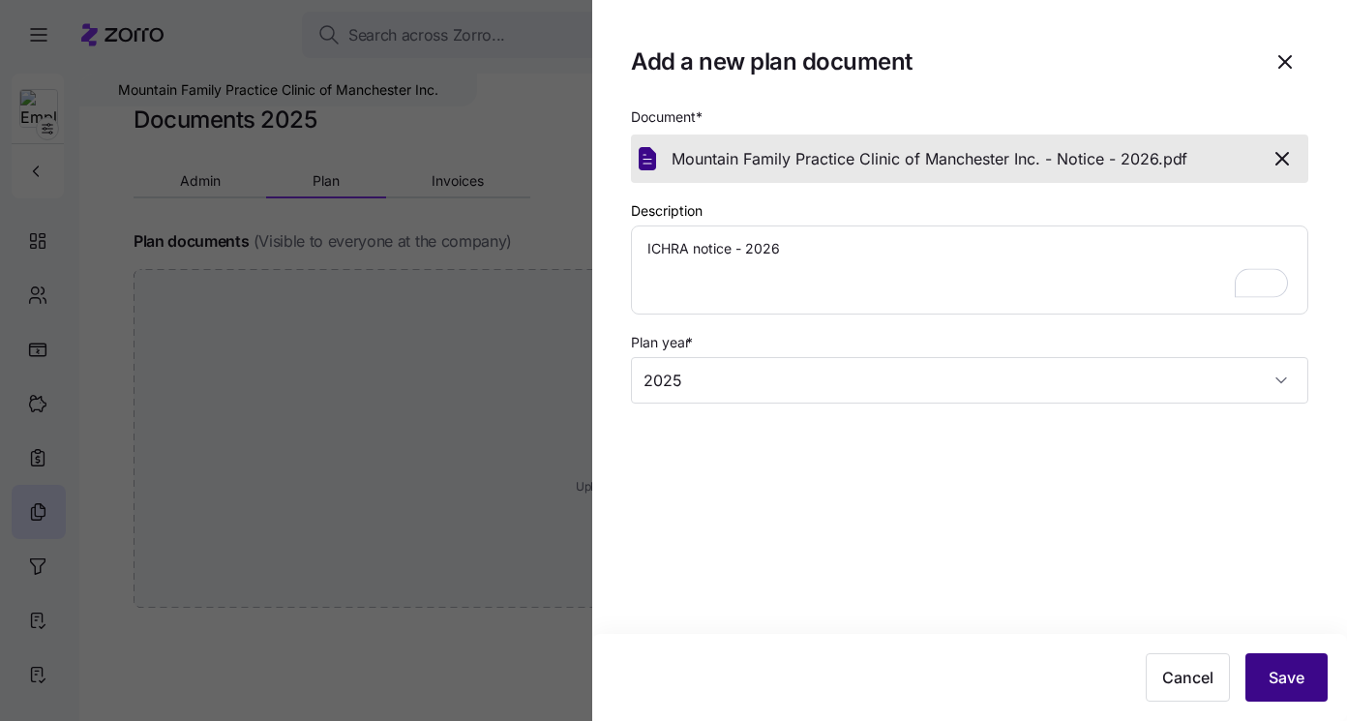
click at [1271, 669] on span "Save" at bounding box center [1287, 677] width 36 height 23
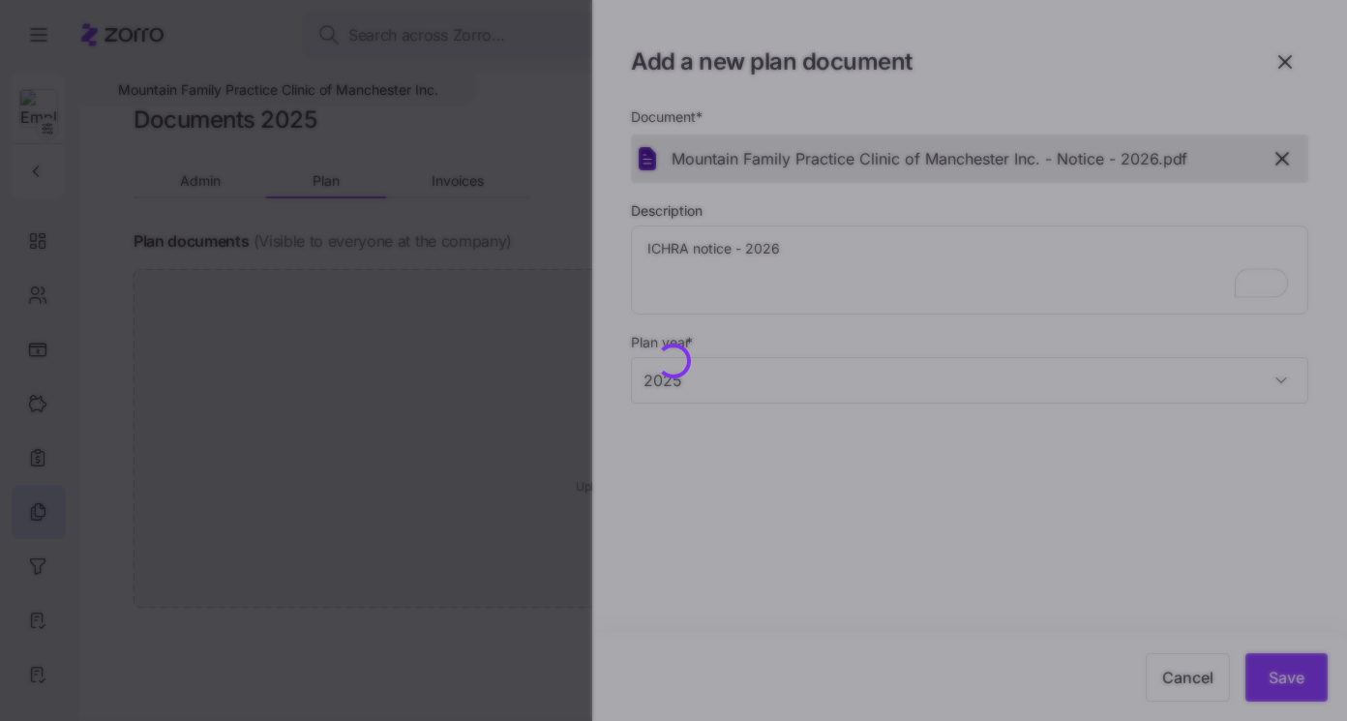
type textarea "x"
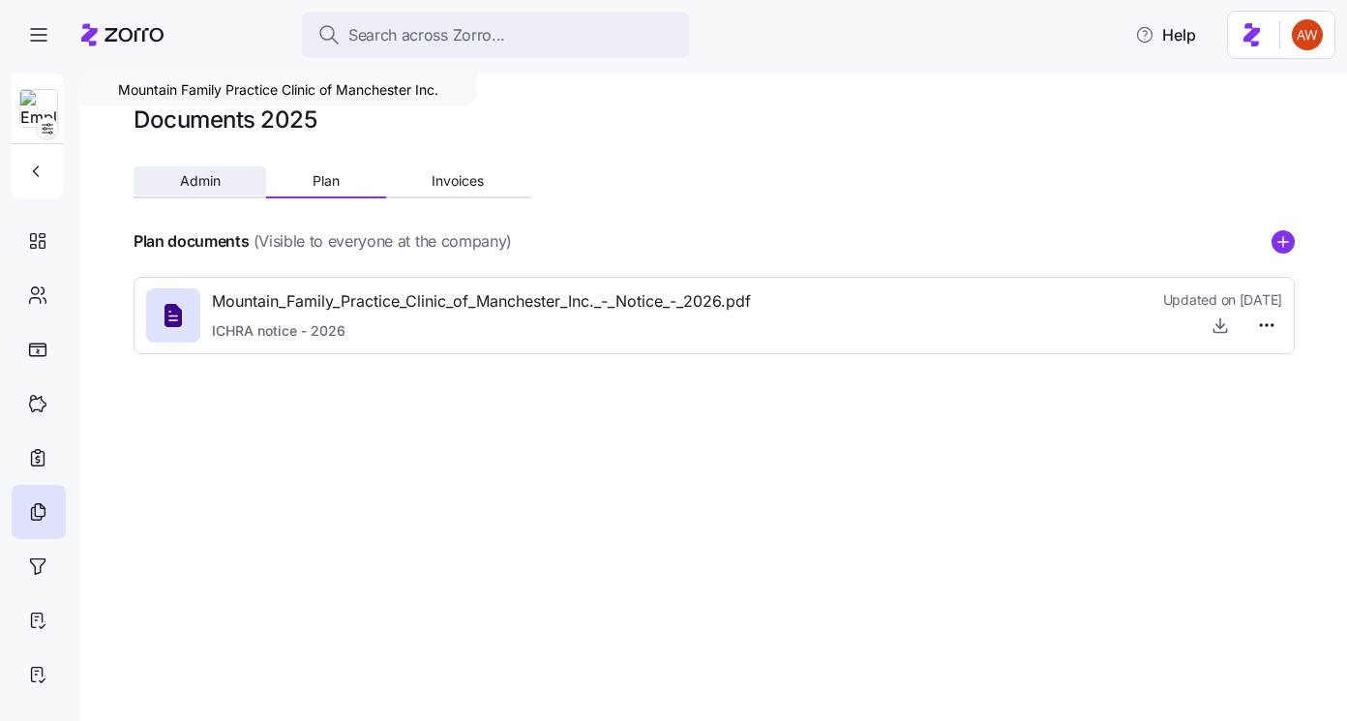
click at [207, 185] on span "Admin" at bounding box center [200, 181] width 41 height 14
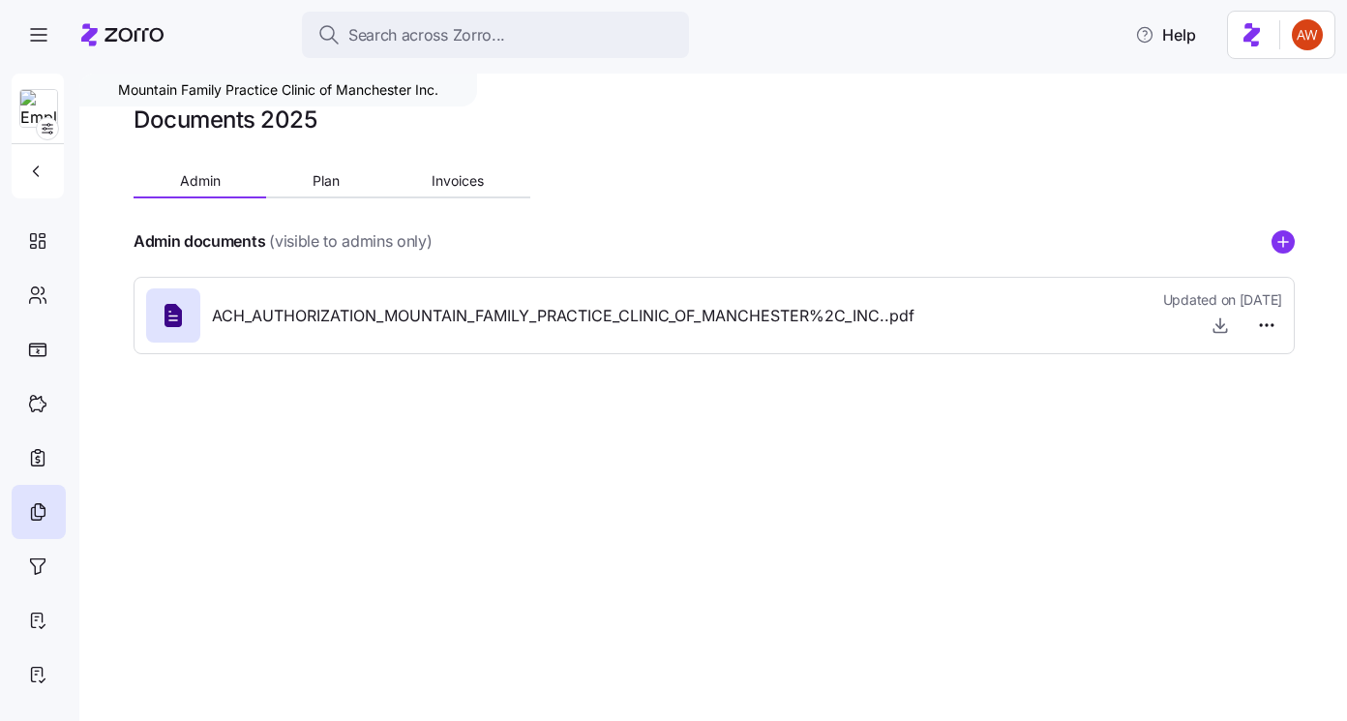
click at [1304, 241] on div "Mountain Family Practice Clinic of Manchester Inc. Documents 2025 Admin Plan In…" at bounding box center [713, 398] width 1268 height 648
click at [1280, 235] on circle "add icon" at bounding box center [1283, 241] width 21 height 21
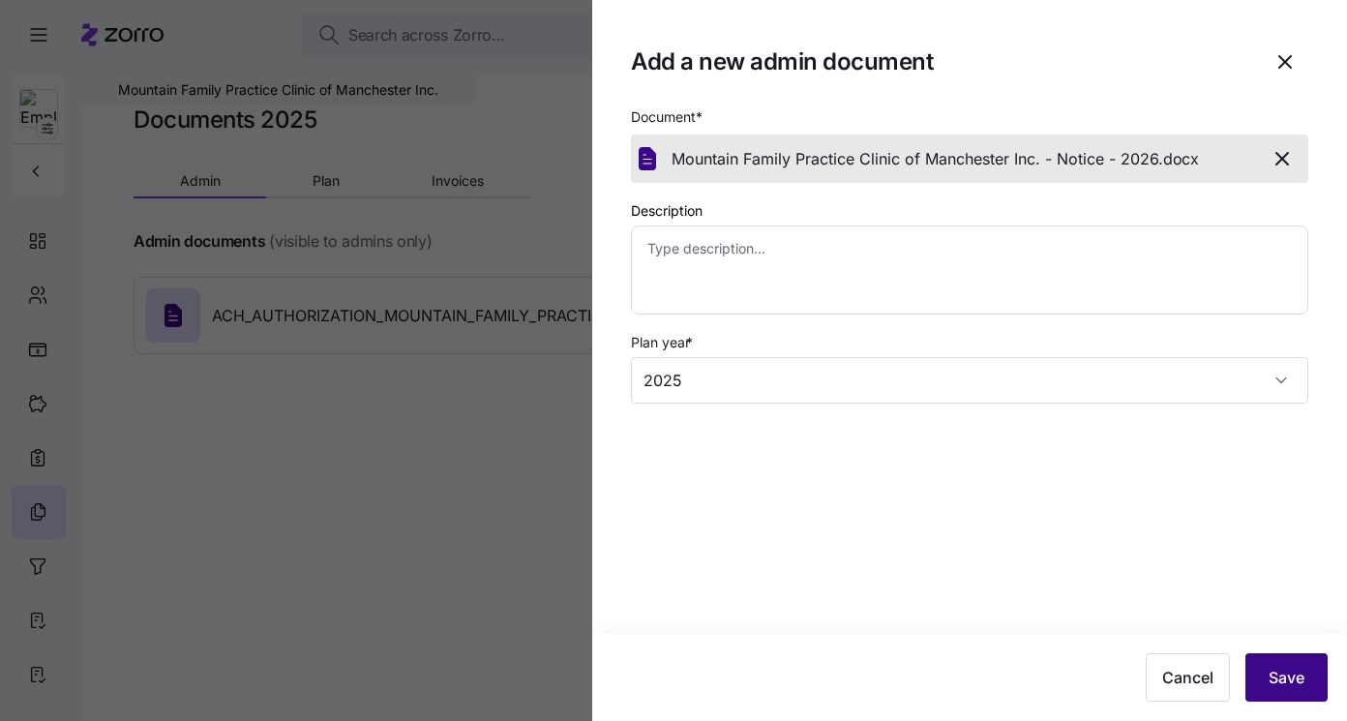
click at [1275, 666] on button "Save" at bounding box center [1287, 677] width 82 height 48
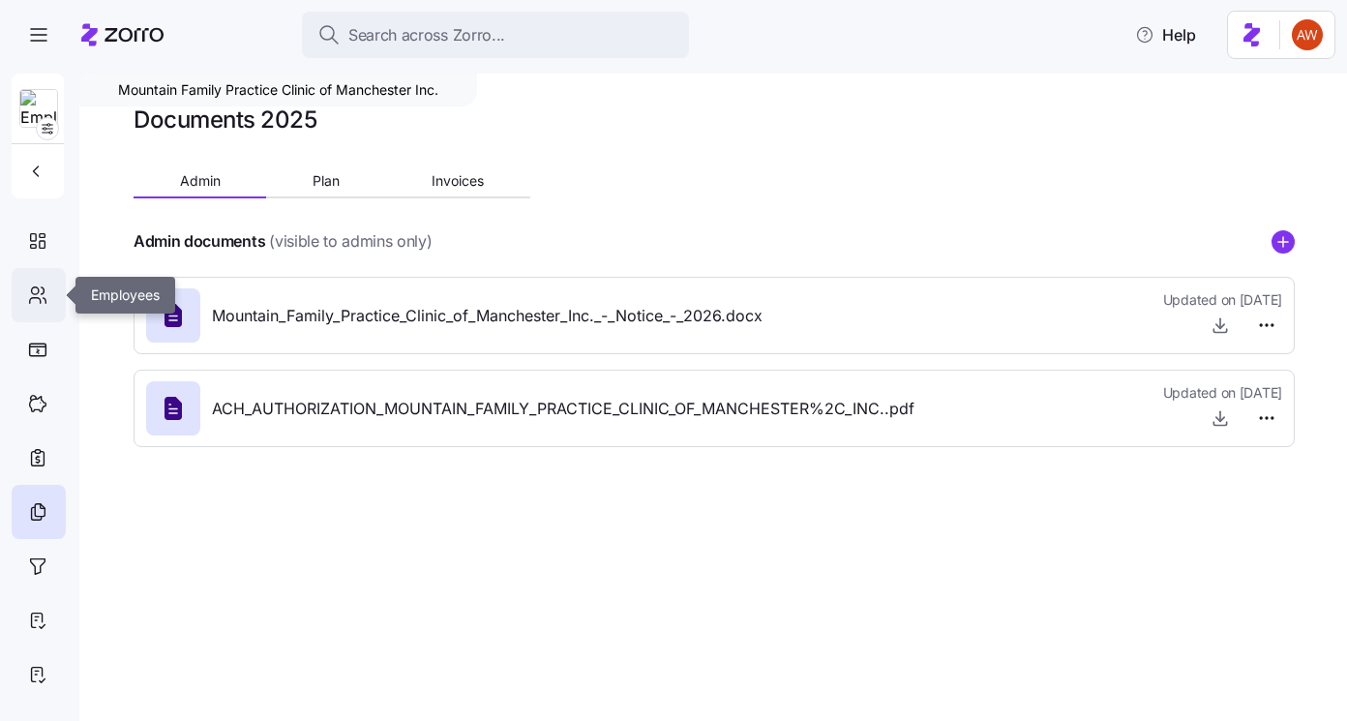
click at [41, 288] on icon at bounding box center [37, 295] width 21 height 23
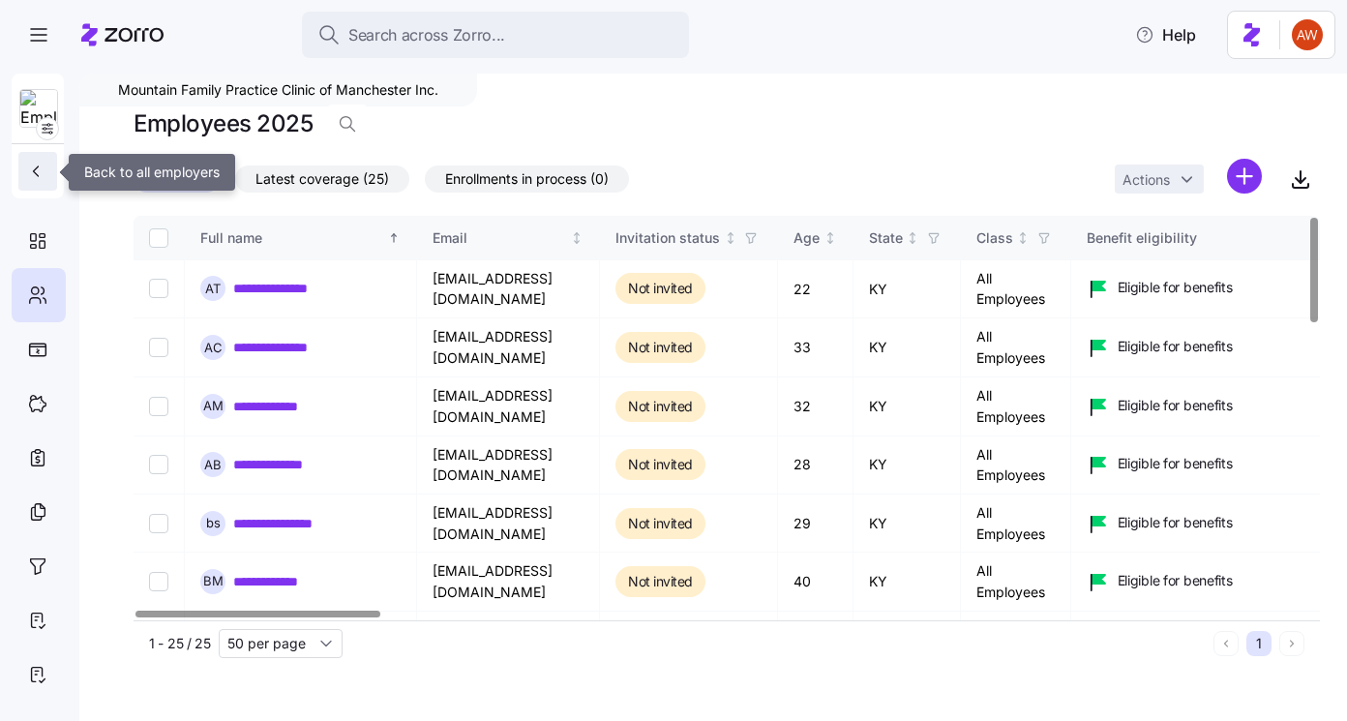
click at [41, 158] on button "button" at bounding box center [37, 171] width 39 height 39
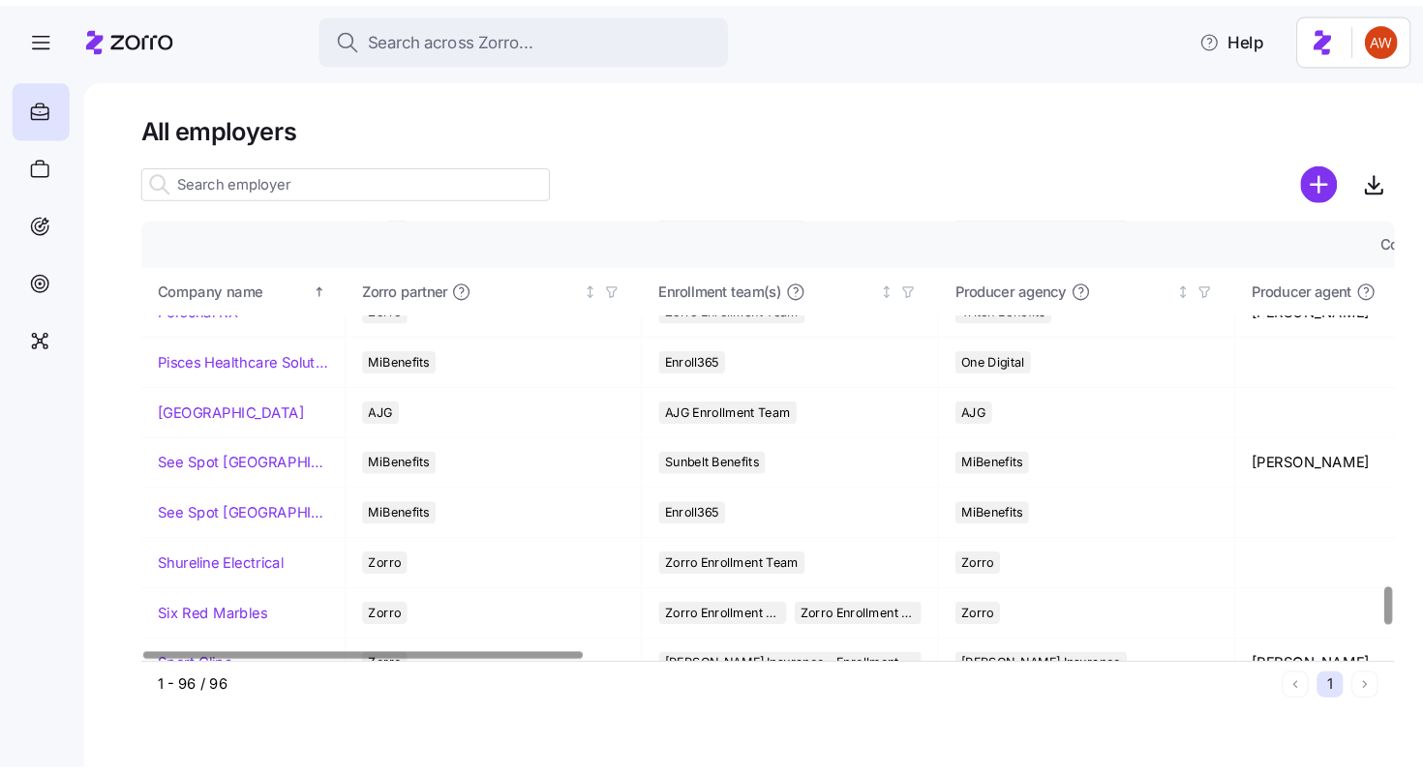
scroll to position [4224, 0]
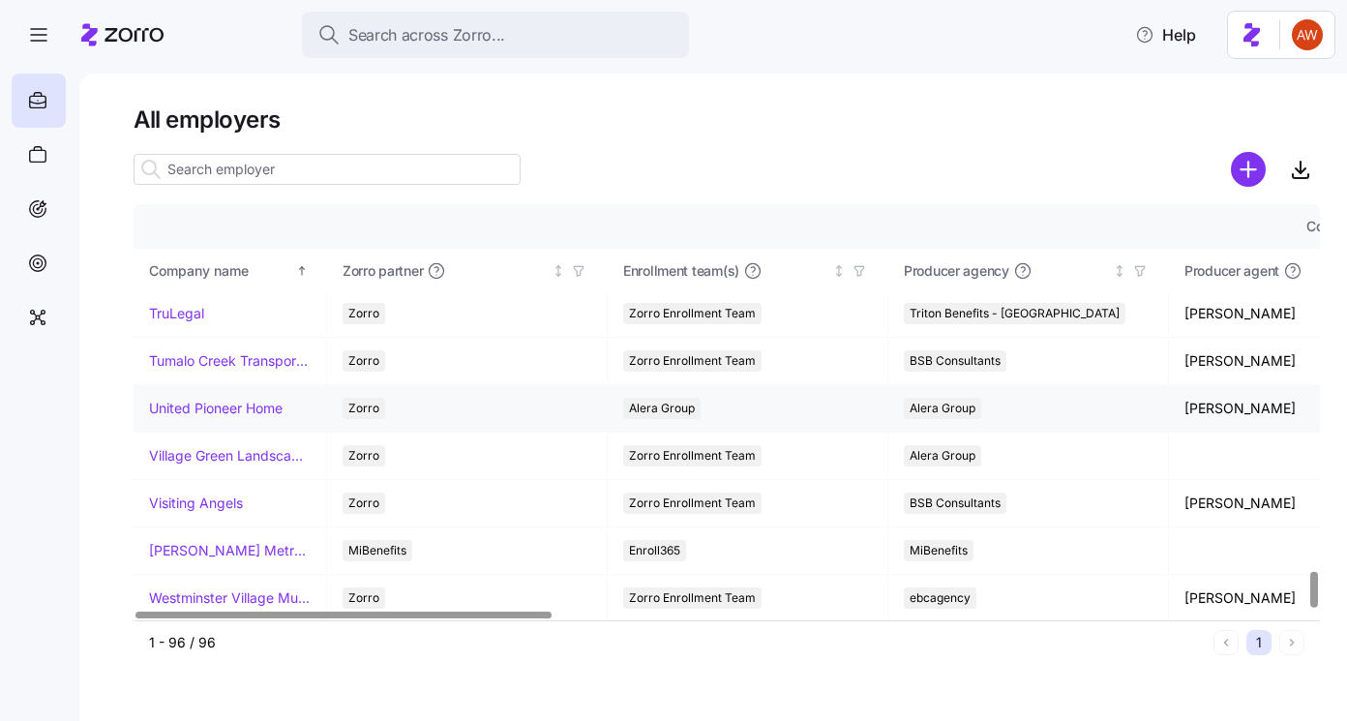
click at [212, 406] on link "United Pioneer Home" at bounding box center [216, 408] width 134 height 19
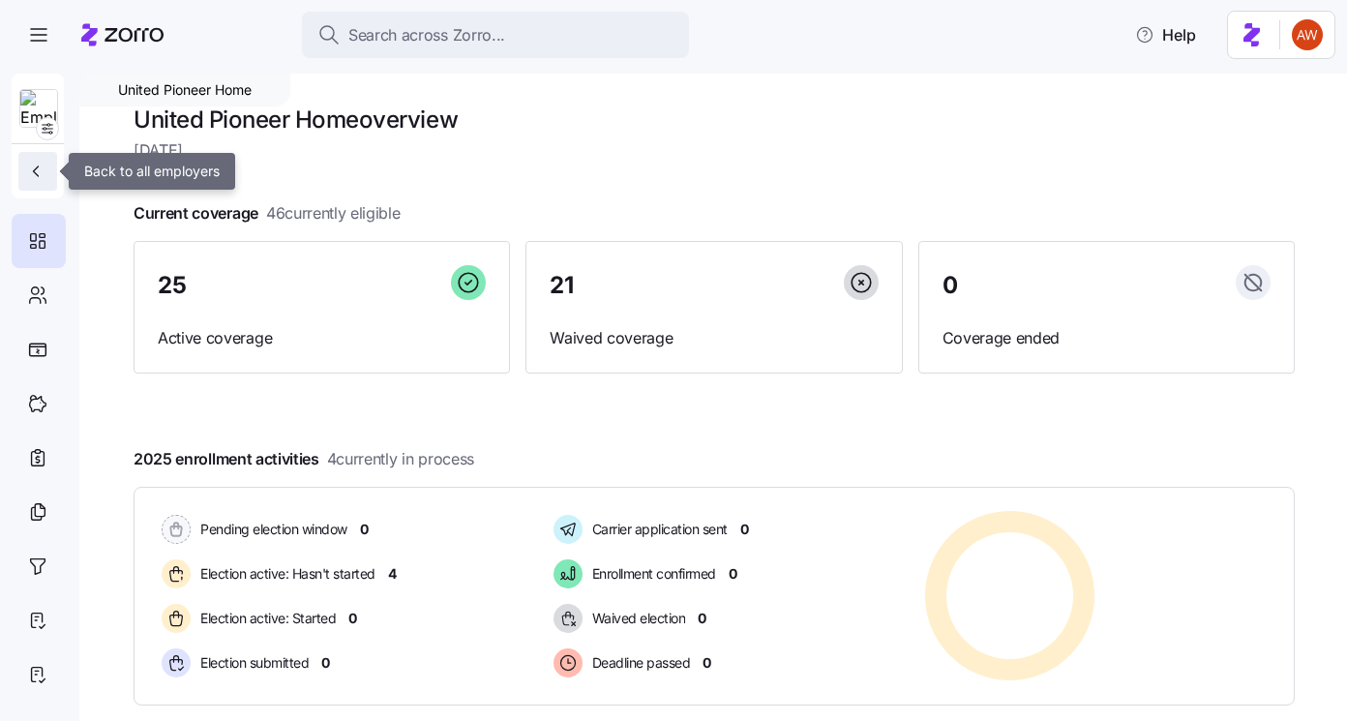
click at [39, 172] on icon "button" at bounding box center [35, 171] width 19 height 19
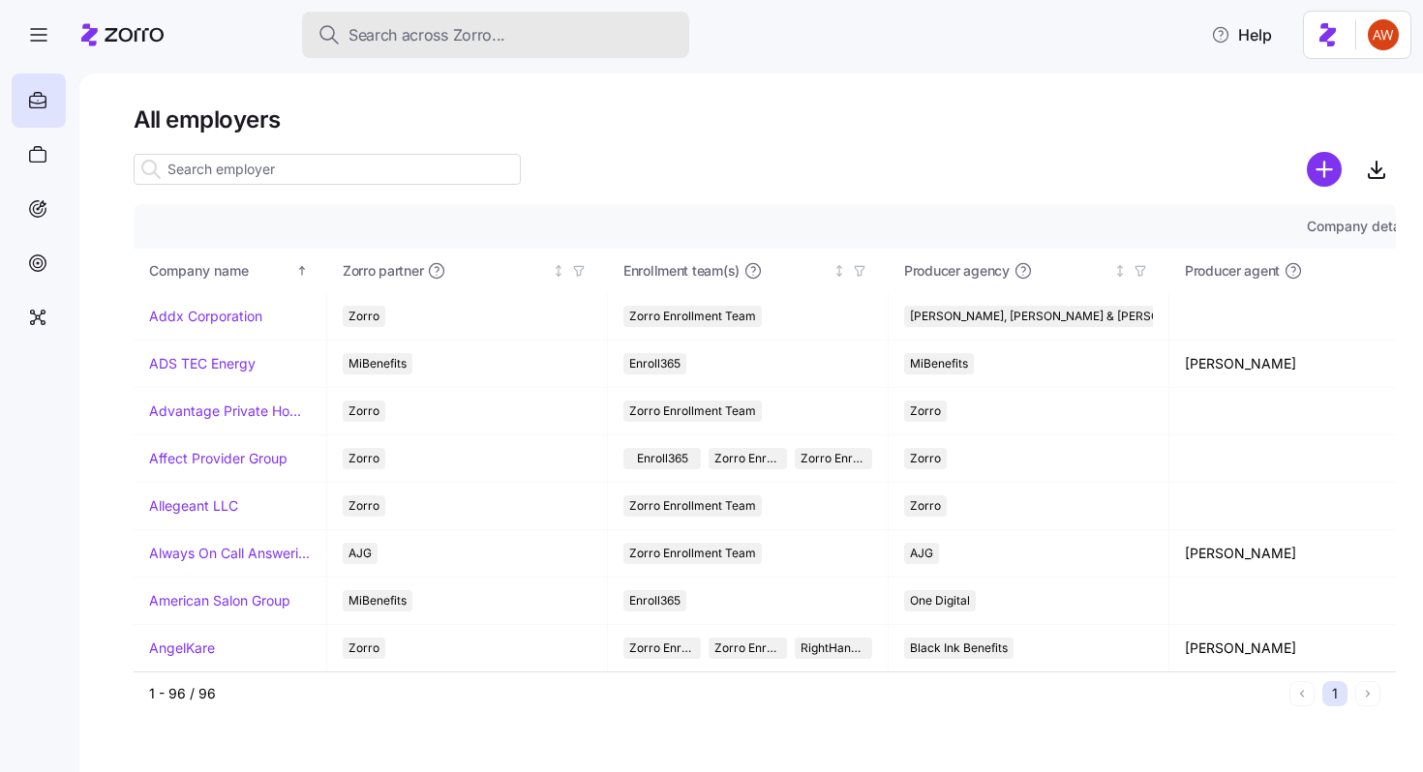
click at [401, 45] on span "Search across Zorro..." at bounding box center [426, 35] width 157 height 24
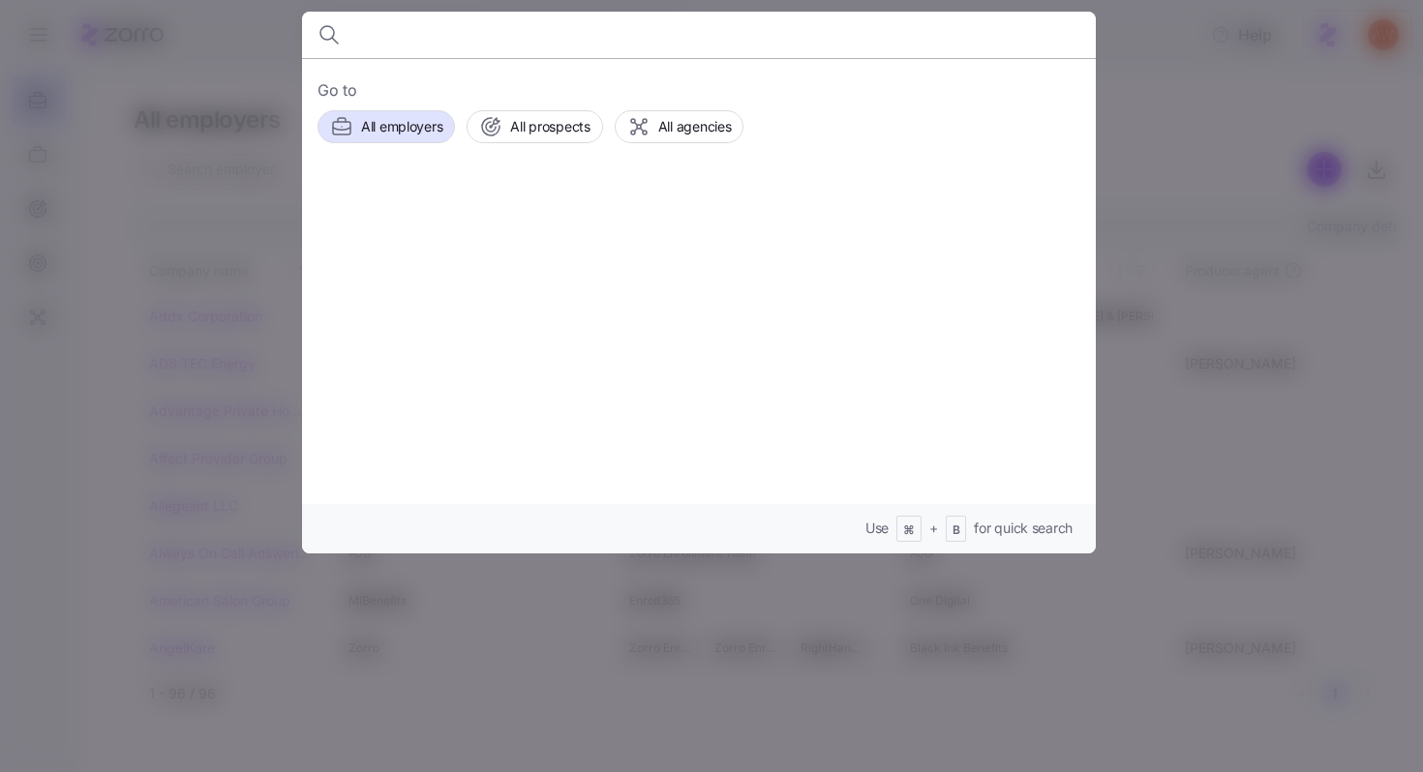
click at [260, 79] on div at bounding box center [711, 386] width 1423 height 772
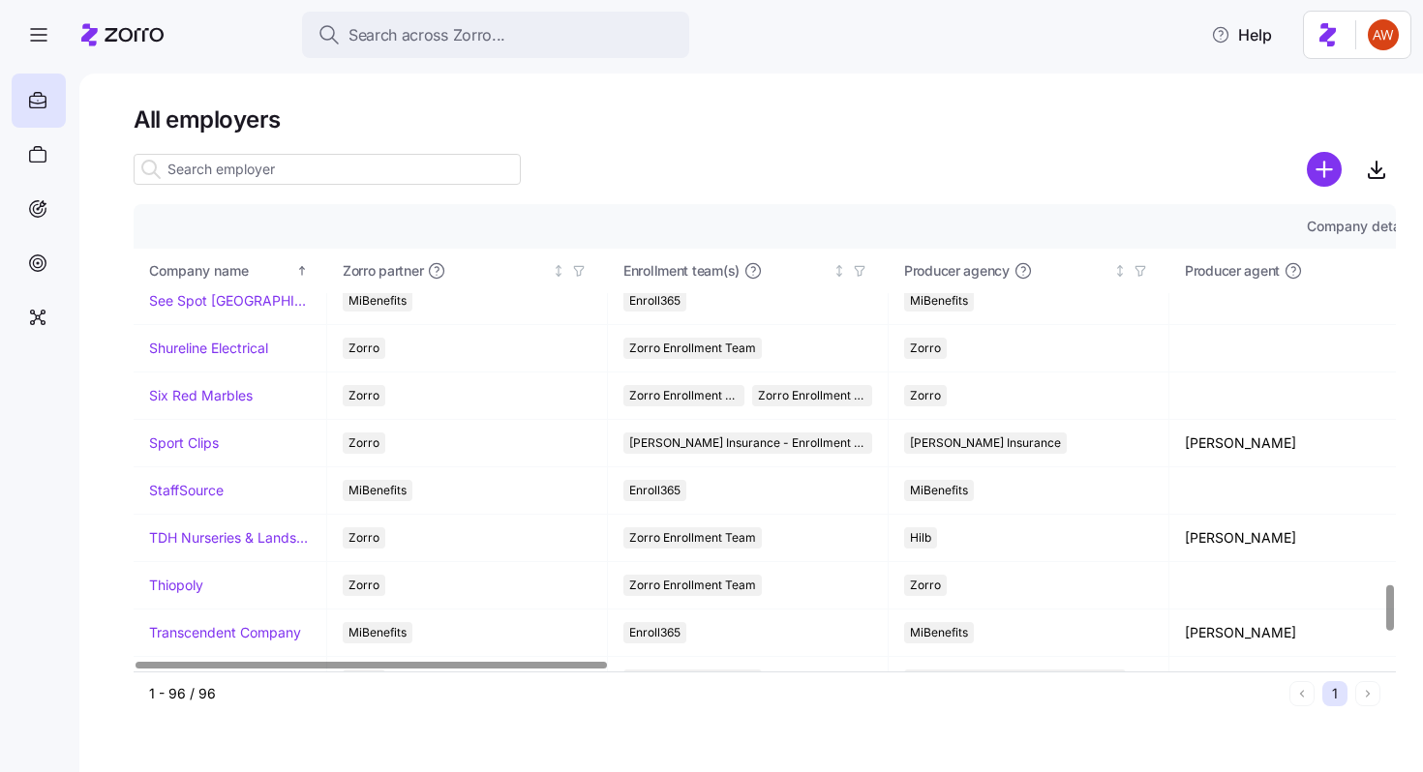
scroll to position [3805, 0]
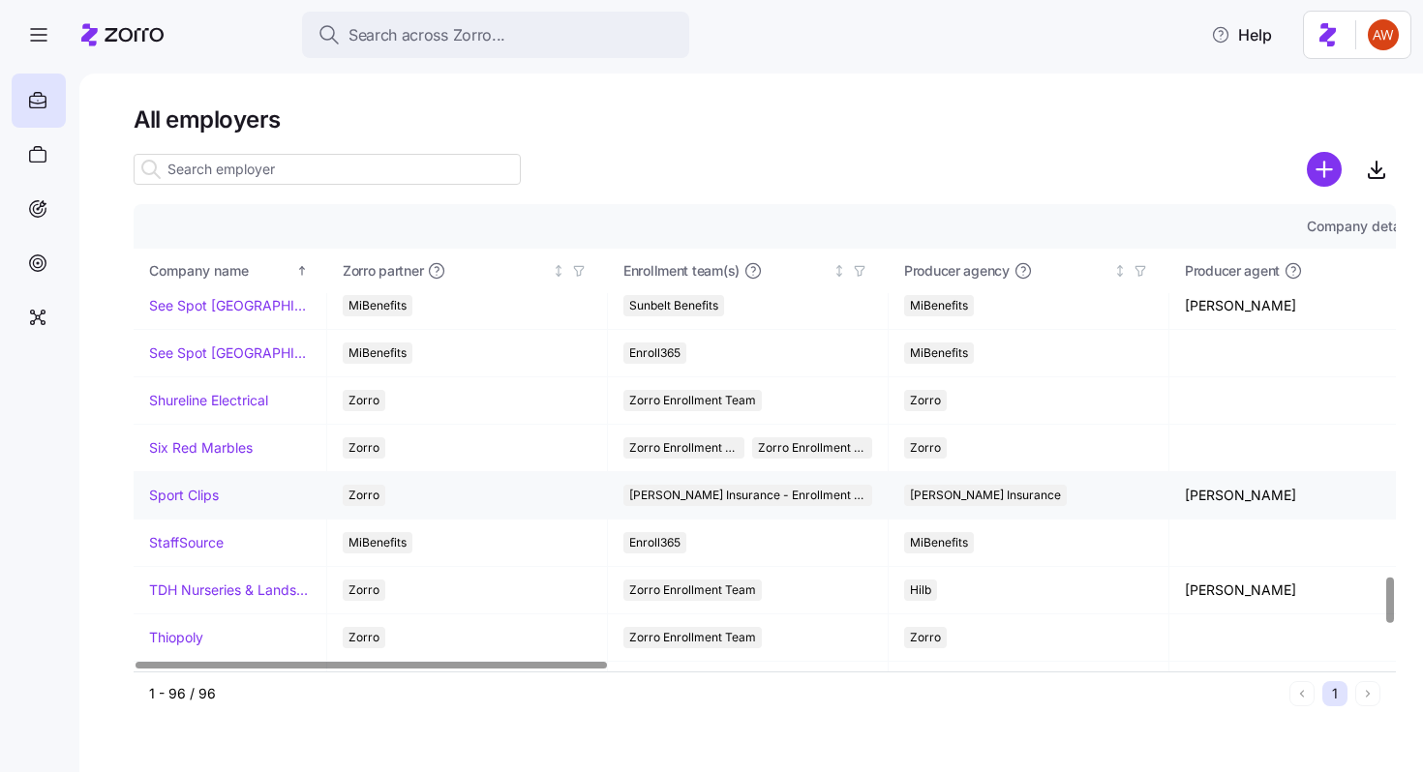
click at [175, 496] on link "Sport Clips" at bounding box center [184, 495] width 70 height 19
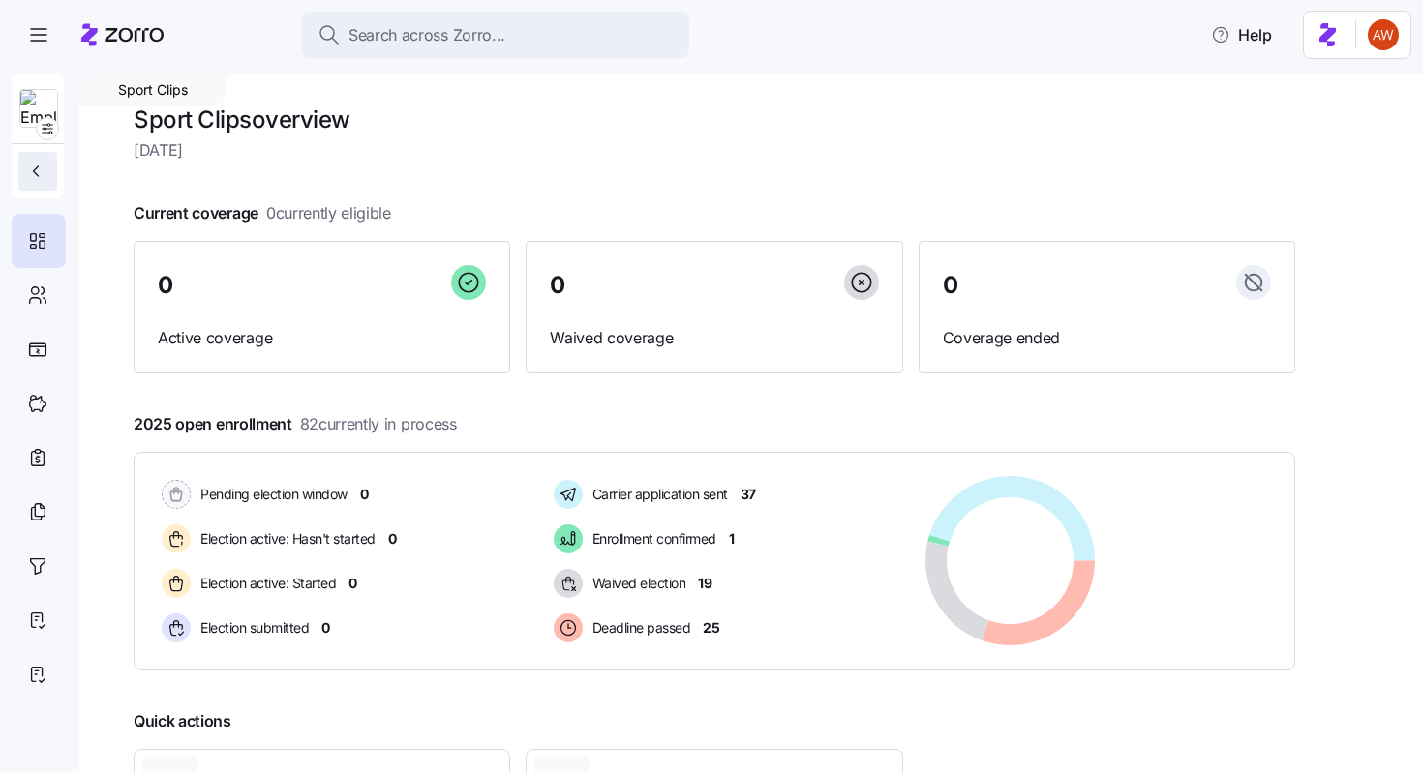
click at [28, 172] on icon "button" at bounding box center [35, 171] width 19 height 19
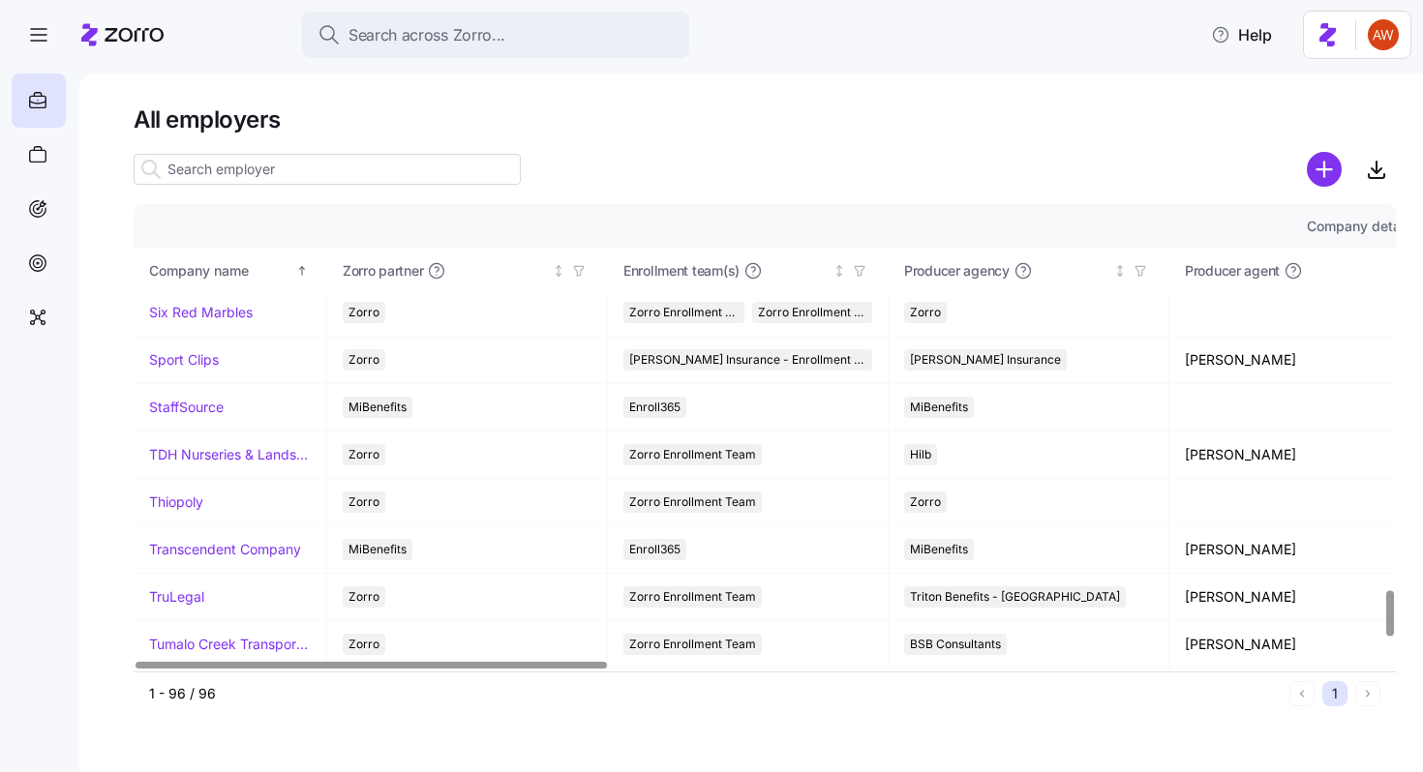
scroll to position [3937, 0]
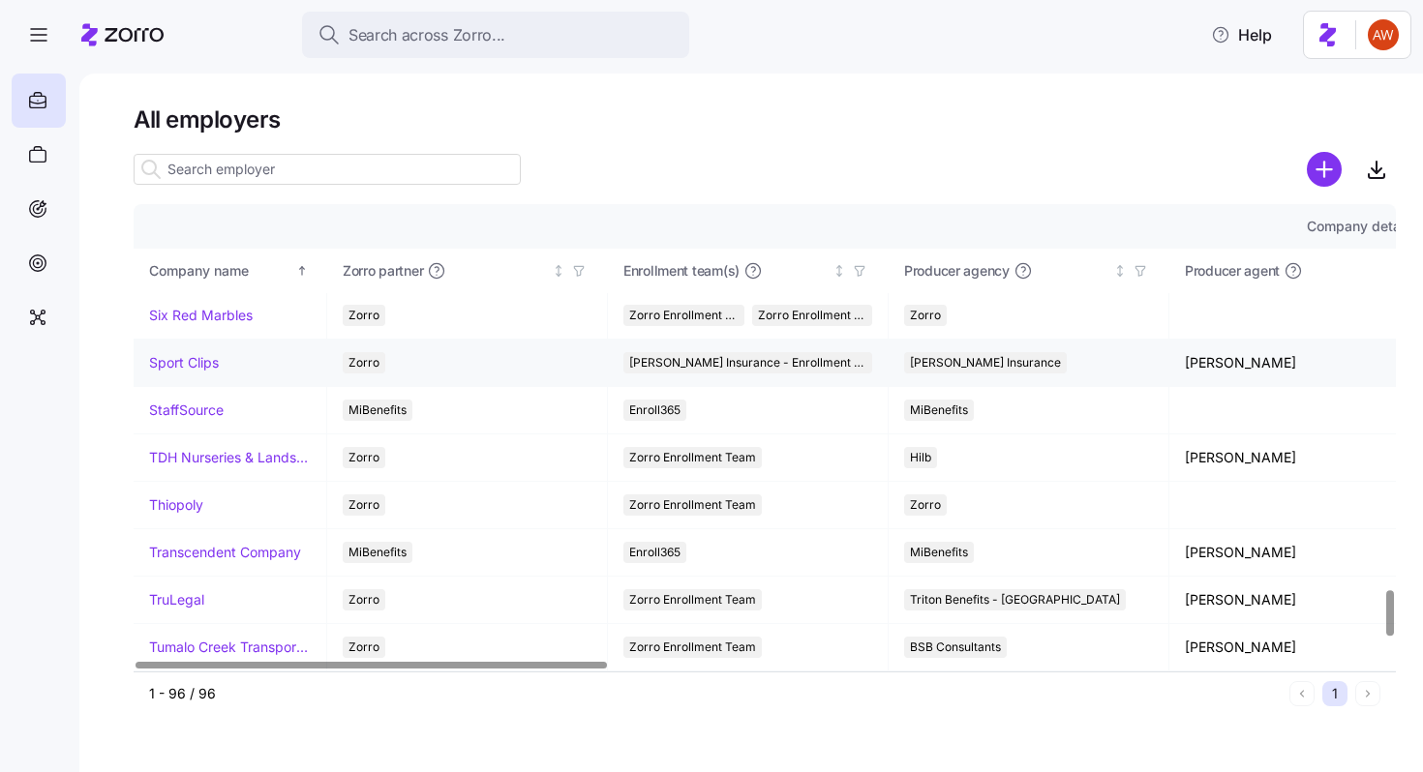
click at [208, 371] on link "Sport Clips" at bounding box center [184, 362] width 70 height 19
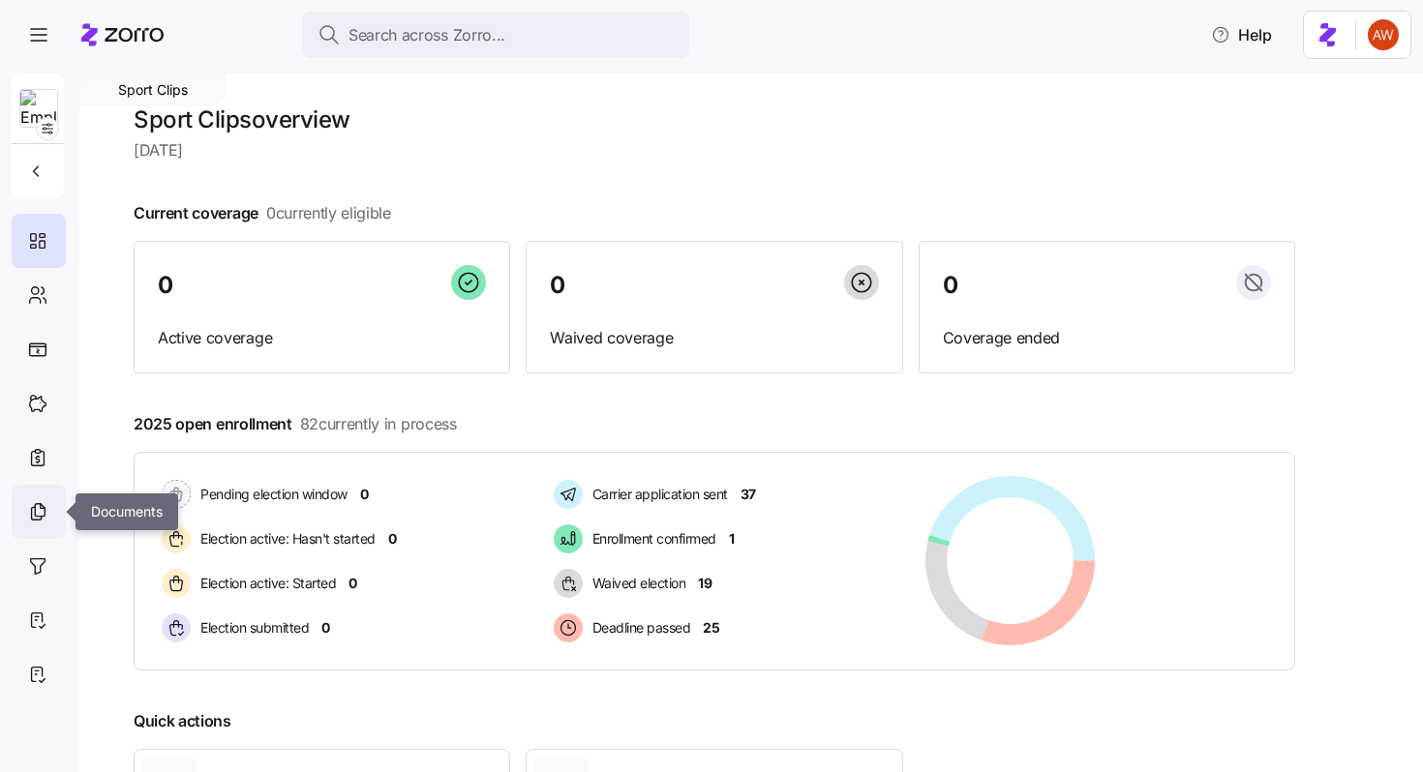
click at [38, 517] on icon at bounding box center [37, 511] width 21 height 23
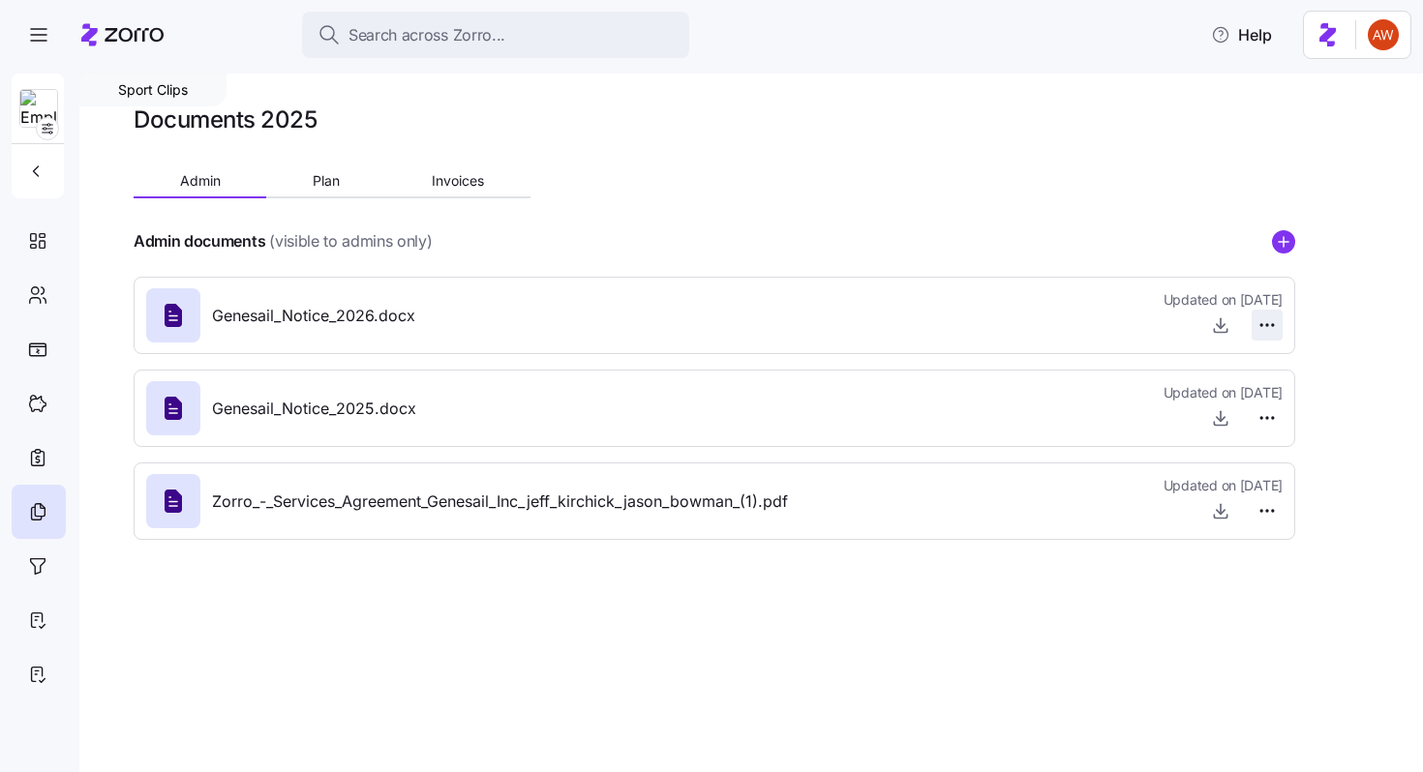
click at [1272, 324] on html "Search across Zorro... Help Sport Clips Documents 2025 Admin Plan Invoices Admi…" at bounding box center [711, 380] width 1423 height 761
click at [1238, 395] on span "Delete" at bounding box center [1220, 399] width 39 height 19
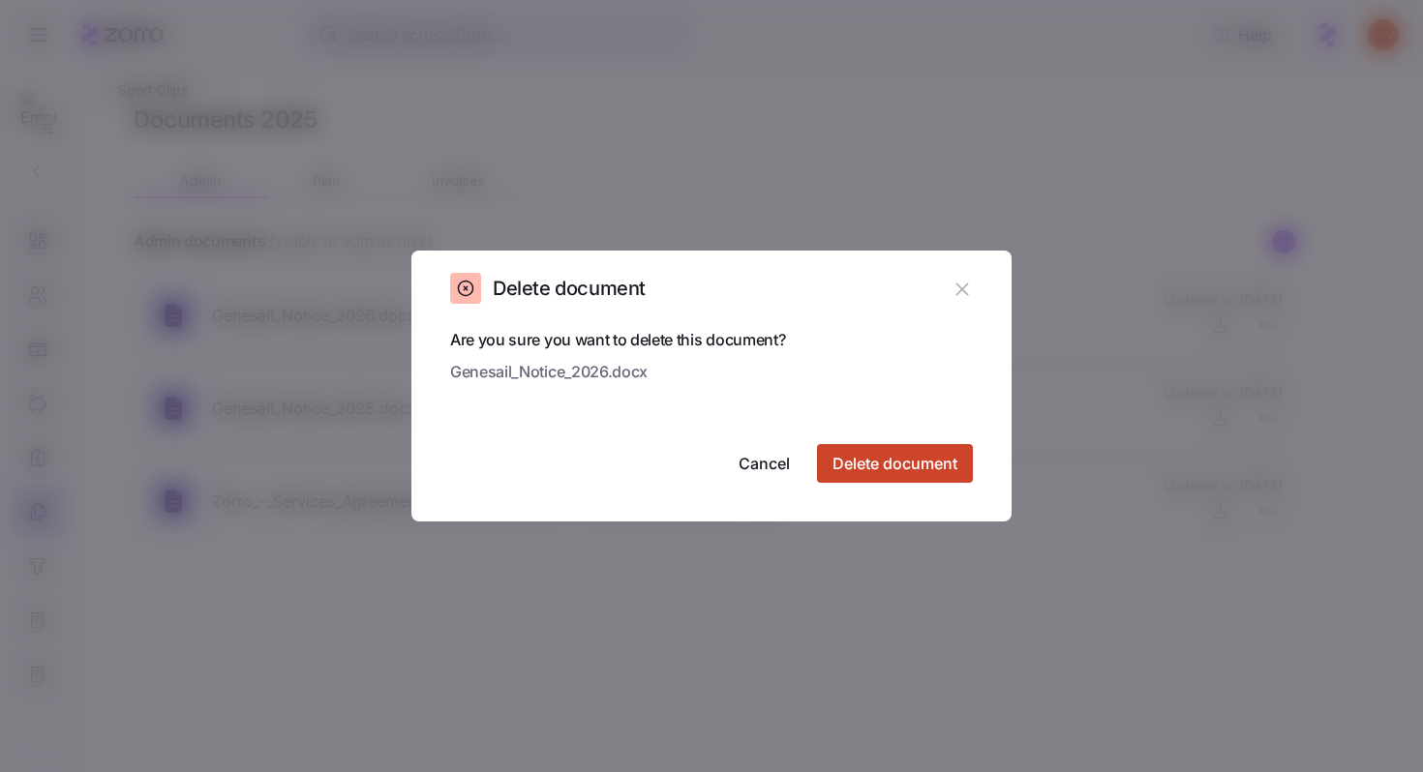
click at [940, 462] on span "Delete document" at bounding box center [894, 463] width 125 height 23
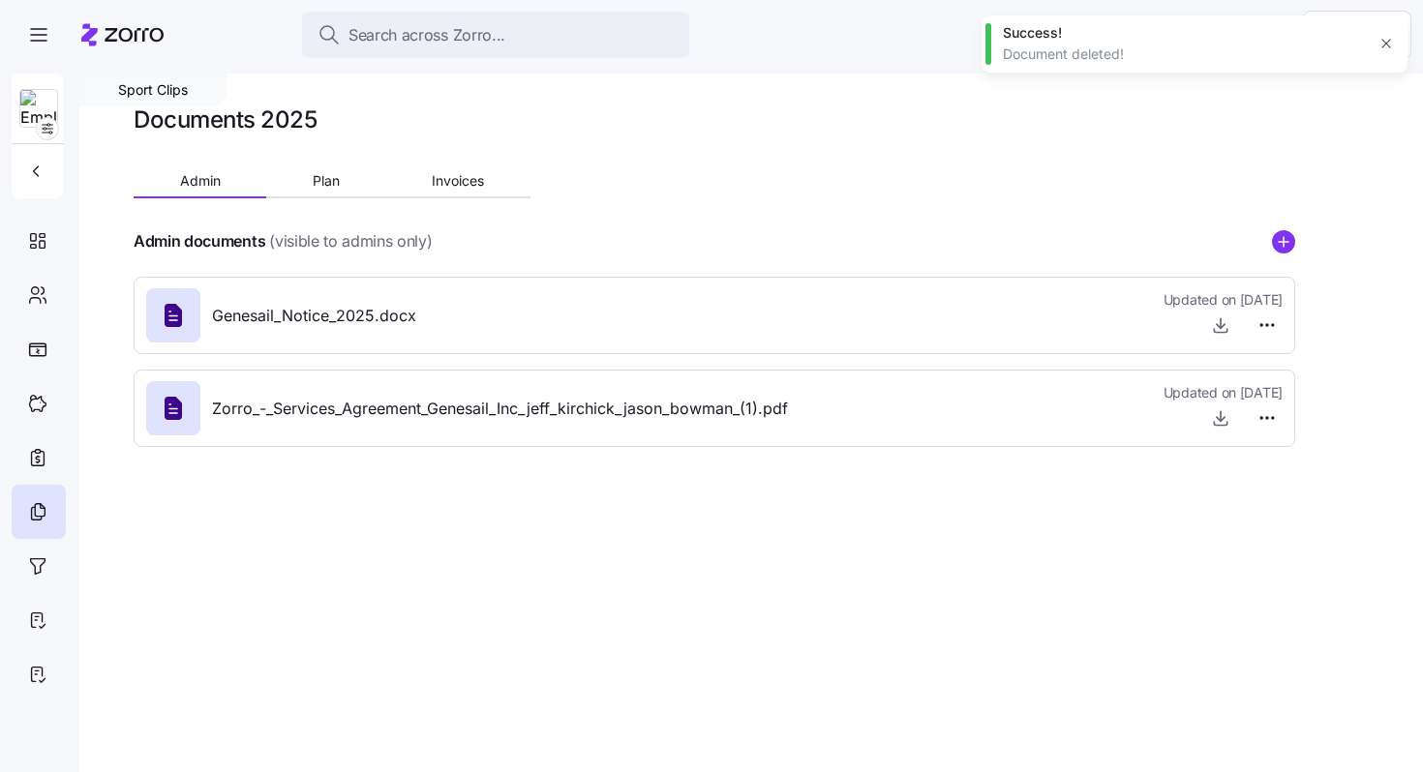
click at [1282, 242] on g "add icon" at bounding box center [1284, 241] width 10 height 10
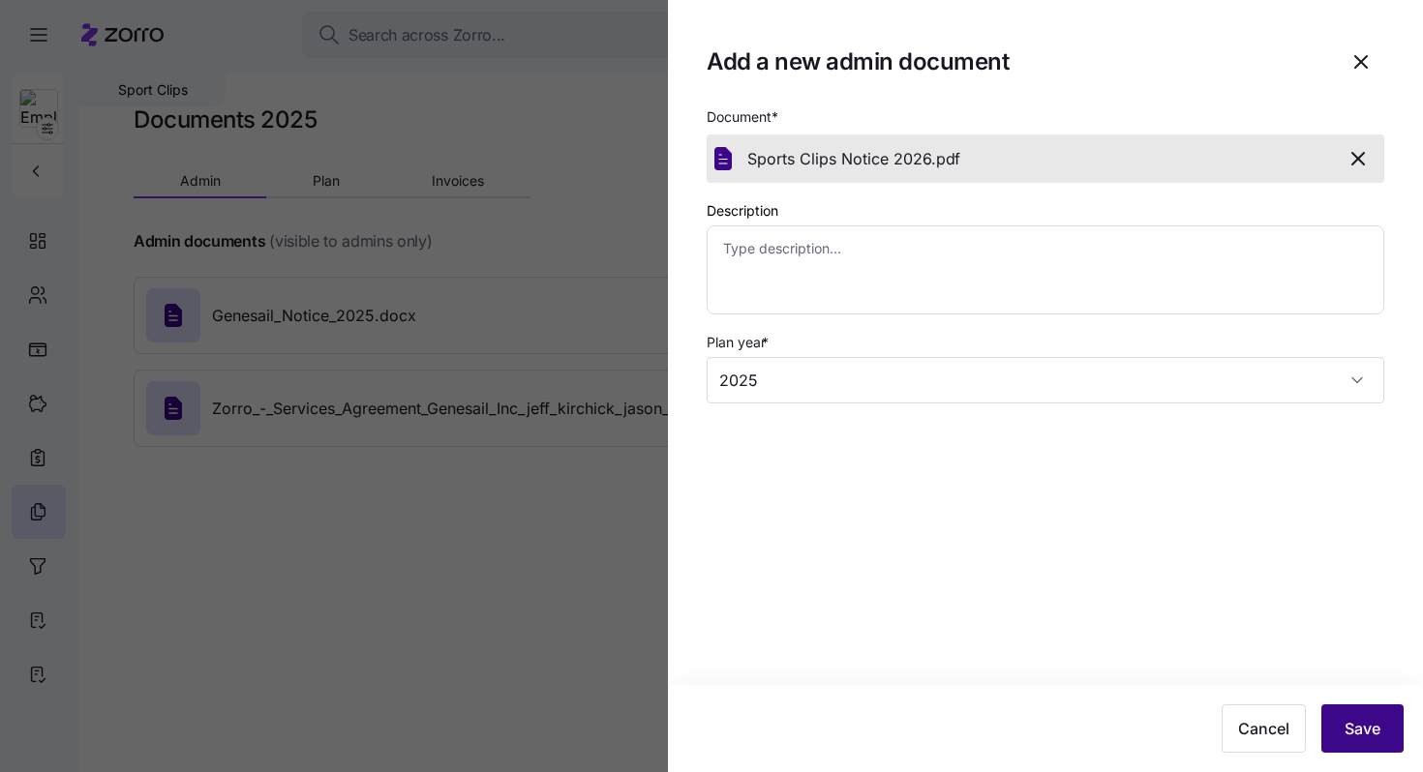
click at [1346, 720] on span "Save" at bounding box center [1362, 728] width 36 height 23
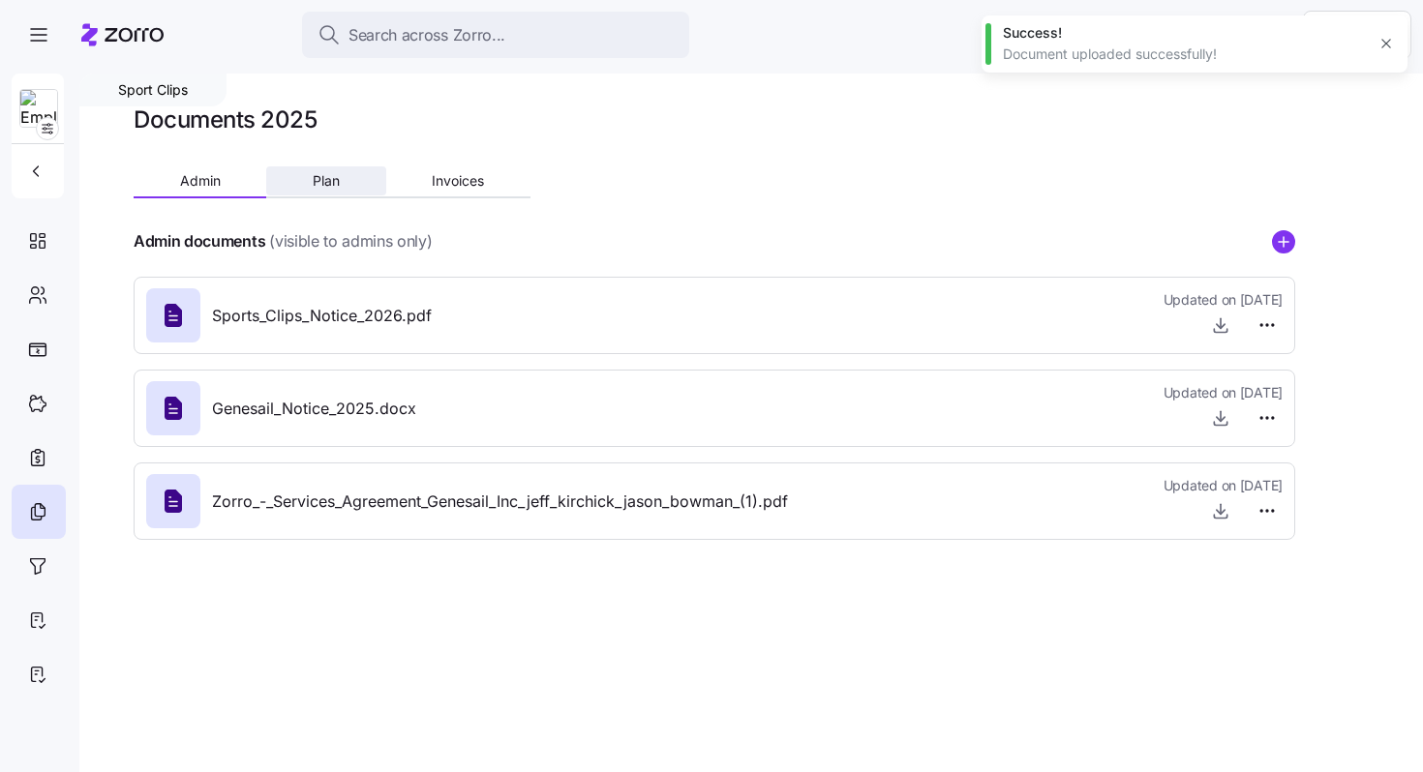
click at [329, 185] on span "Plan" at bounding box center [326, 181] width 27 height 14
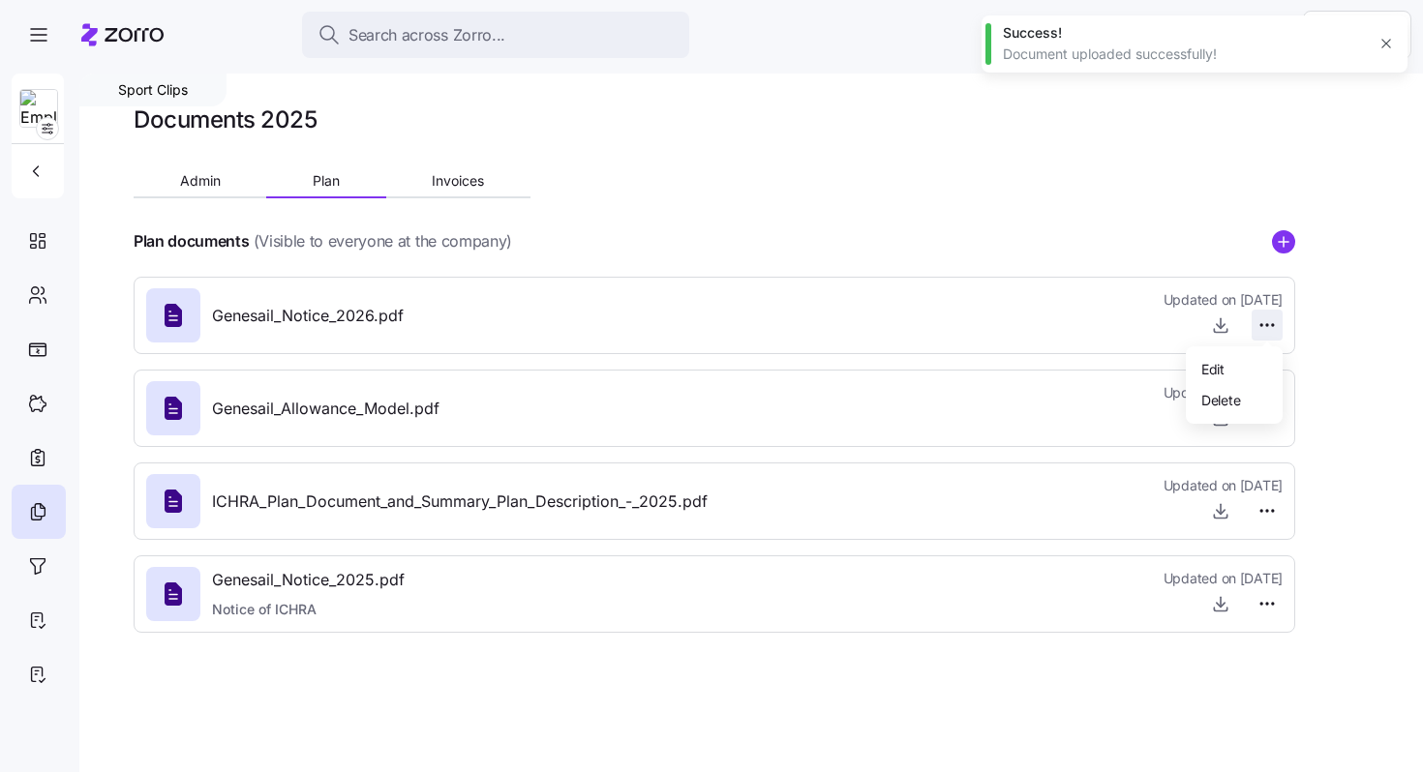
click at [1267, 321] on html "Search across Zorro... Help Sport Clips Documents 2025 Admin Plan Invoices Plan…" at bounding box center [711, 380] width 1423 height 761
click at [1244, 399] on div "Delete" at bounding box center [1233, 399] width 81 height 31
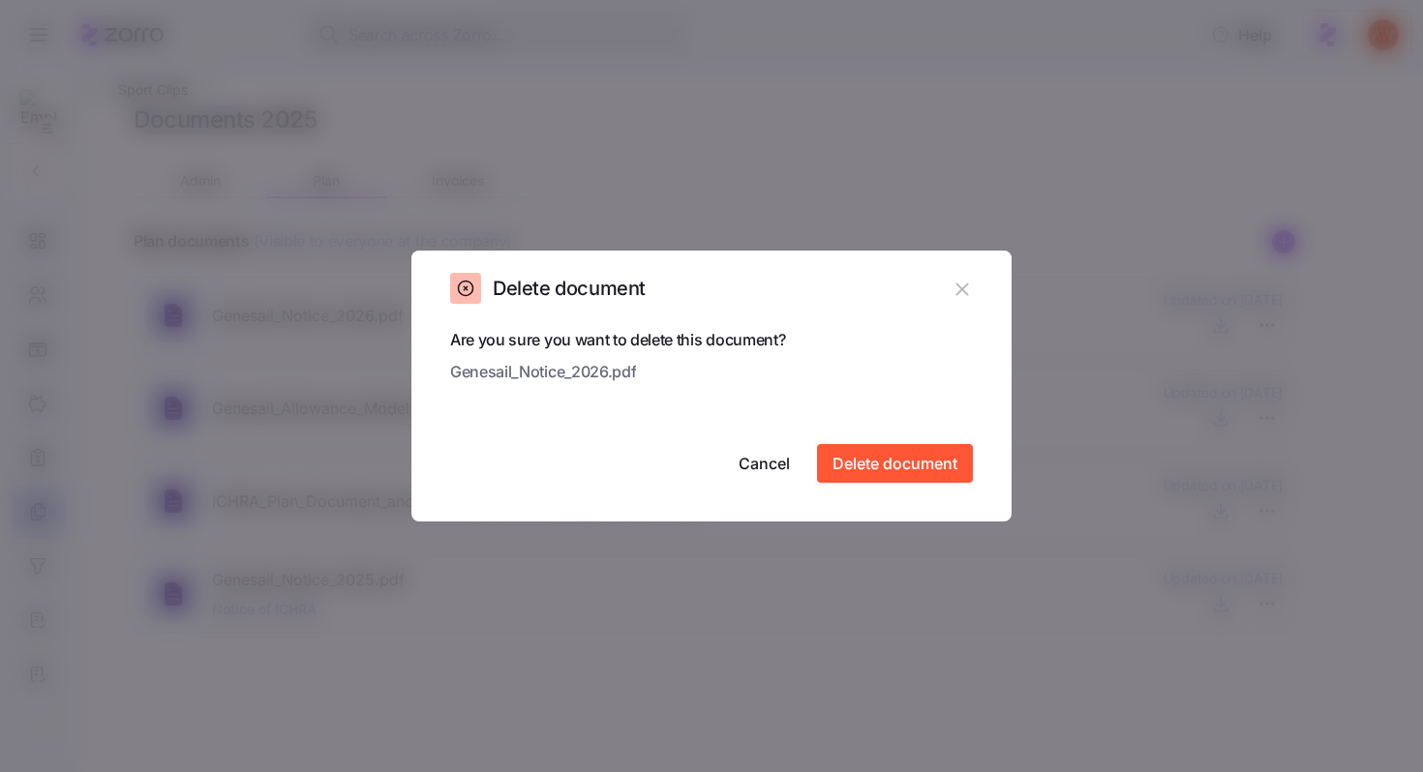
click at [975, 470] on div "Are you sure you want to delete this document? Genesail_Notice_2026.pdf Cancel …" at bounding box center [711, 425] width 600 height 194
click at [943, 467] on span "Delete document" at bounding box center [894, 463] width 125 height 23
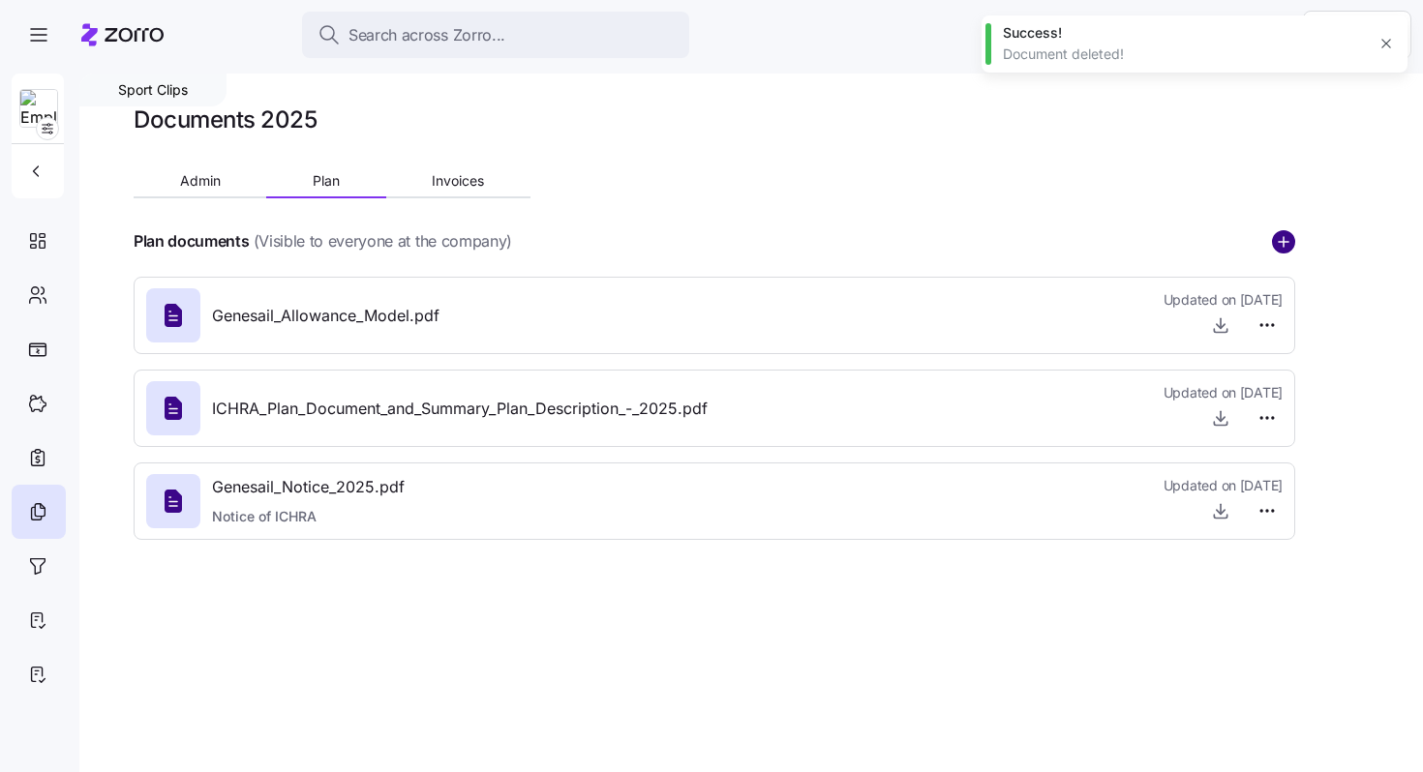
click at [1284, 239] on circle "add icon" at bounding box center [1283, 241] width 21 height 21
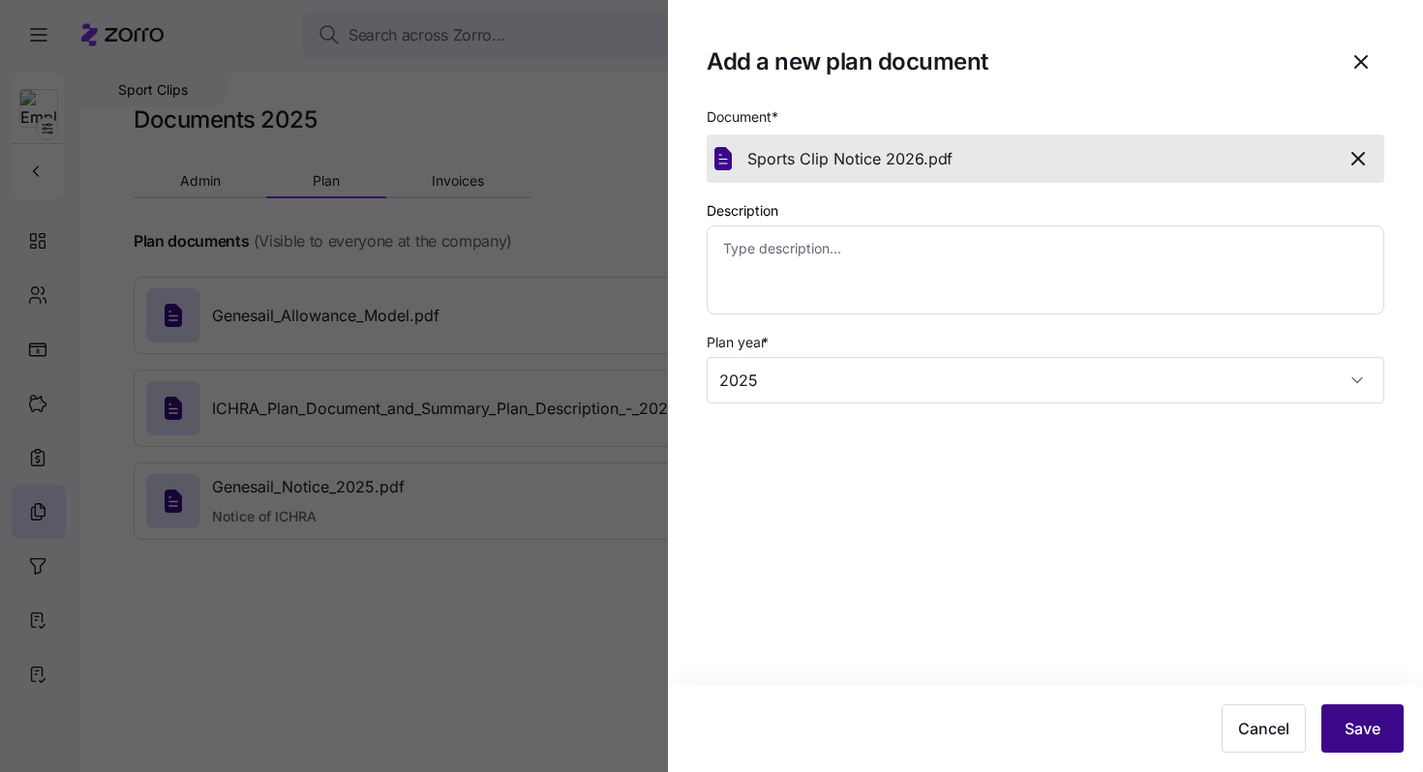
click at [1346, 719] on span "Save" at bounding box center [1362, 728] width 36 height 23
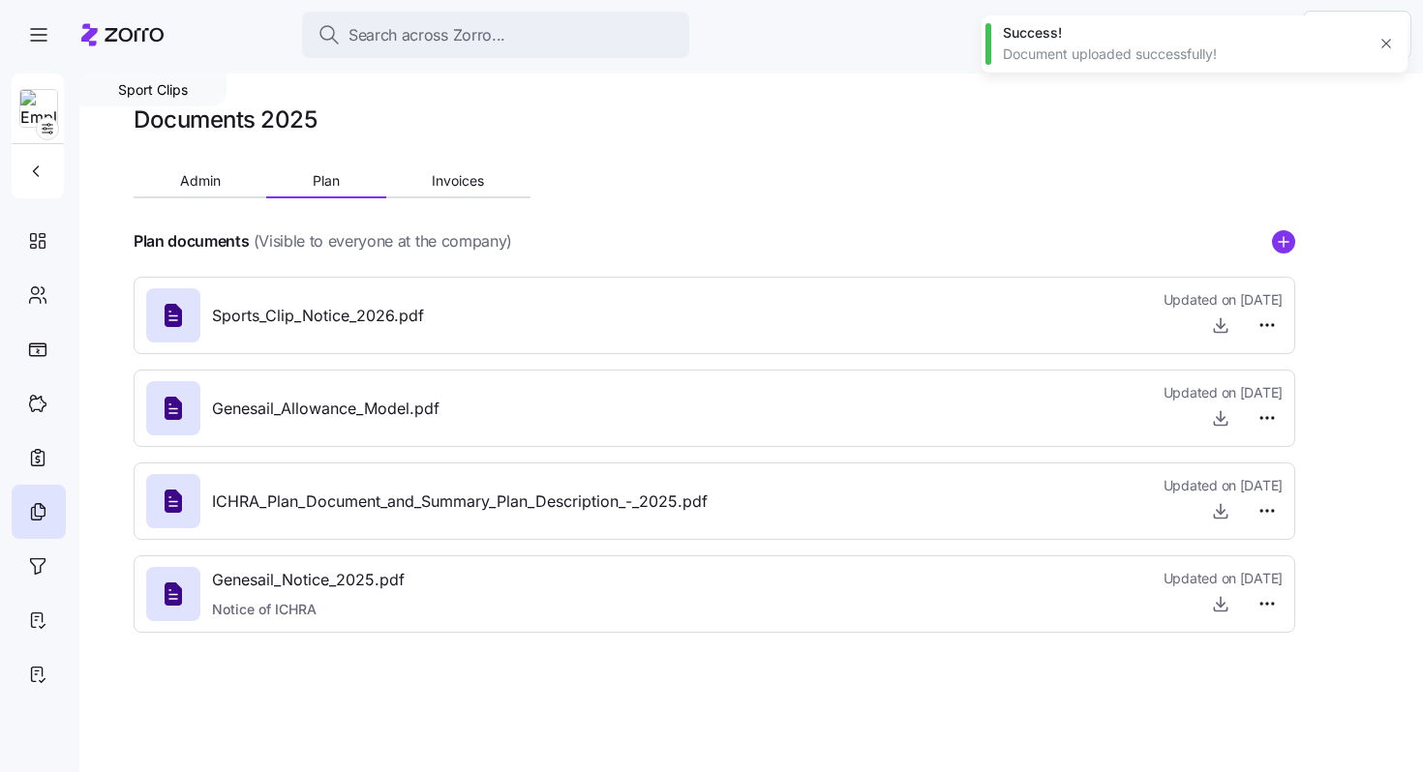
type textarea "x"
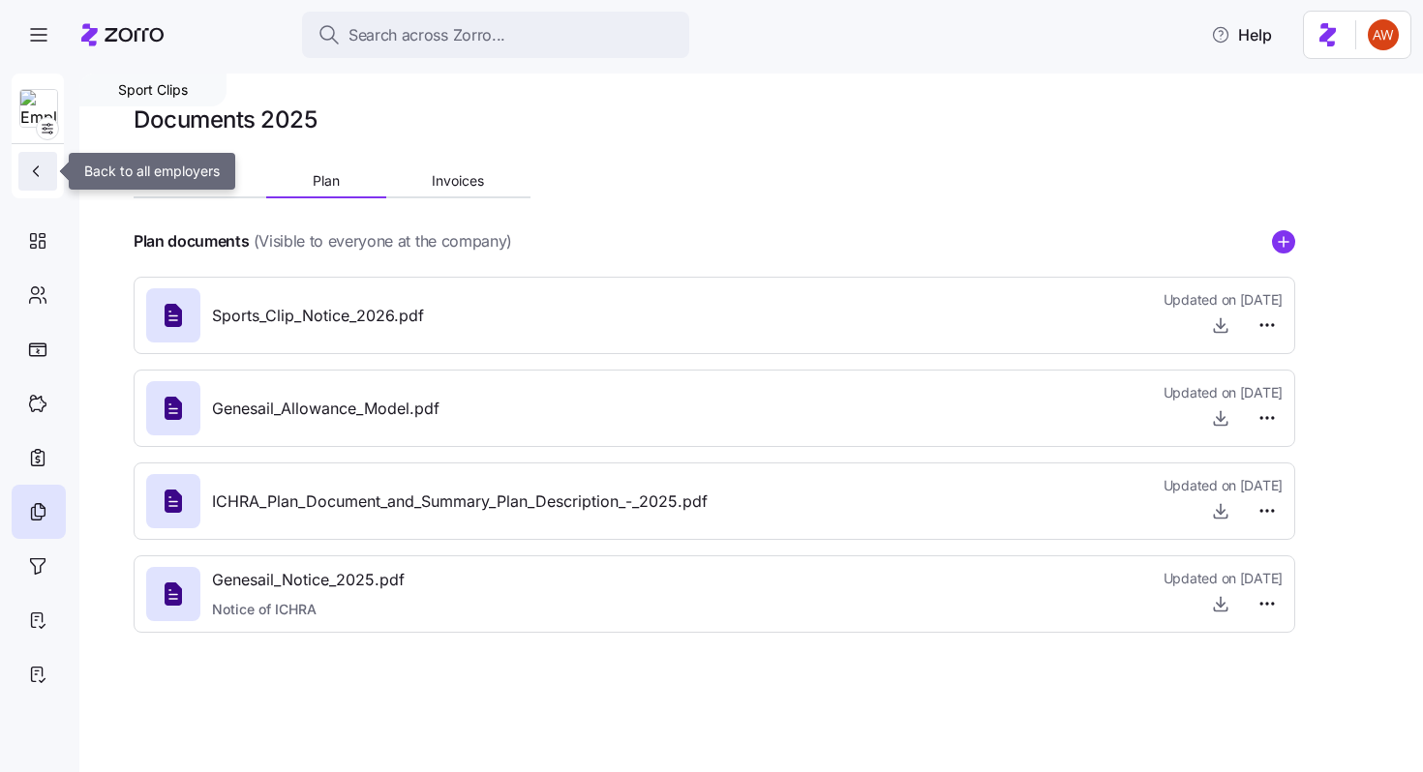
click at [40, 166] on icon "button" at bounding box center [35, 171] width 19 height 19
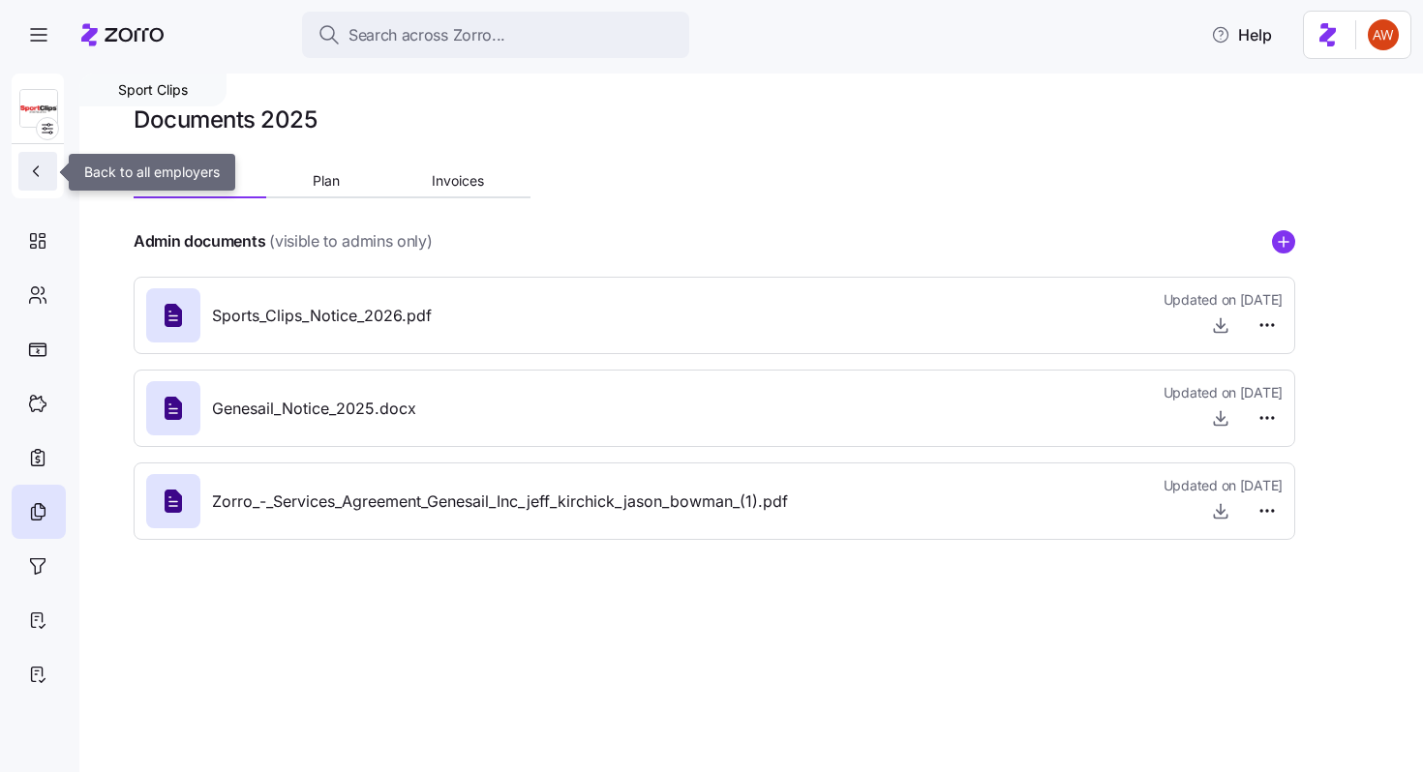
click at [41, 182] on button "button" at bounding box center [37, 171] width 39 height 39
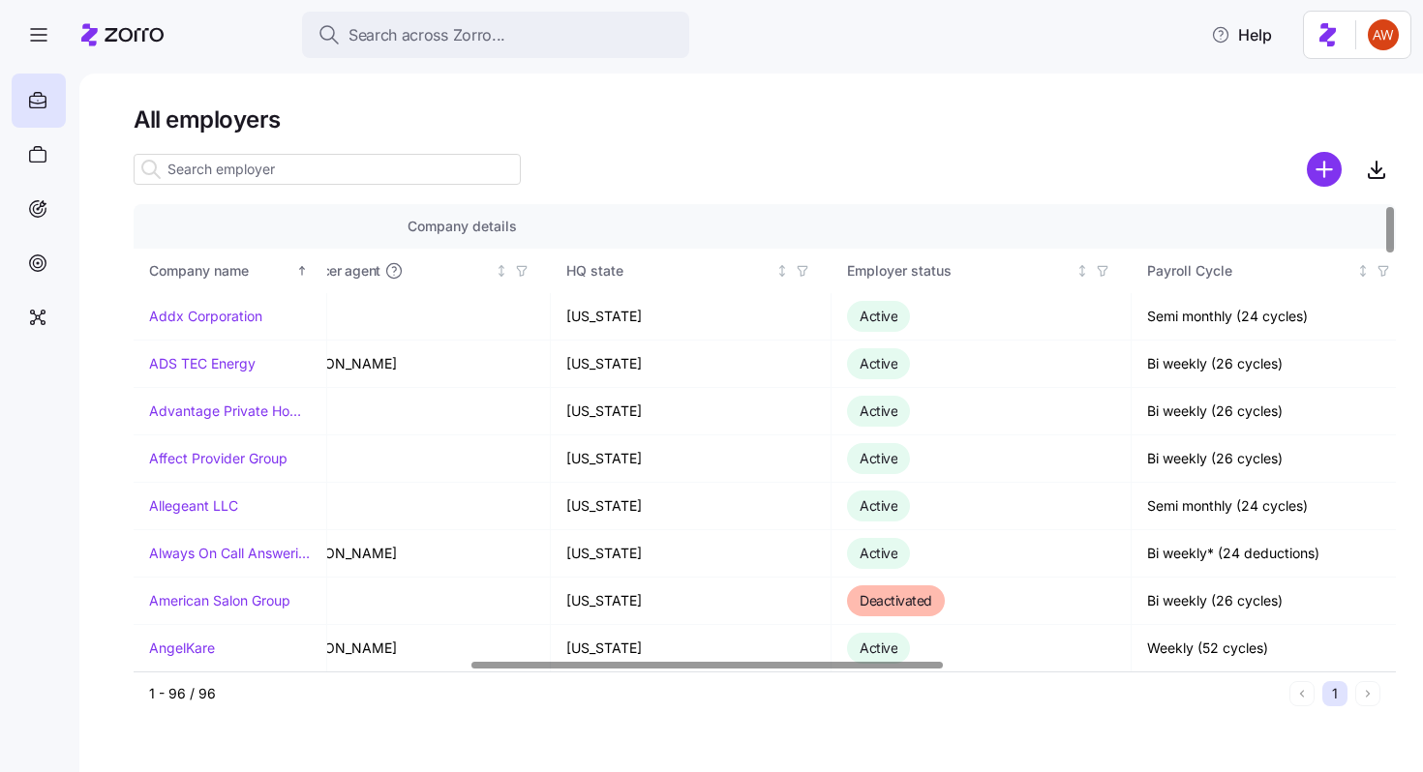
scroll to position [0, 901]
click at [1096, 268] on icon "button" at bounding box center [1101, 271] width 14 height 14
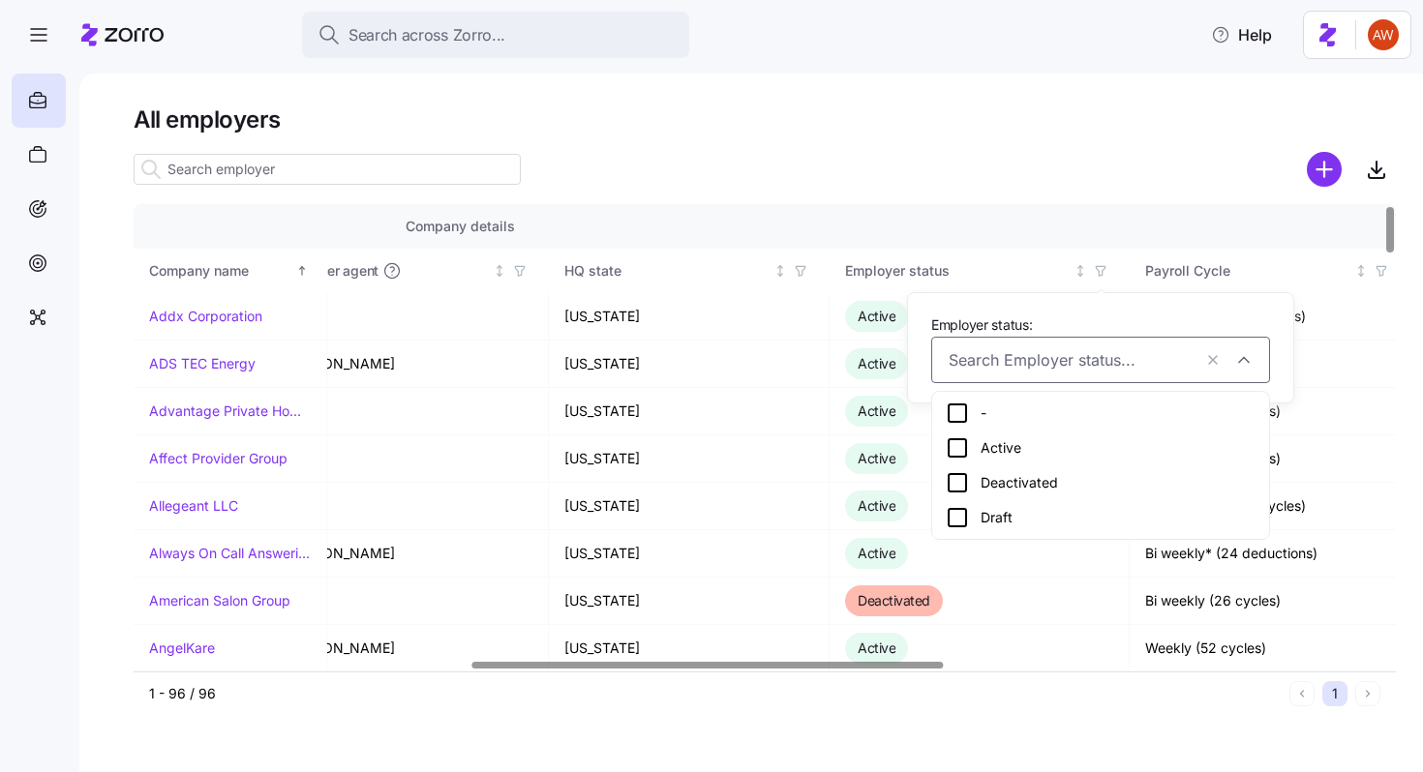
click at [1000, 461] on div "Active" at bounding box center [1100, 448] width 329 height 35
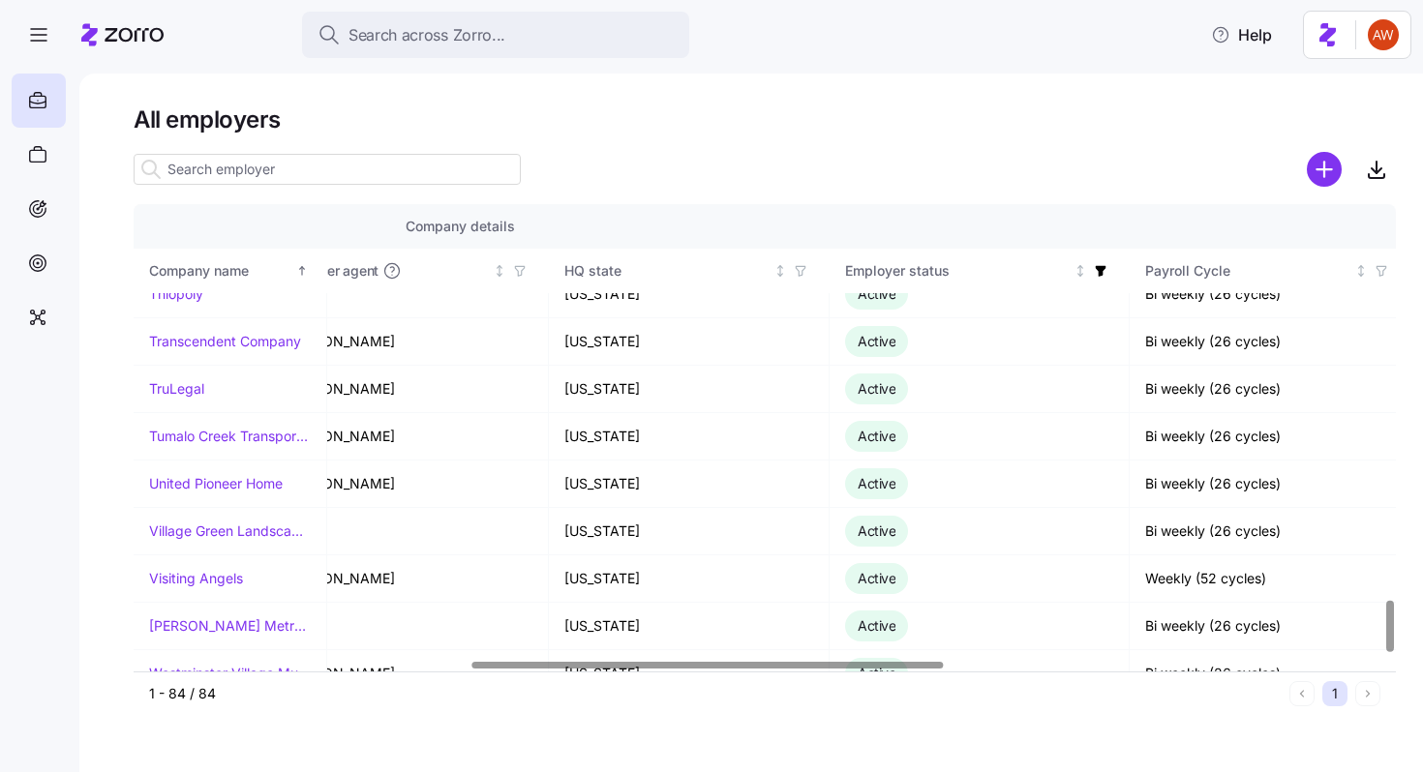
scroll to position [3604, 901]
